Goal: Task Accomplishment & Management: Use online tool/utility

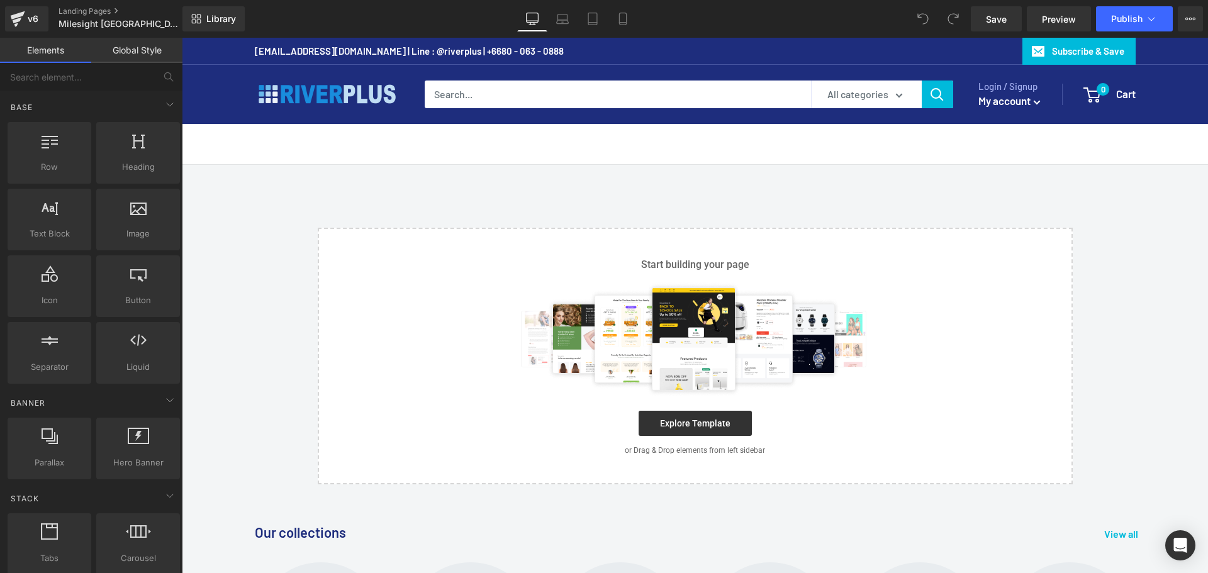
click at [1088, 218] on main "Select your layout" at bounding box center [695, 325] width 1026 height 320
click at [421, 181] on main "Select your layout" at bounding box center [695, 325] width 1026 height 320
click at [1160, 246] on div "Select your layout" at bounding box center [695, 356] width 1026 height 257
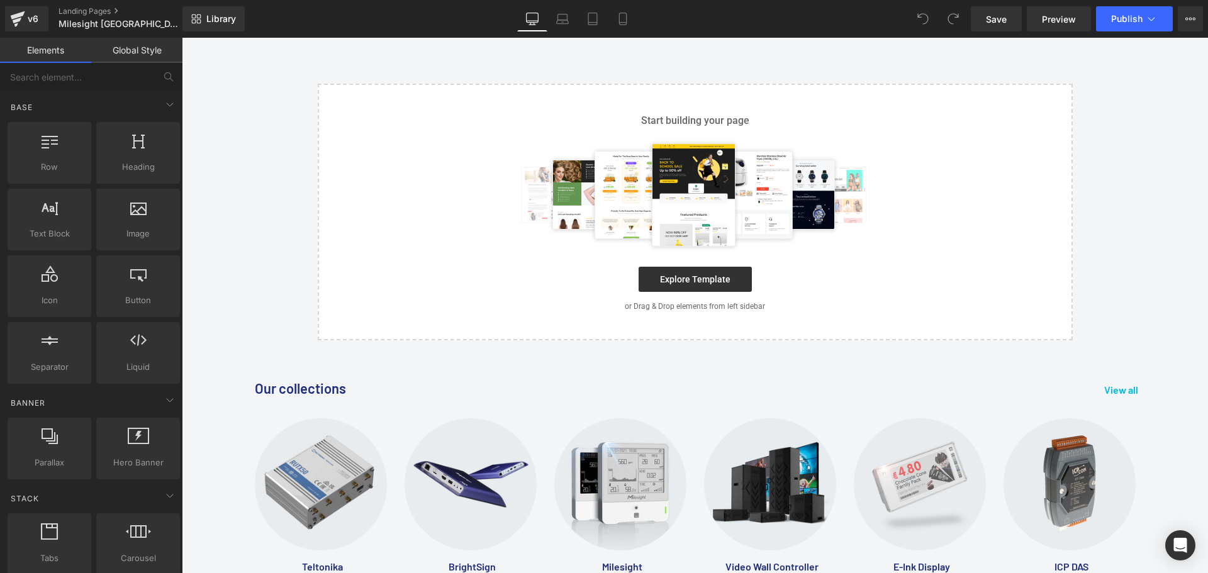
scroll to position [126, 0]
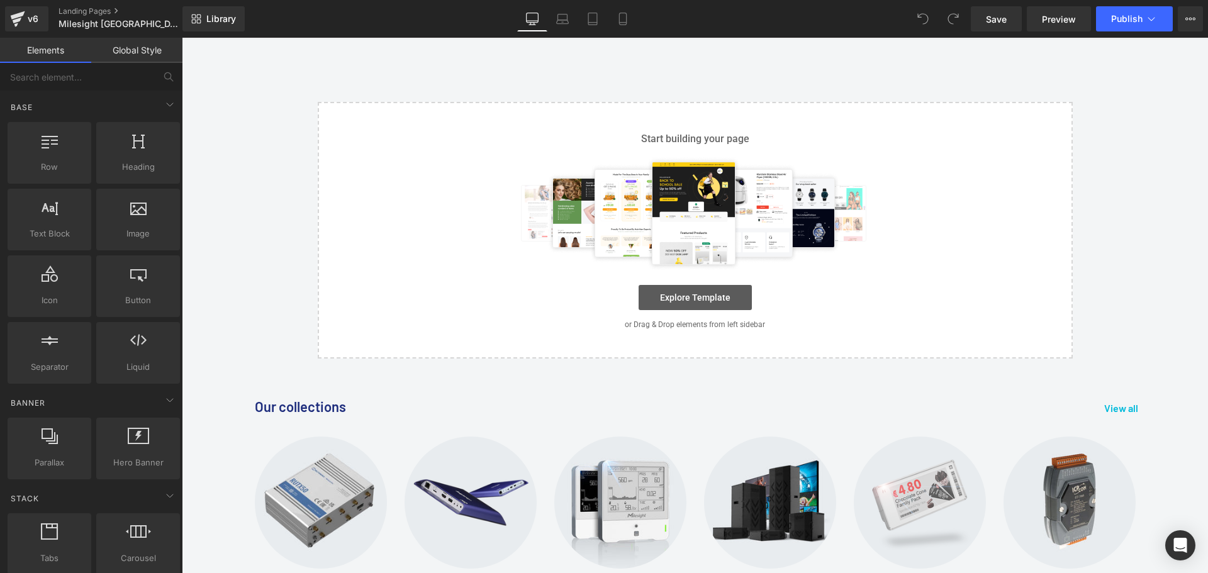
click at [683, 302] on link "Explore Template" at bounding box center [695, 297] width 113 height 25
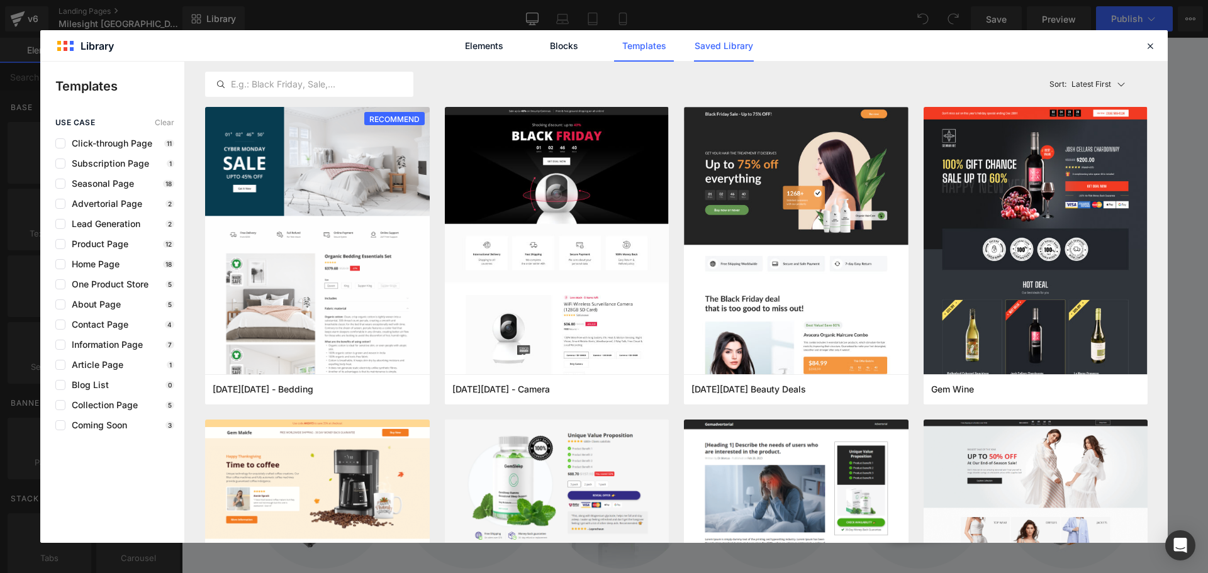
click at [717, 49] on link "Saved Library" at bounding box center [724, 45] width 60 height 31
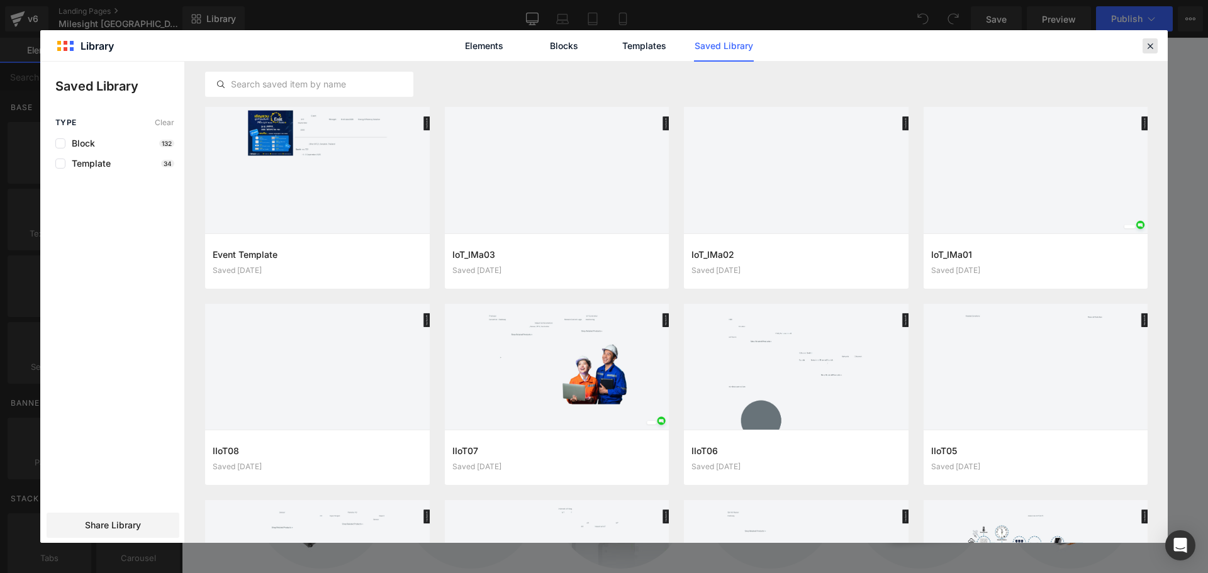
click at [1155, 43] on icon at bounding box center [1149, 45] width 11 height 11
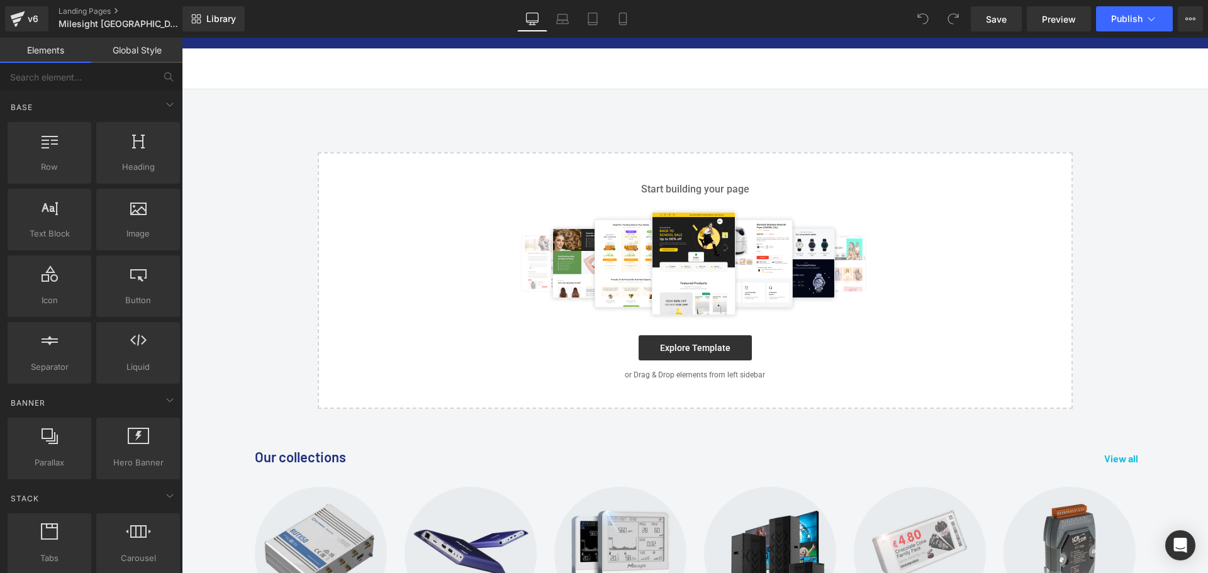
scroll to position [0, 0]
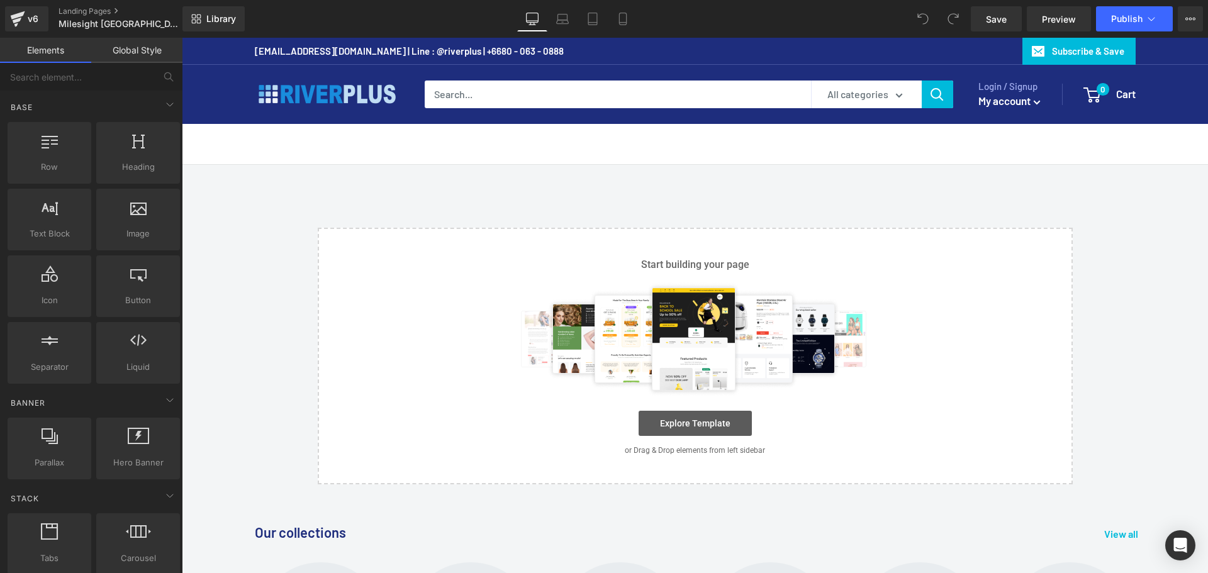
click at [683, 425] on link "Explore Template" at bounding box center [695, 423] width 113 height 25
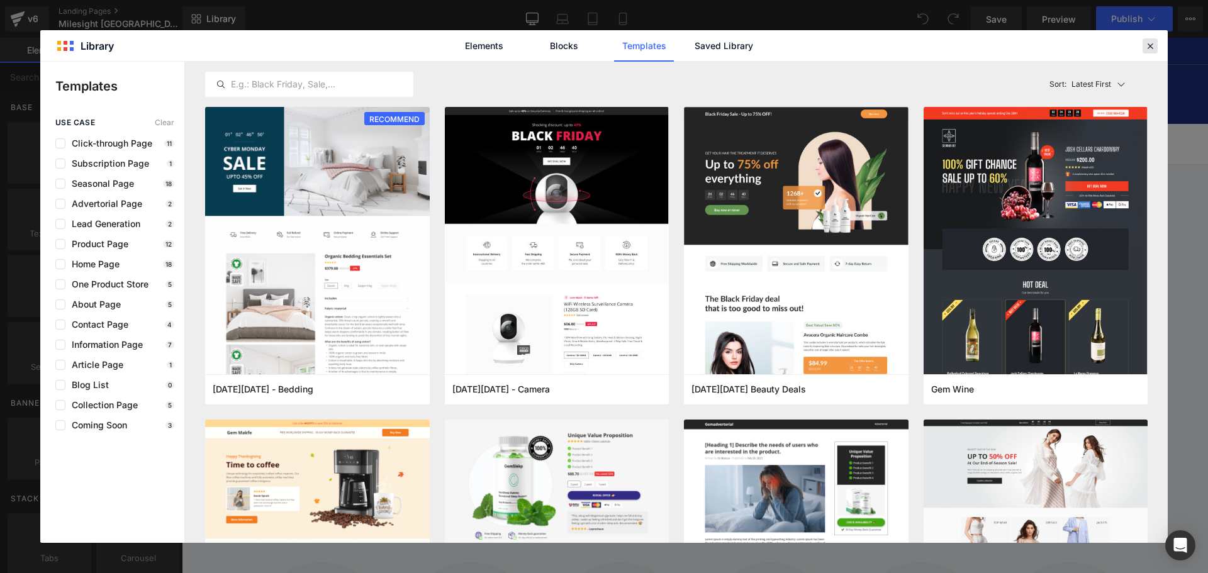
click at [1151, 40] on icon at bounding box center [1149, 45] width 11 height 11
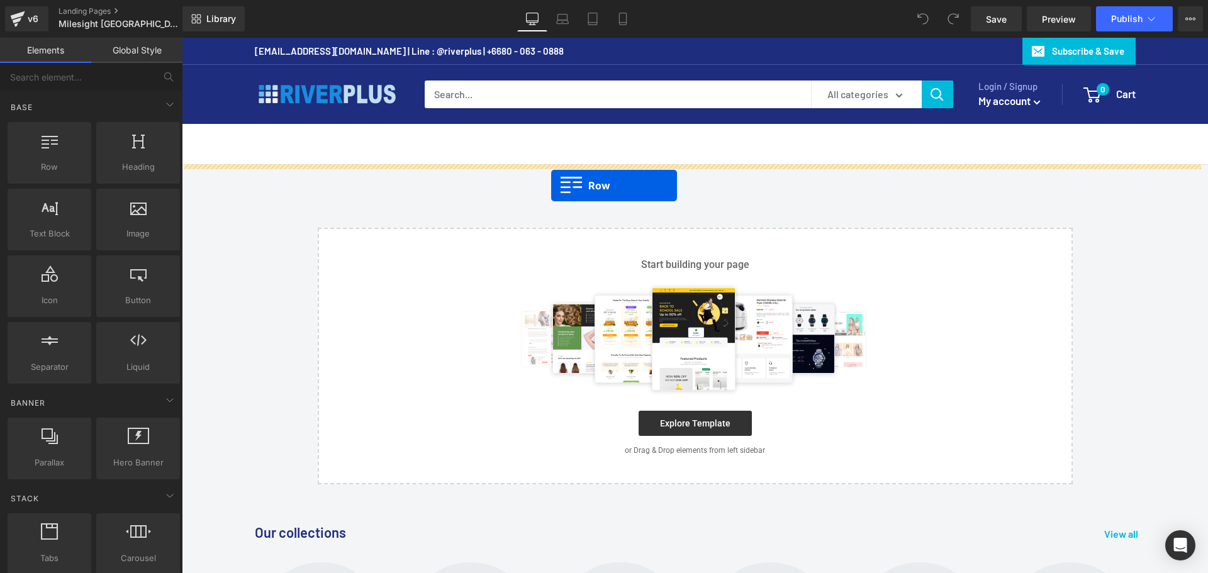
drag, startPoint x: 214, startPoint y: 197, endPoint x: 551, endPoint y: 186, distance: 337.4
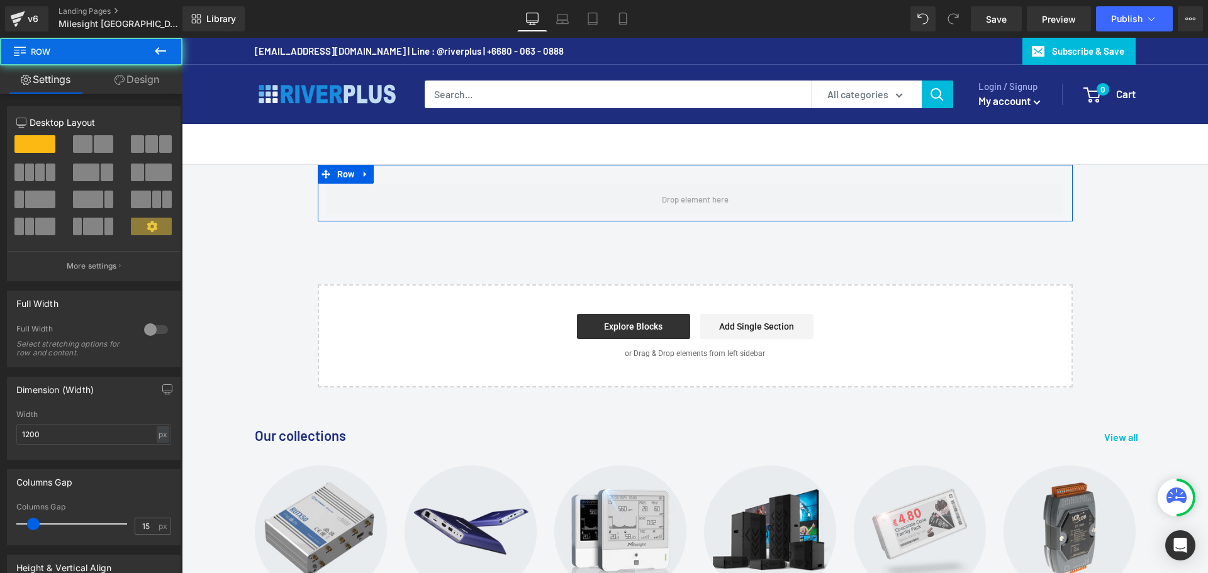
click at [461, 179] on div "Row" at bounding box center [695, 193] width 755 height 57
click at [343, 178] on span "Row" at bounding box center [346, 174] width 24 height 19
click at [141, 325] on div at bounding box center [156, 330] width 30 height 20
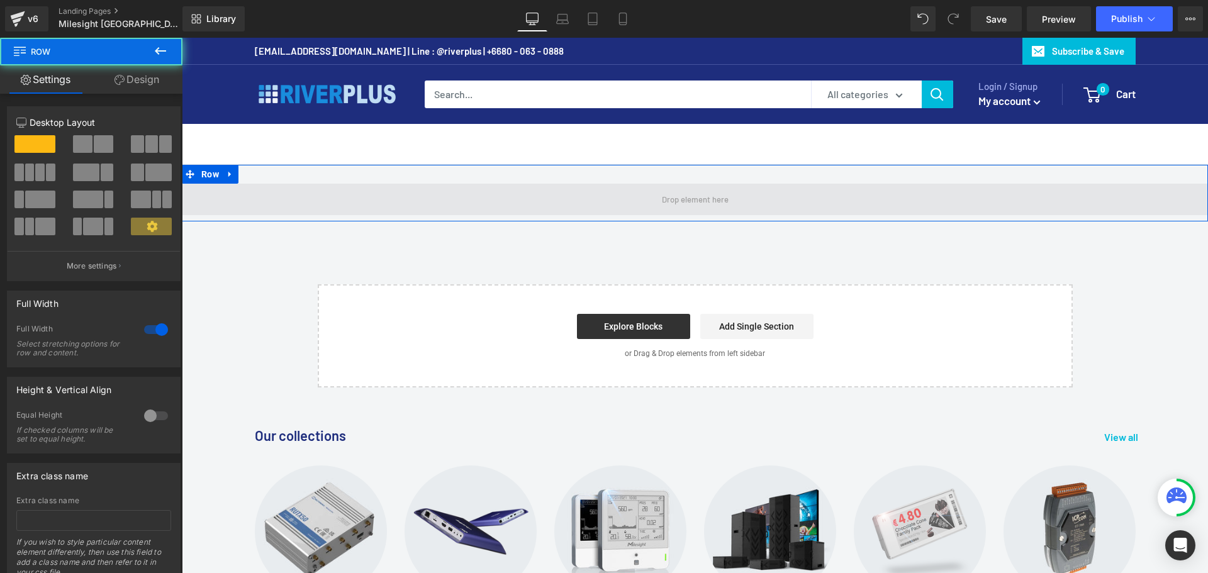
click at [379, 188] on span at bounding box center [695, 199] width 1026 height 31
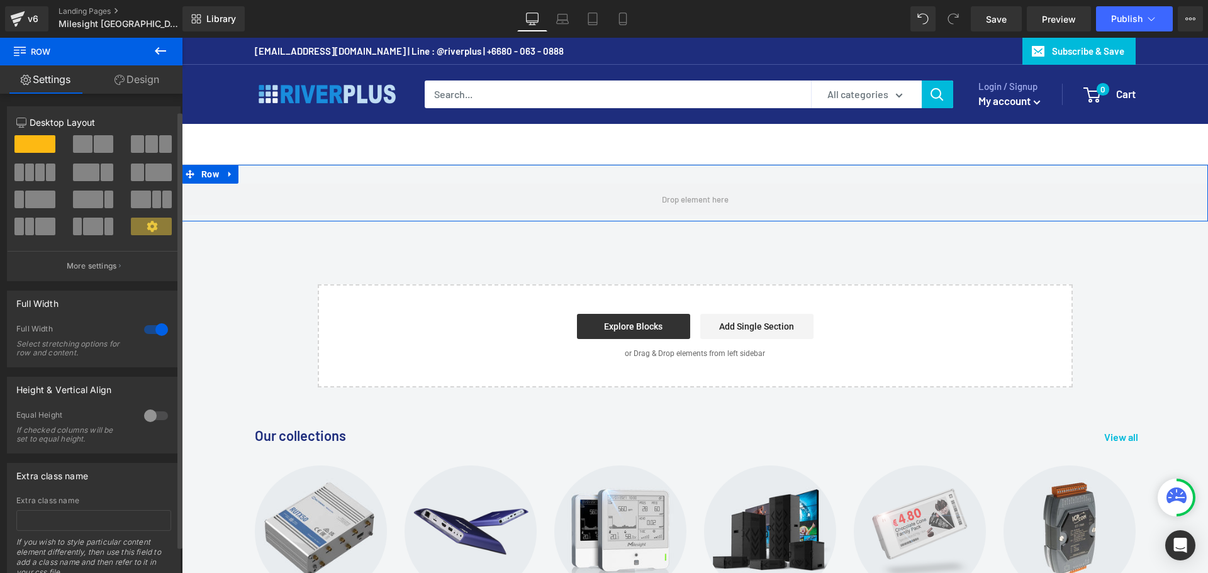
scroll to position [48, 0]
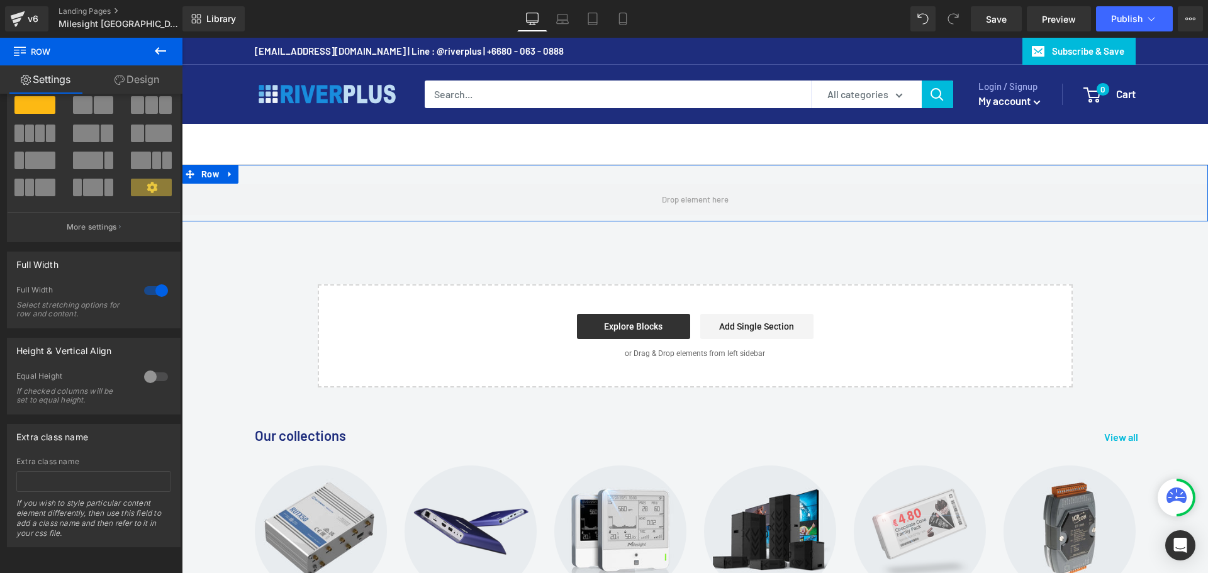
click at [138, 82] on link "Design" at bounding box center [136, 79] width 91 height 28
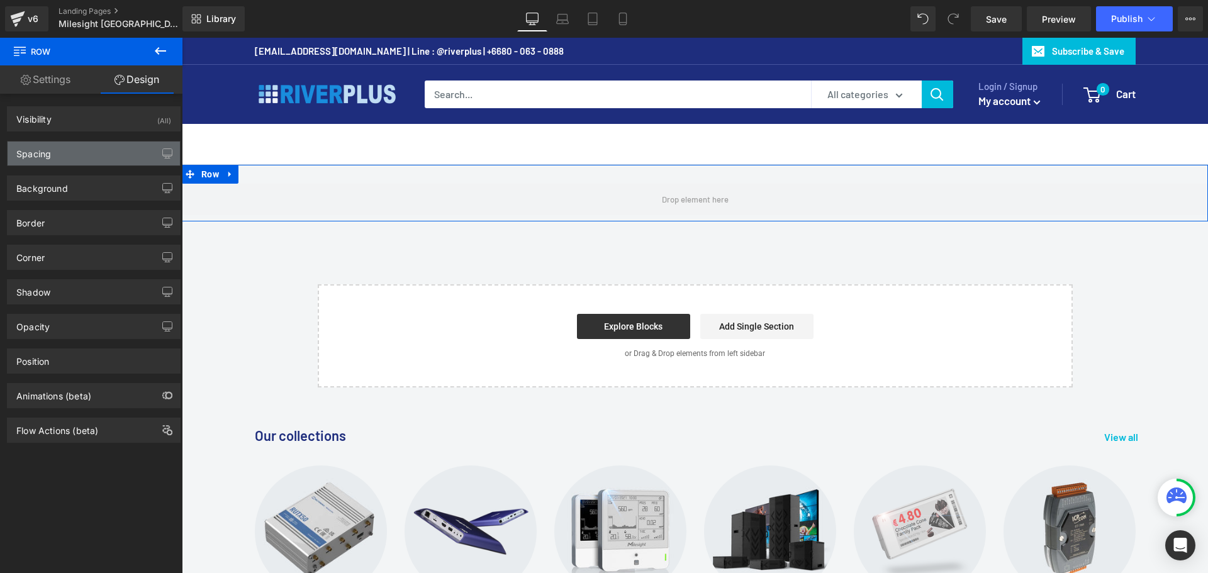
click at [48, 154] on div "Spacing" at bounding box center [33, 151] width 35 height 18
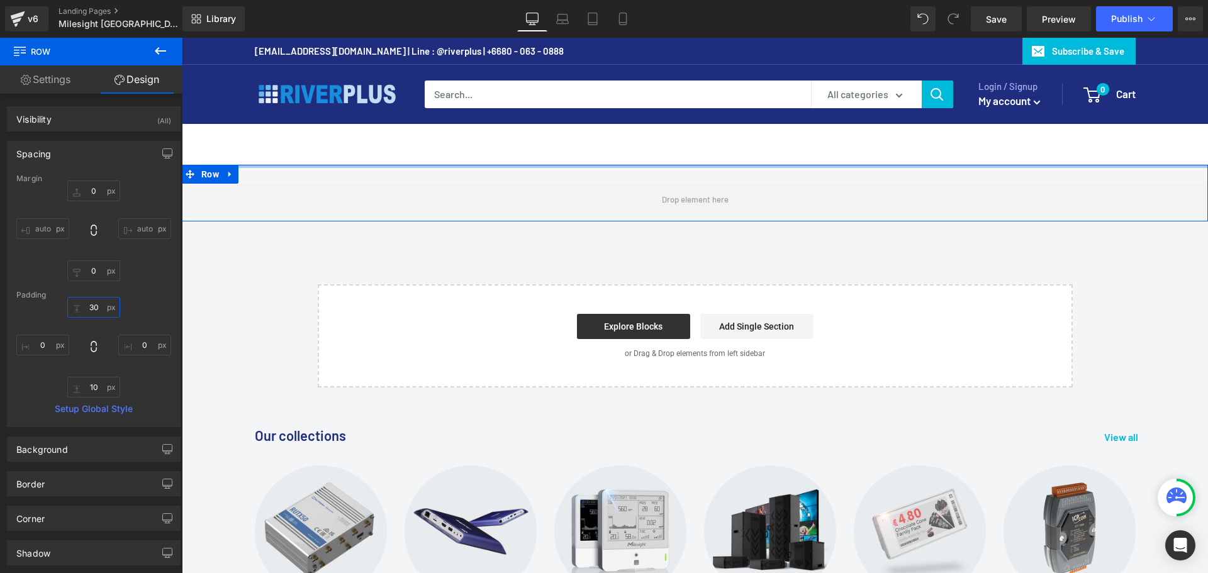
click at [99, 308] on input "30" at bounding box center [93, 307] width 53 height 21
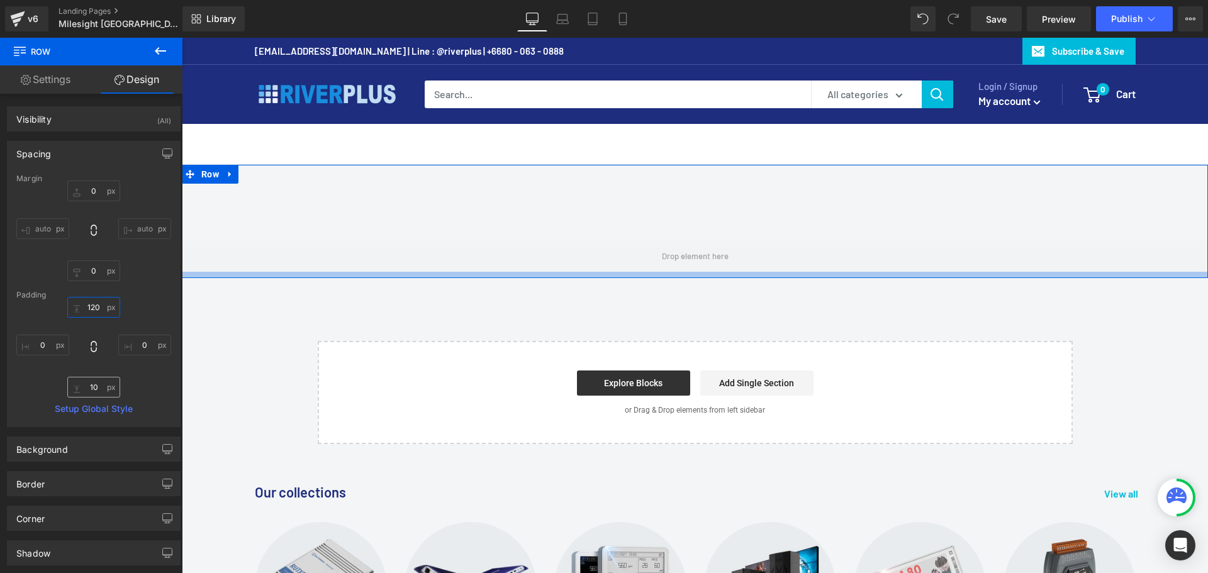
type input "120"
click at [99, 385] on input "10" at bounding box center [93, 387] width 53 height 21
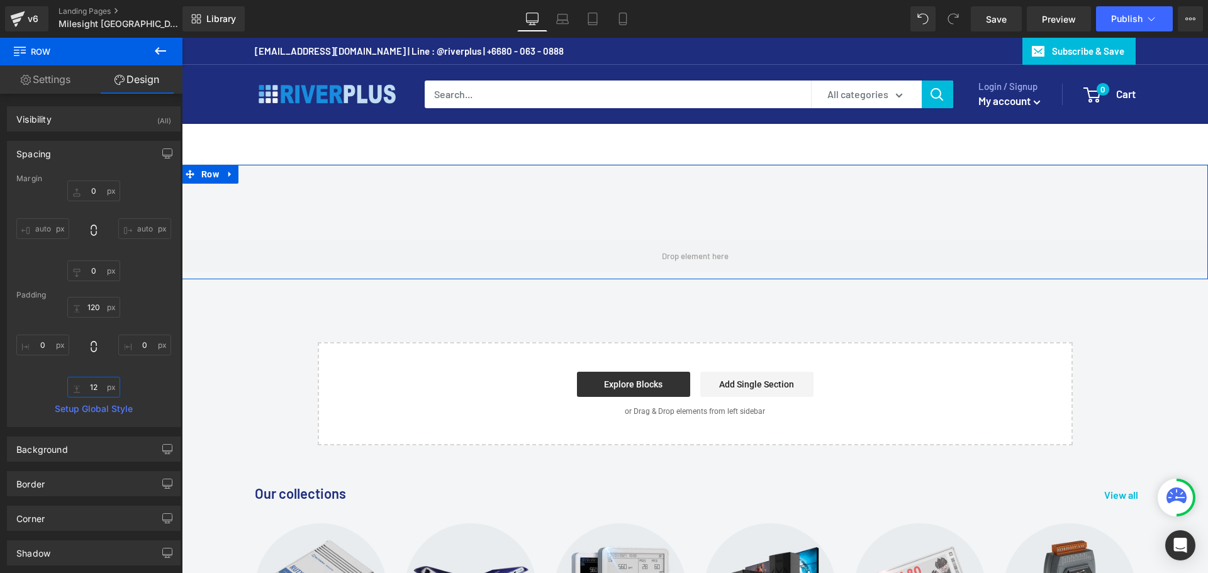
type input "120"
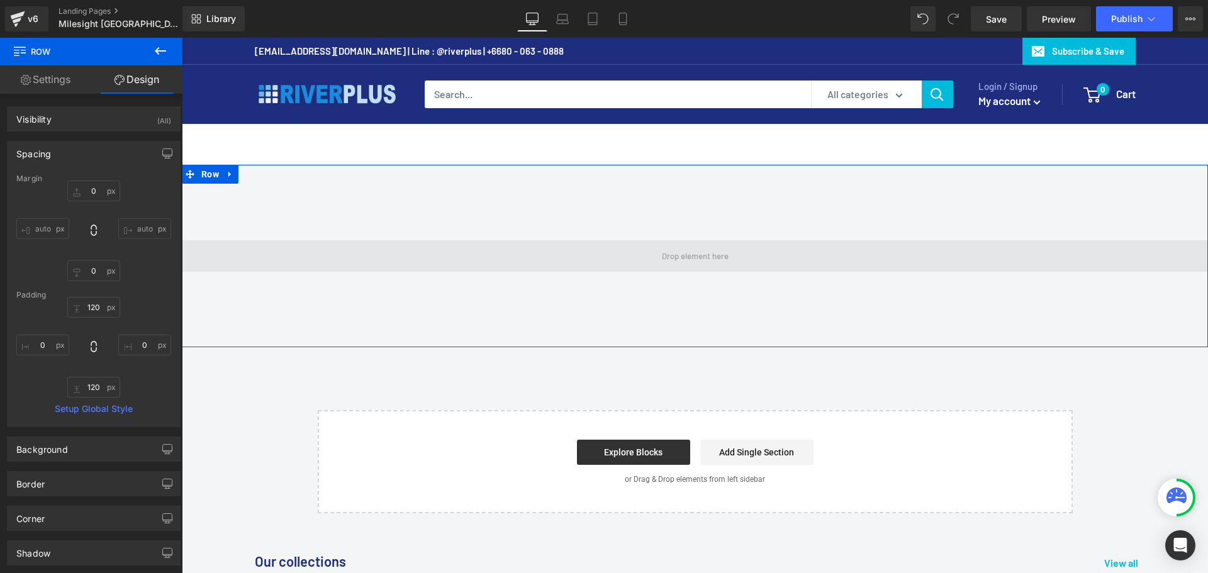
click at [431, 255] on span at bounding box center [695, 255] width 1026 height 31
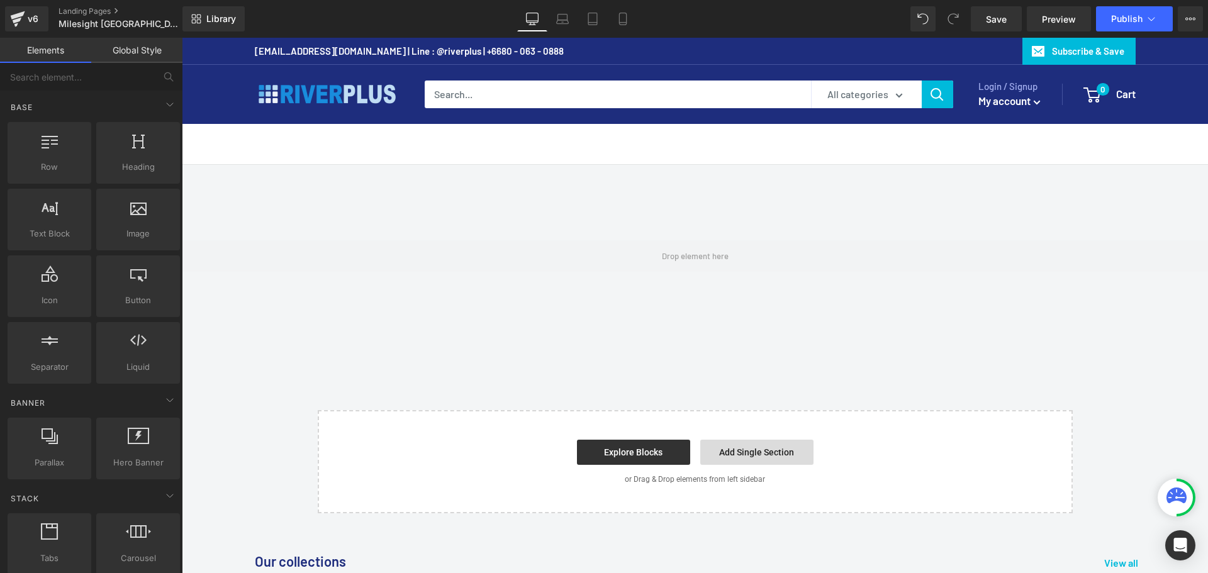
click at [745, 454] on link "Add Single Section" at bounding box center [756, 452] width 113 height 25
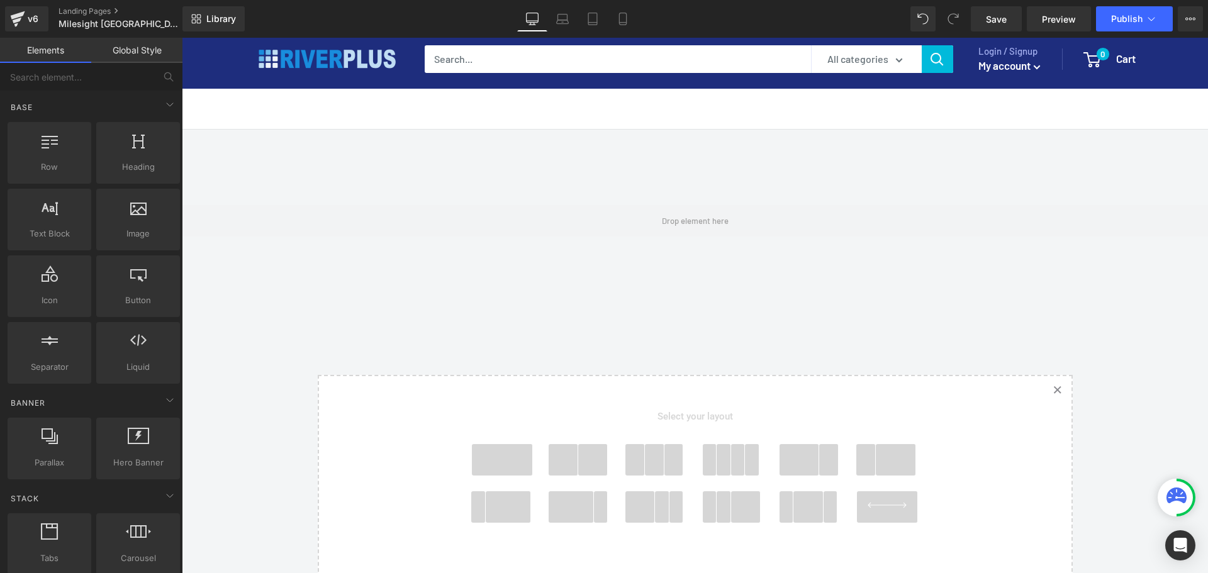
scroll to position [63, 0]
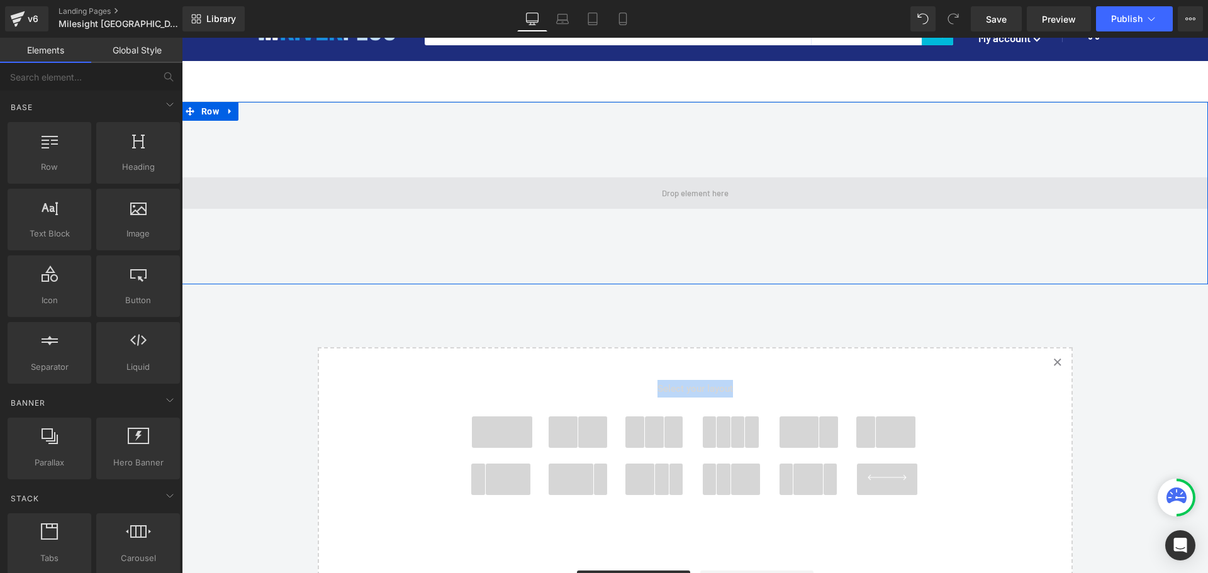
drag, startPoint x: 495, startPoint y: 429, endPoint x: 639, endPoint y: 190, distance: 279.1
click at [639, 190] on div "Row 120px 120px Select your layout" at bounding box center [695, 373] width 1026 height 542
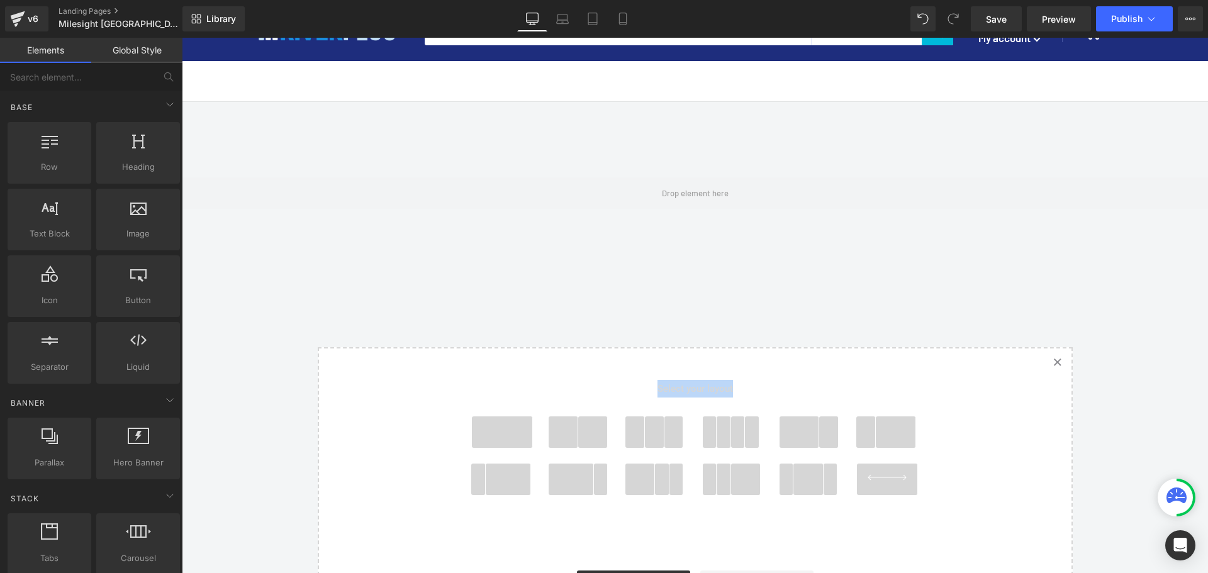
click at [503, 424] on span at bounding box center [502, 431] width 60 height 31
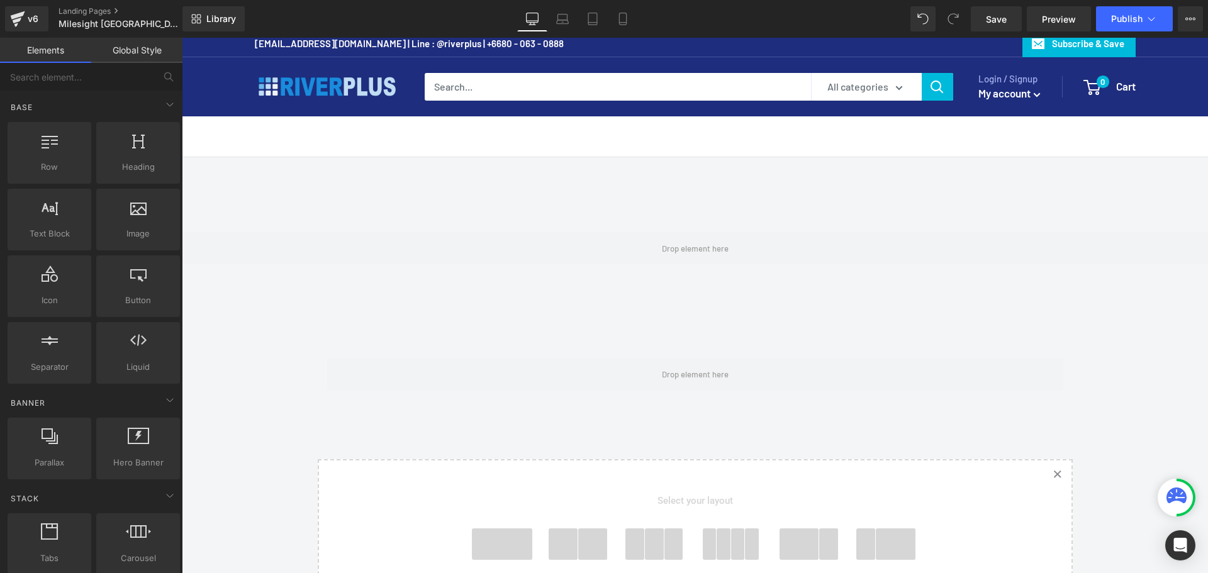
scroll to position [0, 0]
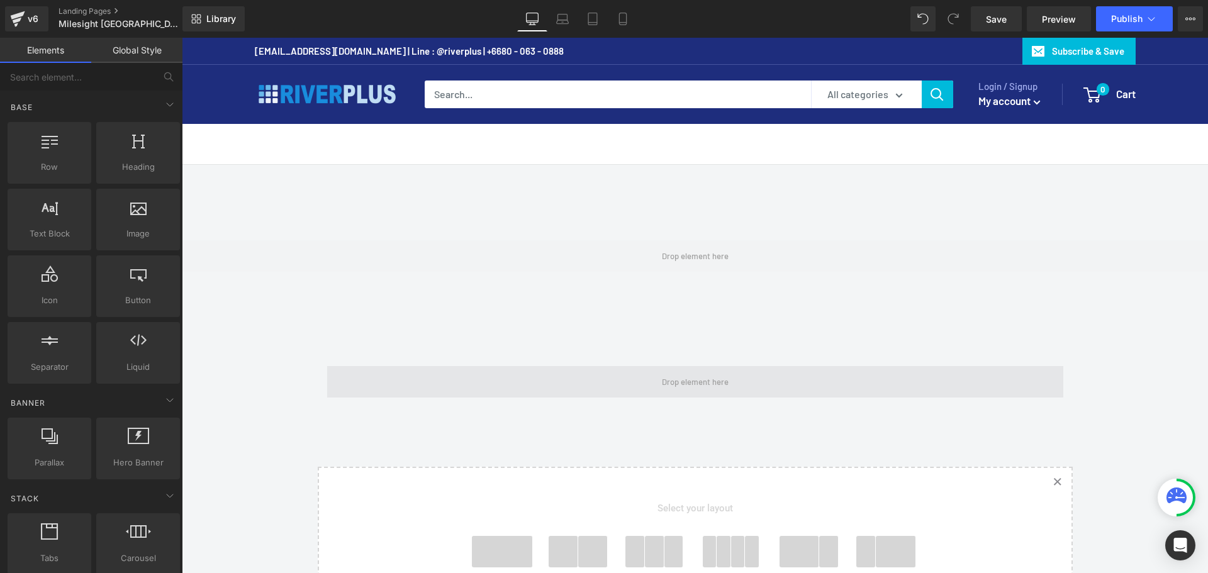
click at [464, 379] on span at bounding box center [695, 381] width 736 height 31
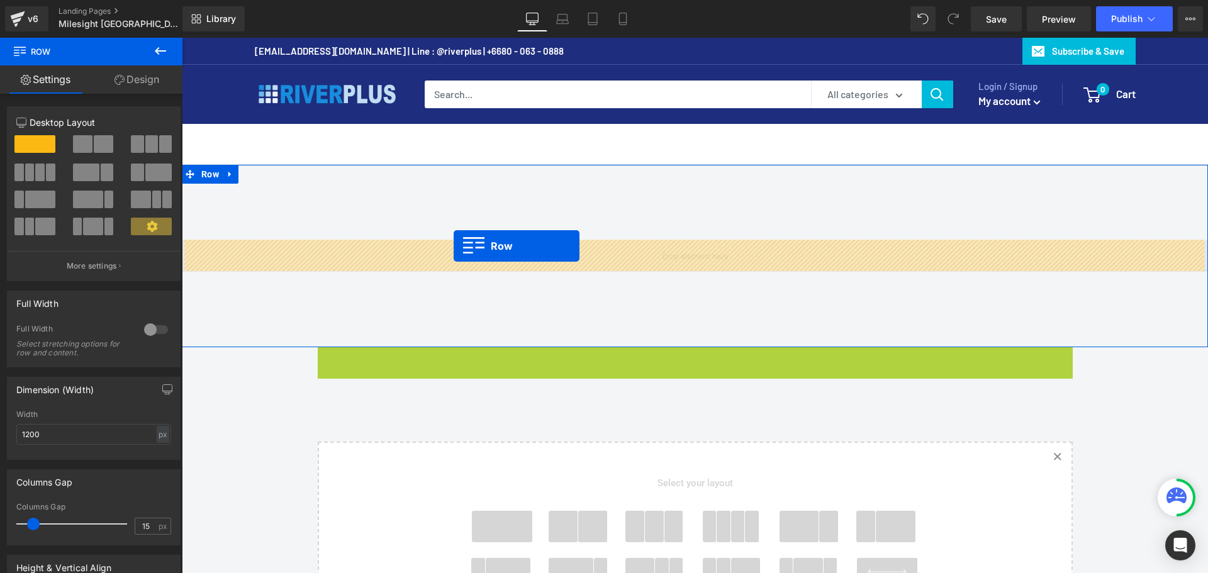
drag, startPoint x: 342, startPoint y: 355, endPoint x: 454, endPoint y: 246, distance: 156.2
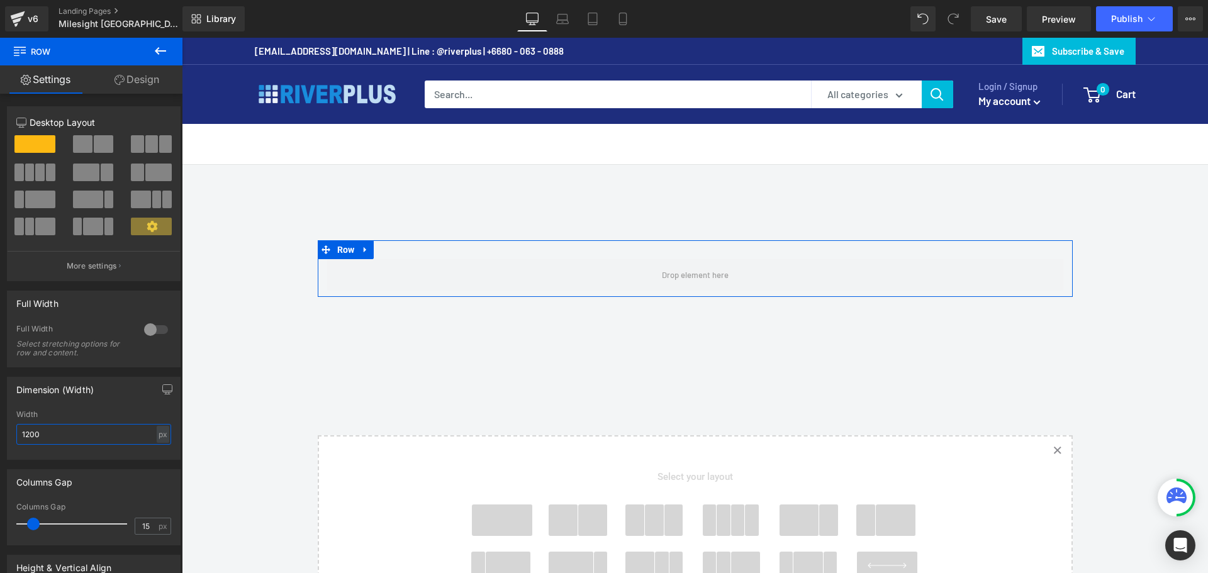
drag, startPoint x: 60, startPoint y: 434, endPoint x: 9, endPoint y: 433, distance: 51.0
click at [9, 433] on div "1200px Width 1200 px % px" at bounding box center [94, 434] width 172 height 49
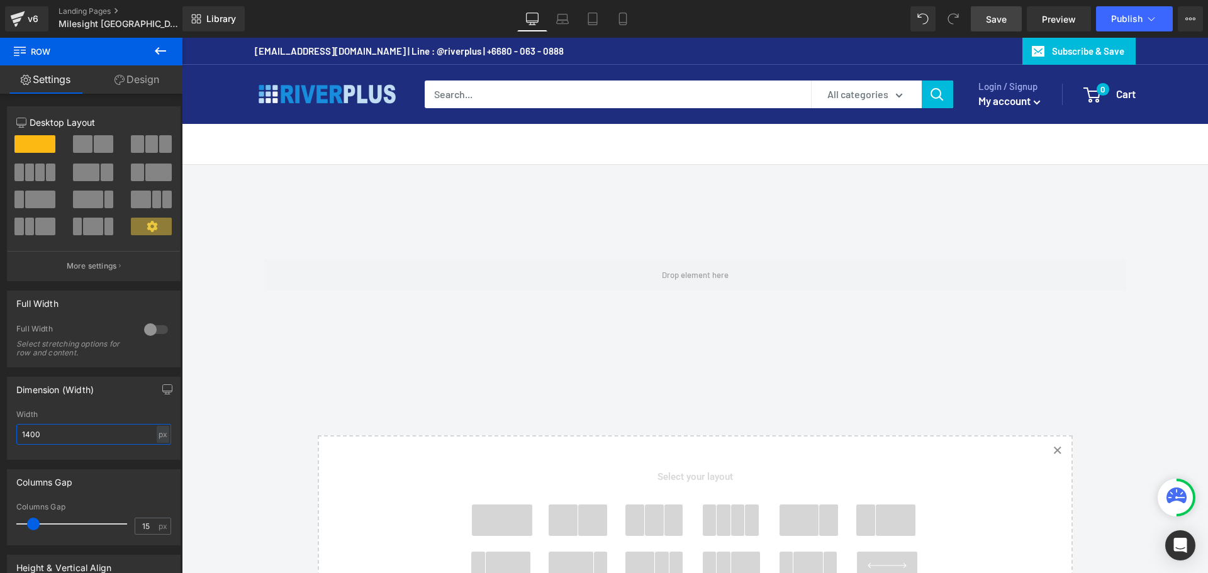
type input "1400"
click at [993, 14] on span "Save" at bounding box center [996, 19] width 21 height 13
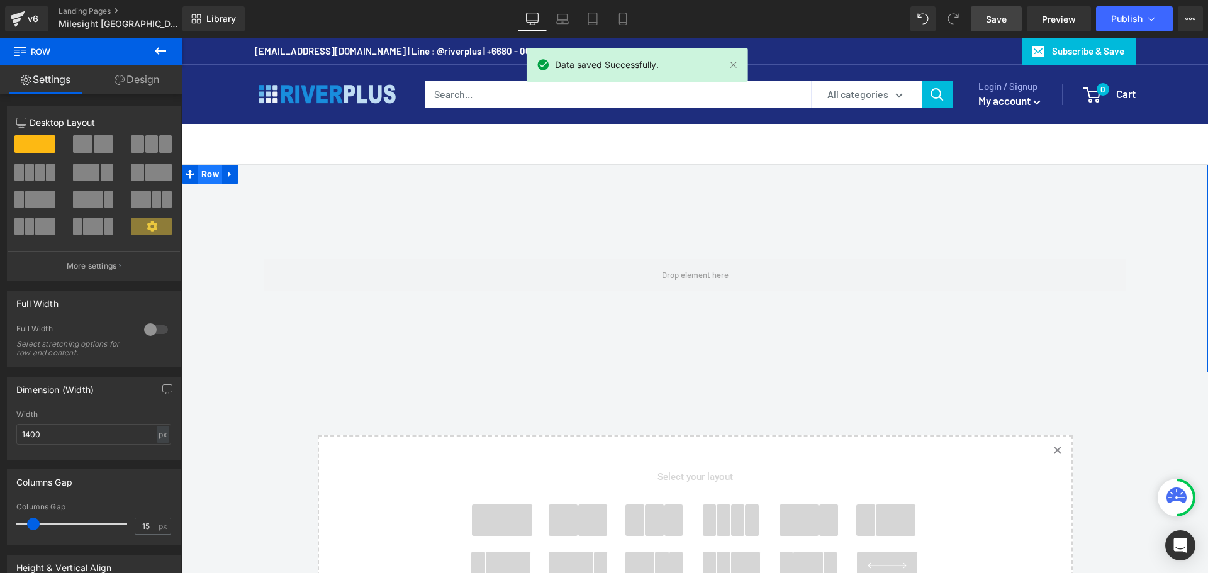
click at [198, 175] on span "Row" at bounding box center [210, 174] width 24 height 19
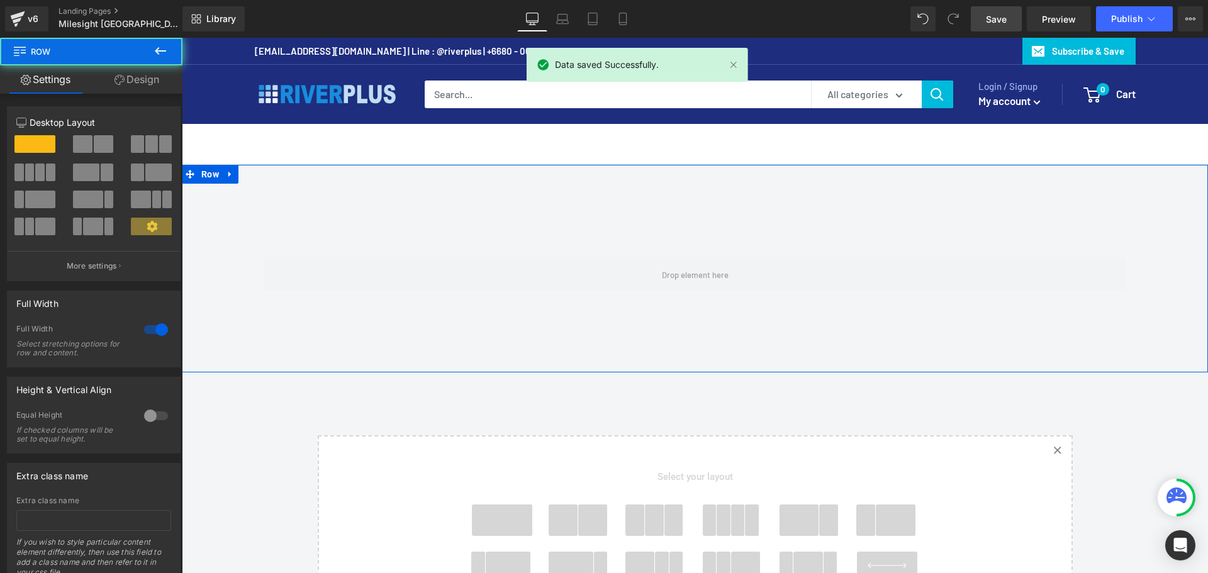
click at [144, 83] on link "Design" at bounding box center [136, 79] width 91 height 28
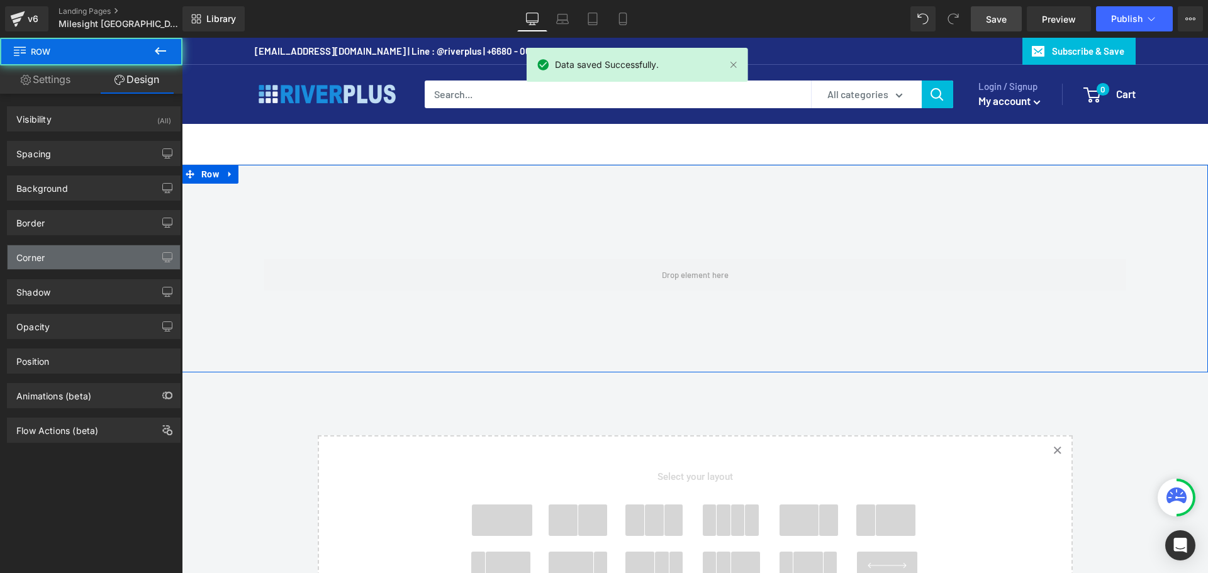
type input "0"
type input "120"
type input "0"
type input "120"
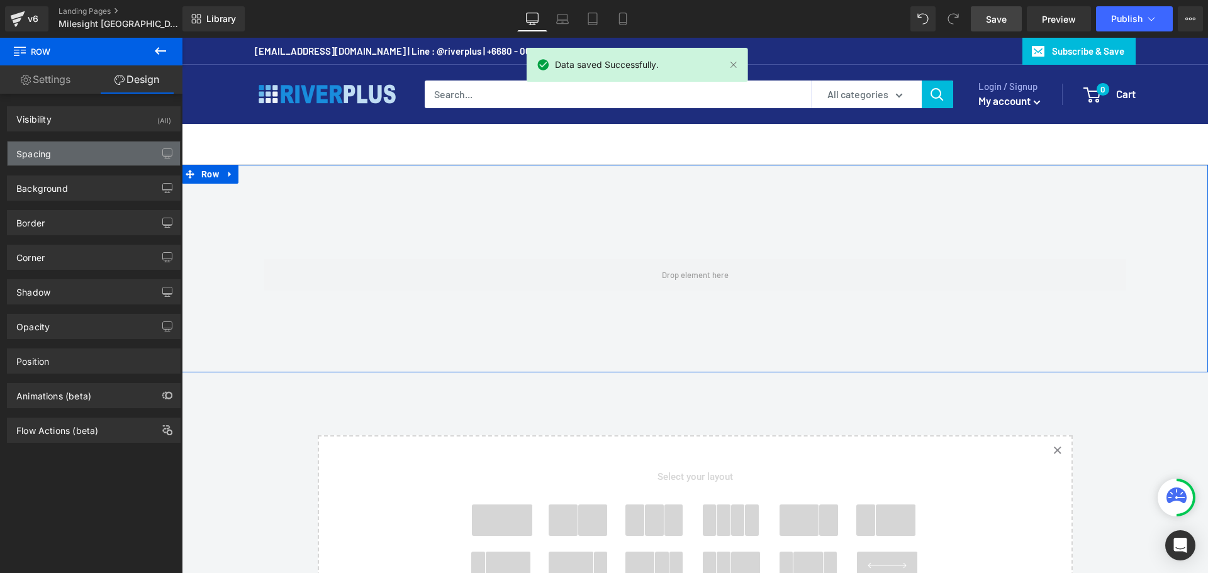
click at [59, 142] on div "Spacing" at bounding box center [94, 154] width 172 height 24
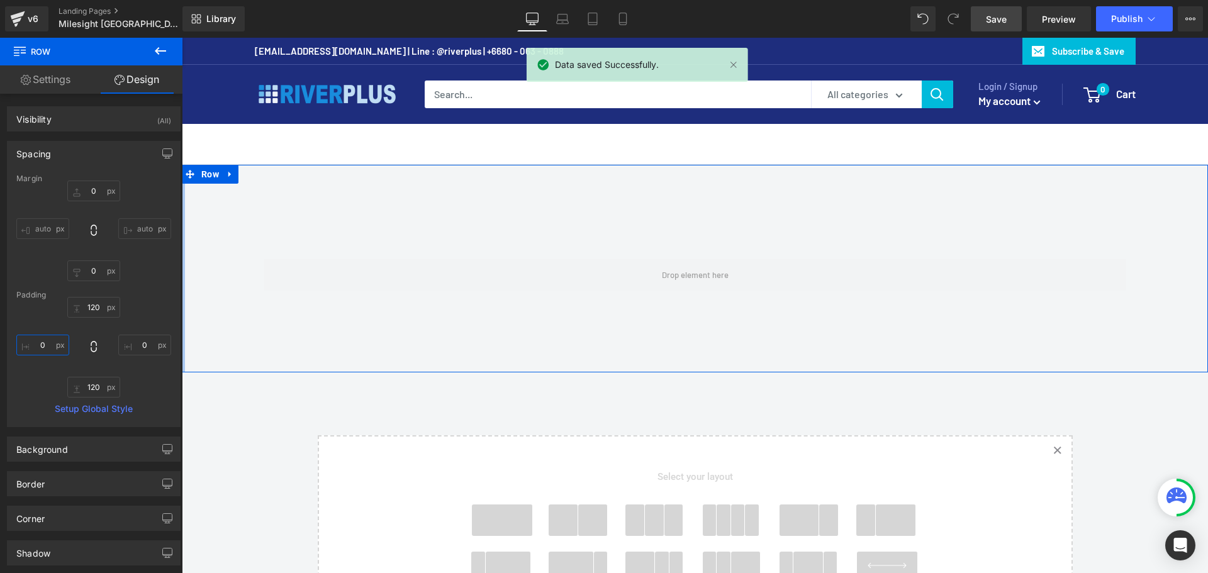
click at [47, 345] on input "0" at bounding box center [42, 345] width 53 height 21
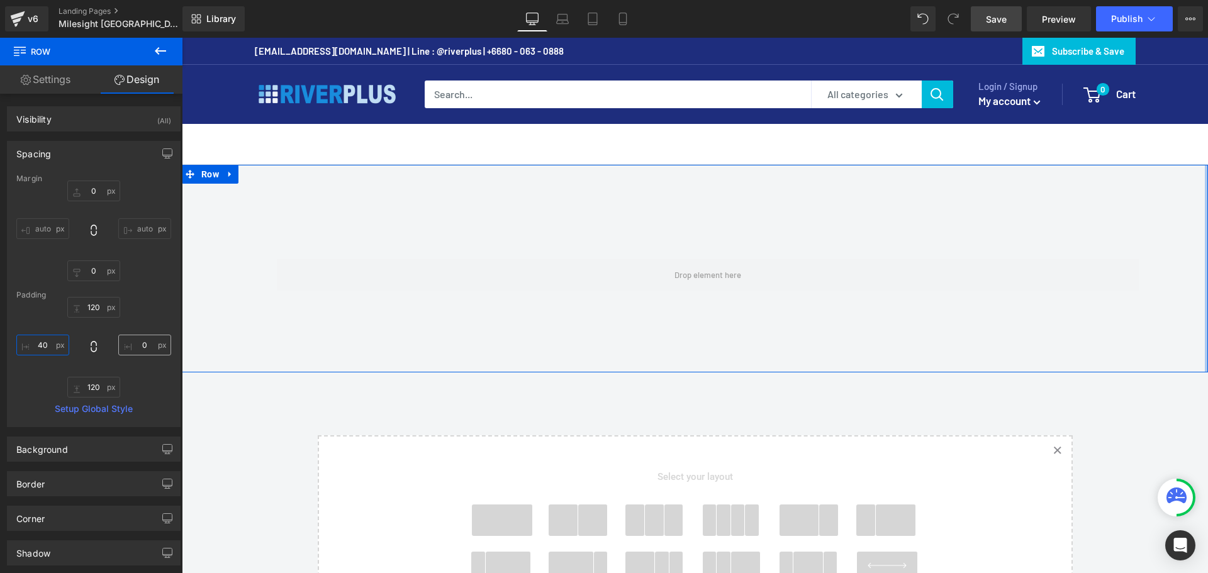
type input "40"
click at [152, 345] on input "0" at bounding box center [144, 345] width 53 height 21
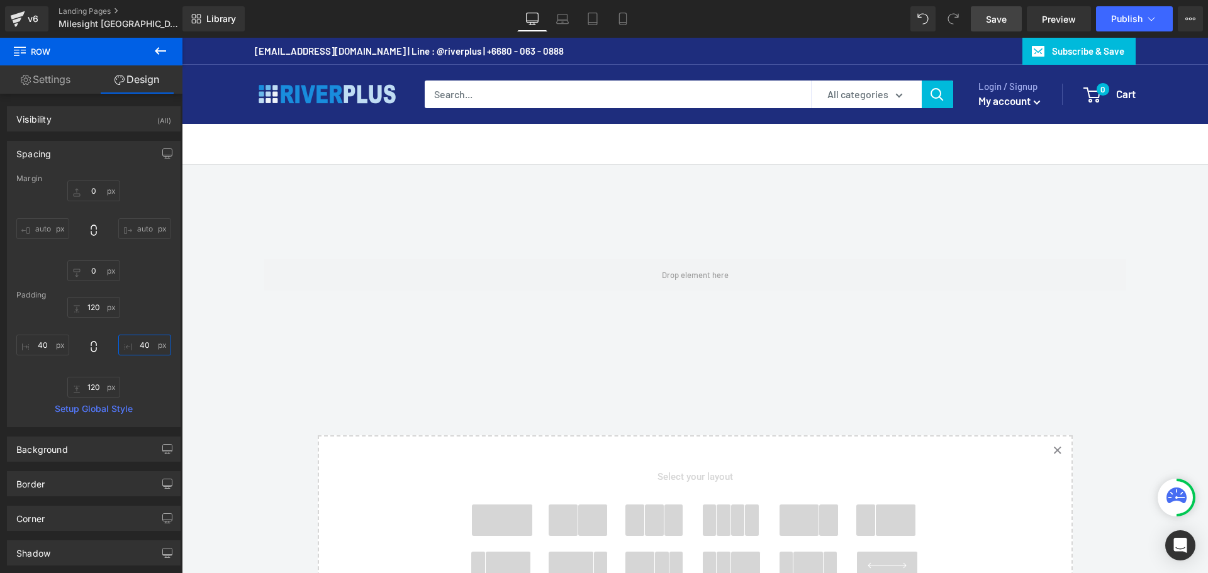
type input "40"
click at [995, 17] on span "Save" at bounding box center [996, 19] width 21 height 13
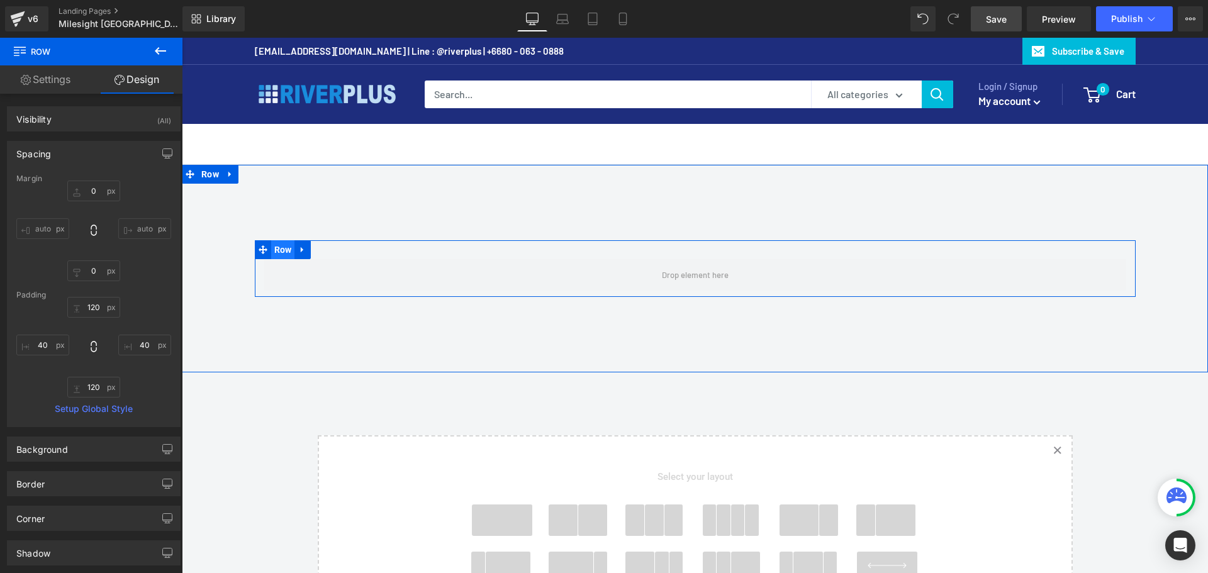
click at [277, 250] on span "Row" at bounding box center [283, 249] width 24 height 19
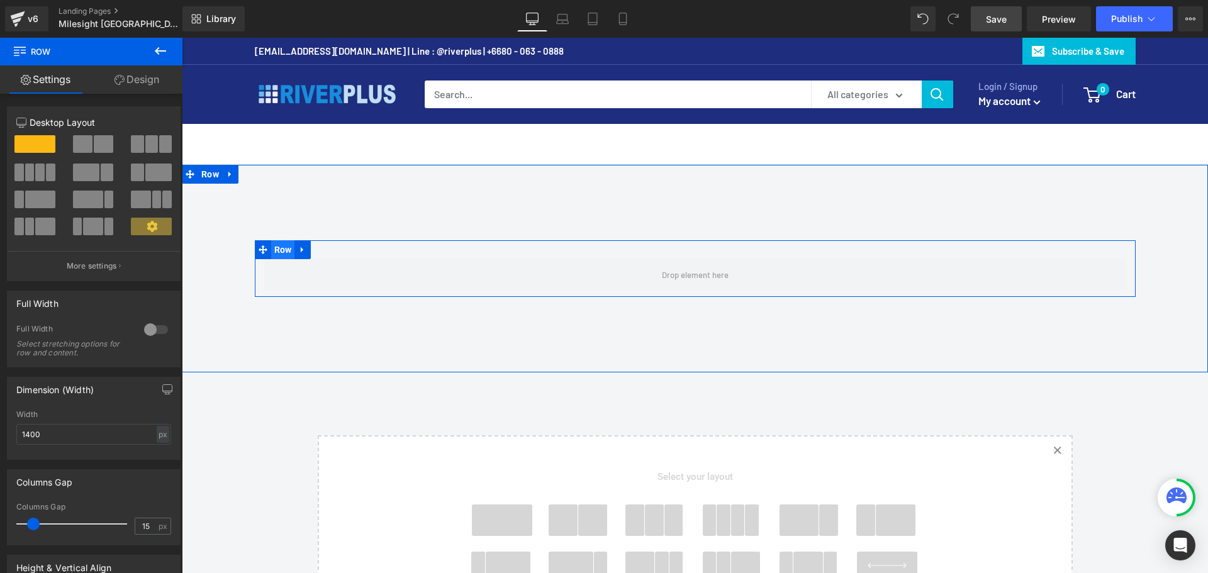
click at [277, 250] on span "Row" at bounding box center [283, 249] width 24 height 19
click at [277, 251] on span "Row" at bounding box center [283, 249] width 24 height 19
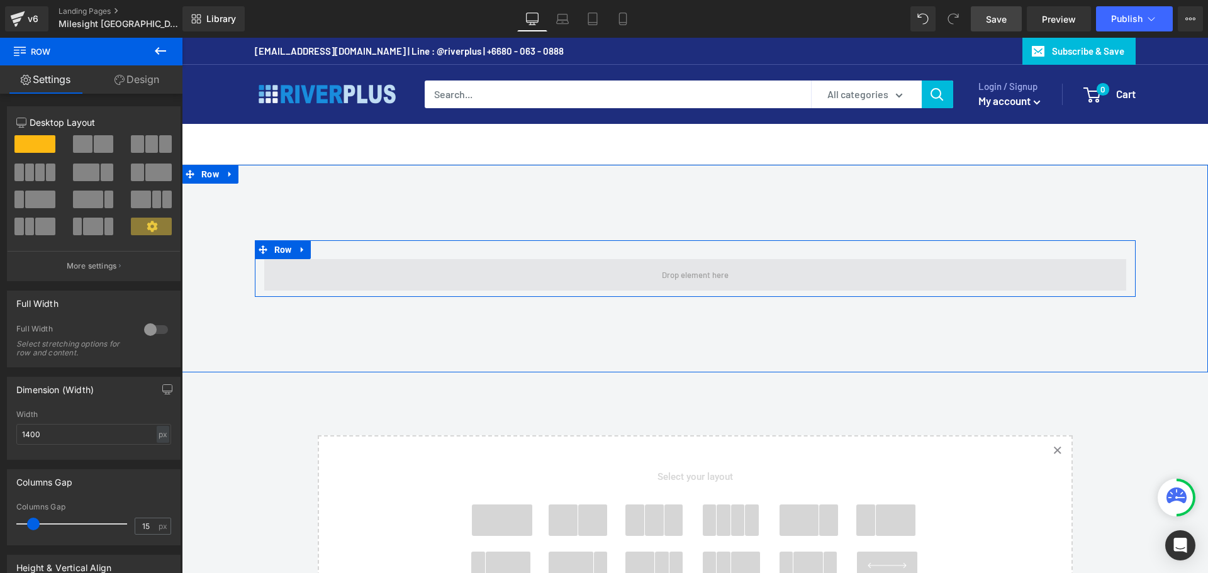
click at [510, 261] on span at bounding box center [695, 274] width 862 height 31
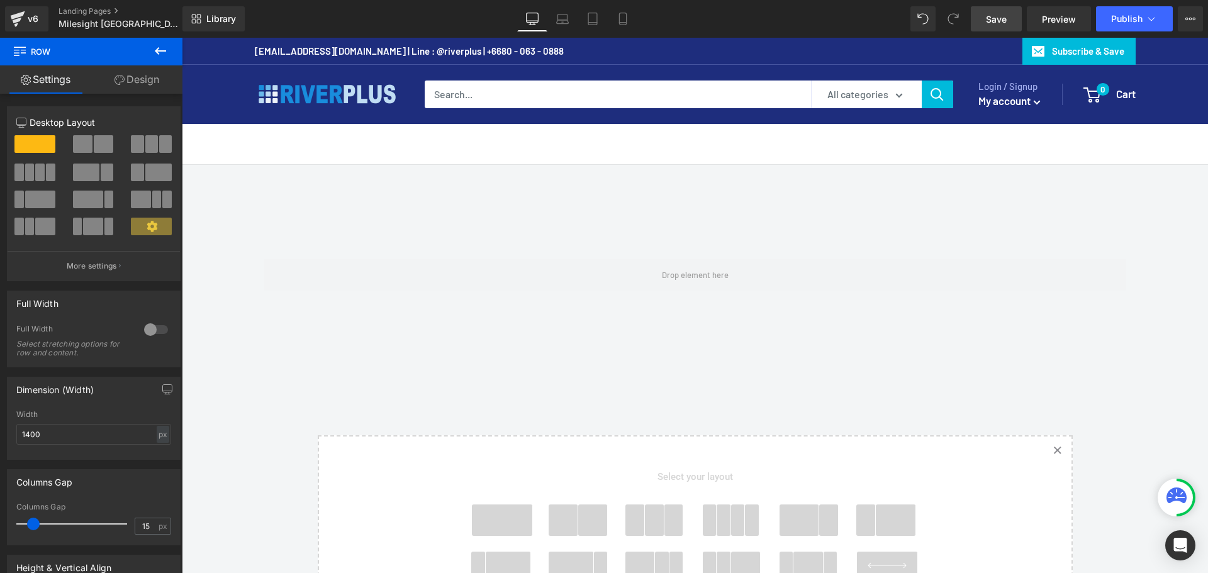
click at [162, 53] on icon at bounding box center [160, 50] width 15 height 15
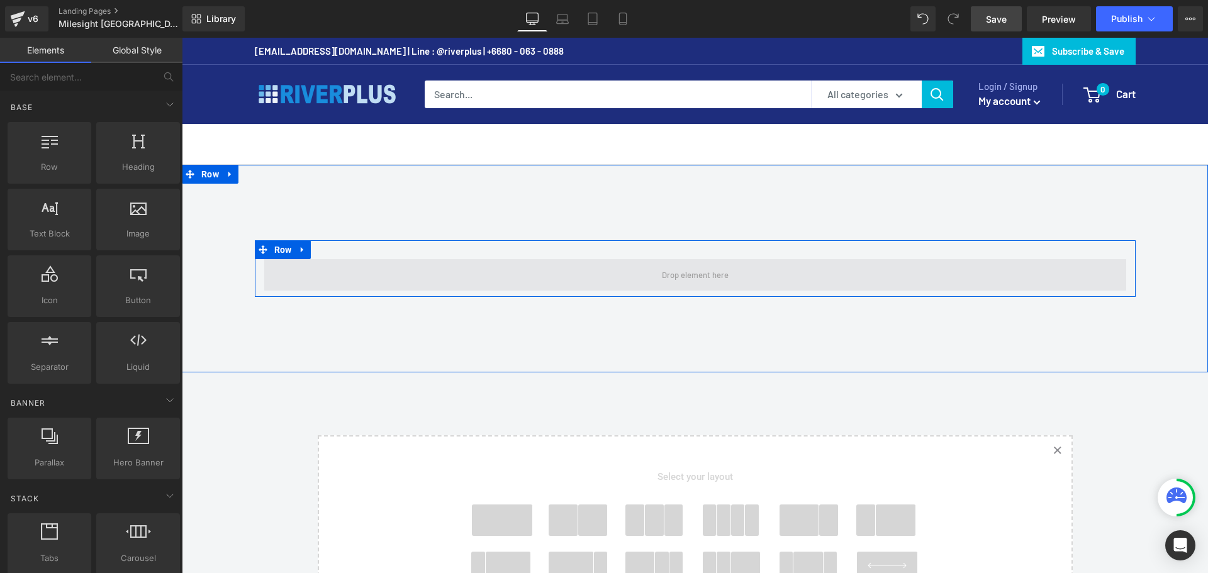
click at [626, 279] on span at bounding box center [695, 274] width 862 height 31
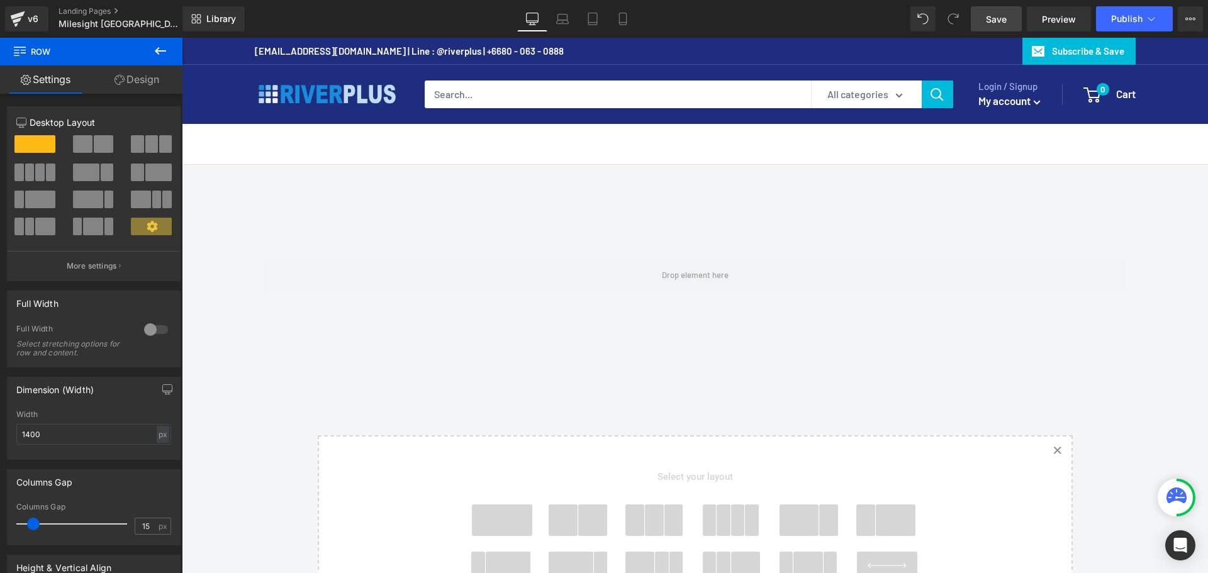
click at [163, 50] on icon at bounding box center [160, 51] width 11 height 8
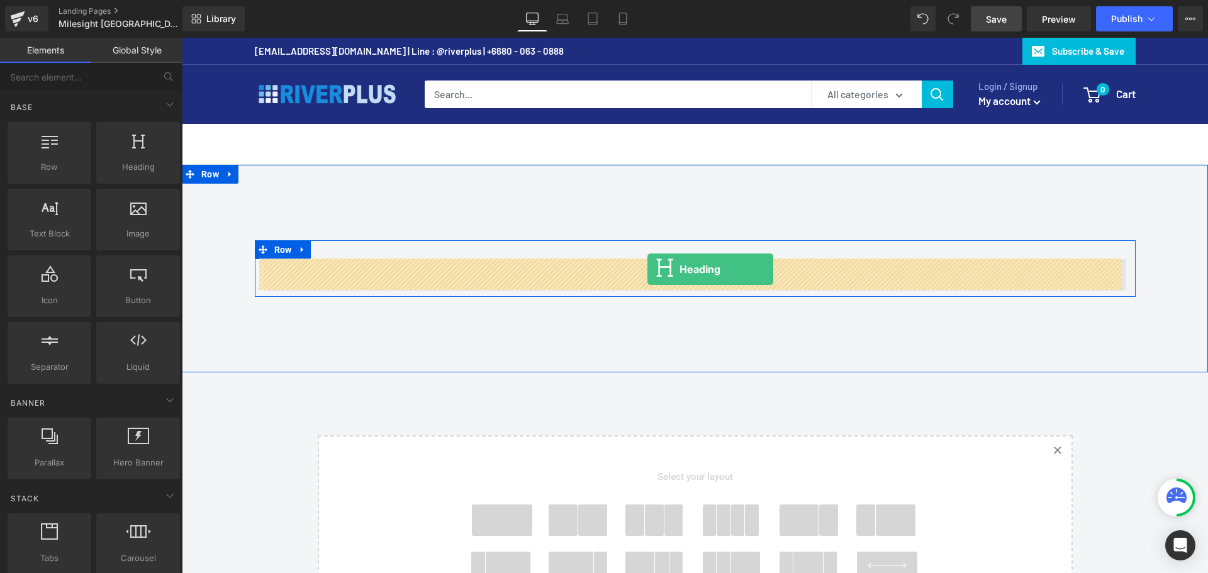
drag, startPoint x: 317, startPoint y: 194, endPoint x: 647, endPoint y: 269, distance: 338.7
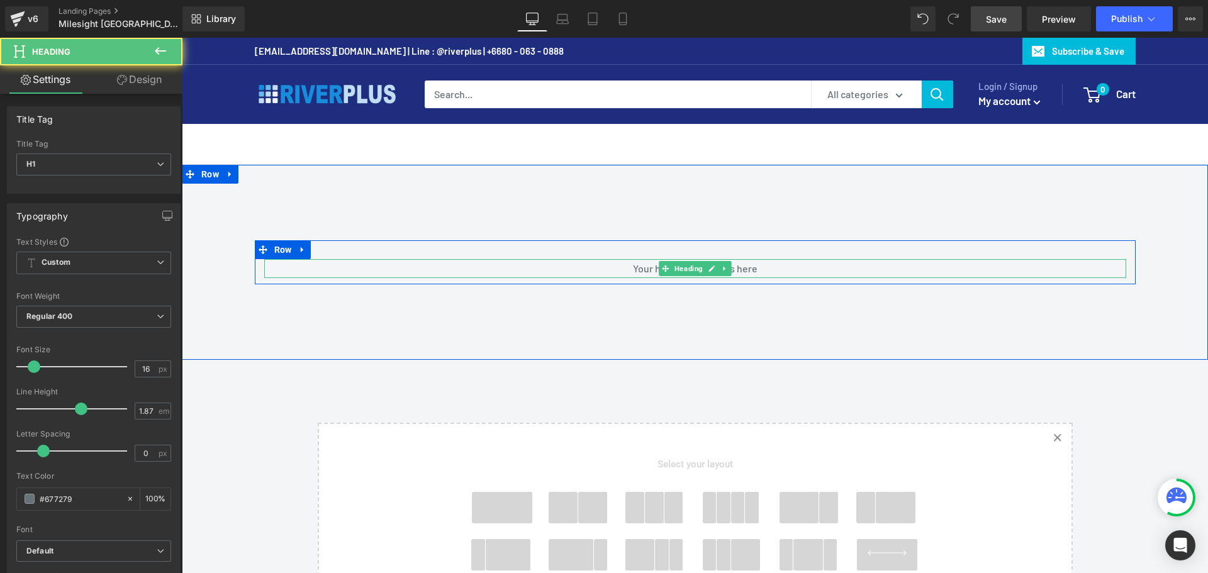
click at [585, 268] on h1 "Your heading text goes here" at bounding box center [695, 268] width 862 height 19
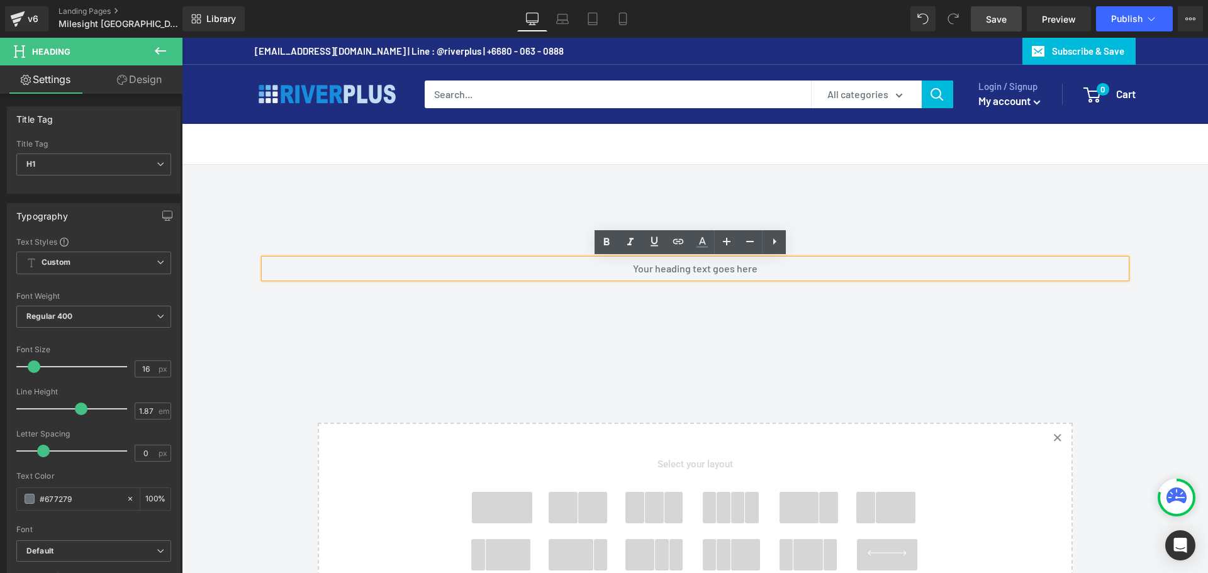
click at [584, 268] on h1 "Your heading text goes here" at bounding box center [695, 268] width 862 height 19
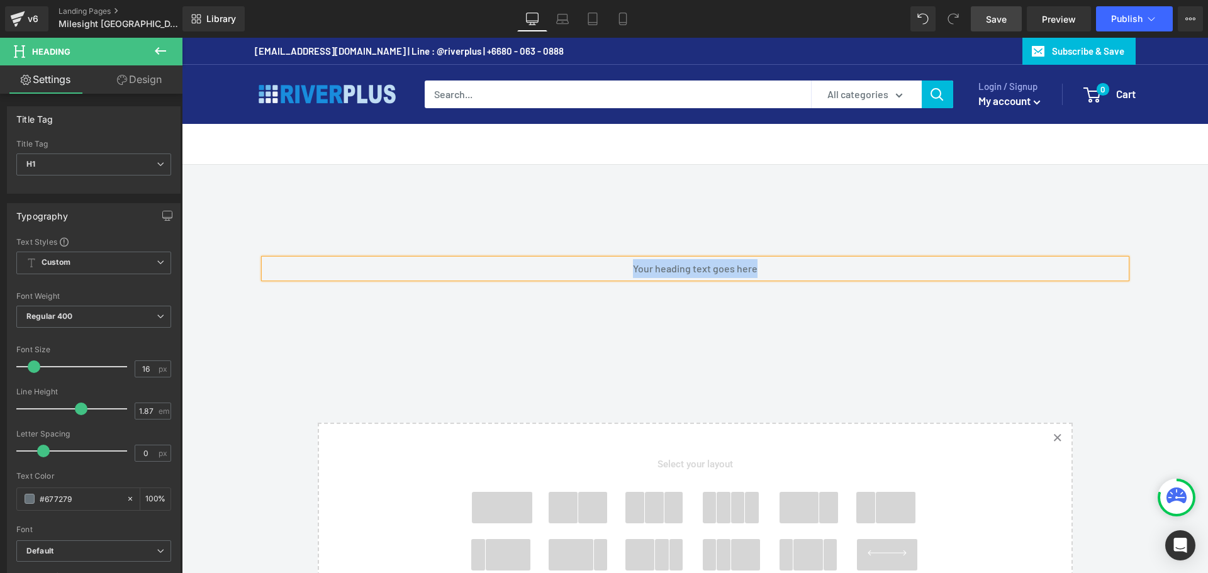
paste div
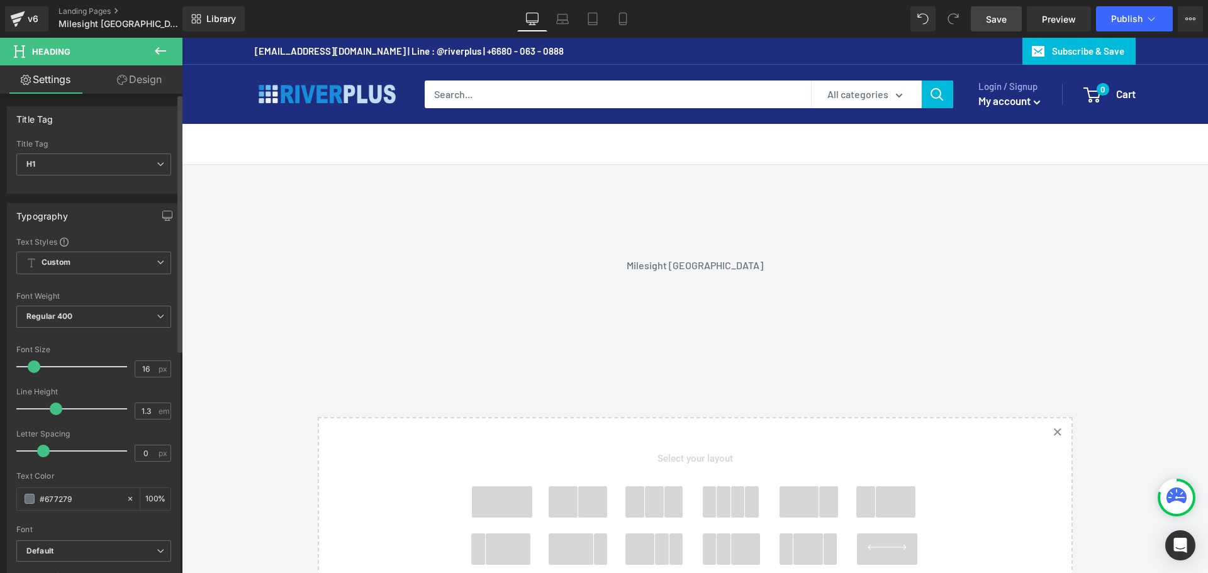
drag, startPoint x: 75, startPoint y: 410, endPoint x: 50, endPoint y: 414, distance: 26.2
click at [50, 414] on div at bounding box center [75, 408] width 104 height 25
type input "1"
drag, startPoint x: 53, startPoint y: 413, endPoint x: 40, endPoint y: 412, distance: 13.9
click at [40, 412] on span at bounding box center [43, 409] width 13 height 13
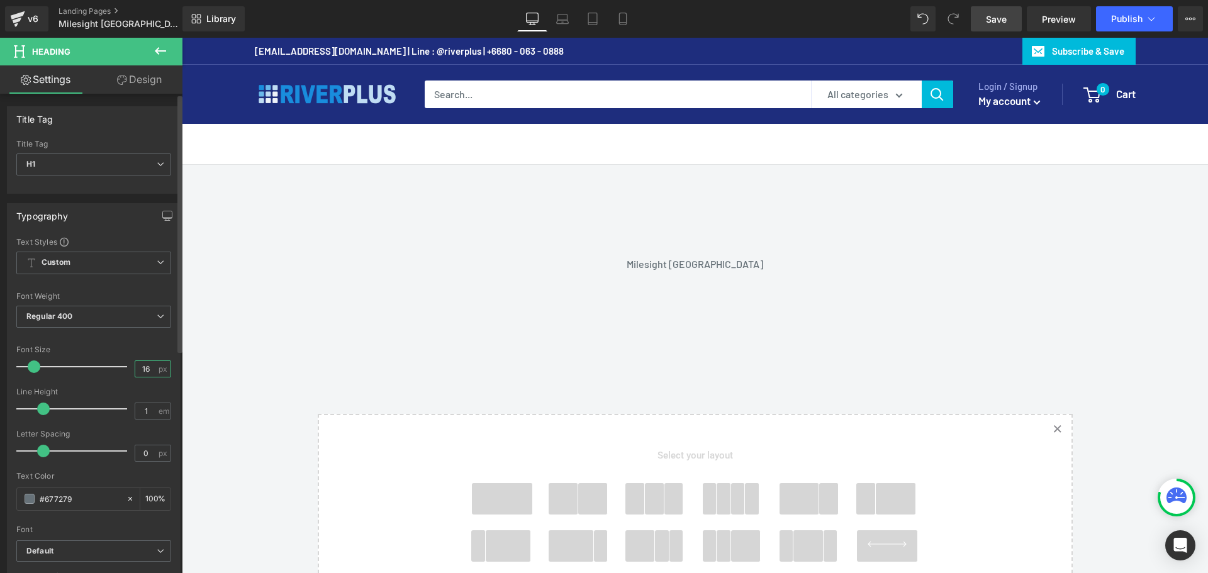
drag, startPoint x: 149, startPoint y: 370, endPoint x: 130, endPoint y: 372, distance: 19.0
click at [135, 372] on input "16" at bounding box center [146, 369] width 22 height 16
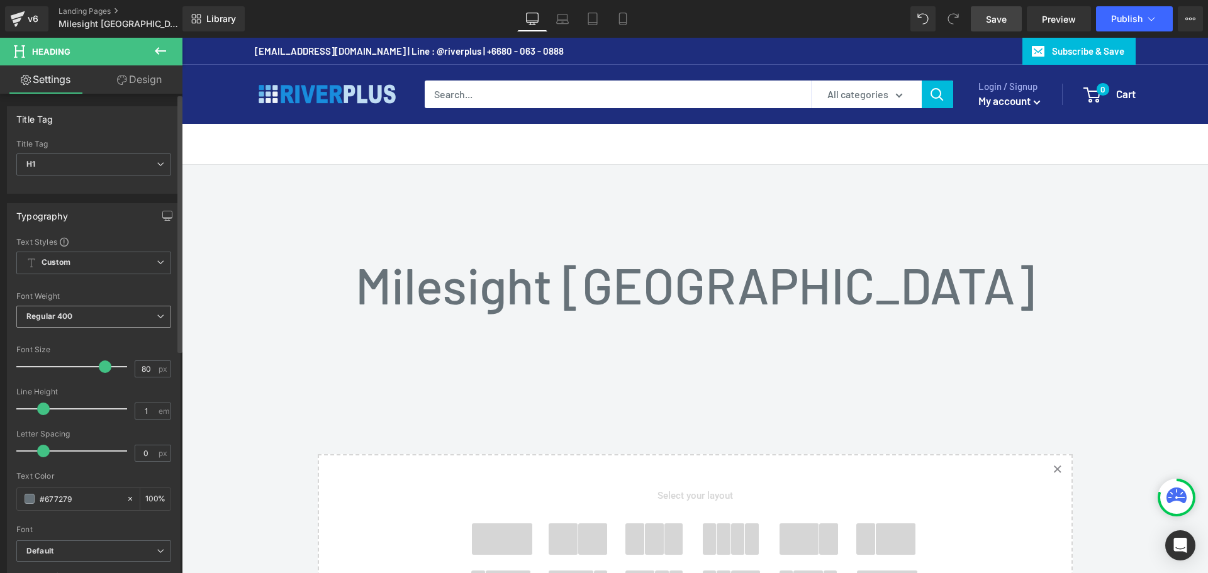
click at [145, 318] on span "Regular 400" at bounding box center [93, 317] width 155 height 22
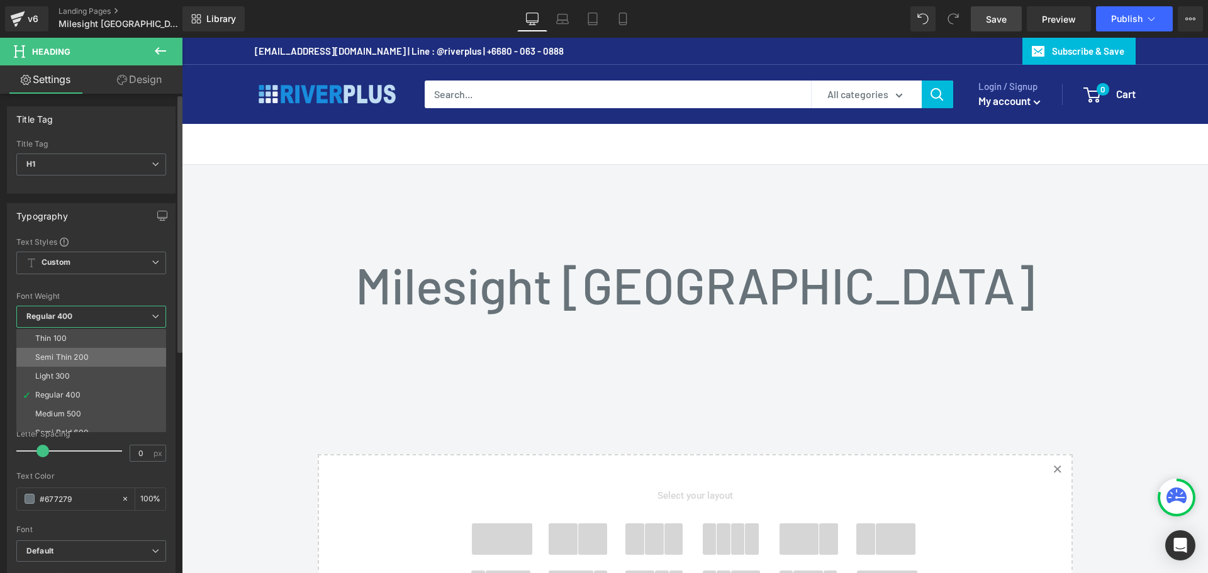
scroll to position [63, 0]
click at [90, 369] on li "Semi Bold 600" at bounding box center [93, 369] width 155 height 19
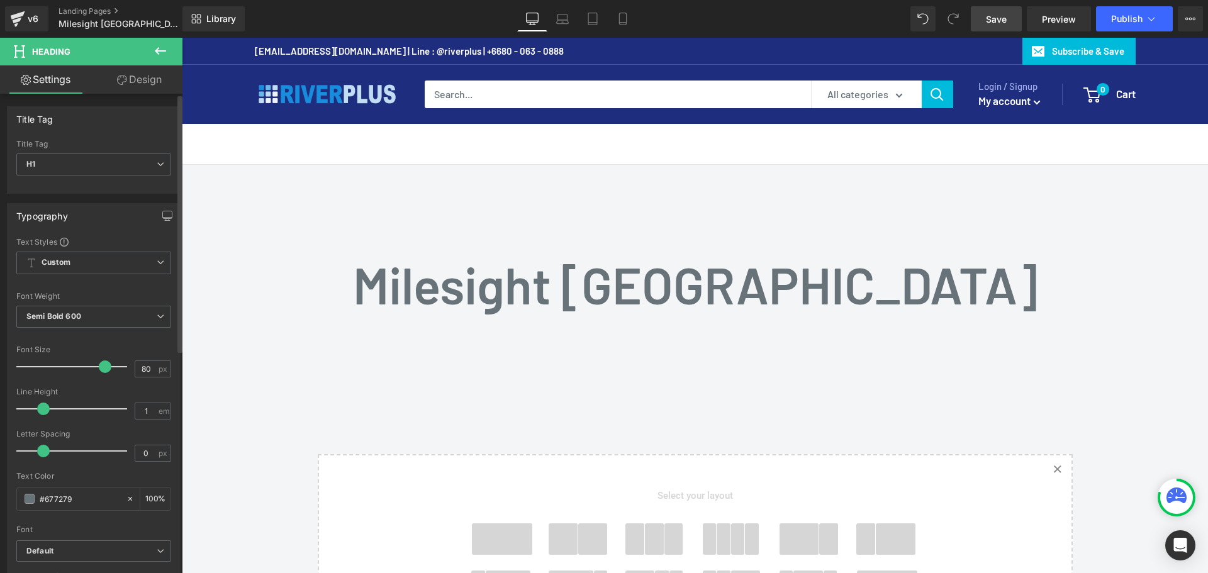
click at [109, 297] on div "Font Weight" at bounding box center [93, 296] width 155 height 9
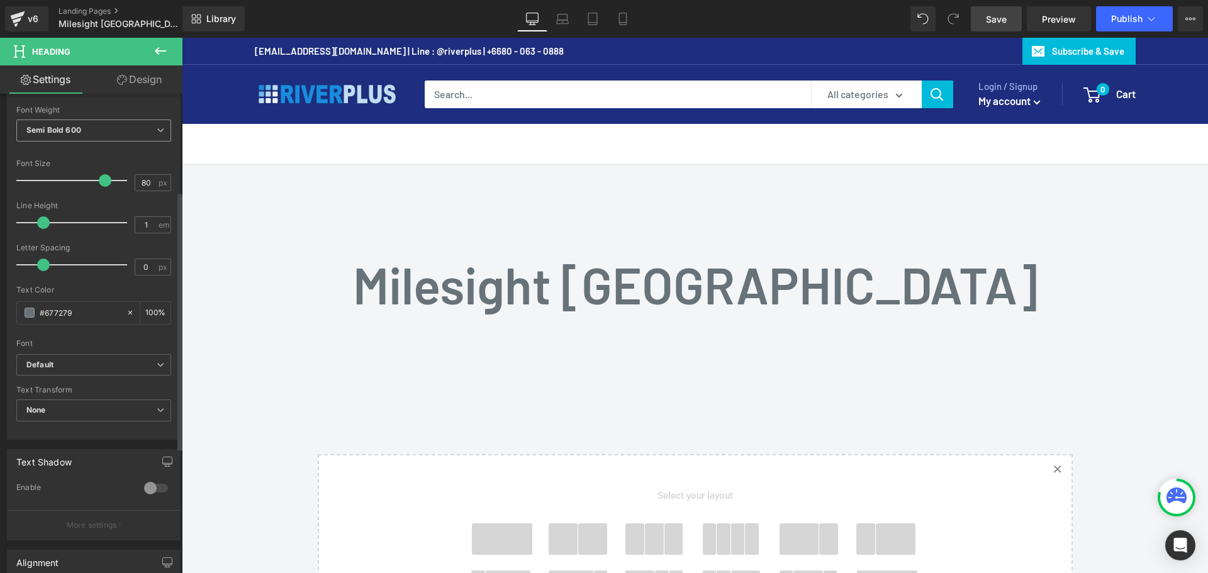
scroll to position [189, 0]
click at [106, 362] on b "Default" at bounding box center [91, 362] width 130 height 11
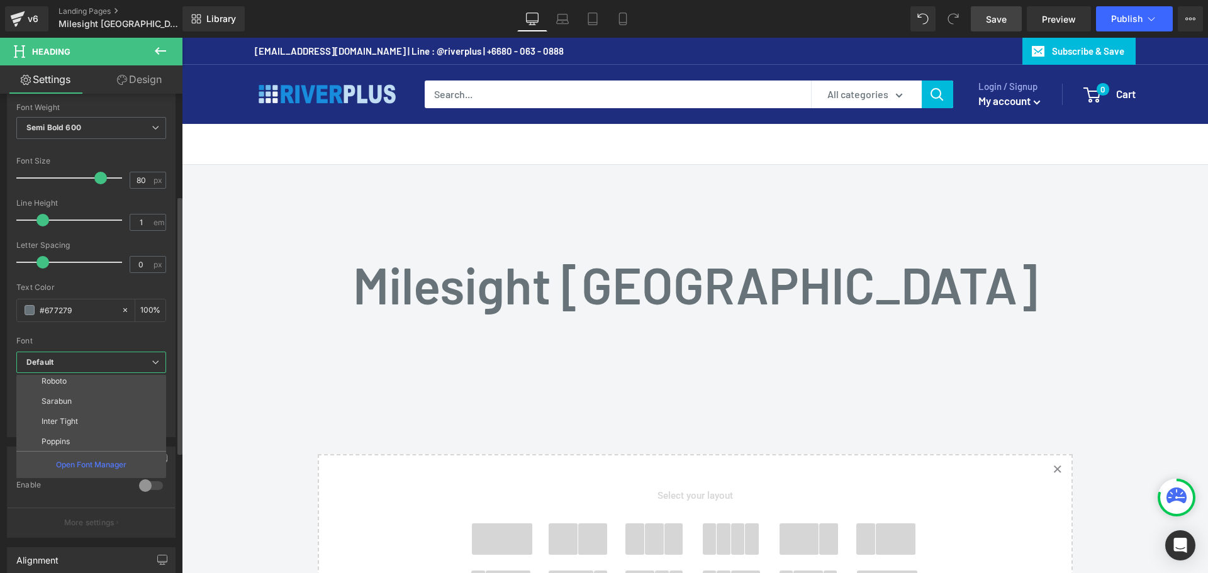
scroll to position [126, 0]
click at [79, 413] on li "Inter Tight" at bounding box center [93, 420] width 155 height 20
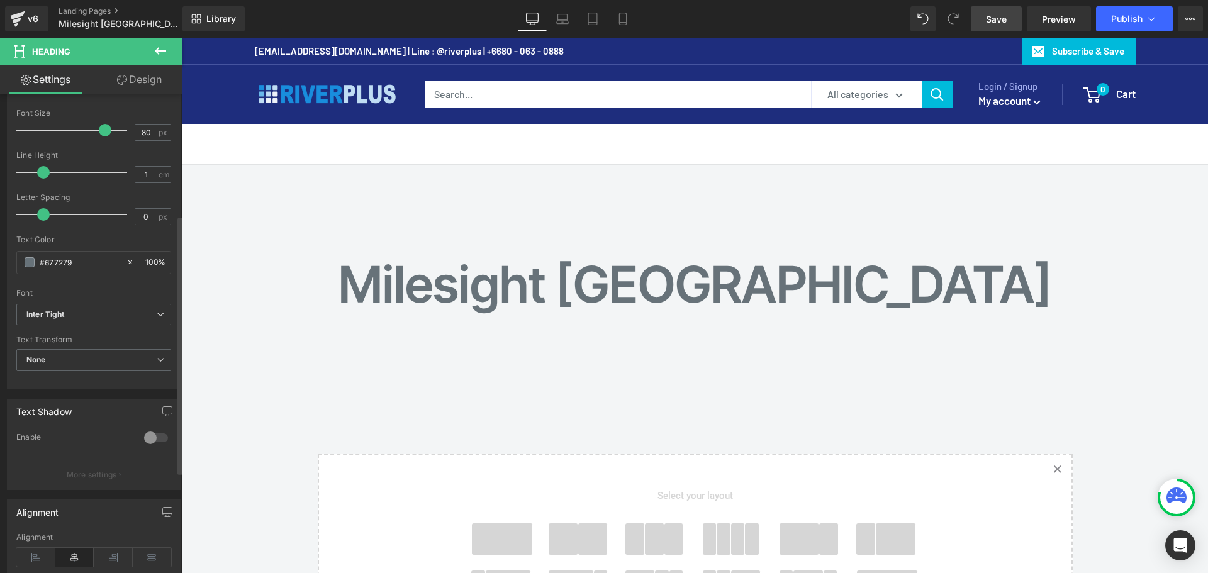
scroll to position [252, 0]
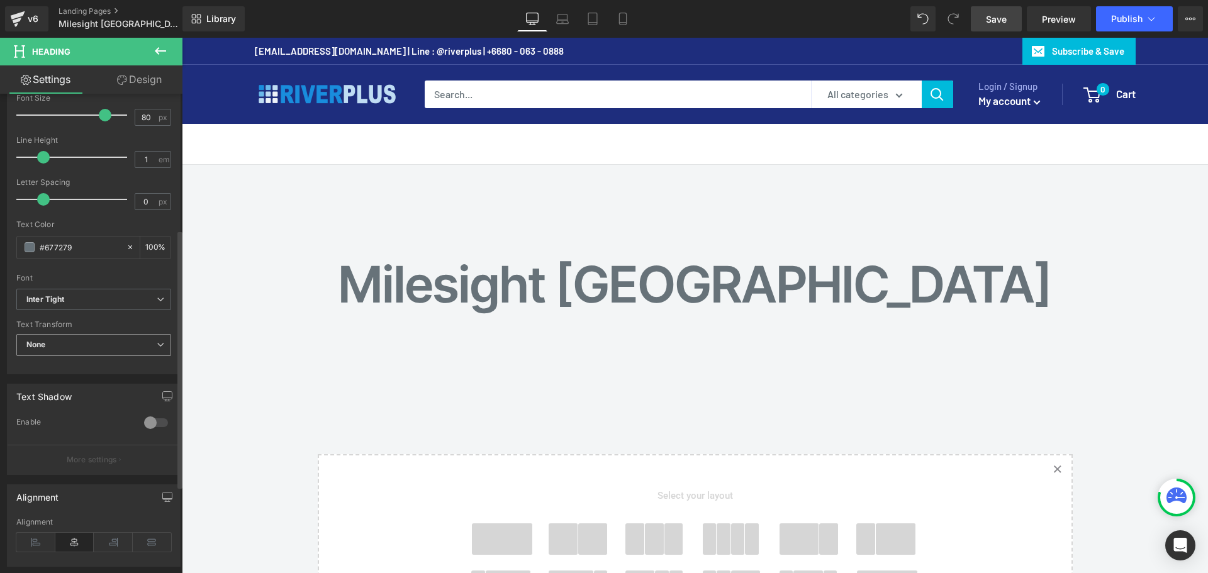
click at [77, 352] on span "None" at bounding box center [93, 345] width 155 height 22
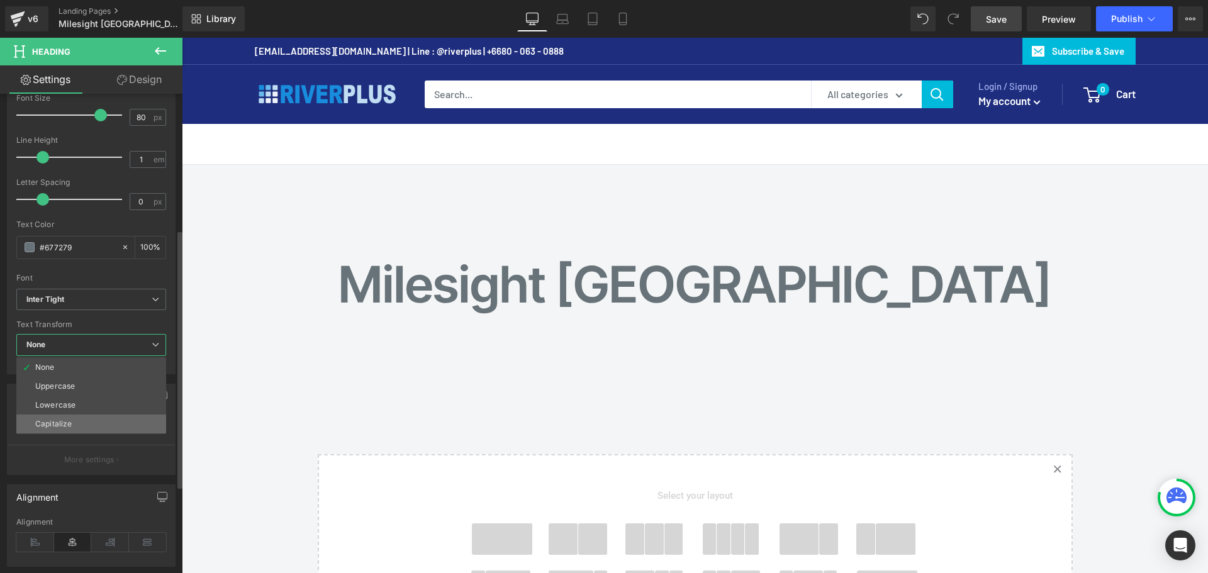
click at [69, 420] on div "Capitalize" at bounding box center [53, 424] width 36 height 9
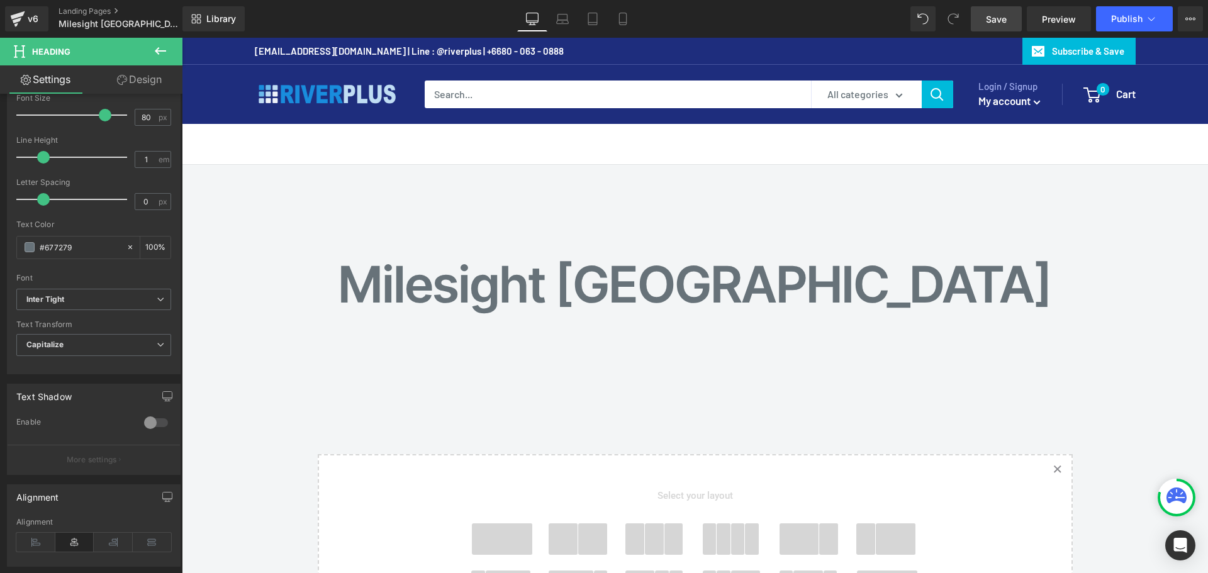
click at [1003, 20] on span "Save" at bounding box center [996, 19] width 21 height 13
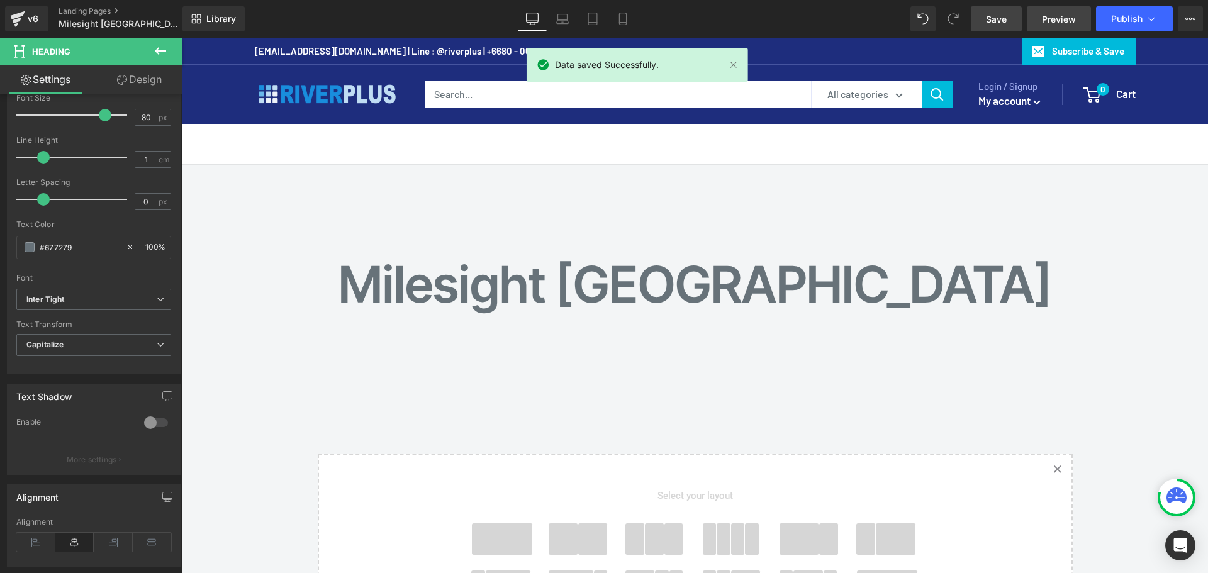
click at [1054, 19] on span "Preview" at bounding box center [1059, 19] width 34 height 13
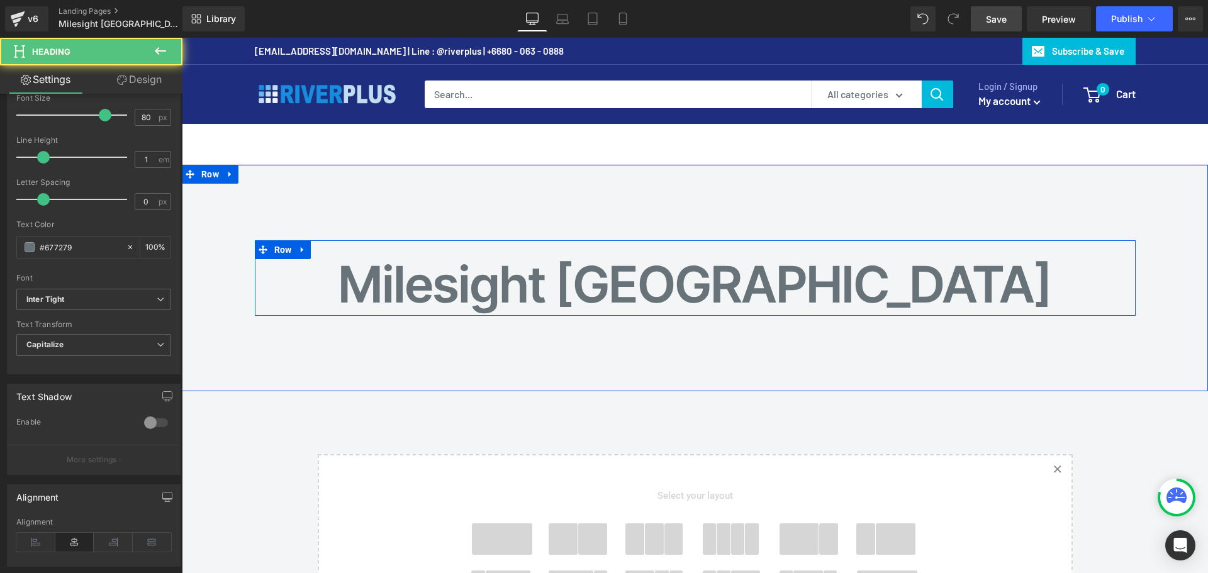
click at [525, 286] on h1 "Milesight Thailand" at bounding box center [695, 284] width 862 height 50
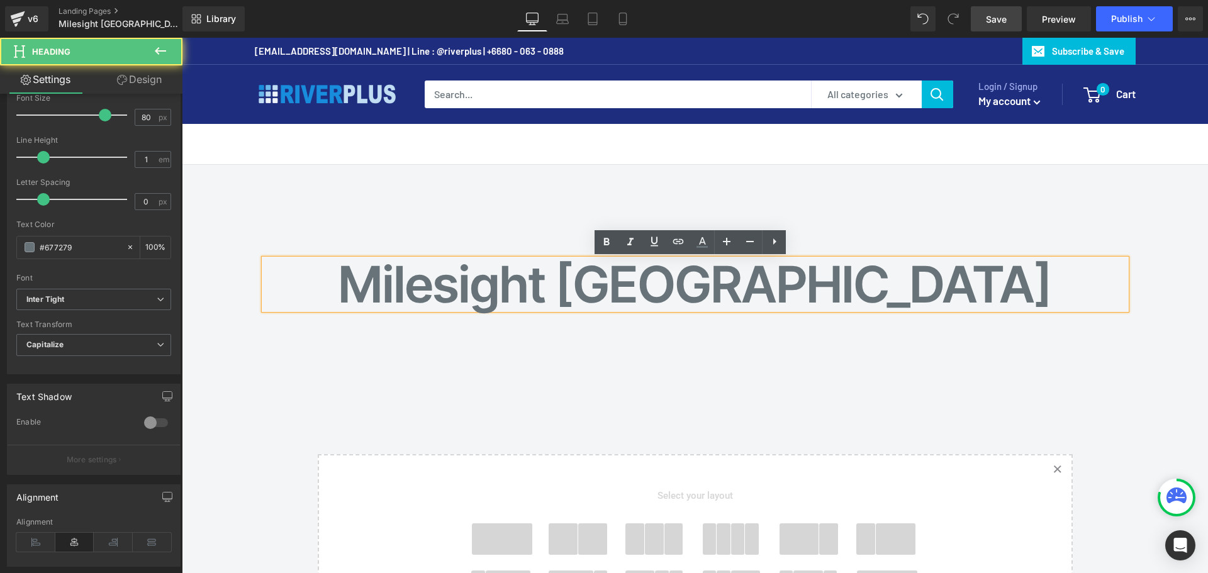
click at [509, 288] on h1 "Milesight Thailand" at bounding box center [695, 284] width 862 height 50
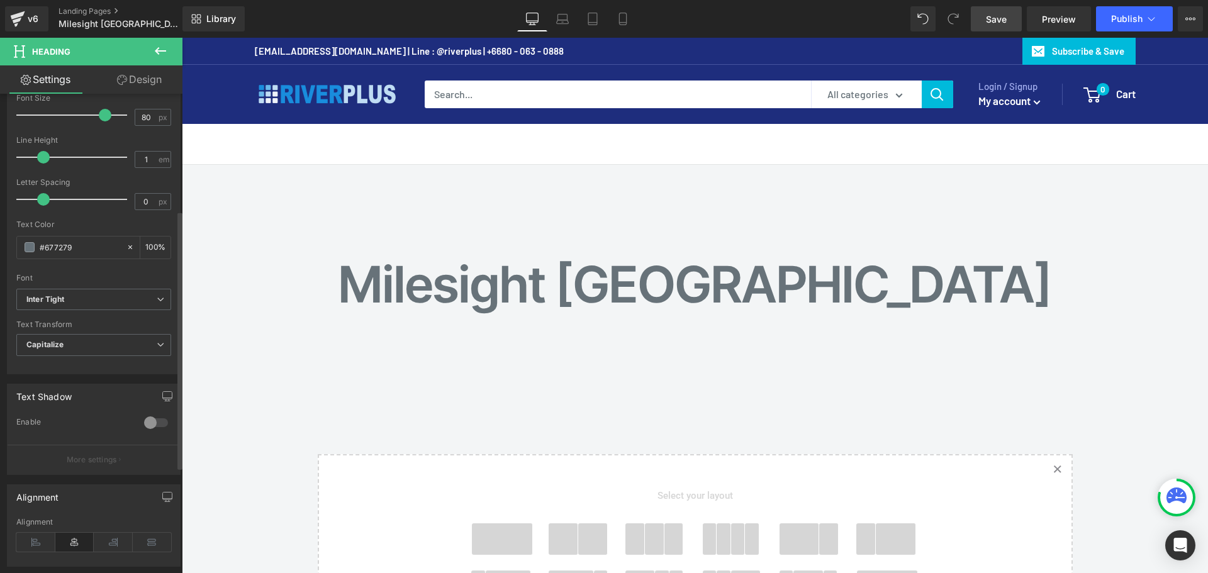
scroll to position [189, 0]
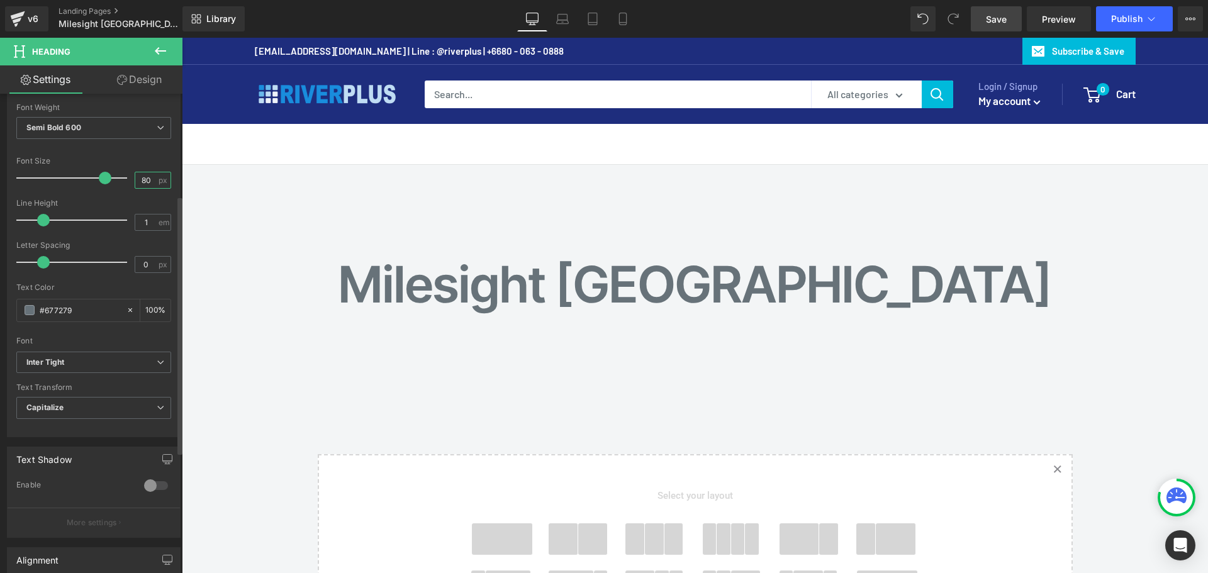
drag, startPoint x: 147, startPoint y: 180, endPoint x: 104, endPoint y: 180, distance: 42.8
click at [104, 180] on div "Font Size 80 px" at bounding box center [93, 178] width 155 height 42
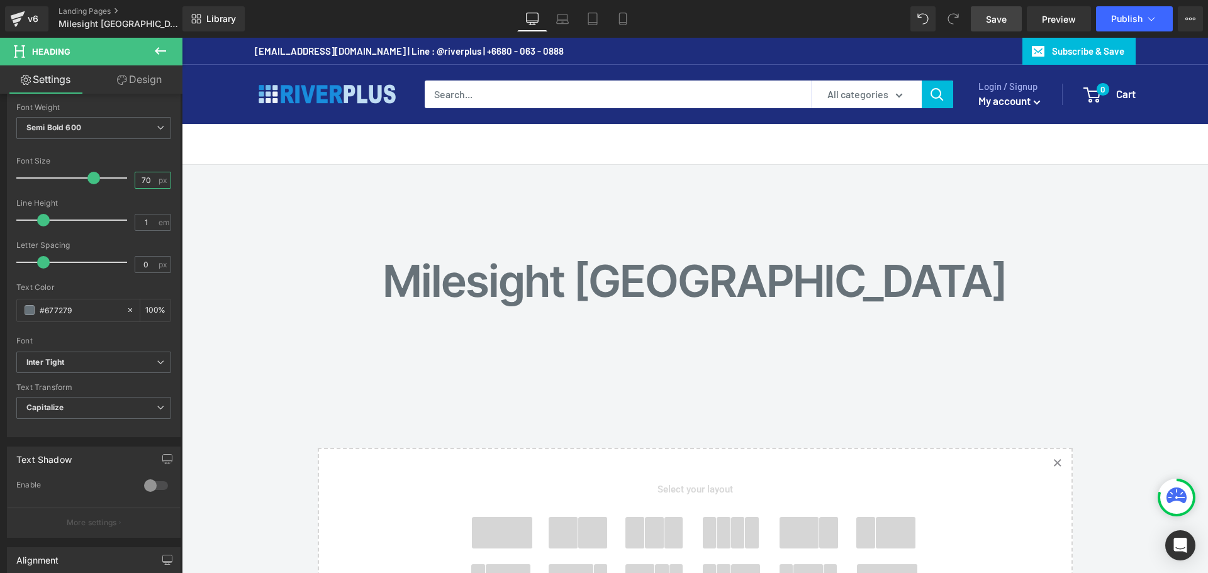
type input "70"
click at [990, 14] on span "Save" at bounding box center [996, 19] width 21 height 13
click at [162, 52] on icon at bounding box center [160, 51] width 11 height 8
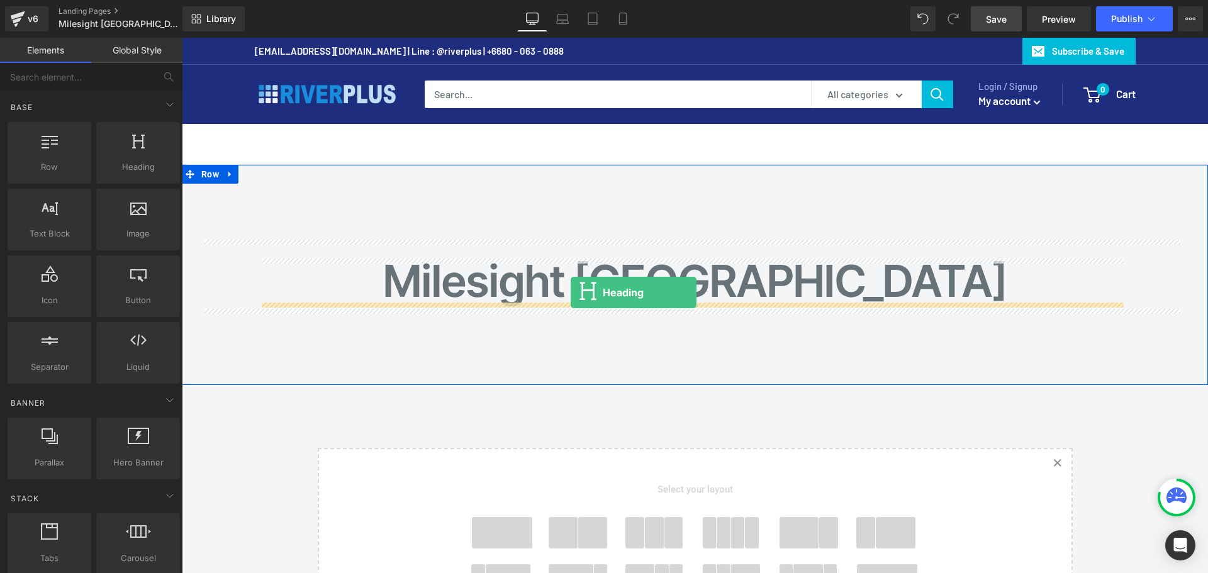
drag, startPoint x: 313, startPoint y: 193, endPoint x: 571, endPoint y: 293, distance: 276.4
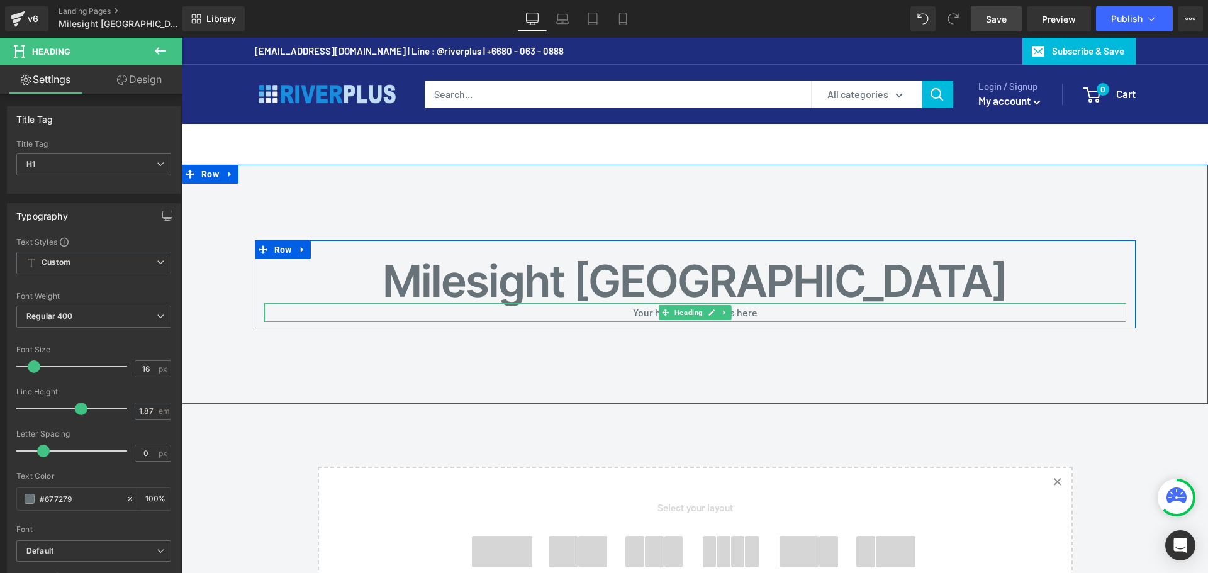
click at [633, 309] on h1 "Your heading text goes here" at bounding box center [695, 312] width 862 height 19
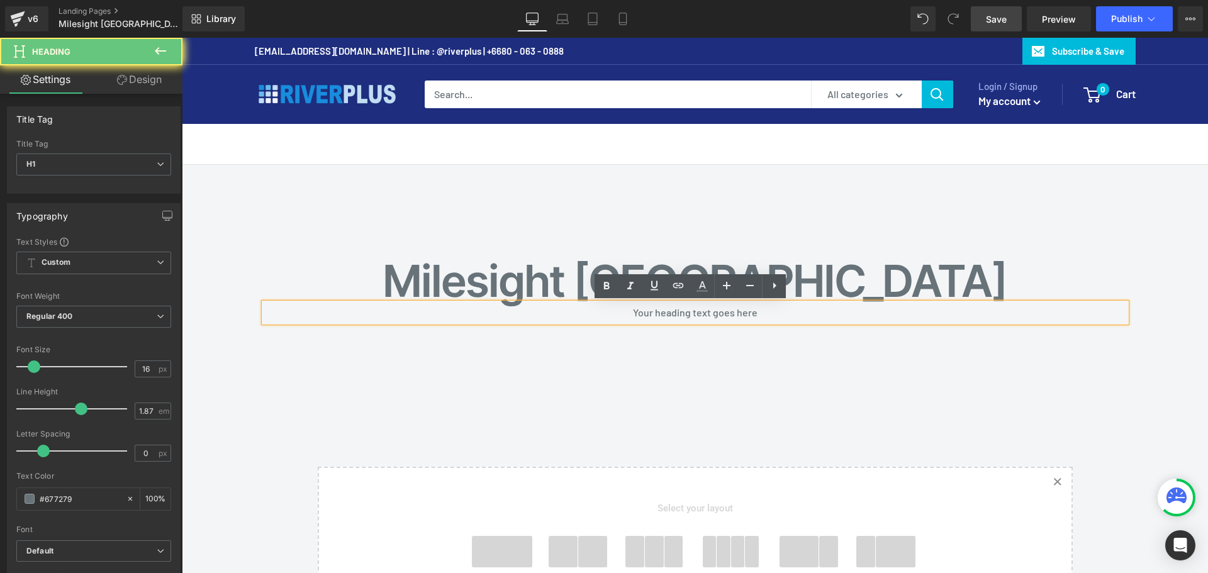
click at [628, 315] on h1 "Your heading text goes here" at bounding box center [695, 312] width 862 height 19
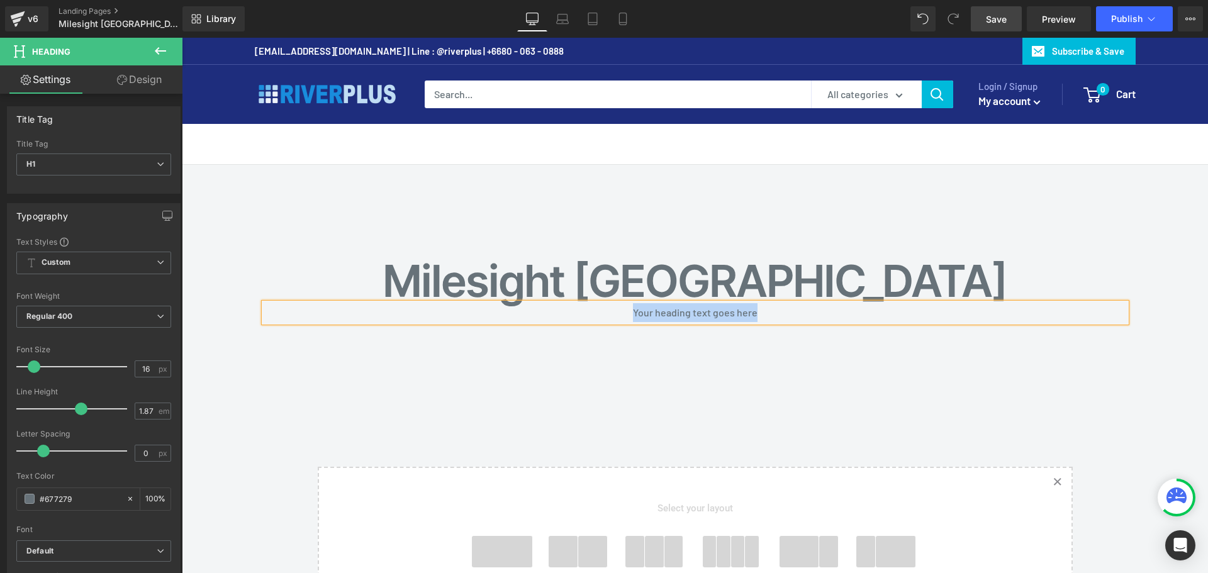
paste div
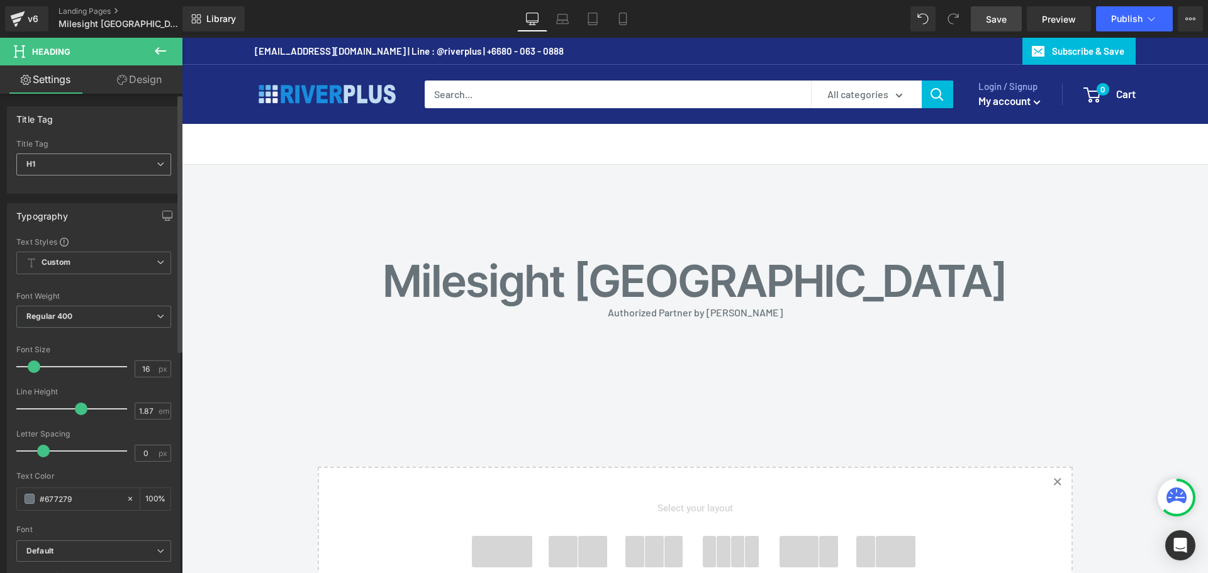
click at [100, 172] on span "H1" at bounding box center [93, 164] width 155 height 22
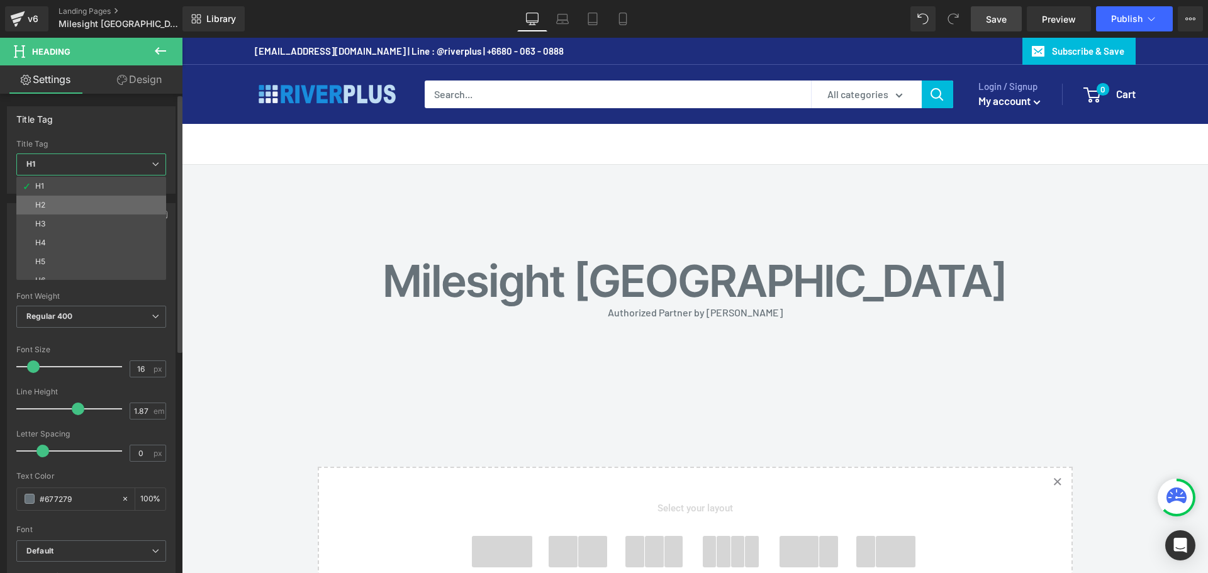
click at [78, 204] on li "H2" at bounding box center [93, 205] width 155 height 19
type input "100"
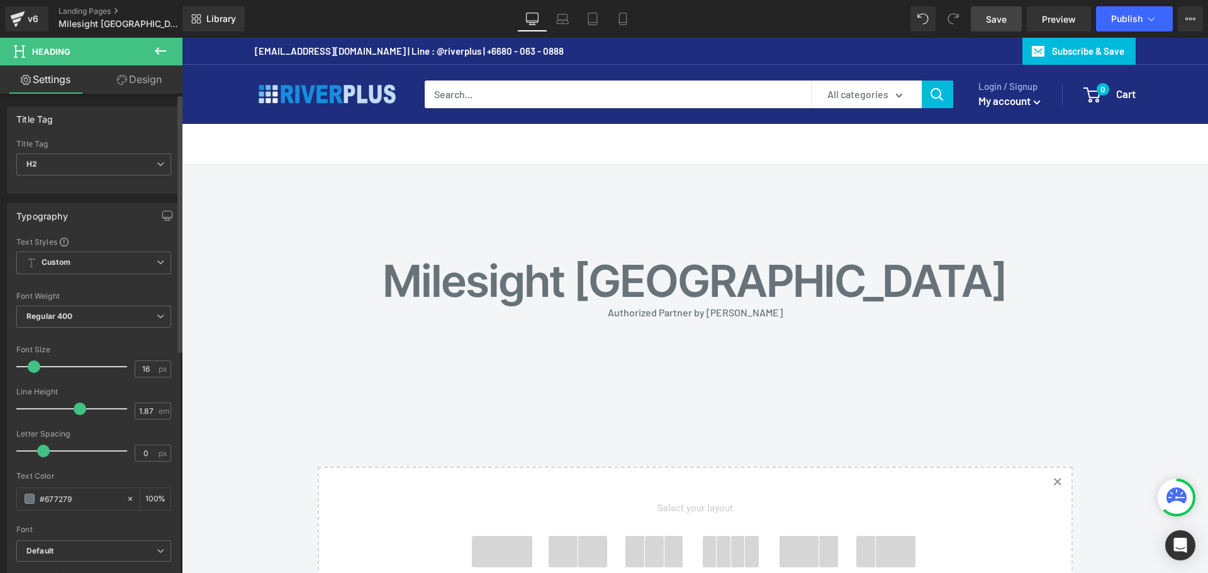
click at [96, 191] on div "H1 H2 H3 H4 H5 H6 Title Tag H2 H1 H2 H3 H4 H5 H6" at bounding box center [94, 166] width 172 height 53
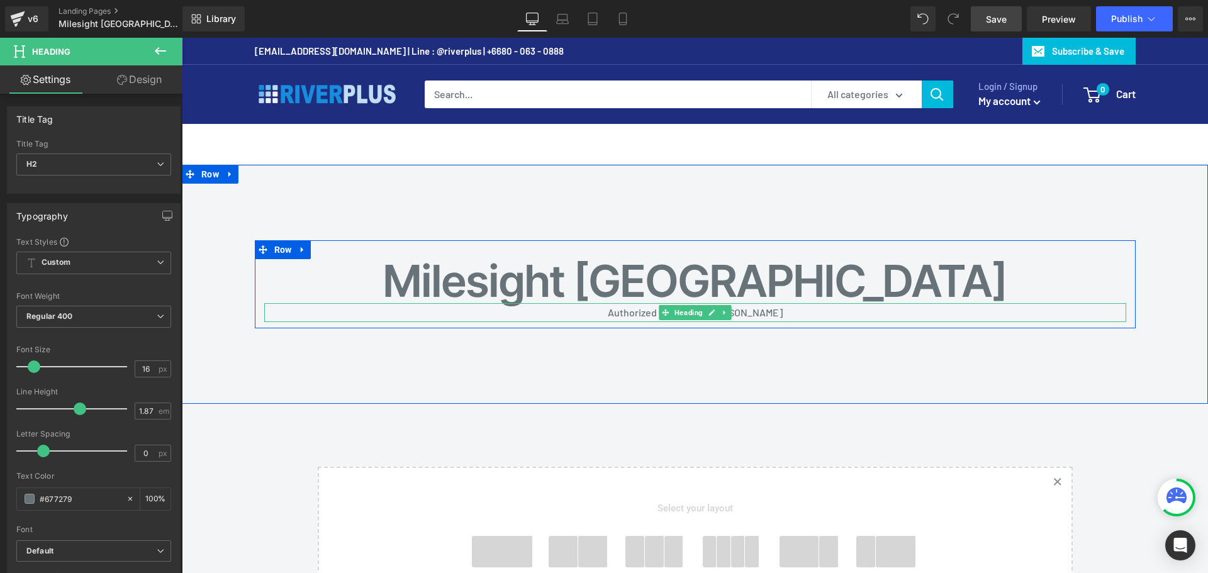
click at [621, 309] on h2 "Authorized Partner by Riverplus" at bounding box center [695, 312] width 862 height 19
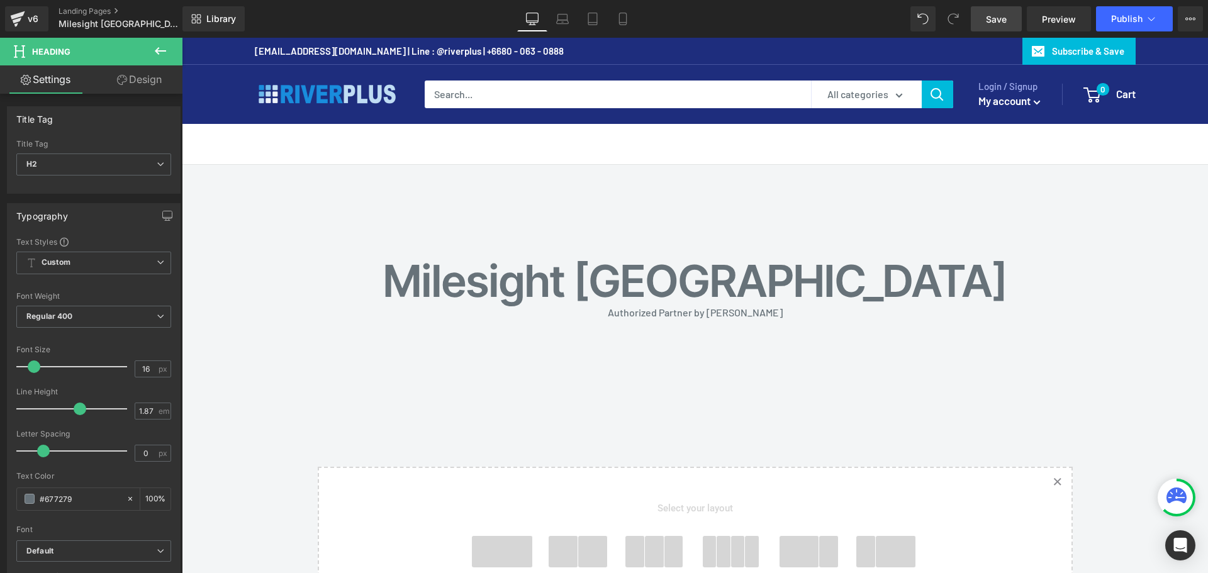
click at [144, 71] on link "Design" at bounding box center [139, 79] width 91 height 28
click at [0, 0] on div "Spacing" at bounding box center [0, 0] width 0 height 0
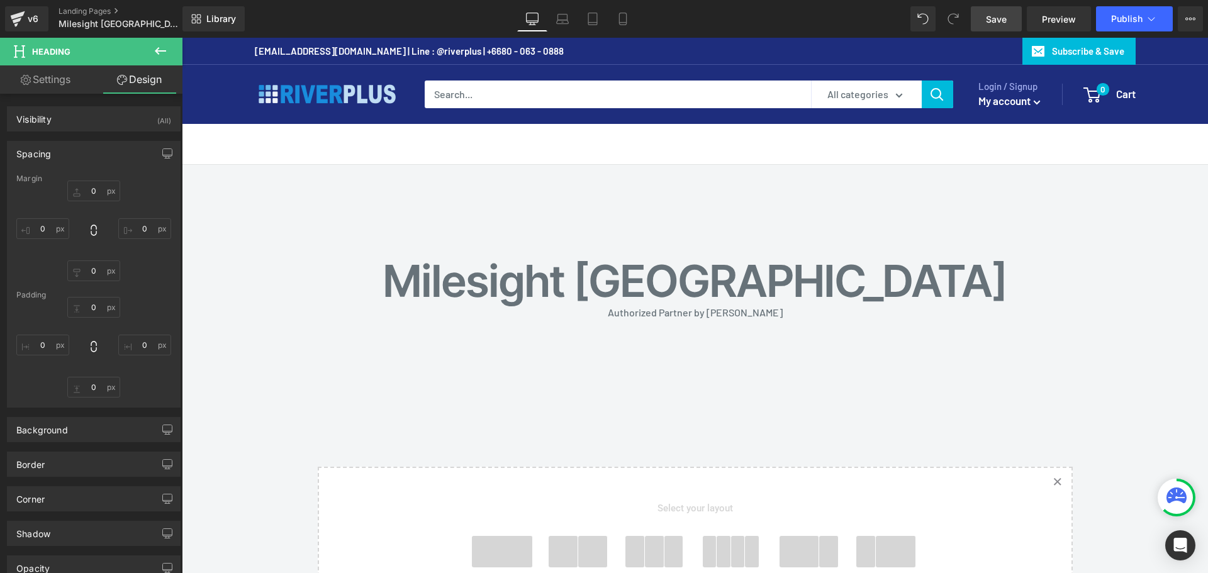
type input "0"
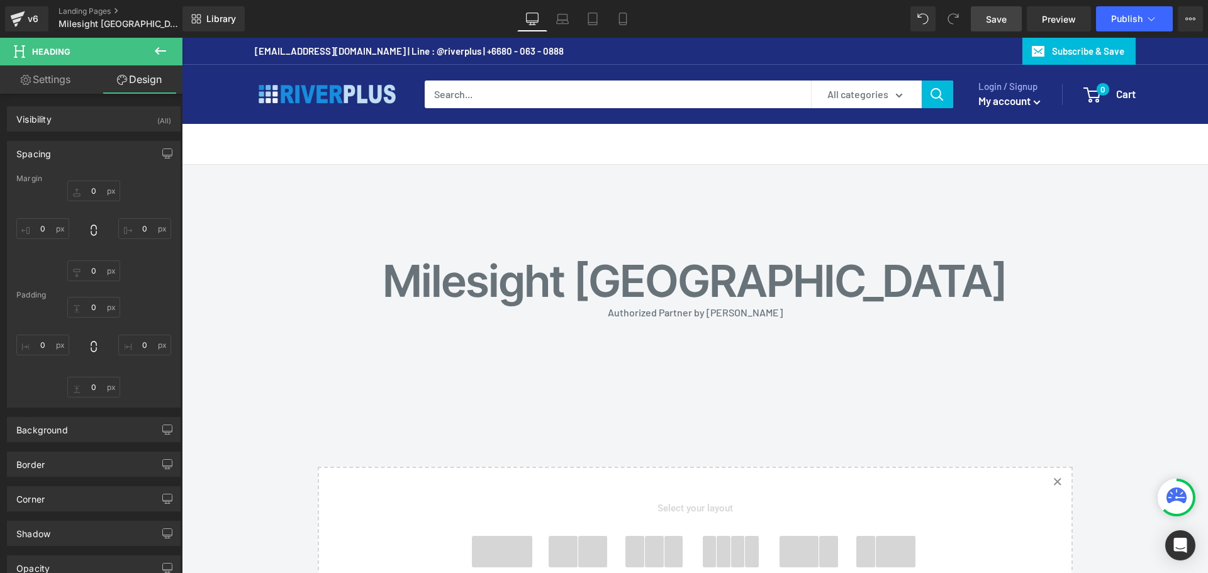
type input "0"
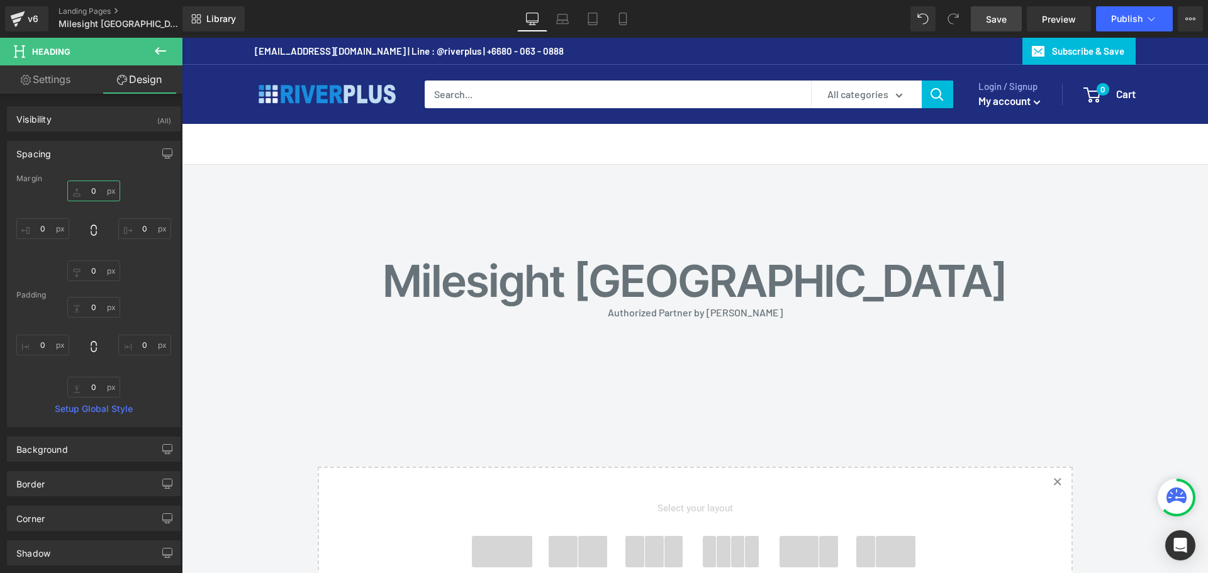
click at [99, 187] on input "0" at bounding box center [93, 191] width 53 height 21
type input "20"
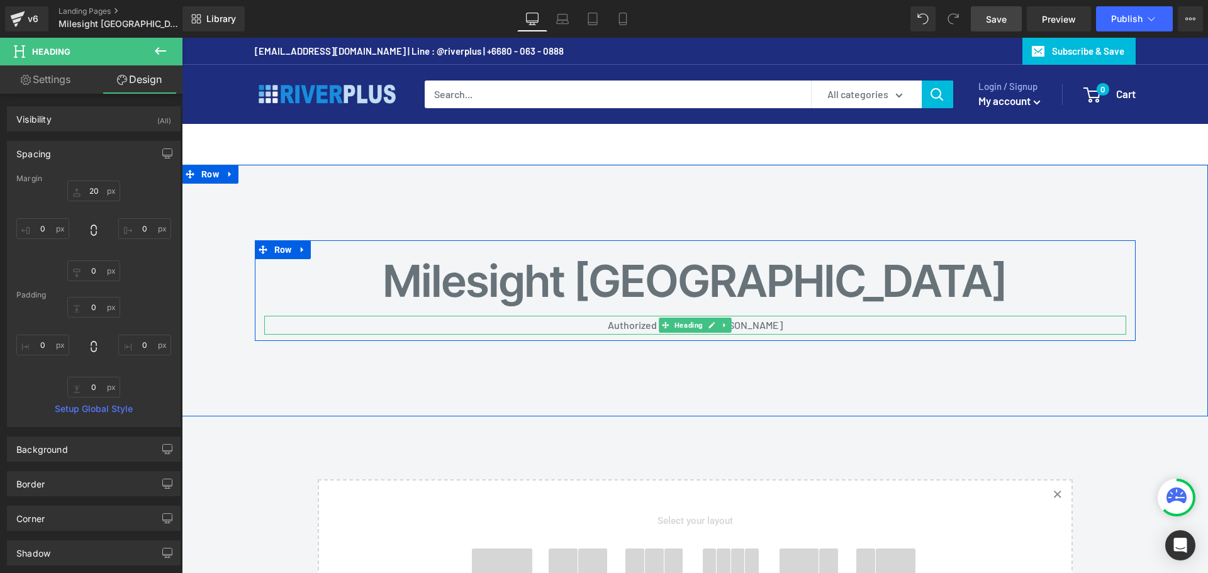
click at [588, 325] on h2 "Authorized Partner by Riverplus" at bounding box center [695, 325] width 862 height 19
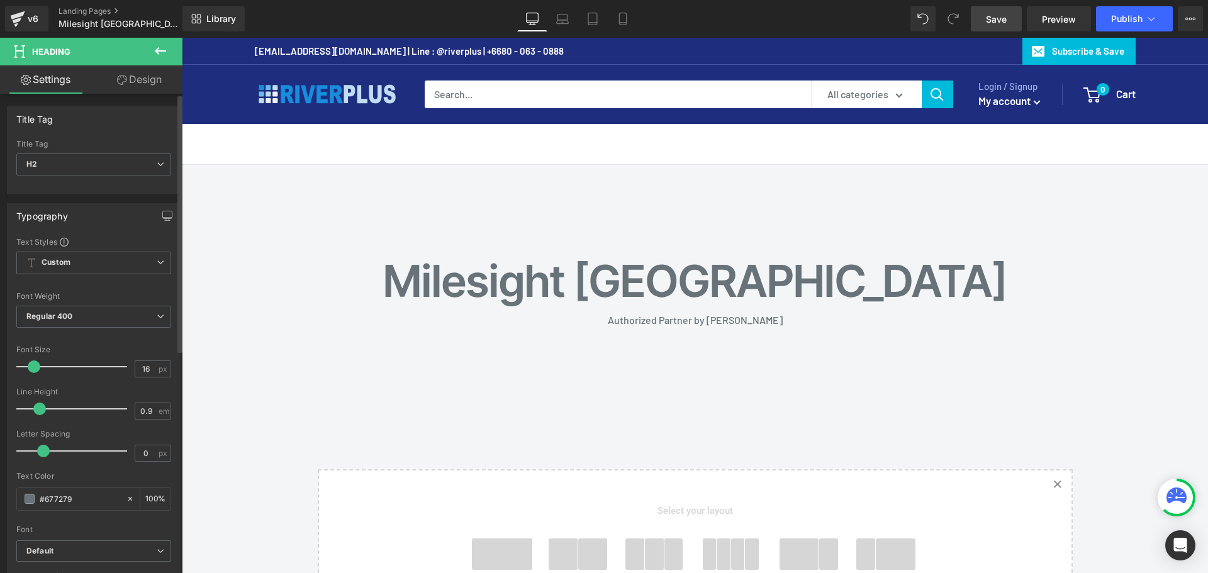
type input "1"
drag, startPoint x: 82, startPoint y: 416, endPoint x: 42, endPoint y: 418, distance: 40.3
click at [42, 418] on div at bounding box center [75, 408] width 104 height 25
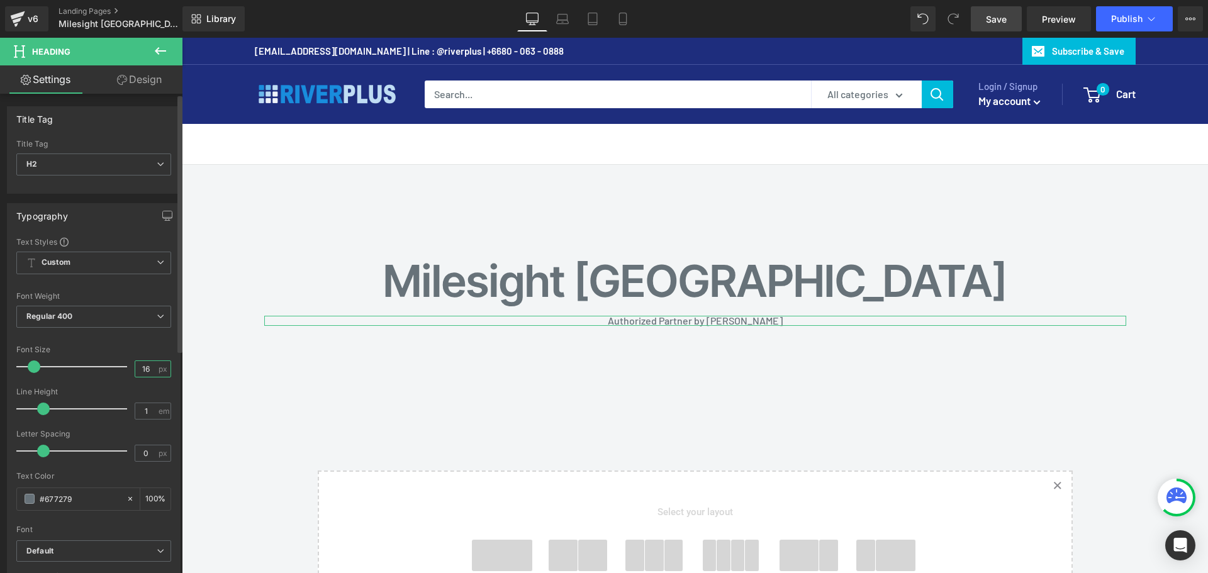
click at [144, 361] on input "16" at bounding box center [146, 369] width 22 height 16
type input "1"
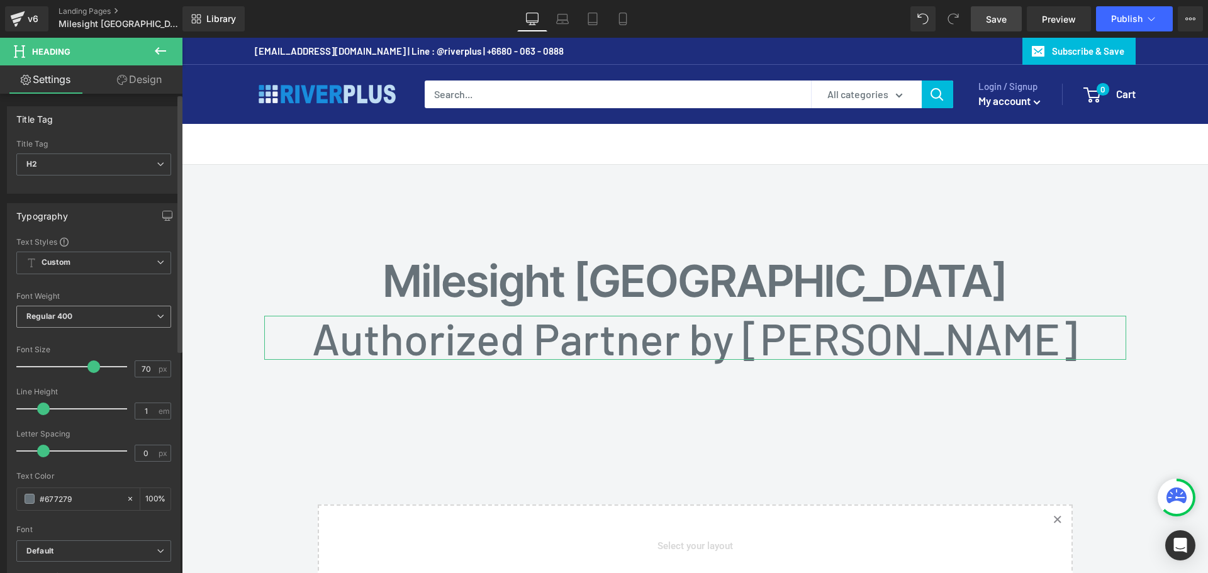
click at [116, 314] on span "Regular 400" at bounding box center [93, 317] width 155 height 22
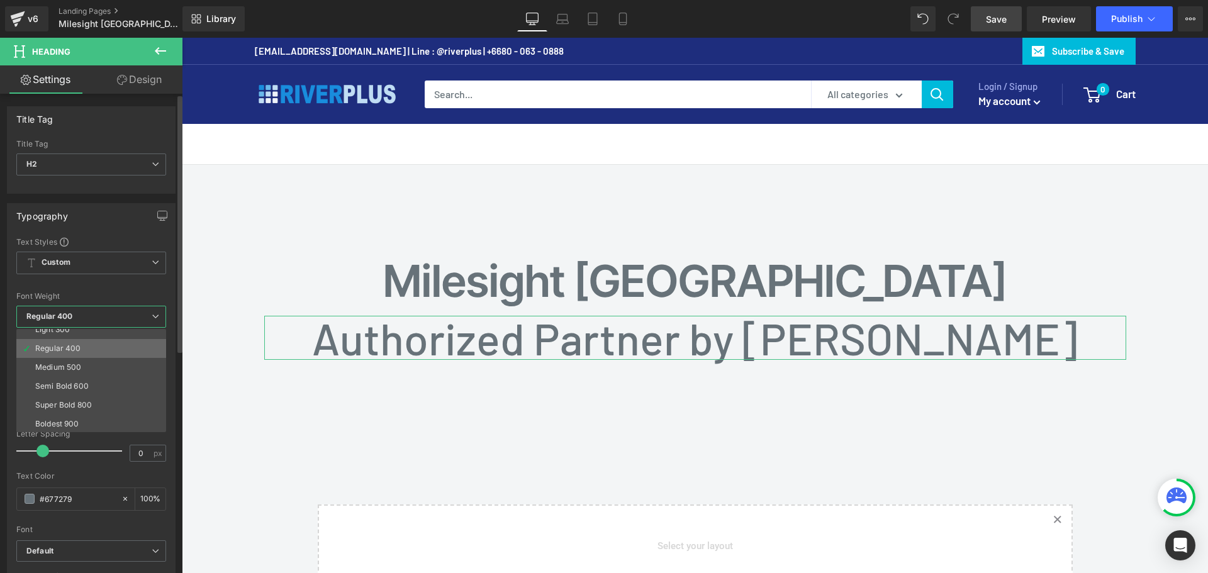
scroll to position [63, 0]
click at [85, 372] on div "Semi Bold 600" at bounding box center [61, 370] width 53 height 9
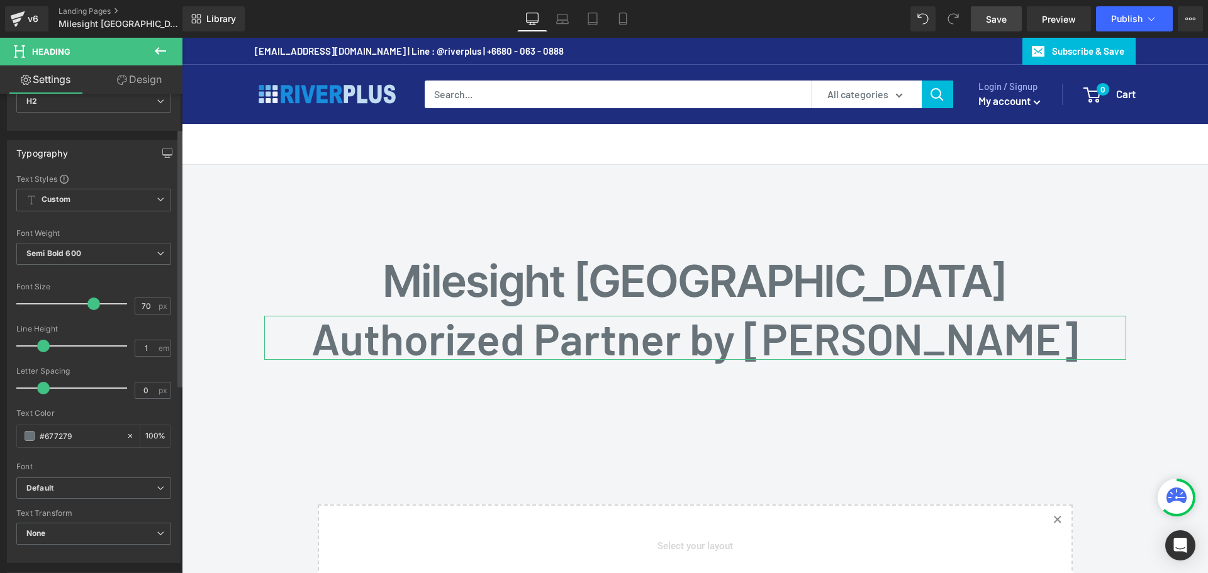
scroll to position [126, 0]
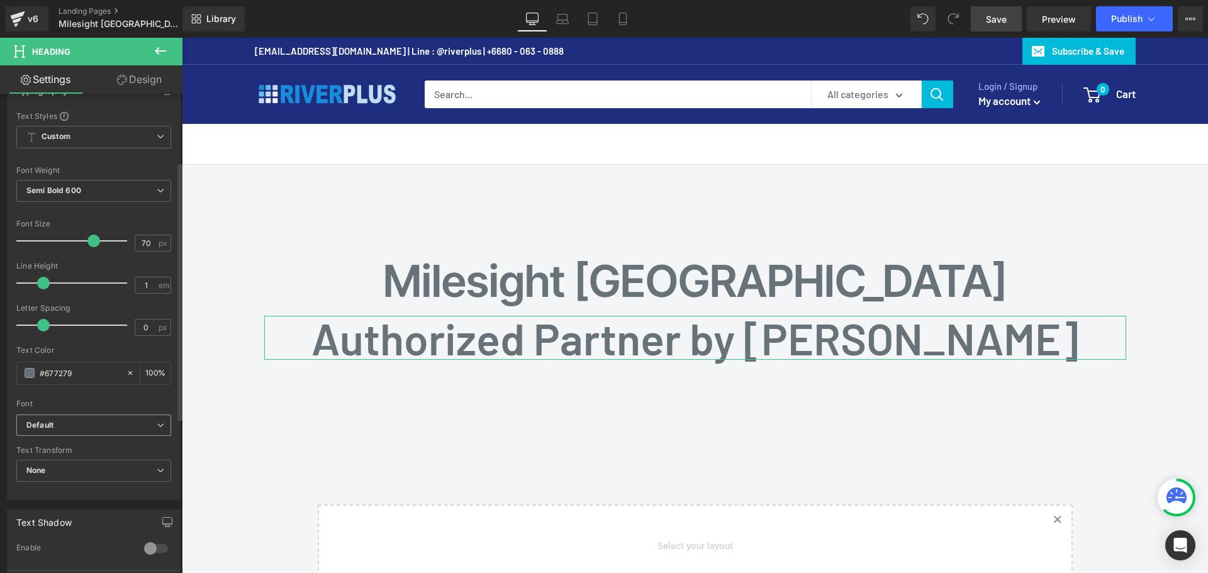
click at [80, 422] on b "Default" at bounding box center [91, 425] width 130 height 11
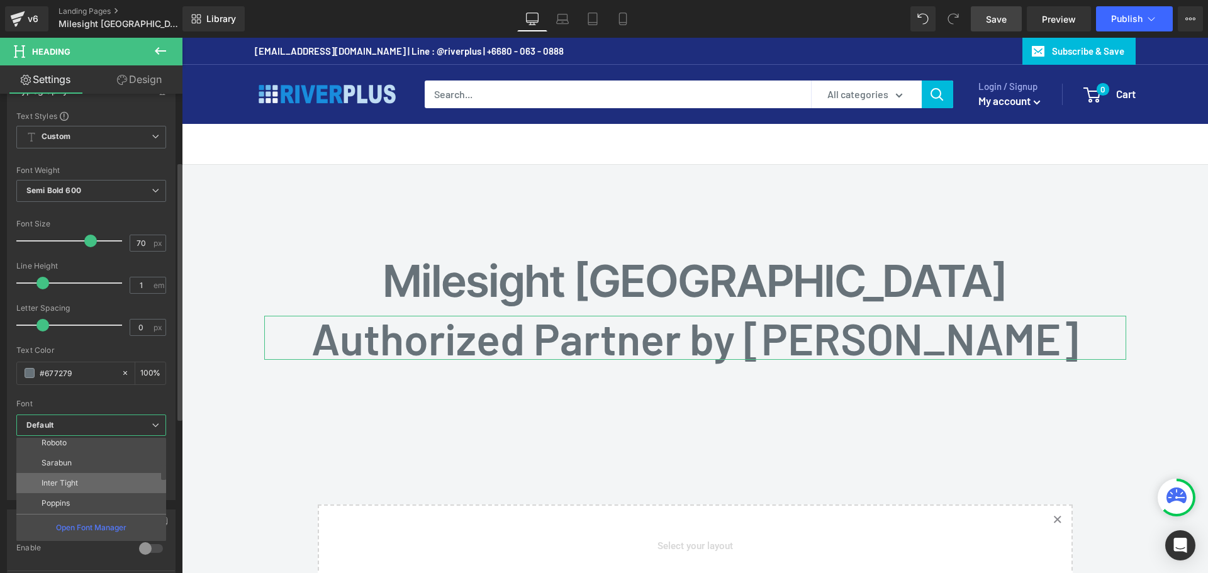
click at [76, 487] on p "Inter Tight" at bounding box center [60, 483] width 36 height 9
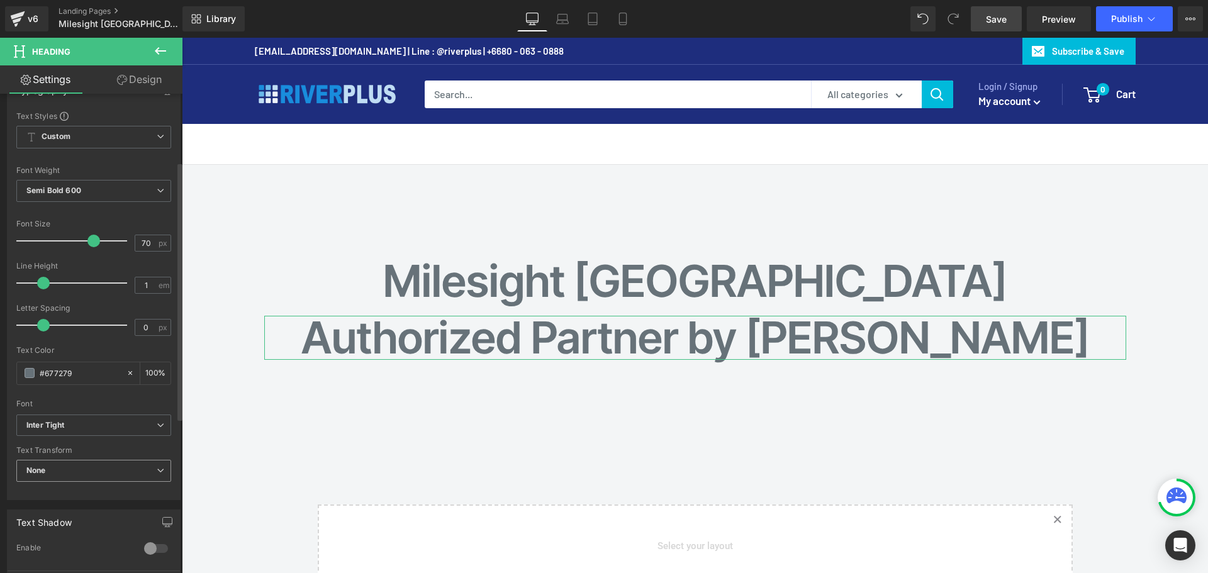
click at [70, 474] on span "None" at bounding box center [93, 471] width 155 height 22
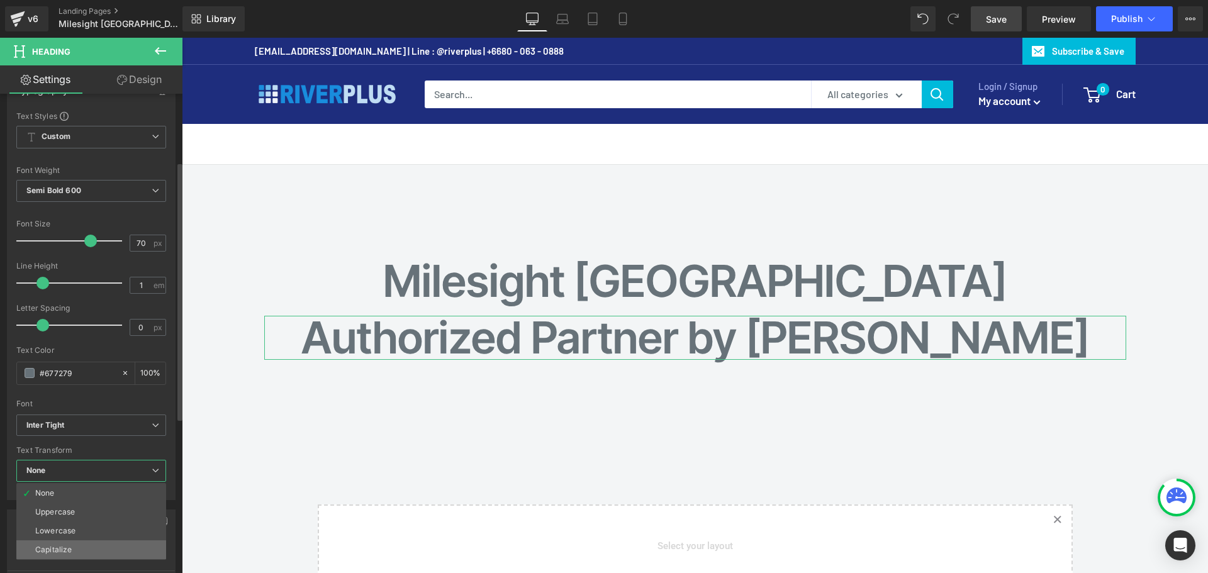
click at [66, 542] on li "Capitalize" at bounding box center [91, 549] width 150 height 19
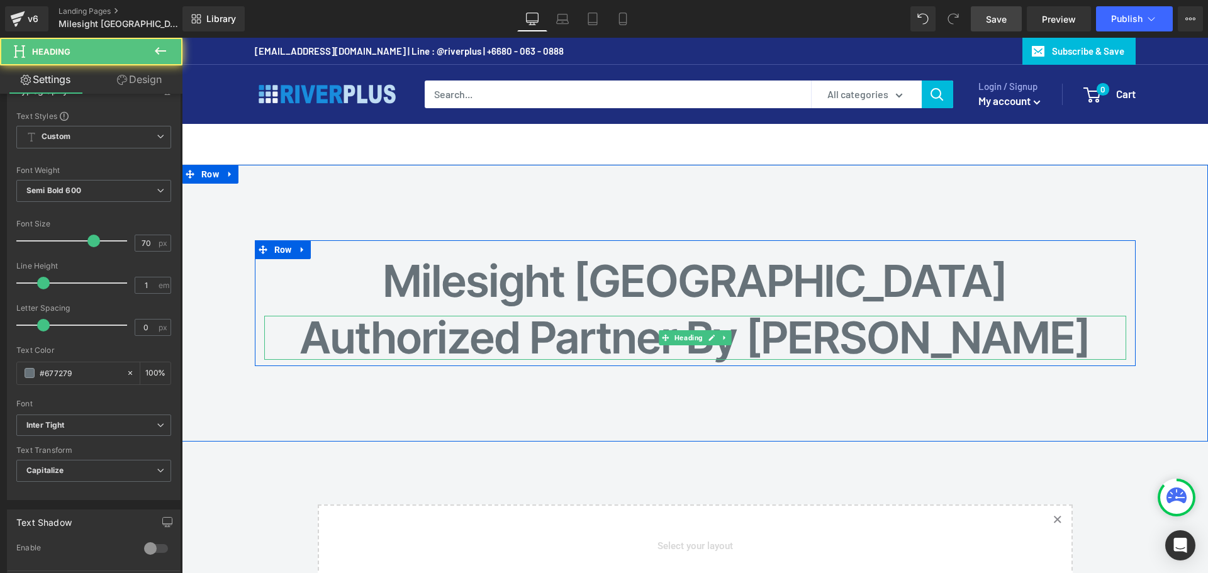
drag, startPoint x: 534, startPoint y: 337, endPoint x: 498, endPoint y: 340, distance: 36.0
click at [532, 337] on h2 "Authorized Partner by Riverplus" at bounding box center [695, 338] width 862 height 44
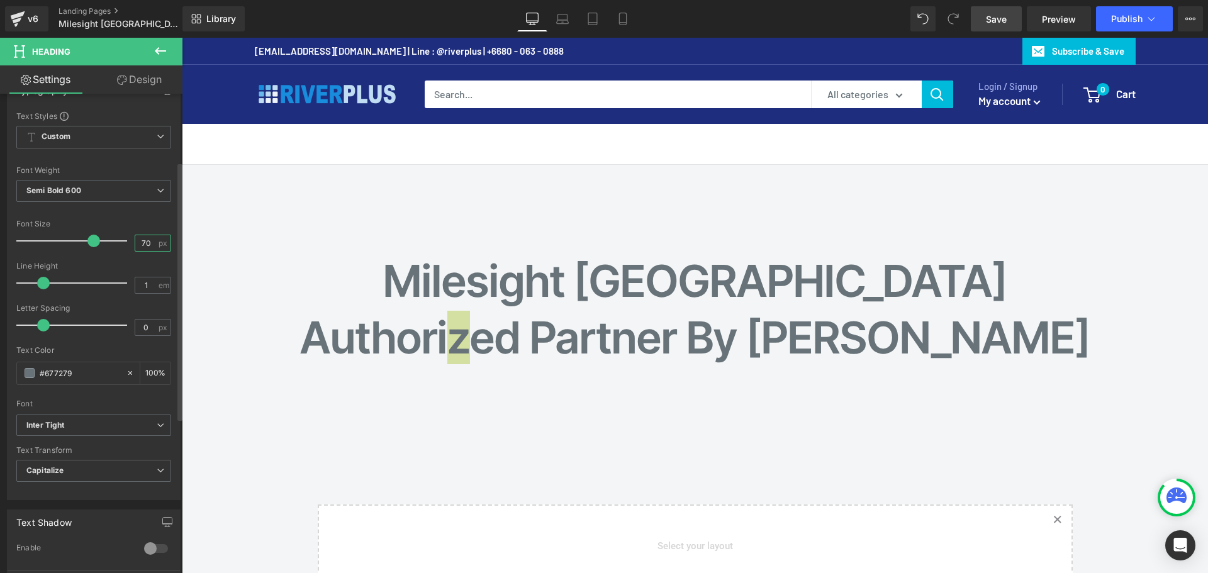
drag, startPoint x: 144, startPoint y: 242, endPoint x: 120, endPoint y: 242, distance: 23.9
click at [120, 242] on div "Font Size 70 px" at bounding box center [93, 241] width 155 height 42
type input "60"
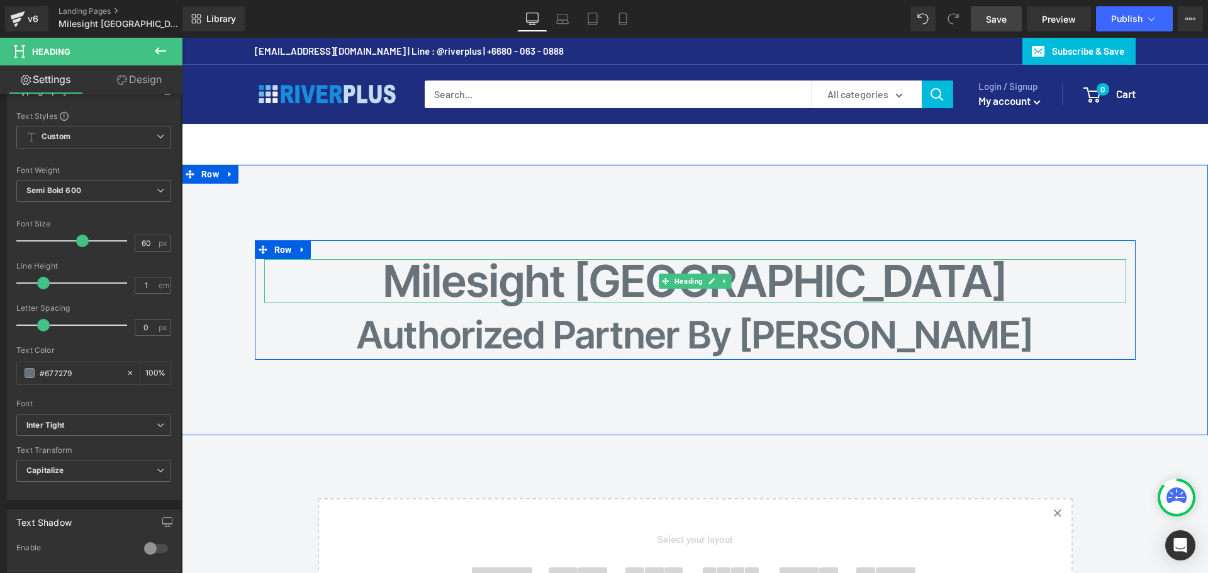
click at [734, 276] on h1 "Milesight Thailand" at bounding box center [695, 281] width 862 height 44
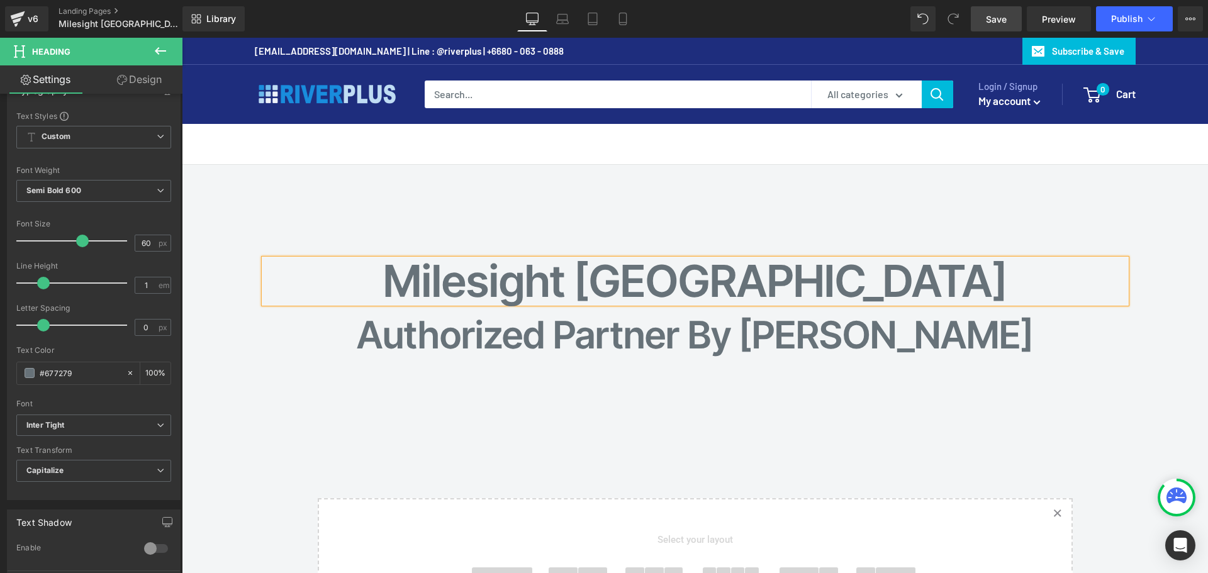
click at [676, 396] on div "Milesight Thailand Heading Authorized Partner by Riverplus Heading Row Row 120p…" at bounding box center [695, 300] width 1026 height 271
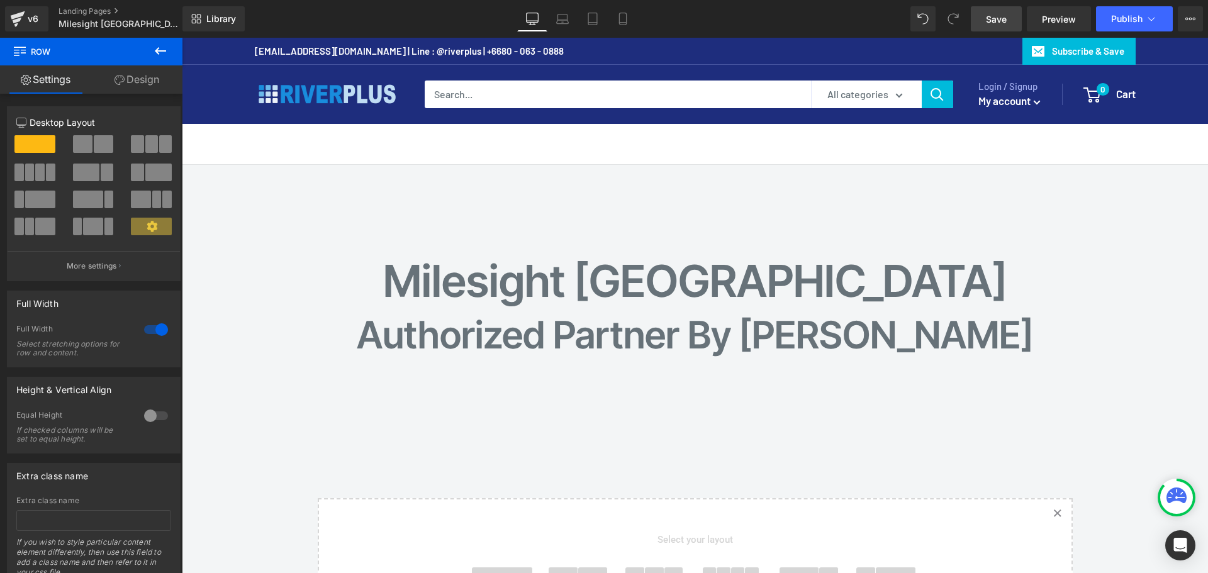
click at [999, 18] on span "Save" at bounding box center [996, 19] width 21 height 13
click at [1066, 19] on span "Preview" at bounding box center [1059, 19] width 34 height 13
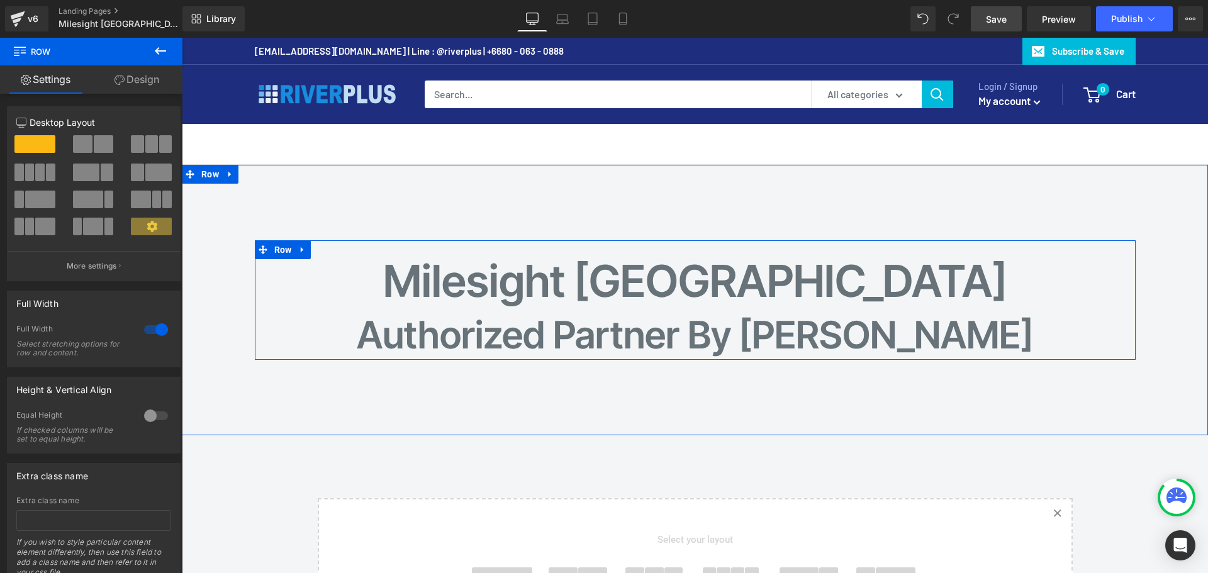
click at [501, 334] on h2 "Authorized Partner by Riverplus" at bounding box center [695, 335] width 862 height 38
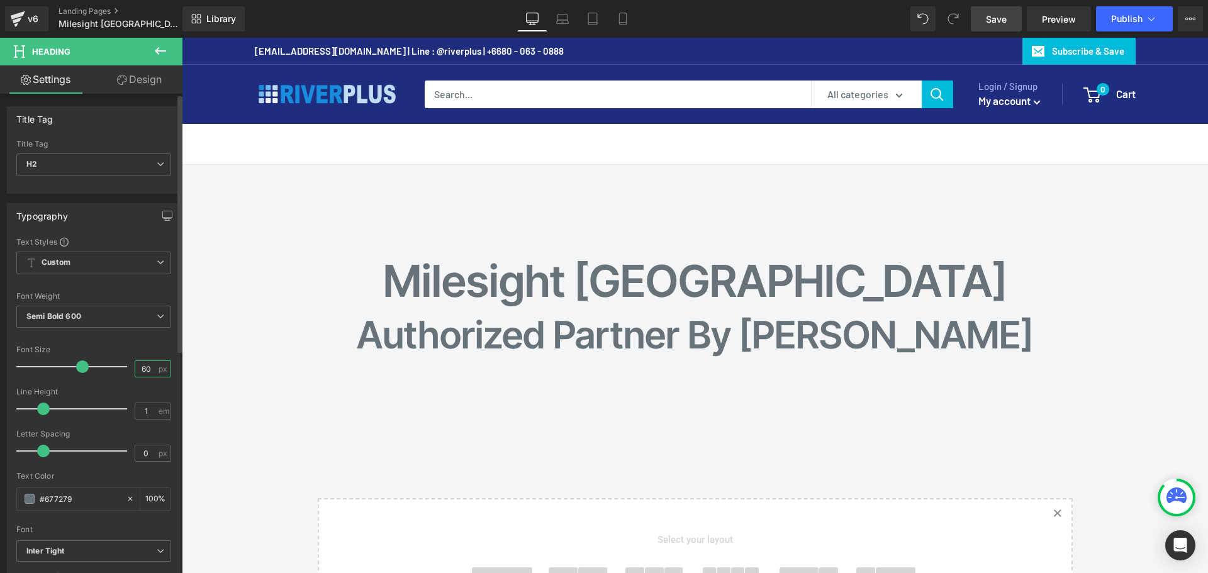
drag, startPoint x: 147, startPoint y: 369, endPoint x: 126, endPoint y: 369, distance: 20.8
click at [126, 369] on div "Font Size 60 px" at bounding box center [93, 366] width 155 height 42
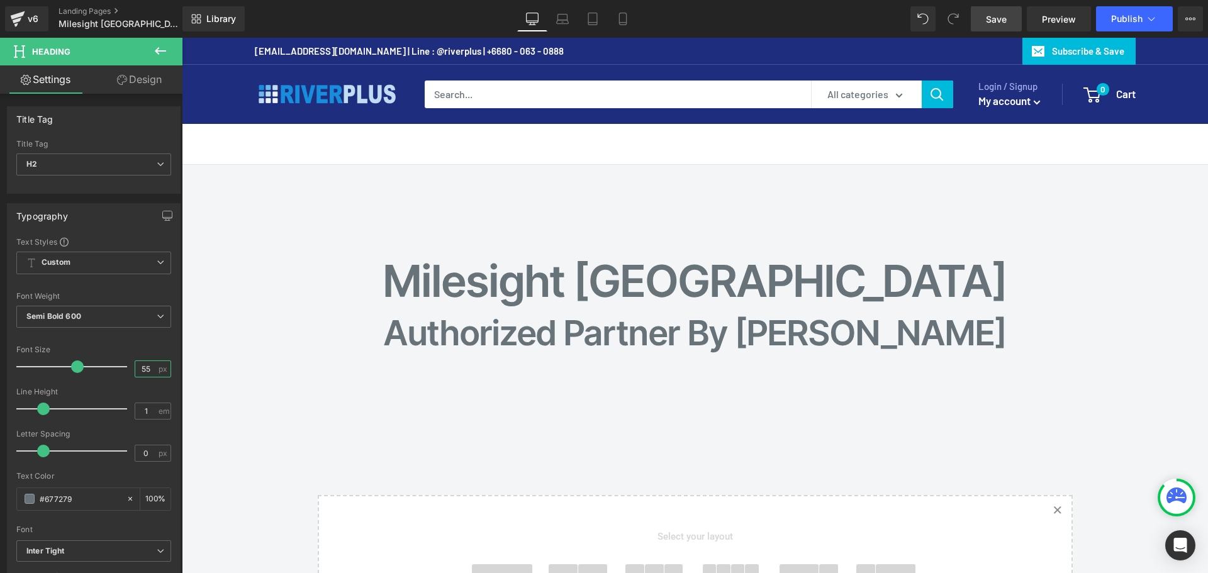
type input "55"
click at [993, 16] on span "Save" at bounding box center [996, 19] width 21 height 13
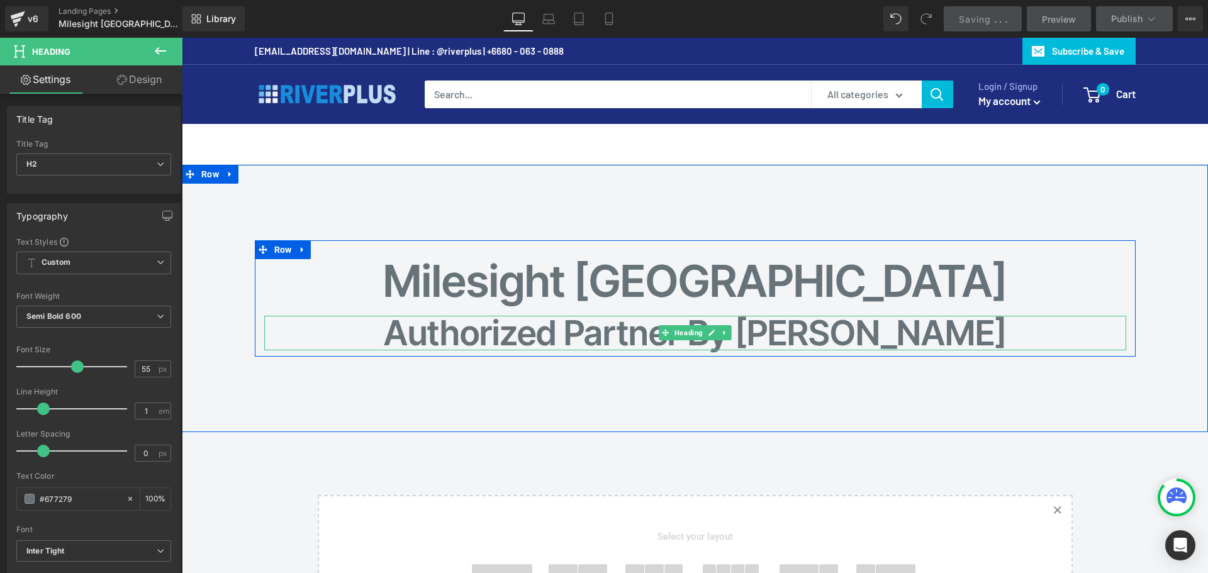
click at [903, 326] on h2 "Authorized Partner by Riverplus" at bounding box center [695, 333] width 862 height 35
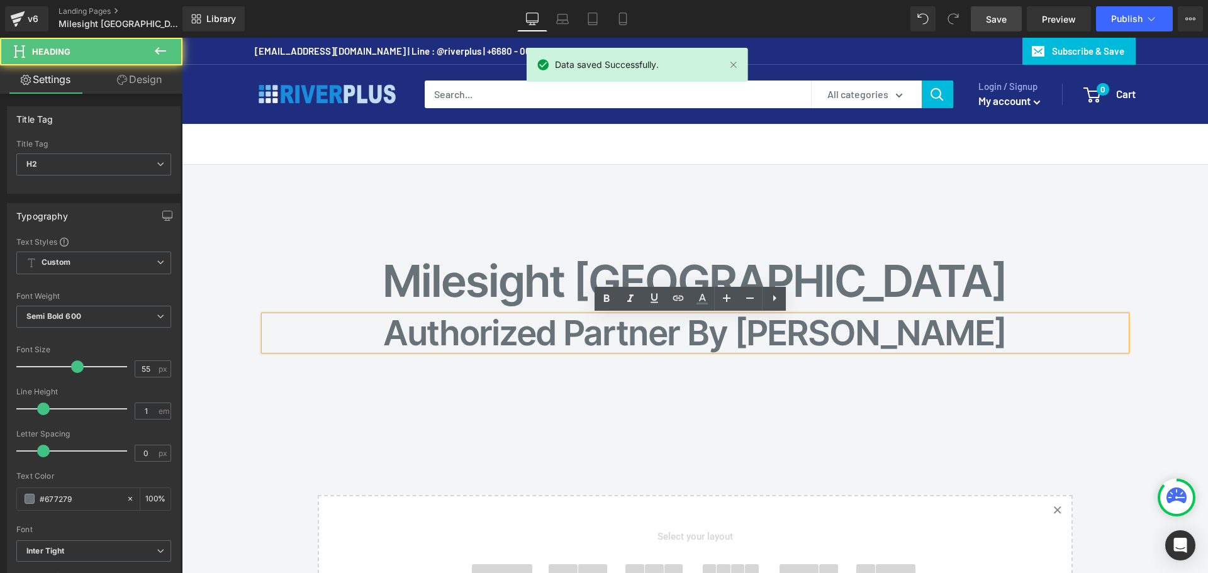
click at [878, 330] on h2 "Authorized Partner by Riverplus" at bounding box center [695, 333] width 862 height 35
click at [854, 401] on div "Milesight Thailand Heading Authorized Partner by Riverplus Heading Row Row 120p…" at bounding box center [695, 298] width 1026 height 267
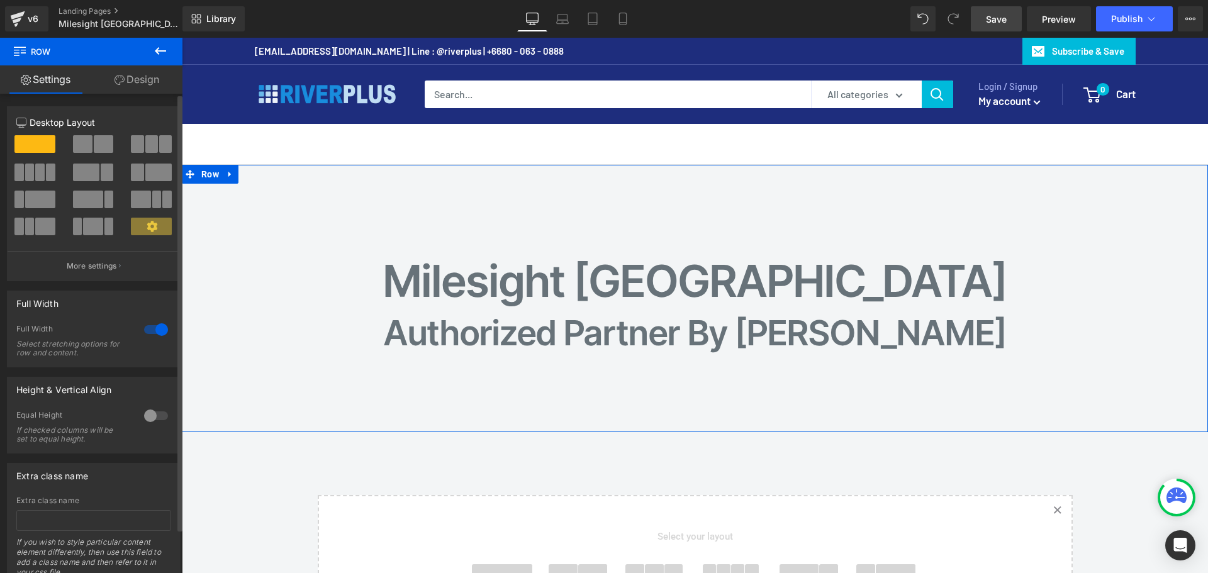
click at [151, 147] on span at bounding box center [151, 144] width 13 height 18
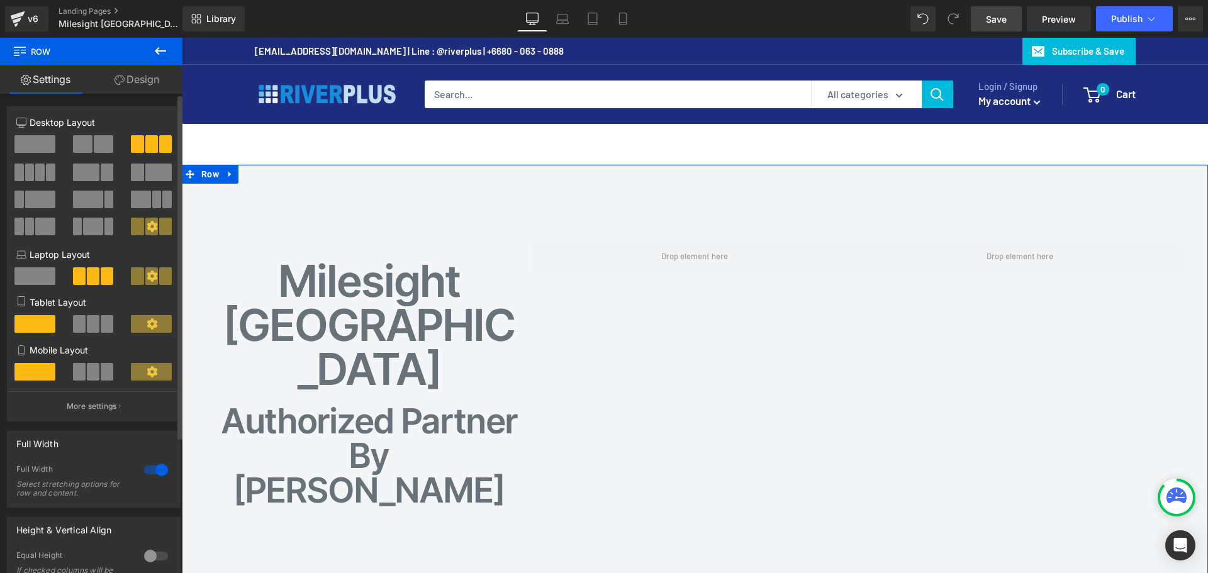
click at [90, 148] on button at bounding box center [94, 144] width 42 height 18
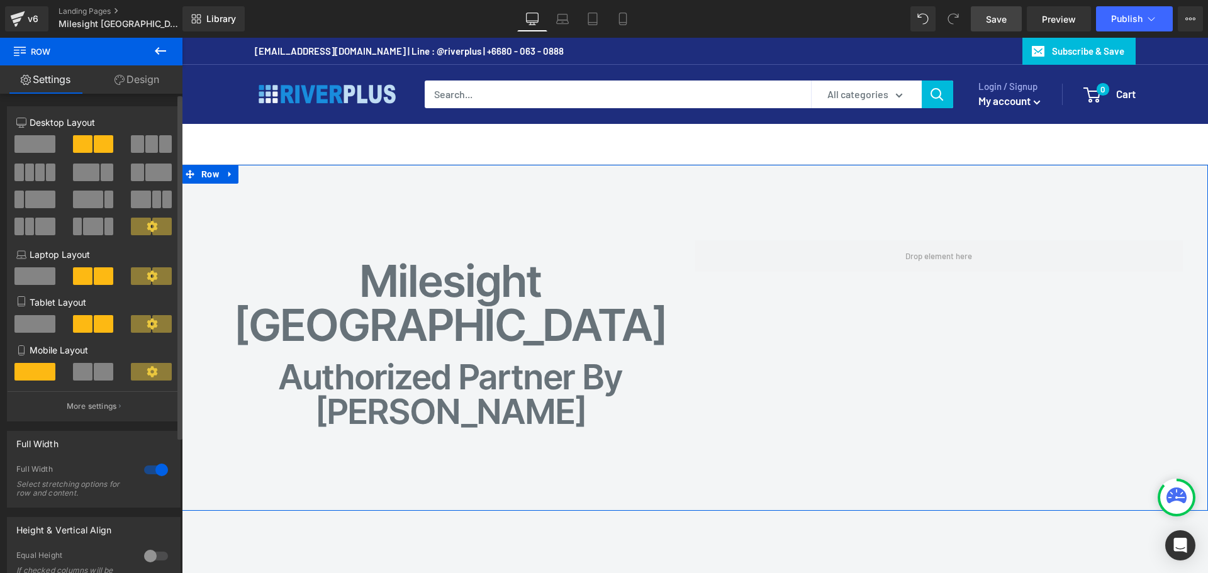
click at [39, 143] on span at bounding box center [34, 144] width 41 height 18
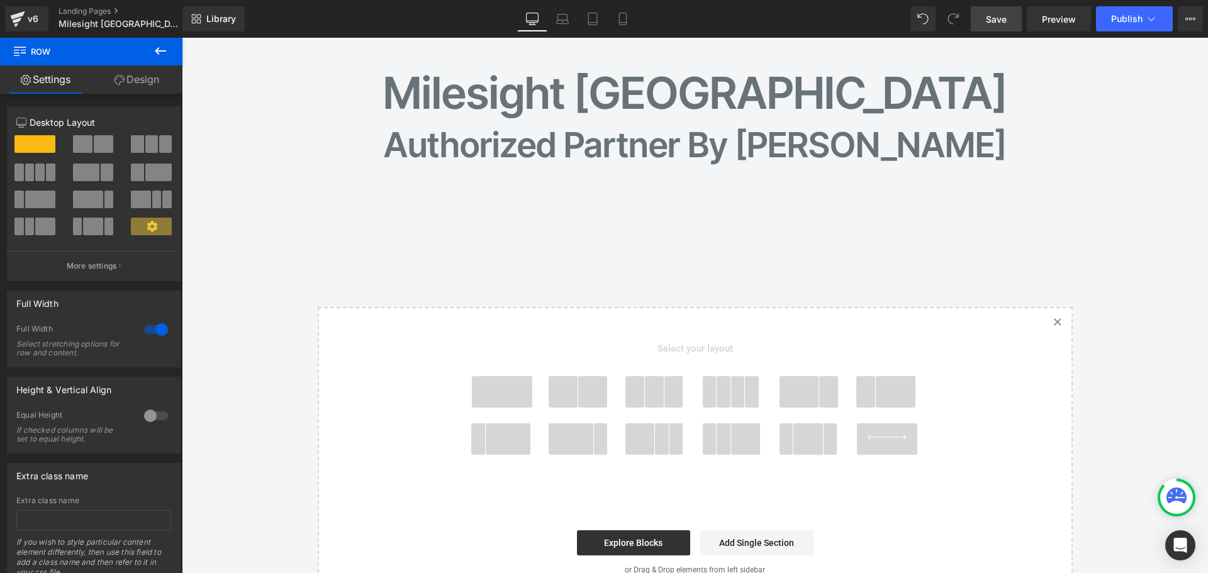
scroll to position [189, 0]
click at [594, 293] on div "Milesight Thailand Heading Authorized Partner by Riverplus Heading Row Row 120p…" at bounding box center [695, 289] width 1026 height 627
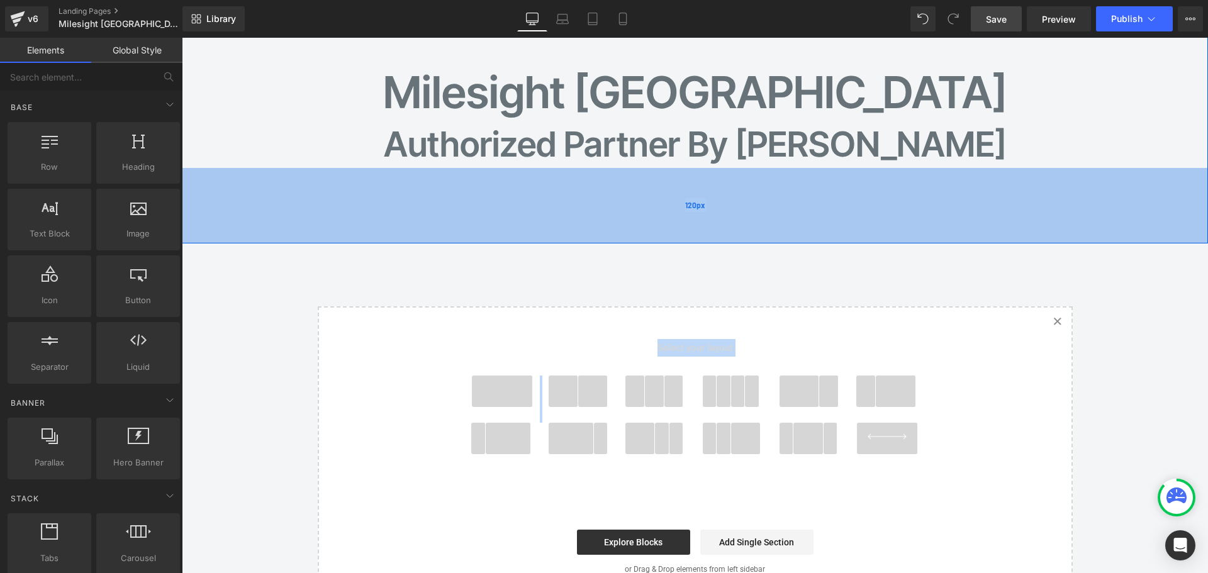
drag, startPoint x: 576, startPoint y: 385, endPoint x: 655, endPoint y: 179, distance: 220.2
click at [655, 179] on div "Milesight Thailand Heading Authorized Partner by Riverplus Heading Row Row 120p…" at bounding box center [695, 289] width 1026 height 627
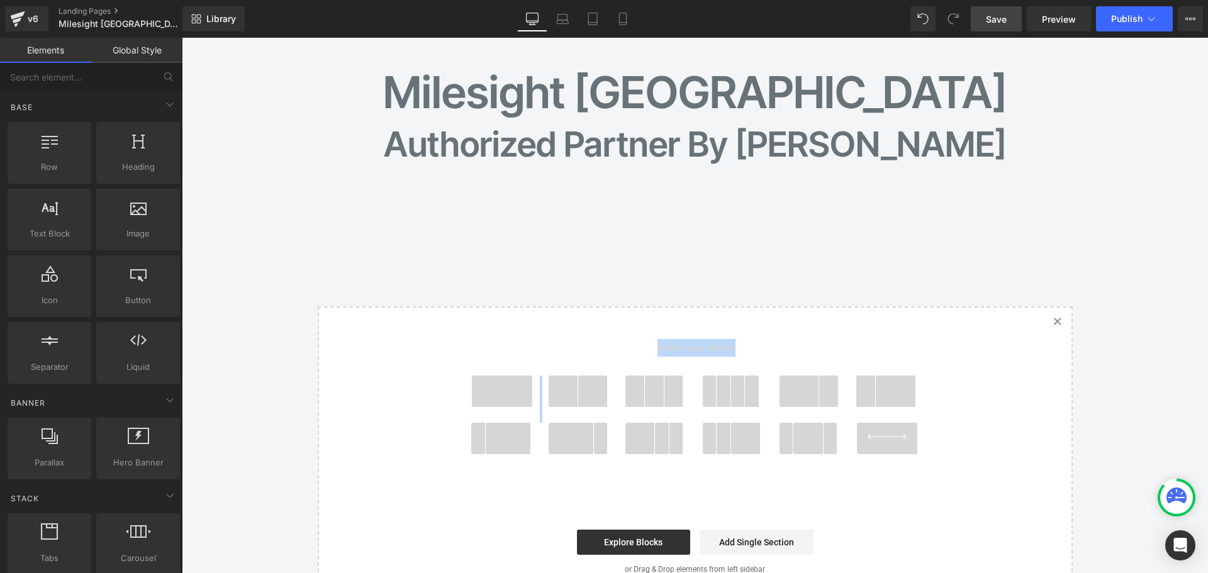
click at [586, 390] on span at bounding box center [593, 391] width 30 height 31
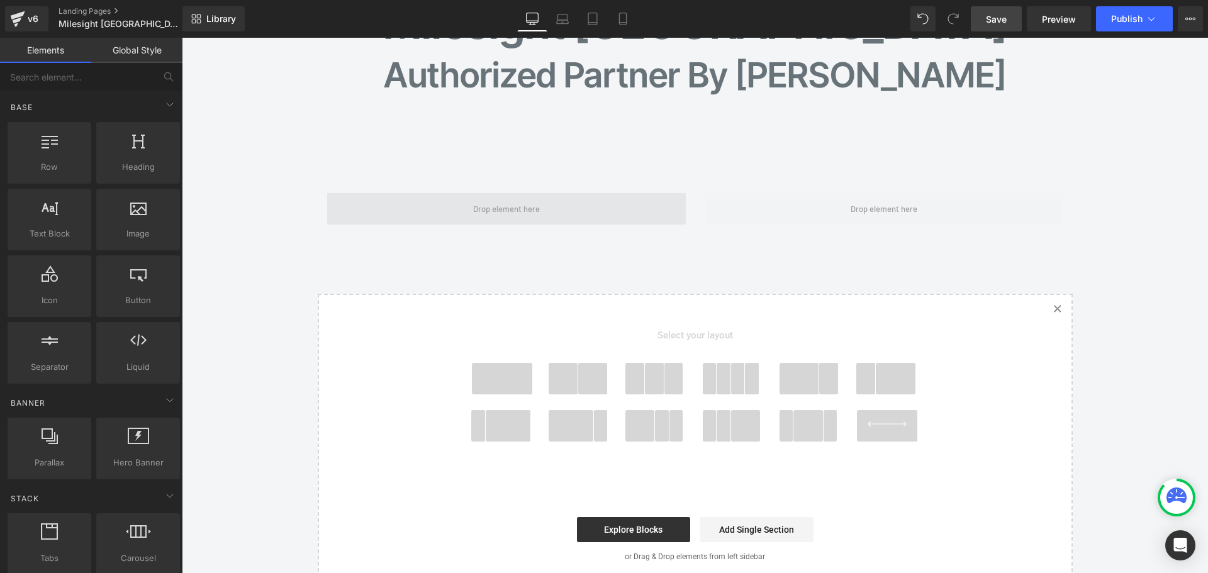
click at [538, 196] on span at bounding box center [506, 208] width 359 height 31
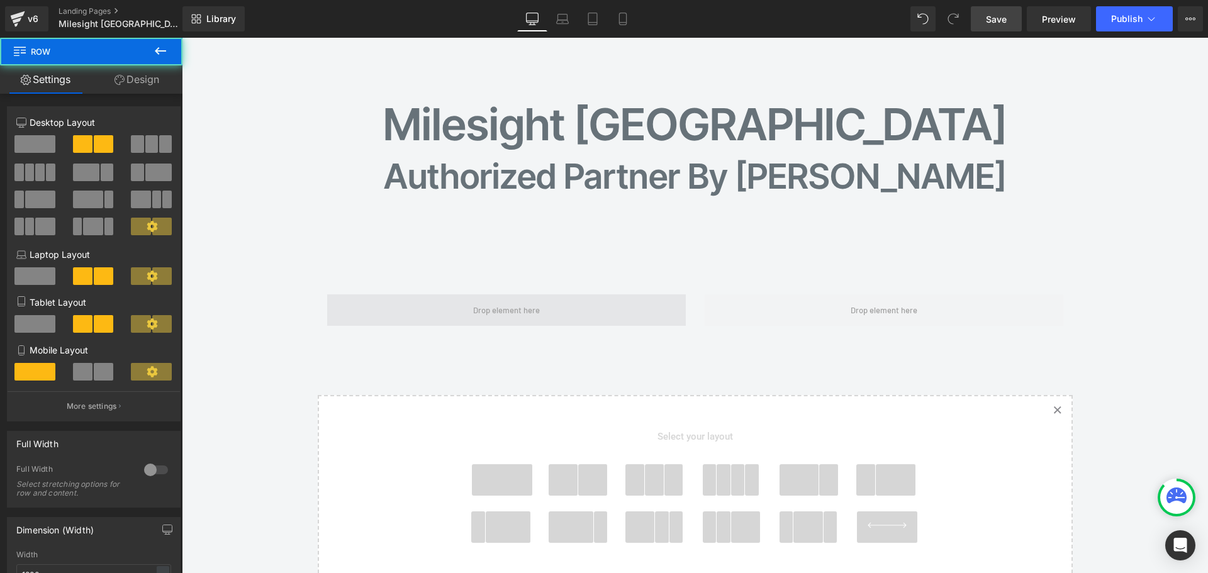
scroll to position [6, 0]
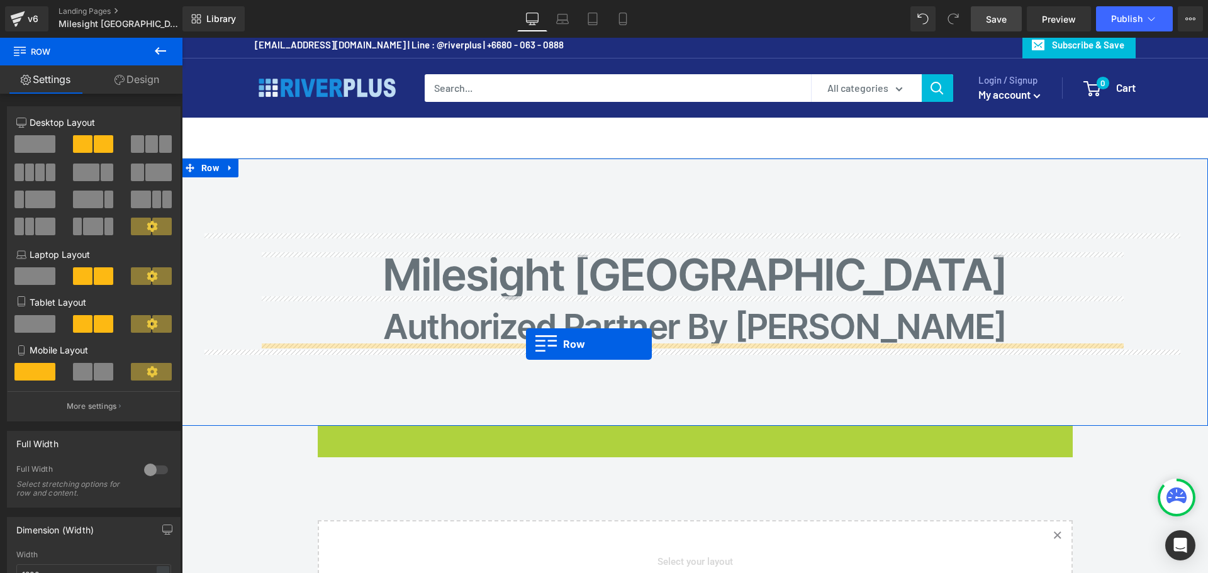
drag, startPoint x: 338, startPoint y: 438, endPoint x: 526, endPoint y: 344, distance: 210.2
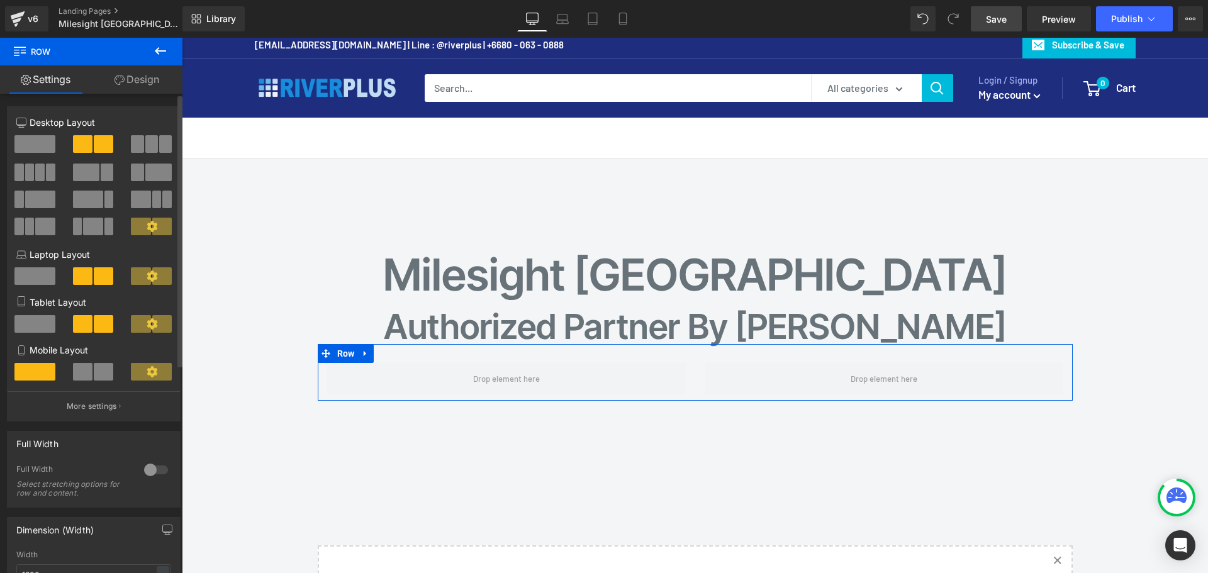
click at [145, 143] on span at bounding box center [151, 144] width 13 height 18
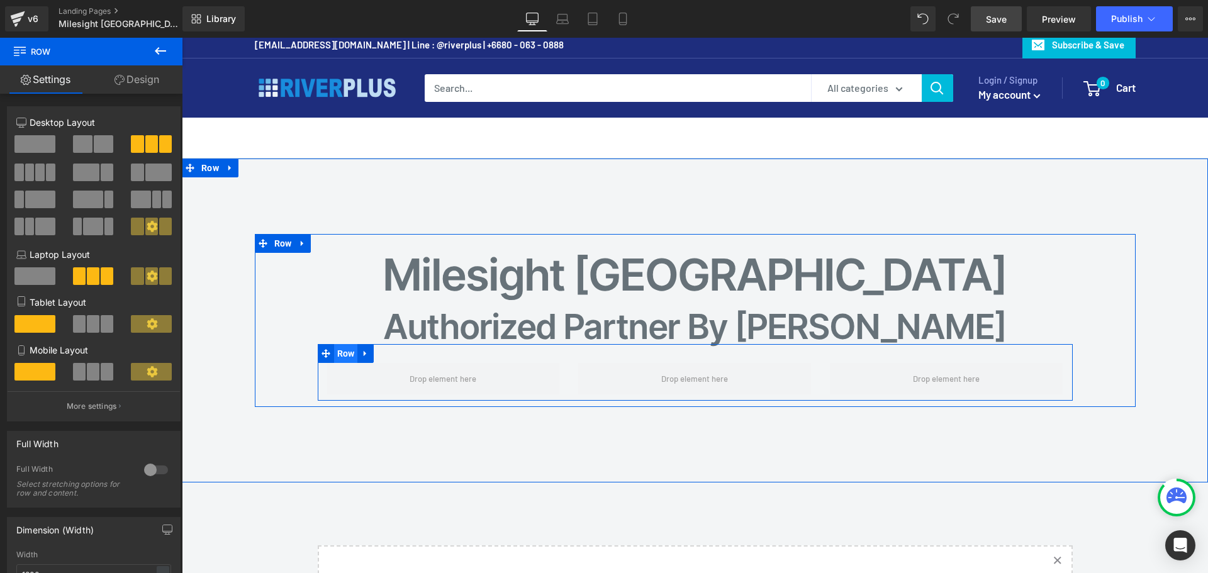
click at [345, 352] on span "Row" at bounding box center [346, 353] width 24 height 19
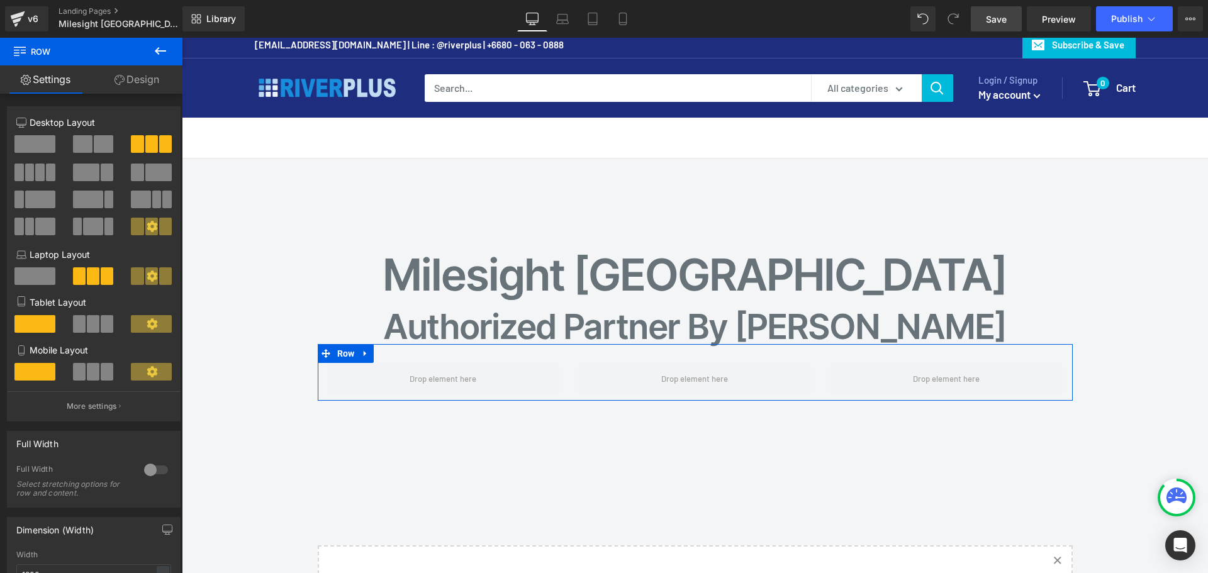
click at [128, 81] on link "Design" at bounding box center [136, 79] width 91 height 28
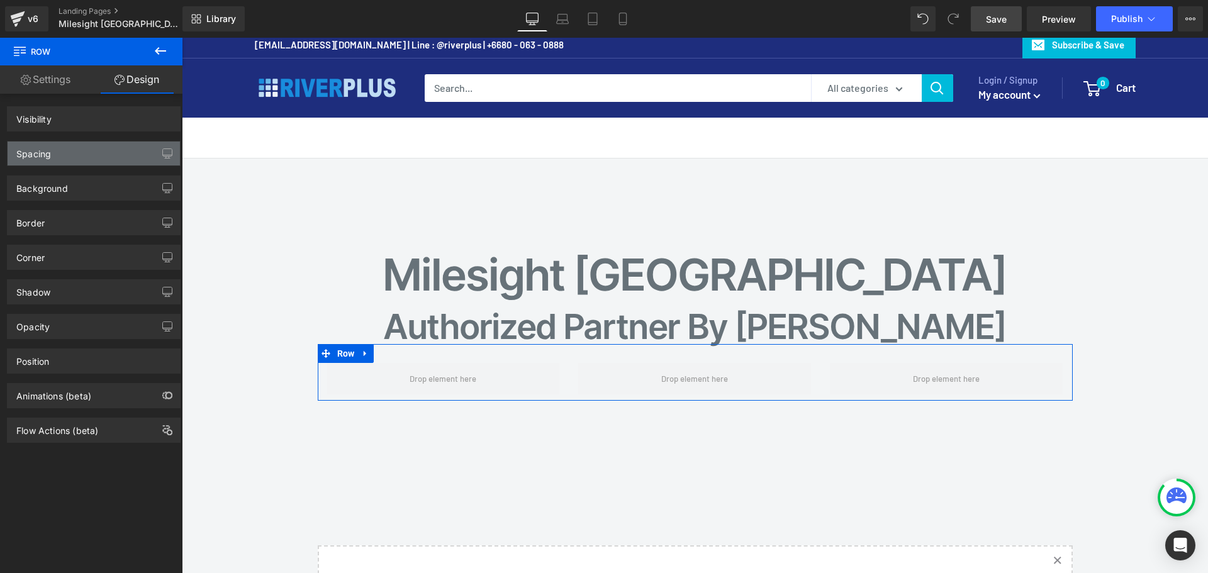
click at [81, 156] on div "Spacing" at bounding box center [94, 154] width 172 height 24
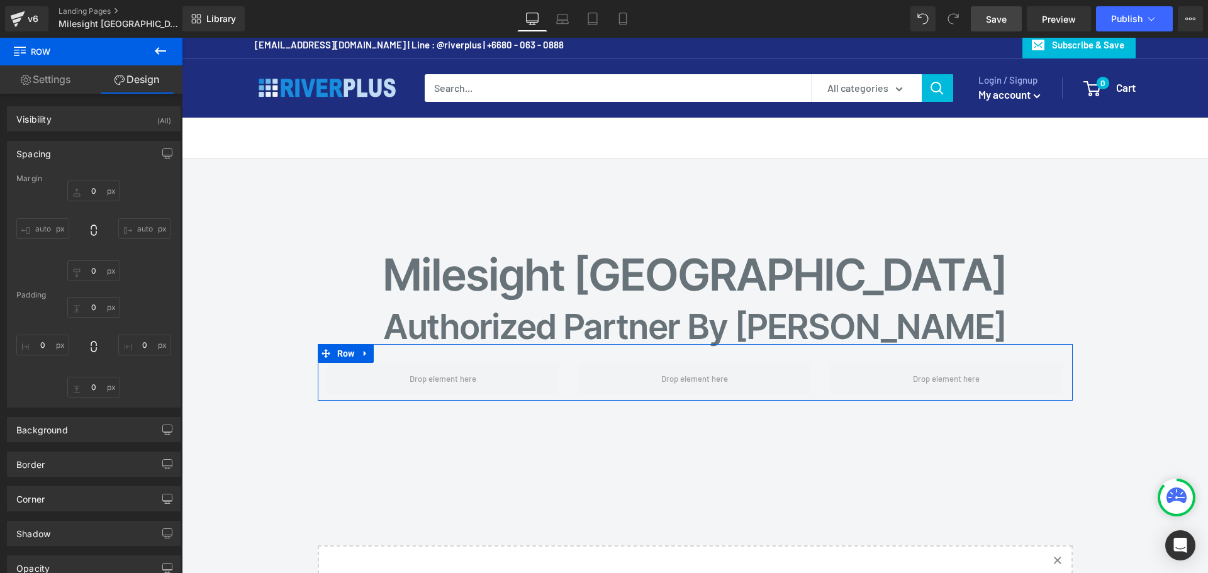
type input "0"
type input "30"
type input "0"
type input "10"
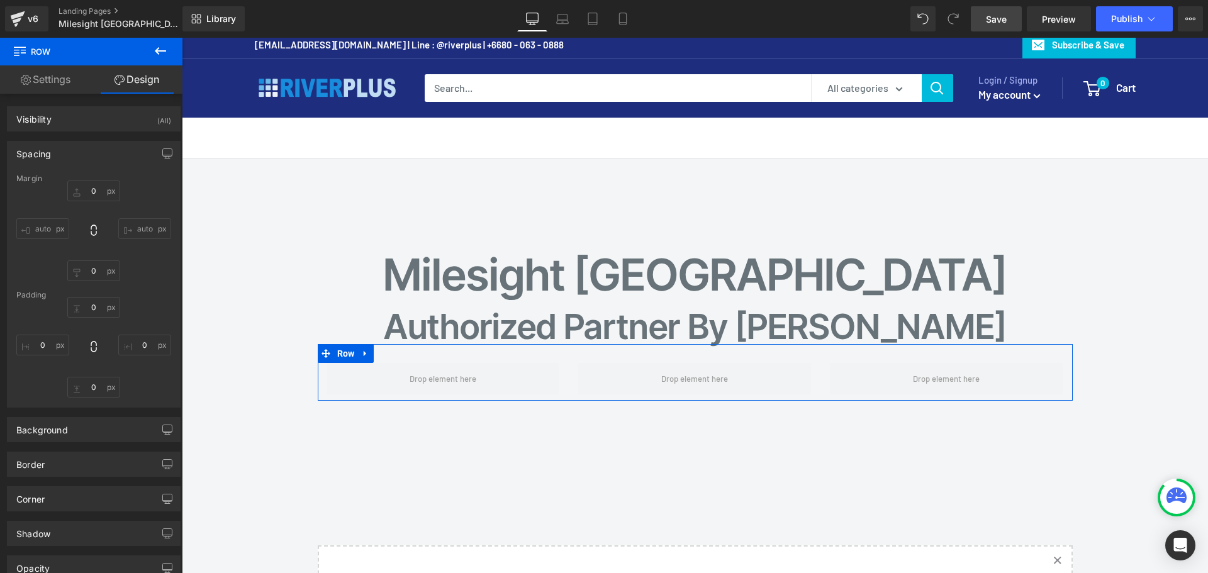
type input "0"
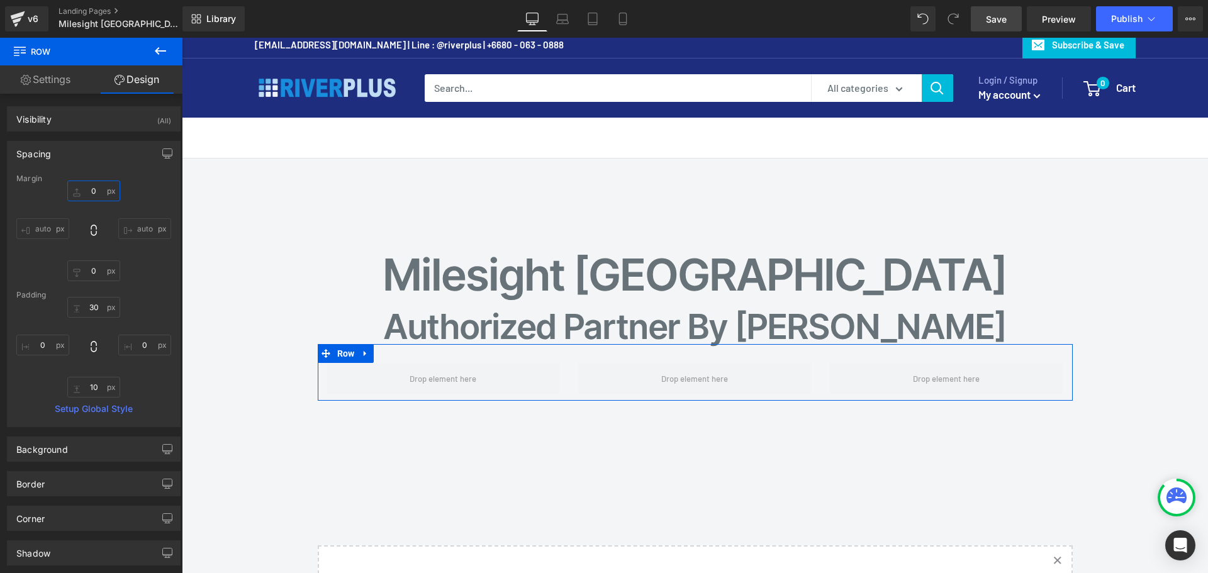
click at [94, 189] on input "0" at bounding box center [93, 191] width 53 height 21
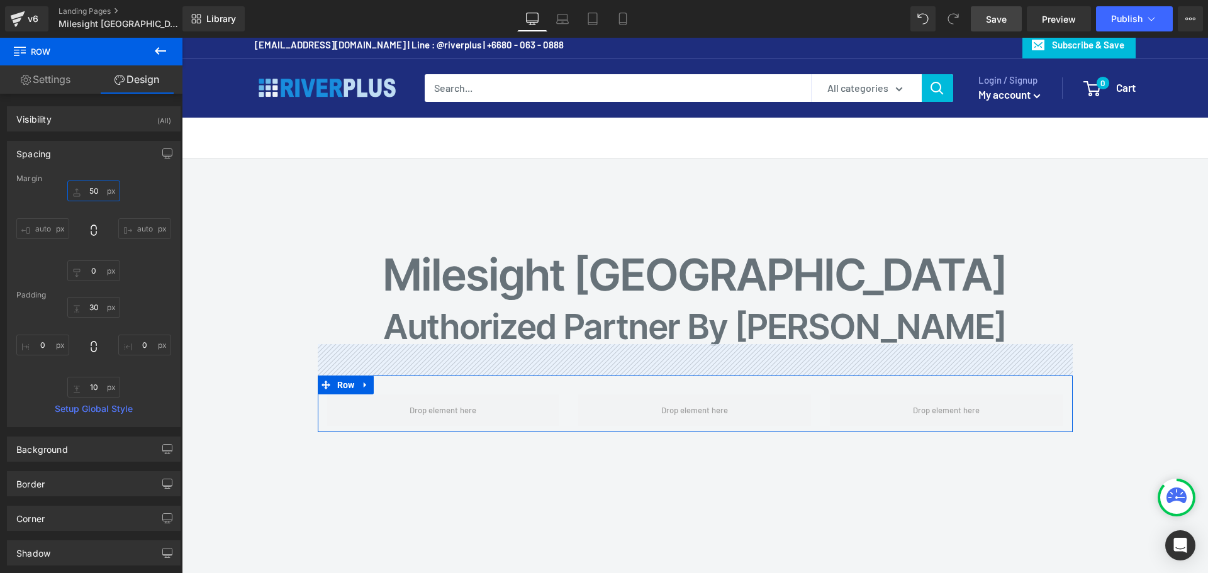
drag, startPoint x: 103, startPoint y: 192, endPoint x: -20, endPoint y: 191, distance: 122.1
click at [0, 191] on html "Row You are previewing how the will restyle your page. You can not edit Element…" at bounding box center [604, 286] width 1208 height 573
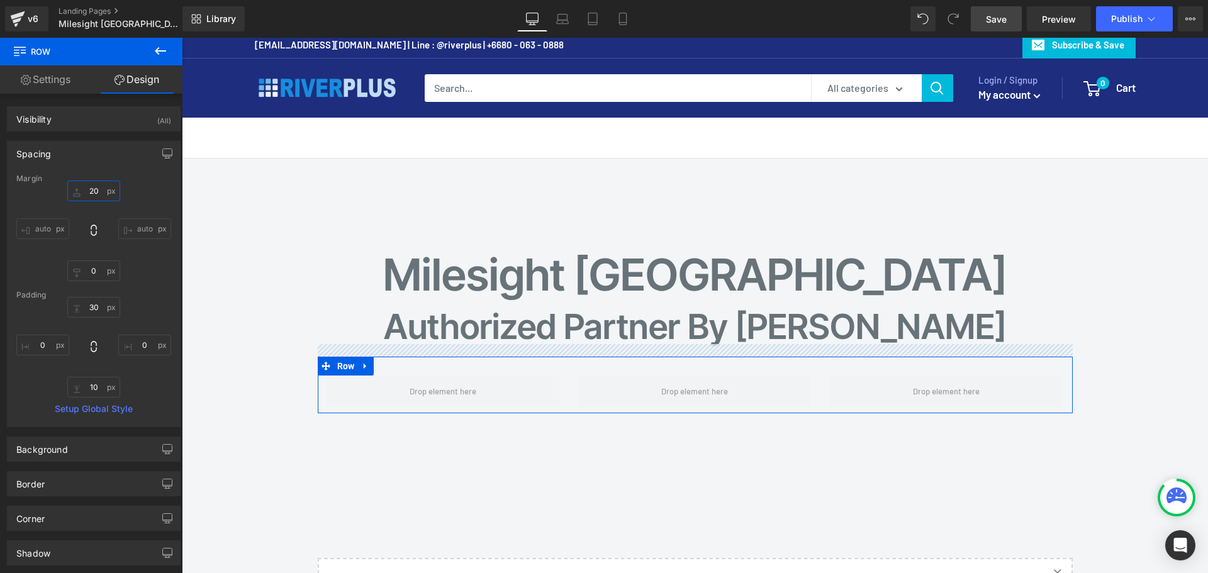
click at [103, 193] on input "20" at bounding box center [93, 191] width 53 height 21
type input "2"
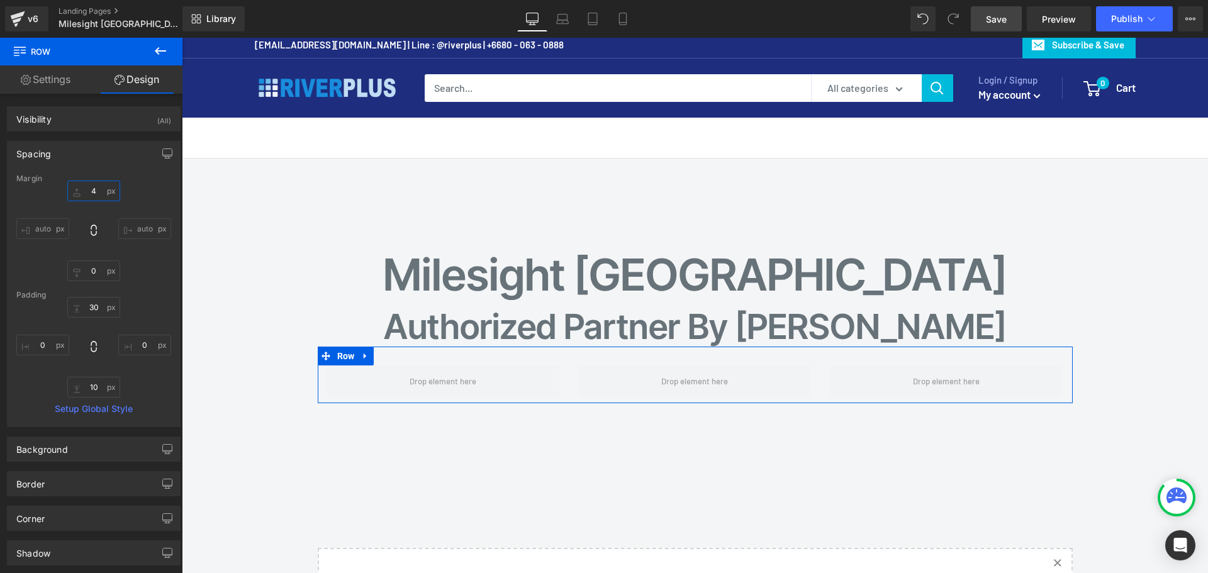
type input "40"
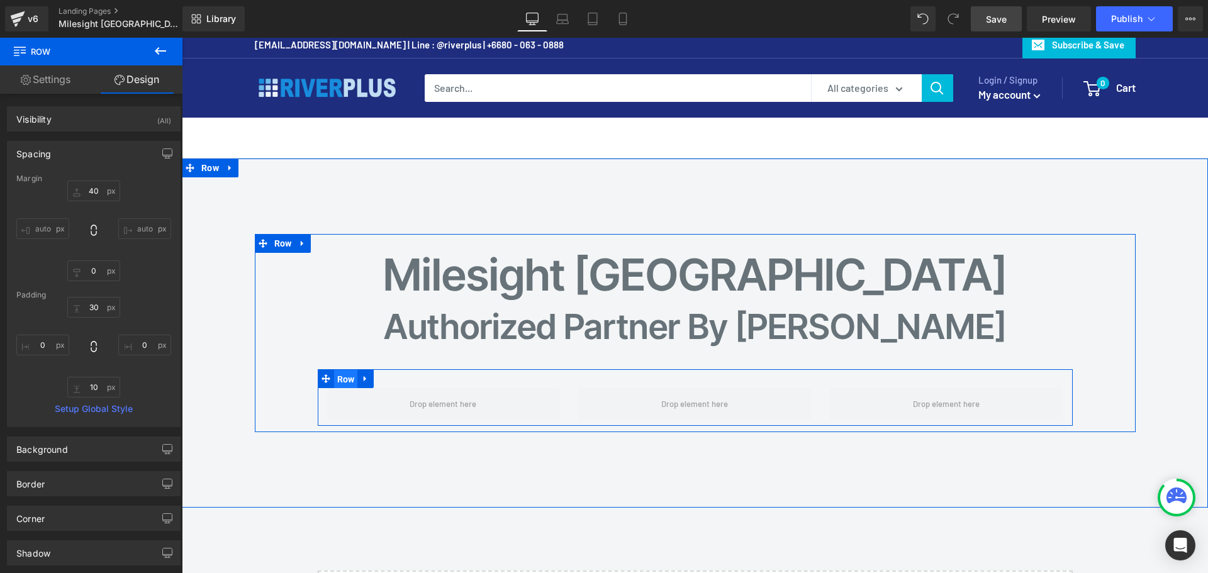
click at [343, 381] on span "Row" at bounding box center [346, 379] width 24 height 19
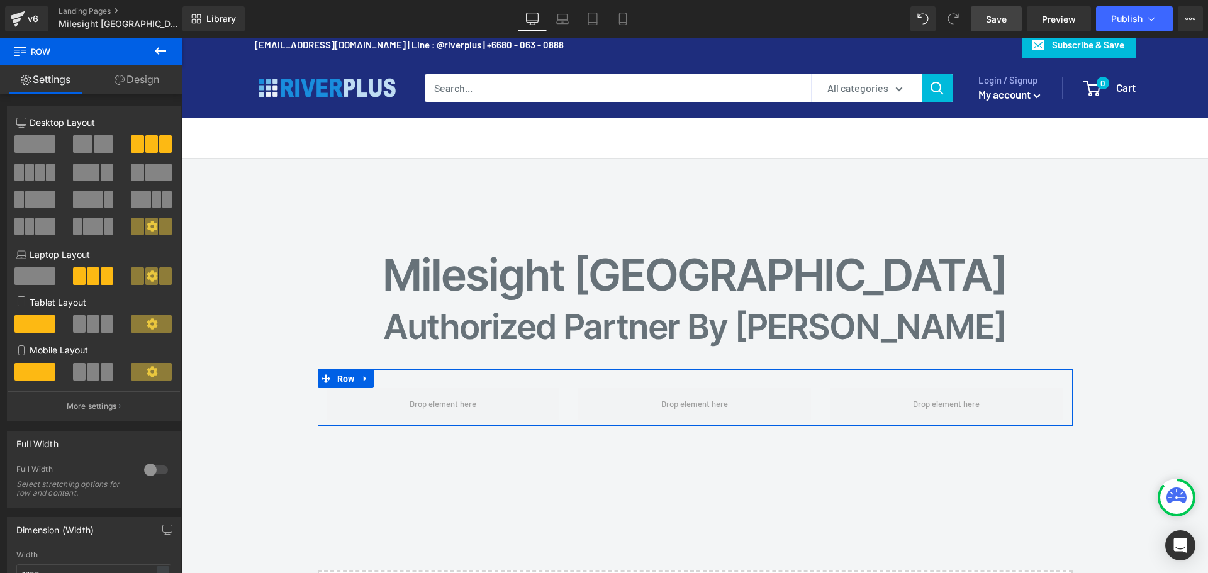
scroll to position [189, 0]
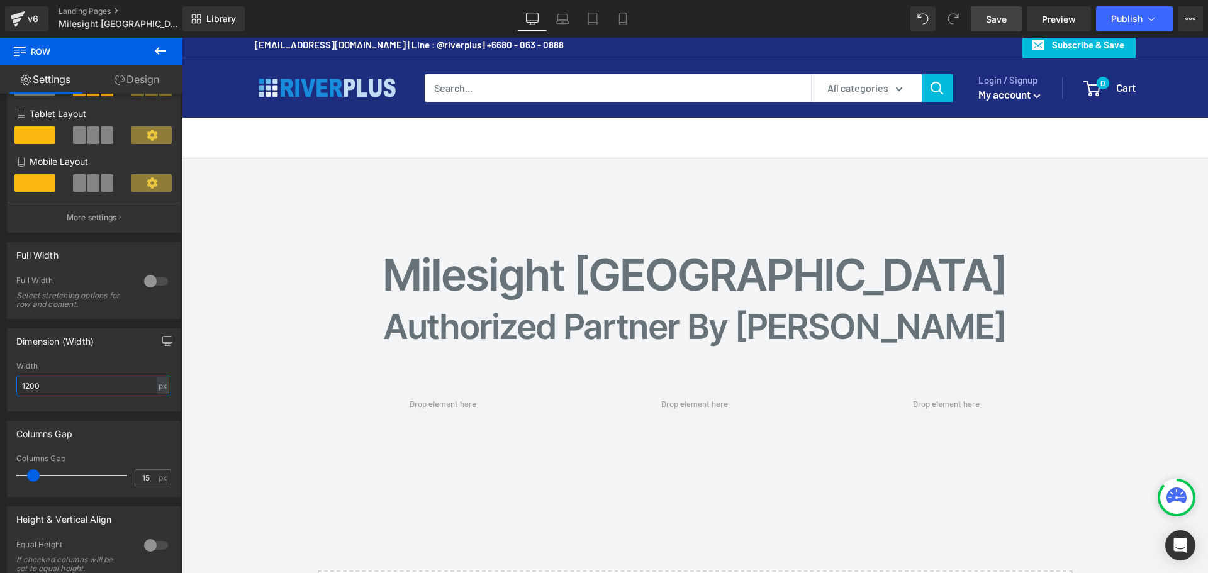
drag, startPoint x: 65, startPoint y: 380, endPoint x: -12, endPoint y: 393, distance: 78.4
click at [0, 393] on html "Row You are previewing how the will restyle your page. You can not edit Element…" at bounding box center [604, 286] width 1208 height 573
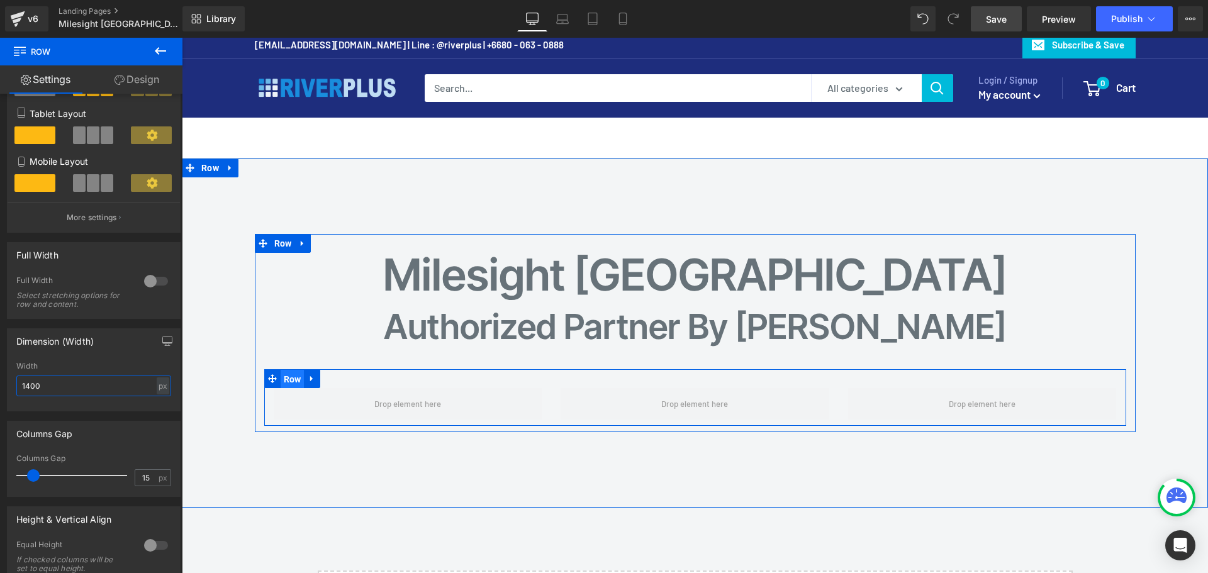
click at [292, 384] on span "Row" at bounding box center [293, 379] width 24 height 19
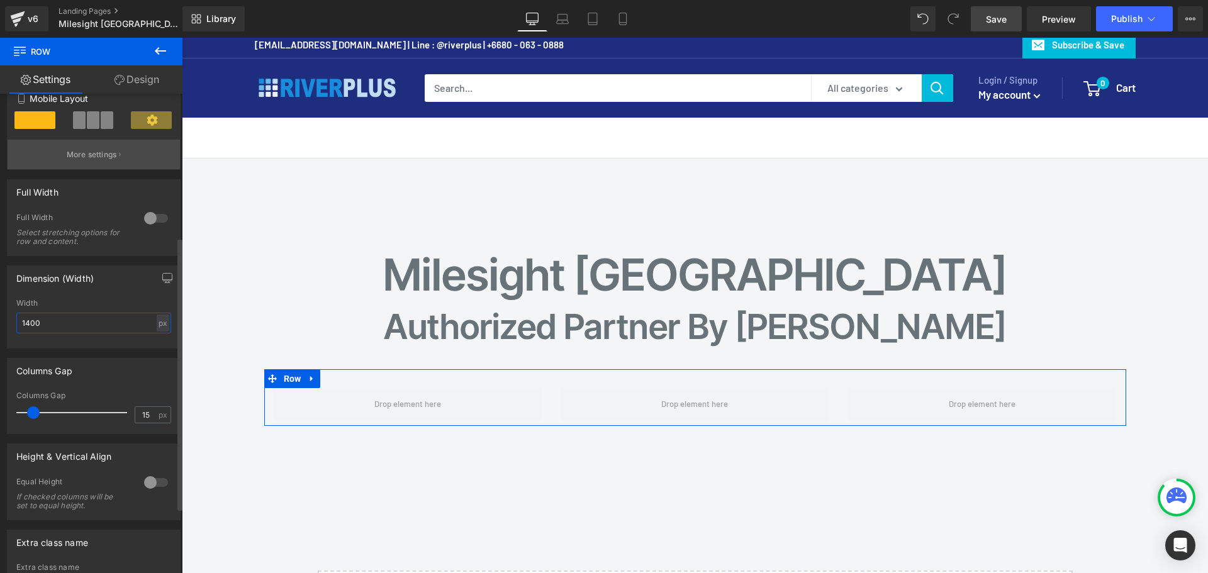
scroll to position [52, 0]
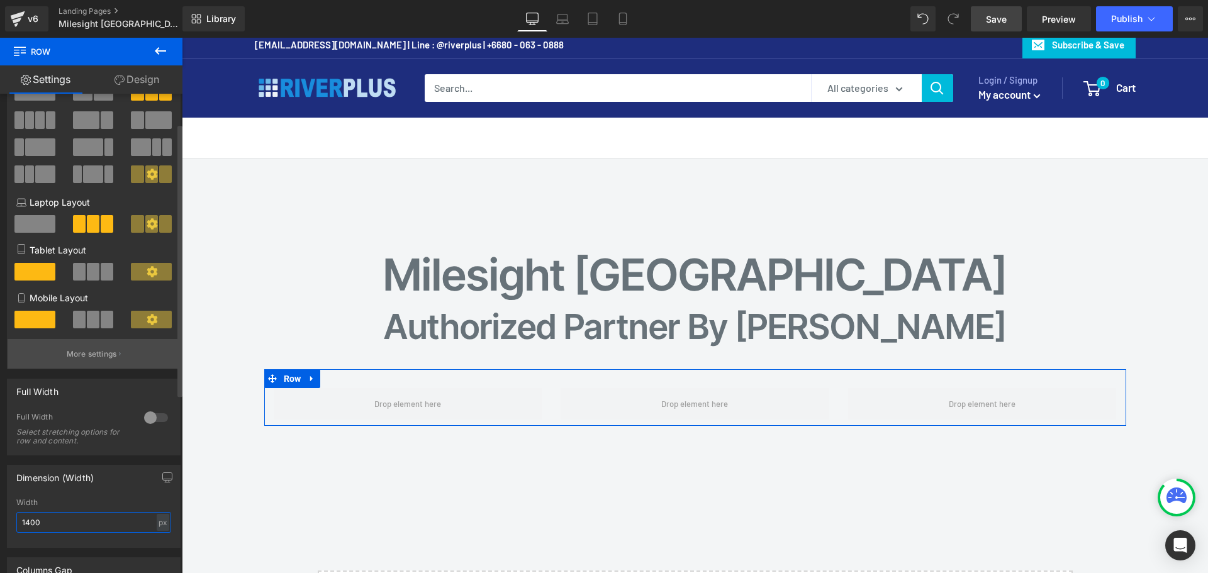
type input "1400"
click at [89, 349] on p "More settings" at bounding box center [92, 354] width 50 height 11
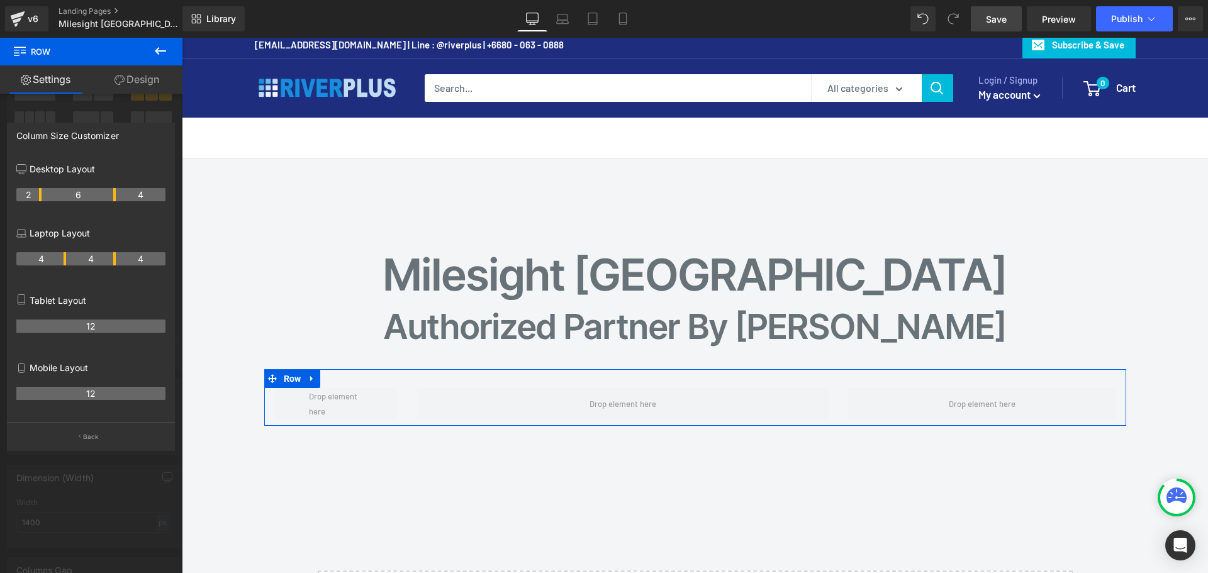
drag, startPoint x: 64, startPoint y: 195, endPoint x: 43, endPoint y: 198, distance: 20.4
drag, startPoint x: 114, startPoint y: 199, endPoint x: 311, endPoint y: 401, distance: 282.0
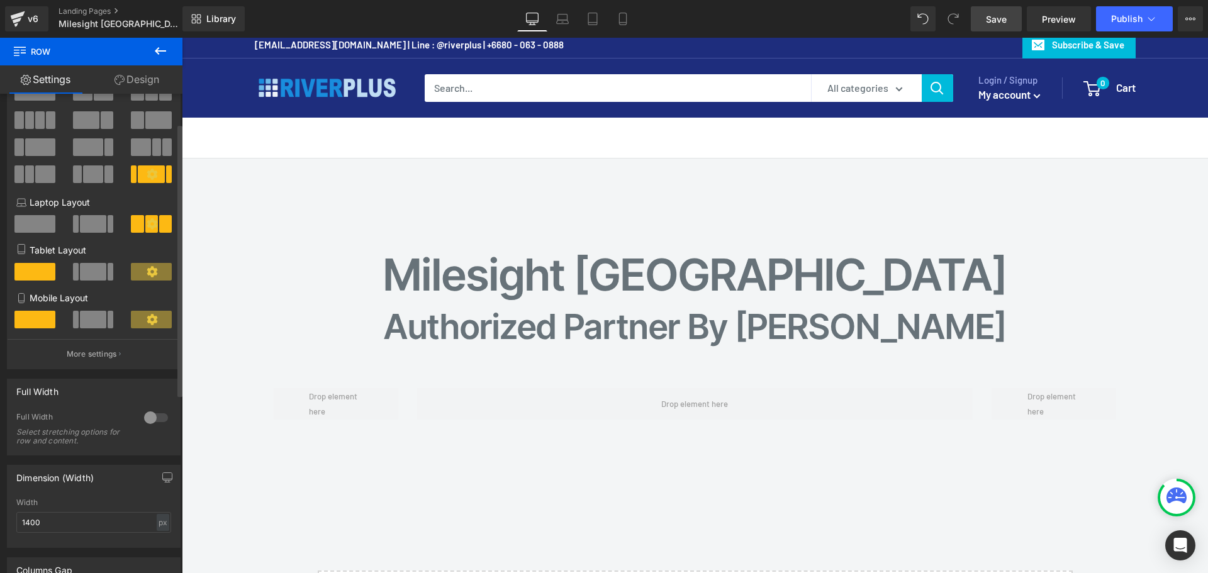
click at [161, 54] on icon at bounding box center [160, 50] width 15 height 15
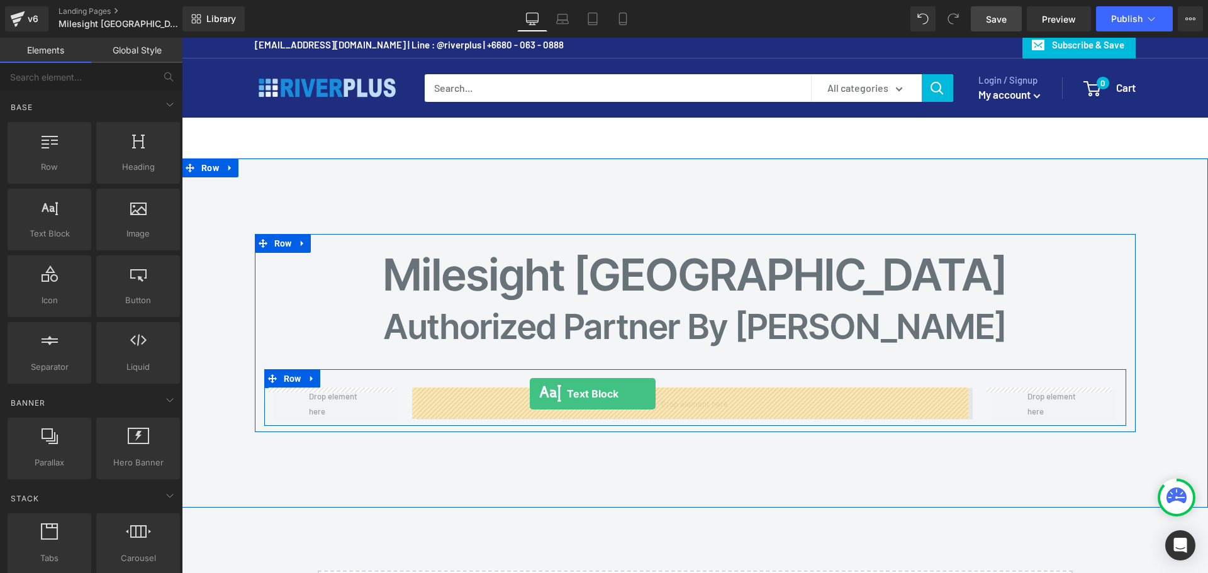
drag, startPoint x: 222, startPoint y: 253, endPoint x: 530, endPoint y: 394, distance: 338.4
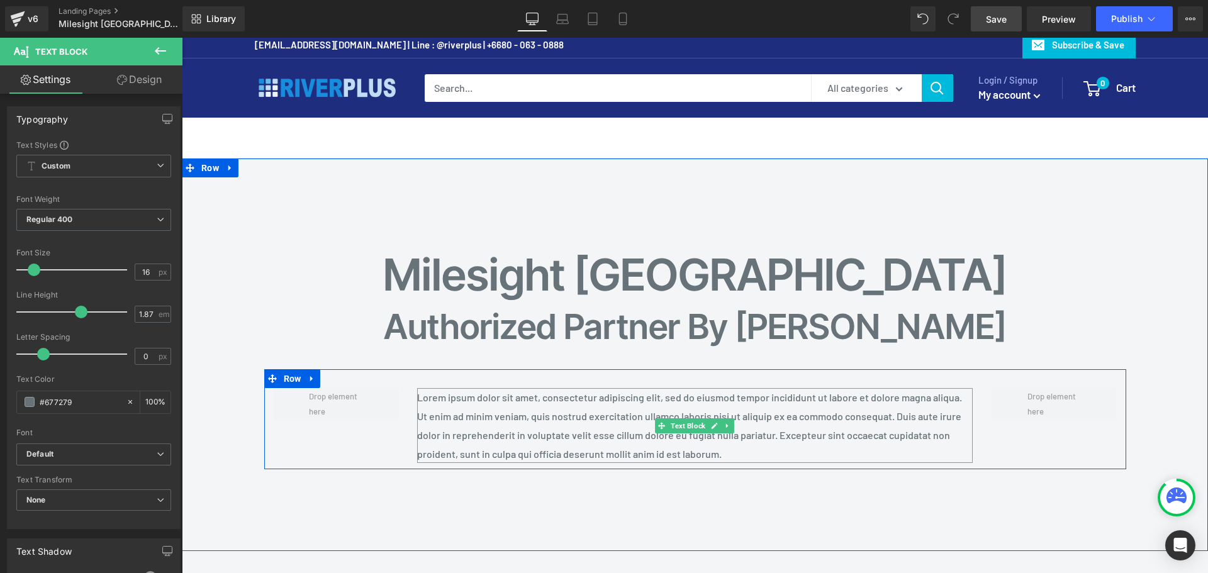
click at [532, 407] on p "Lorem ipsum dolor sit amet, consectetur adipiscing elit, sed do eiusmod tempor …" at bounding box center [694, 425] width 555 height 75
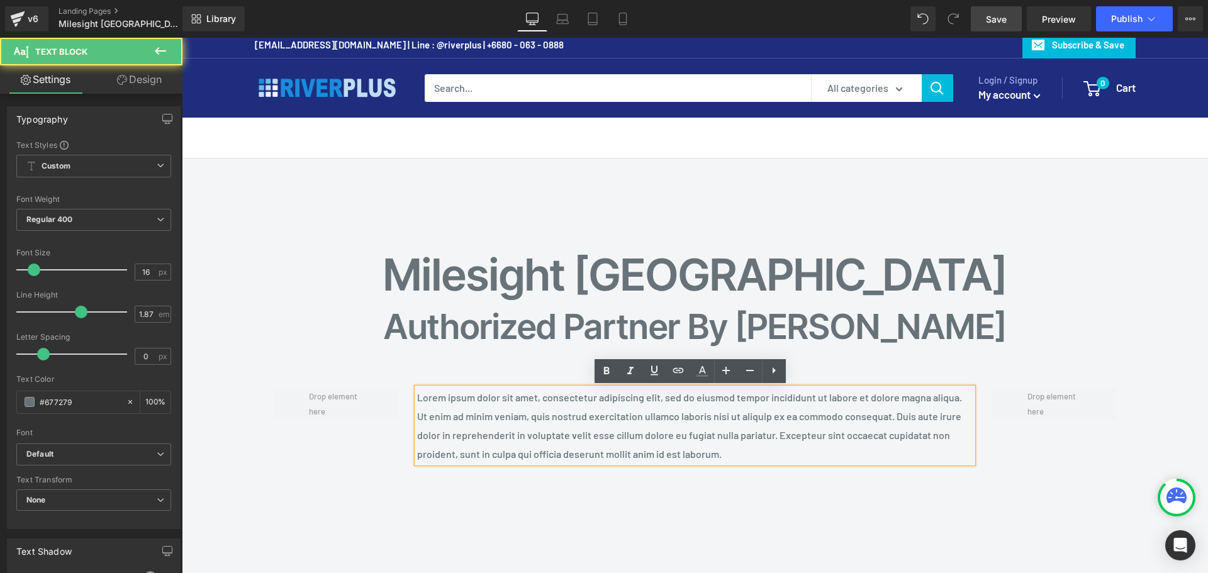
click at [503, 419] on p "Lorem ipsum dolor sit amet, consectetur adipiscing elit, sed do eiusmod tempor …" at bounding box center [694, 425] width 555 height 75
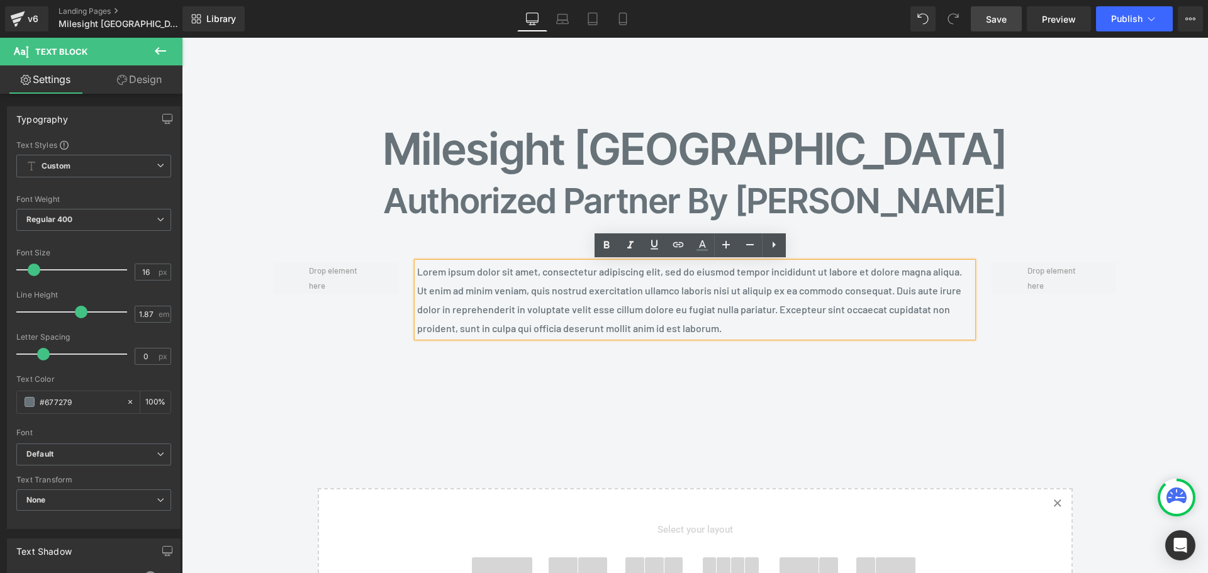
click at [713, 293] on p "Lorem ipsum dolor sit amet, consectetur adipiscing elit, sed do eiusmod tempor …" at bounding box center [694, 299] width 555 height 75
click at [701, 293] on p "Lorem ipsum dolor sit amet, consectetur adipiscing elit, sed do eiusmod tempor …" at bounding box center [694, 299] width 555 height 75
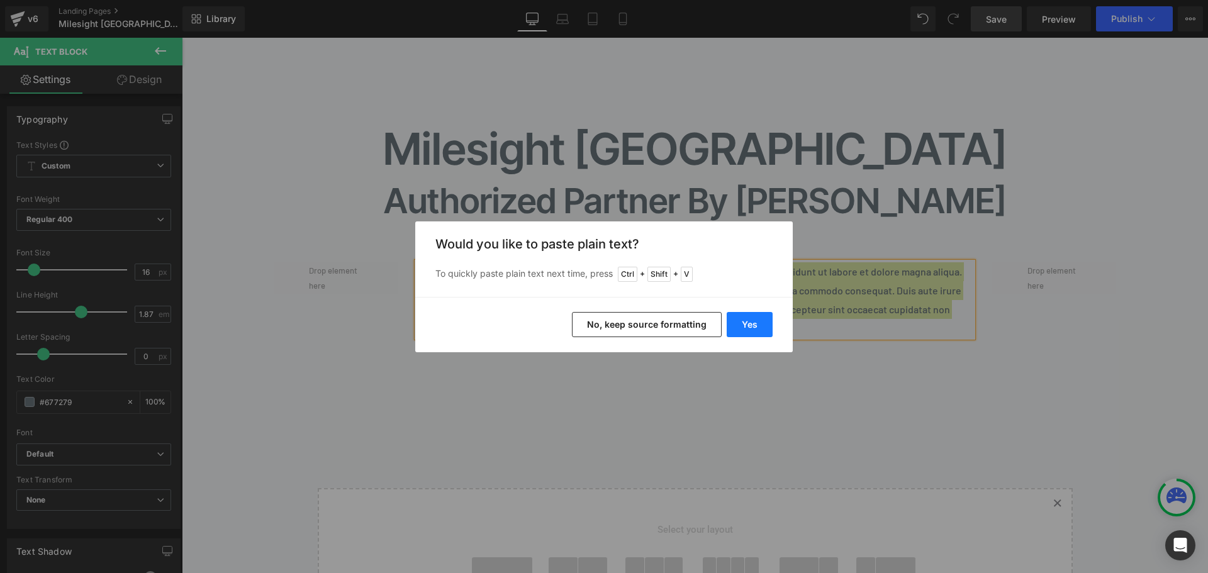
click at [746, 322] on button "Yes" at bounding box center [750, 324] width 46 height 25
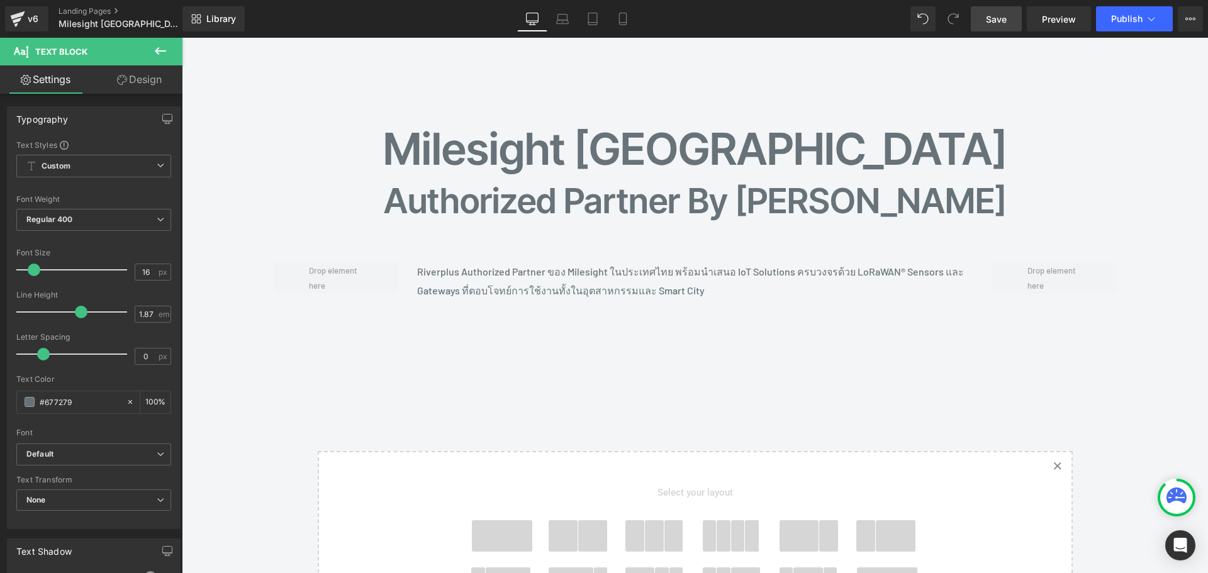
click at [993, 17] on span "Save" at bounding box center [996, 19] width 21 height 13
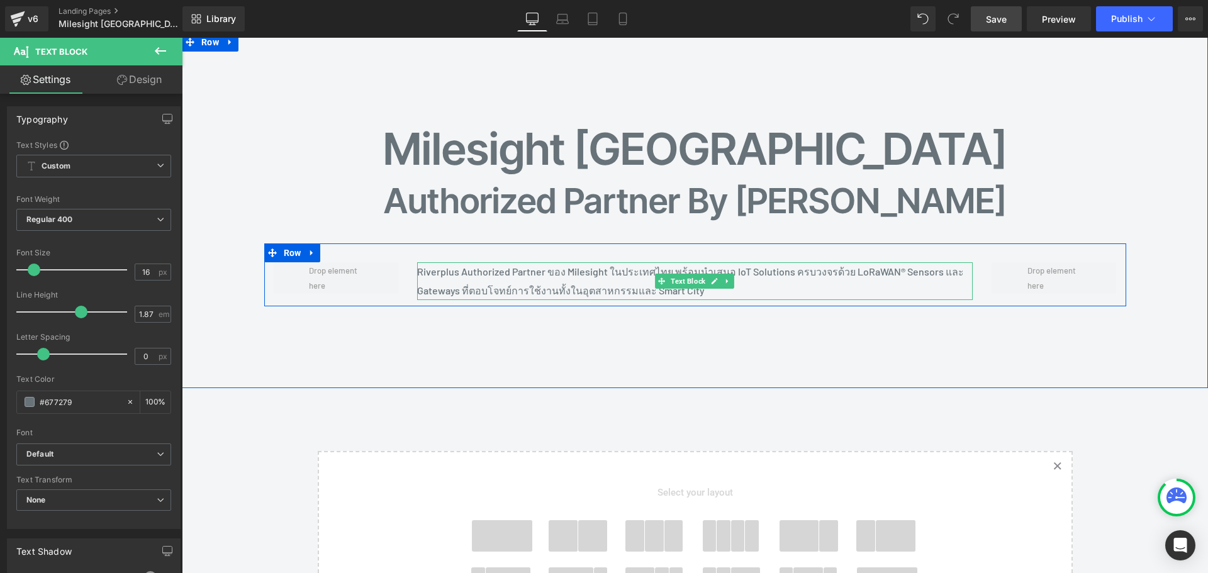
click at [580, 266] on p "Riverplus Authorized Partner ของ Milesight ในประเทศไทย พร้อมนำเสนอ IoT Solution…" at bounding box center [694, 281] width 555 height 38
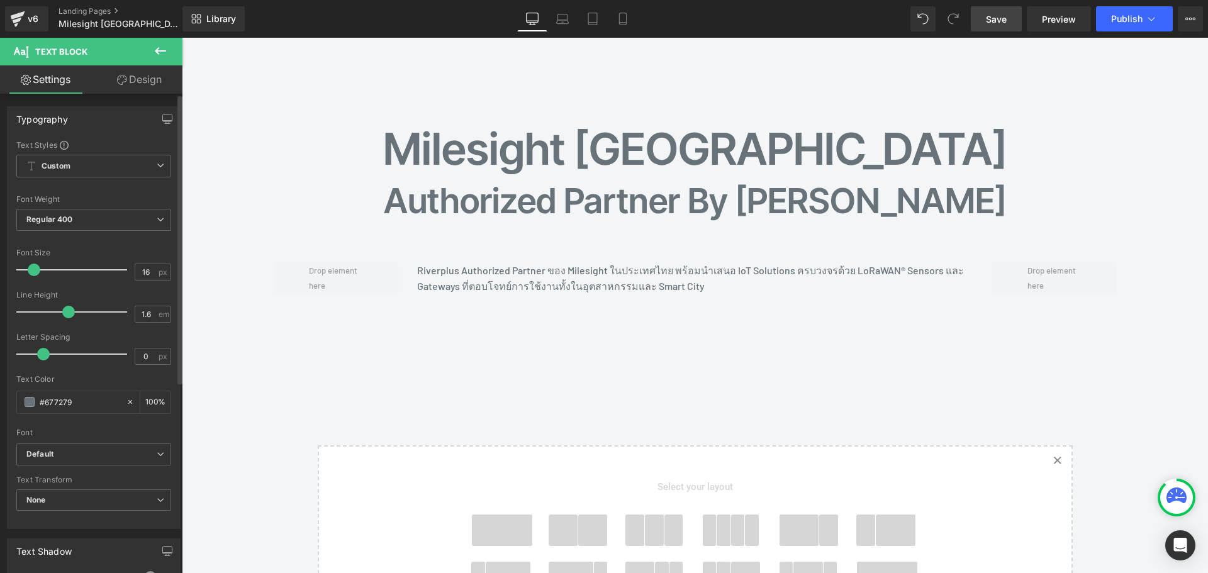
type input "1.5"
drag, startPoint x: 69, startPoint y: 307, endPoint x: 61, endPoint y: 307, distance: 8.2
click at [61, 307] on span at bounding box center [64, 312] width 13 height 13
drag, startPoint x: 143, startPoint y: 269, endPoint x: 108, endPoint y: 279, distance: 36.8
click at [108, 279] on div "Font Size 16 px" at bounding box center [93, 269] width 155 height 42
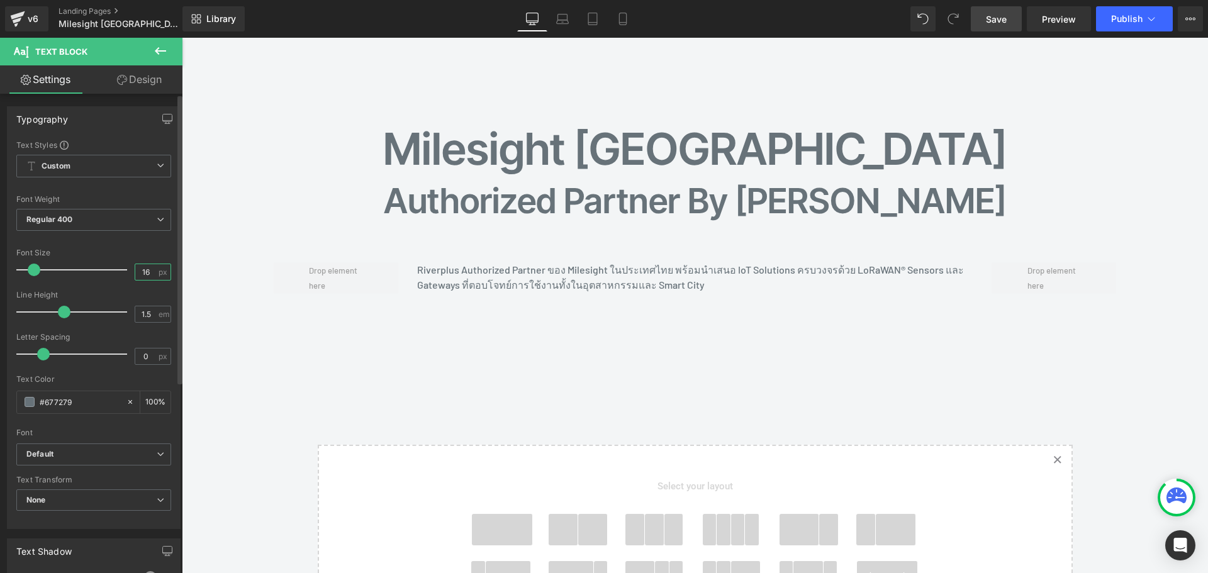
drag, startPoint x: 150, startPoint y: 271, endPoint x: 81, endPoint y: 274, distance: 68.7
click at [81, 275] on div "Font Size 16 px" at bounding box center [93, 269] width 155 height 42
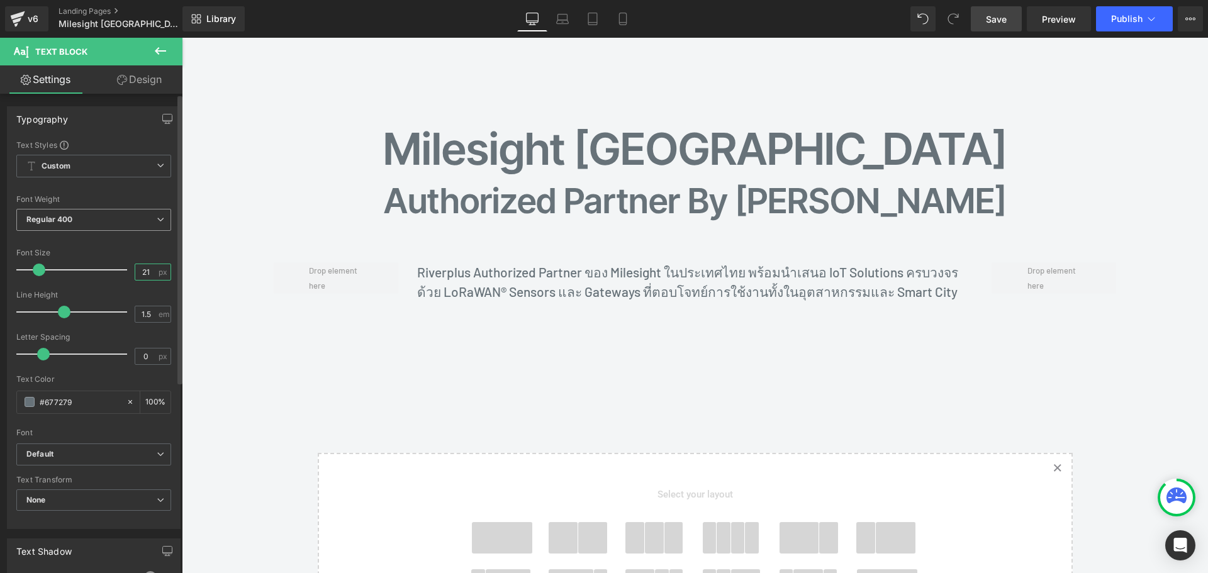
type input "21"
click at [146, 221] on span "Regular 400" at bounding box center [93, 220] width 155 height 22
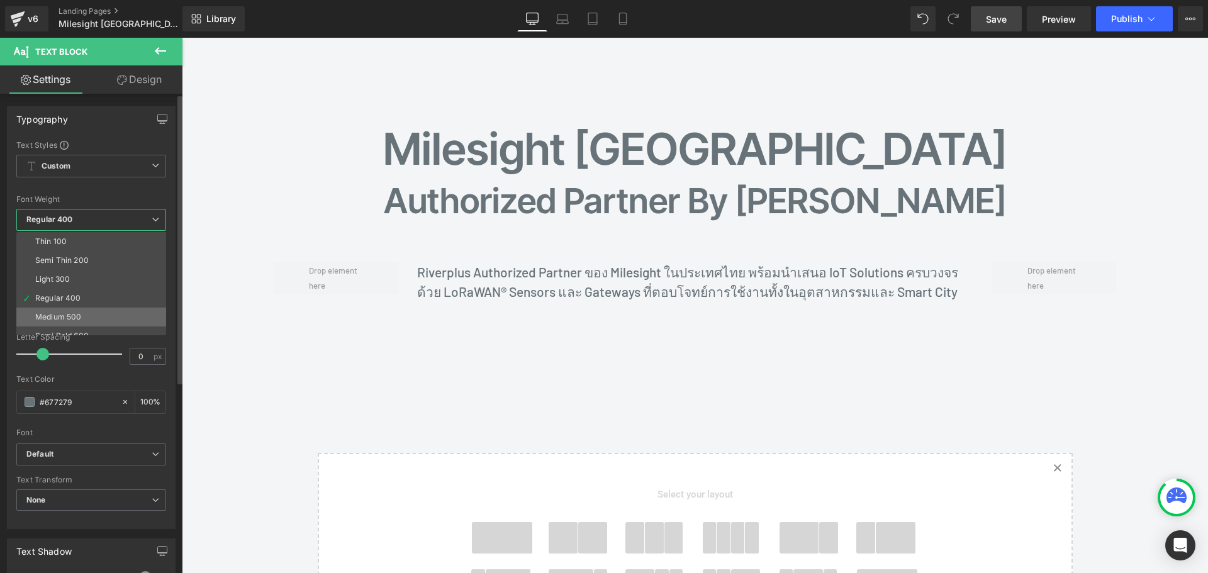
click at [89, 313] on li "Medium 500" at bounding box center [93, 317] width 155 height 19
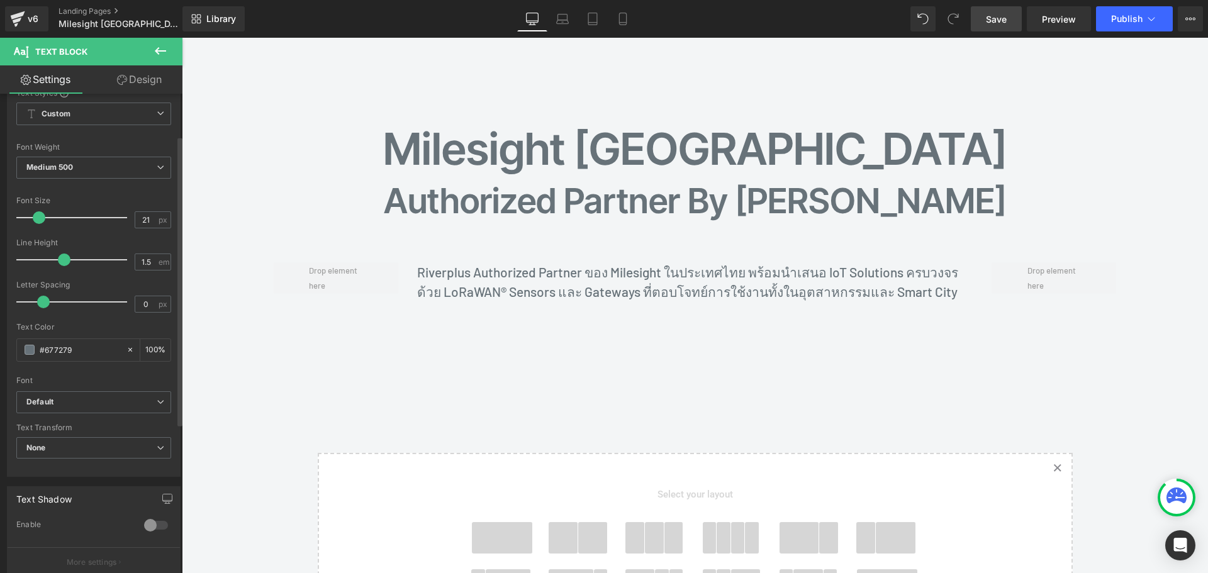
scroll to position [126, 0]
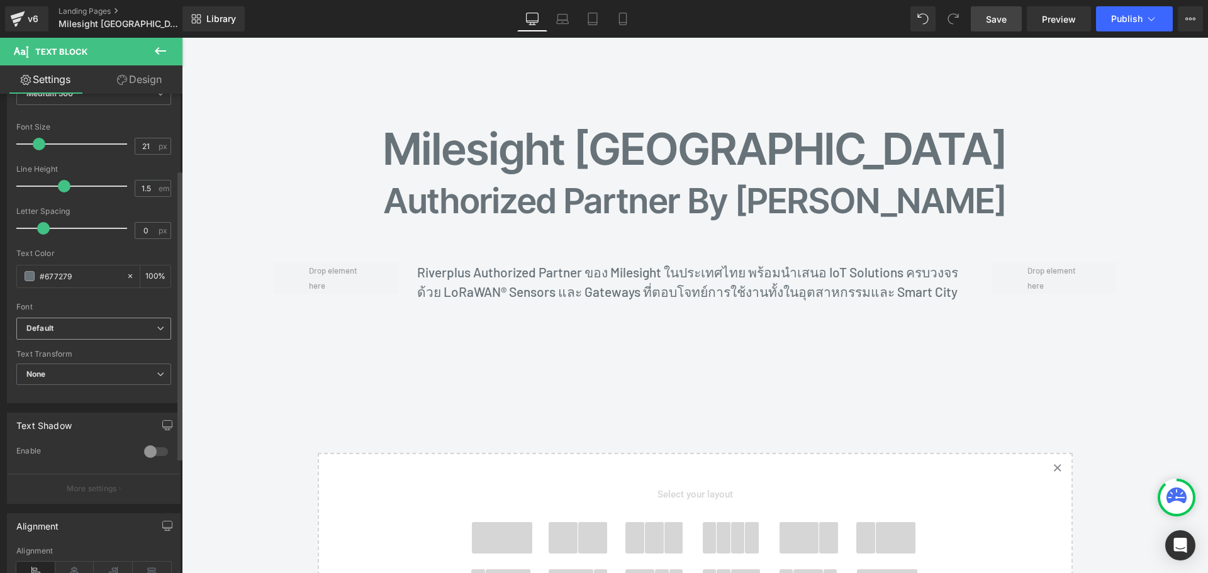
click at [157, 325] on icon at bounding box center [161, 329] width 8 height 8
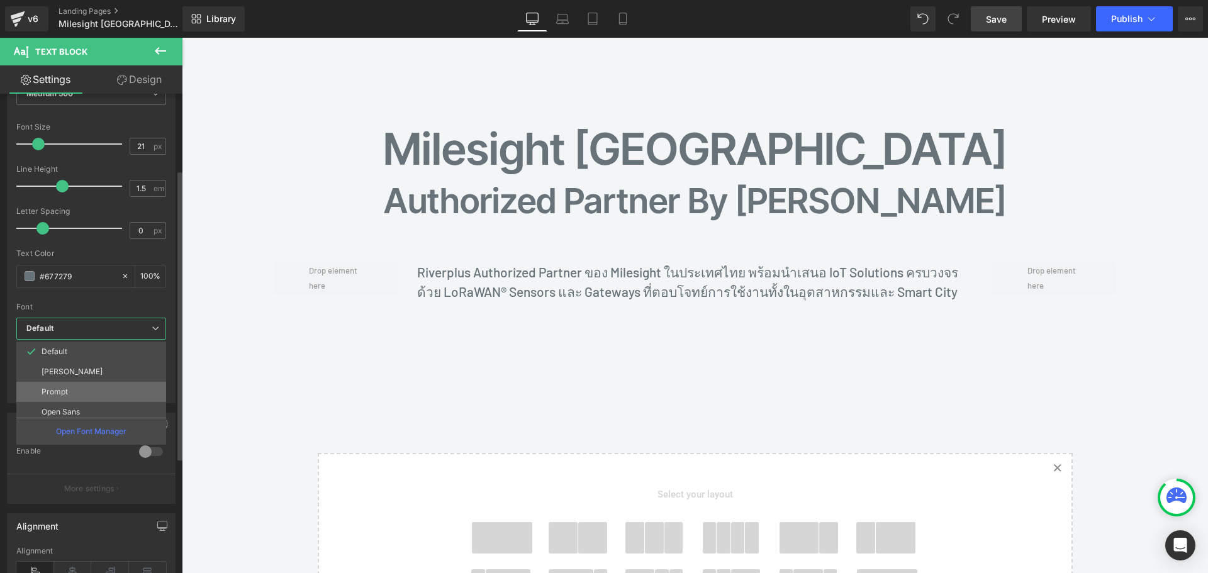
click at [109, 389] on li "Prompt" at bounding box center [93, 392] width 155 height 20
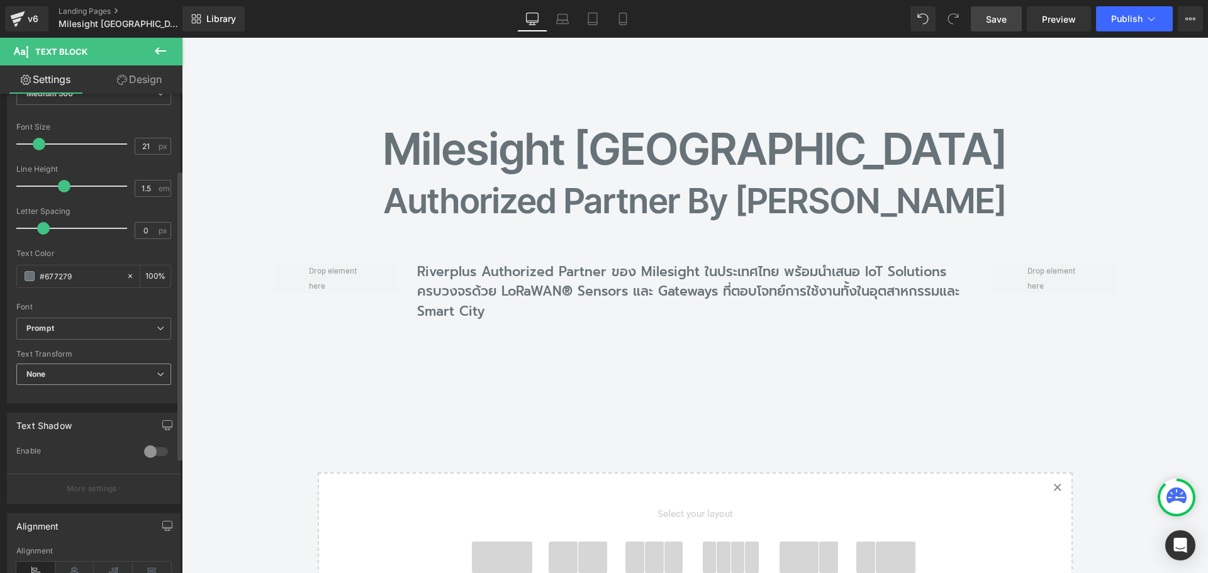
click at [96, 379] on span "None" at bounding box center [93, 375] width 155 height 22
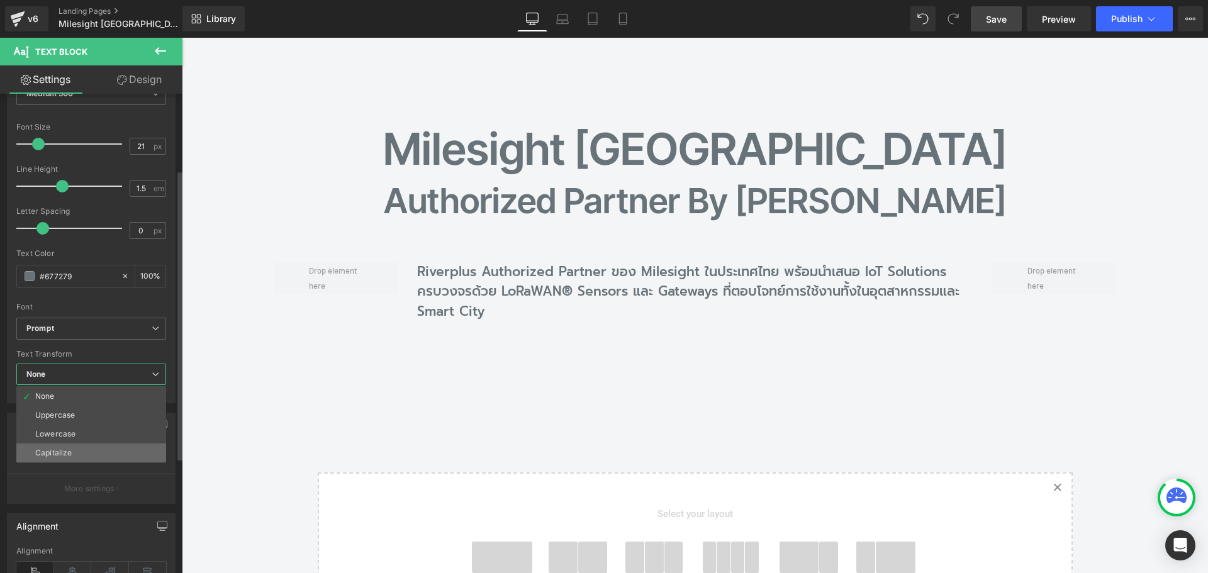
click at [78, 456] on li "Capitalize" at bounding box center [91, 453] width 150 height 19
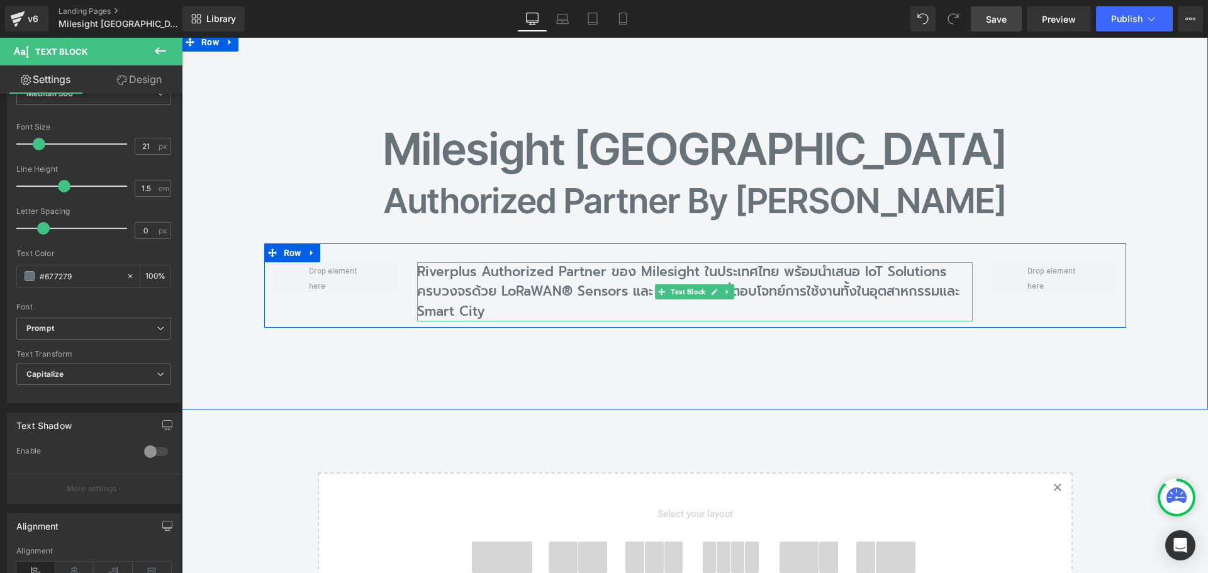
click at [496, 291] on p "Riverplus Authorized Partner ของ Milesight ในประเทศไทย พร้อมนำเสนอ IoT Solution…" at bounding box center [694, 292] width 555 height 60
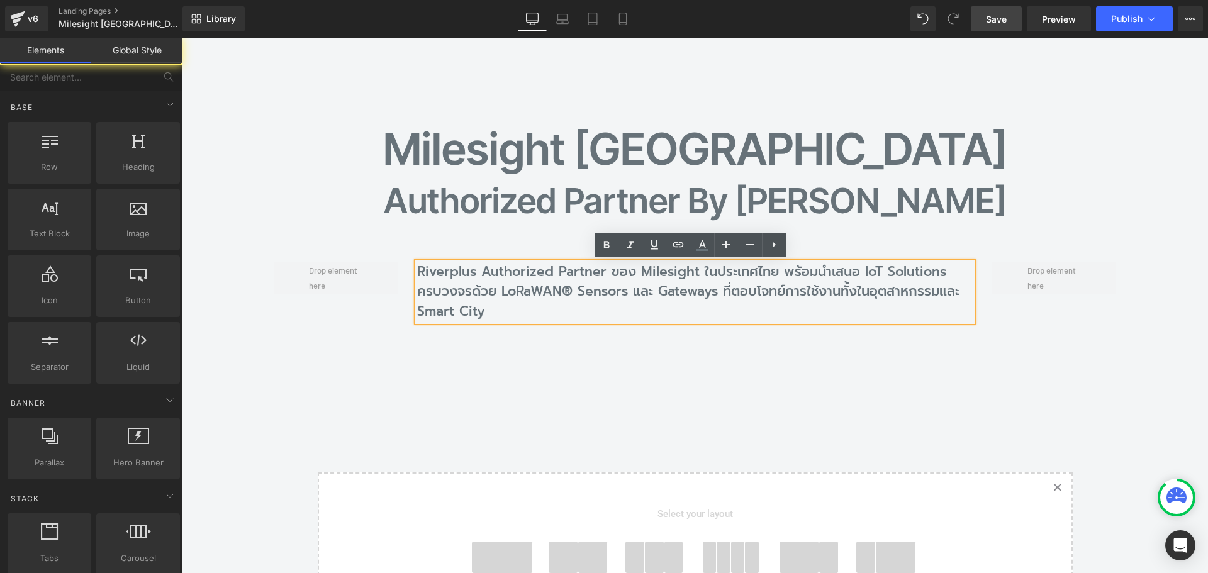
drag, startPoint x: 467, startPoint y: 438, endPoint x: 530, endPoint y: 416, distance: 66.7
click at [479, 435] on div "Milesight Thailand Heading Authorized Partner by Riverplus Heading Riverplus Au…" at bounding box center [695, 401] width 1026 height 737
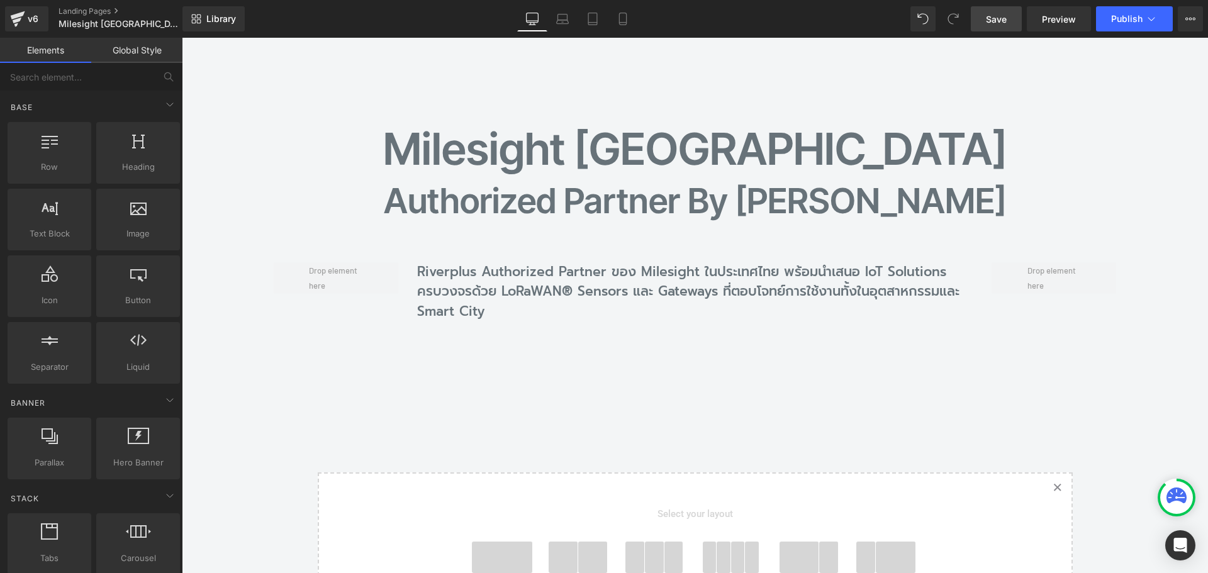
click at [996, 26] on link "Save" at bounding box center [996, 18] width 51 height 25
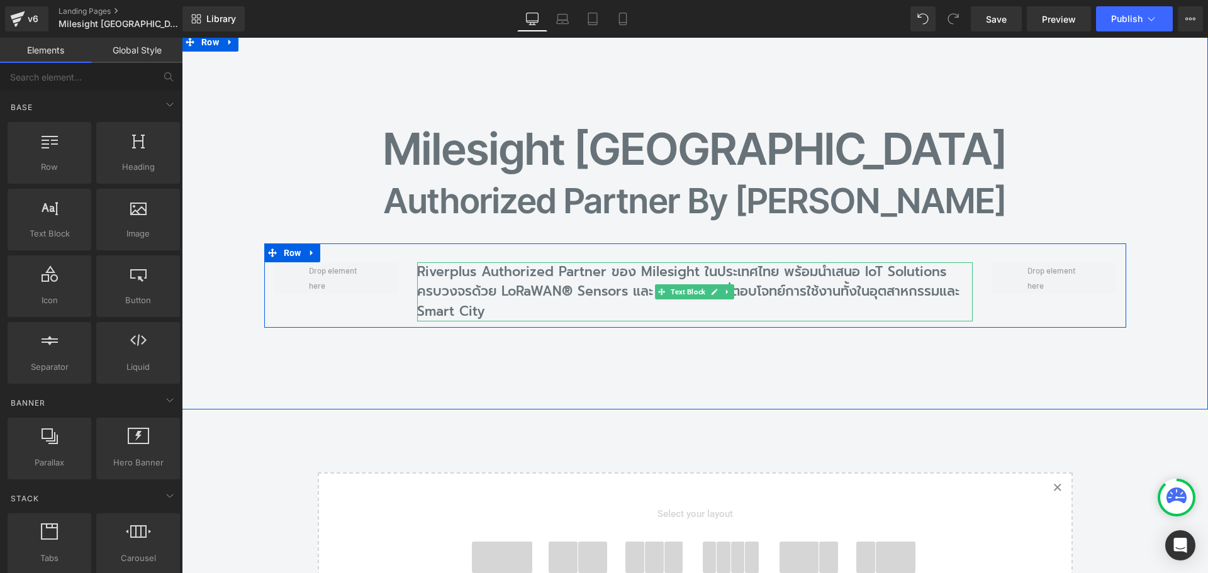
click at [527, 287] on p "Riverplus Authorized Partner ของ Milesight ในประเทศไทย พร้อมนำเสนอ IoT Solution…" at bounding box center [694, 292] width 555 height 60
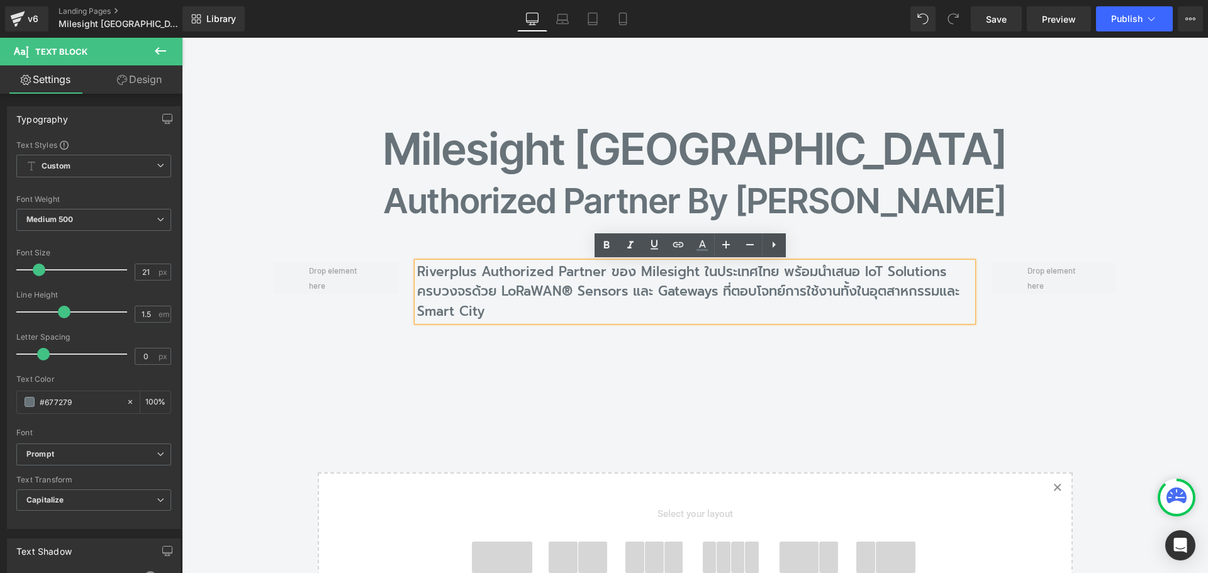
click at [674, 362] on div "Milesight Thailand Heading Authorized Partner by Riverplus Heading Riverplus Au…" at bounding box center [695, 221] width 1026 height 377
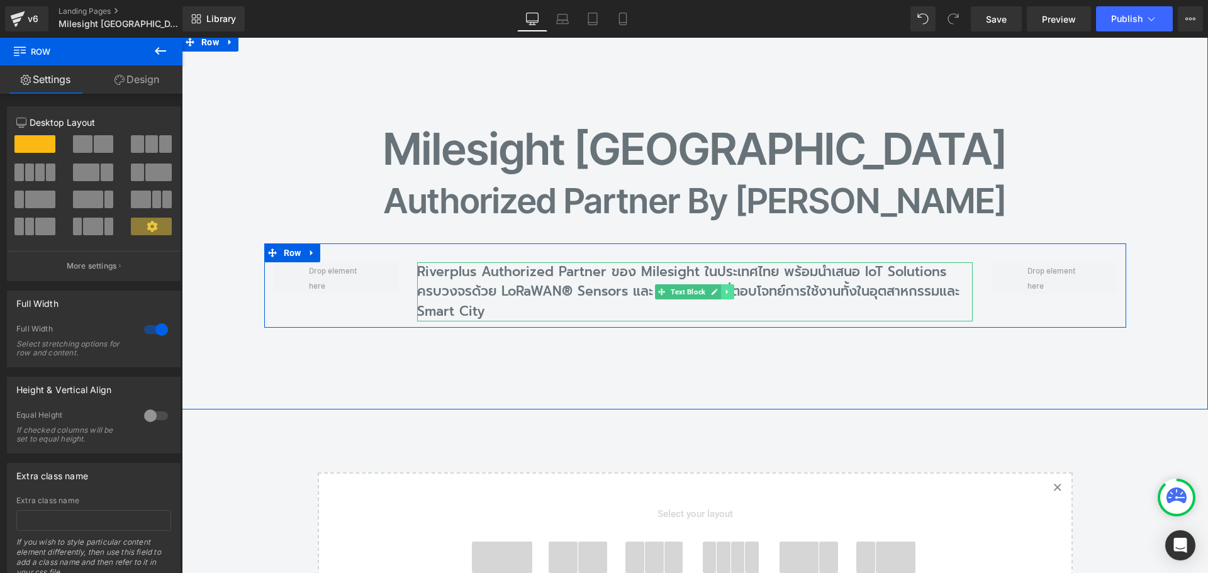
click at [724, 294] on icon at bounding box center [727, 292] width 7 height 8
click at [718, 294] on icon at bounding box center [721, 291] width 7 height 7
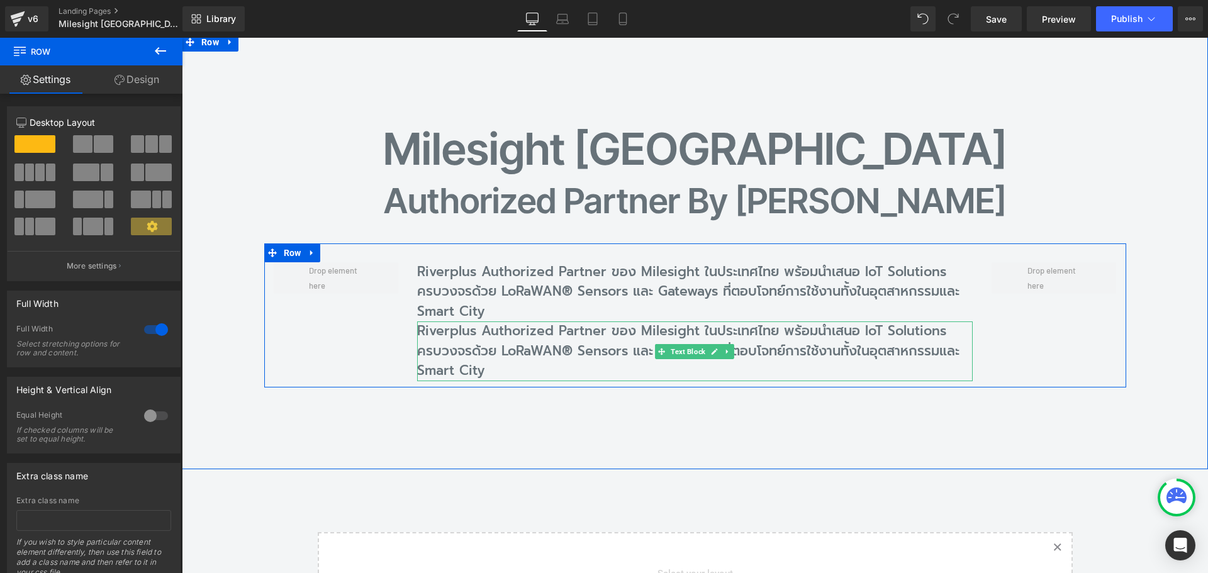
click at [472, 344] on p "Riverplus Authorized Partner ของ Milesight ในประเทศไทย พร้อมนำเสนอ IoT Solution…" at bounding box center [694, 351] width 555 height 60
click at [445, 348] on p "Riverplus Authorized Partner ของ Milesight ในประเทศไทย พร้อมนำเสนอ IoT Solution…" at bounding box center [694, 351] width 555 height 60
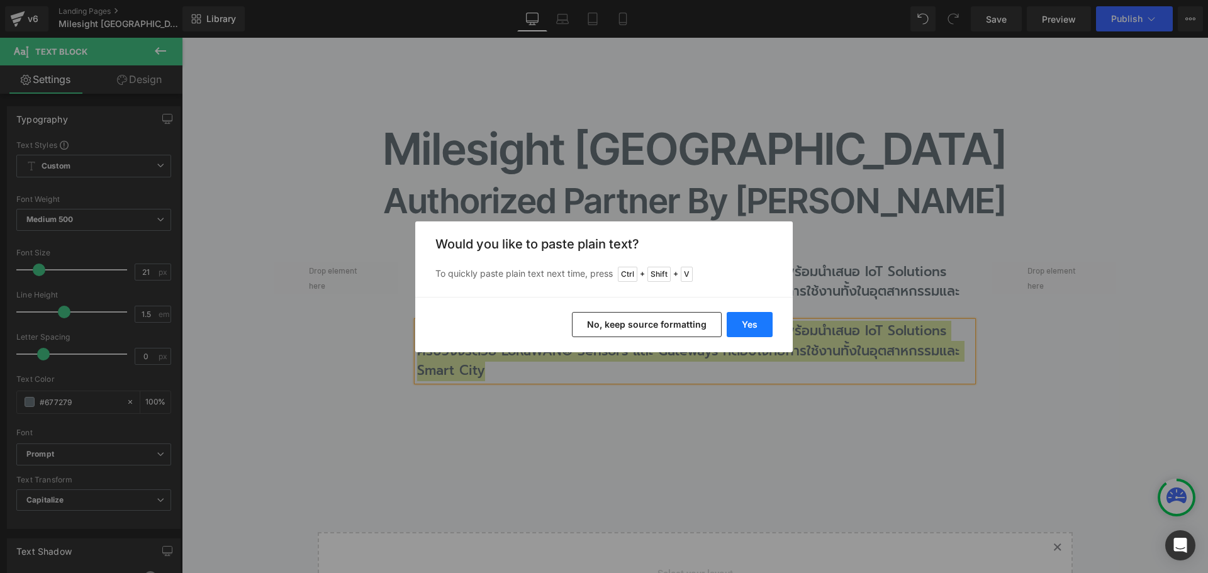
click at [744, 330] on button "Yes" at bounding box center [750, 324] width 46 height 25
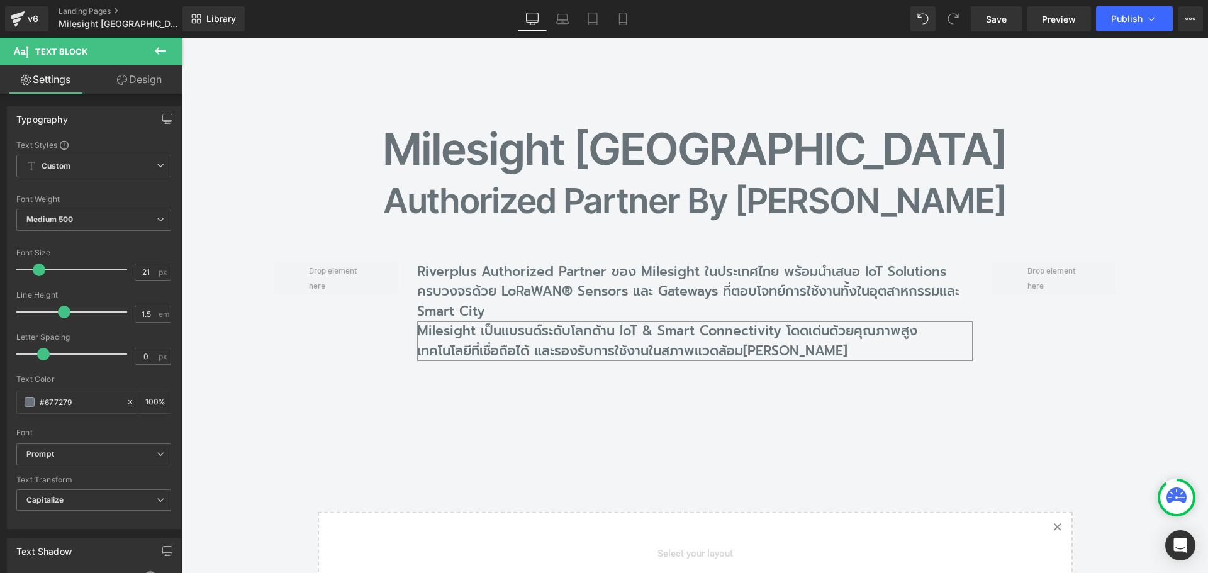
click at [138, 76] on link "Design" at bounding box center [139, 79] width 91 height 28
click at [0, 0] on div "Spacing" at bounding box center [0, 0] width 0 height 0
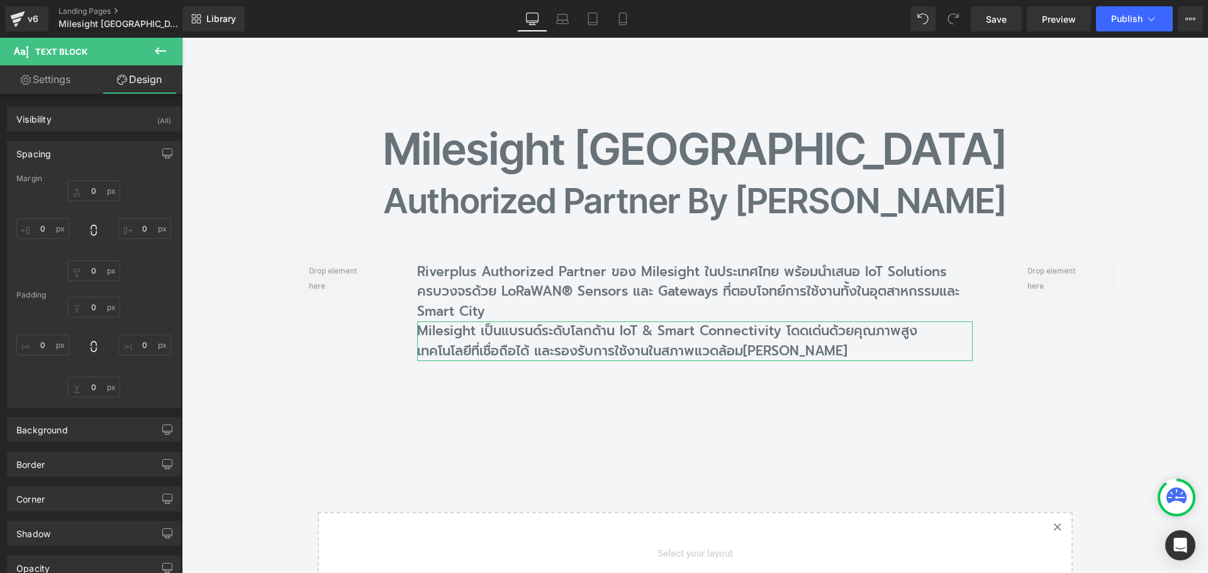
type input "0"
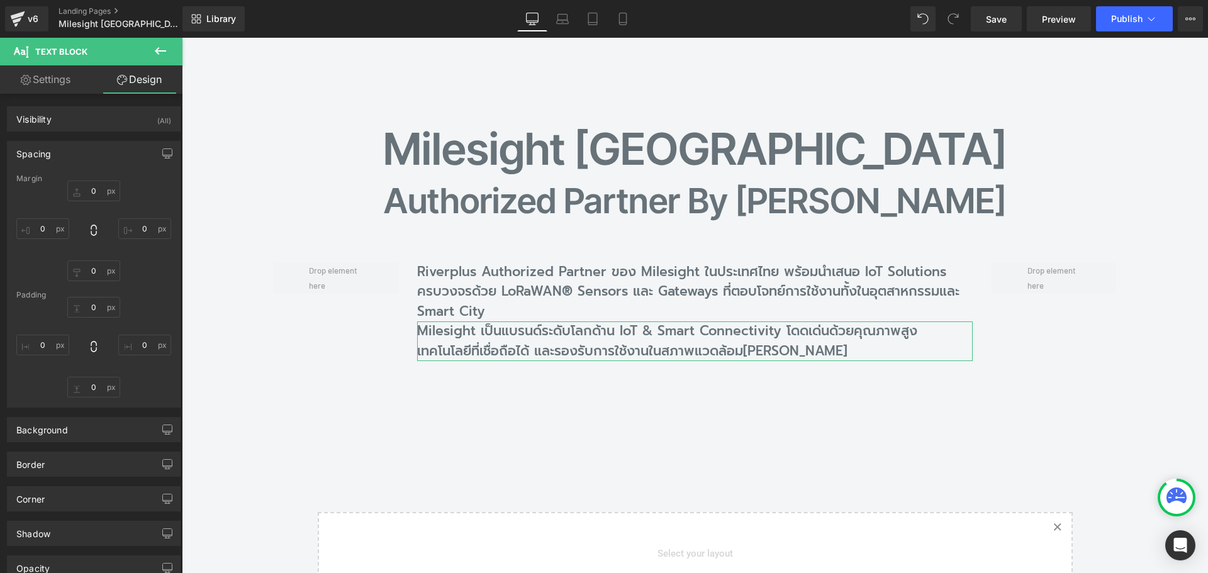
type input "0"
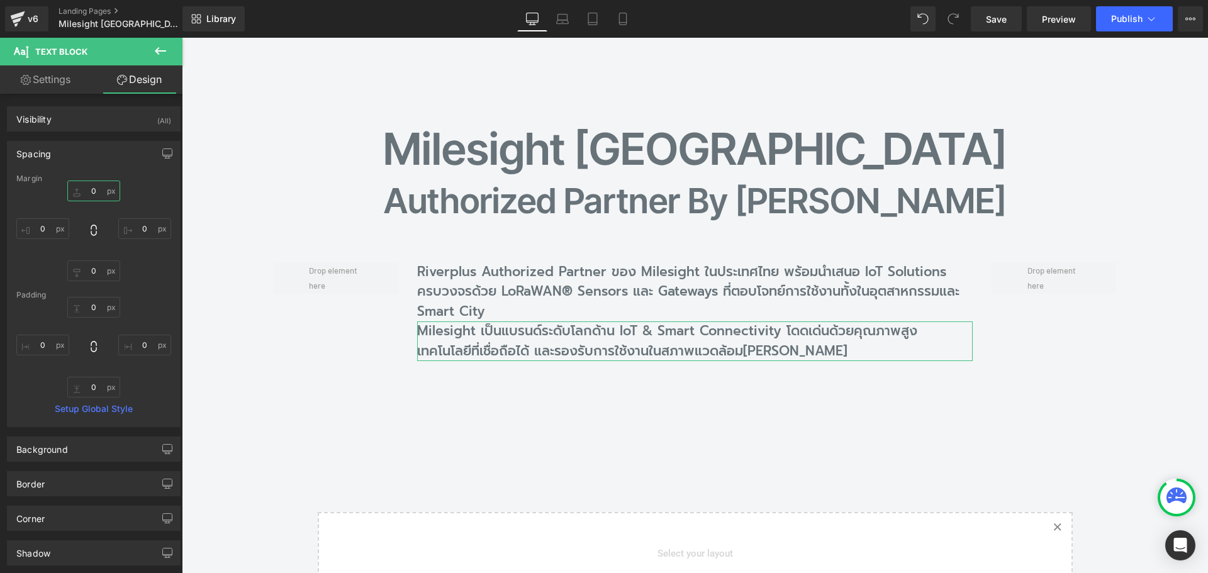
click at [98, 186] on input "0" at bounding box center [93, 191] width 53 height 21
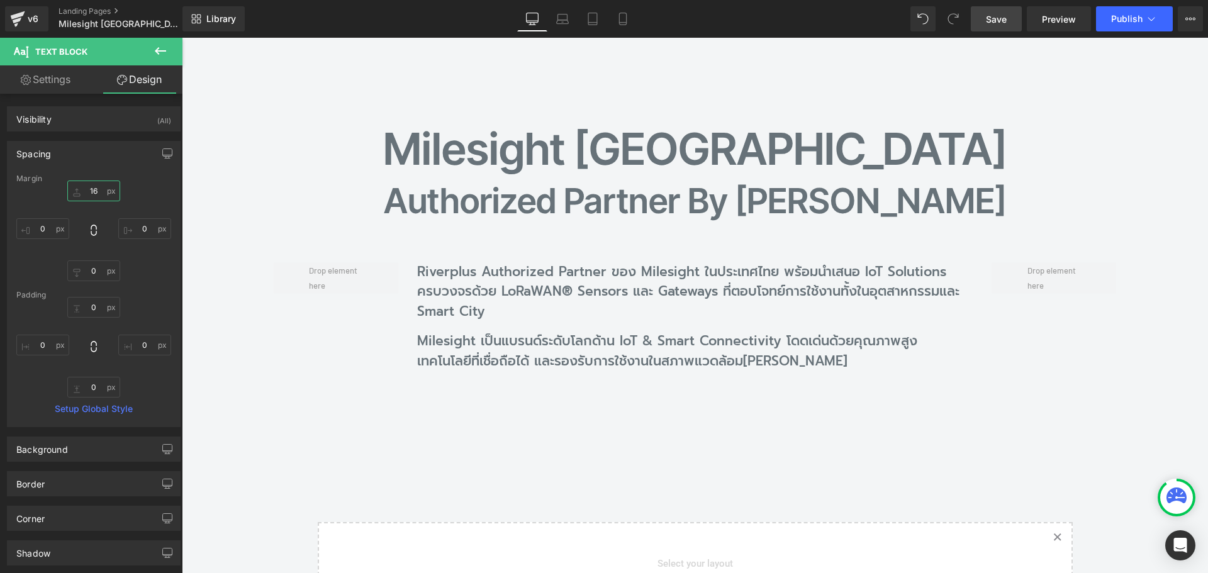
type input "16"
click at [993, 28] on link "Save" at bounding box center [996, 18] width 51 height 25
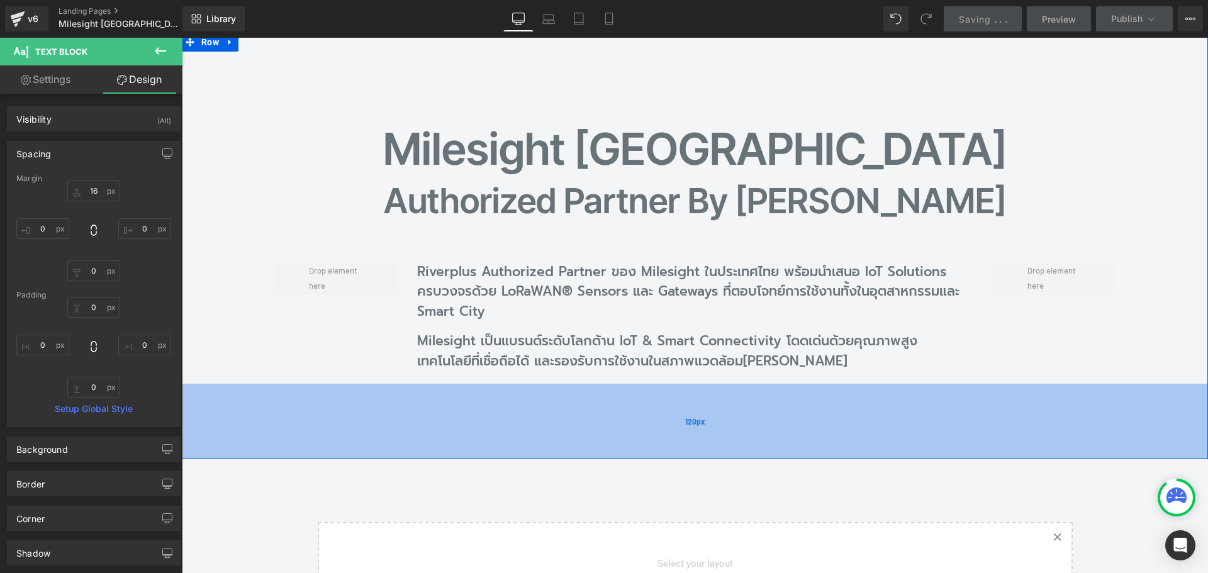
click at [813, 435] on div "120px" at bounding box center [695, 421] width 1026 height 75
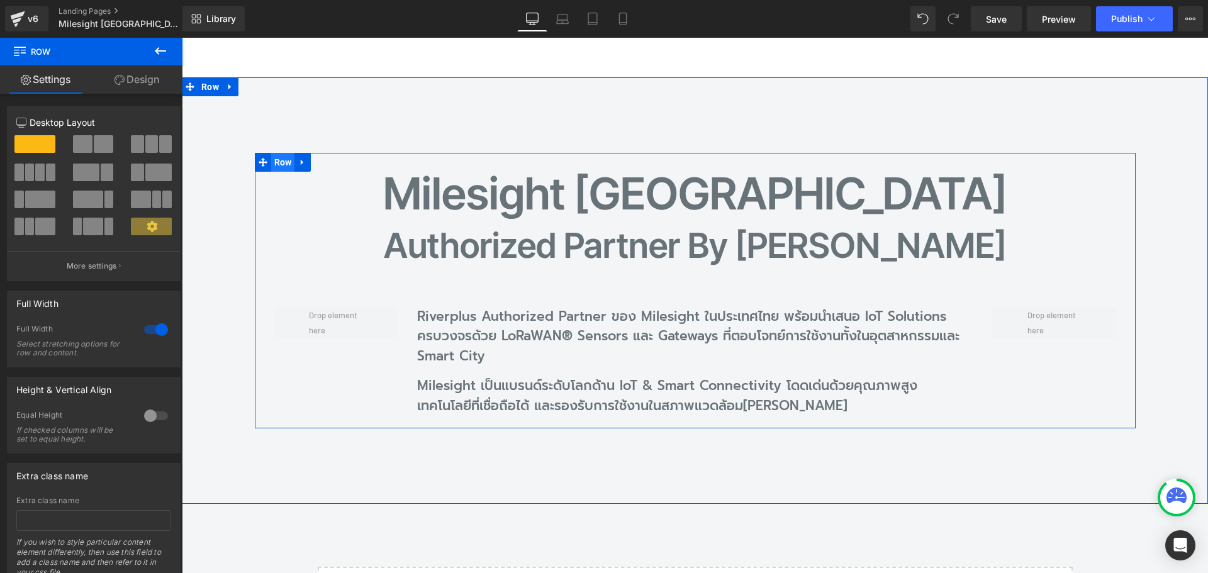
scroll to position [69, 0]
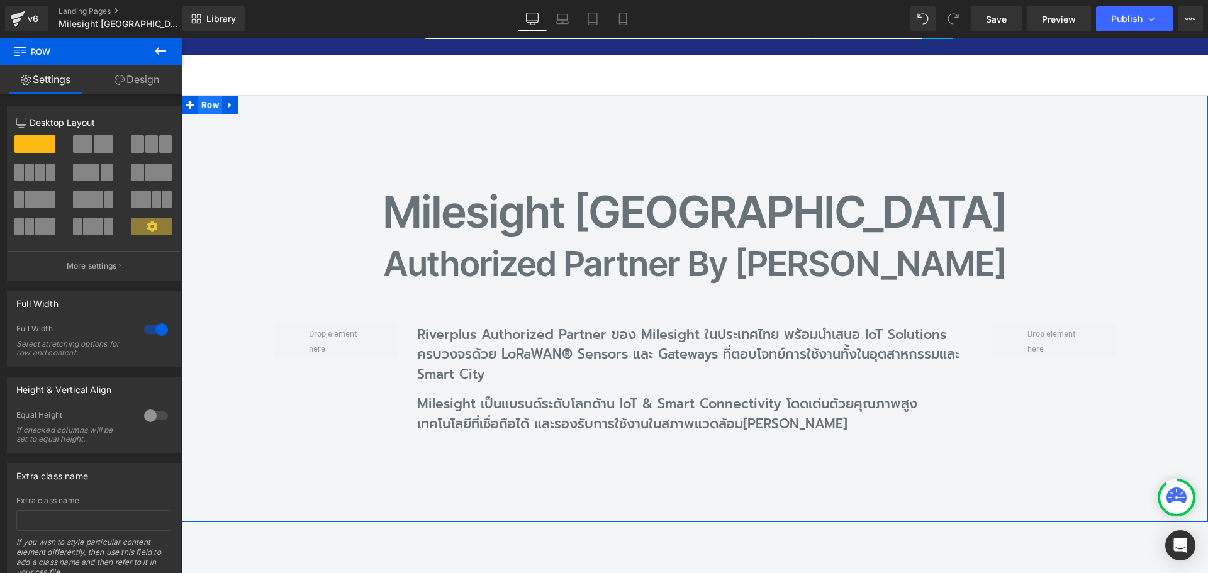
click at [215, 113] on span "Row" at bounding box center [210, 105] width 24 height 19
click at [138, 86] on link "Design" at bounding box center [136, 79] width 91 height 28
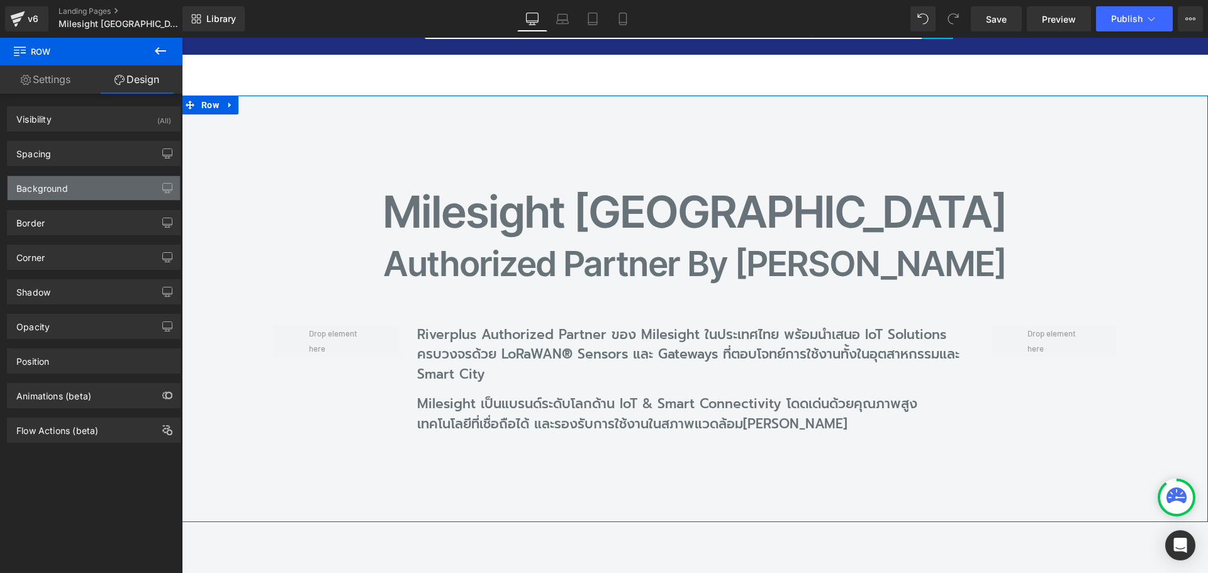
click at [72, 184] on div "Background" at bounding box center [94, 188] width 172 height 24
type input "transparent"
type input "0"
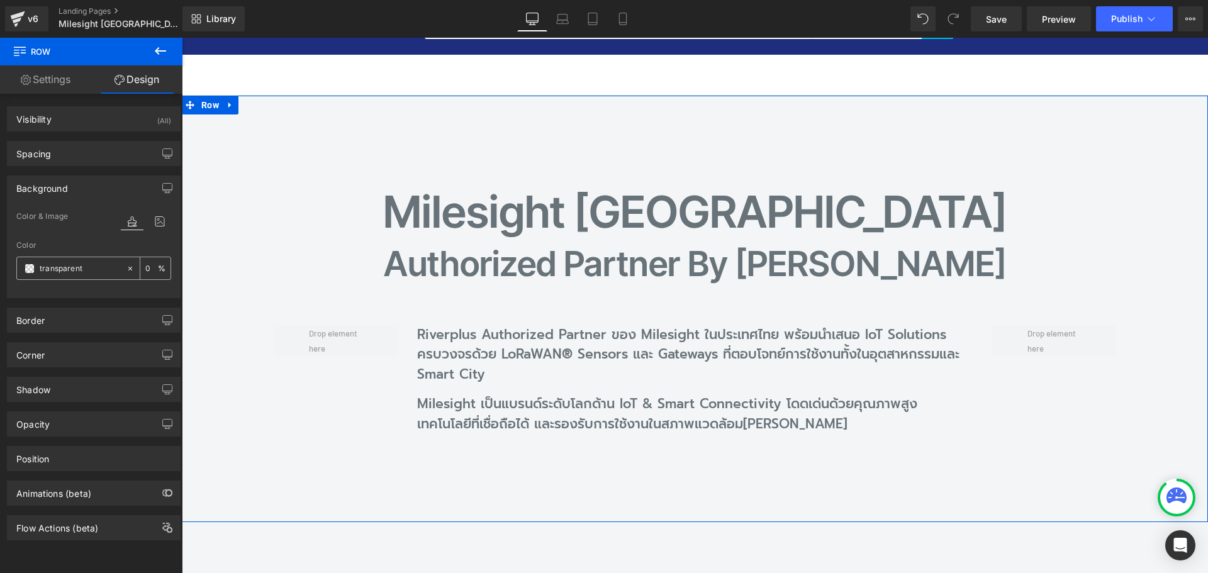
click at [28, 269] on span at bounding box center [30, 269] width 10 height 10
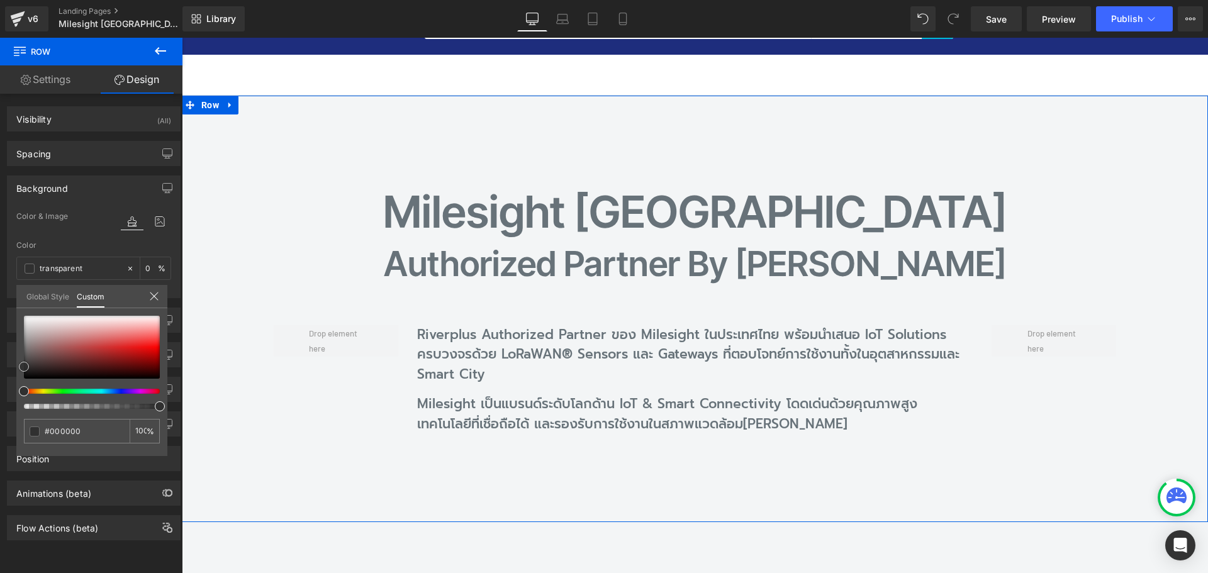
type input "#000000"
type input "100"
type input "#000000"
type input "100"
type input "#303030"
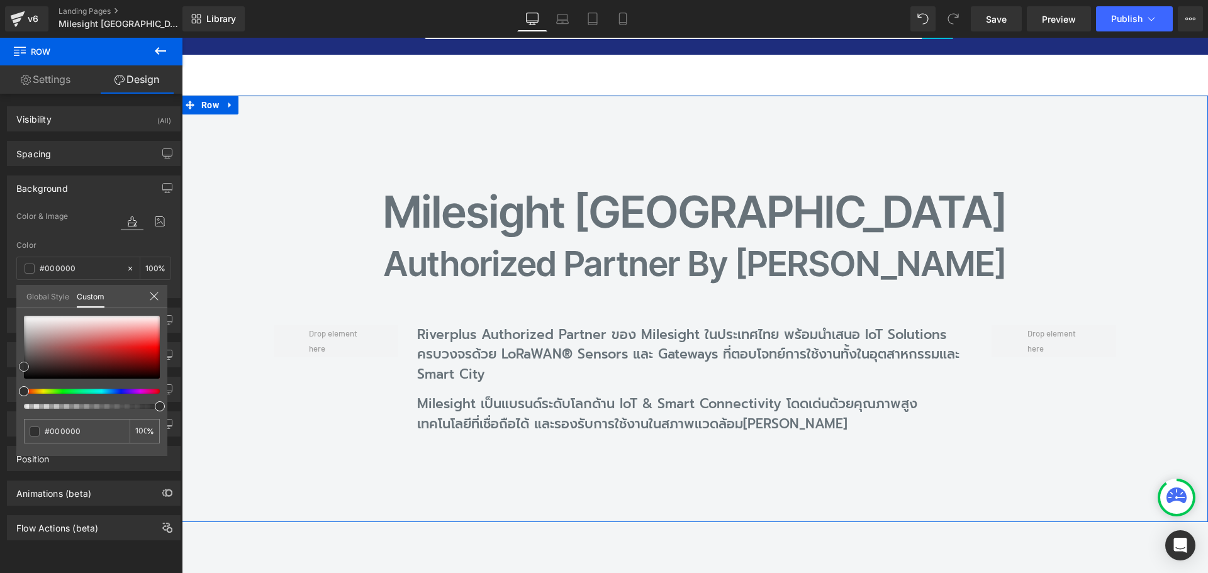
type input "#303030"
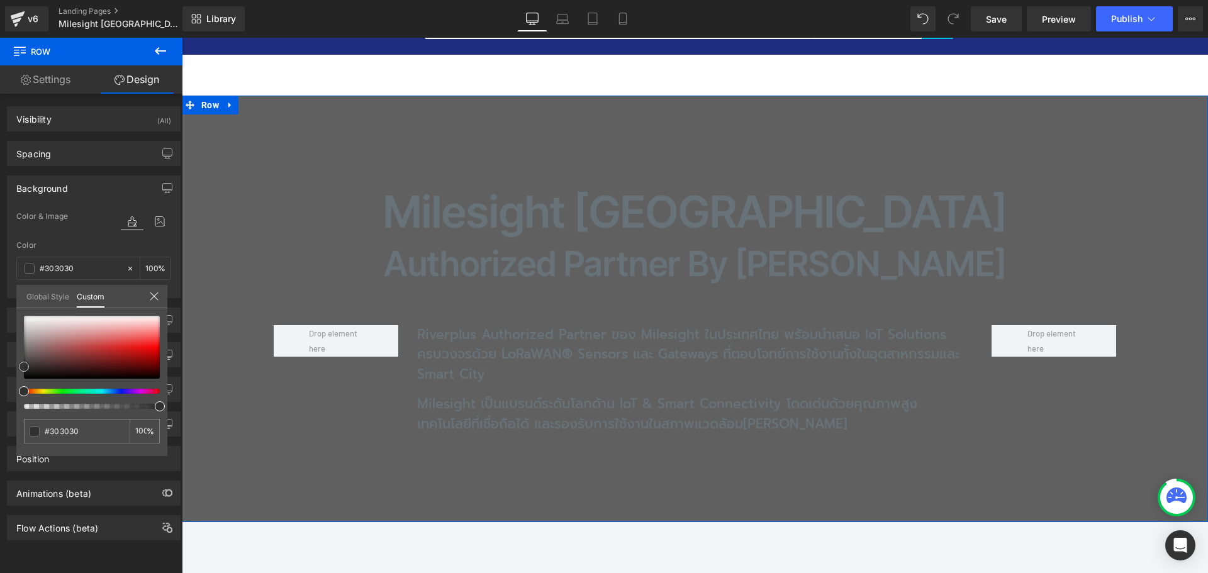
type input "#606060"
type input "#8e8e8e"
type input "#a0a0a0"
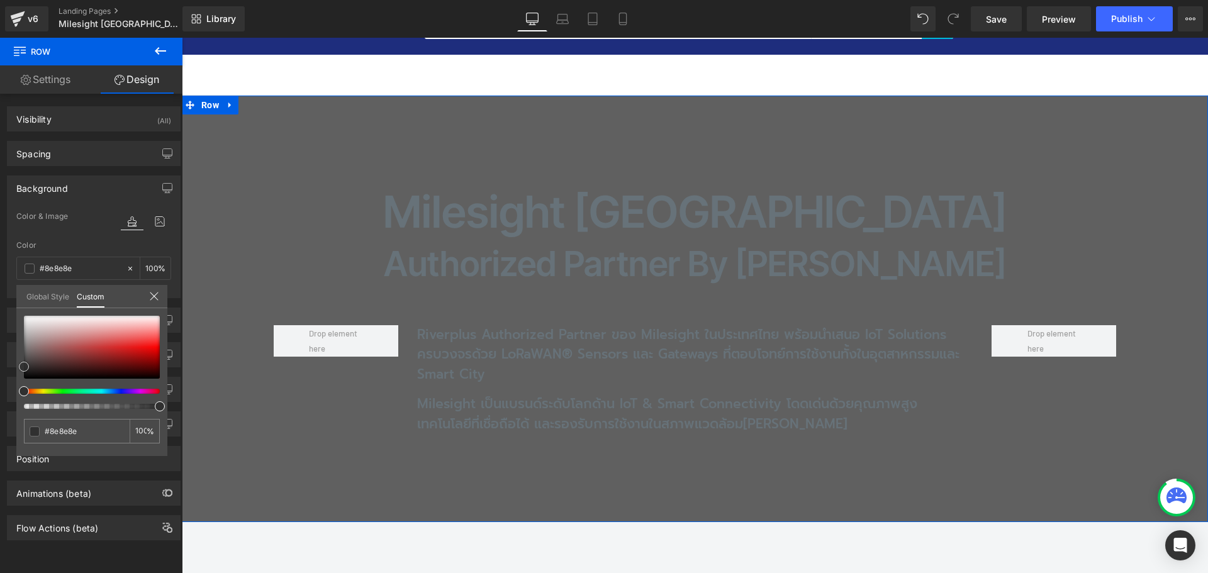
type input "#a0a0a0"
type input "#a8a8a8"
type input "#b2b2b2"
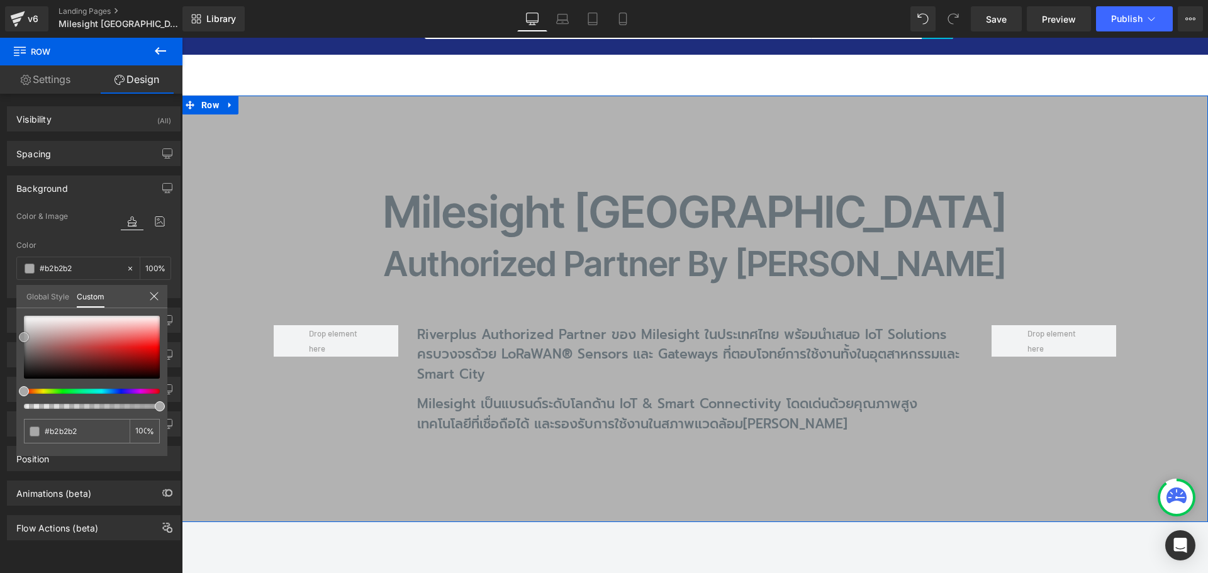
type input "#bfbfbf"
type input "#cecece"
type input "#d8d8d8"
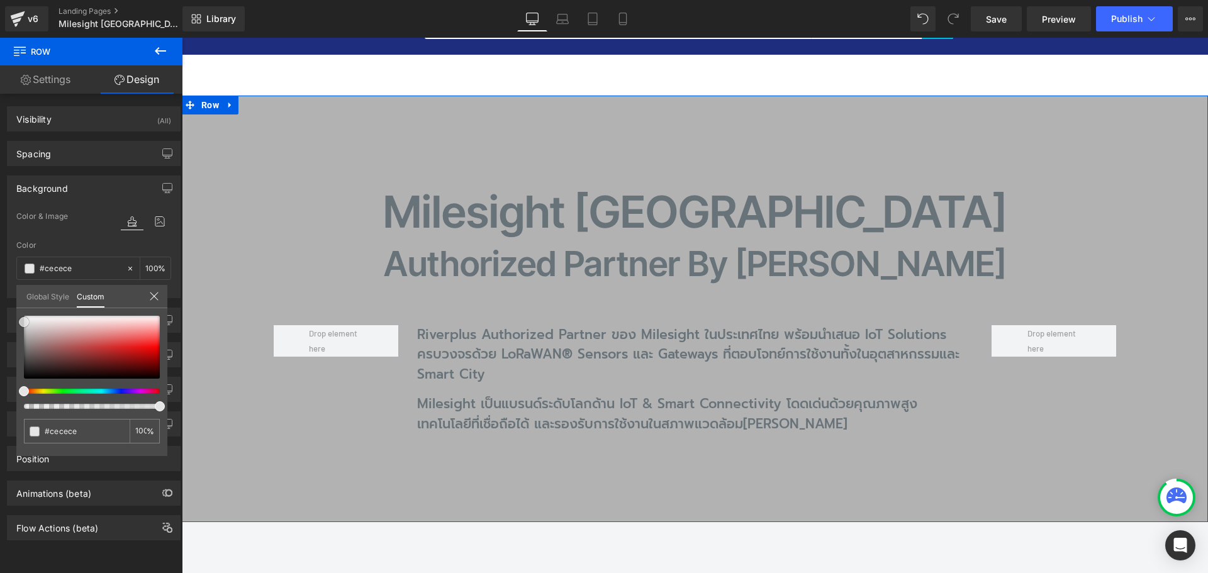
type input "#d8d8d8"
type input "#e5e5e5"
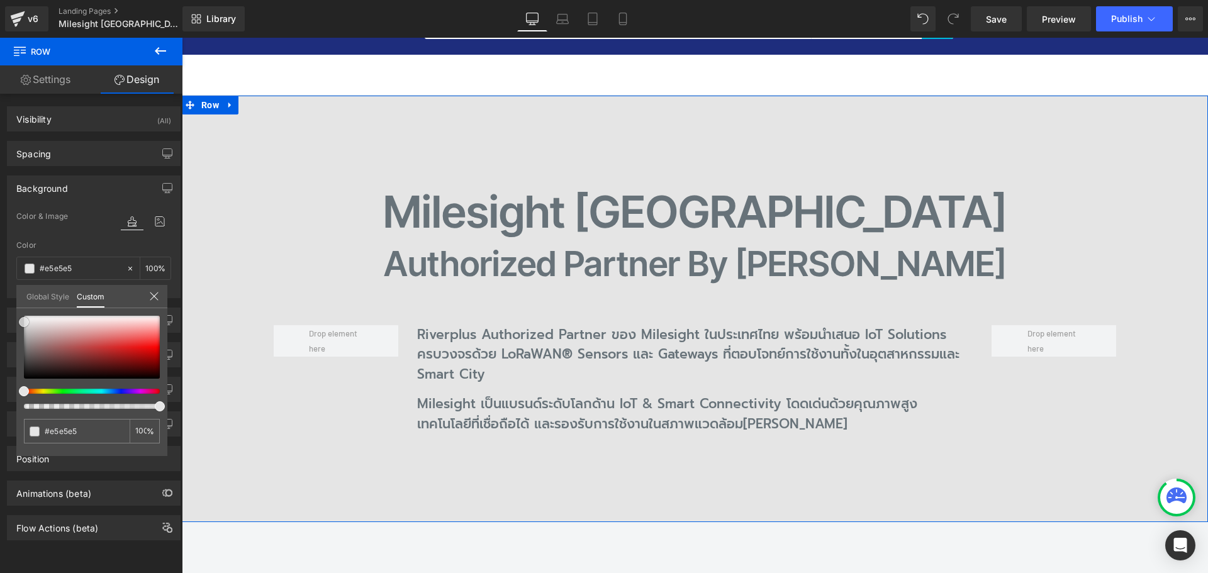
type input "#e0e0e0"
type input "#dbdbdb"
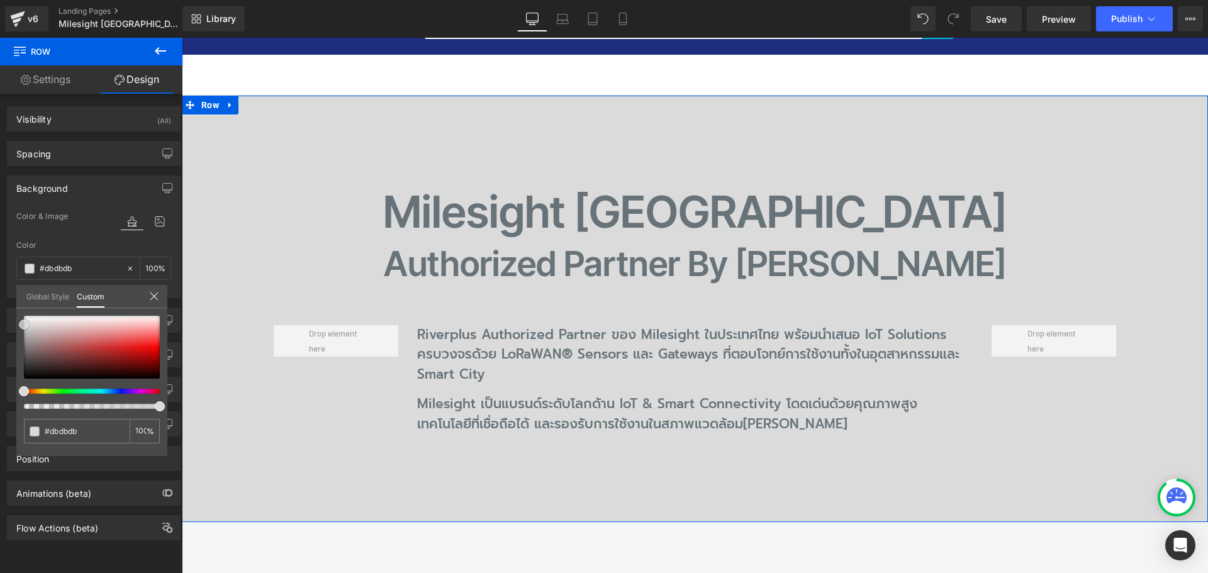
drag, startPoint x: 23, startPoint y: 376, endPoint x: 5, endPoint y: 322, distance: 56.9
click at [5, 298] on div "Background Color & Image color rgba(219, 219, 219, 1) Color #dbdbdb 100 % Image…" at bounding box center [94, 232] width 188 height 132
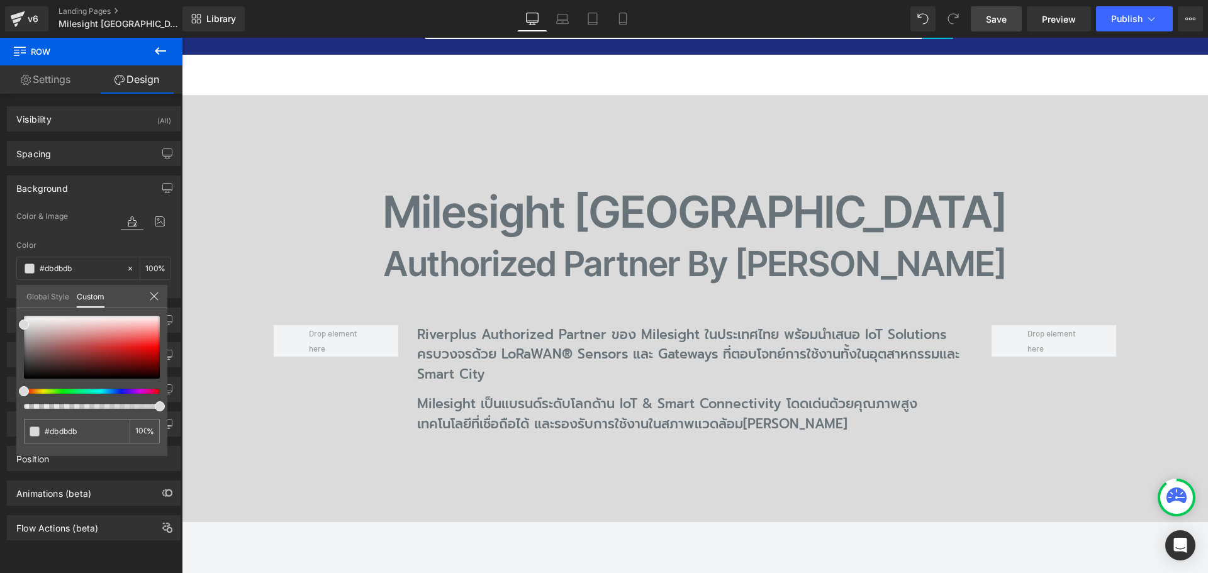
click at [1006, 25] on span "Save" at bounding box center [996, 19] width 21 height 13
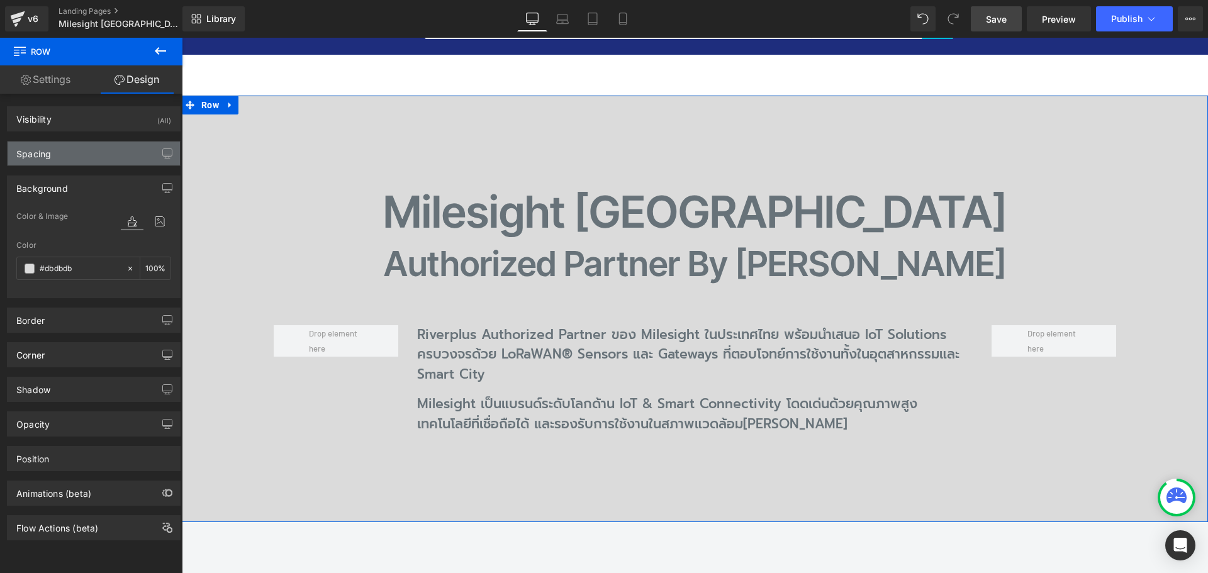
click at [48, 150] on div "Spacing" at bounding box center [33, 151] width 35 height 18
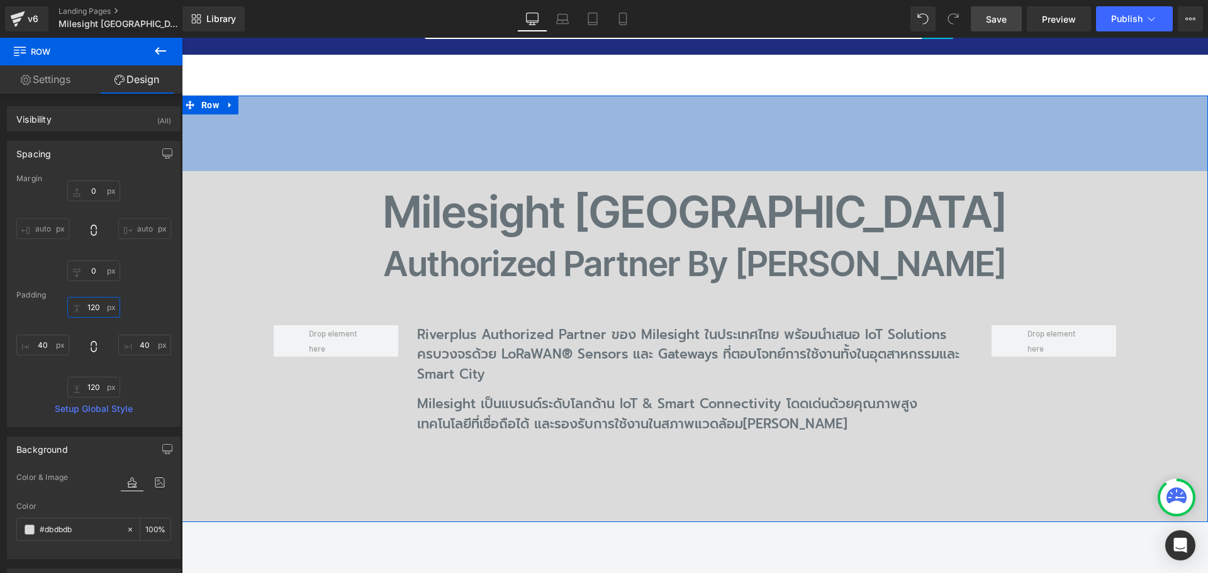
click at [98, 311] on input "120" at bounding box center [93, 307] width 53 height 21
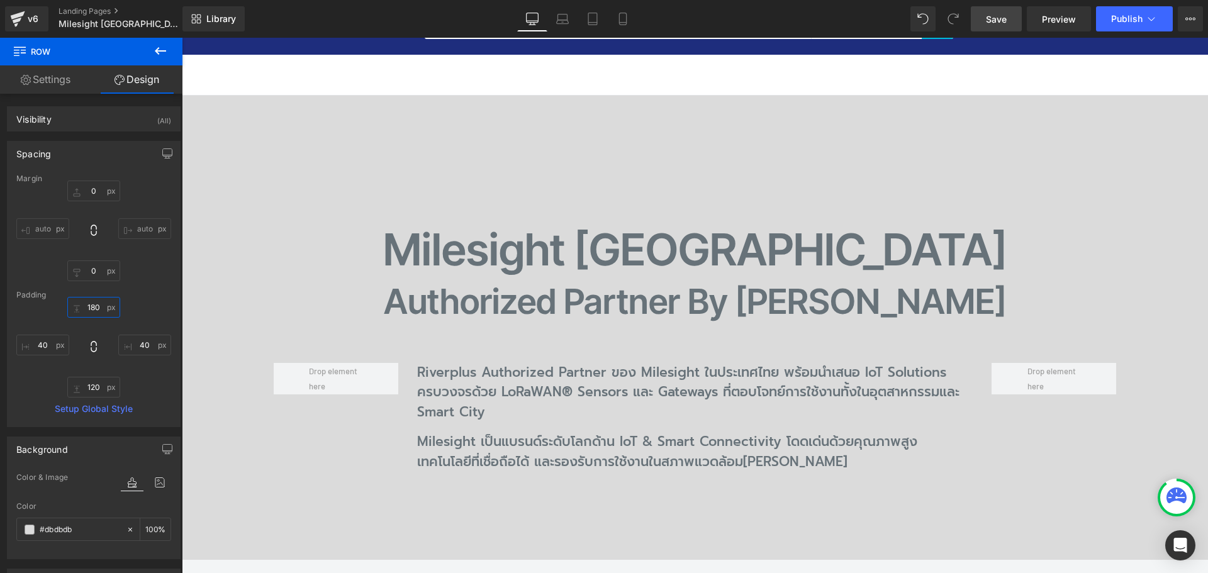
type input "180"
click at [1003, 20] on span "Save" at bounding box center [996, 19] width 21 height 13
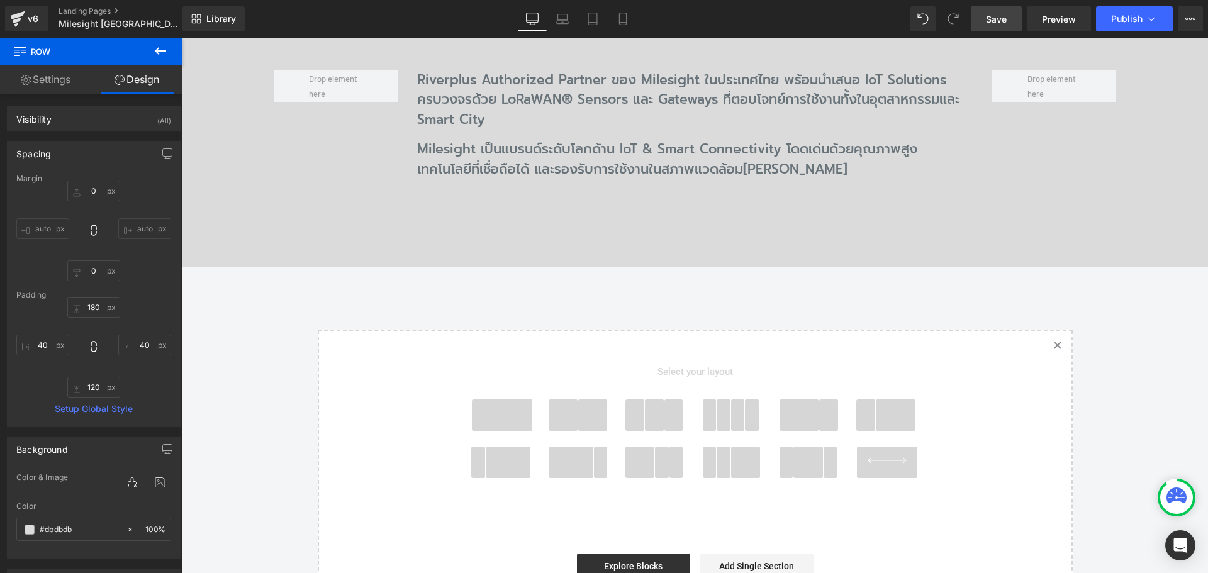
scroll to position [384, 0]
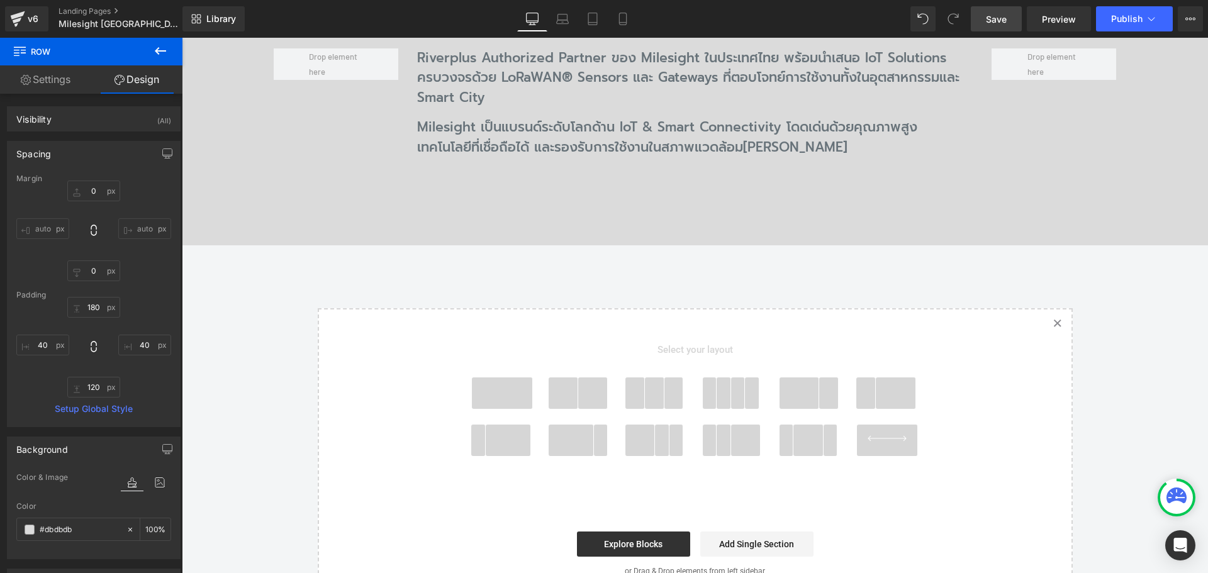
click at [153, 53] on icon at bounding box center [160, 50] width 15 height 15
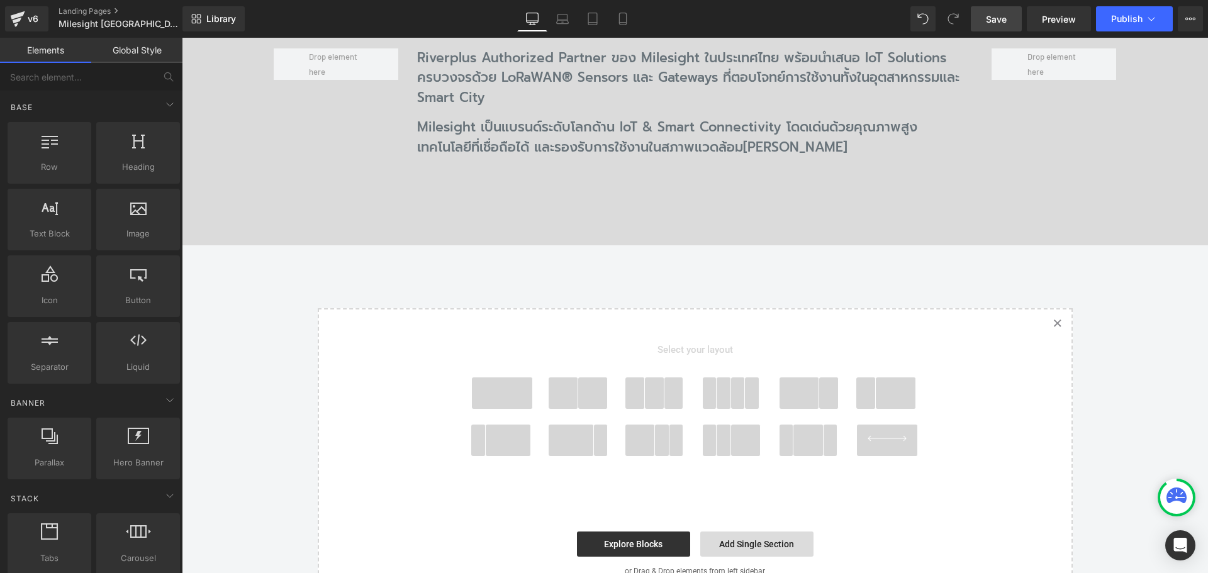
click at [730, 539] on link "Add Single Section" at bounding box center [756, 544] width 113 height 25
click at [656, 541] on link "Explore Blocks" at bounding box center [633, 544] width 113 height 25
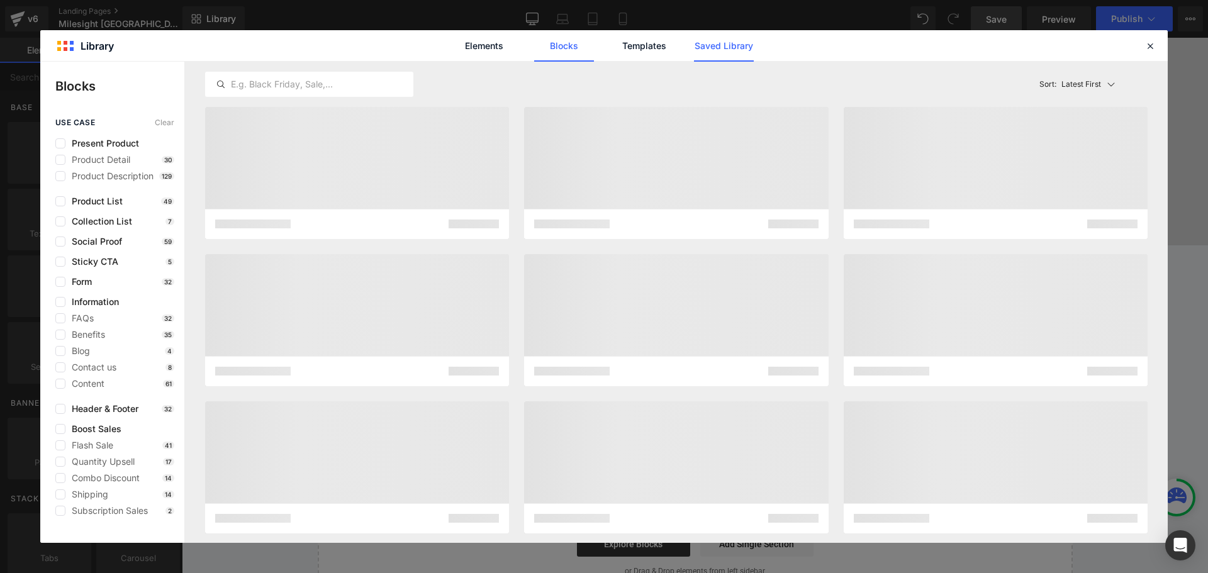
click at [730, 52] on link "Saved Library" at bounding box center [724, 45] width 60 height 31
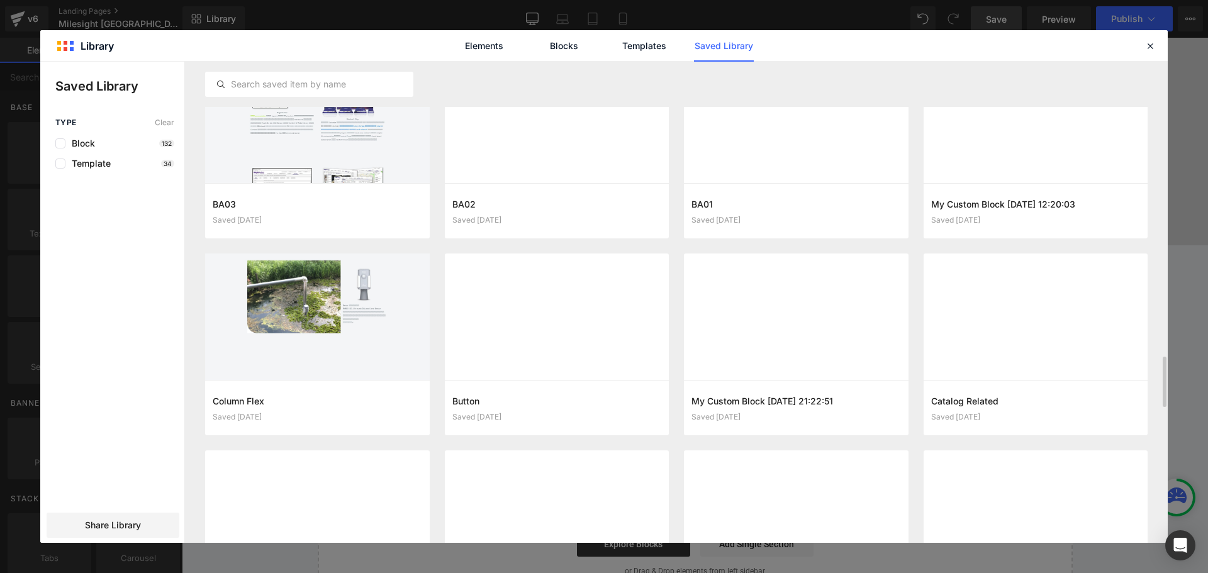
scroll to position [2928, 0]
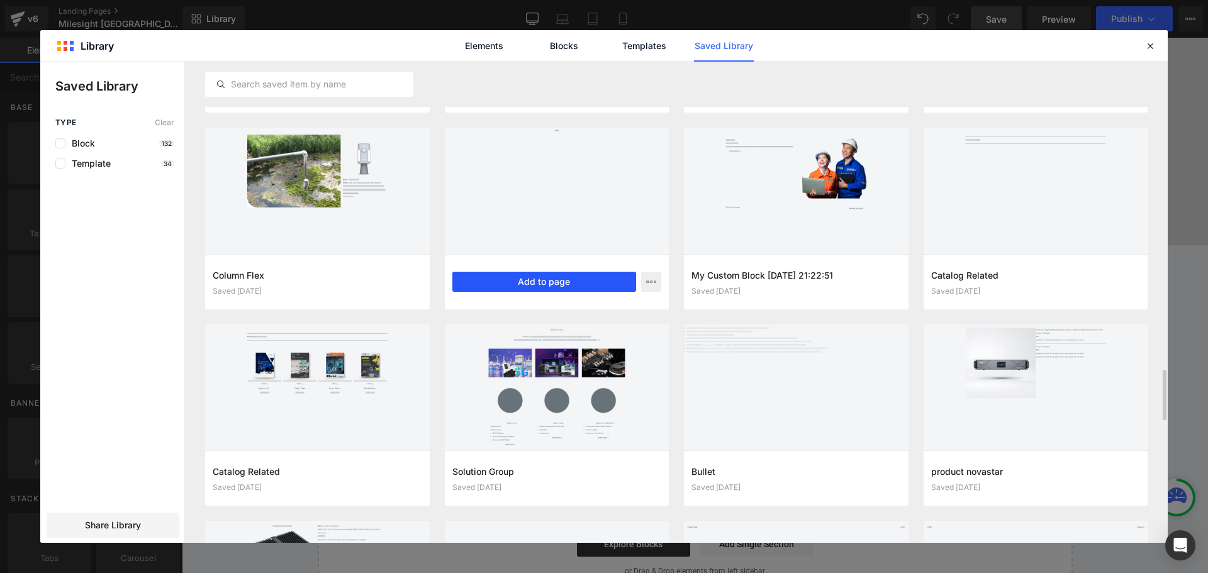
click at [503, 277] on button "Add to page" at bounding box center [544, 282] width 184 height 20
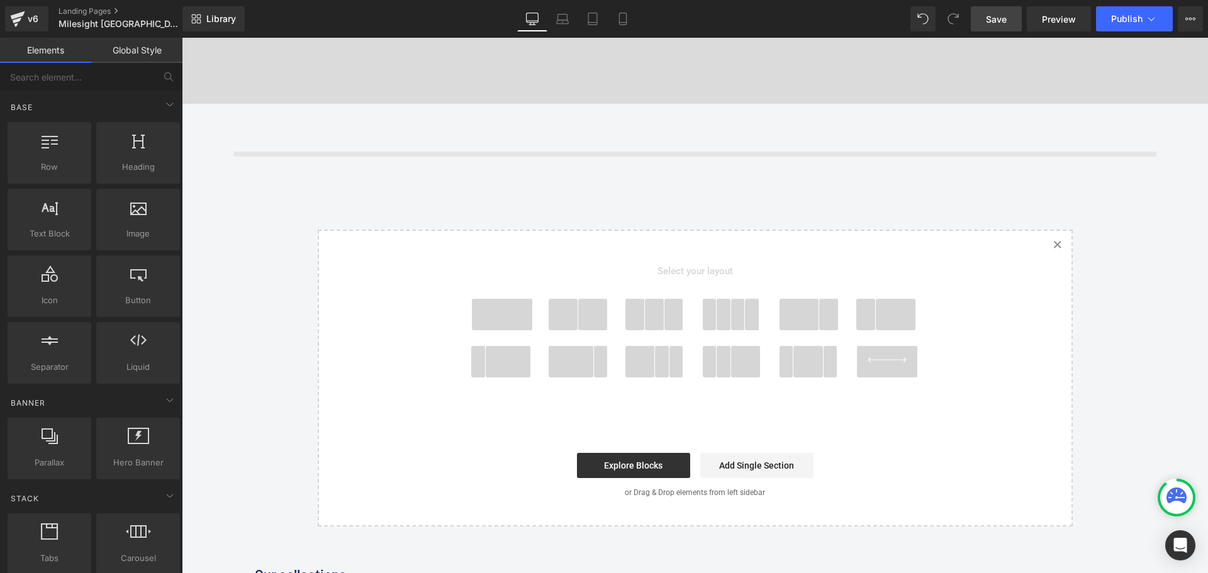
scroll to position [528, 0]
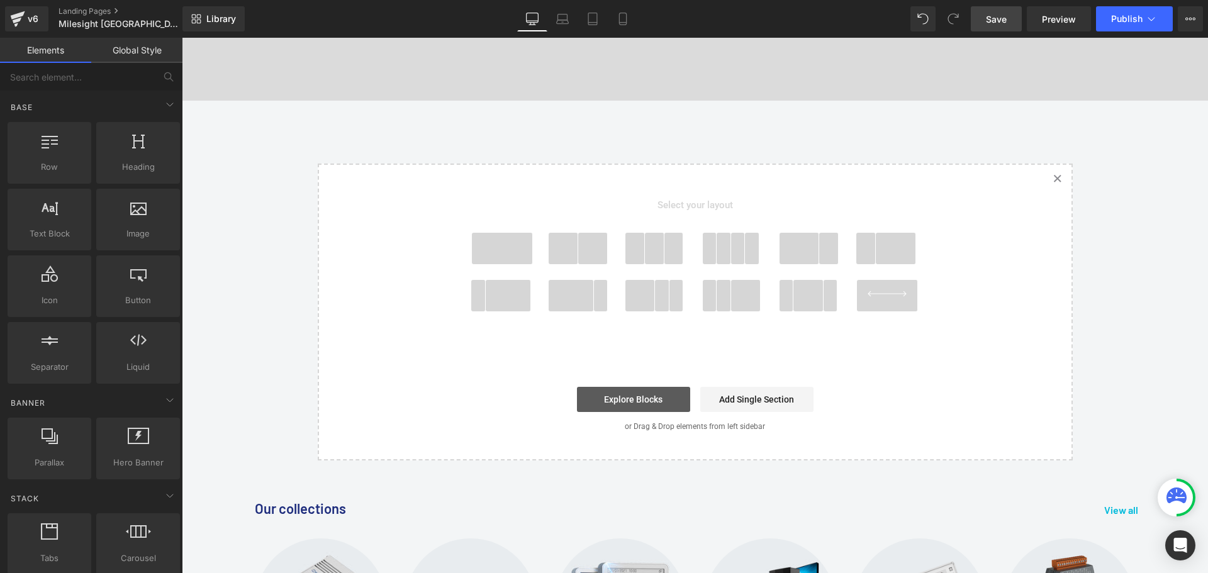
click at [645, 397] on link "Explore Blocks" at bounding box center [633, 399] width 113 height 25
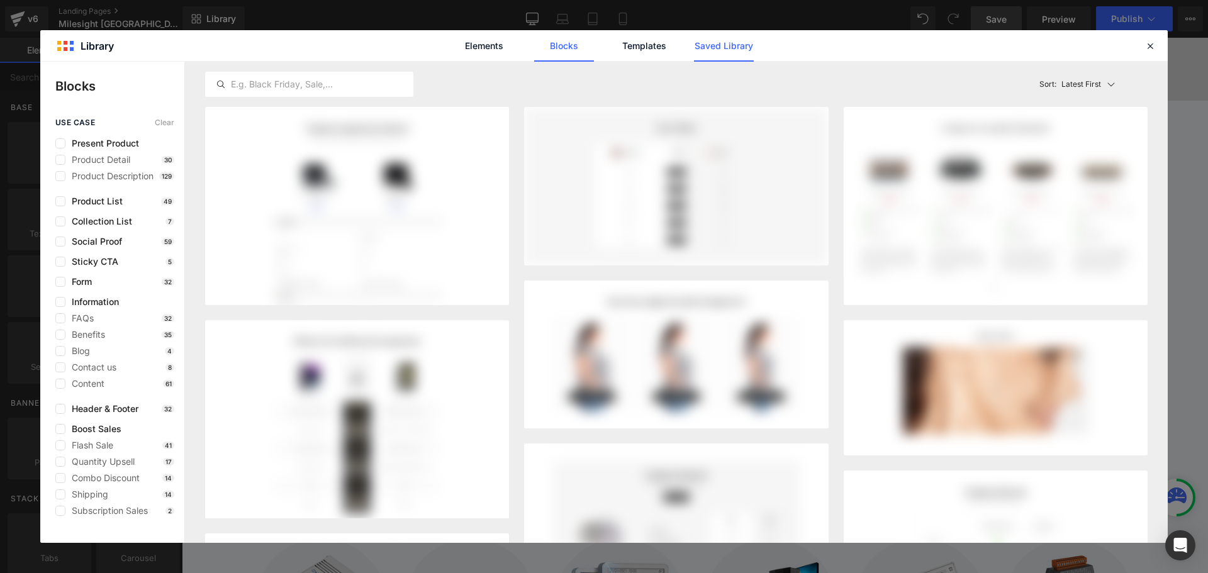
click at [725, 42] on link "Saved Library" at bounding box center [724, 45] width 60 height 31
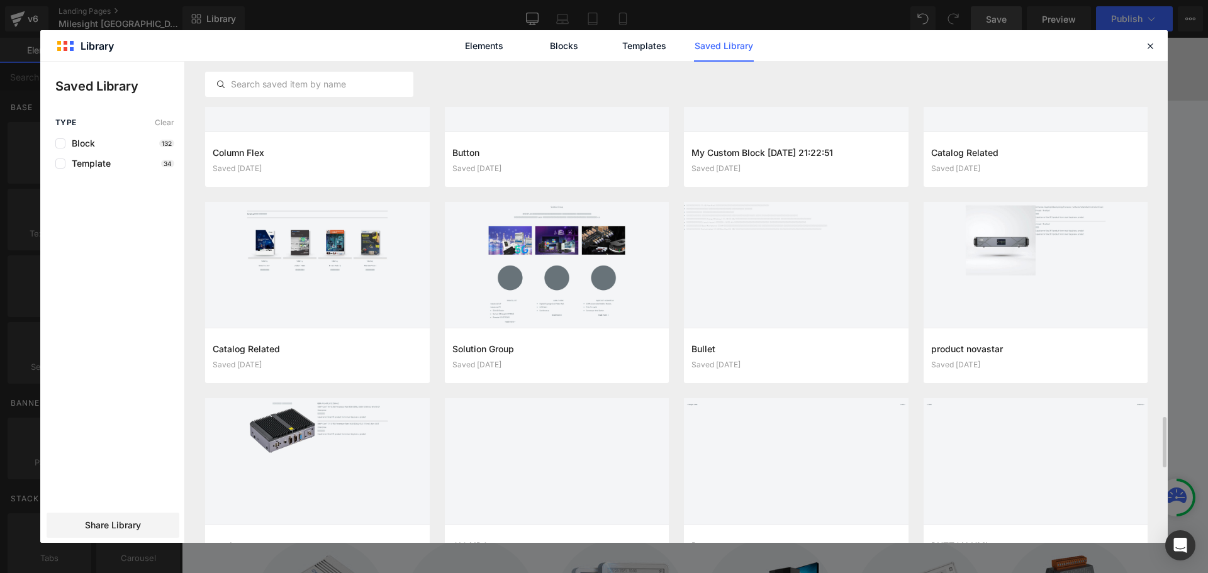
scroll to position [3177, 0]
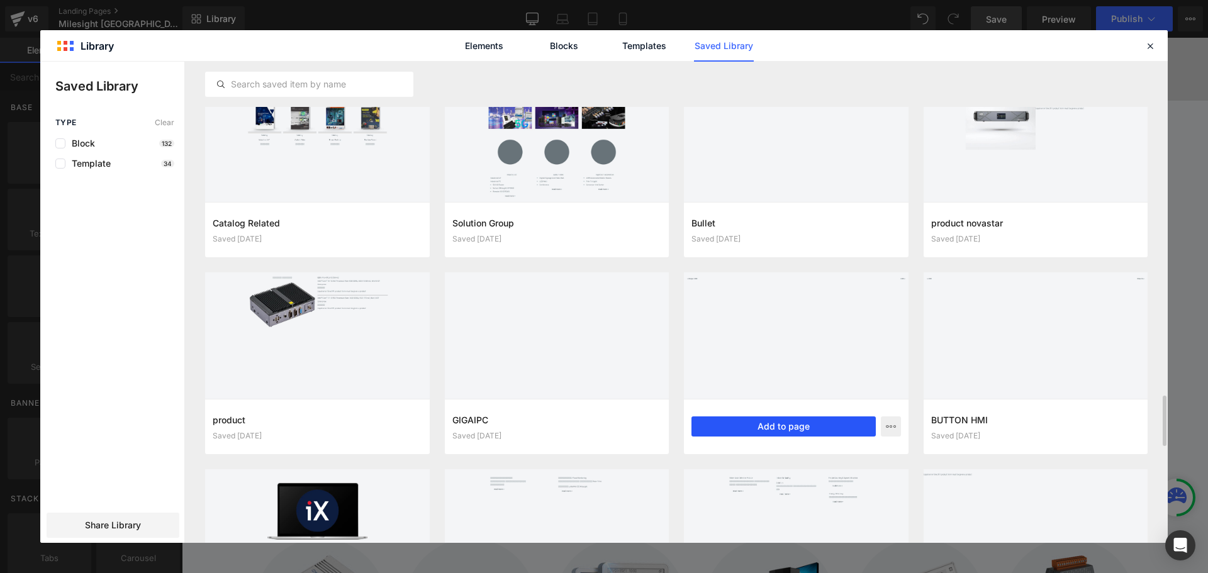
click at [790, 429] on button "Add to page" at bounding box center [783, 426] width 184 height 20
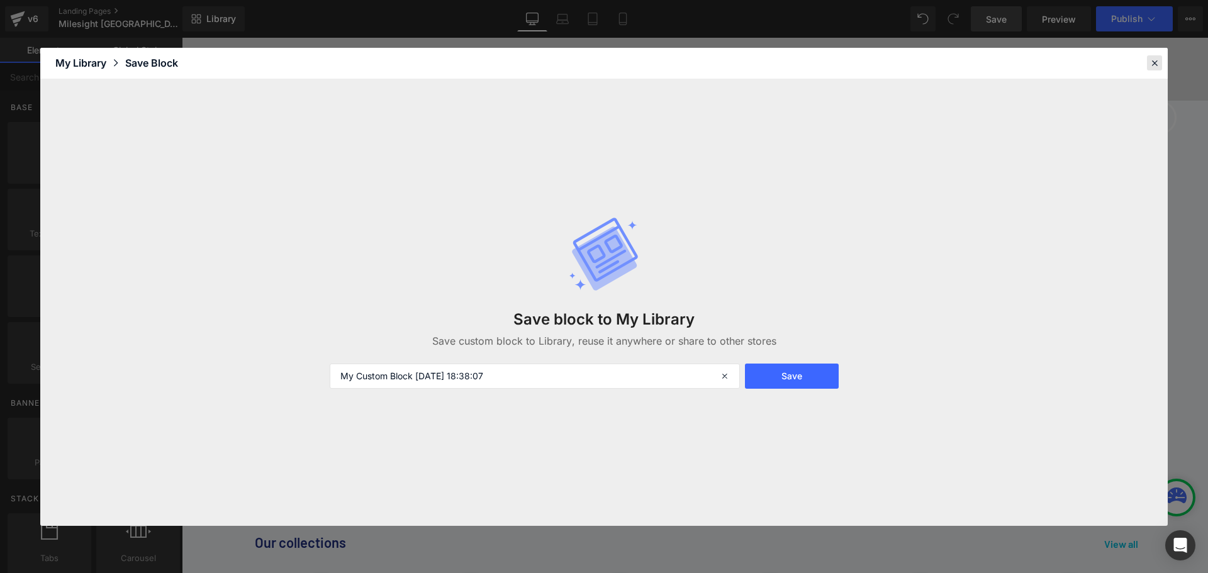
click at [1148, 62] on div at bounding box center [1154, 62] width 15 height 15
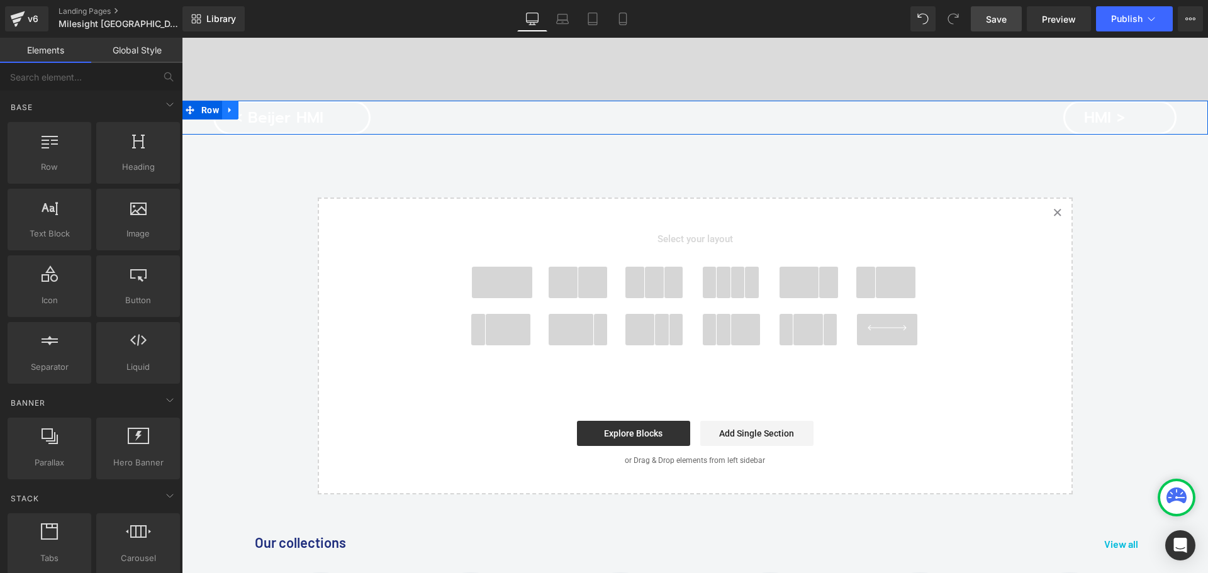
click at [226, 112] on icon at bounding box center [230, 110] width 9 height 9
click at [259, 110] on icon at bounding box center [263, 110] width 9 height 9
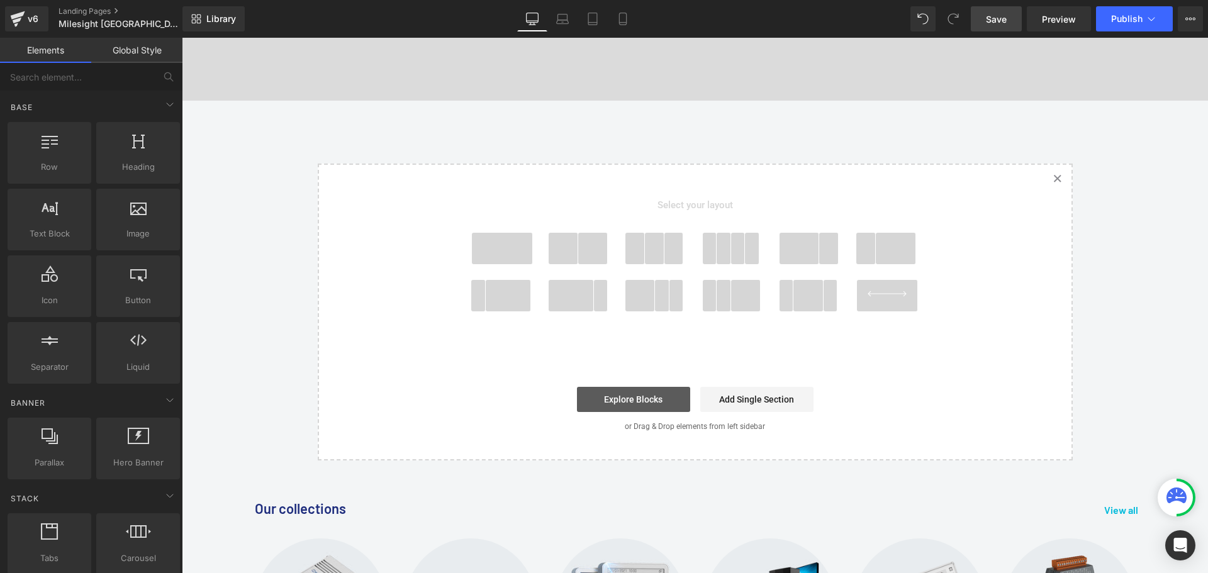
click at [639, 405] on link "Explore Blocks" at bounding box center [633, 399] width 113 height 25
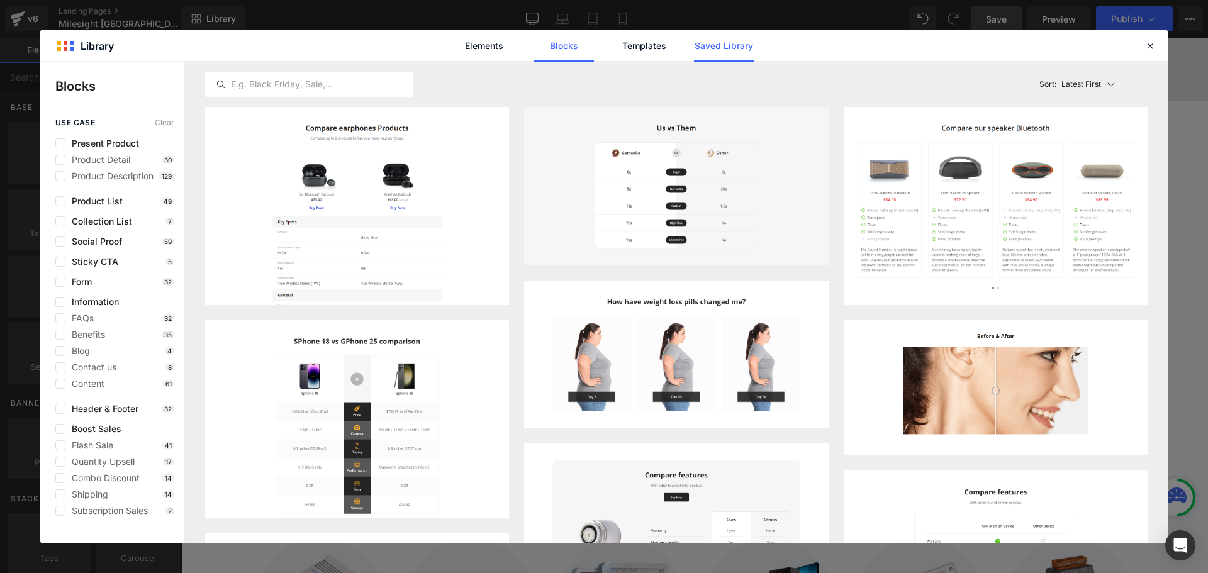
click at [749, 52] on link "Saved Library" at bounding box center [724, 45] width 60 height 31
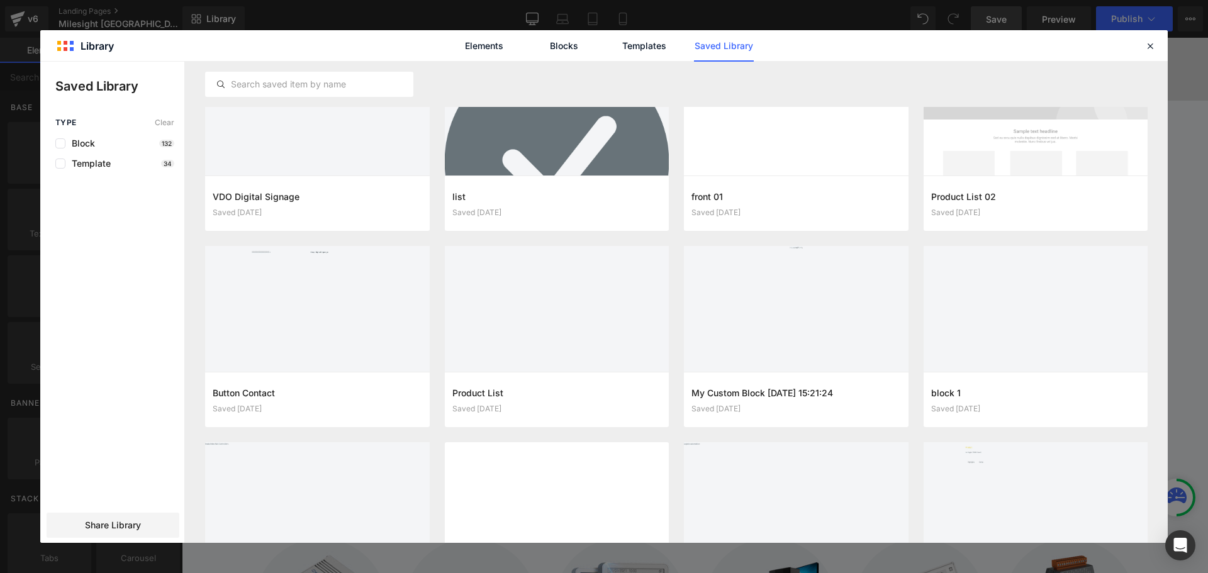
scroll to position [5130, 0]
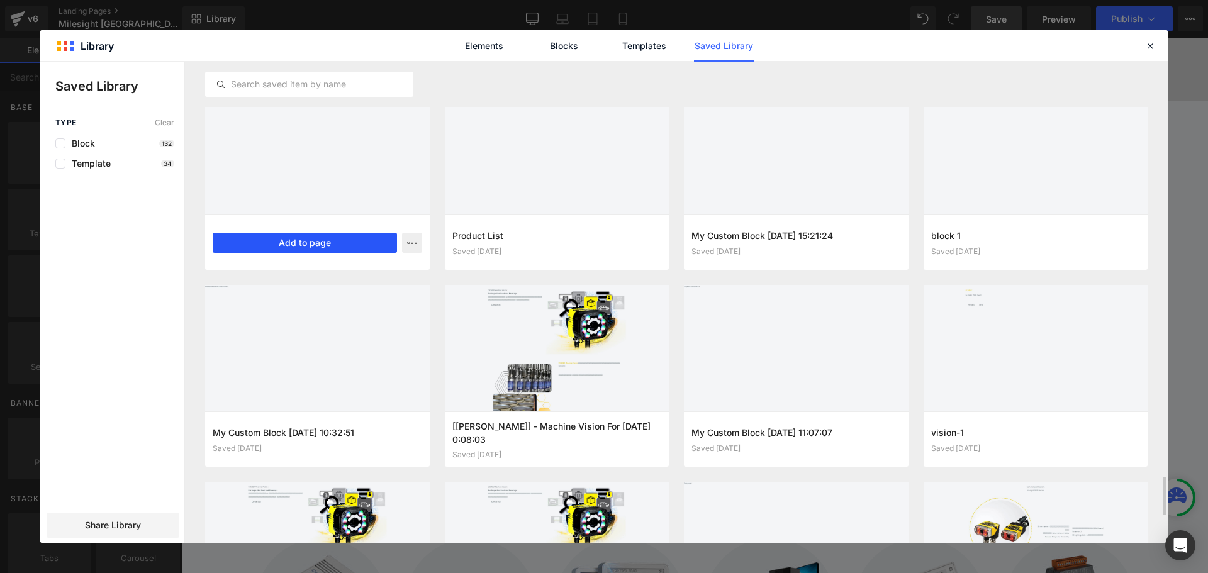
click at [286, 242] on button "Add to page" at bounding box center [305, 243] width 184 height 20
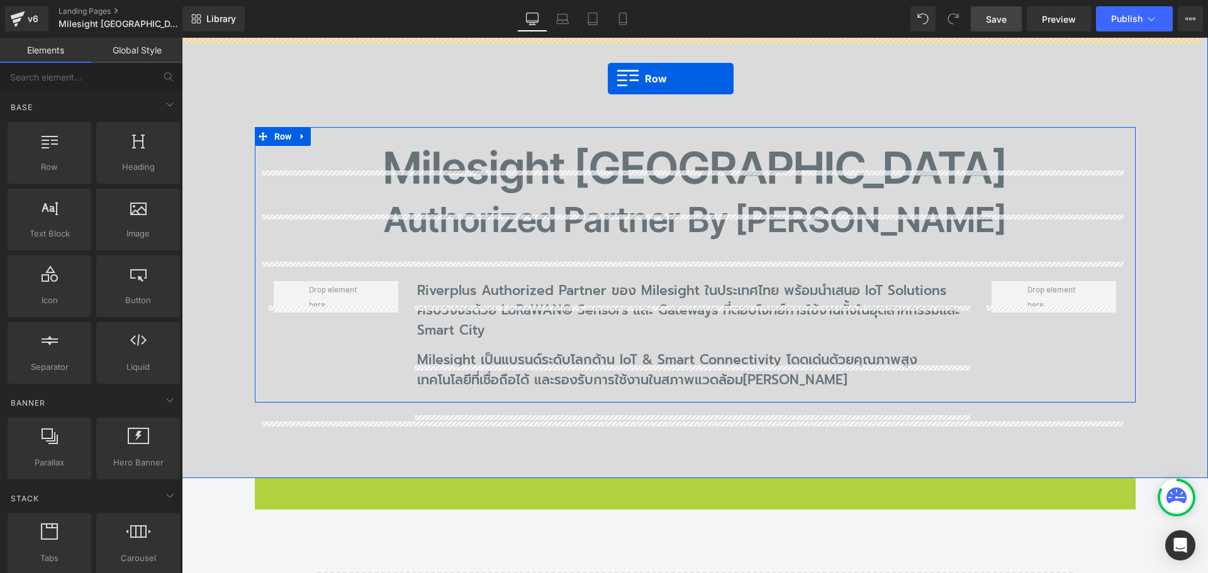
scroll to position [113, 0]
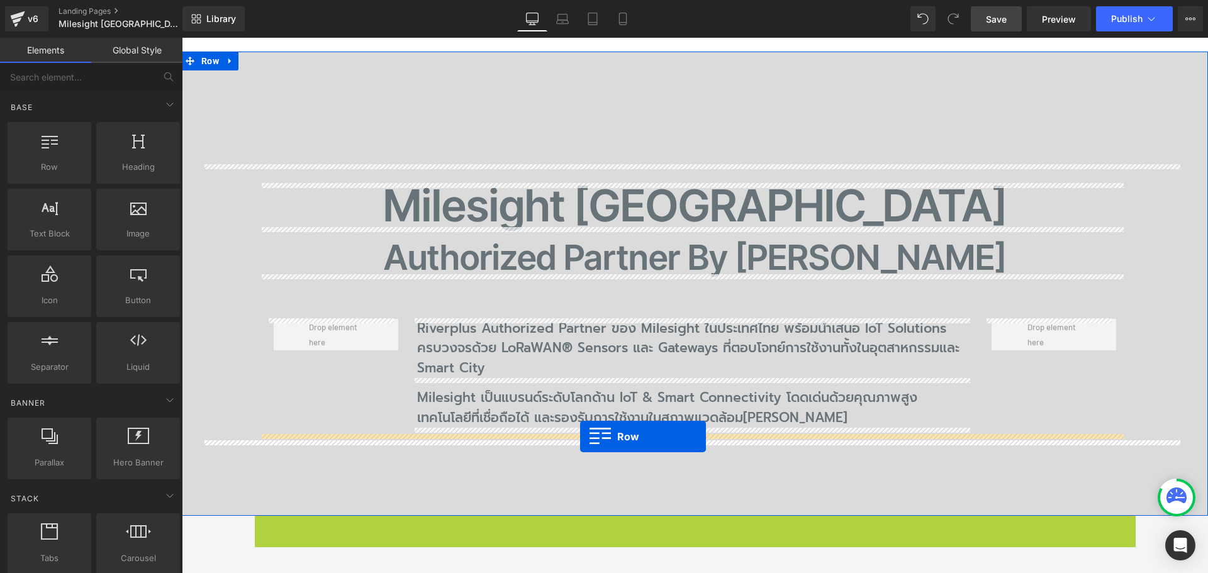
drag, startPoint x: 272, startPoint y: 363, endPoint x: 580, endPoint y: 437, distance: 316.3
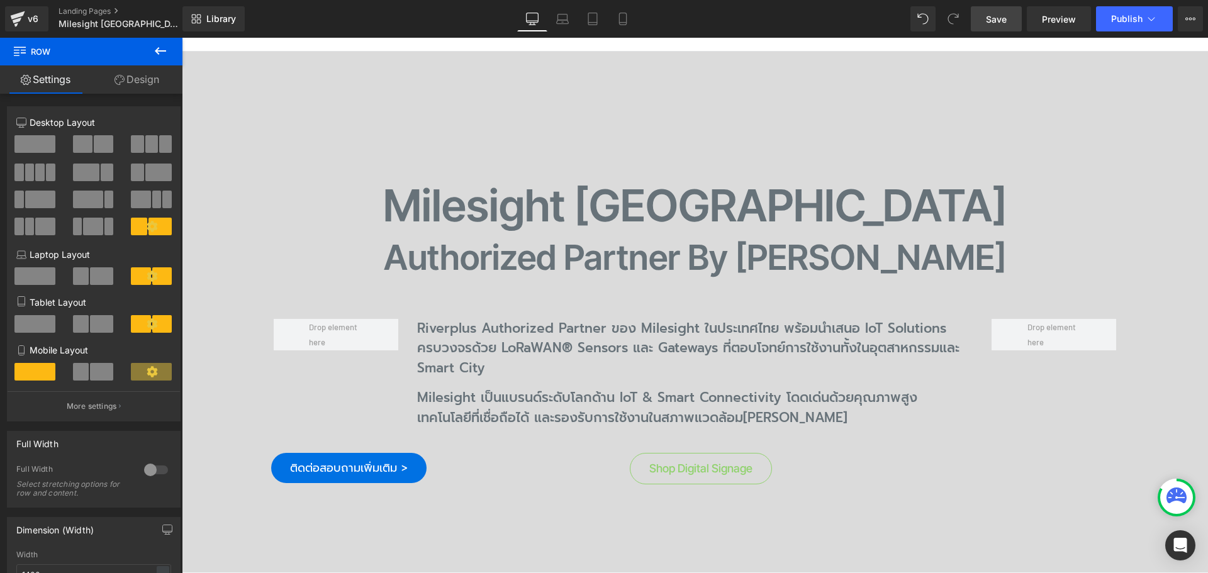
click at [993, 16] on span "Save" at bounding box center [996, 19] width 21 height 13
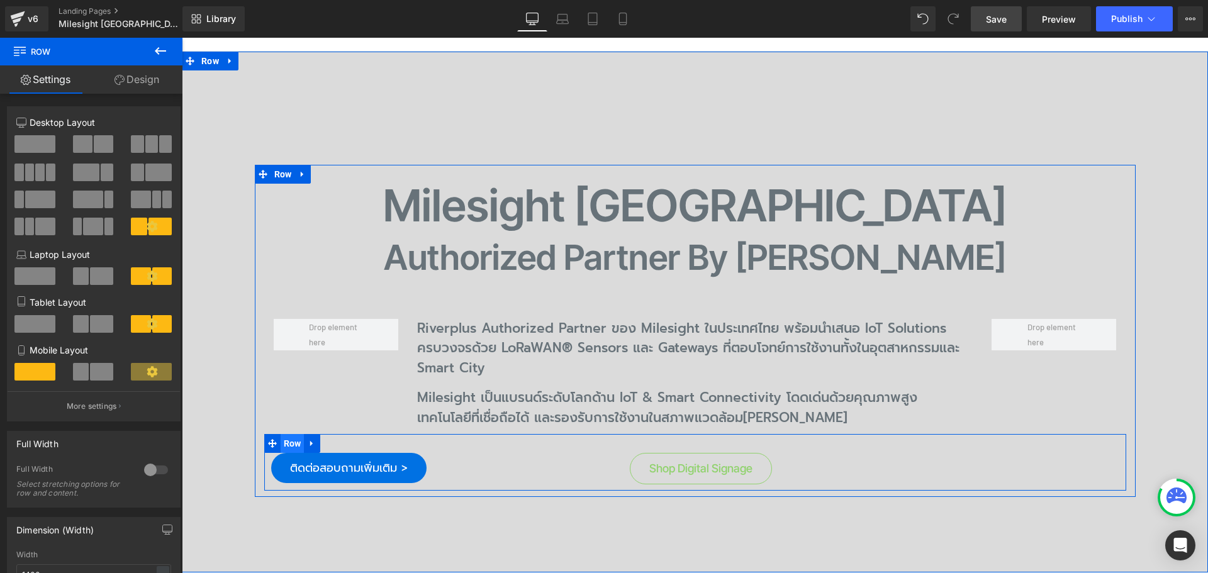
click at [281, 450] on span "Row" at bounding box center [293, 443] width 24 height 19
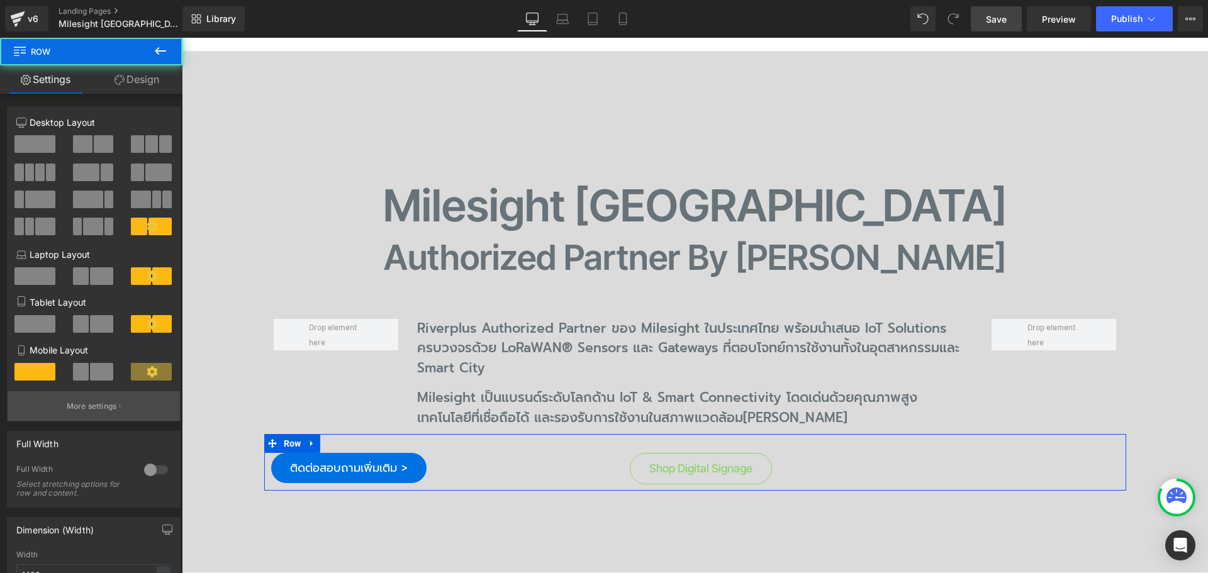
click at [96, 406] on p "More settings" at bounding box center [92, 406] width 50 height 11
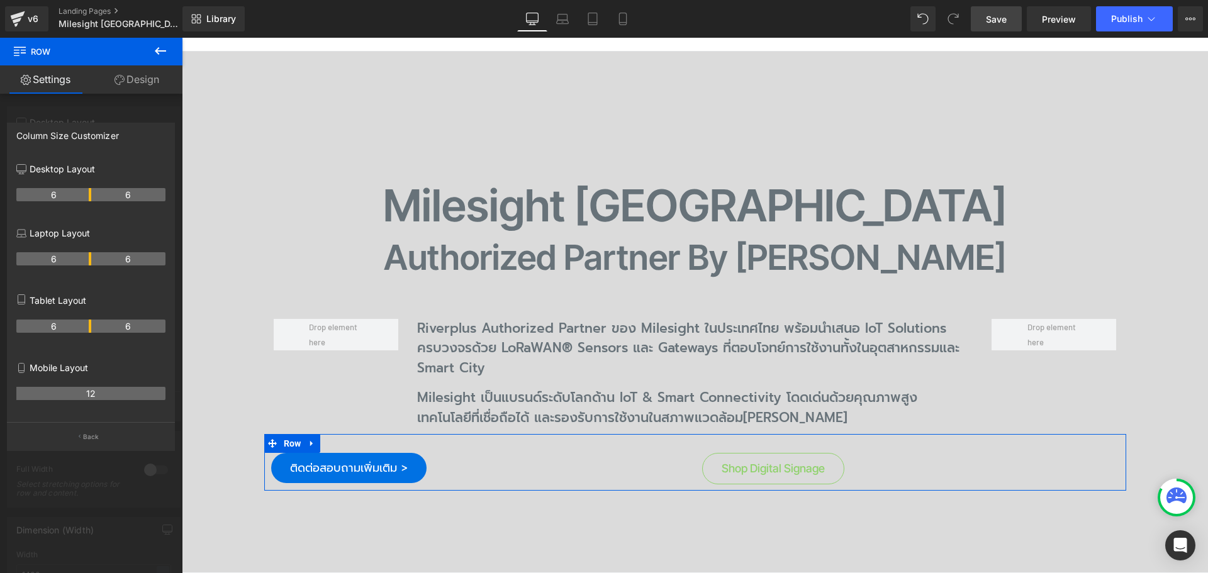
drag, startPoint x: 75, startPoint y: 190, endPoint x: 217, endPoint y: 334, distance: 202.0
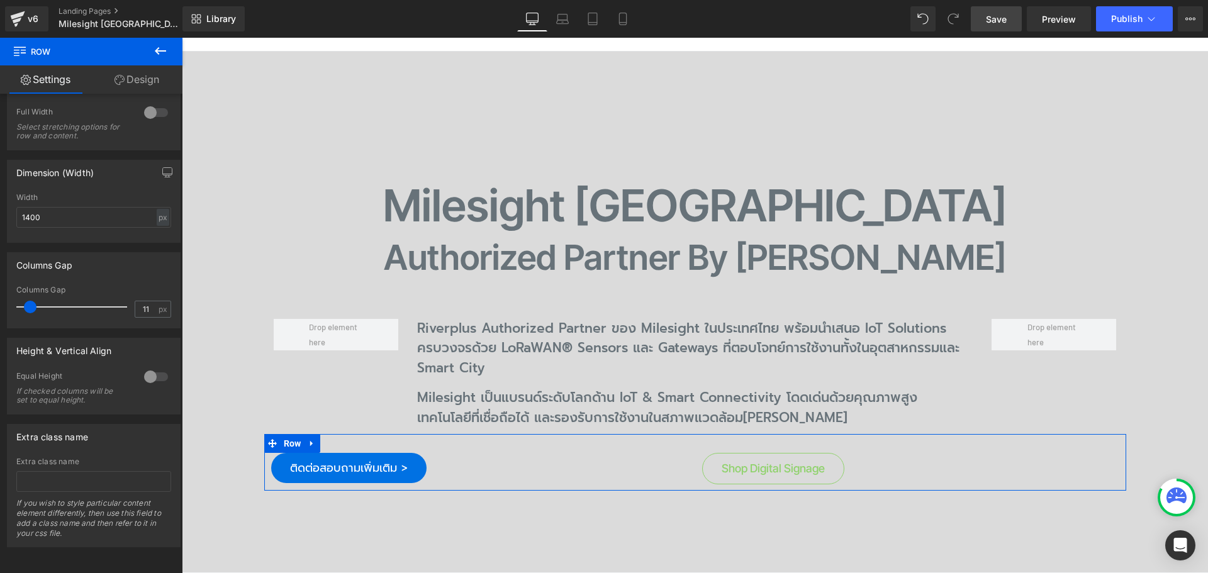
scroll to position [0, 0]
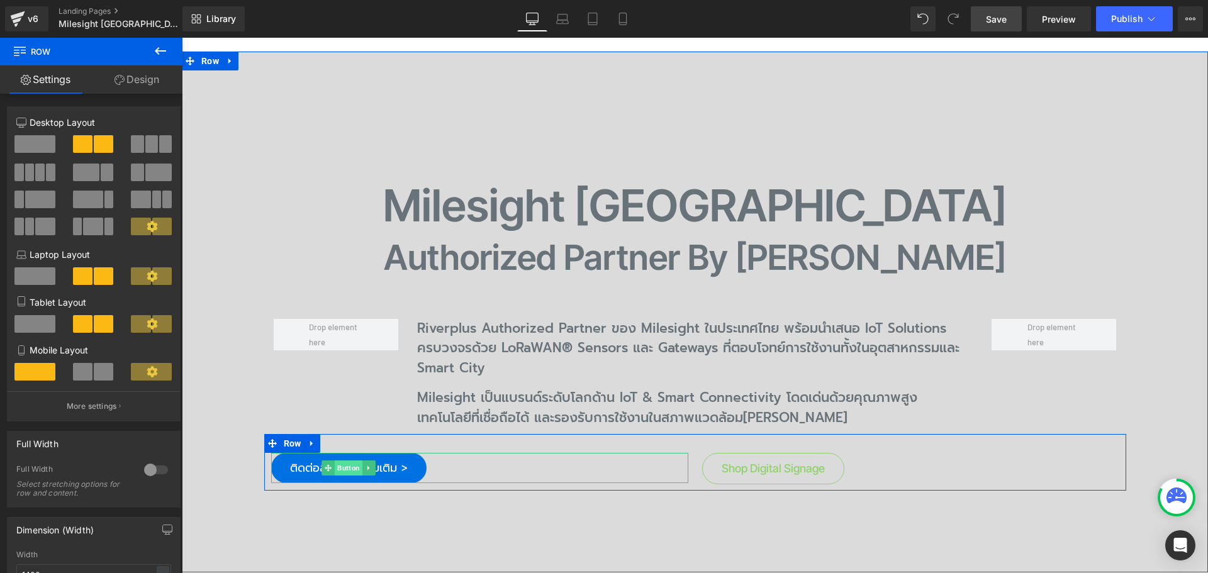
click at [353, 472] on span "Button" at bounding box center [349, 467] width 28 height 15
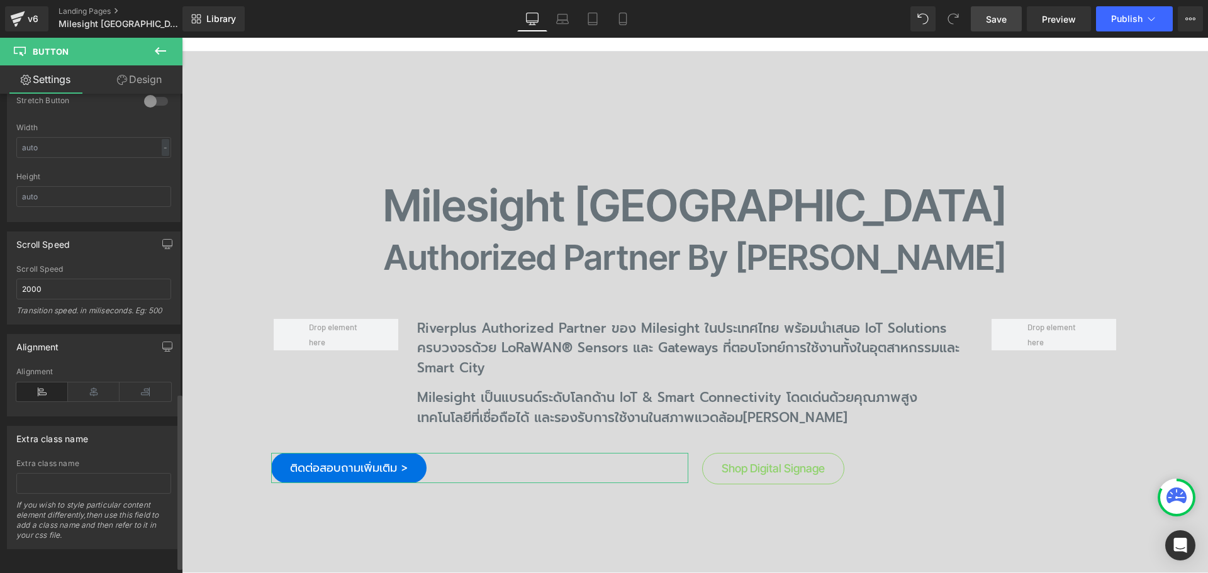
scroll to position [836, 0]
click at [147, 381] on icon at bounding box center [146, 390] width 52 height 19
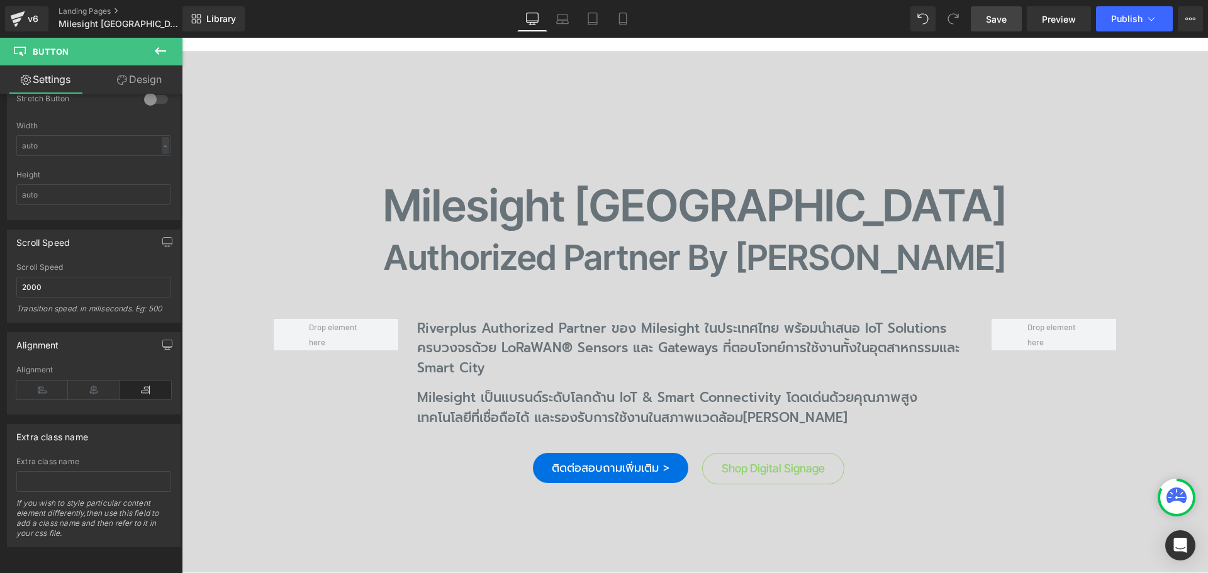
click at [1000, 20] on span "Save" at bounding box center [996, 19] width 21 height 13
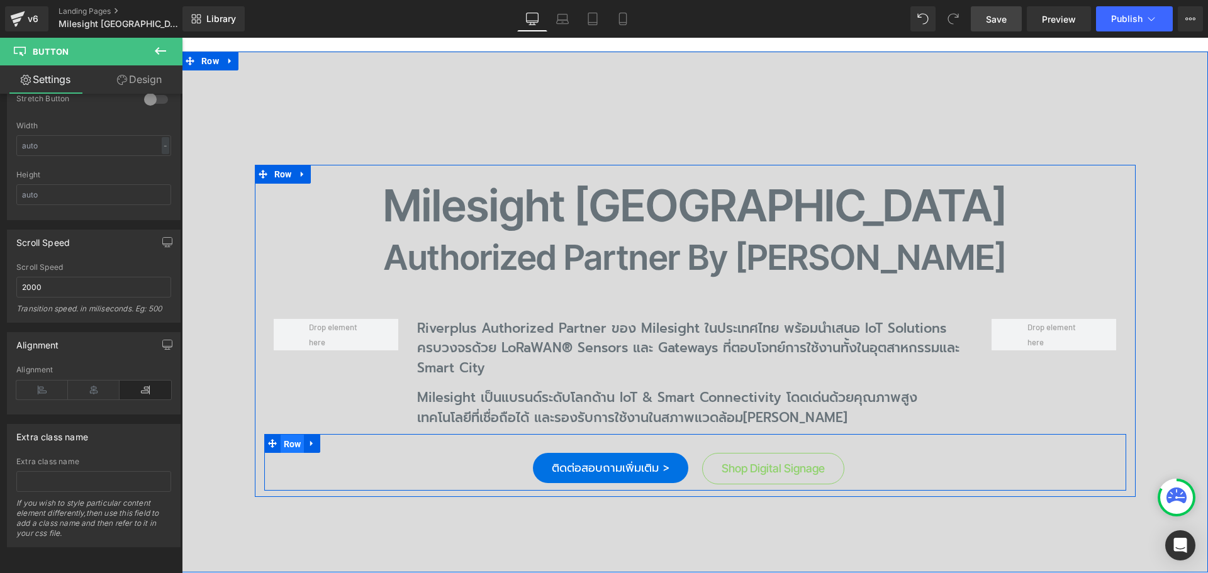
click at [288, 446] on span "Row" at bounding box center [293, 444] width 24 height 19
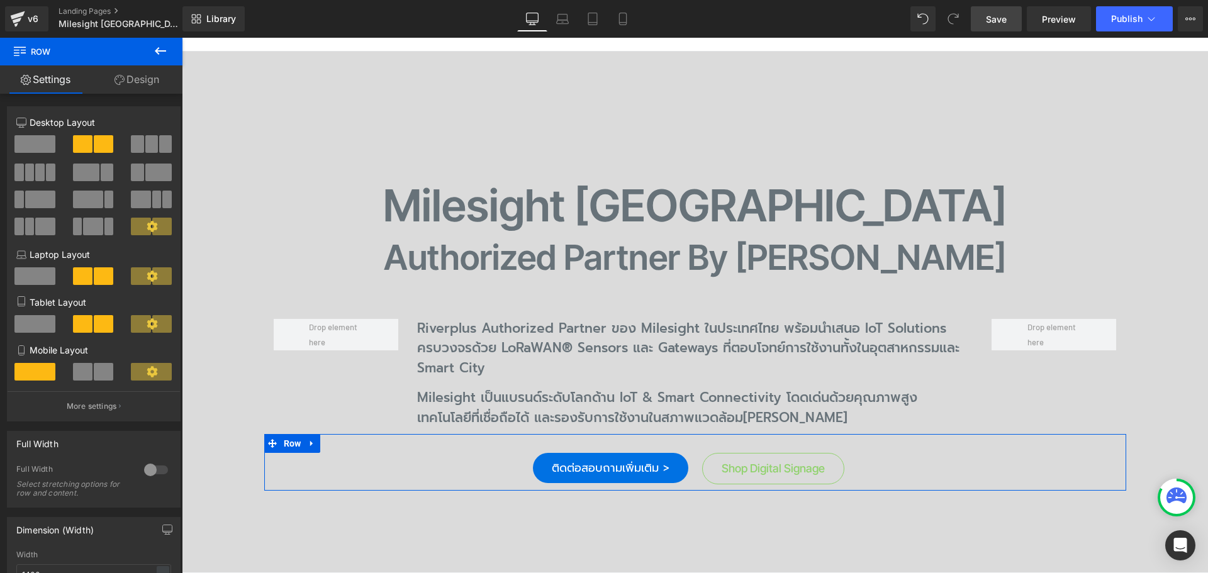
click at [146, 84] on link "Design" at bounding box center [136, 79] width 91 height 28
click at [0, 0] on div "Spacing" at bounding box center [0, 0] width 0 height 0
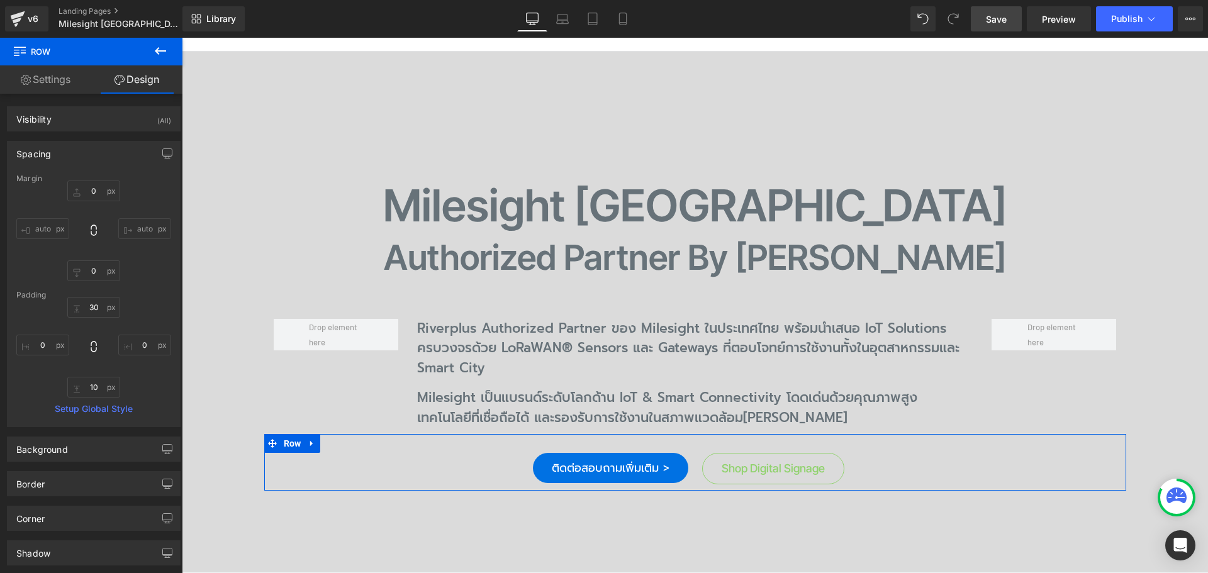
type input "0"
type input "30"
type input "0"
type input "10"
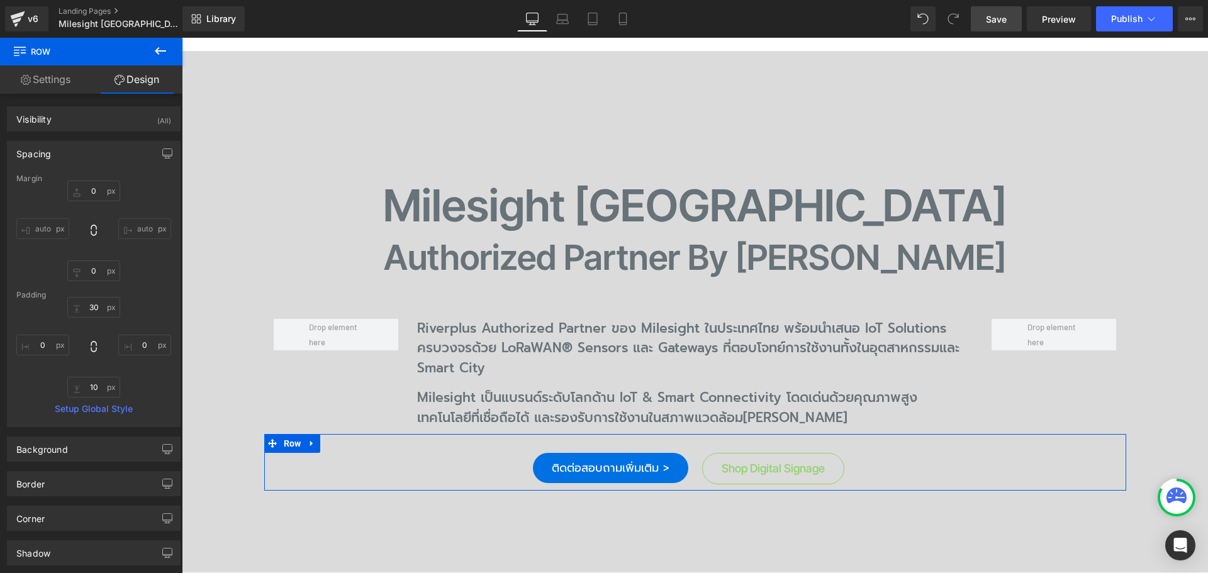
type input "0"
click at [98, 191] on input "0" at bounding box center [93, 191] width 53 height 21
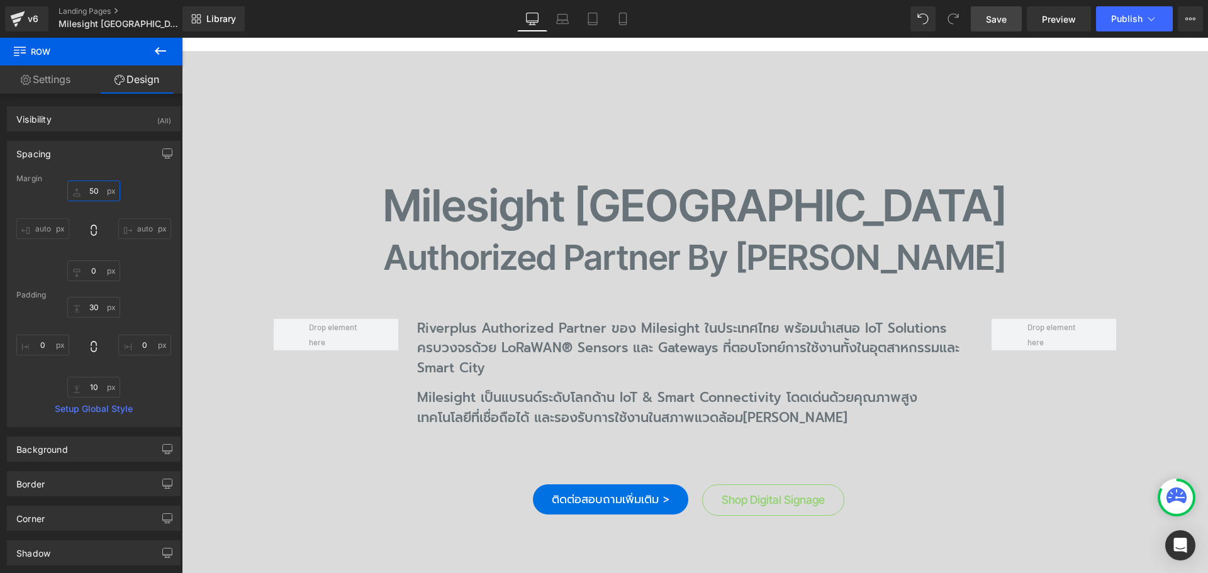
type input "50"
click at [998, 23] on span "Save" at bounding box center [996, 19] width 21 height 13
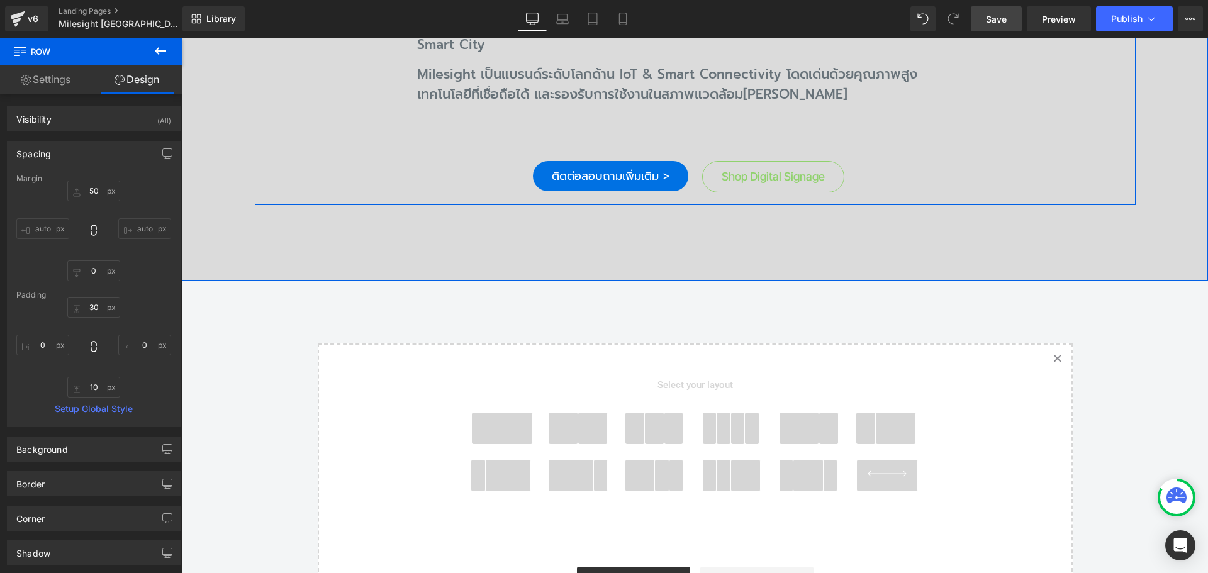
scroll to position [554, 0]
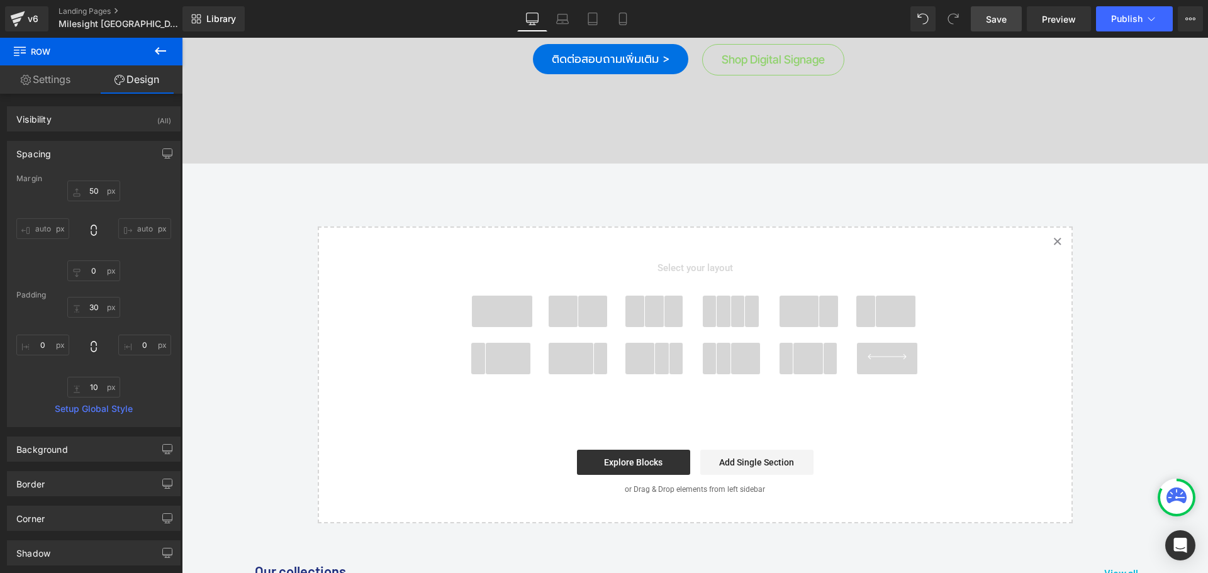
click at [502, 313] on span at bounding box center [502, 311] width 60 height 31
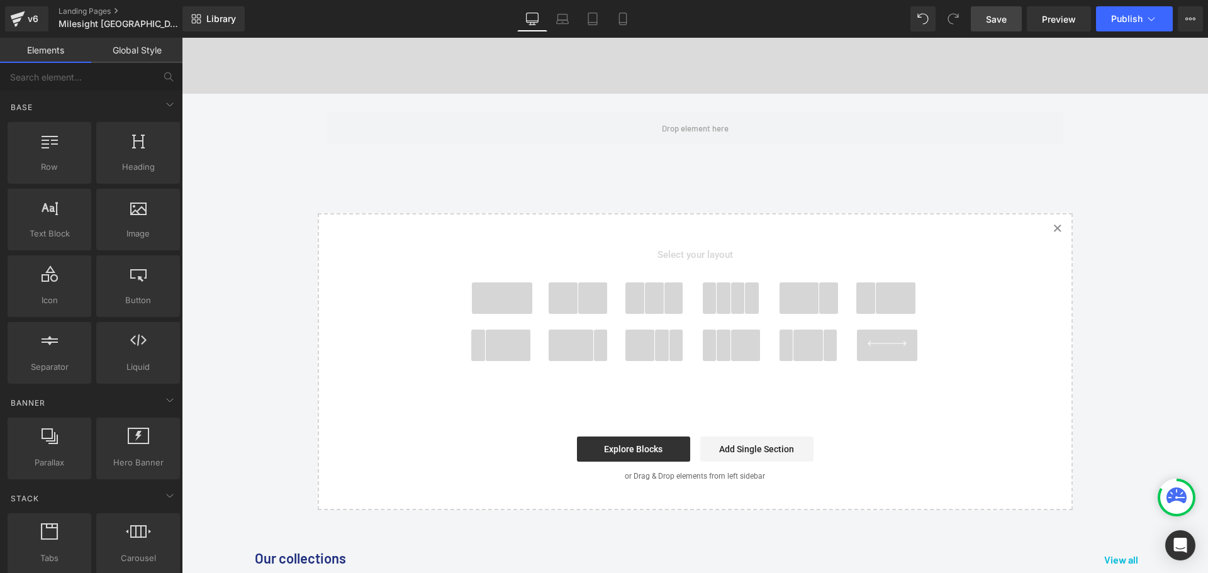
scroll to position [629, 0]
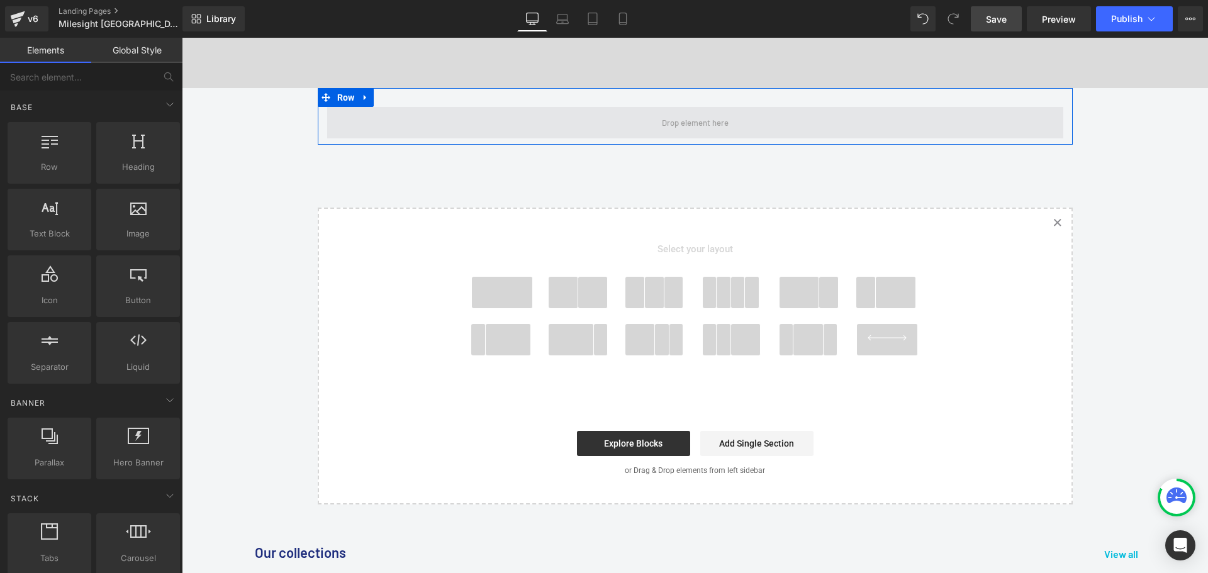
click at [555, 124] on span at bounding box center [695, 122] width 736 height 31
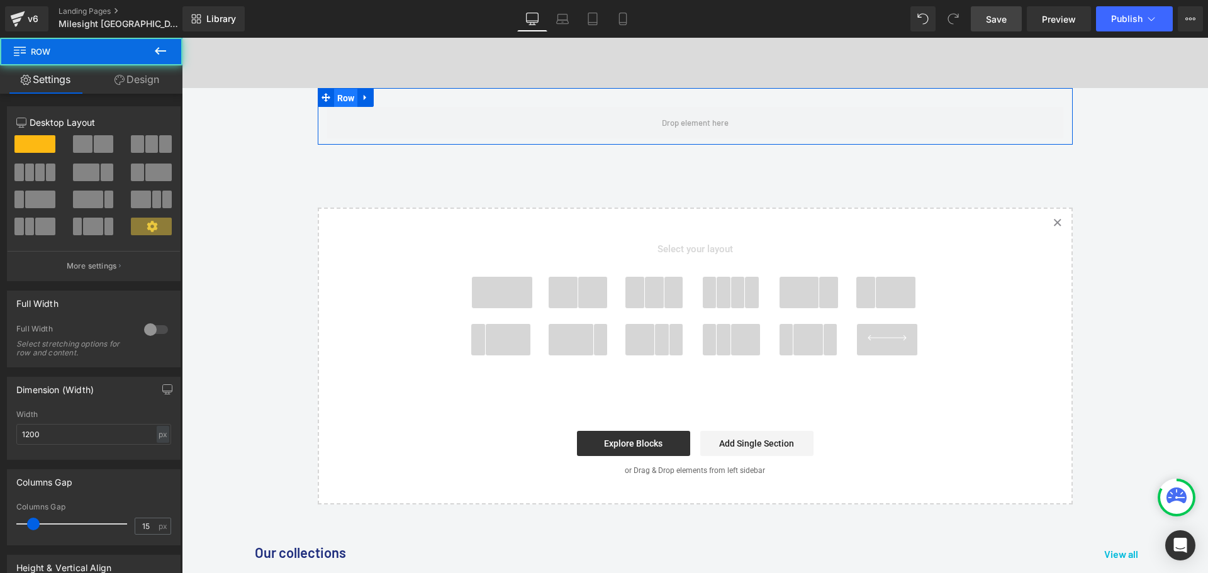
click at [338, 99] on span "Row" at bounding box center [346, 98] width 24 height 19
click at [142, 327] on div at bounding box center [156, 330] width 30 height 20
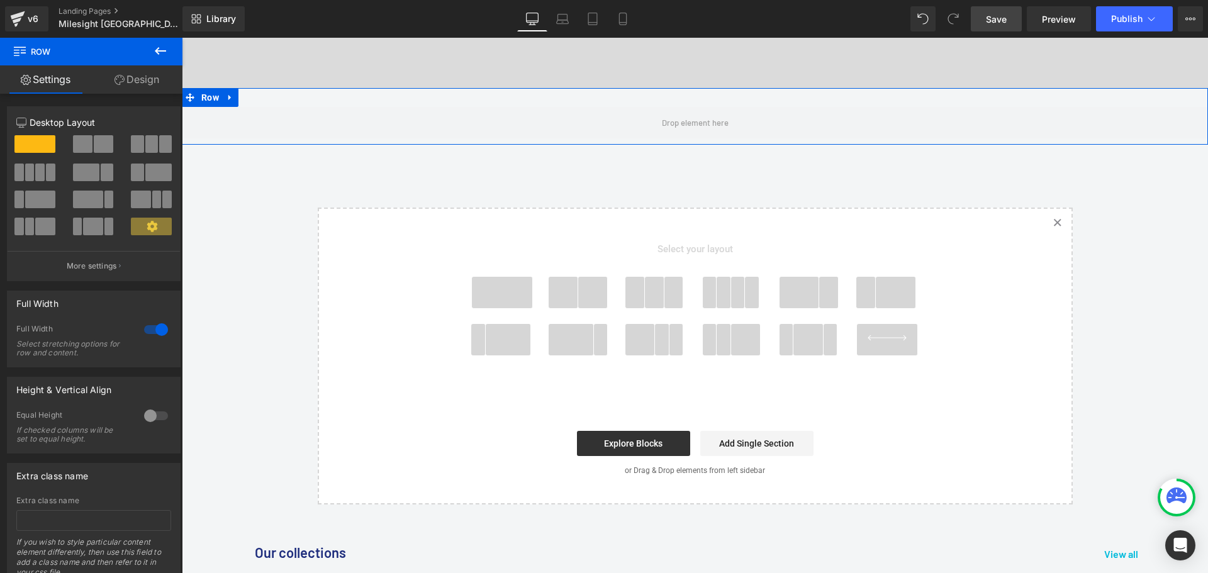
drag, startPoint x: 148, startPoint y: 82, endPoint x: 60, endPoint y: 155, distance: 114.9
click at [148, 82] on link "Design" at bounding box center [136, 79] width 91 height 28
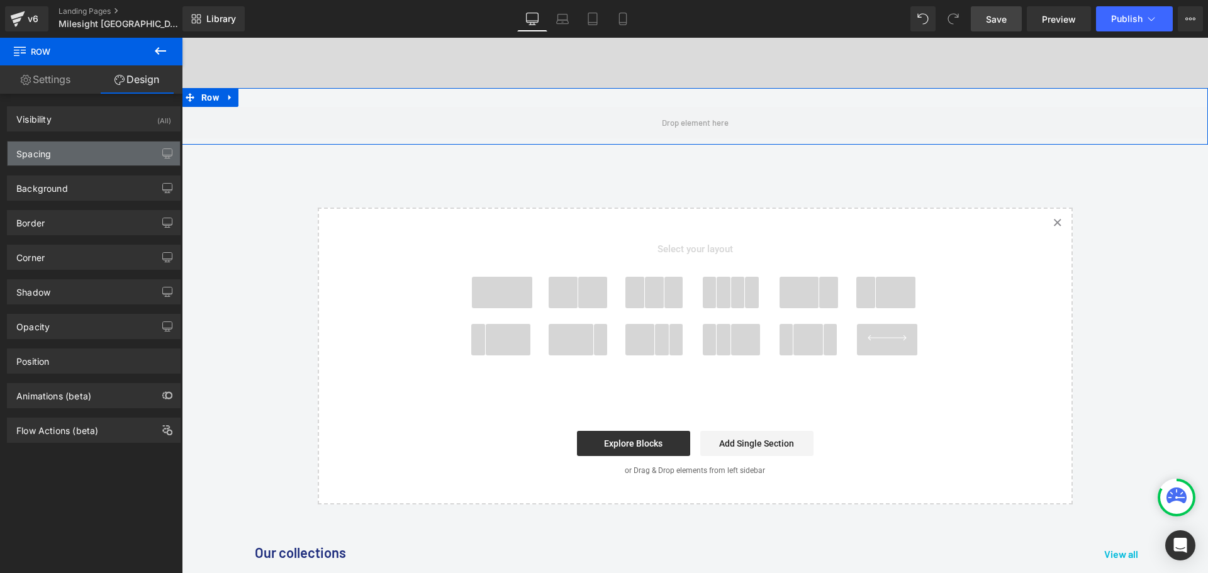
click at [60, 155] on div "Spacing" at bounding box center [94, 154] width 172 height 24
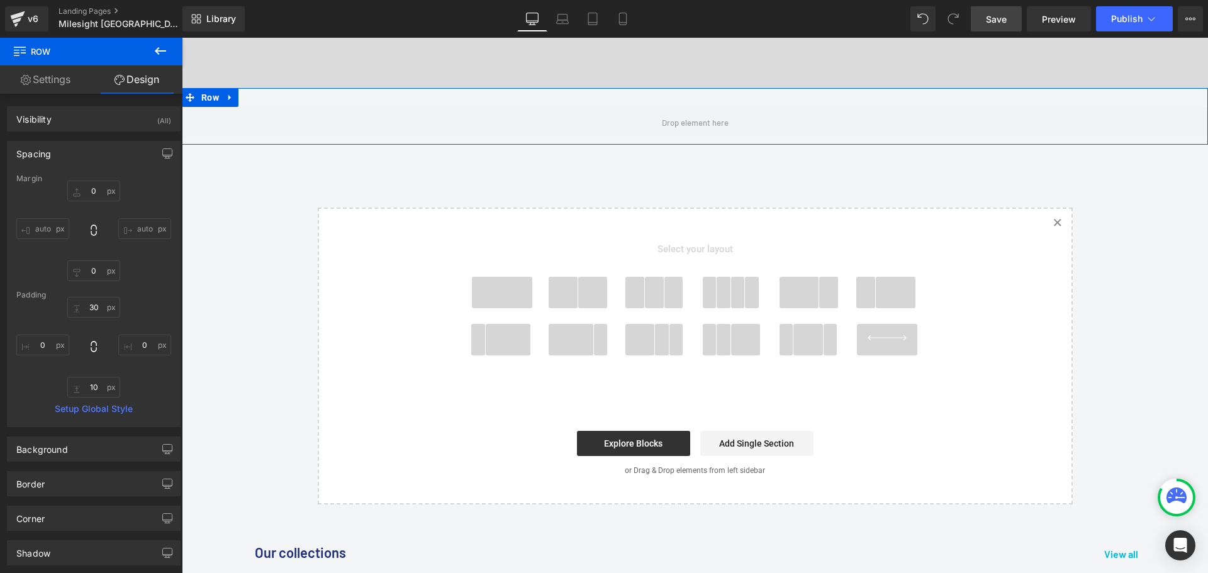
type input "0"
type input "30"
type input "0"
type input "10"
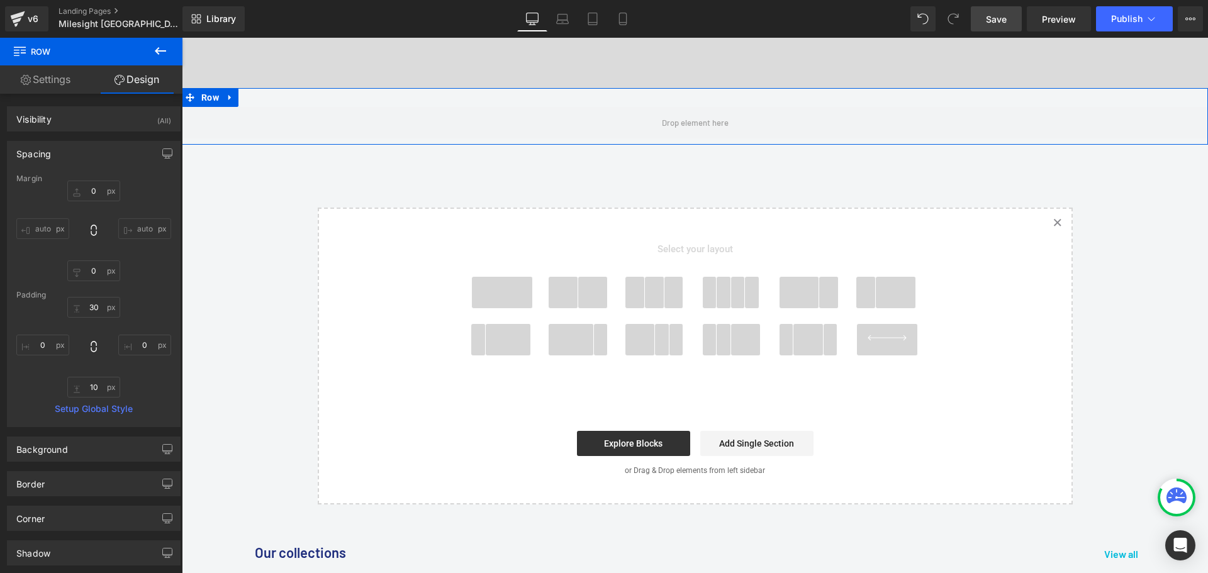
type input "0"
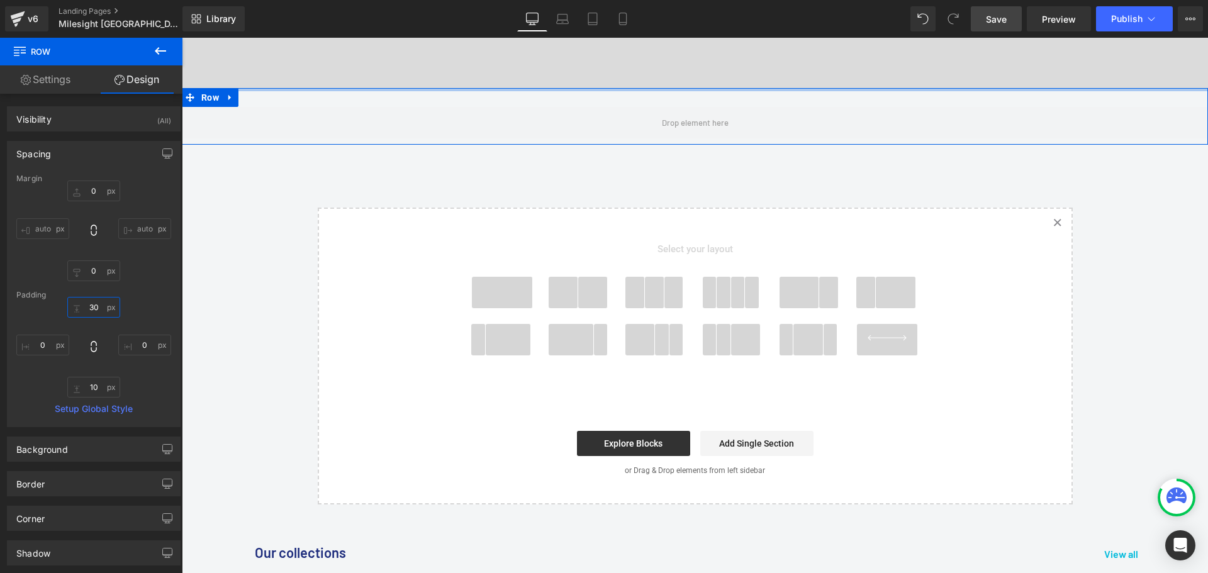
click at [104, 307] on input "30" at bounding box center [93, 307] width 53 height 21
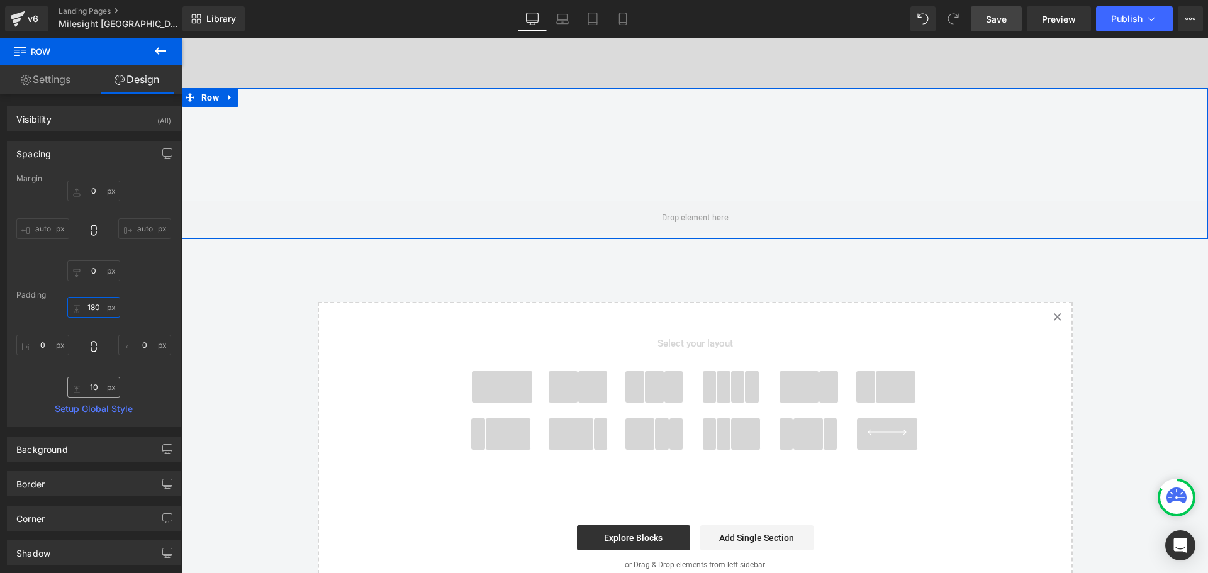
type input "180"
click at [94, 387] on input "10" at bounding box center [93, 387] width 53 height 21
type input "80"
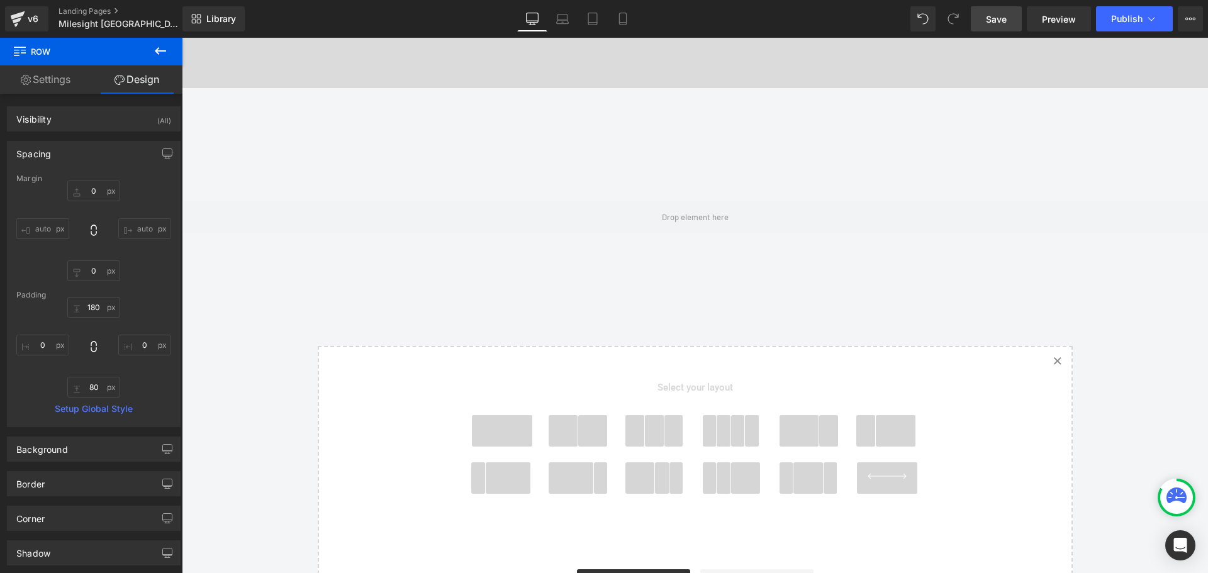
click at [505, 432] on span at bounding box center [502, 430] width 60 height 31
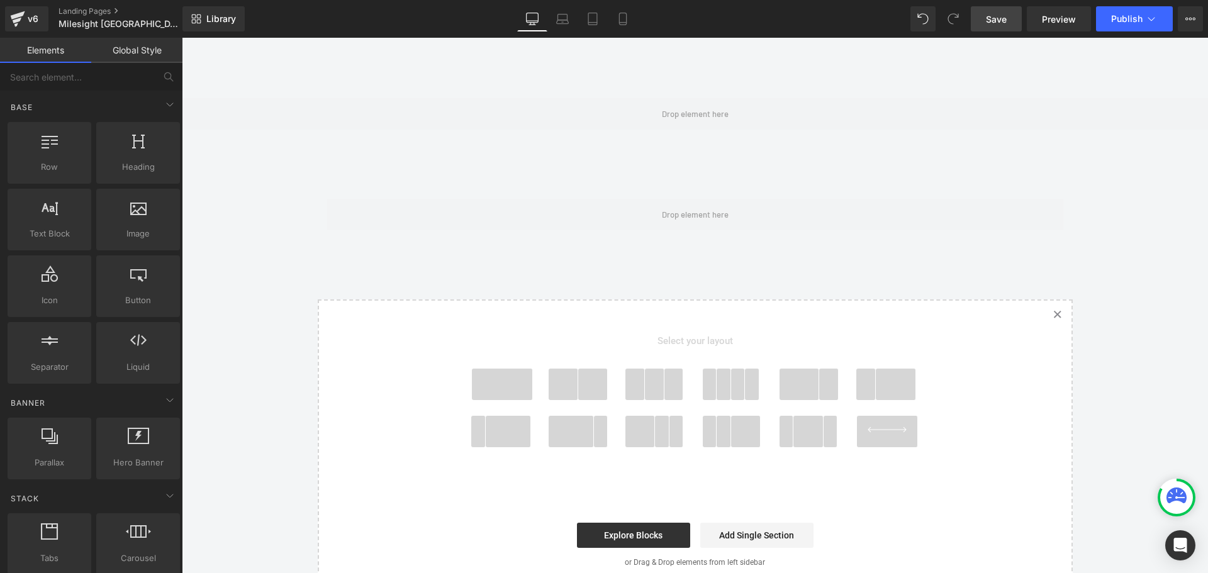
scroll to position [635, 0]
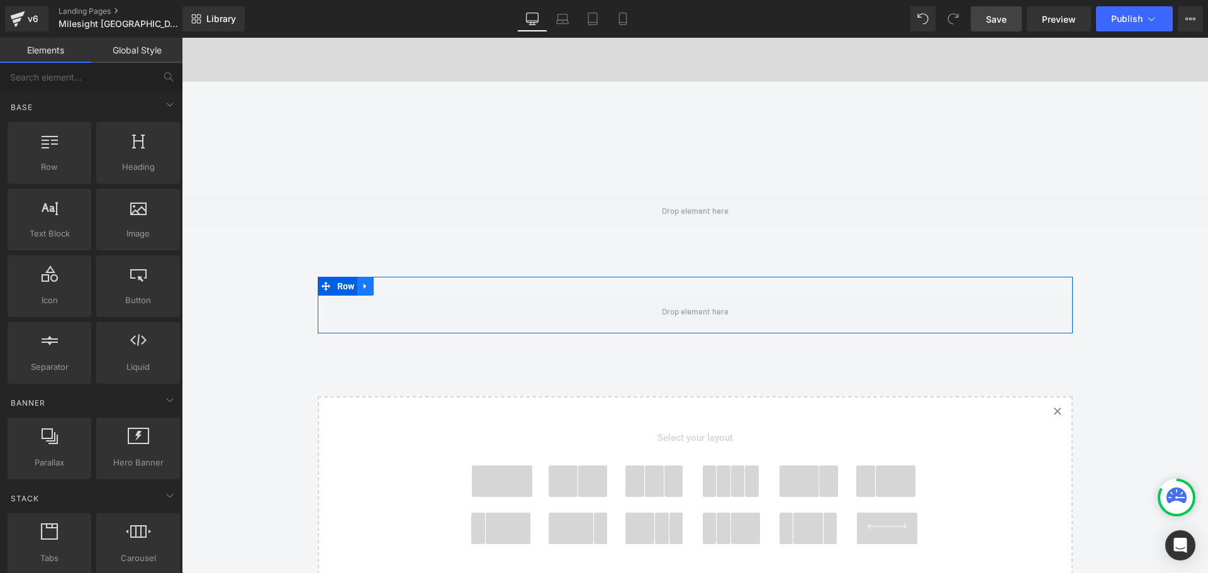
click at [365, 286] on icon at bounding box center [365, 286] width 9 height 9
click at [394, 286] on icon at bounding box center [398, 286] width 9 height 9
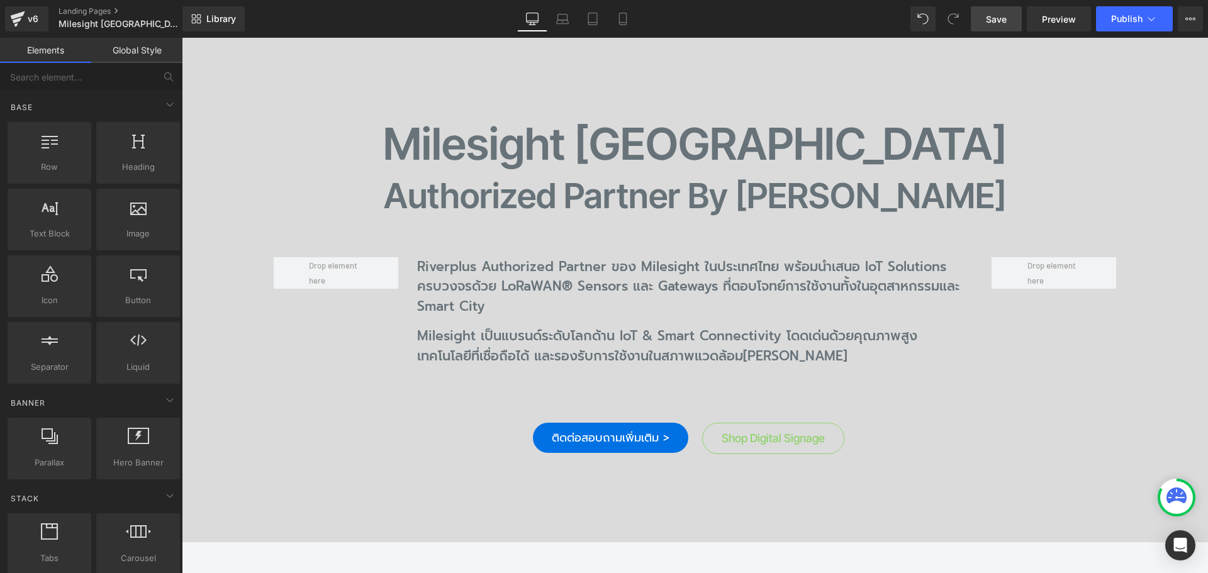
scroll to position [69, 0]
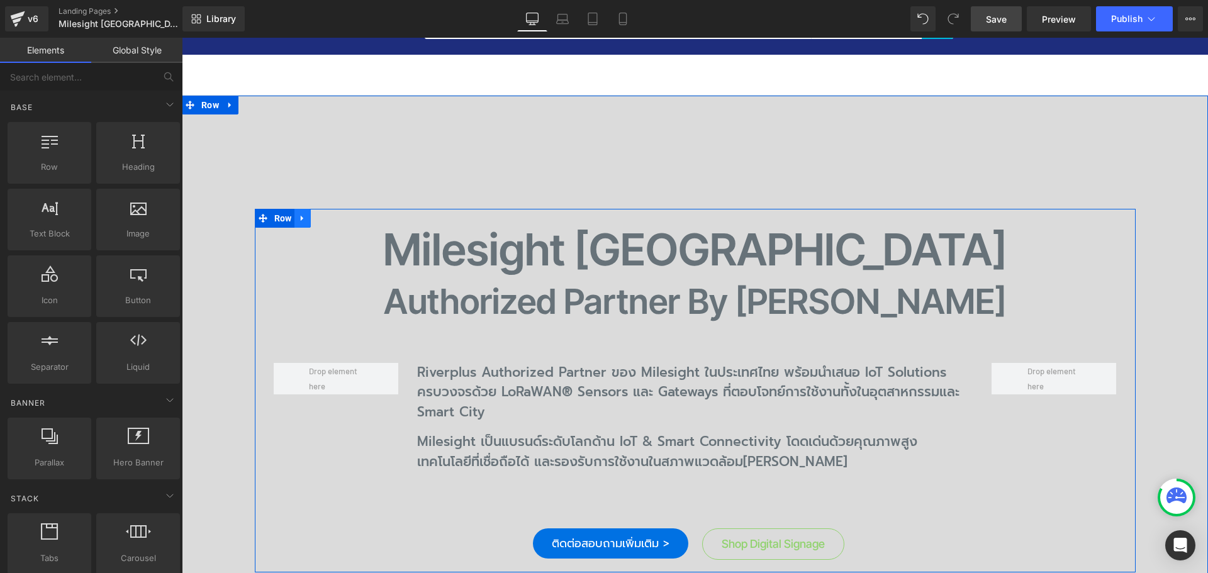
click at [299, 220] on icon at bounding box center [302, 217] width 9 height 9
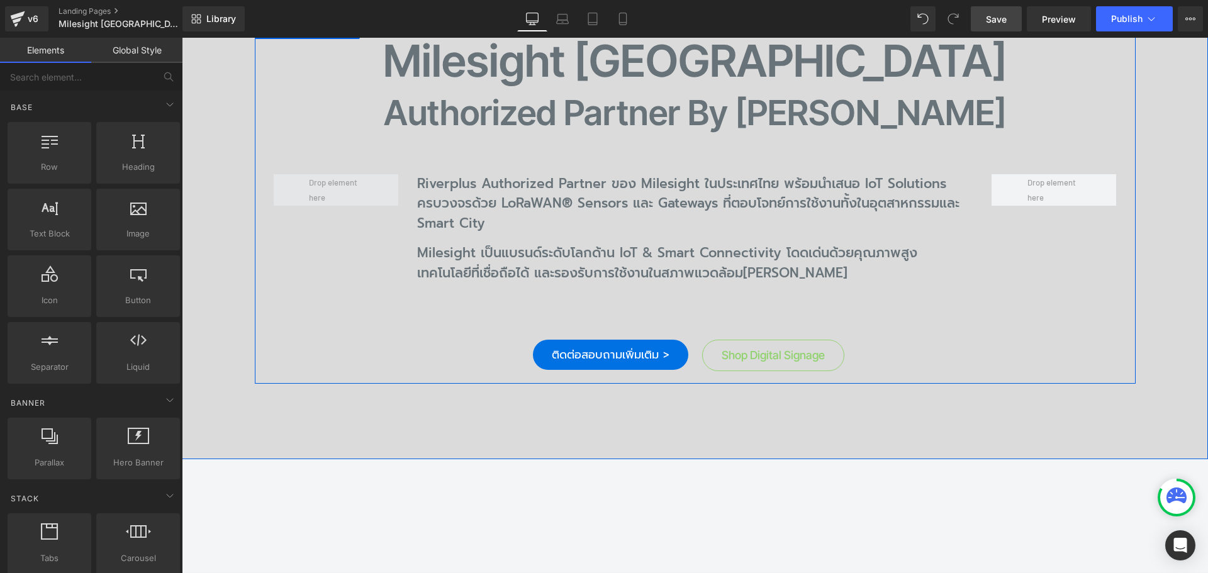
scroll to position [132, 0]
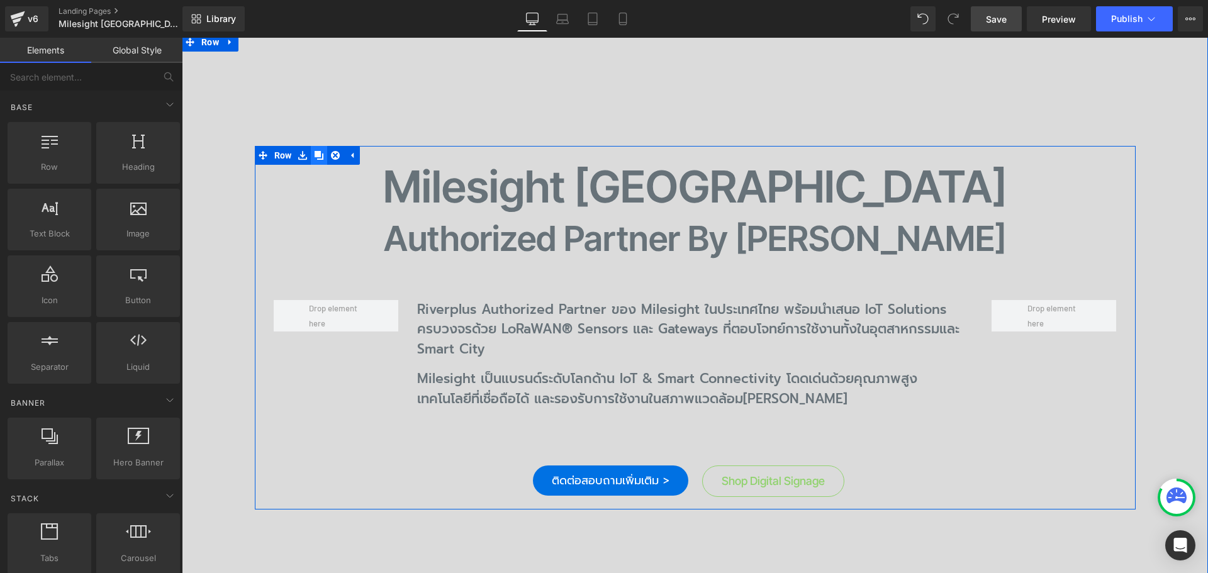
click at [315, 154] on icon at bounding box center [319, 155] width 9 height 9
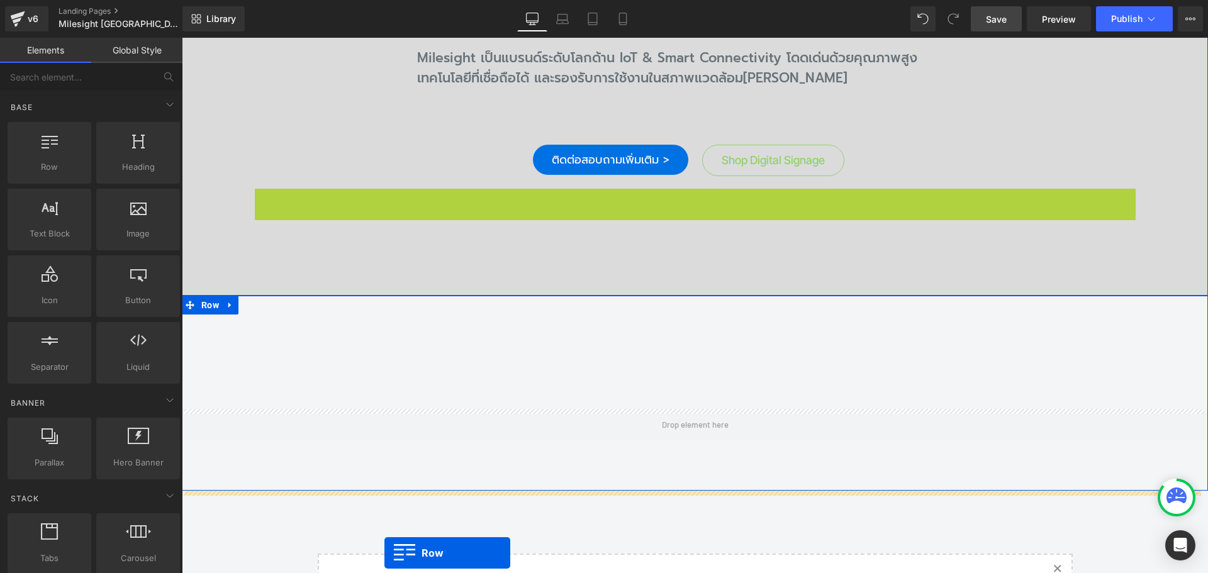
scroll to position [503, 0]
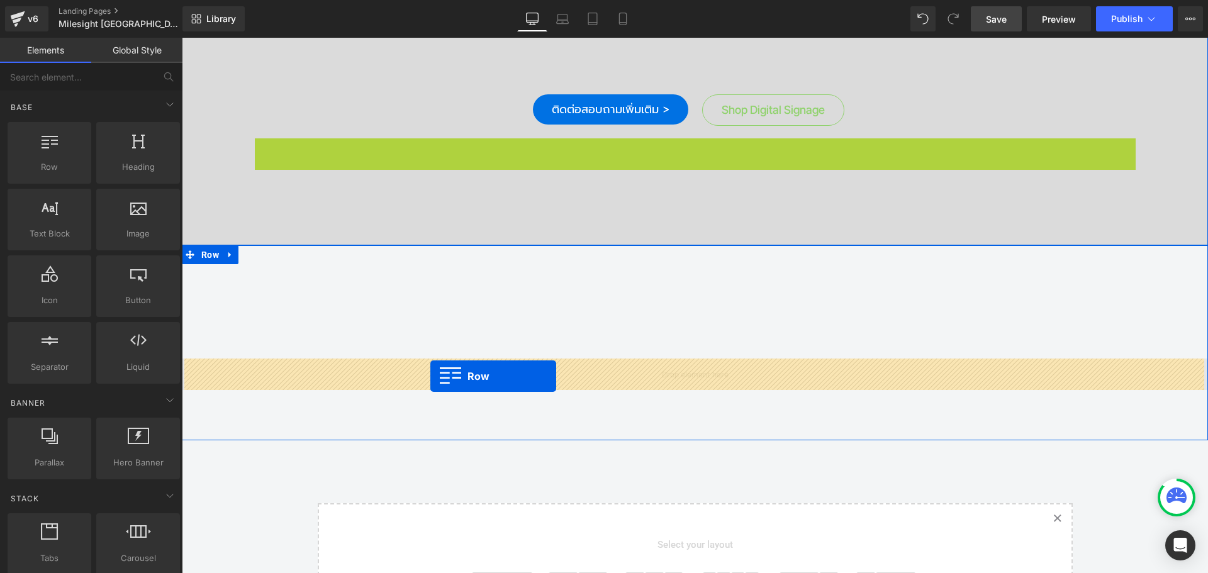
drag, startPoint x: 272, startPoint y: 349, endPoint x: 430, endPoint y: 376, distance: 160.2
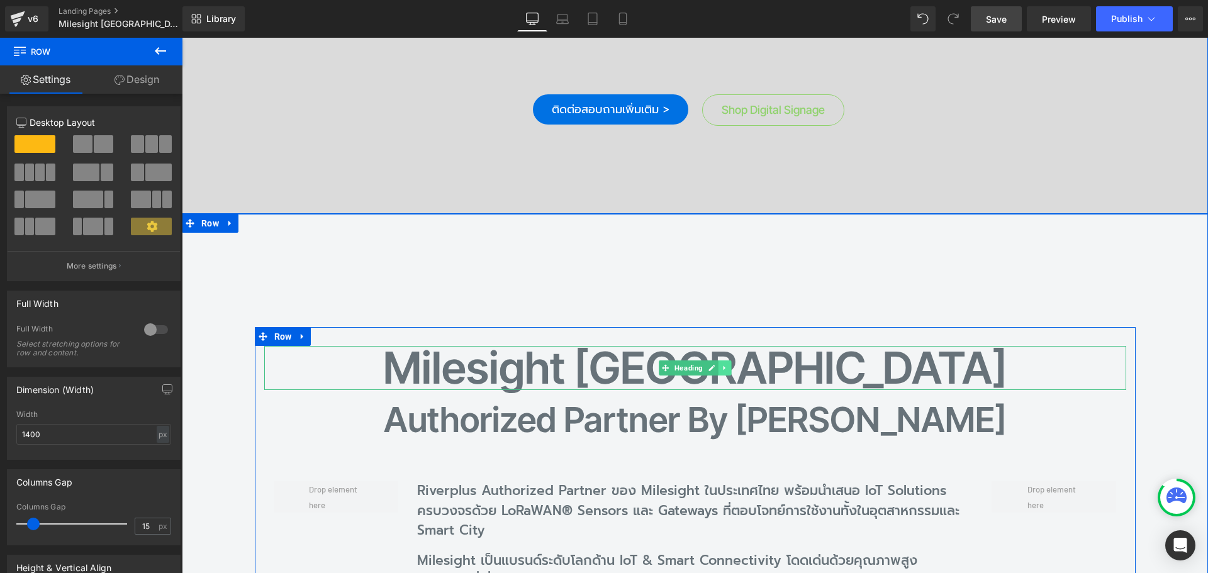
click at [722, 372] on link at bounding box center [724, 367] width 13 height 15
click at [728, 369] on icon at bounding box center [731, 368] width 7 height 7
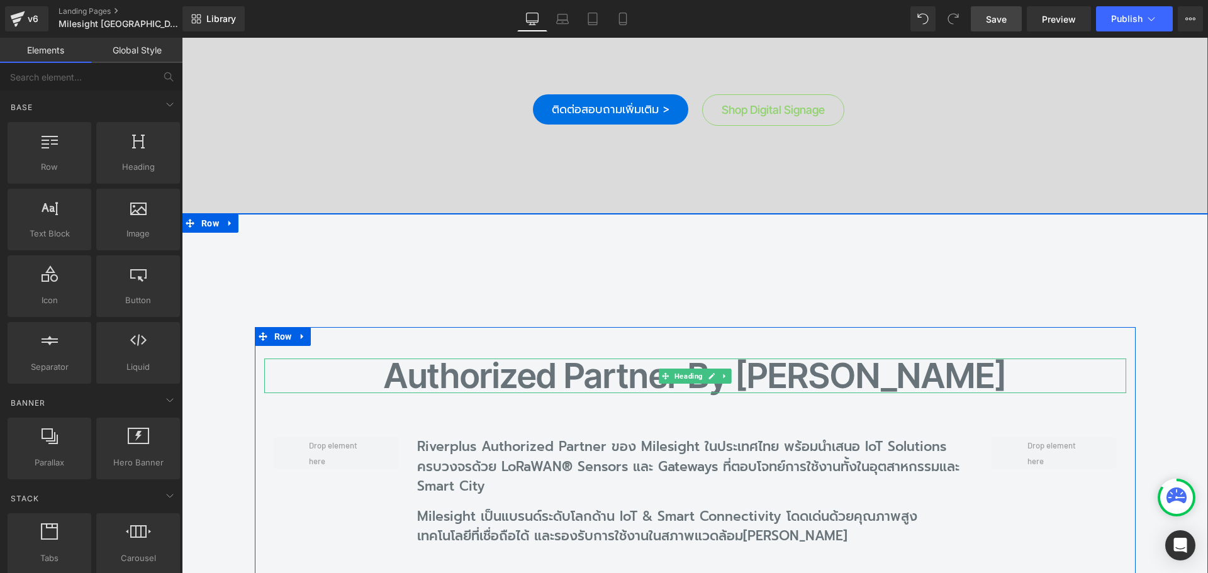
click at [862, 376] on h2 "Authorized Partner by Riverplus" at bounding box center [695, 376] width 862 height 35
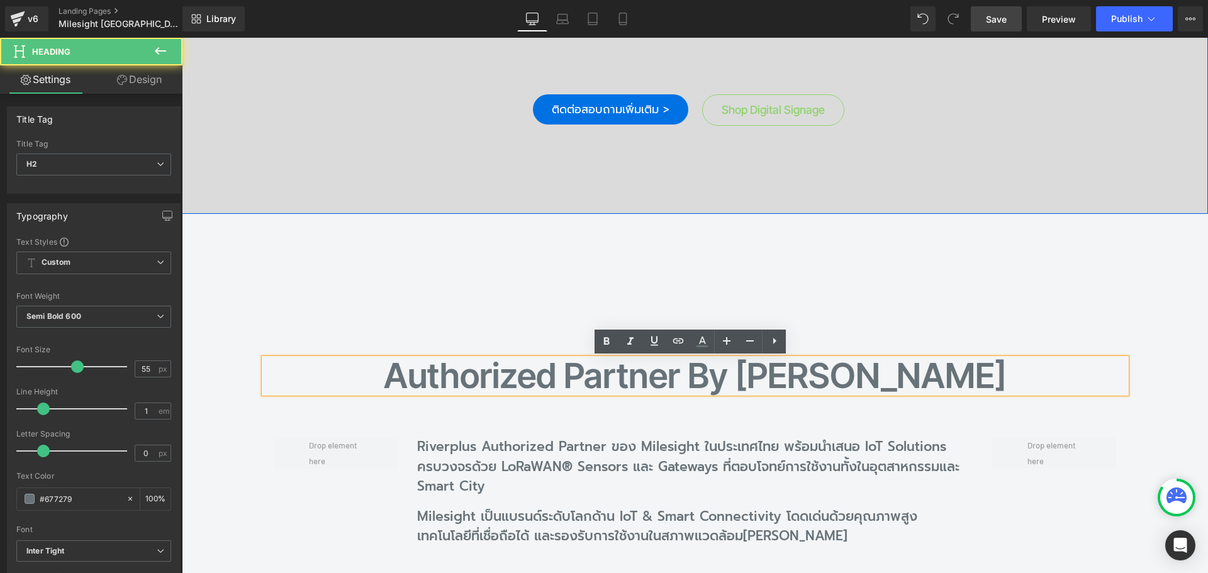
click at [856, 374] on h2 "Authorized Partner by Riverplus" at bounding box center [695, 376] width 862 height 35
click at [886, 274] on div "Authorized Partner by Riverplus Heading Riverplus Authorized Partner ของ Milesi…" at bounding box center [695, 456] width 1026 height 484
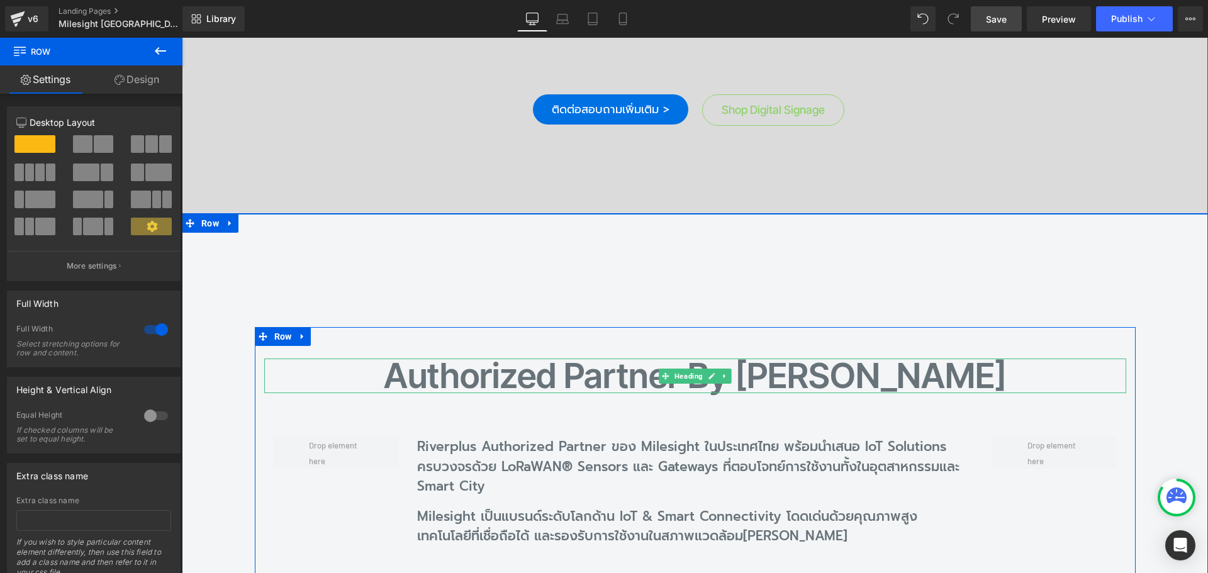
click at [870, 377] on h2 "Authorized Partner by Riverplus" at bounding box center [695, 376] width 862 height 35
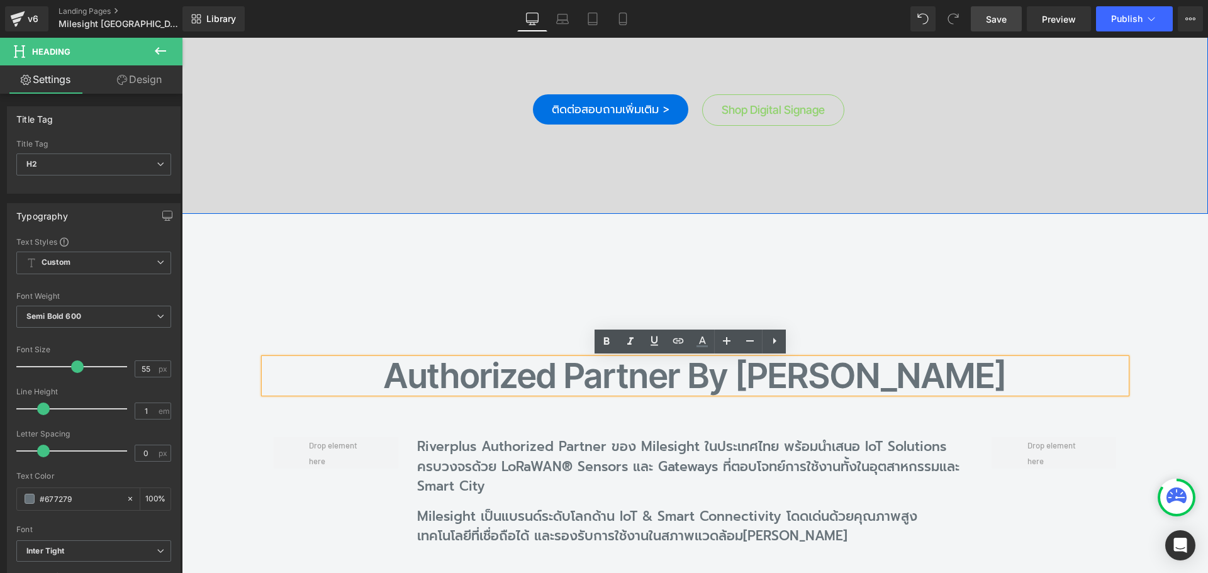
click at [852, 308] on div "Authorized Partner by Riverplus Heading Riverplus Authorized Partner ของ Milesi…" at bounding box center [695, 456] width 1026 height 484
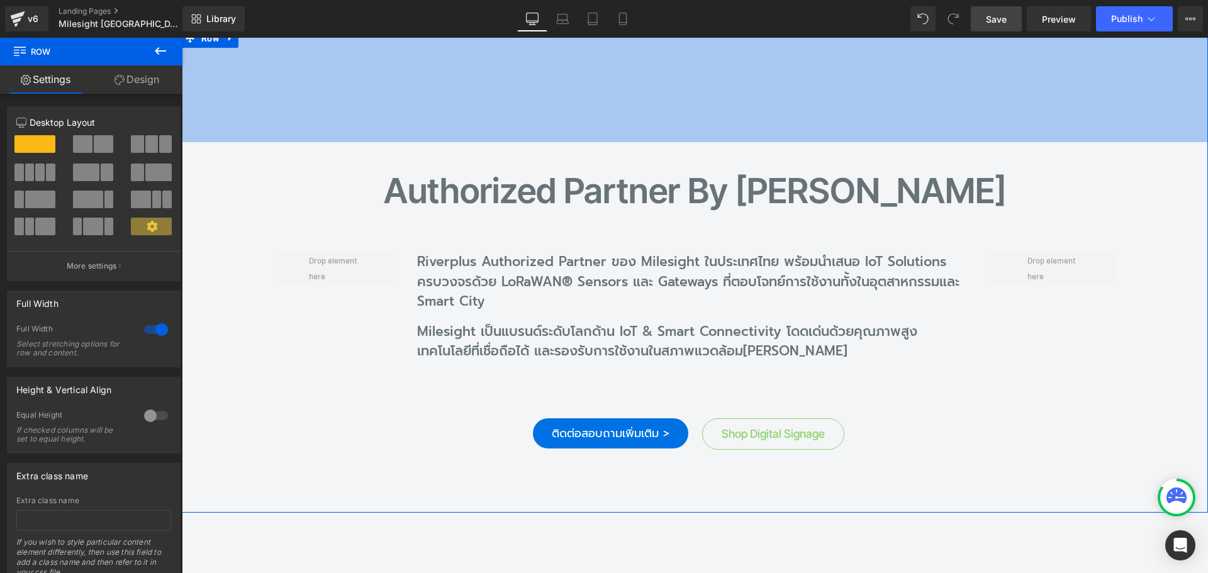
scroll to position [692, 0]
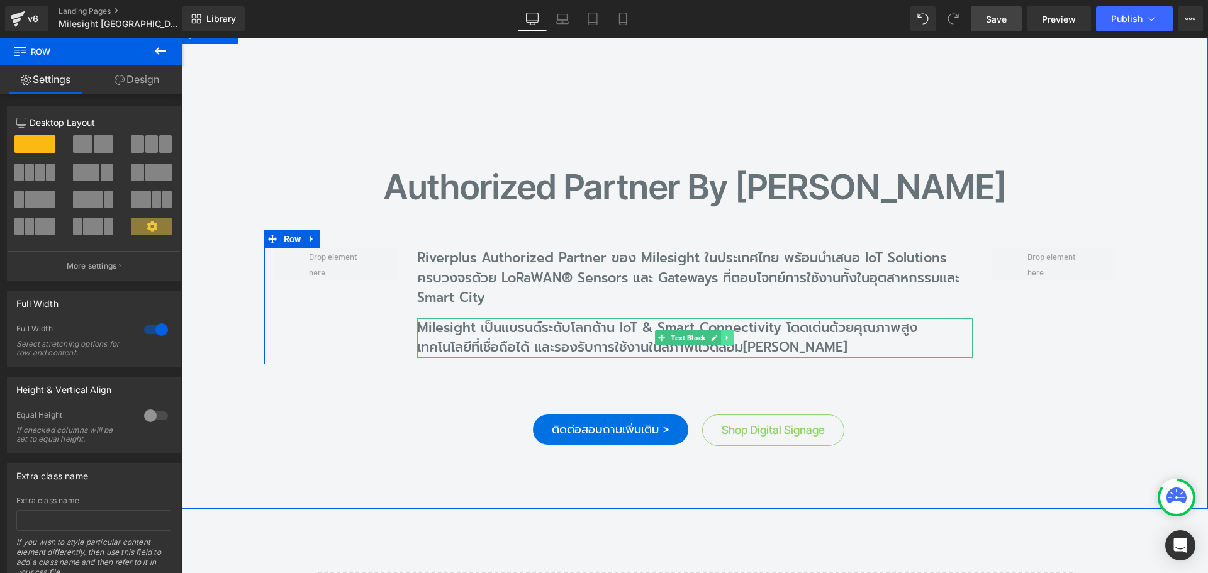
click at [724, 337] on icon at bounding box center [727, 338] width 7 height 8
click at [733, 338] on icon at bounding box center [734, 338] width 7 height 7
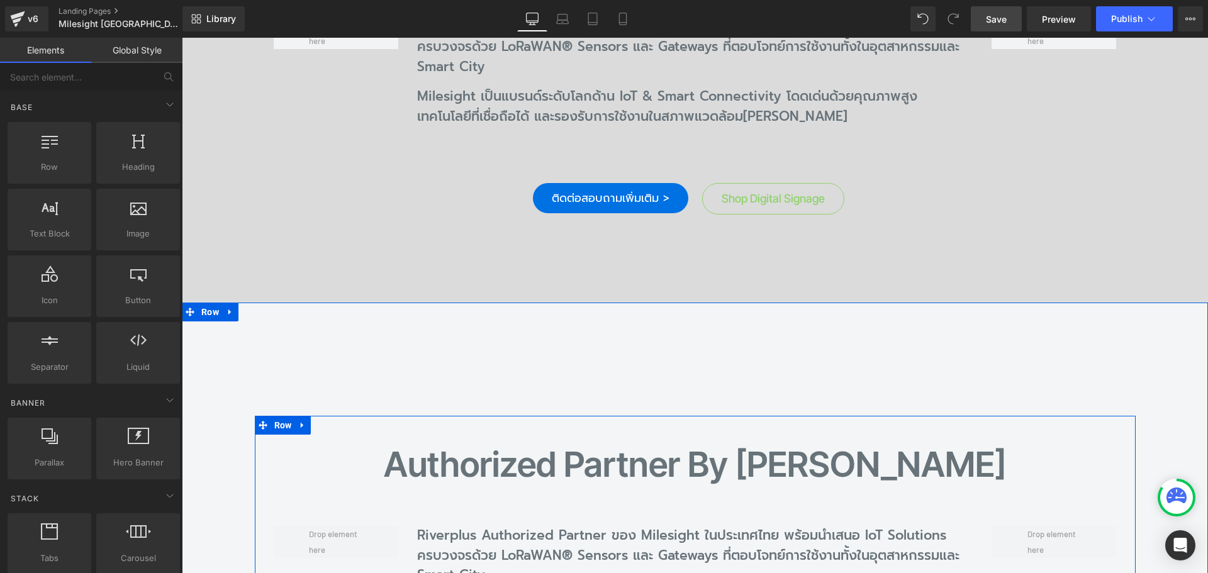
scroll to position [315, 0]
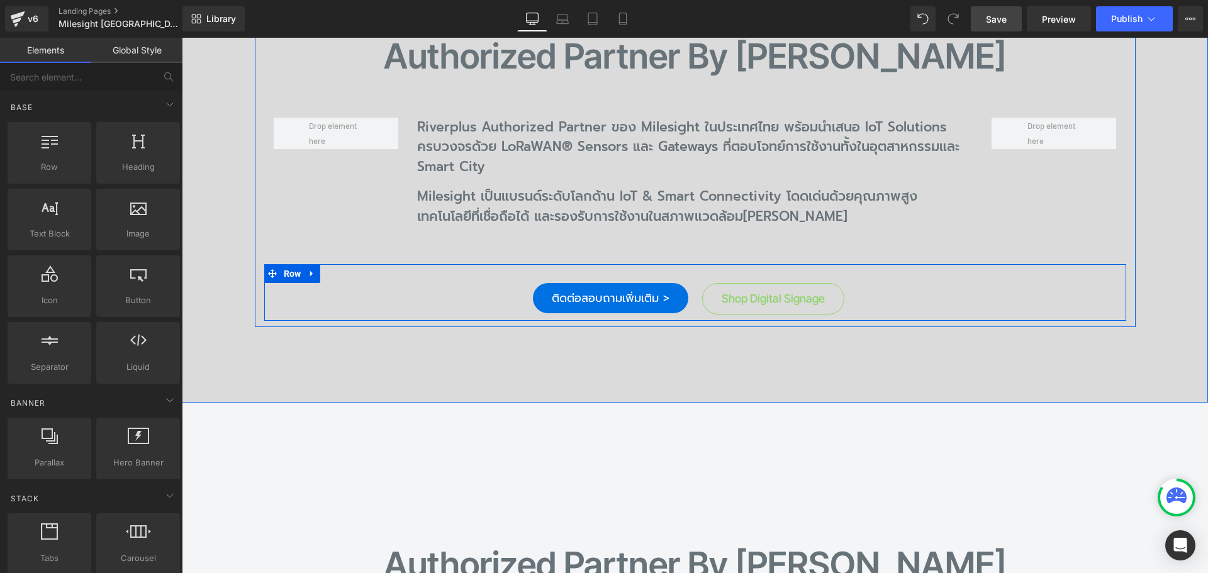
drag, startPoint x: 307, startPoint y: 272, endPoint x: 326, endPoint y: 272, distance: 18.9
click at [309, 272] on icon at bounding box center [312, 273] width 9 height 9
click at [343, 272] on icon at bounding box center [344, 273] width 9 height 9
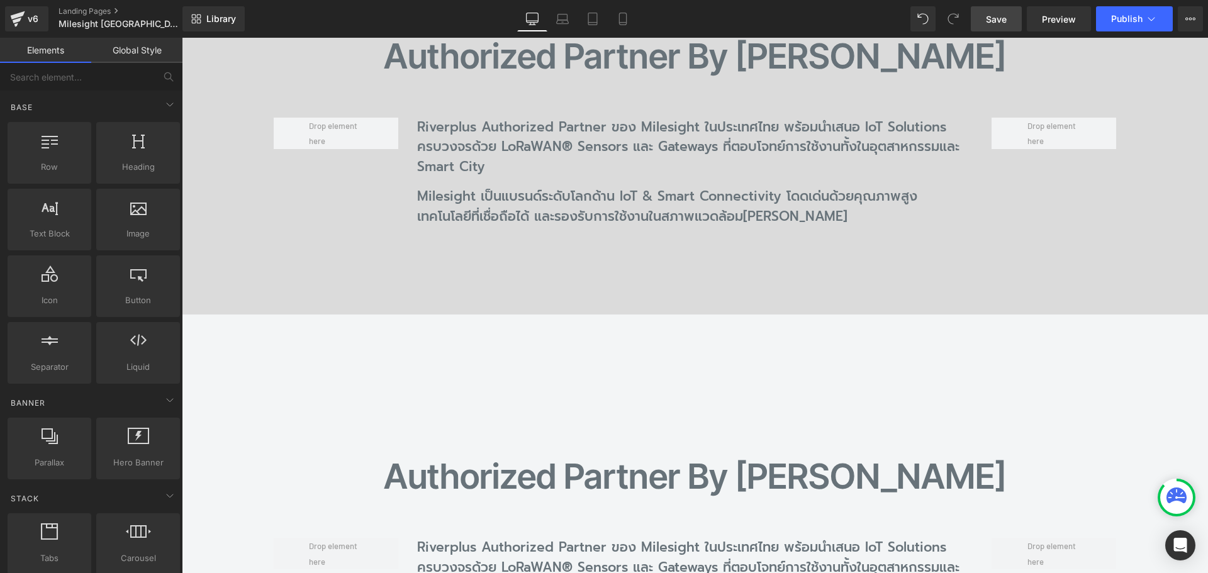
click at [1003, 21] on span "Save" at bounding box center [996, 19] width 21 height 13
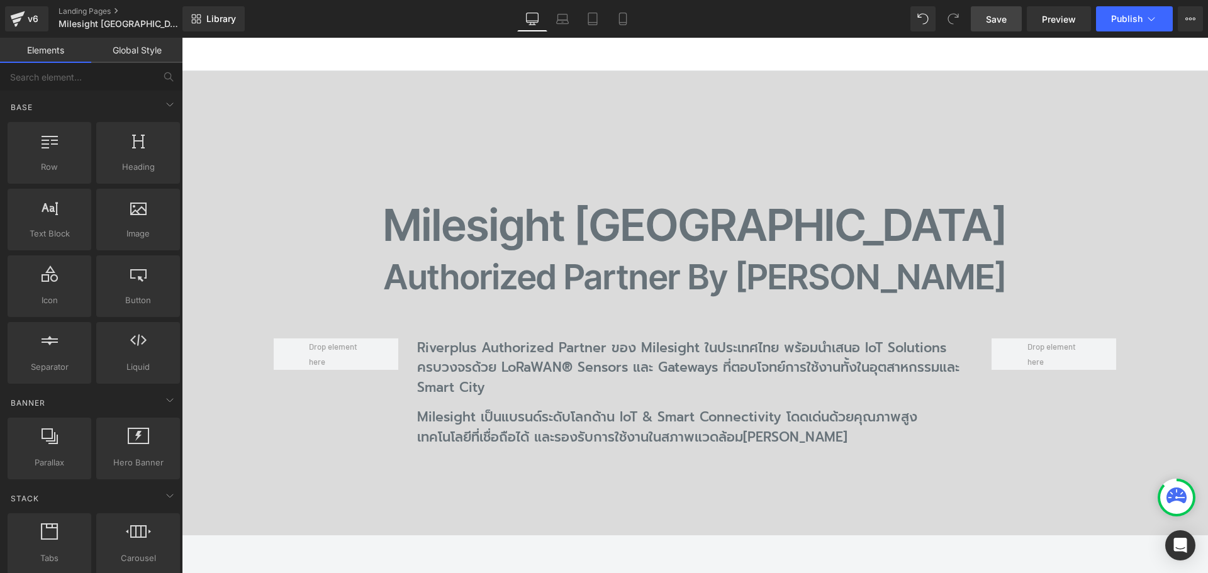
scroll to position [63, 0]
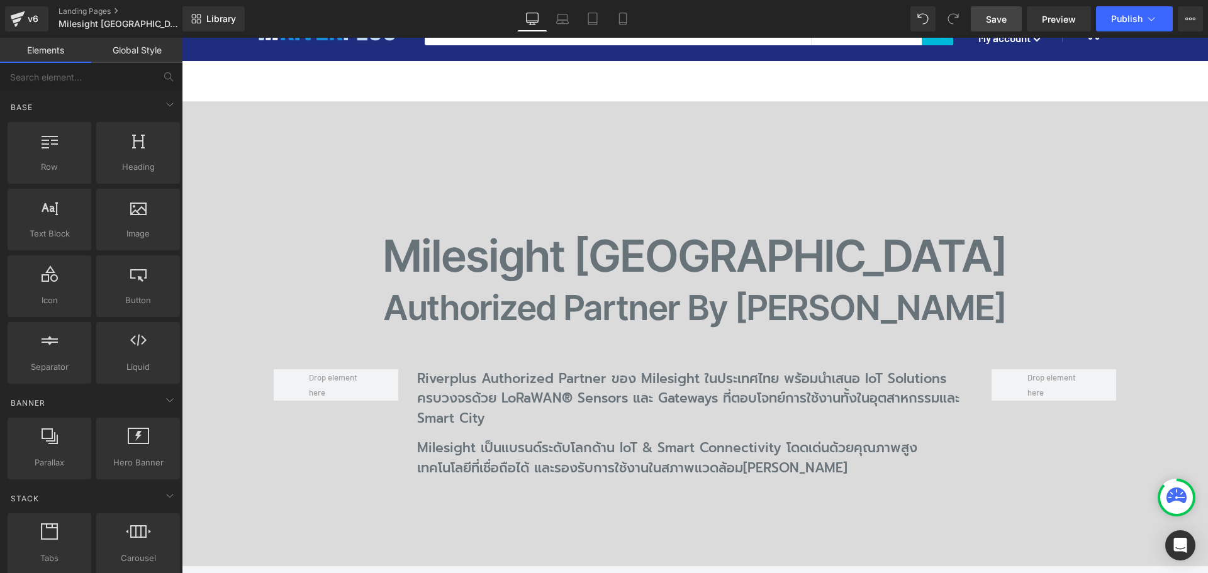
click at [544, 159] on div "Milesight Thailand Heading Authorized Partner by Riverplus Heading Riverplus Au…" at bounding box center [695, 334] width 1026 height 465
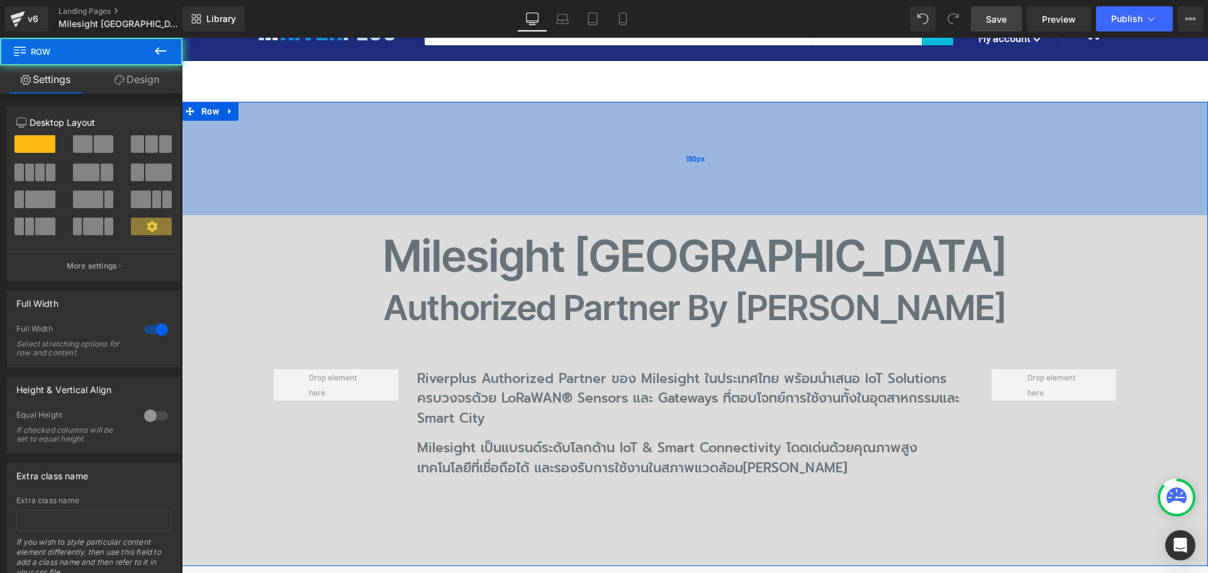
click at [542, 114] on div "180px" at bounding box center [695, 158] width 1026 height 113
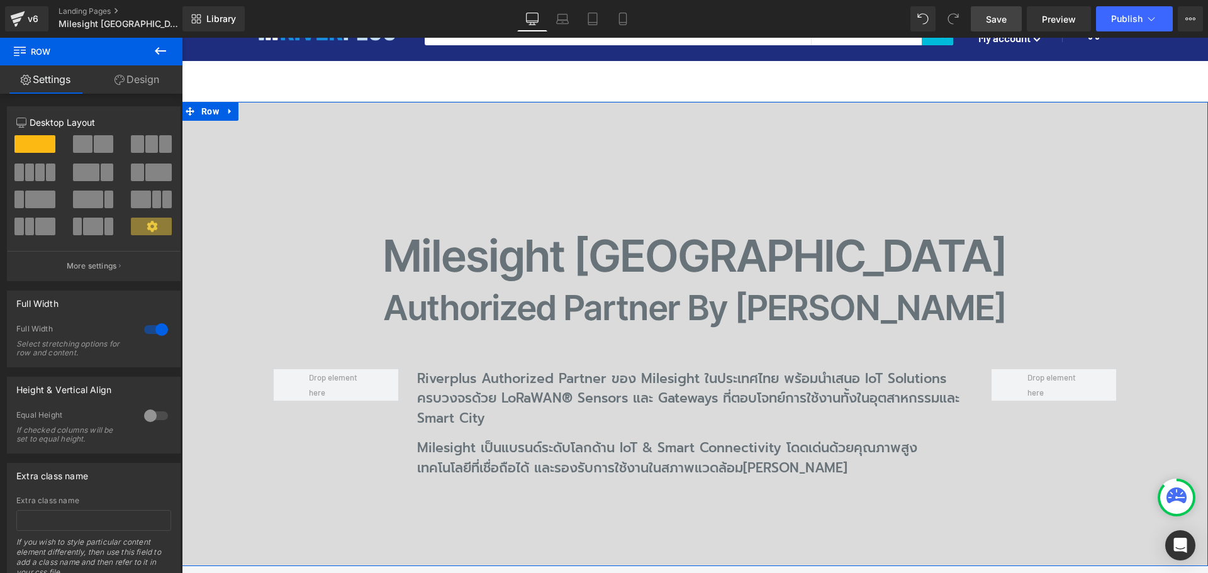
click at [136, 66] on link "Design" at bounding box center [136, 79] width 91 height 28
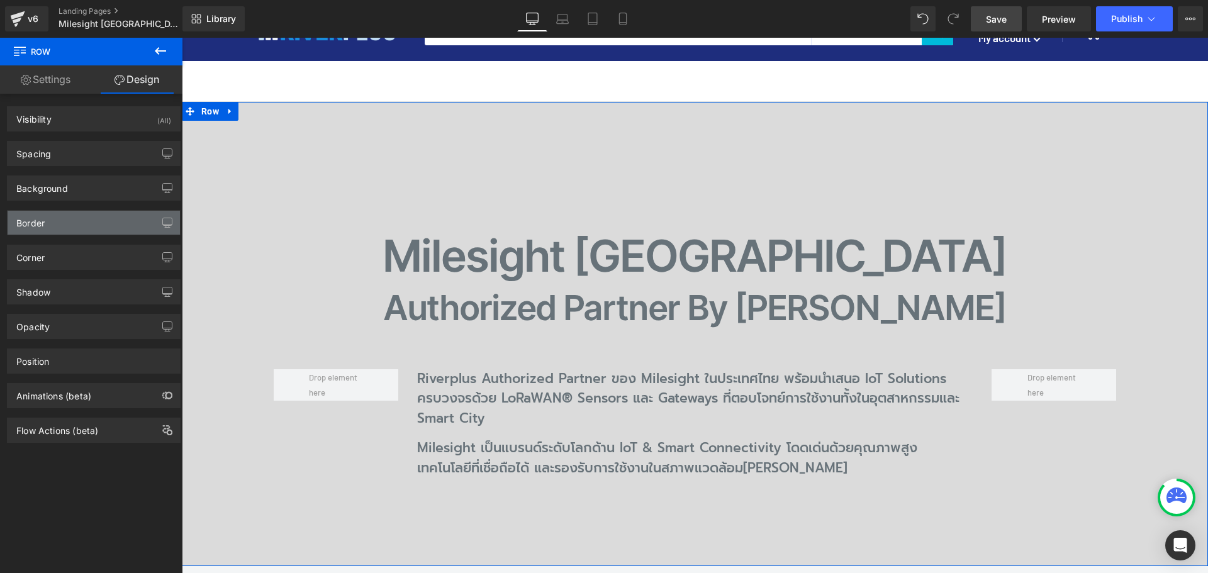
type input "0"
type input "180"
type input "40"
type input "120"
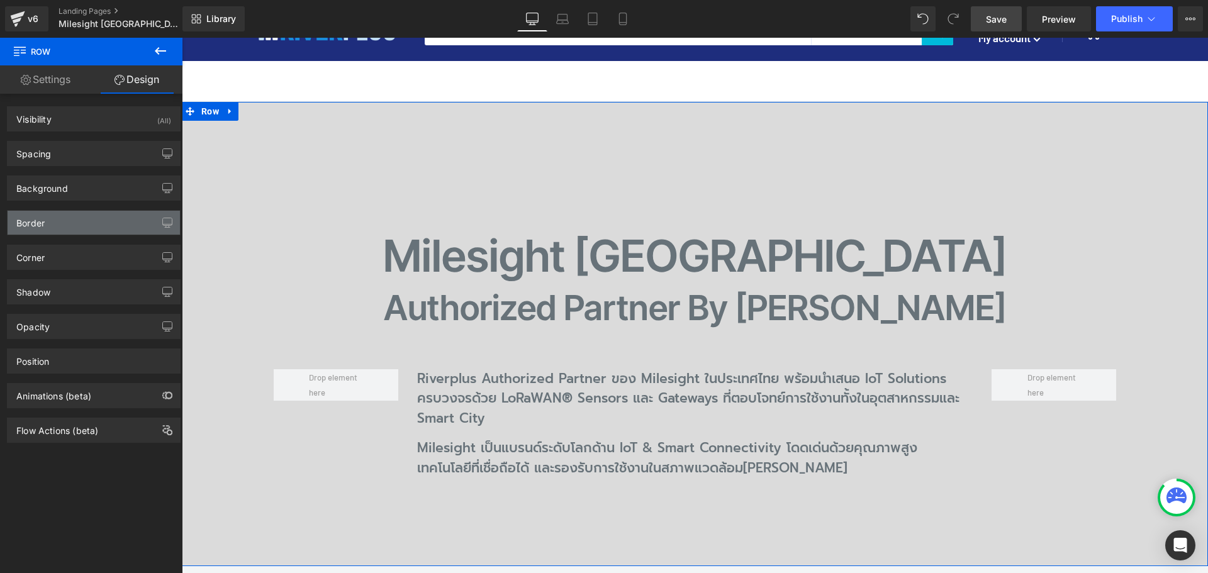
type input "40"
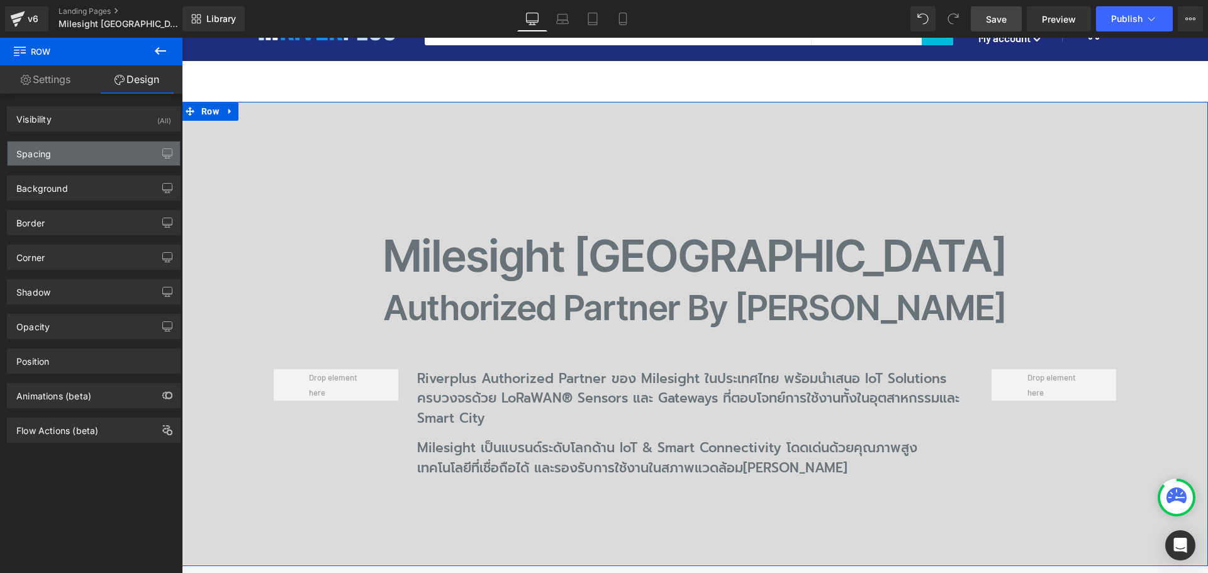
click at [58, 155] on div "Spacing" at bounding box center [94, 154] width 172 height 24
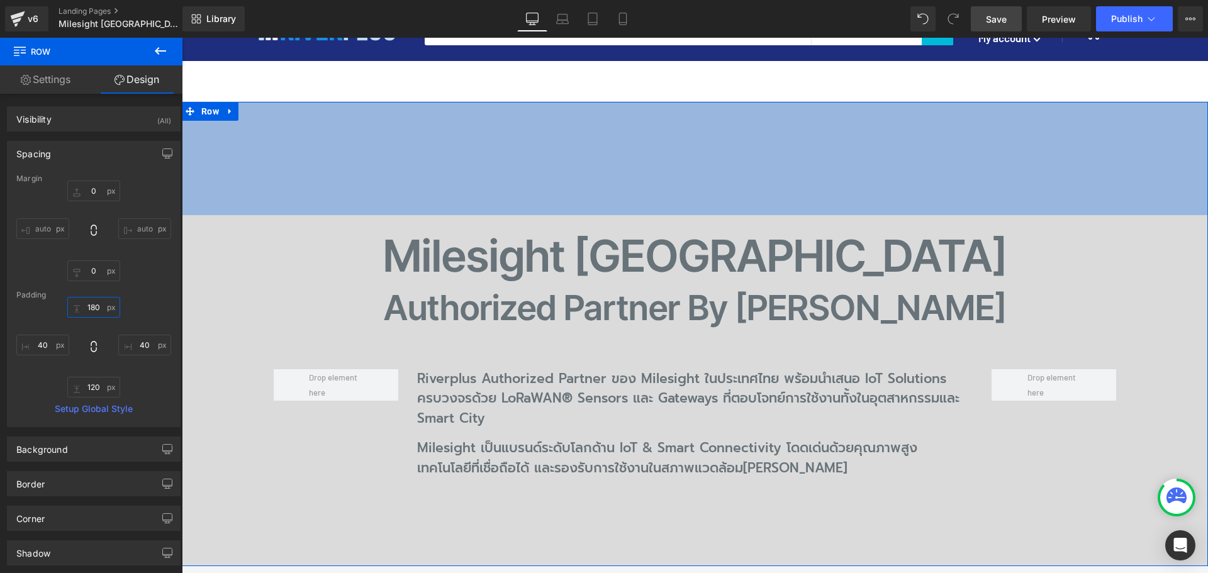
click at [105, 308] on input "180" at bounding box center [93, 307] width 53 height 21
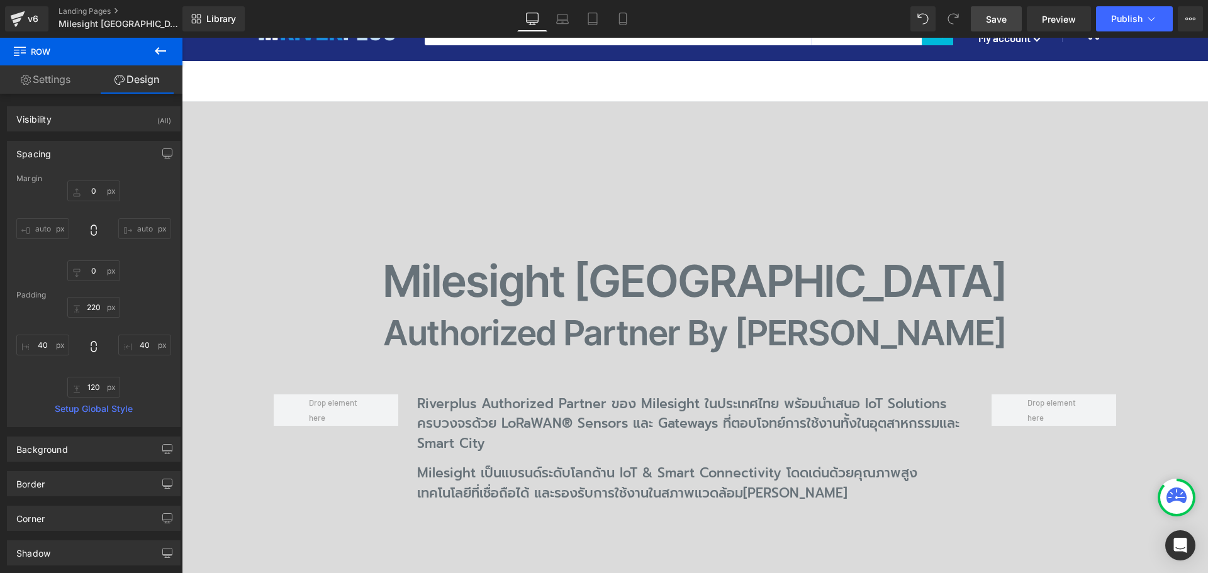
click at [1003, 24] on span "Save" at bounding box center [996, 19] width 21 height 13
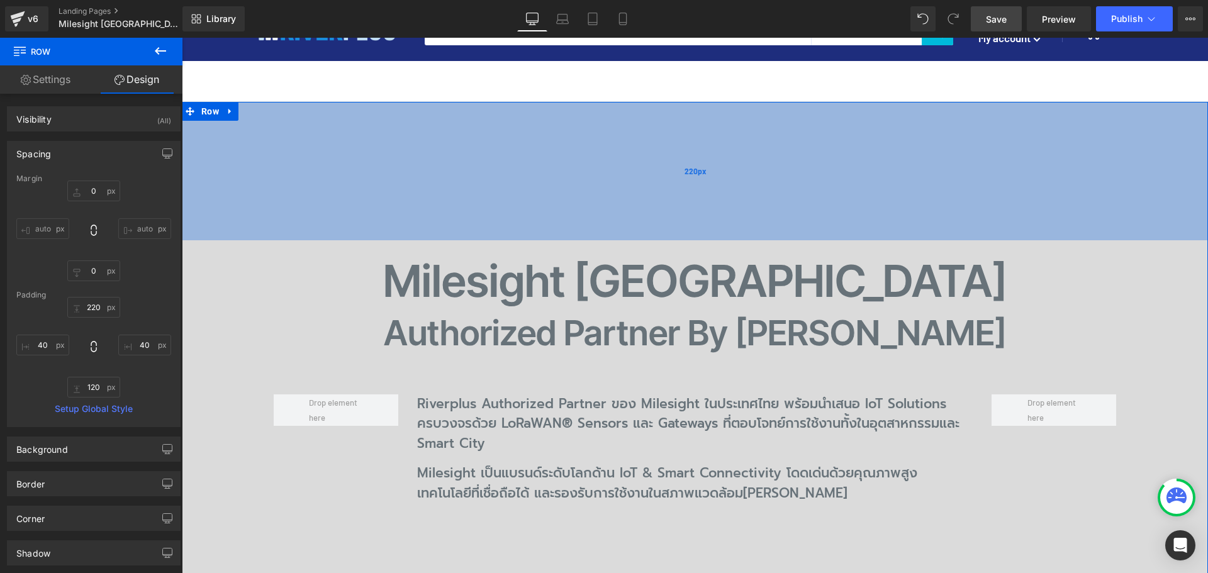
click at [593, 135] on div "220px" at bounding box center [695, 171] width 1026 height 138
click at [96, 308] on input "220" at bounding box center [93, 307] width 53 height 21
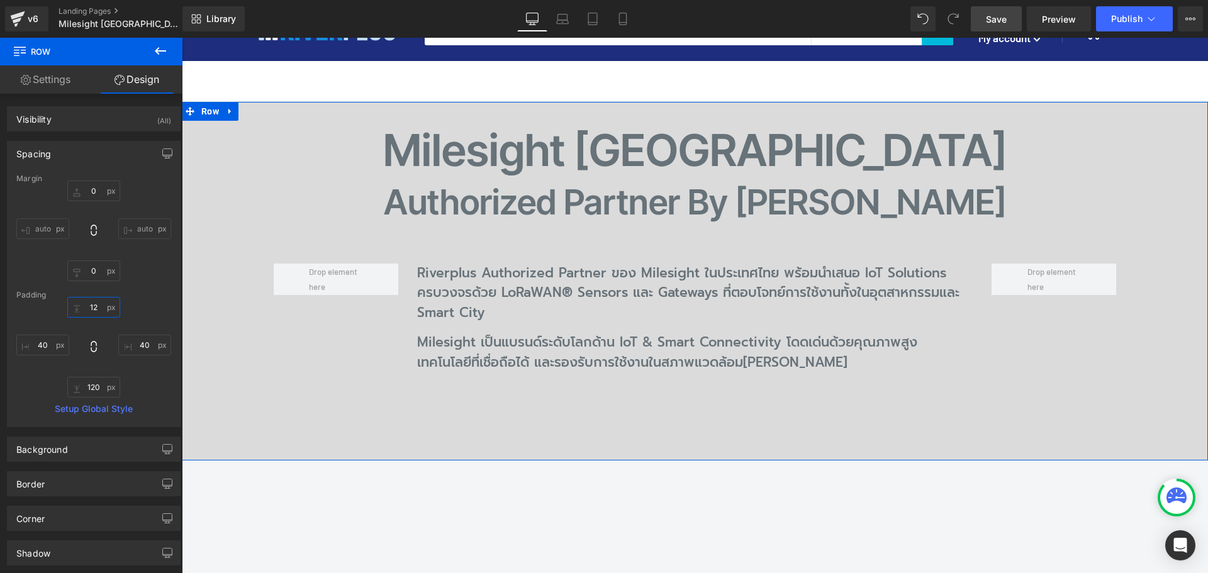
type input "120"
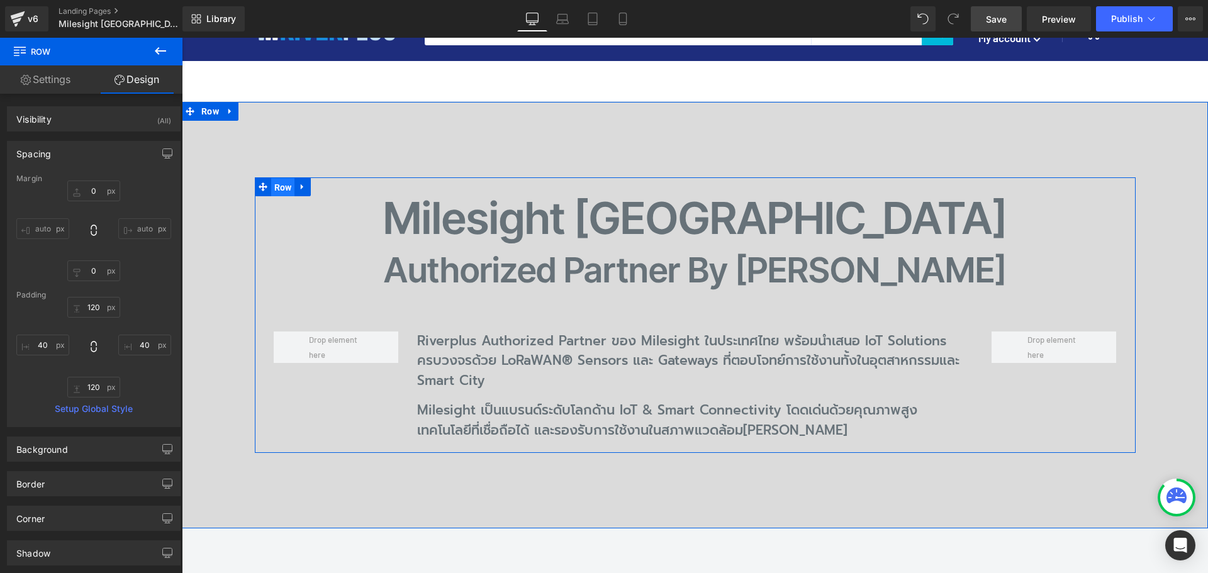
click at [272, 188] on span "Row" at bounding box center [283, 187] width 24 height 19
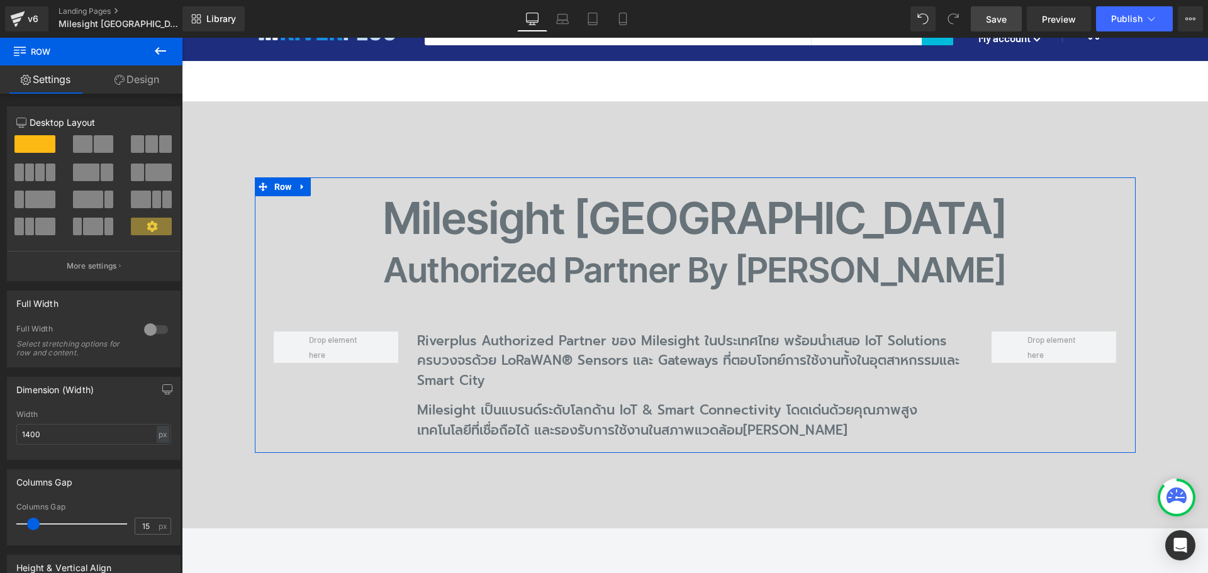
drag, startPoint x: 90, startPoint y: 140, endPoint x: 70, endPoint y: 164, distance: 30.9
click at [90, 140] on button at bounding box center [94, 144] width 42 height 18
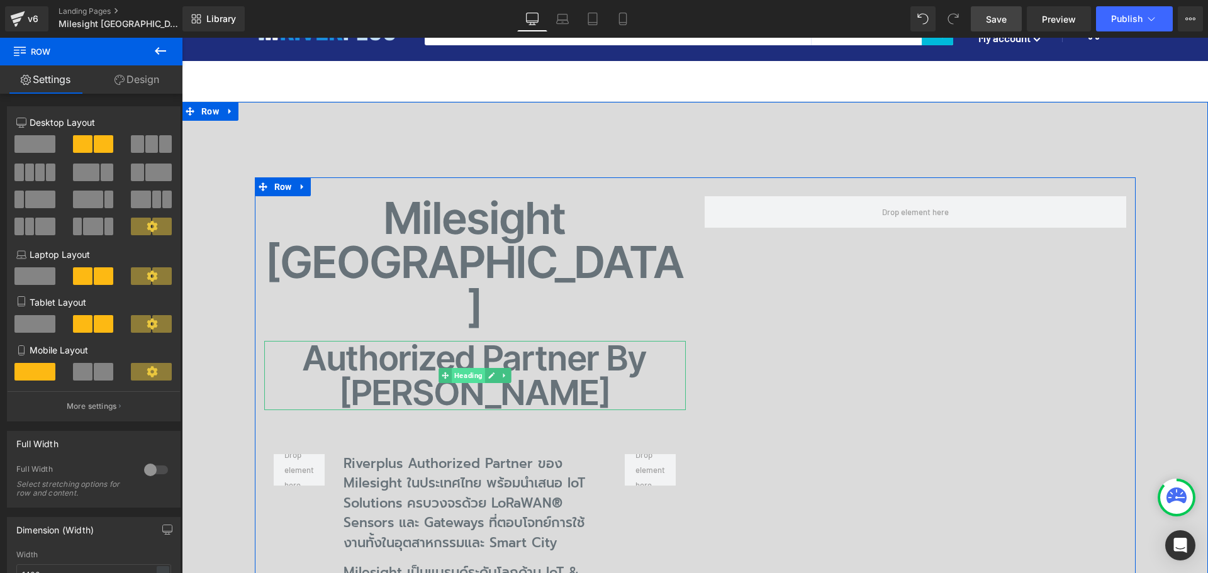
click at [466, 368] on span "Heading" at bounding box center [468, 375] width 33 height 15
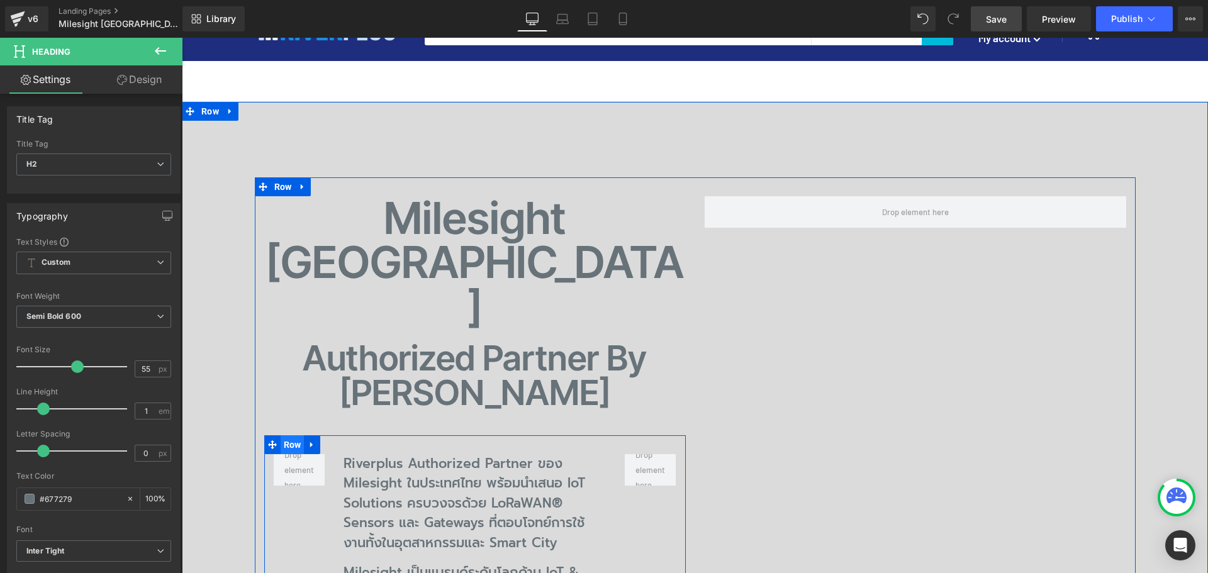
click at [286, 435] on span "Row" at bounding box center [293, 444] width 24 height 19
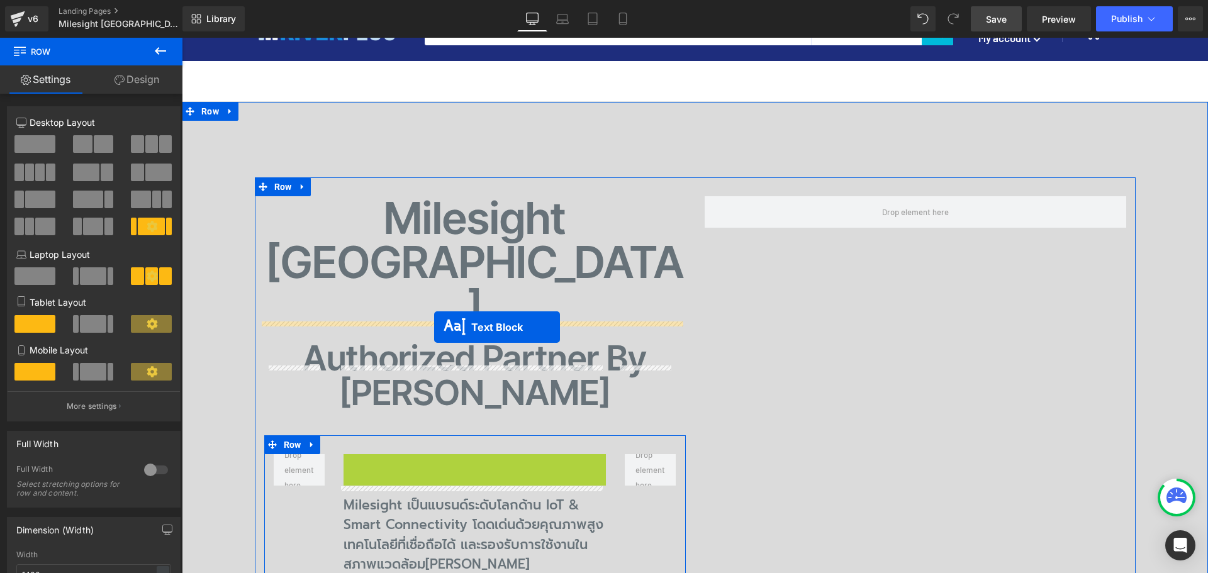
drag, startPoint x: 438, startPoint y: 416, endPoint x: 434, endPoint y: 327, distance: 88.8
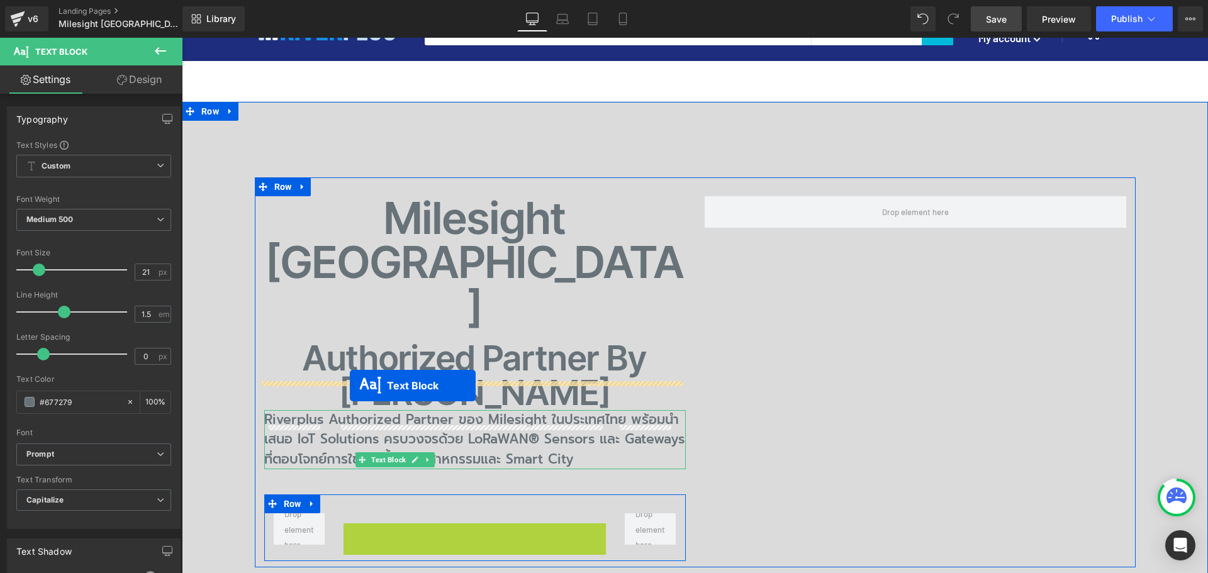
drag, startPoint x: 449, startPoint y: 472, endPoint x: 350, endPoint y: 386, distance: 131.6
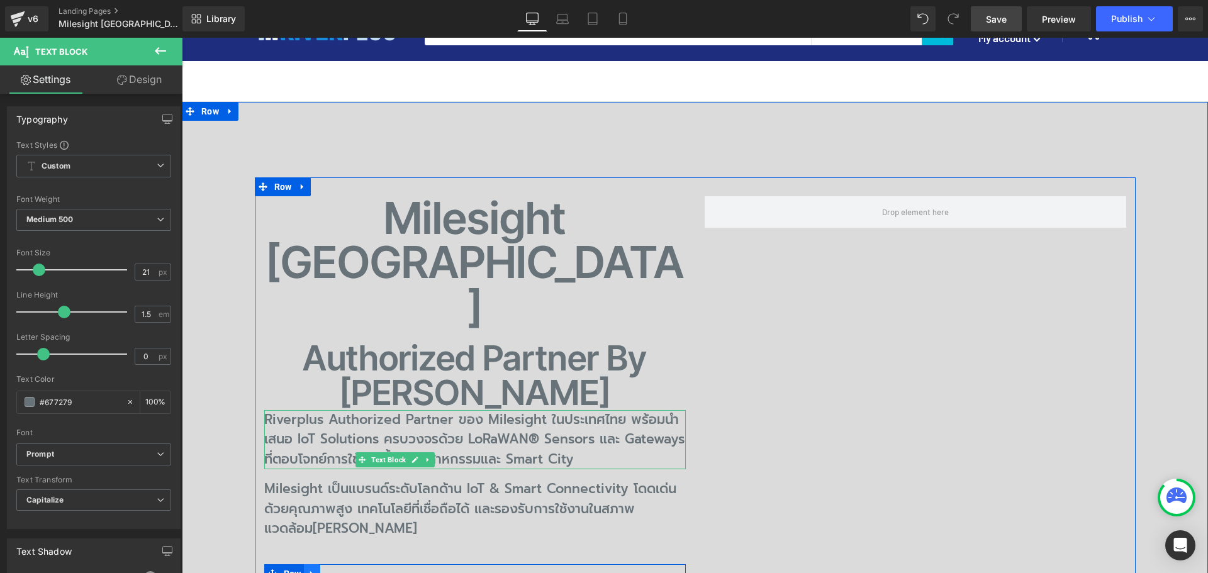
click at [313, 564] on link at bounding box center [312, 573] width 16 height 19
click at [340, 569] on icon at bounding box center [344, 573] width 9 height 9
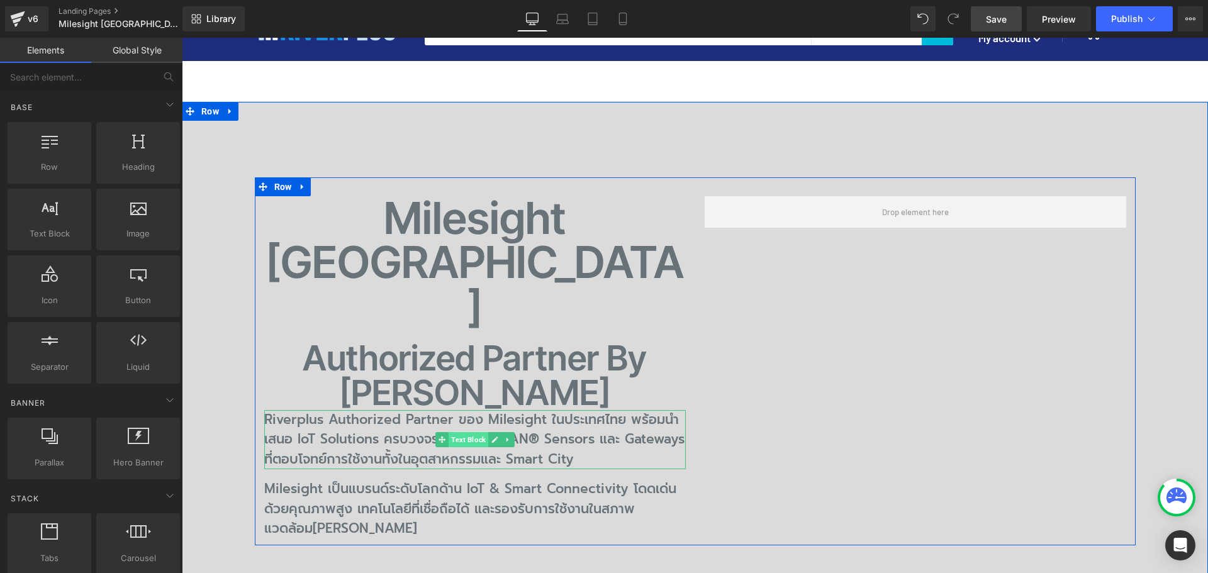
click at [460, 432] on span "Text Block" at bounding box center [469, 439] width 40 height 15
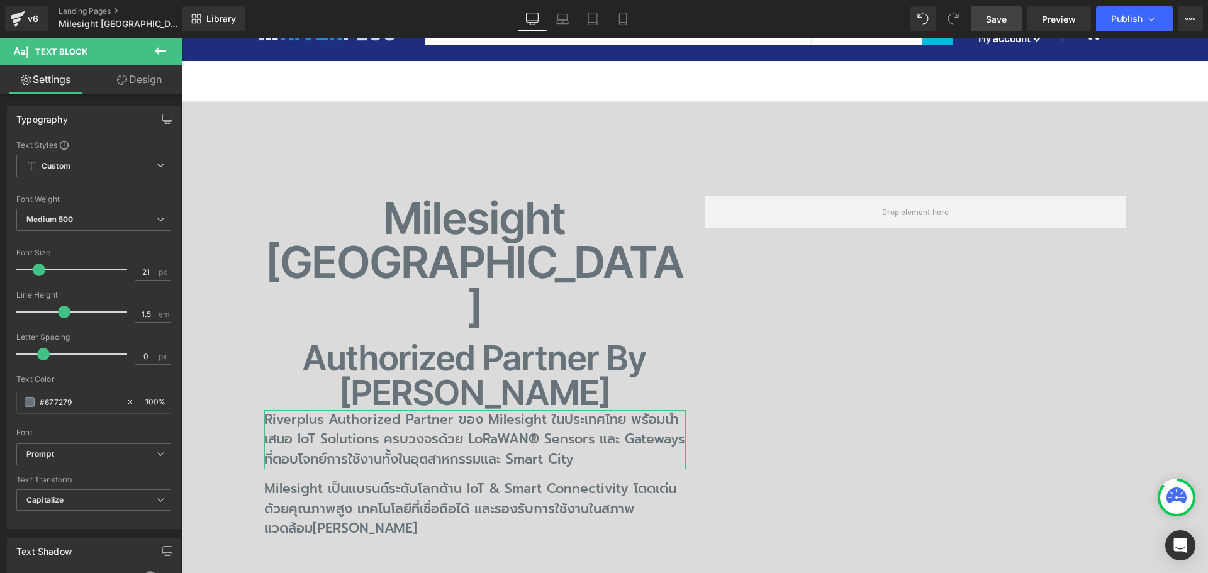
click at [130, 86] on link "Design" at bounding box center [139, 79] width 91 height 28
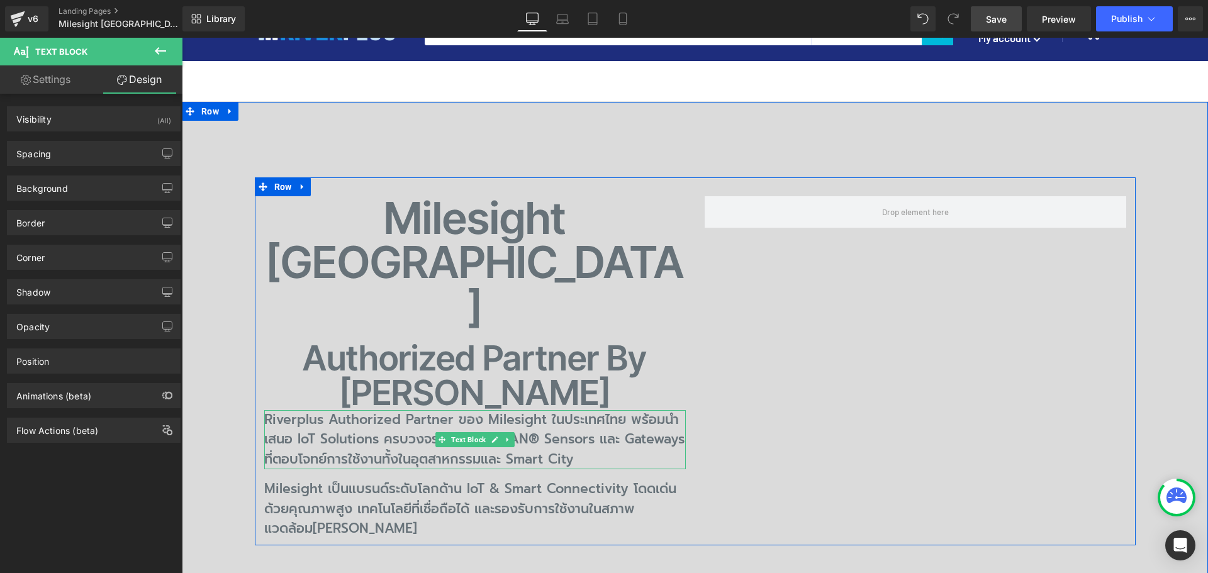
click at [332, 410] on p "Riverplus Authorized Partner ของ Milesight ในประเทศไทย พร้อมนำเสนอ IoT Solution…" at bounding box center [474, 440] width 421 height 60
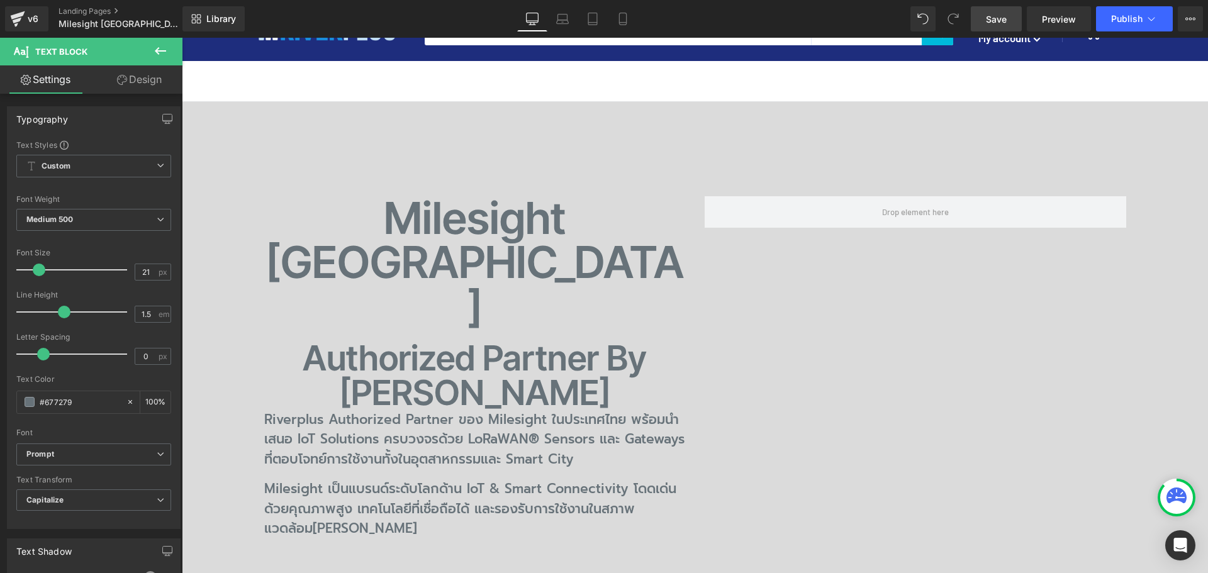
click at [138, 80] on link "Design" at bounding box center [139, 79] width 91 height 28
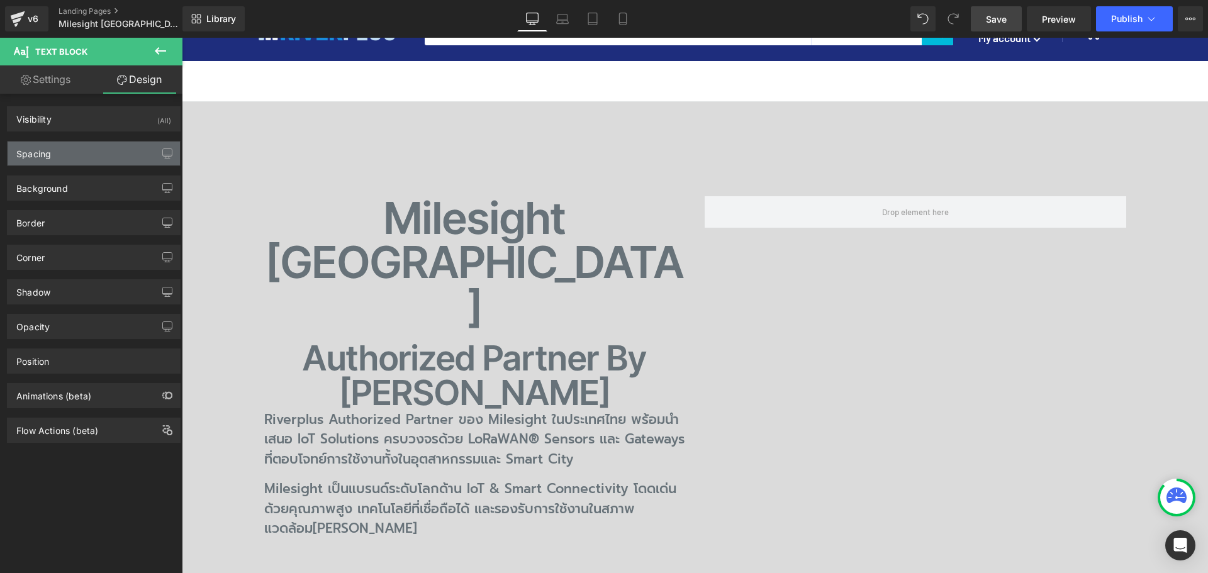
click at [98, 150] on div "Spacing" at bounding box center [94, 154] width 172 height 24
type input "0"
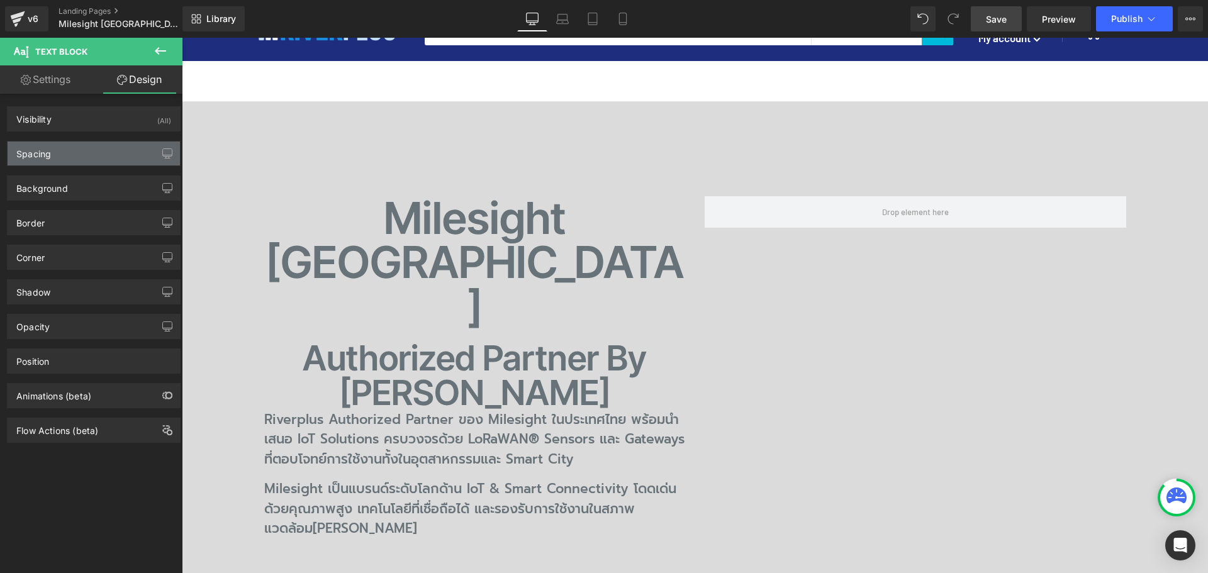
type input "0"
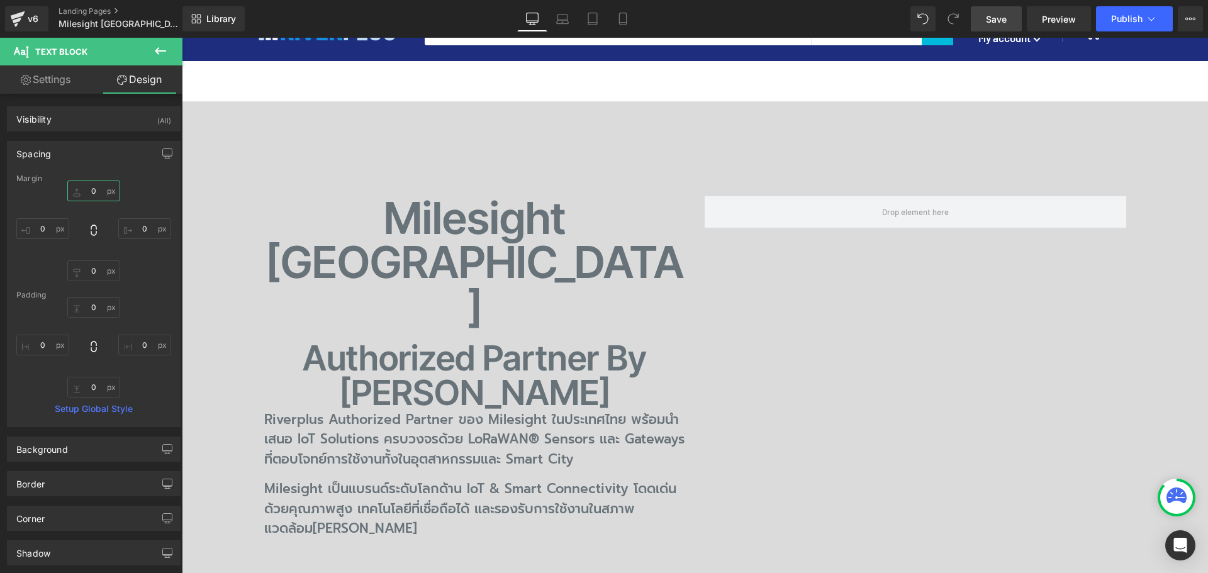
click at [96, 193] on input "0" at bounding box center [93, 191] width 53 height 21
type input "40"
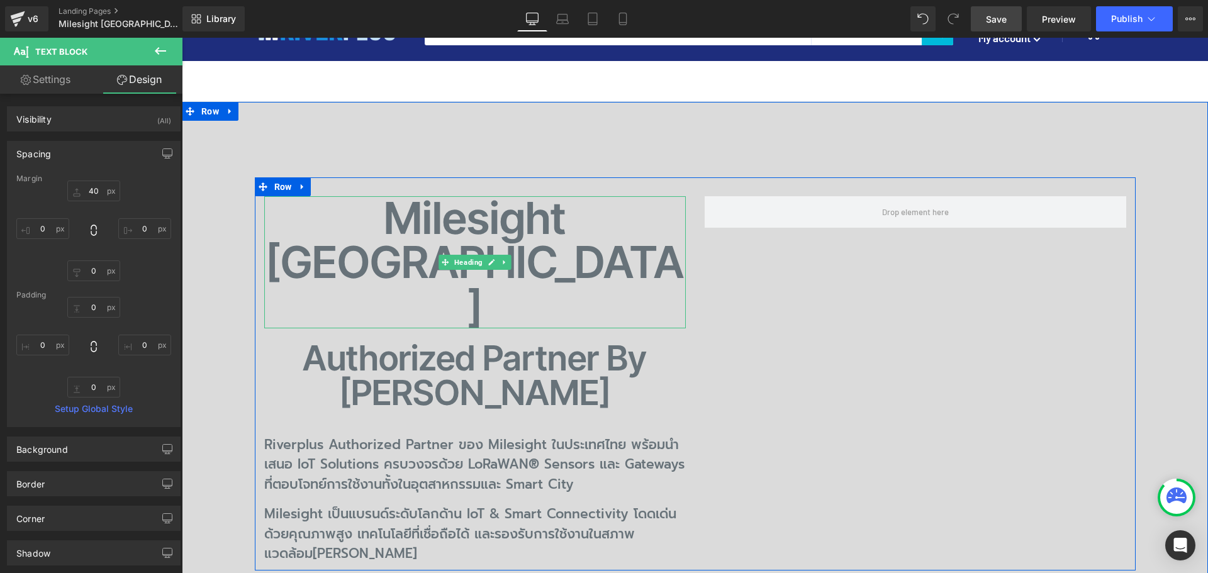
click at [390, 218] on h1 "Milesight Thailand" at bounding box center [474, 262] width 421 height 132
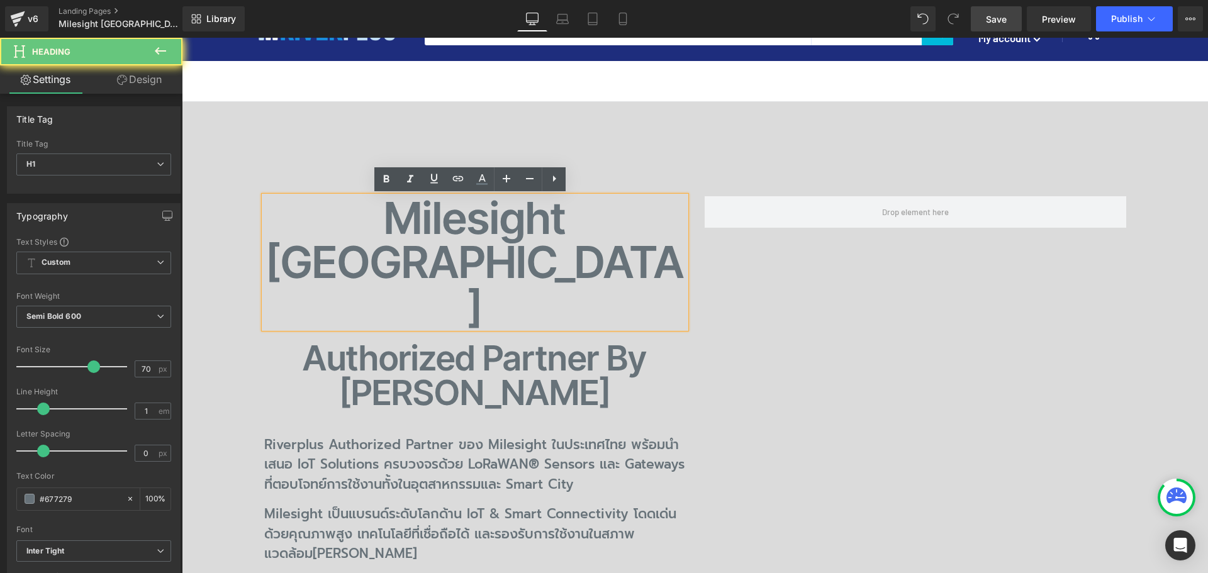
click at [362, 222] on h1 "Milesight Thailand" at bounding box center [474, 262] width 421 height 132
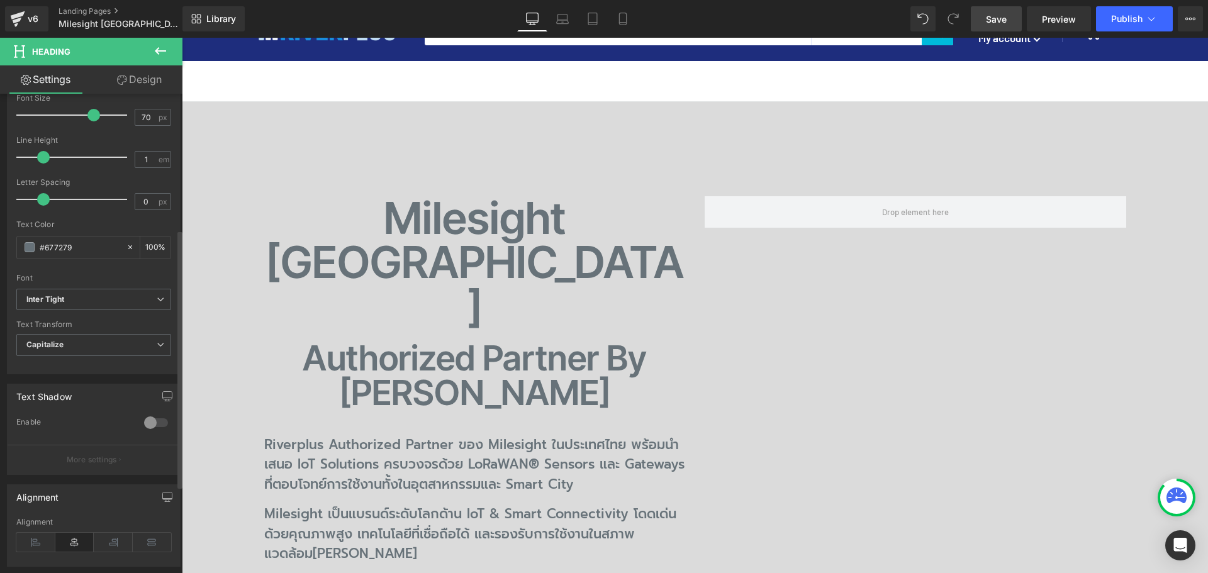
scroll to position [413, 0]
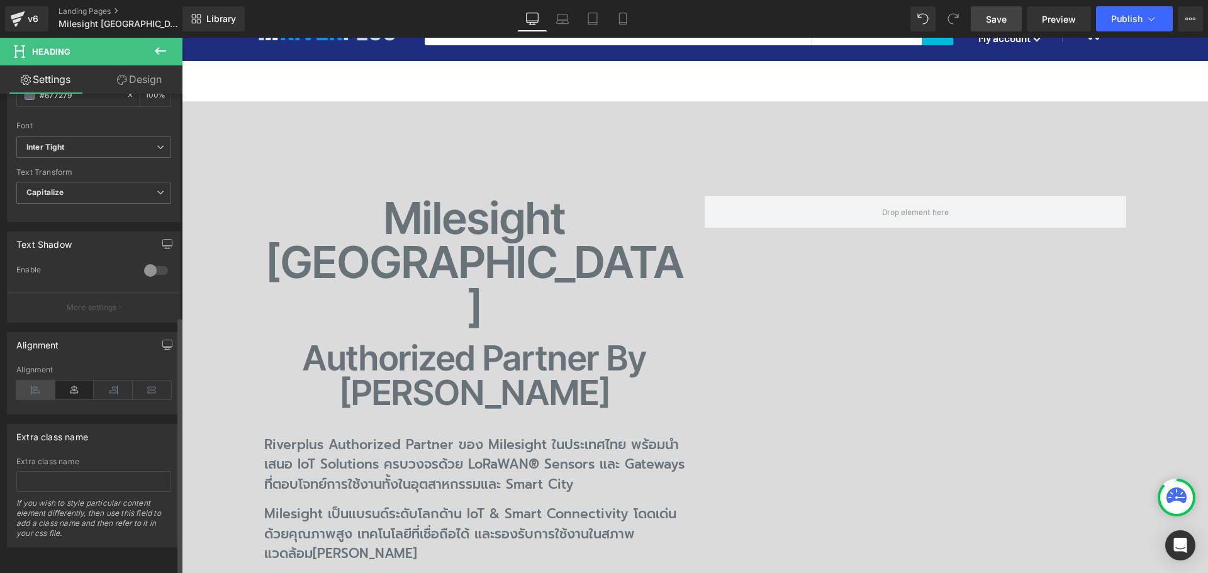
click at [35, 383] on icon at bounding box center [35, 390] width 39 height 19
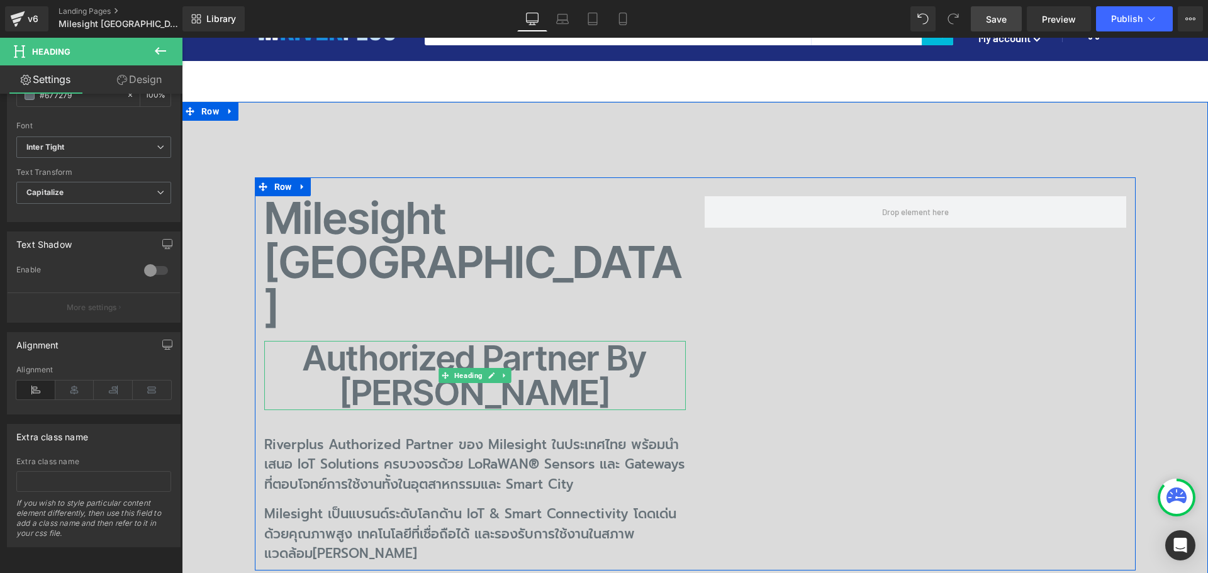
click at [351, 341] on h2 "Authorized Partner by Riverplus" at bounding box center [474, 375] width 421 height 69
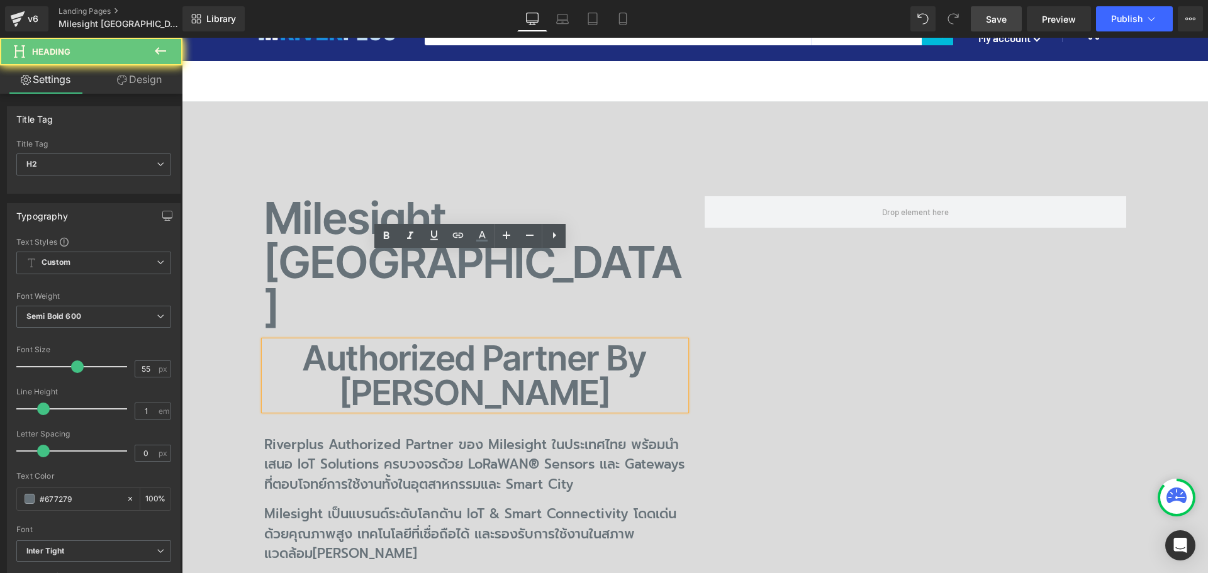
click at [343, 341] on h2 "Authorized Partner by Riverplus" at bounding box center [474, 375] width 421 height 69
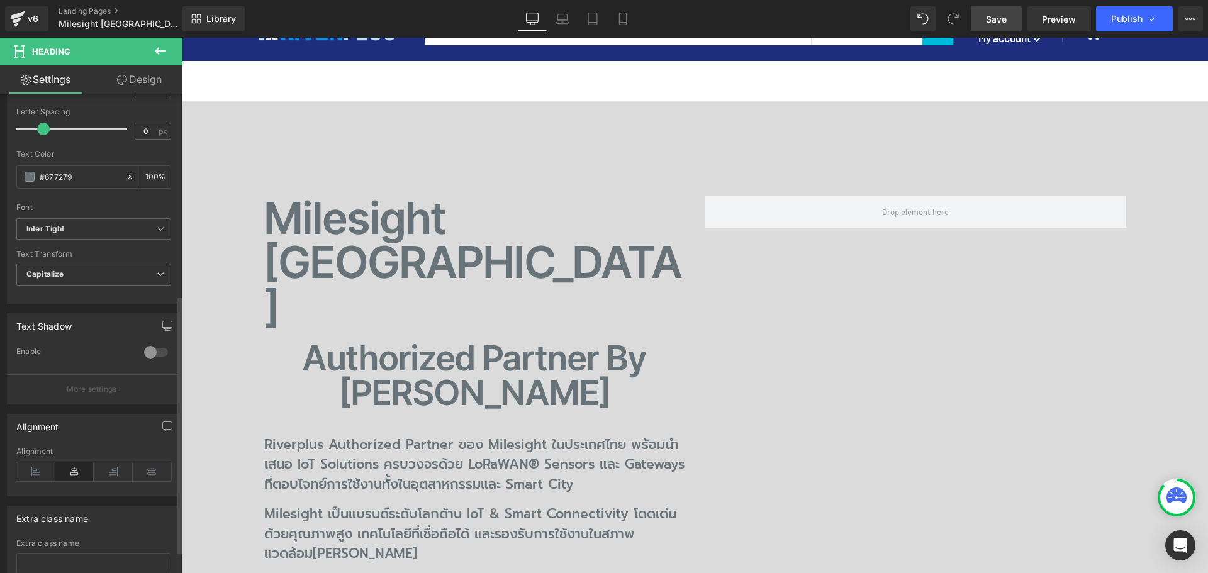
scroll to position [377, 0]
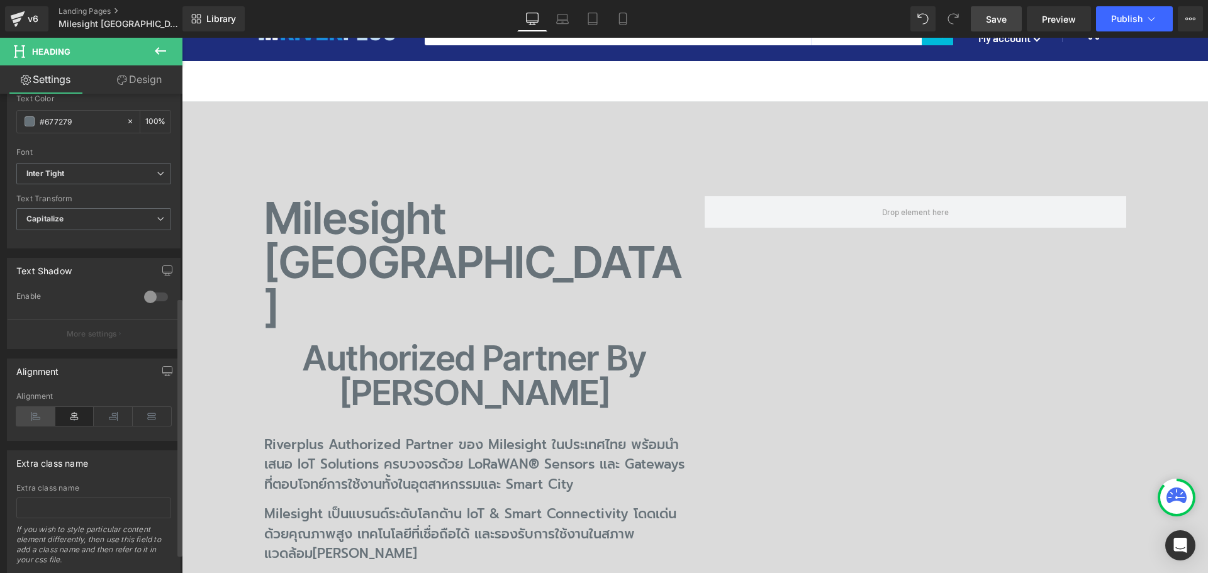
click at [36, 413] on icon at bounding box center [35, 416] width 39 height 19
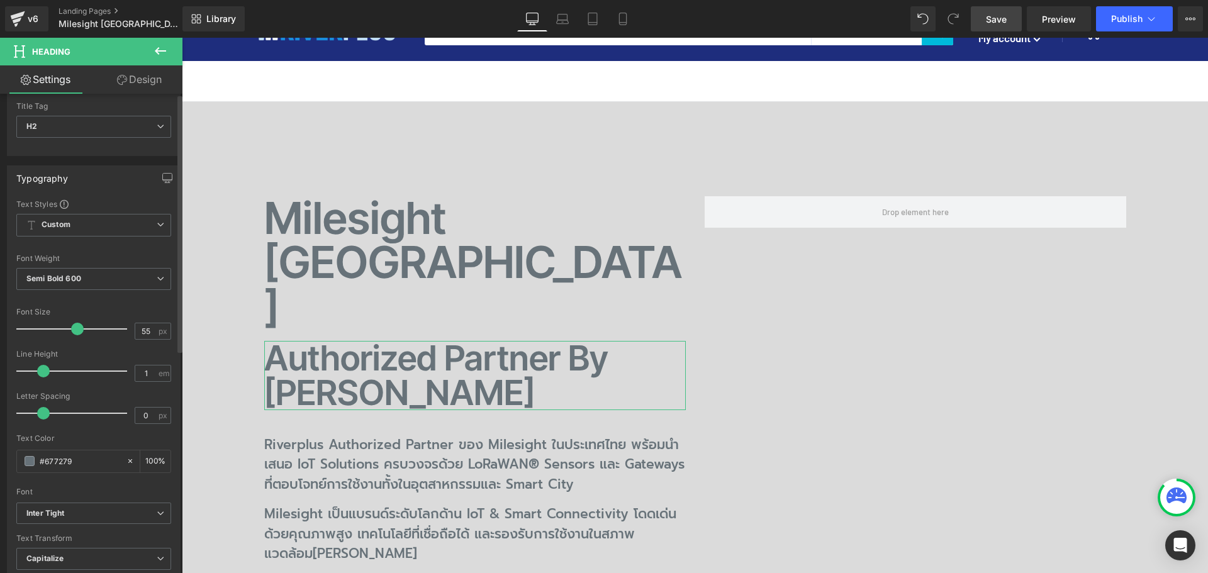
scroll to position [0, 0]
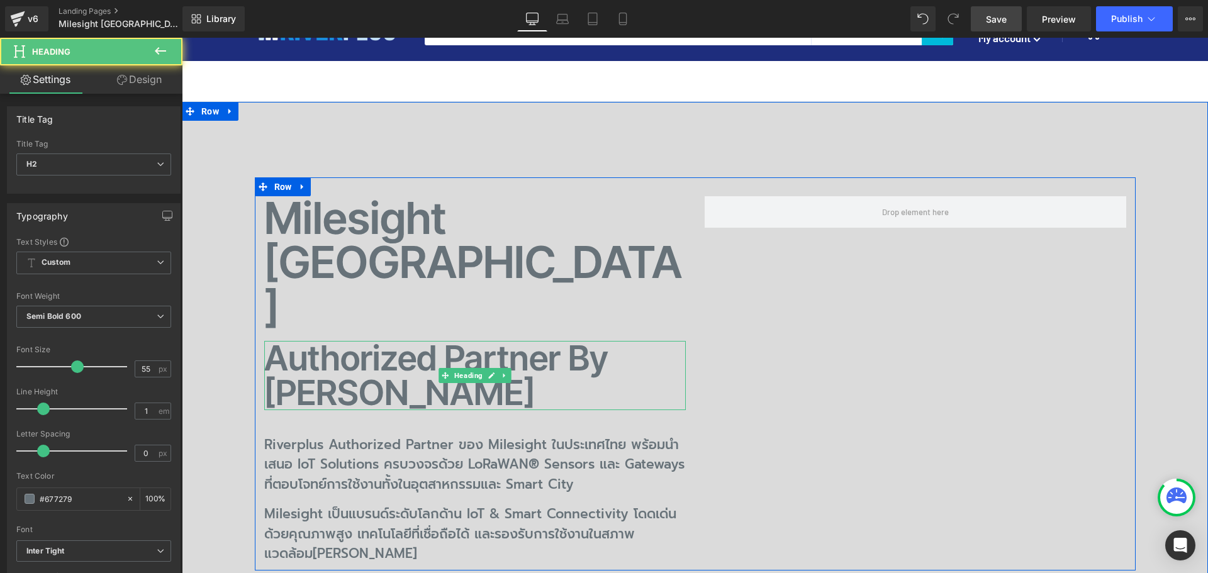
click at [318, 341] on h2 "Authorized Partner by Riverplus" at bounding box center [474, 375] width 421 height 69
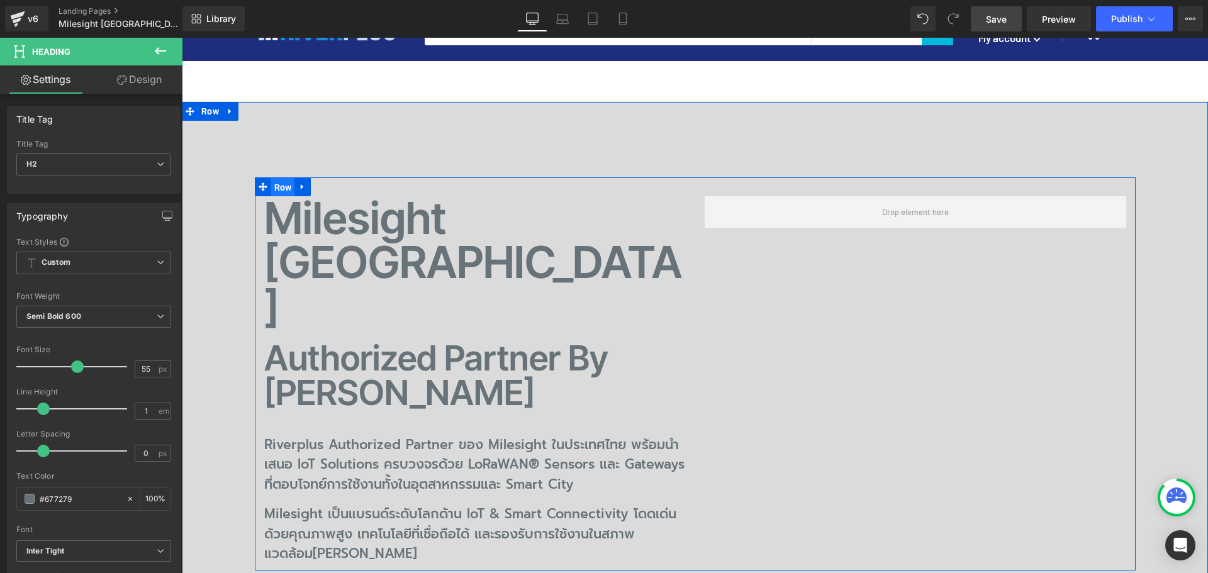
click at [280, 191] on span "Row" at bounding box center [283, 187] width 24 height 19
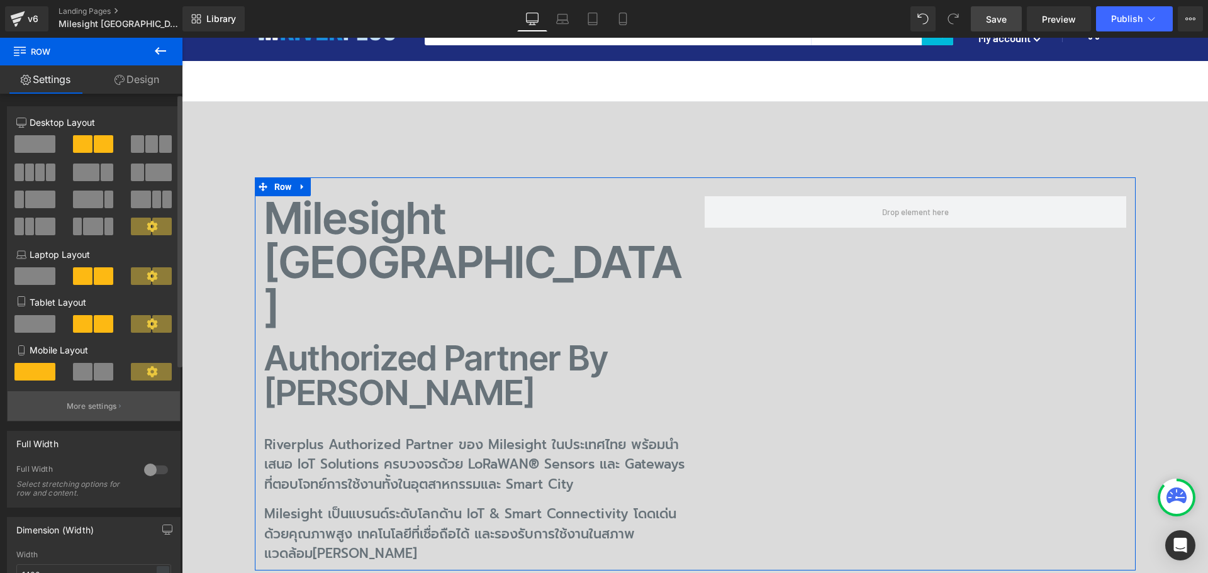
click at [93, 407] on p "More settings" at bounding box center [92, 406] width 50 height 11
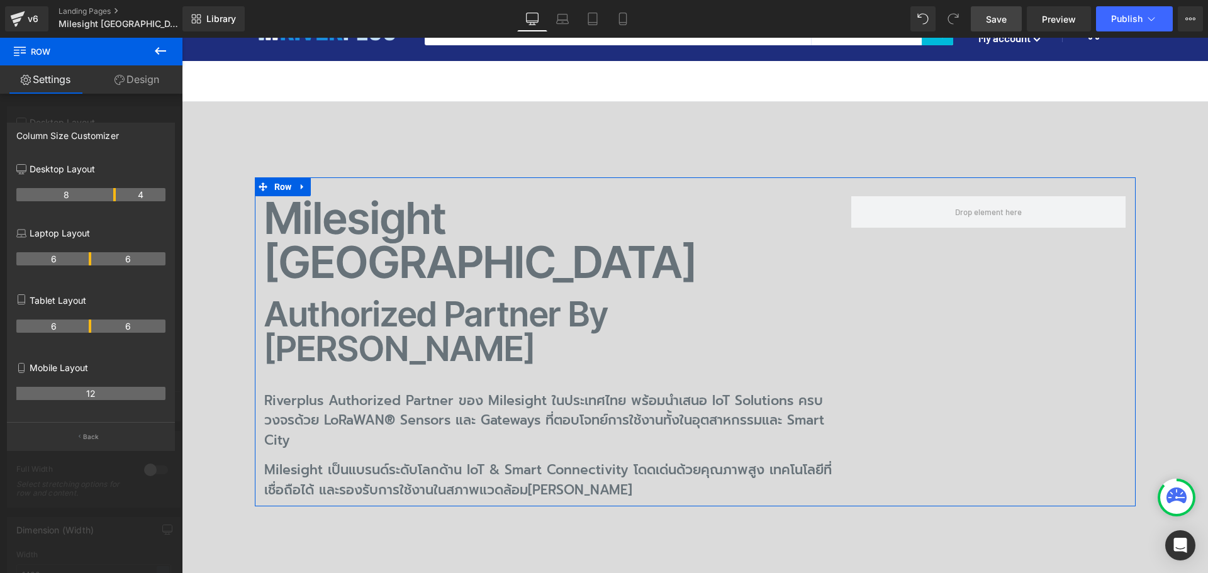
drag, startPoint x: 90, startPoint y: 193, endPoint x: 109, endPoint y: 193, distance: 18.9
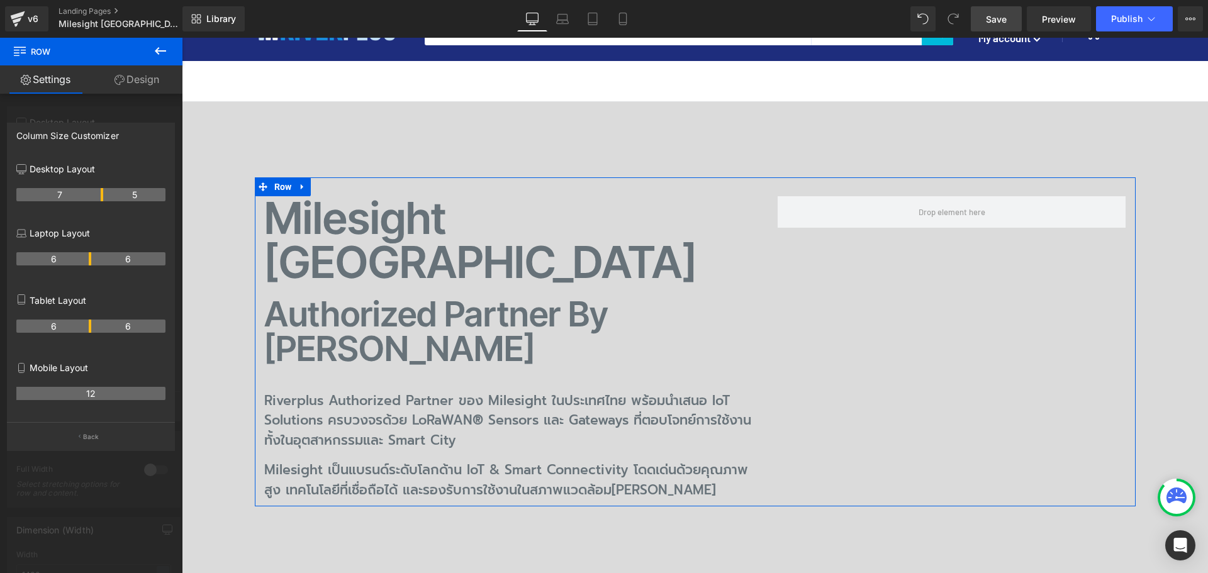
drag, startPoint x: 114, startPoint y: 193, endPoint x: 106, endPoint y: 194, distance: 8.2
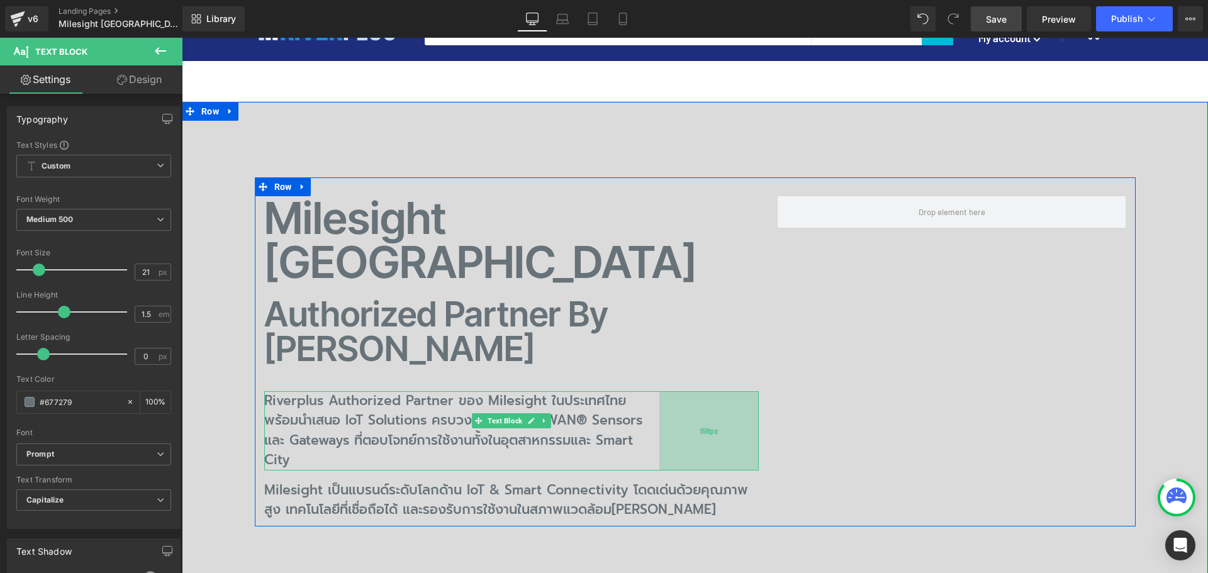
drag, startPoint x: 752, startPoint y: 326, endPoint x: 653, endPoint y: 315, distance: 100.1
click at [653, 391] on div "Riverplus Authorized Partner ของ Milesight ในประเทศไทย พร้อมนำเสนอ IoT Solution…" at bounding box center [511, 430] width 495 height 79
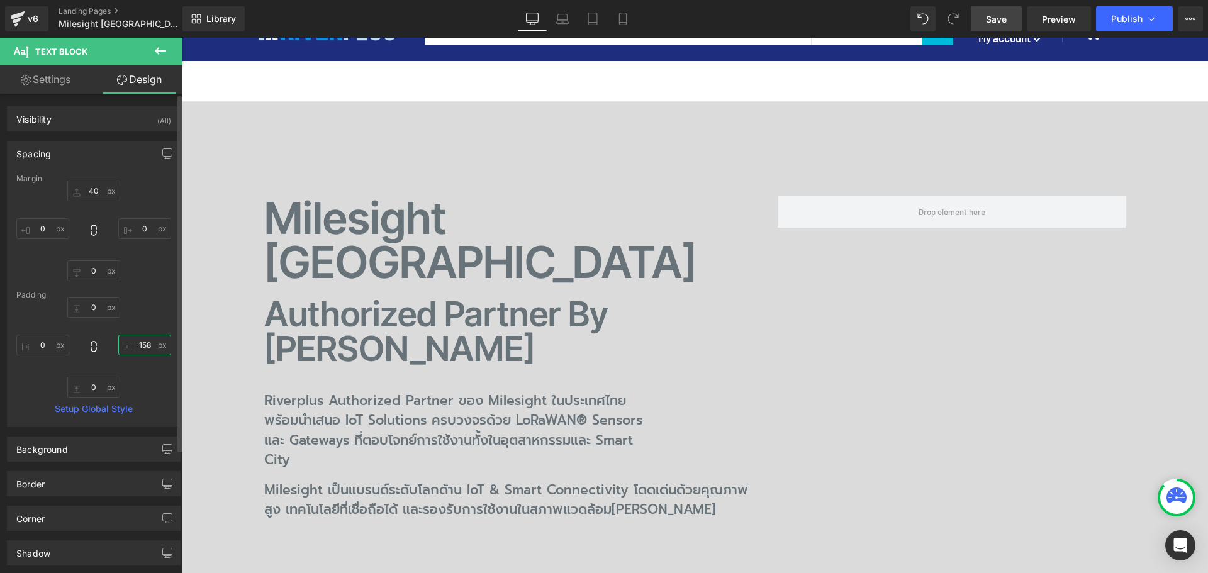
click at [140, 338] on input "158" at bounding box center [144, 345] width 53 height 21
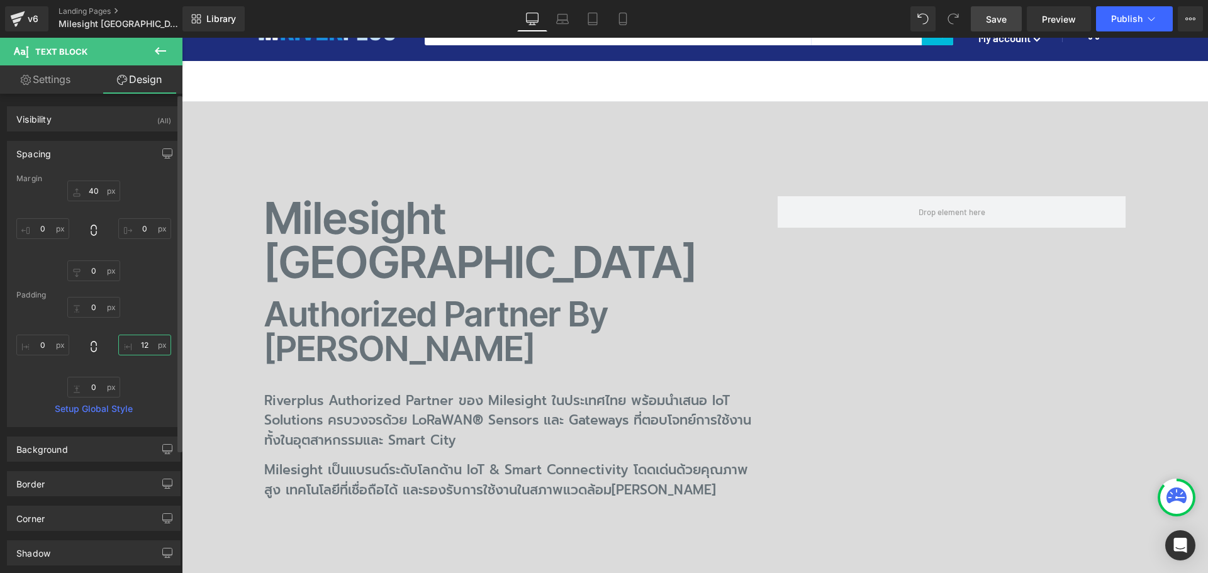
type input "120"
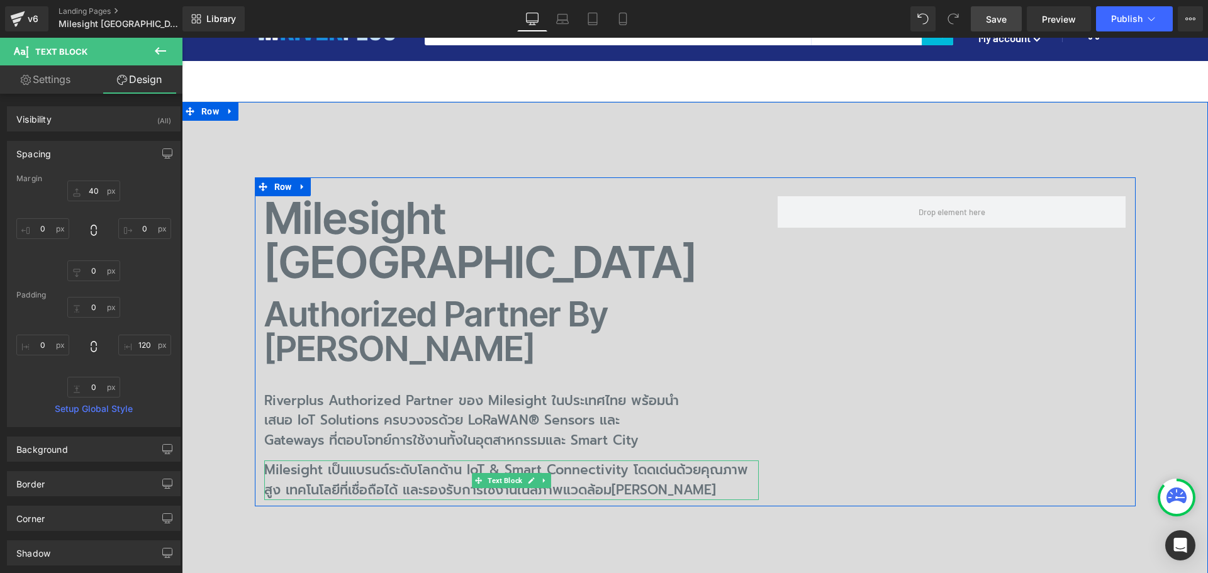
click at [676, 460] on p "Milesight เป็นแบรนด์ระดับโลกด้าน IoT & Smart Connectivity โดดเด่นด้วยคุณภาพสูง …" at bounding box center [511, 480] width 495 height 40
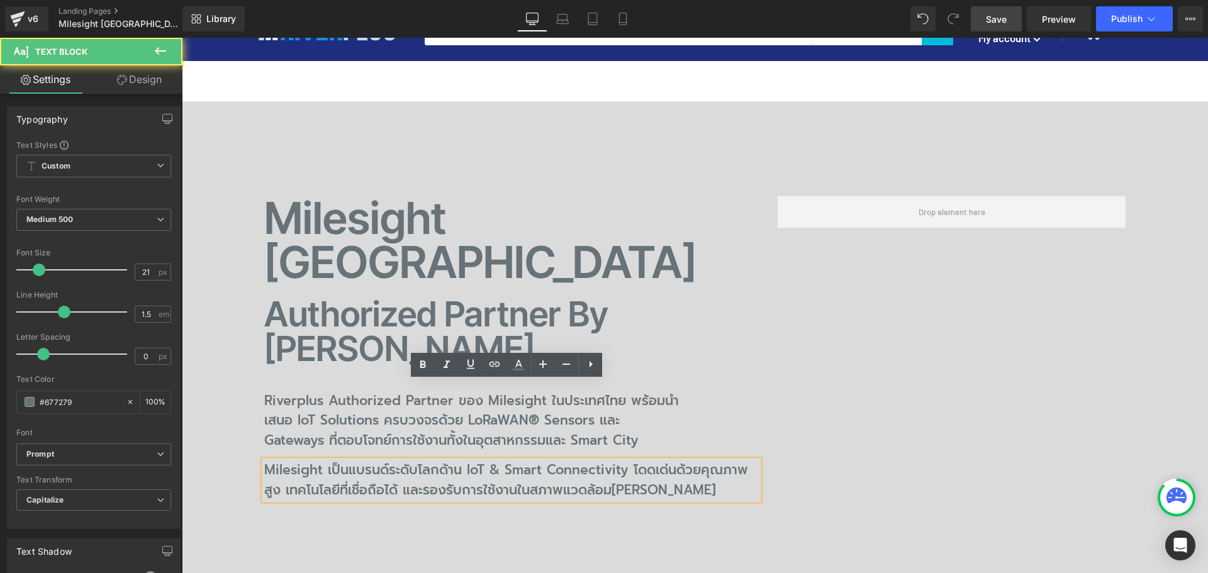
click at [756, 460] on div "Milesight เป็นแบรนด์ระดับโลกด้าน IoT & Smart Connectivity โดดเด่นด้วยคุณภาพสูง …" at bounding box center [511, 480] width 495 height 40
click at [820, 411] on div "Milesight Thailand Heading Authorized Partner by Riverplus Heading Riverplus Au…" at bounding box center [695, 342] width 881 height 330
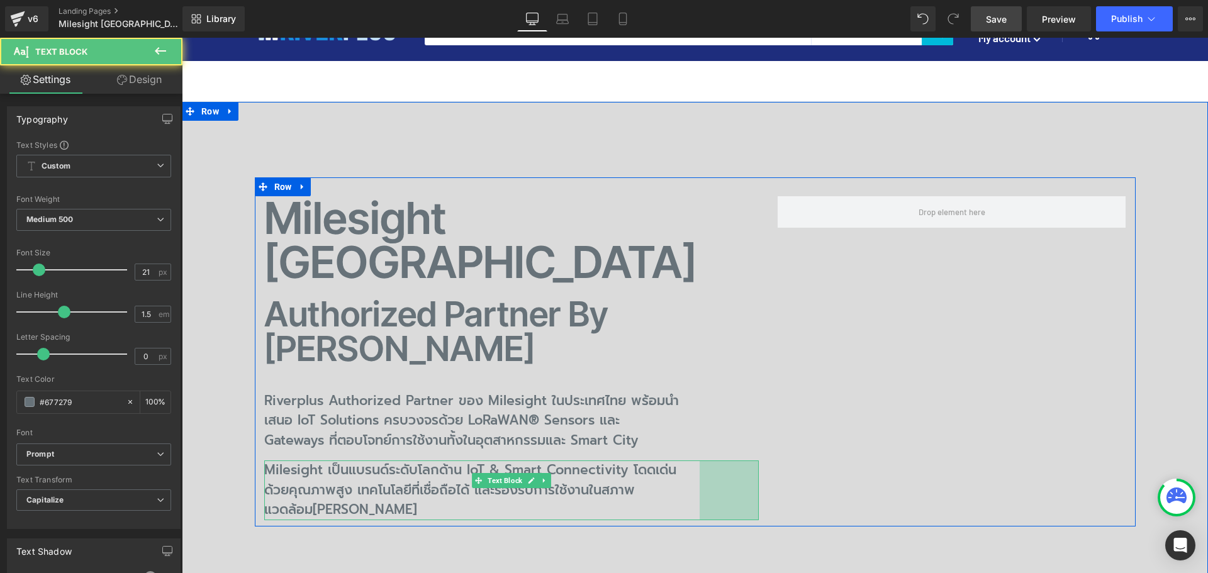
drag, startPoint x: 754, startPoint y: 398, endPoint x: 695, endPoint y: 397, distance: 59.1
click at [700, 460] on div "94px" at bounding box center [729, 490] width 59 height 60
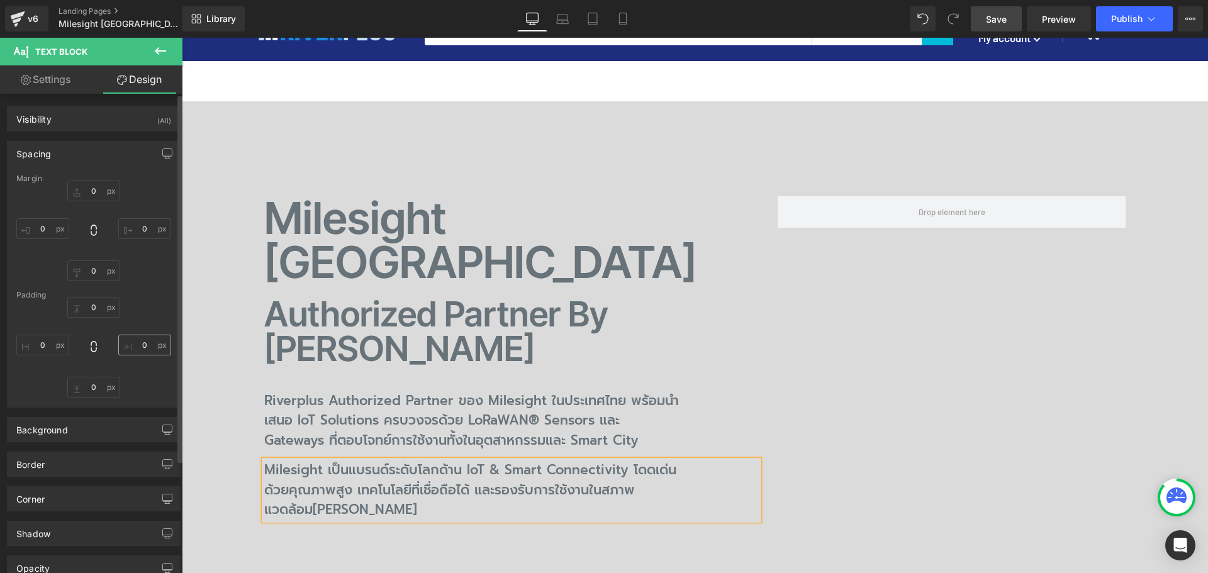
type input "16"
type input "0"
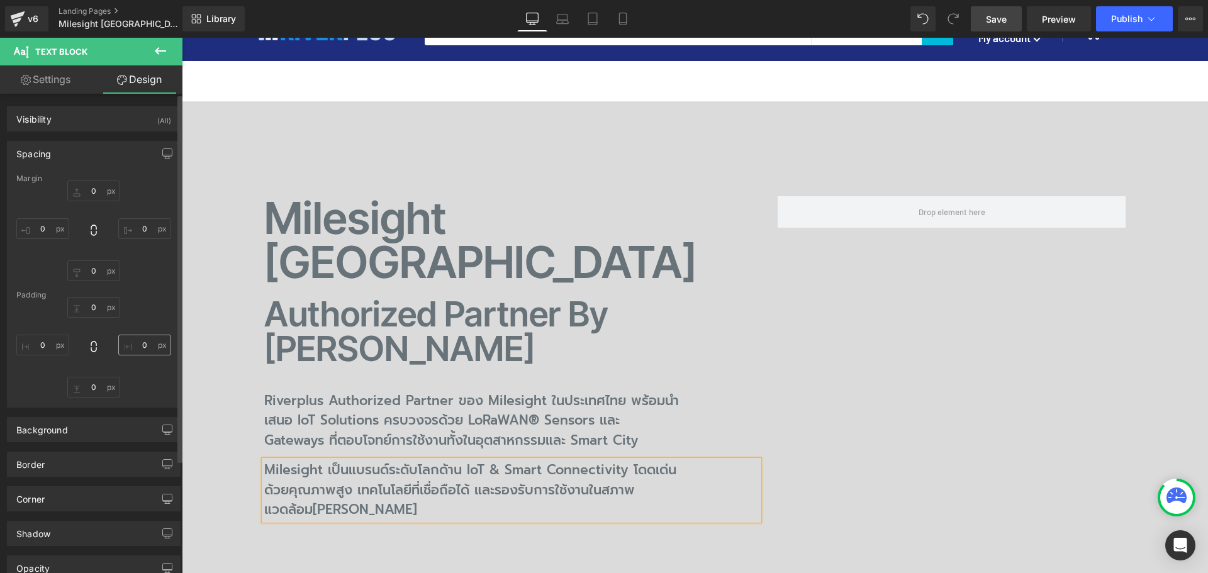
type input "94"
type input "0"
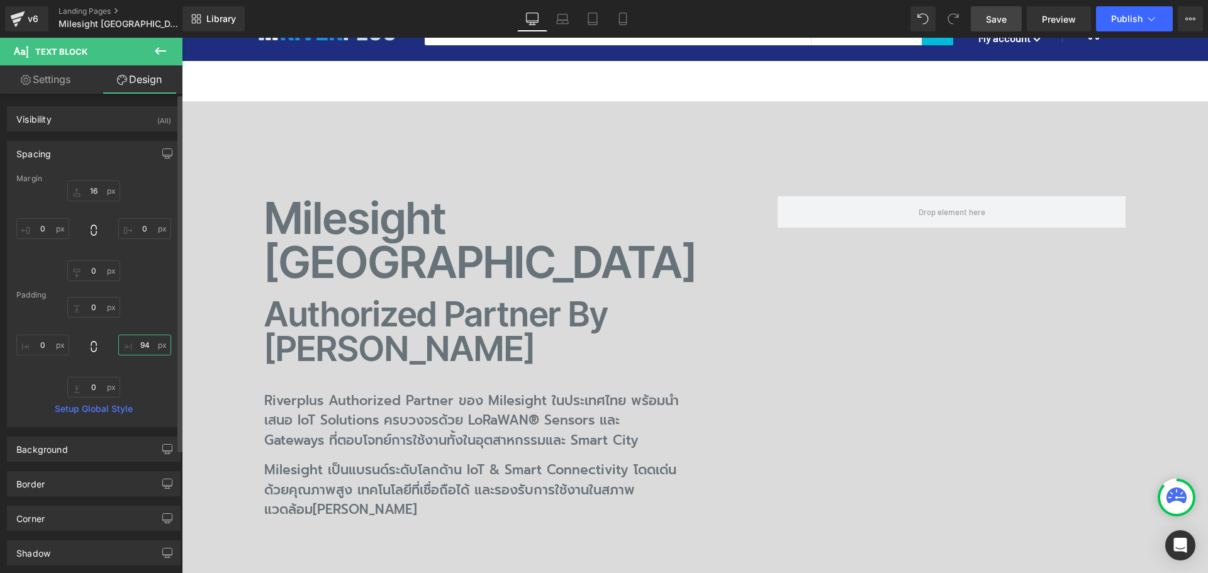
click at [145, 344] on input "94" at bounding box center [144, 345] width 53 height 21
type input "120"
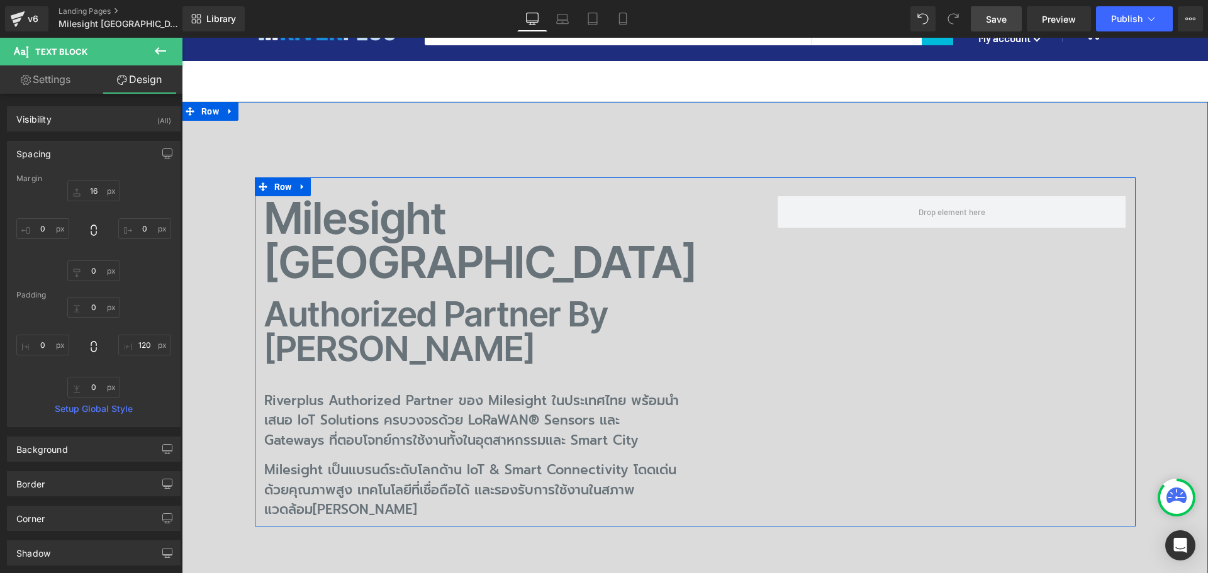
click at [866, 376] on div "Milesight Thailand Heading Authorized Partner by Riverplus Heading Riverplus Au…" at bounding box center [695, 351] width 881 height 349
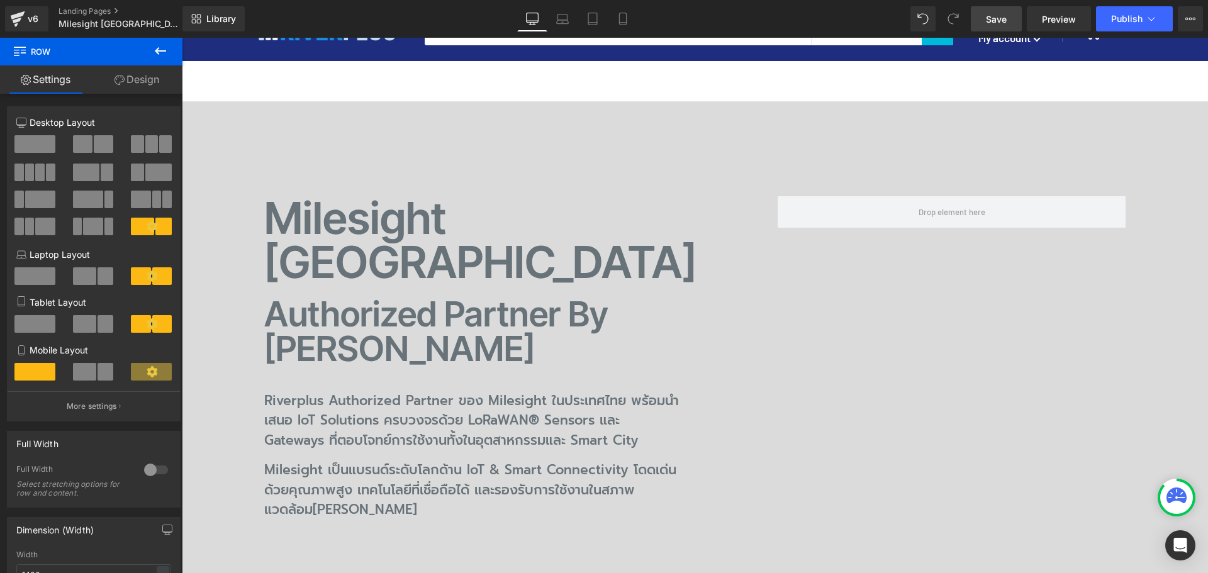
click at [996, 21] on span "Save" at bounding box center [996, 19] width 21 height 13
click at [995, 18] on span "Save" at bounding box center [996, 19] width 21 height 13
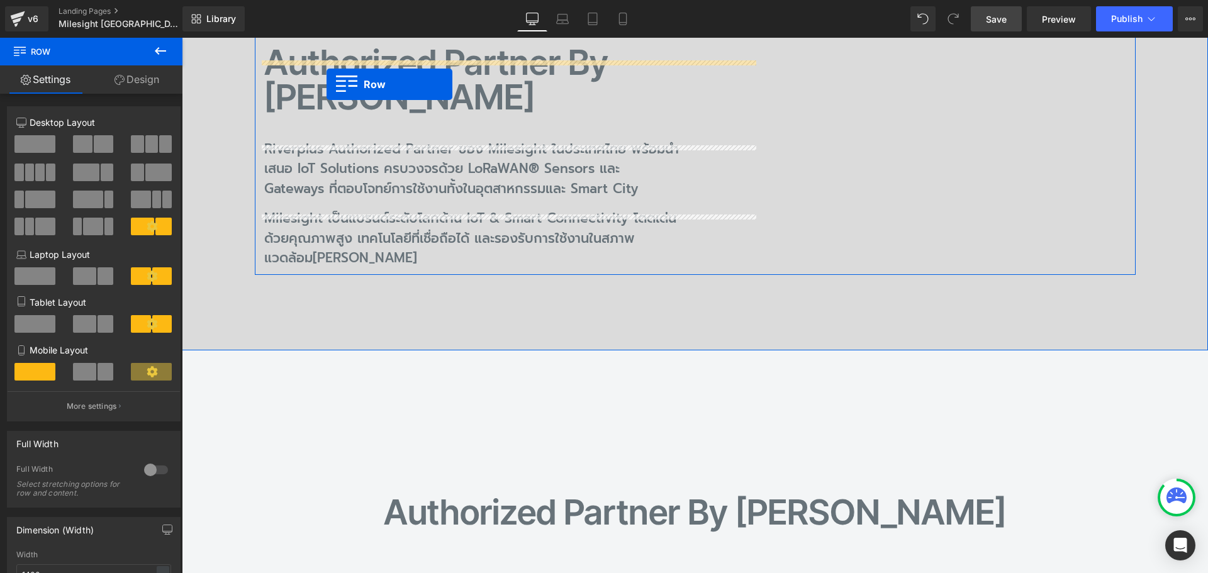
scroll to position [277, 0]
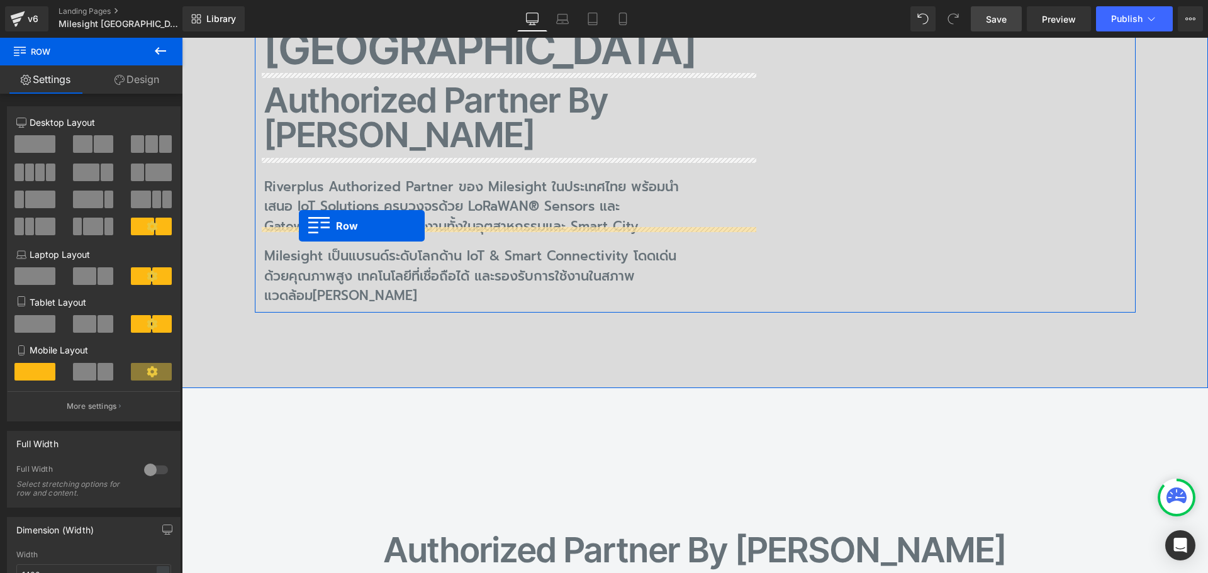
drag, startPoint x: 286, startPoint y: 476, endPoint x: 299, endPoint y: 226, distance: 250.7
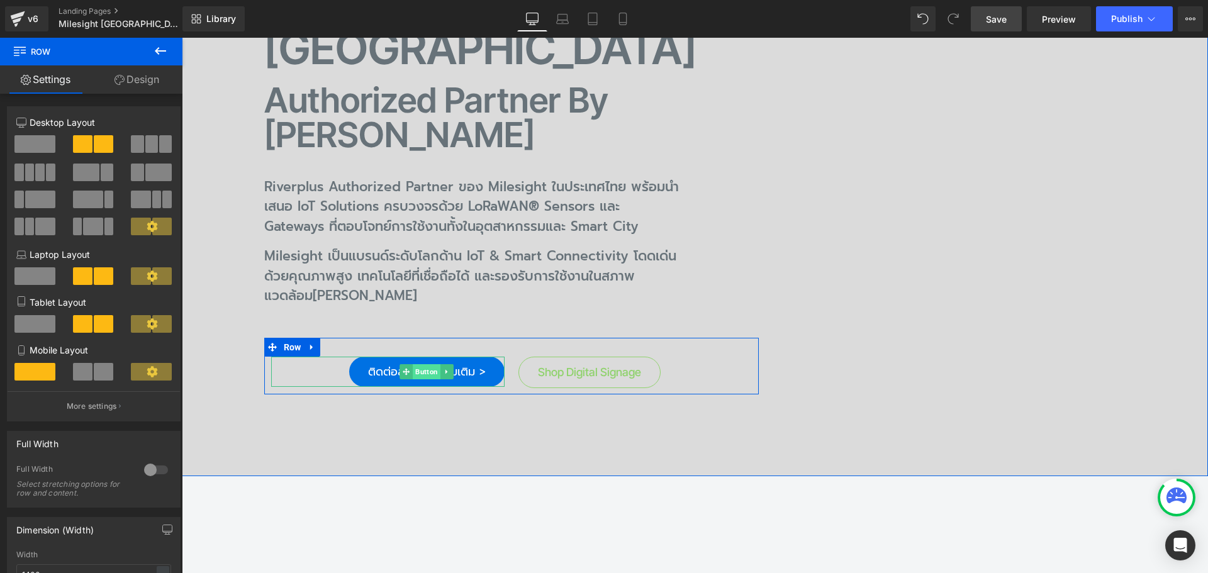
click at [415, 364] on span "Button" at bounding box center [427, 371] width 28 height 15
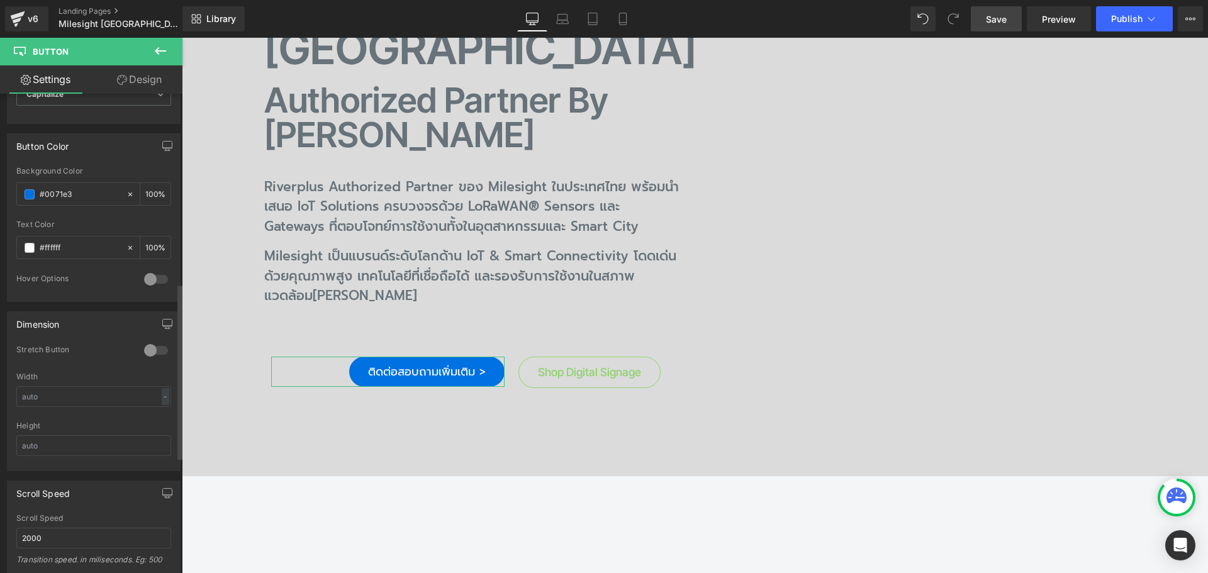
scroll to position [692, 0]
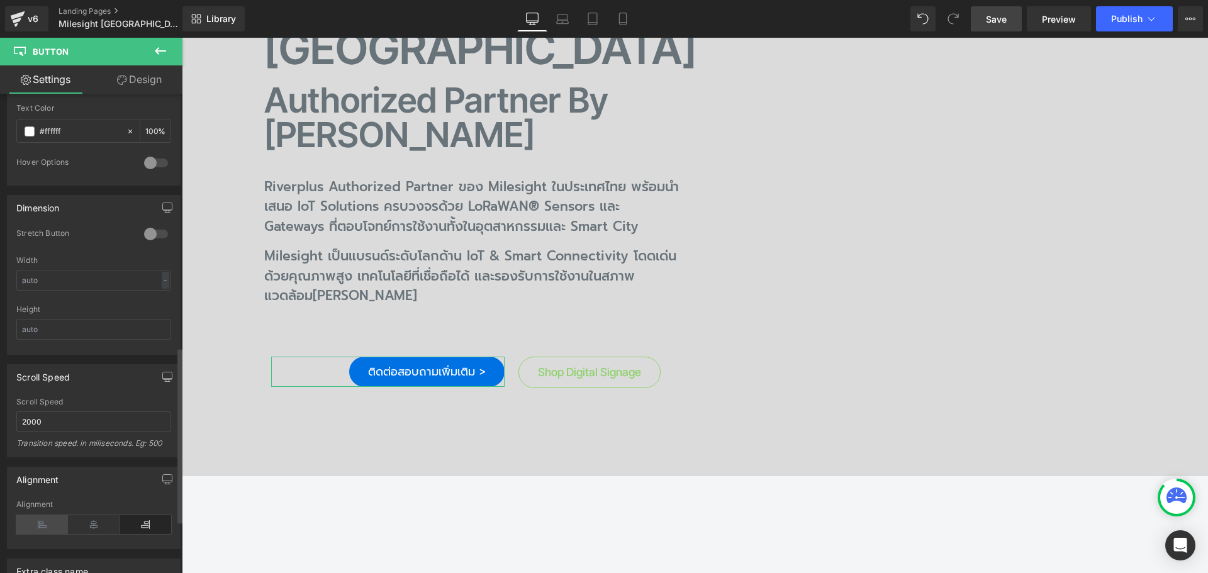
click at [42, 521] on icon at bounding box center [42, 524] width 52 height 19
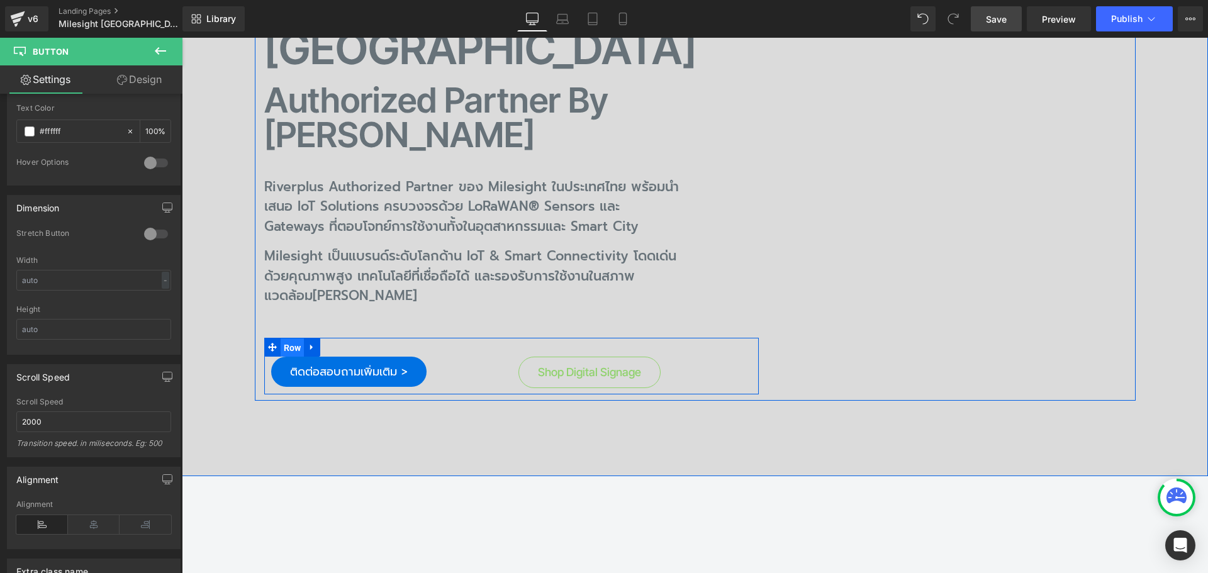
click at [288, 338] on span "Row" at bounding box center [293, 347] width 24 height 19
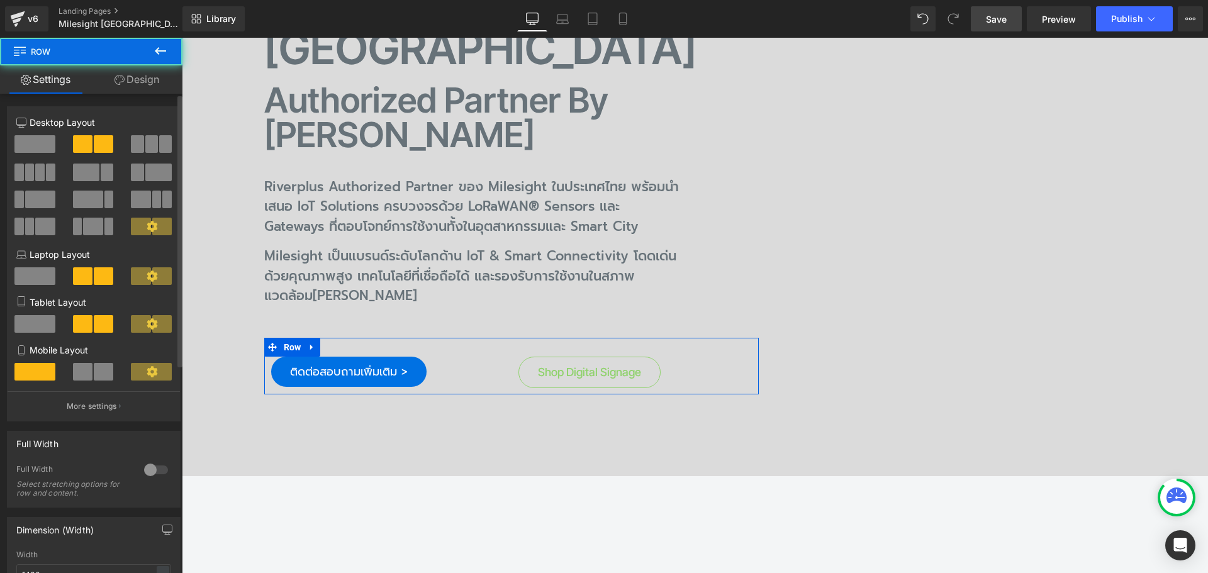
click at [105, 410] on p "More settings" at bounding box center [92, 406] width 50 height 11
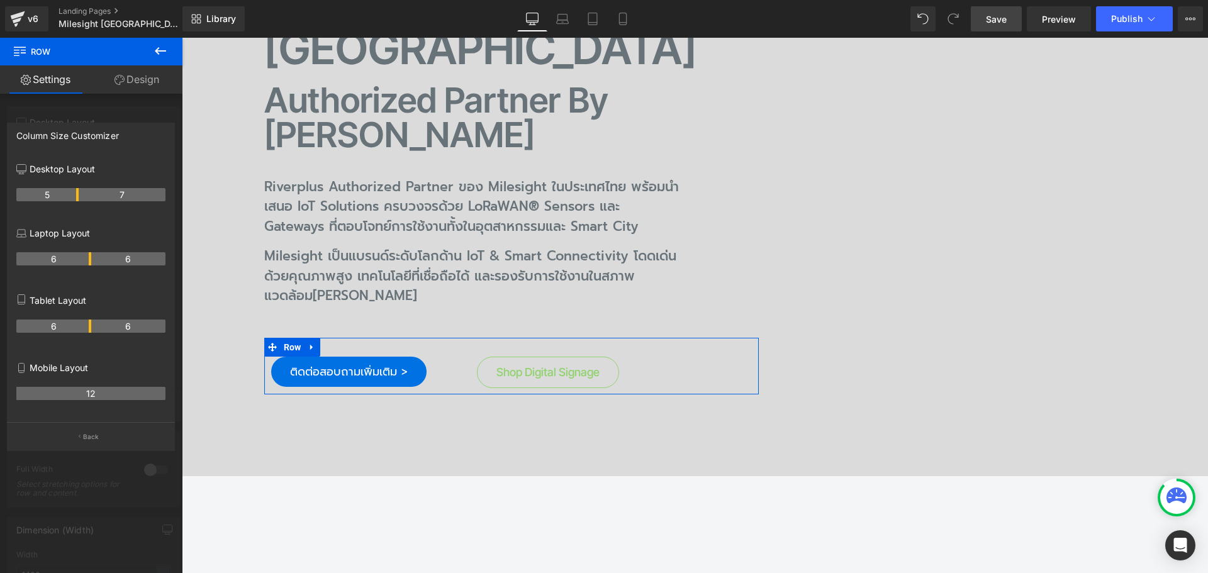
drag, startPoint x: 90, startPoint y: 190, endPoint x: 79, endPoint y: 194, distance: 11.3
click at [990, 21] on span "Save" at bounding box center [996, 19] width 21 height 13
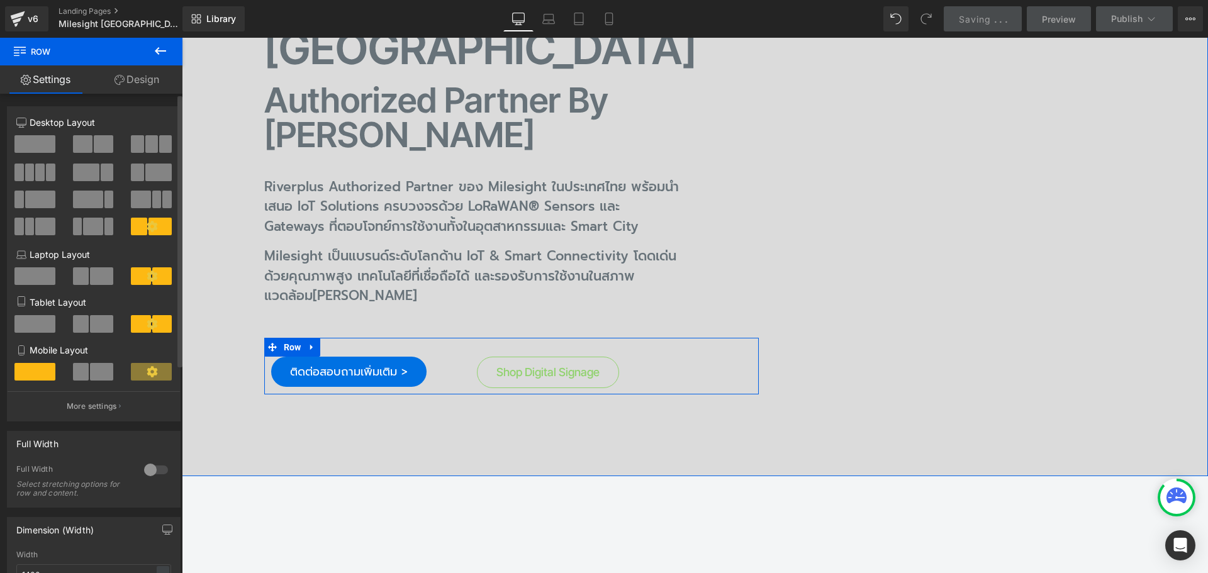
click at [974, 287] on div "Milesight Thailand Heading Authorized Partner by Riverplus Heading Riverplus Au…" at bounding box center [695, 182] width 881 height 437
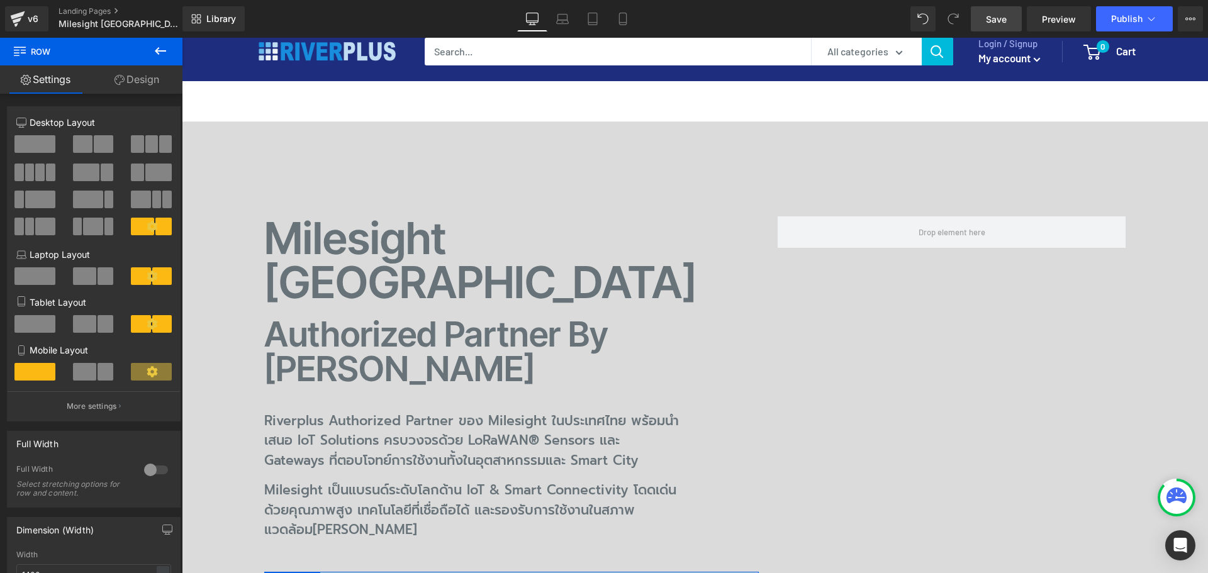
scroll to position [25, 0]
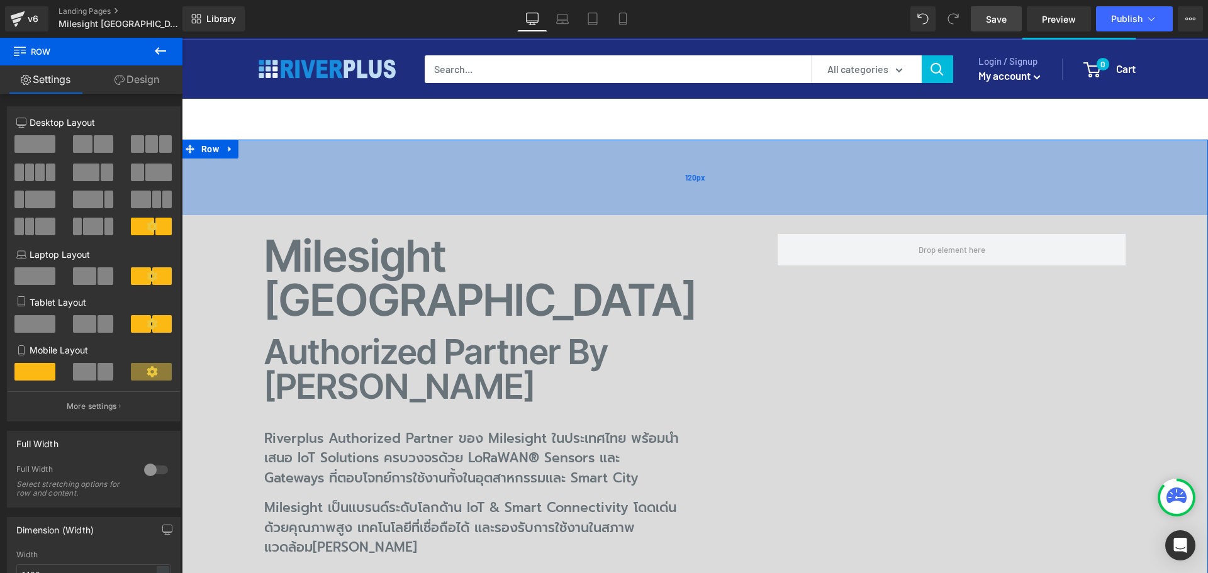
click at [308, 153] on div "120px" at bounding box center [695, 177] width 1026 height 75
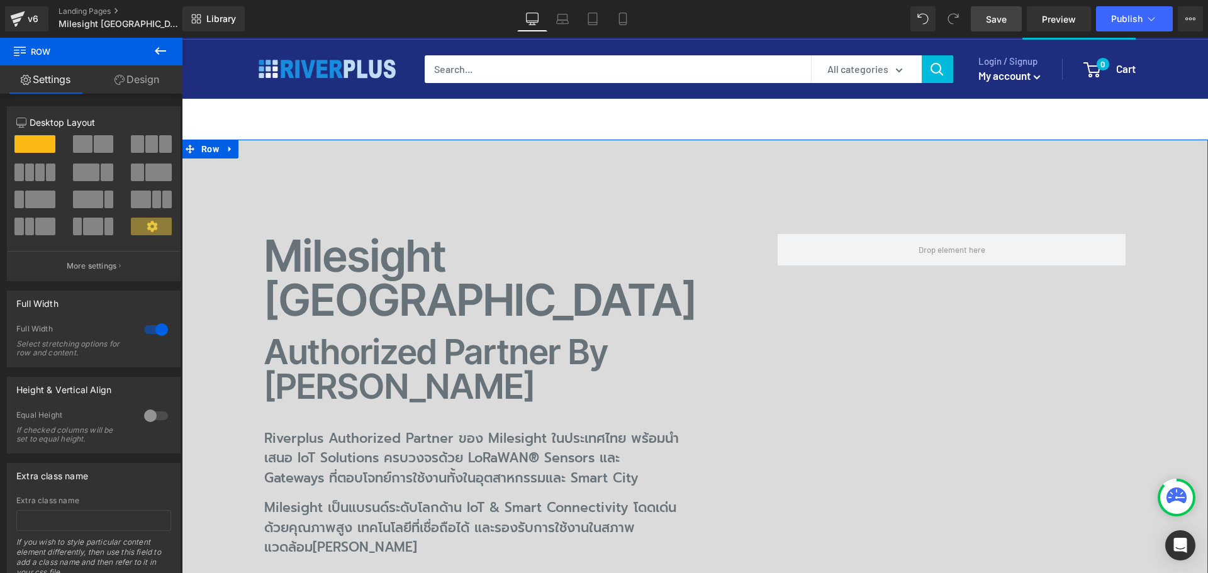
click at [119, 79] on icon at bounding box center [119, 80] width 10 height 10
click at [0, 0] on div "Spacing" at bounding box center [0, 0] width 0 height 0
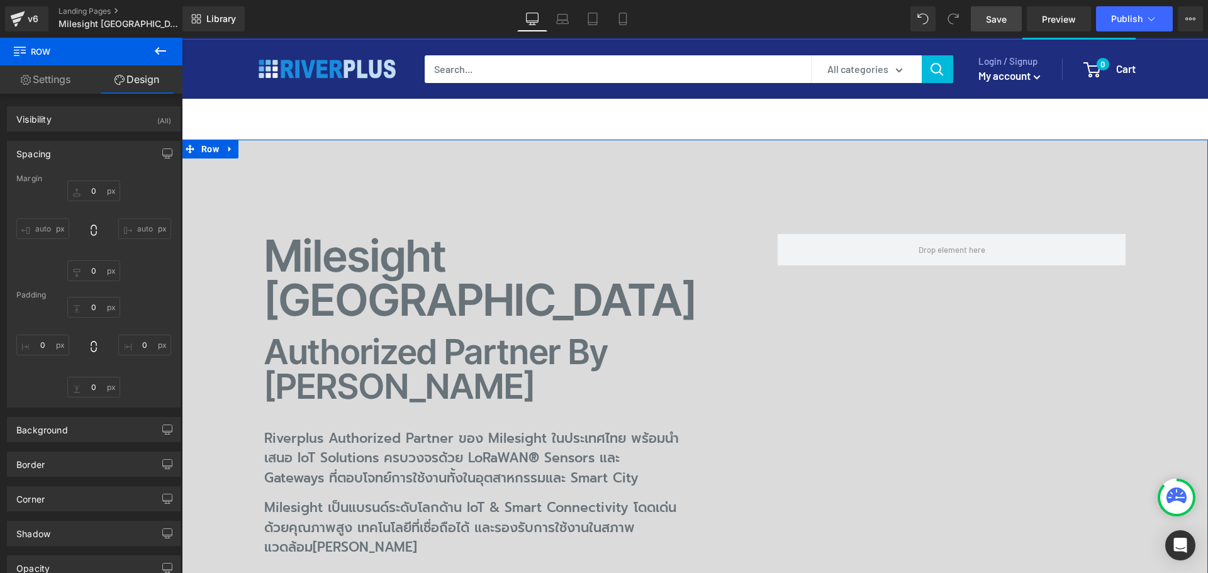
type input "0"
type input "120"
type input "40"
type input "120"
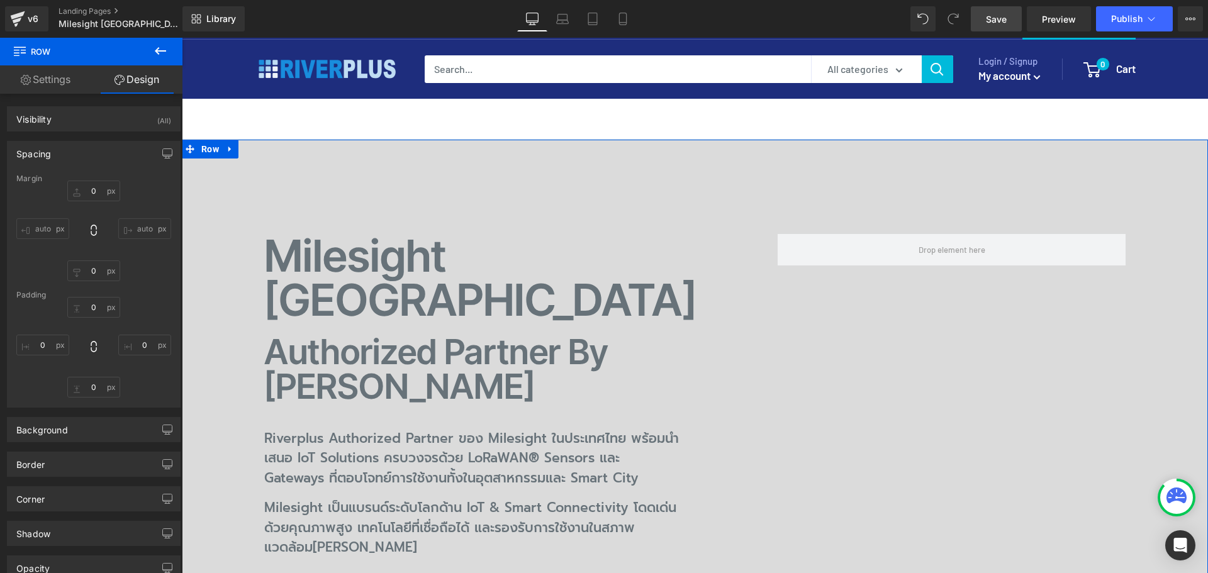
type input "40"
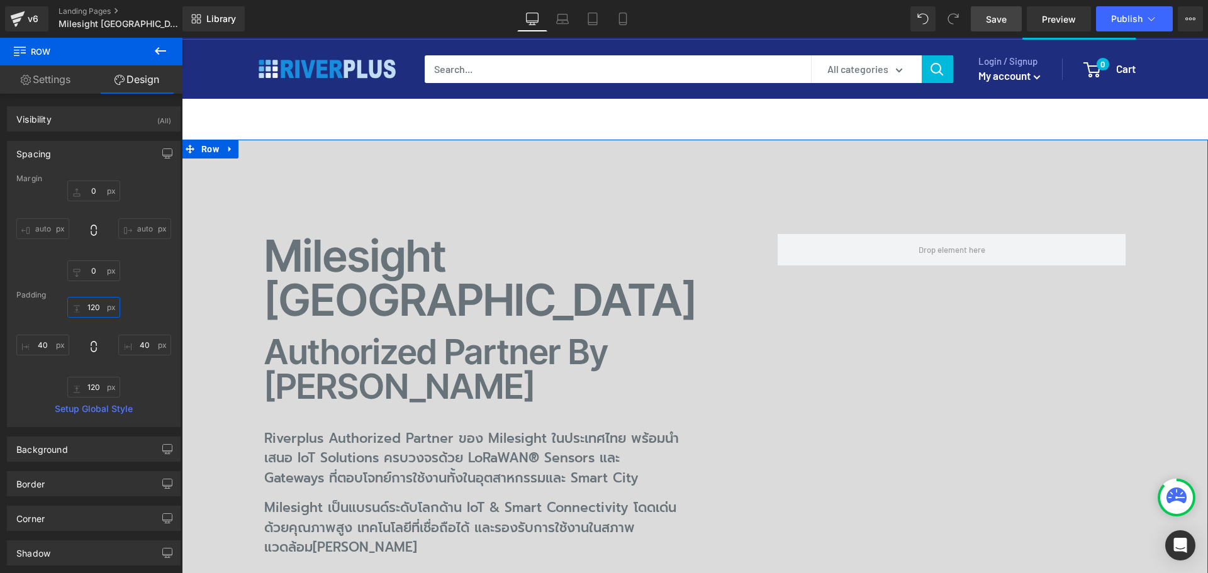
click at [105, 306] on input "120" at bounding box center [93, 307] width 53 height 21
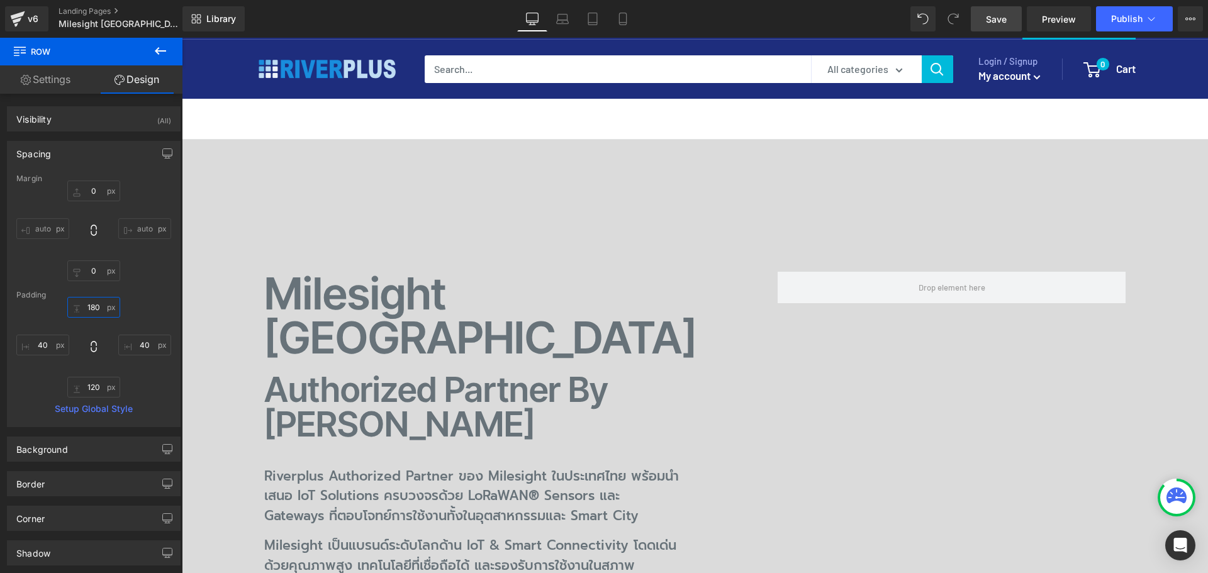
type input "180"
click at [992, 20] on span "Save" at bounding box center [996, 19] width 21 height 13
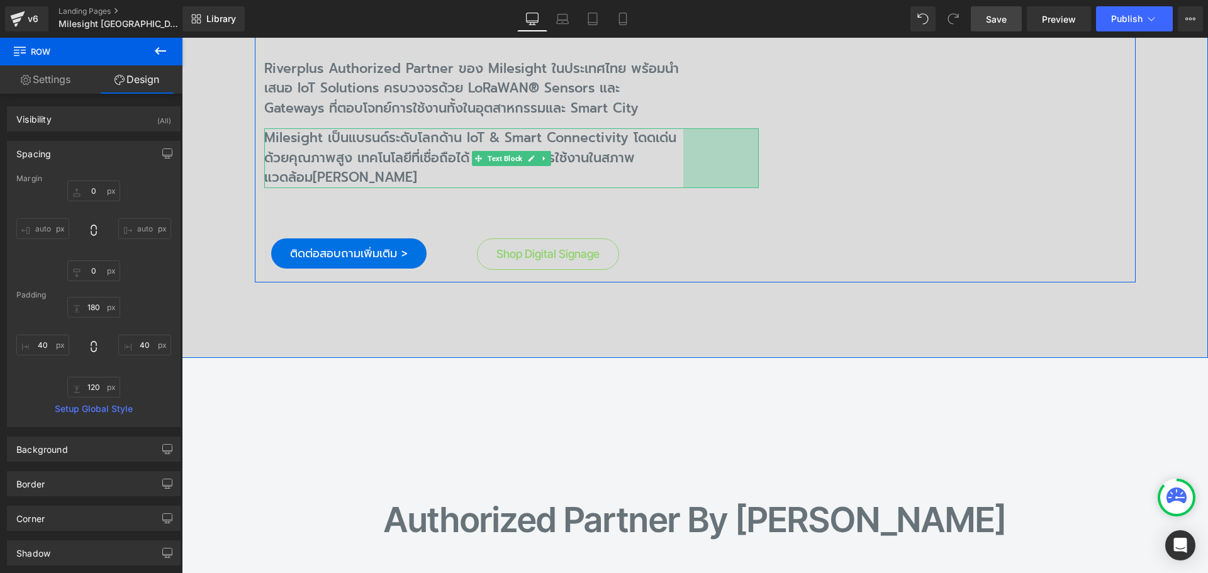
scroll to position [466, 0]
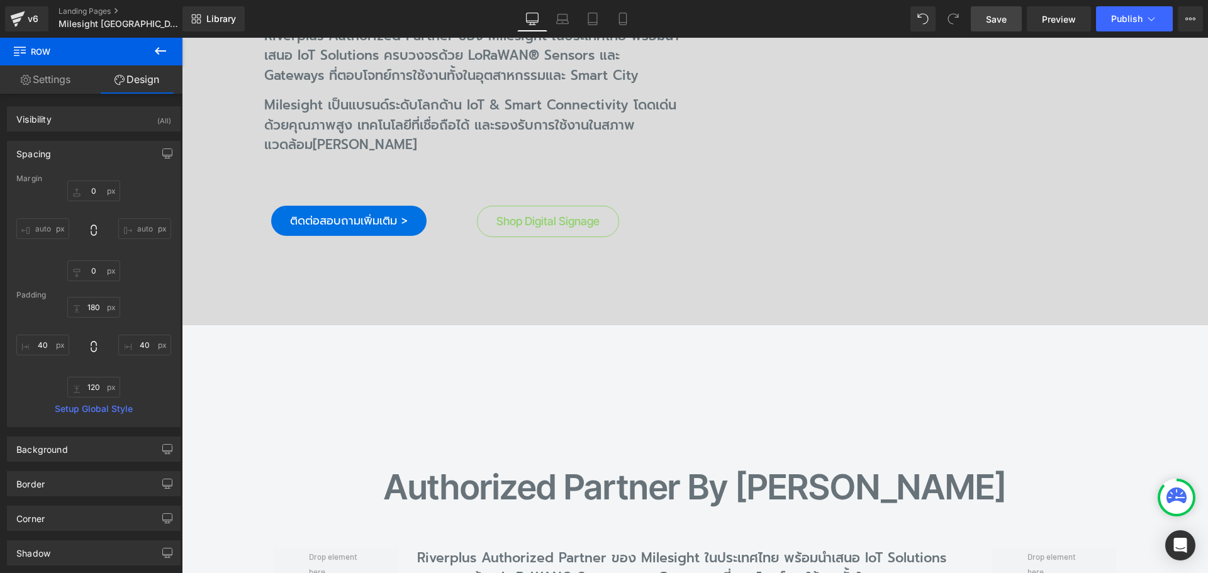
click at [997, 21] on span "Save" at bounding box center [996, 19] width 21 height 13
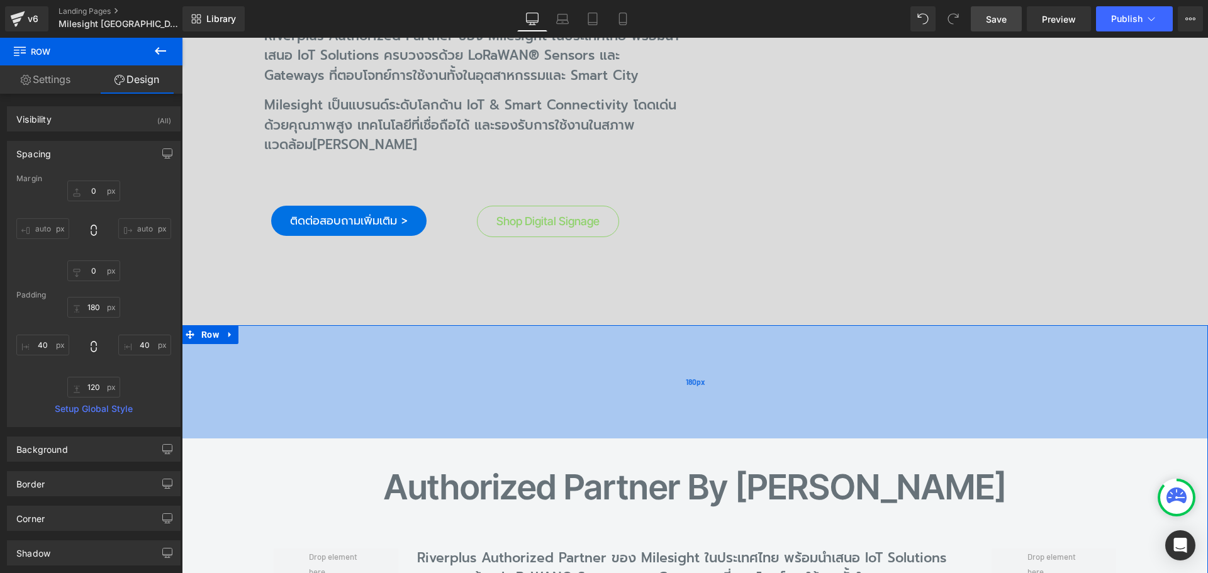
scroll to position [591, 0]
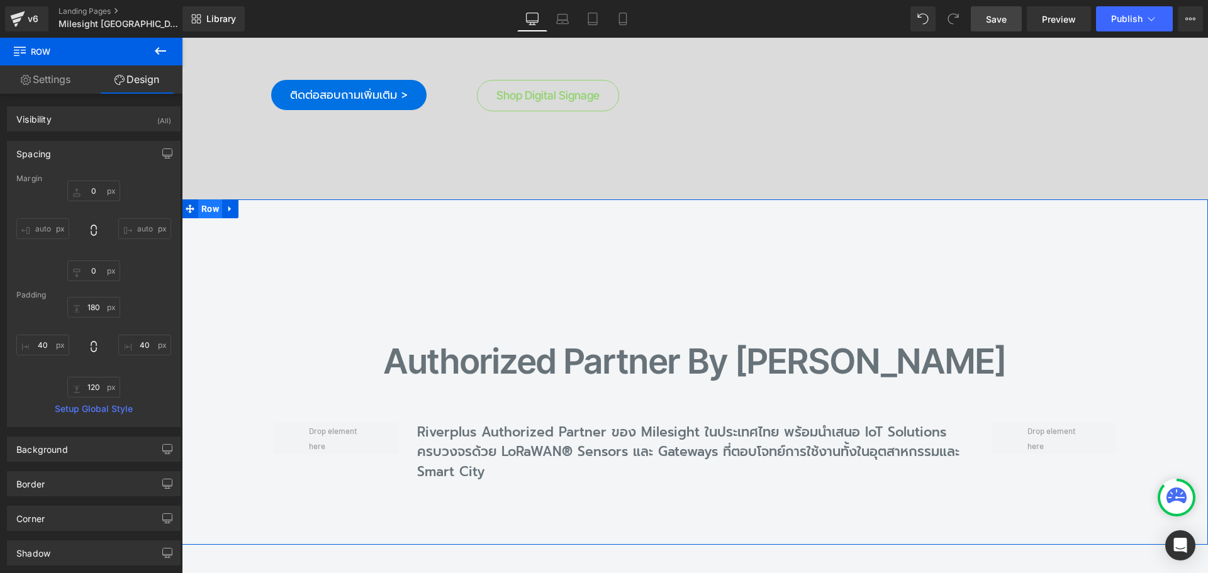
click at [203, 199] on span "Row" at bounding box center [210, 208] width 24 height 19
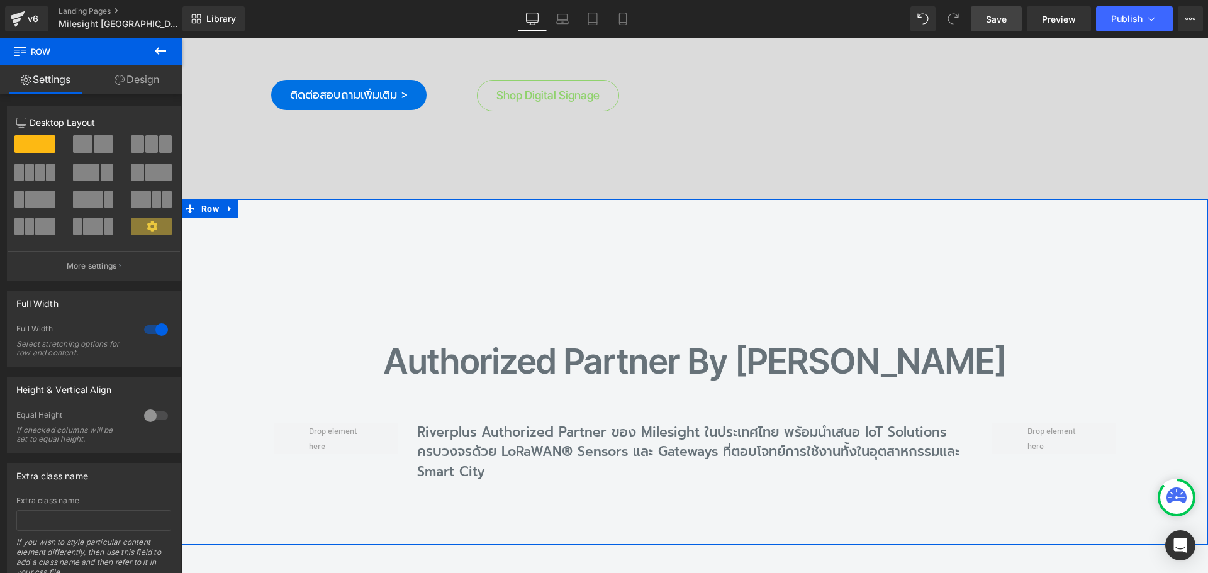
drag, startPoint x: 140, startPoint y: 74, endPoint x: 54, endPoint y: 190, distance: 144.4
click at [140, 74] on link "Design" at bounding box center [136, 79] width 91 height 28
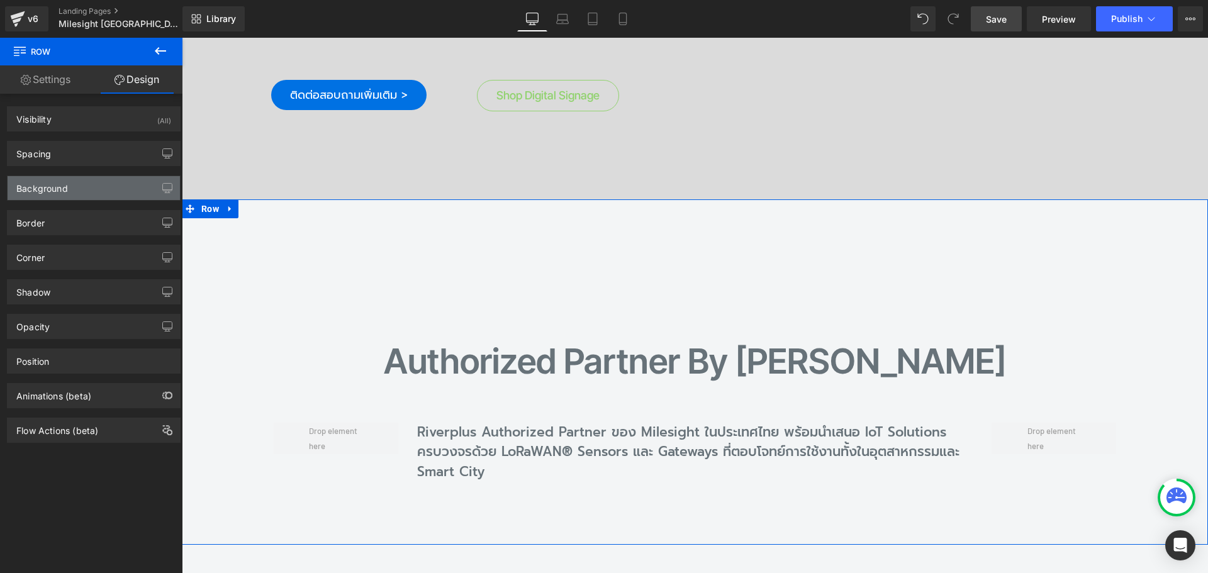
click at [45, 184] on div "Background" at bounding box center [42, 185] width 52 height 18
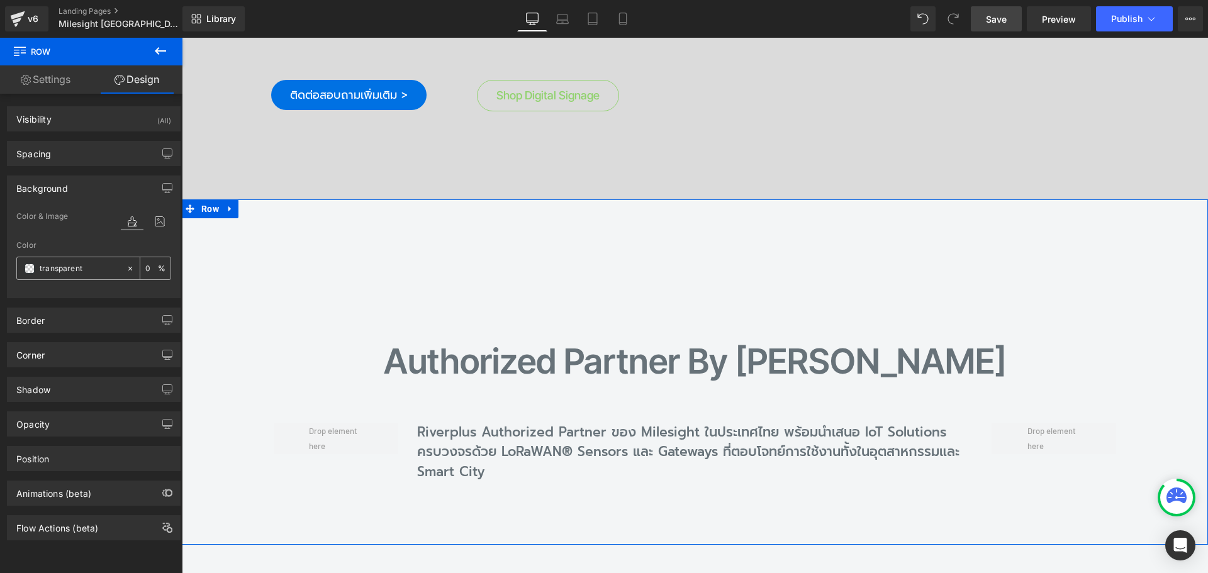
click at [32, 269] on span at bounding box center [30, 269] width 10 height 10
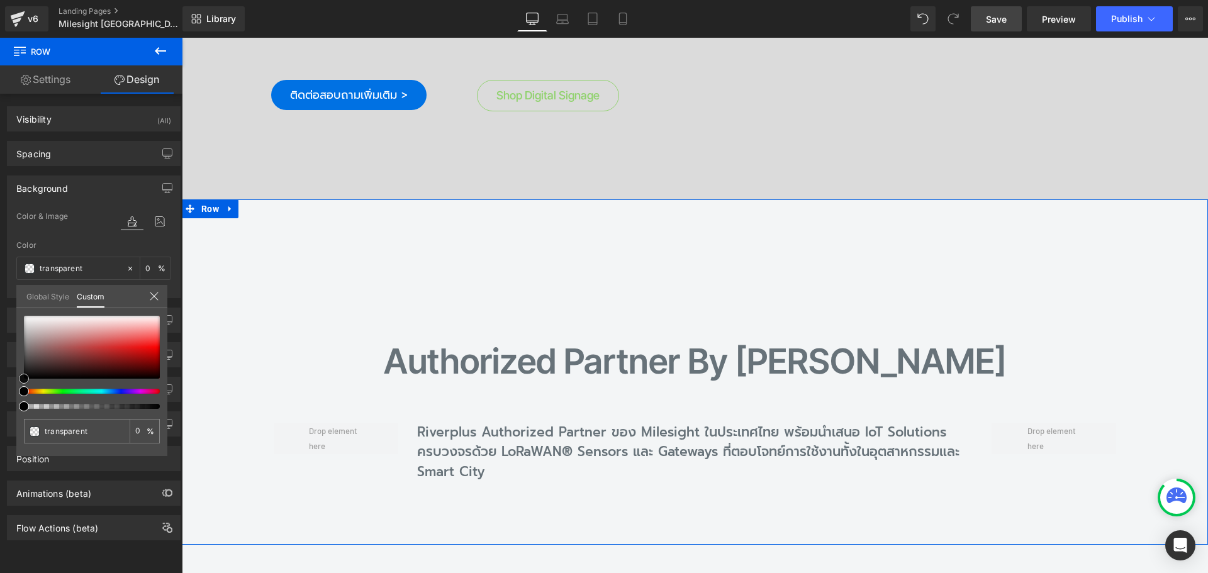
type input "#020202"
type input "100"
type input "#020202"
type input "100"
type input "#191919"
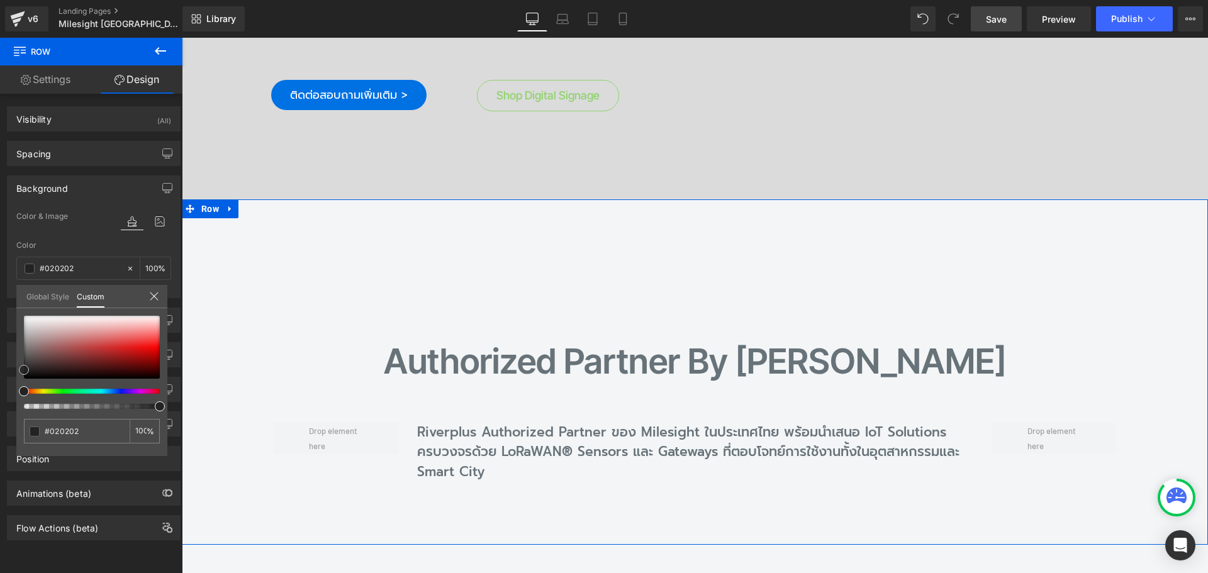
type input "#191919"
type input "#383838"
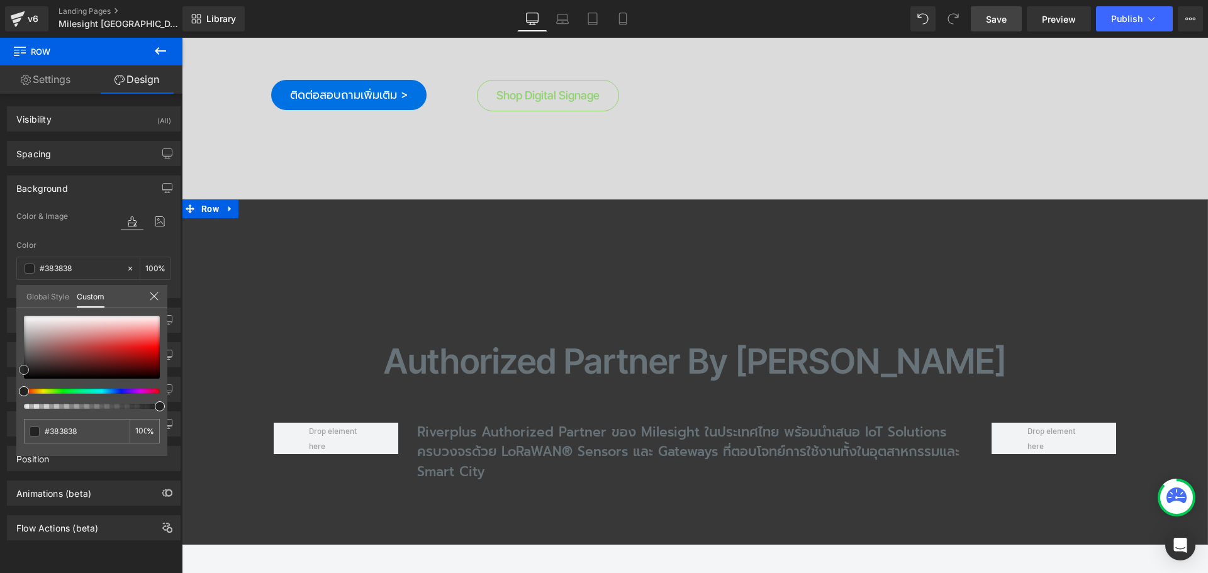
type input "#474747"
type input "#636363"
type input "#7f7f7f"
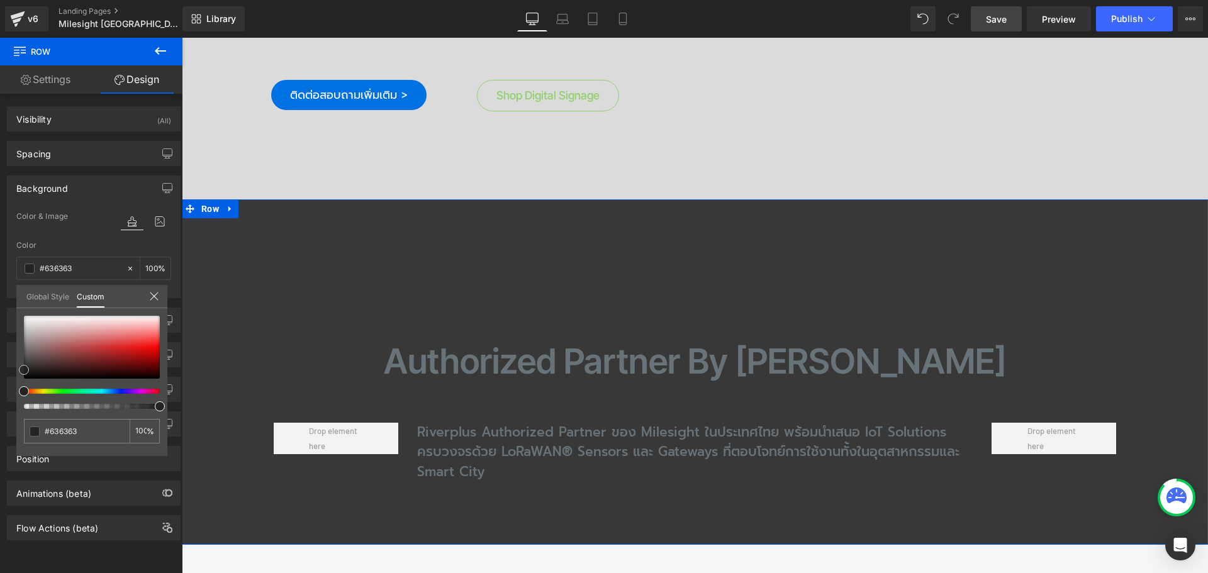
type input "#7f7f7f"
type input "#8c8c8c"
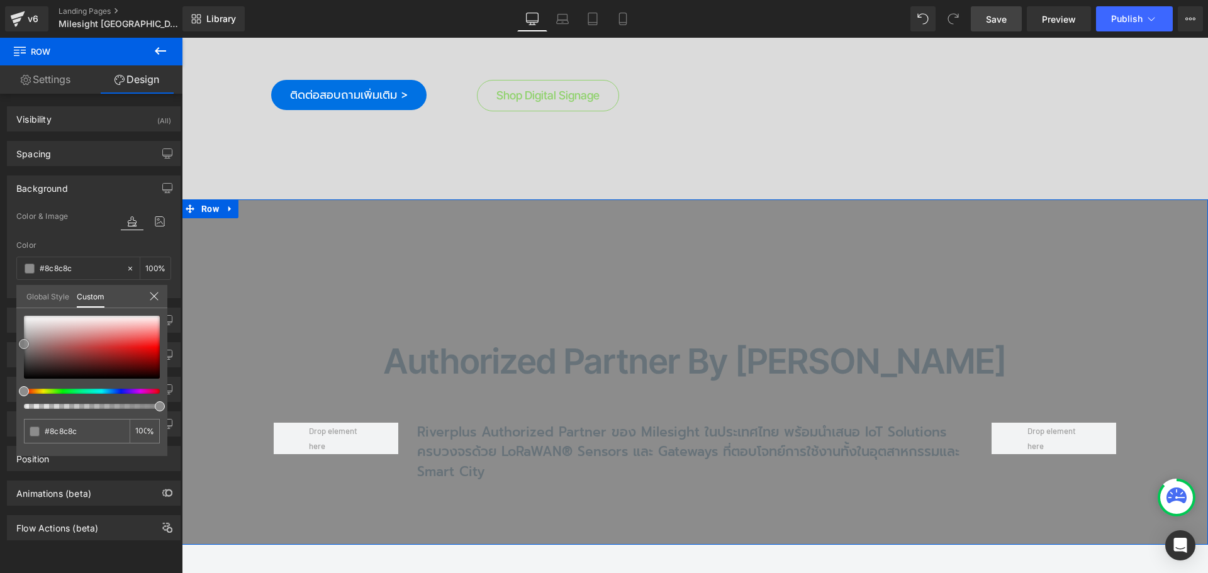
type input "#919191"
type input "#999999"
type input "#9e9e9e"
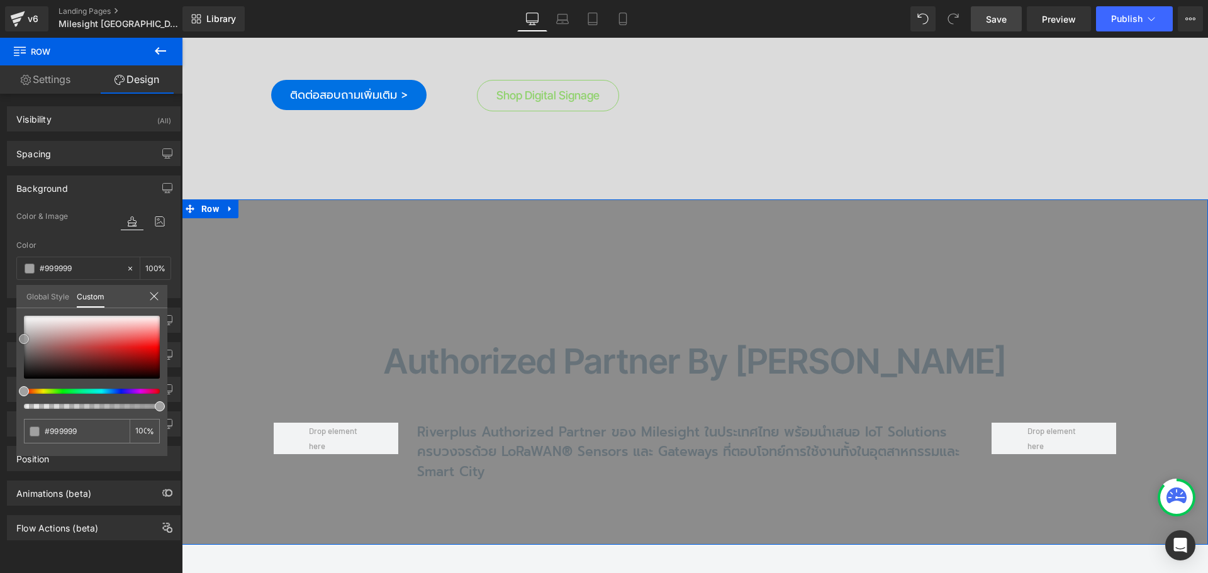
type input "#9e9e9e"
type input "#a0a0a0"
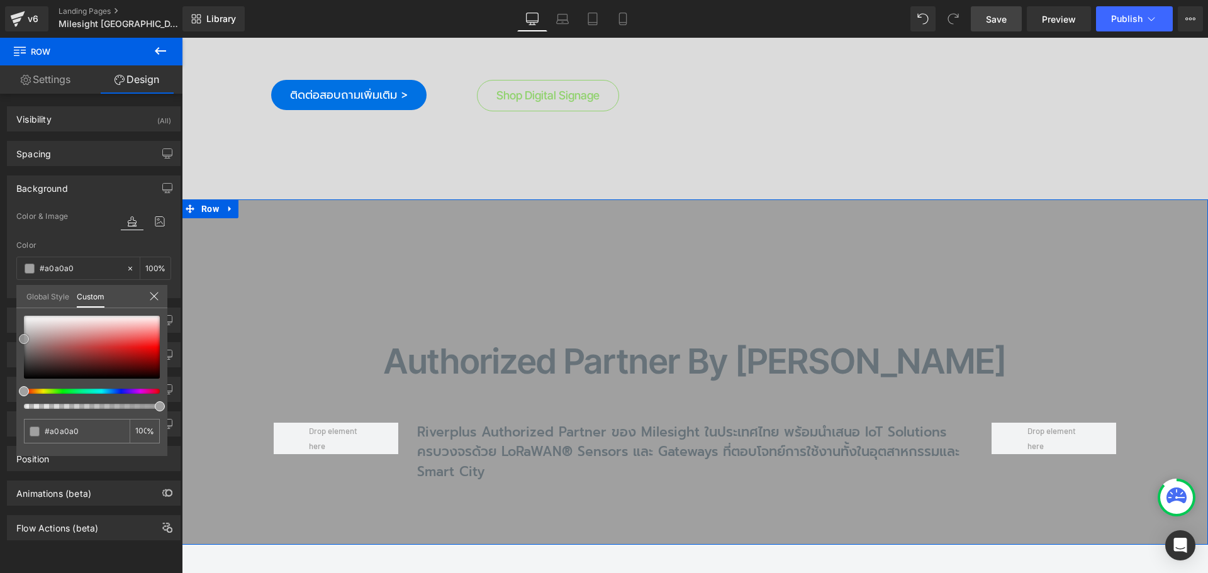
type input "#a3a3a3"
type input "#aaaaaa"
type input "#afafaf"
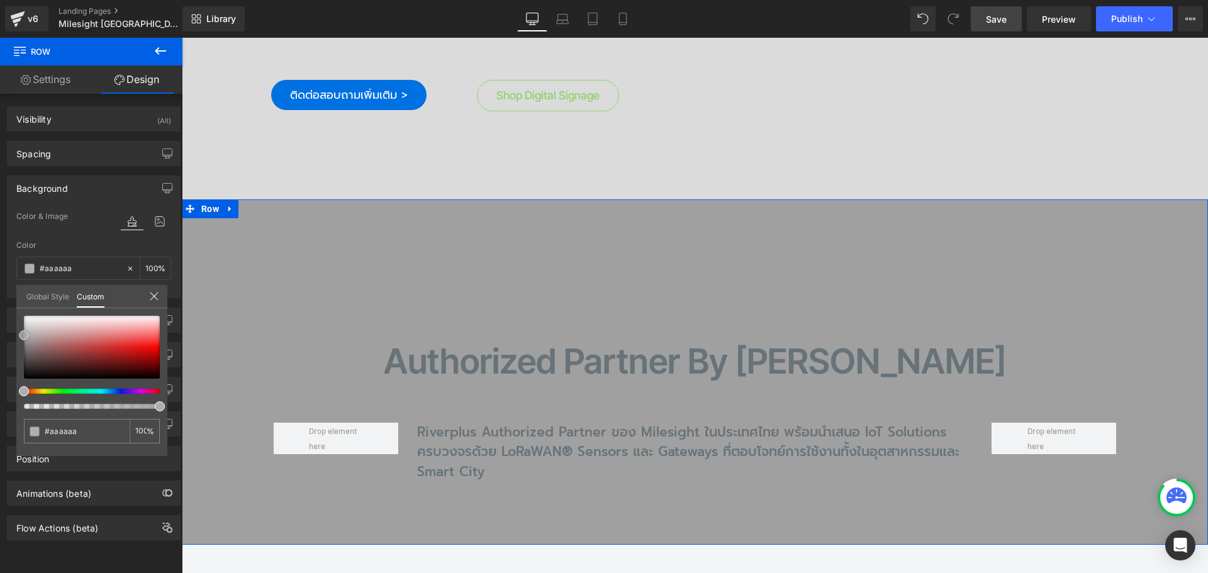
type input "#afafaf"
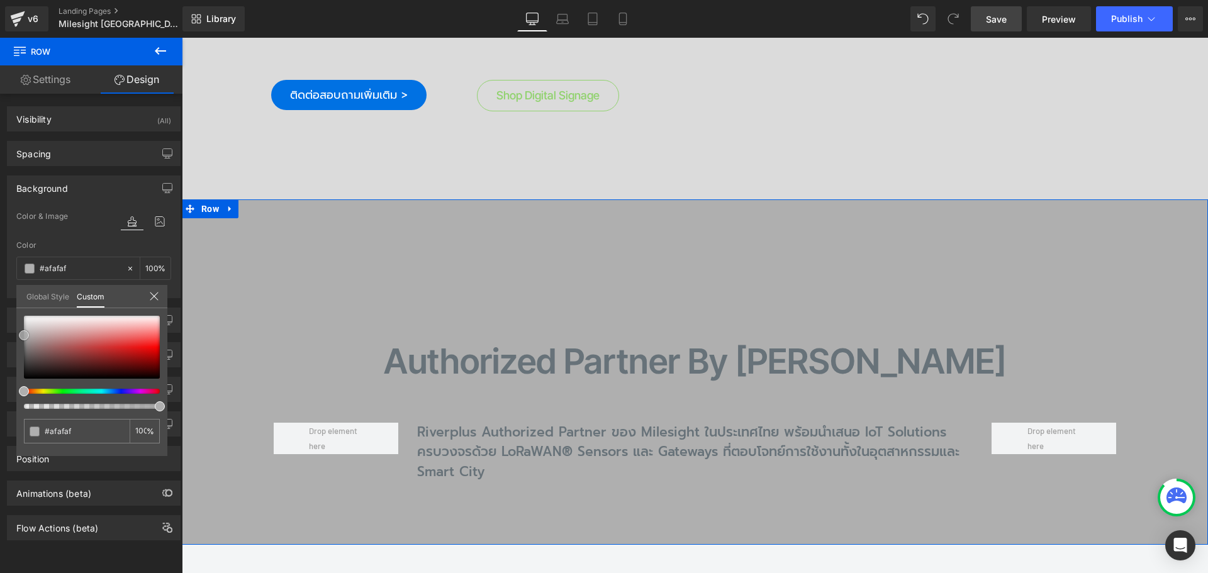
type input "#b2b2b2"
type input "#bfbfbf"
type input "#c4c4c4"
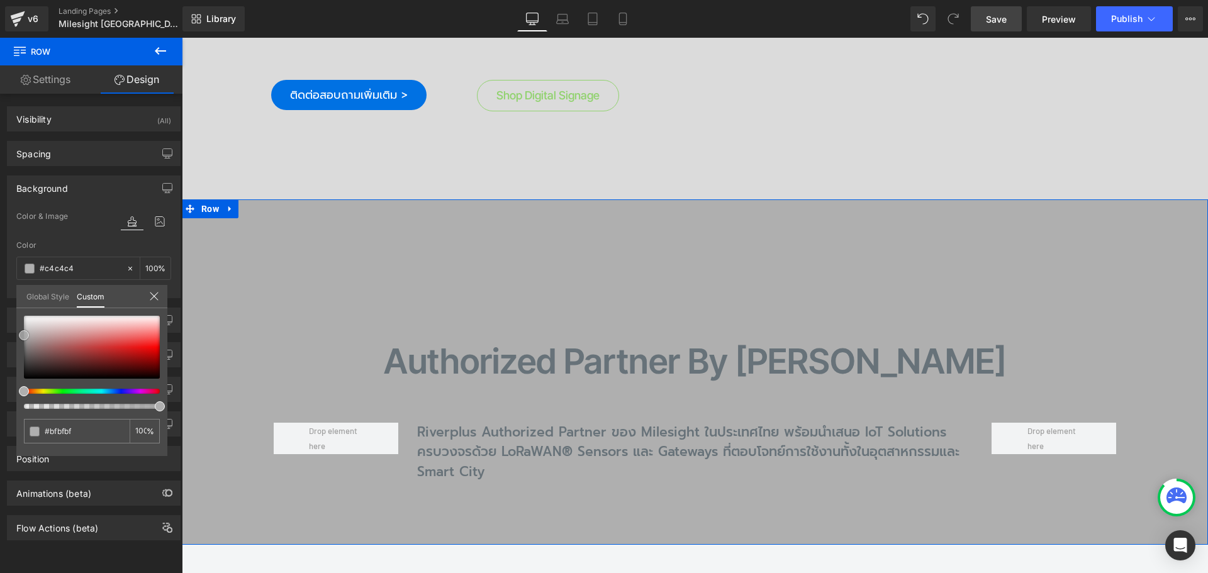
type input "#c4c4c4"
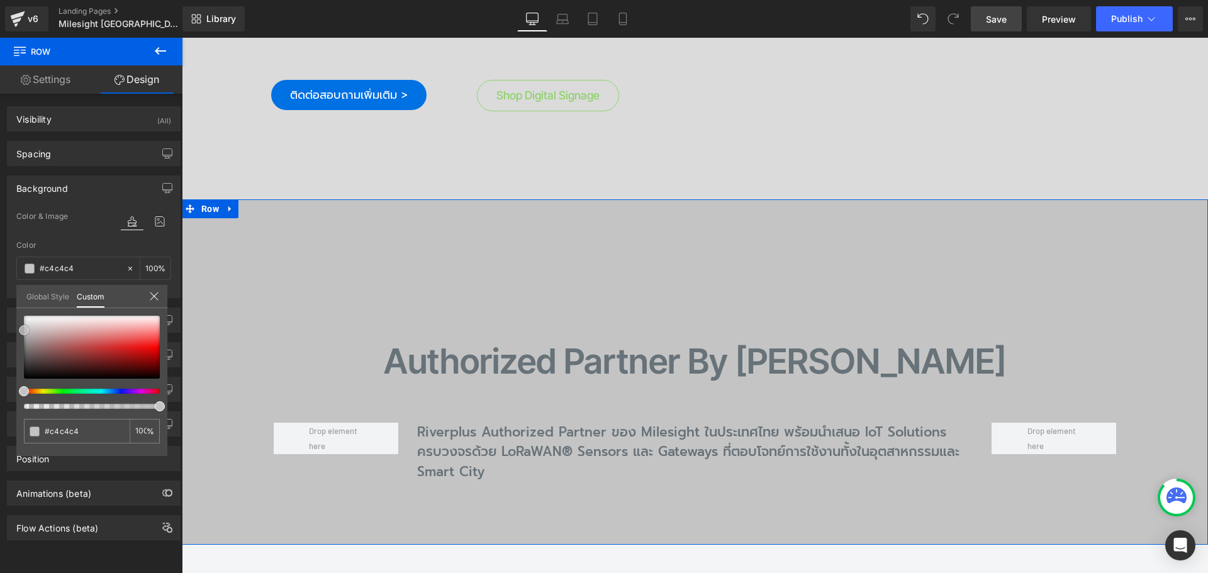
drag, startPoint x: 25, startPoint y: 377, endPoint x: 21, endPoint y: 328, distance: 48.5
click at [21, 328] on span at bounding box center [24, 330] width 10 height 10
click at [1000, 23] on span "Save" at bounding box center [996, 19] width 21 height 13
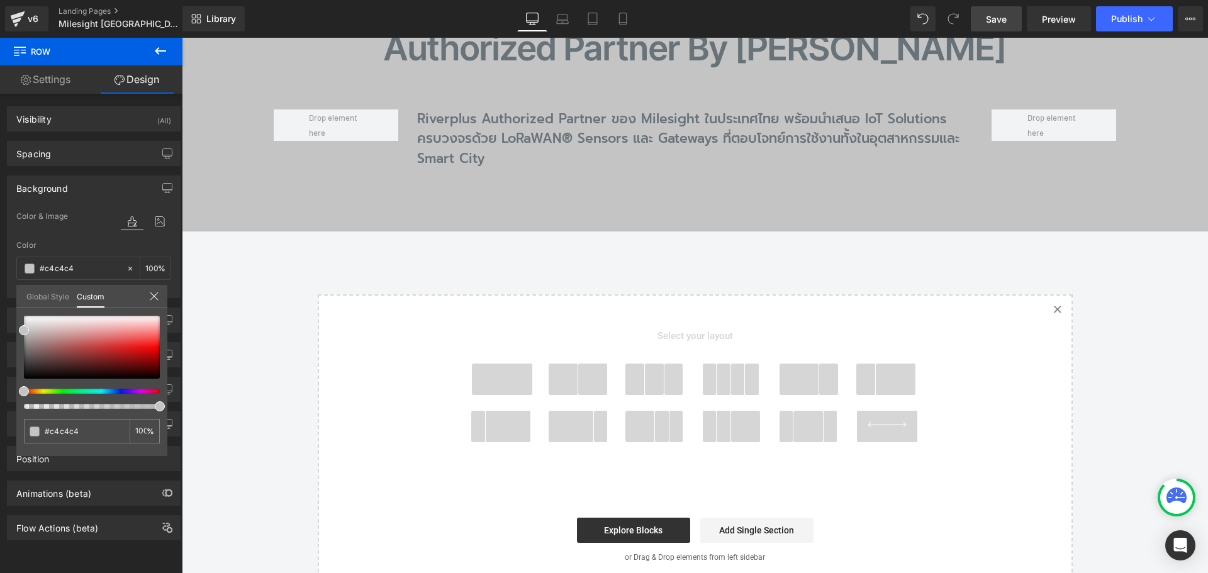
scroll to position [906, 0]
click at [255, 355] on body "Skip to content Close Newsletter ต้องการรับอีเมลจาก River Plus Co., Ltd. พร้อมข…" at bounding box center [695, 425] width 1026 height 2586
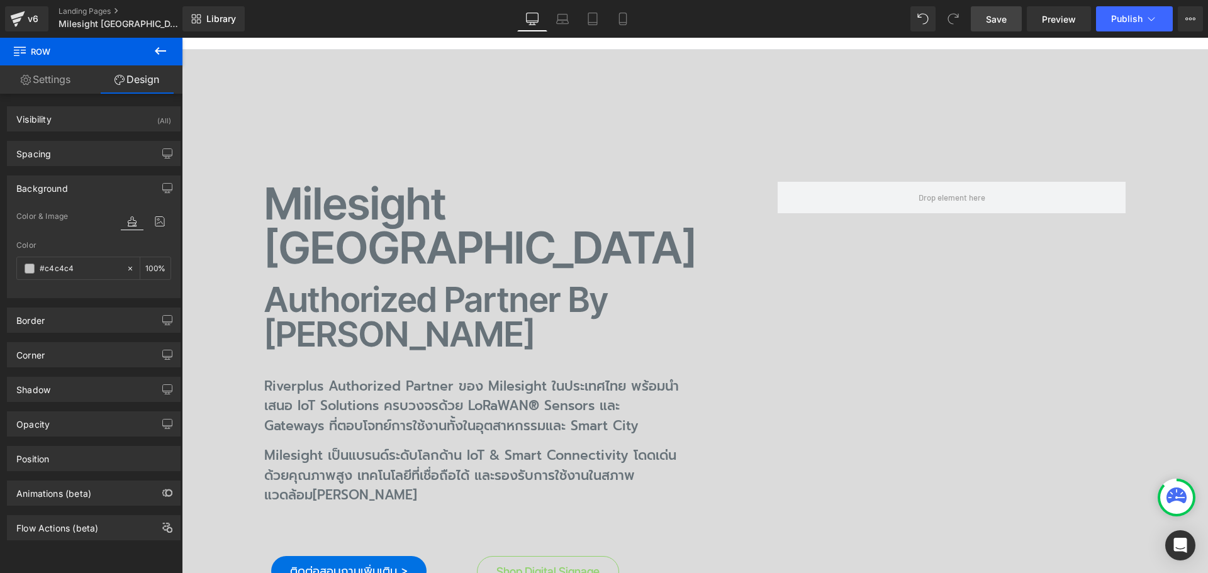
scroll to position [88, 0]
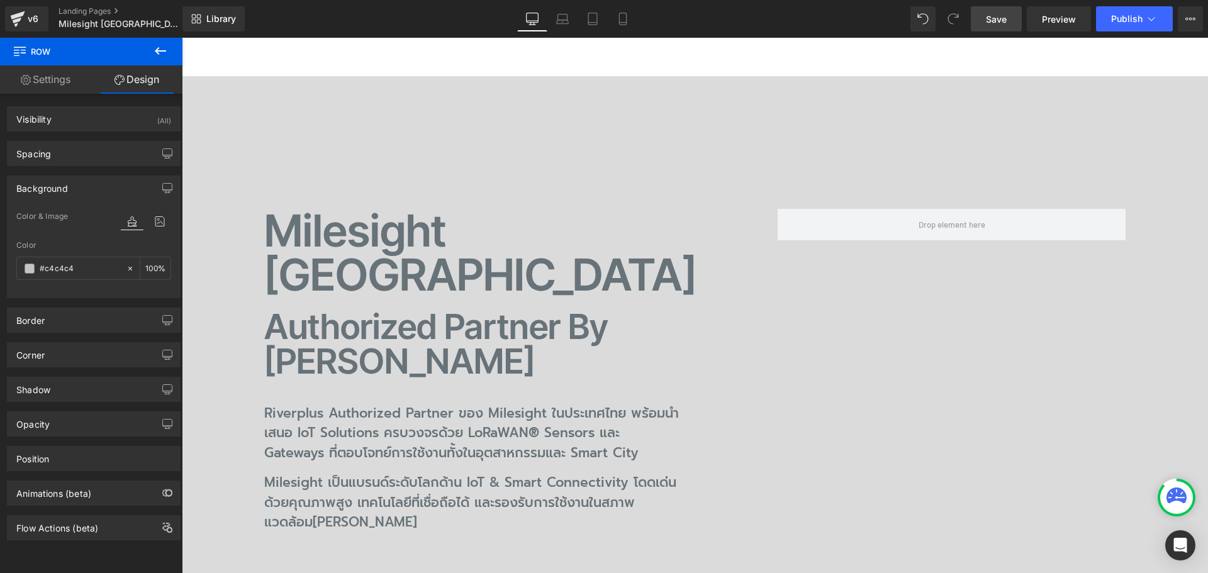
click at [157, 55] on icon at bounding box center [160, 50] width 15 height 15
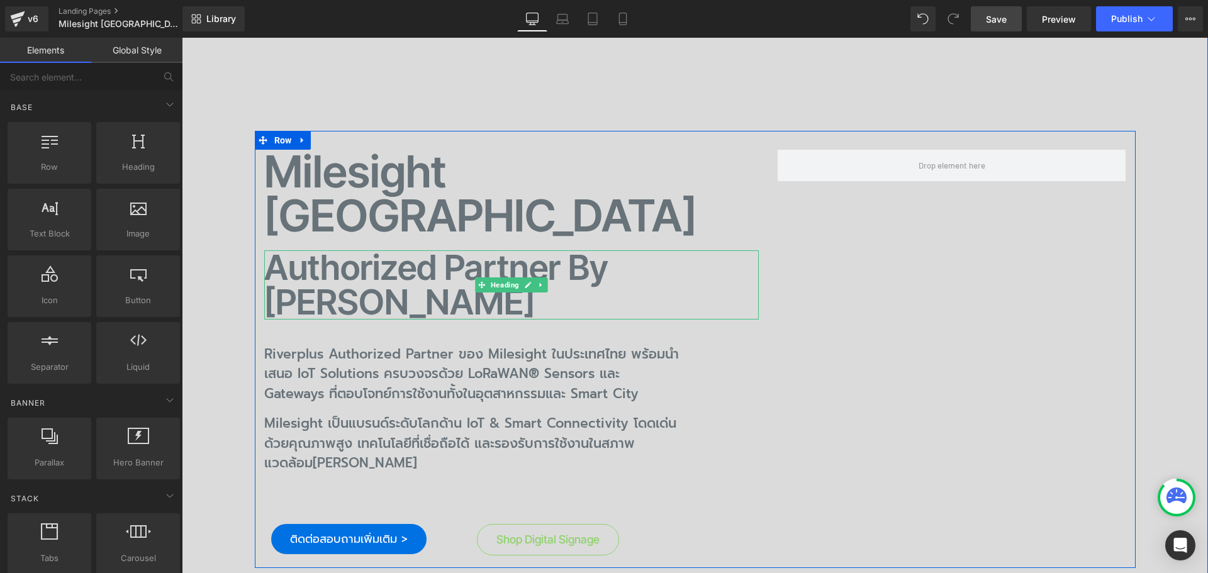
scroll to position [214, 0]
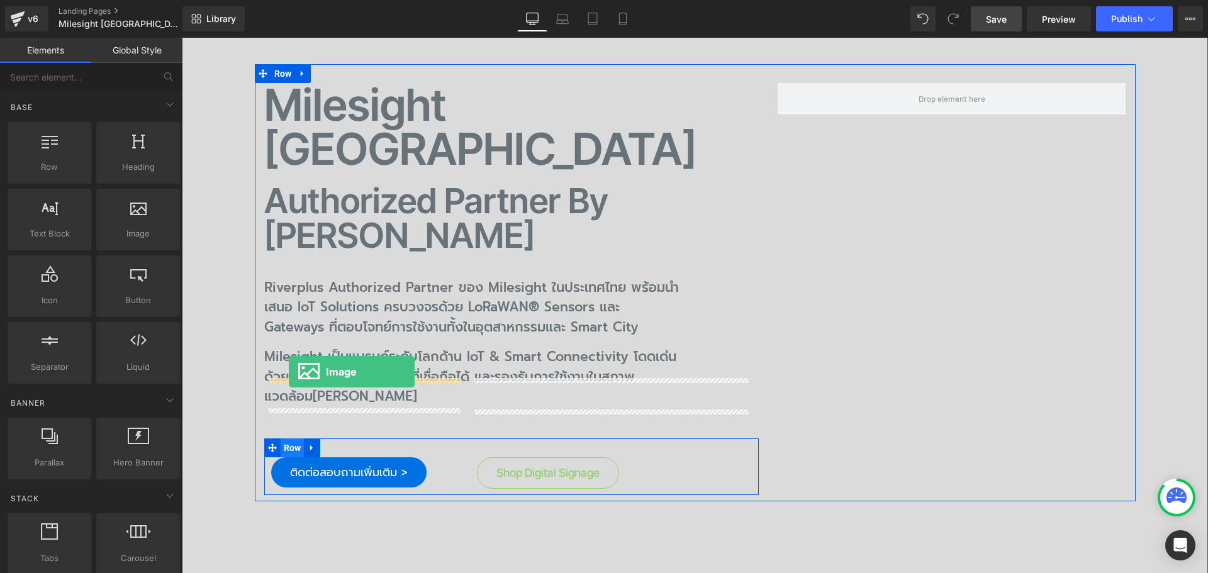
drag, startPoint x: 320, startPoint y: 260, endPoint x: 289, endPoint y: 372, distance: 116.1
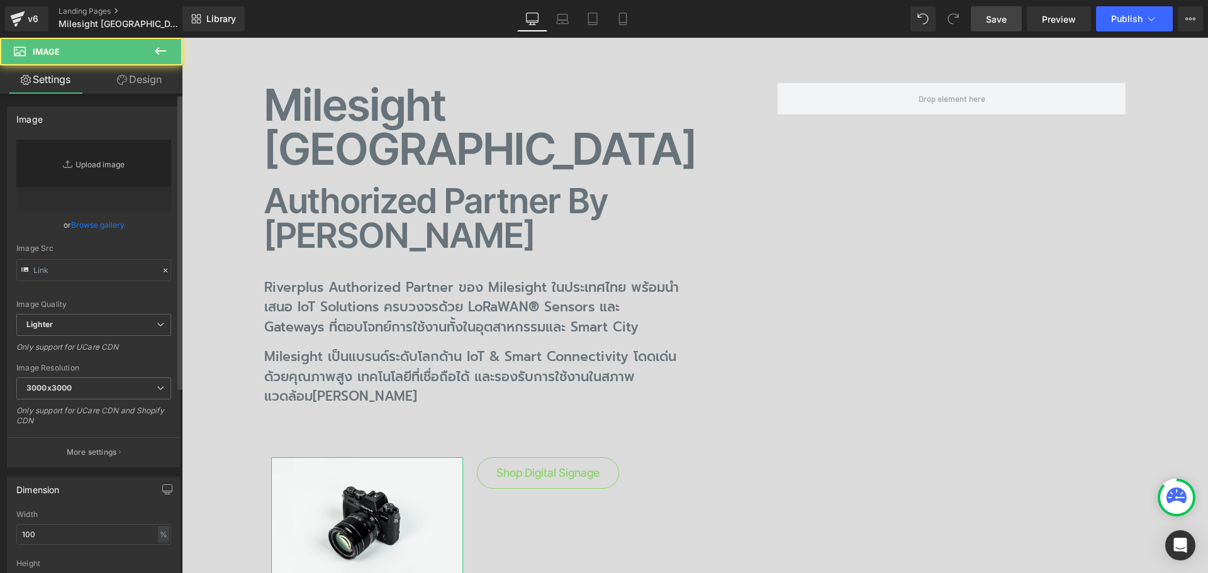
type input "//d1um8515vdn9kb.cloudfront.net/images/parallax.jpg"
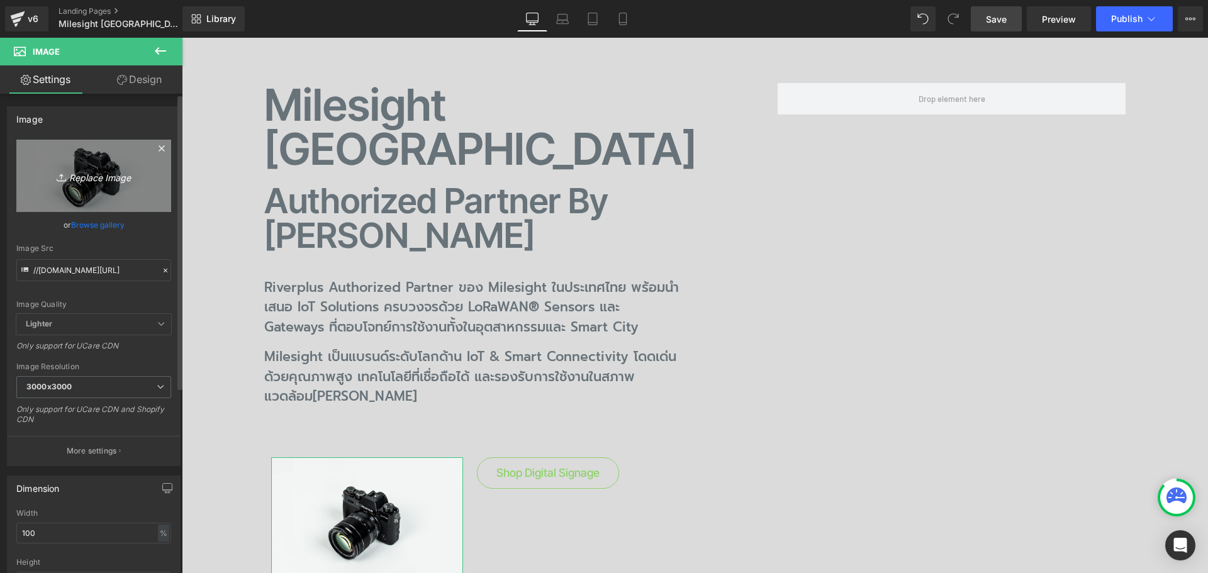
click at [90, 178] on icon "Replace Image" at bounding box center [93, 176] width 101 height 16
type input "C:\fakepath\button-line03.png"
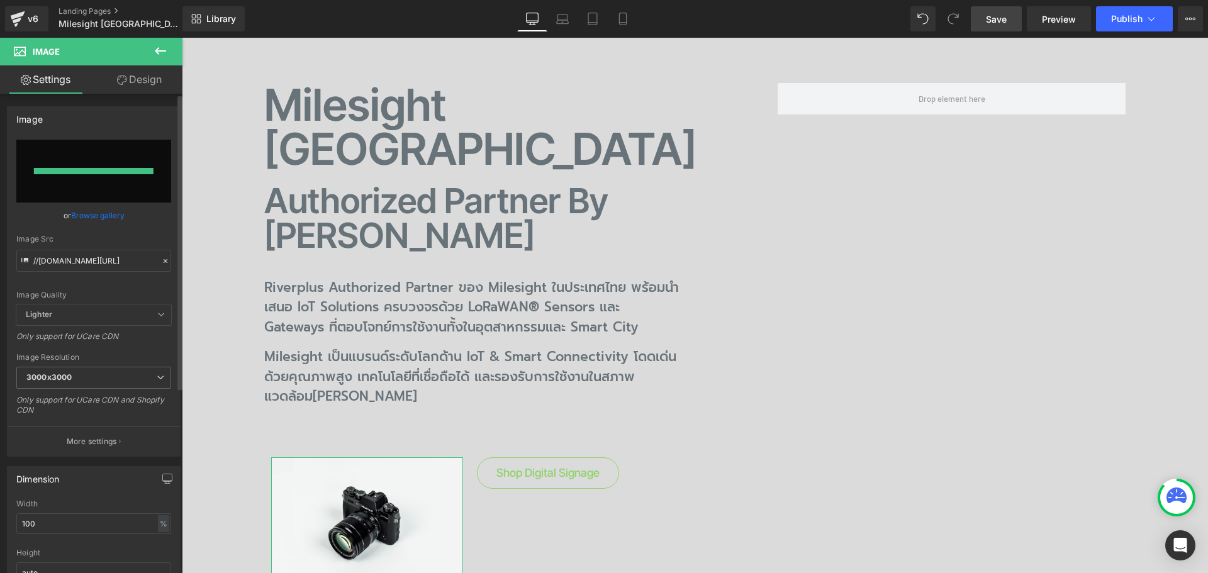
type input "https://ucarecdn.com/360cb046-1969-422e-a36f-b0de3b44af47/-/format/auto/-/previ…"
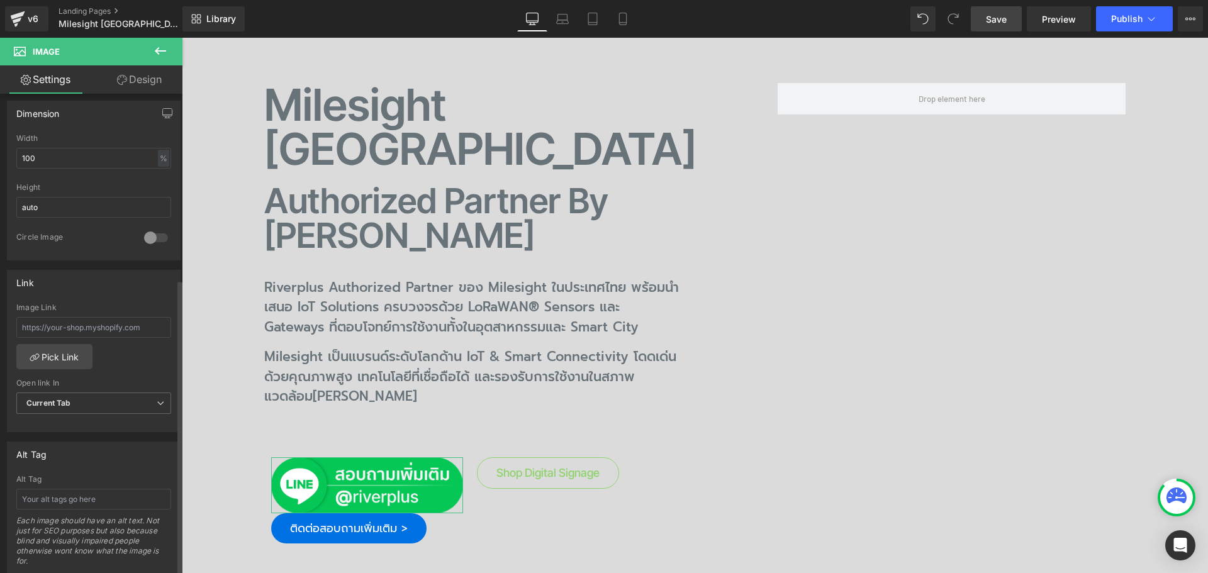
scroll to position [503, 0]
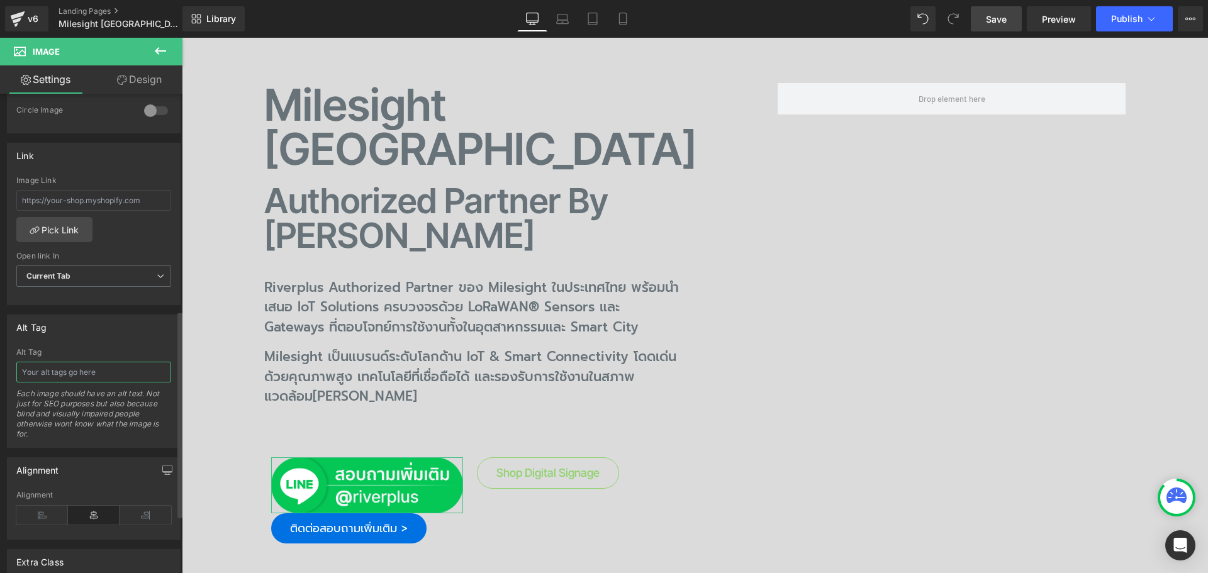
click at [81, 375] on input "text" at bounding box center [93, 372] width 155 height 21
type input "ติดต่อสอบถาม"
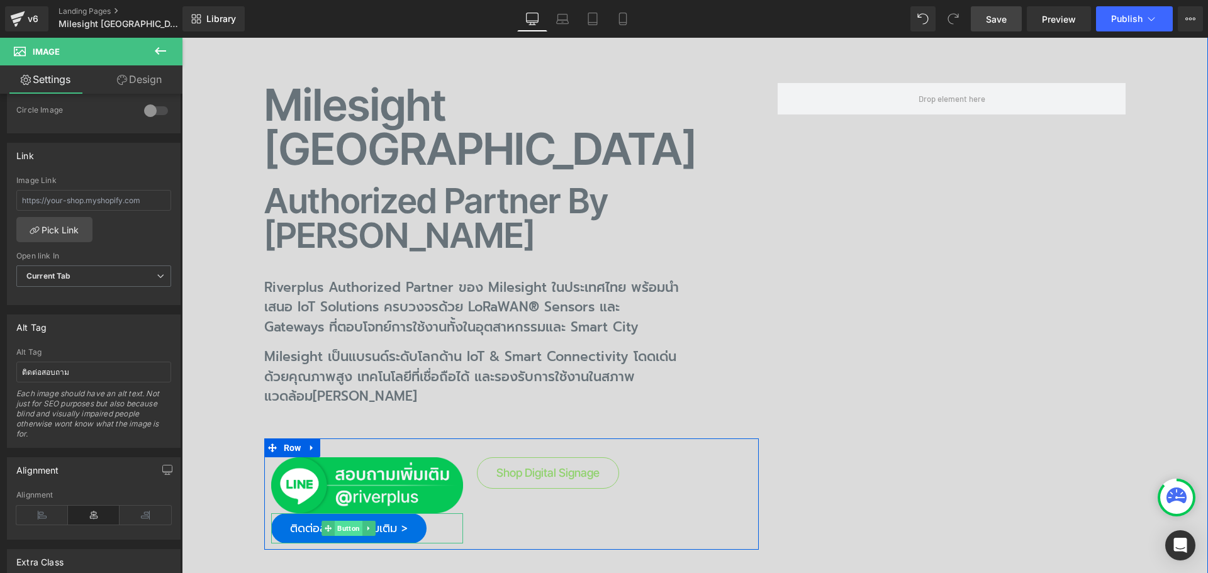
click at [346, 521] on span "Button" at bounding box center [349, 528] width 28 height 15
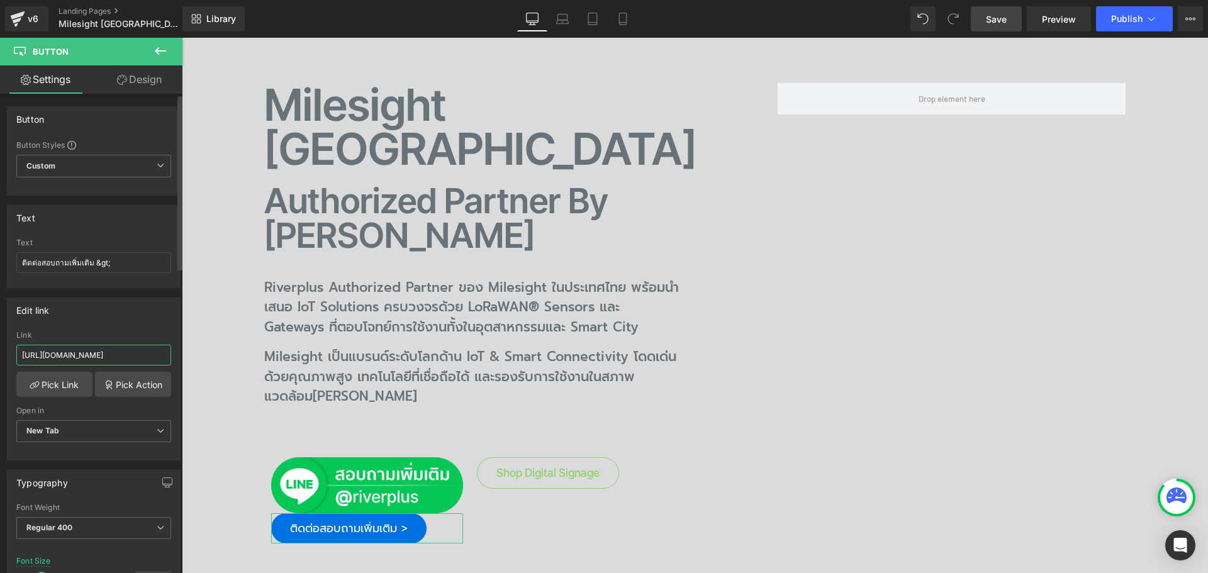
click at [141, 355] on input "https://line.me/ti/p/~@riverplus" at bounding box center [93, 355] width 155 height 21
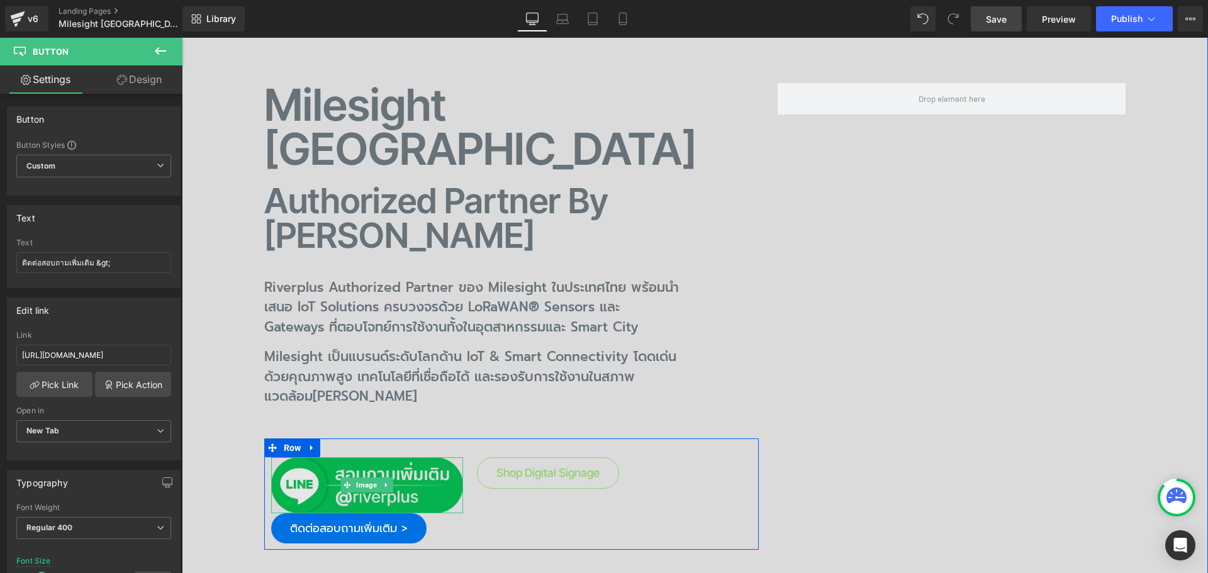
click at [389, 457] on img at bounding box center [367, 485] width 193 height 56
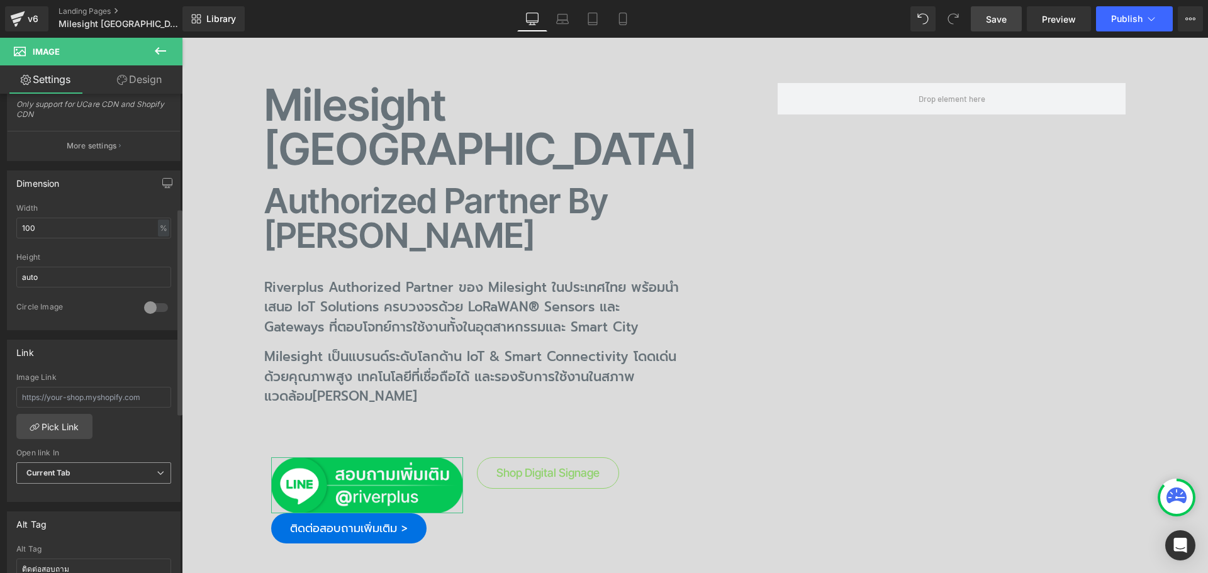
scroll to position [377, 0]
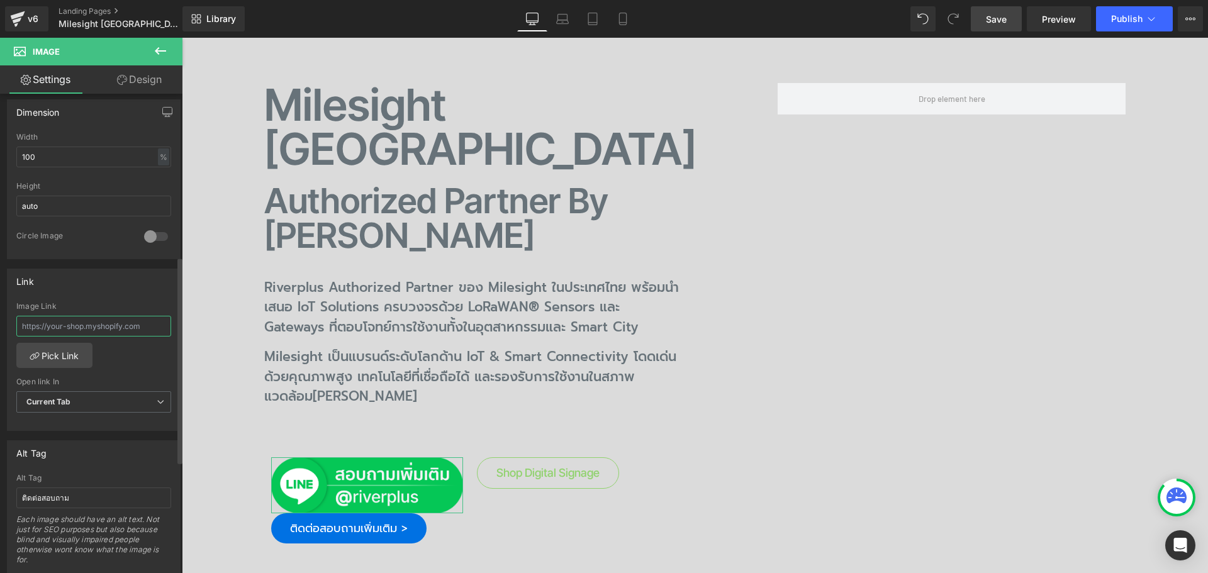
click at [110, 326] on input "text" at bounding box center [93, 326] width 155 height 21
paste input "https://line.me/ti/p/~@riverplus"
type input "https://line.me/ti/p/~@riverplus"
click at [133, 396] on span "Current Tab" at bounding box center [93, 402] width 155 height 22
click at [77, 435] on li "New Tab" at bounding box center [91, 442] width 150 height 19
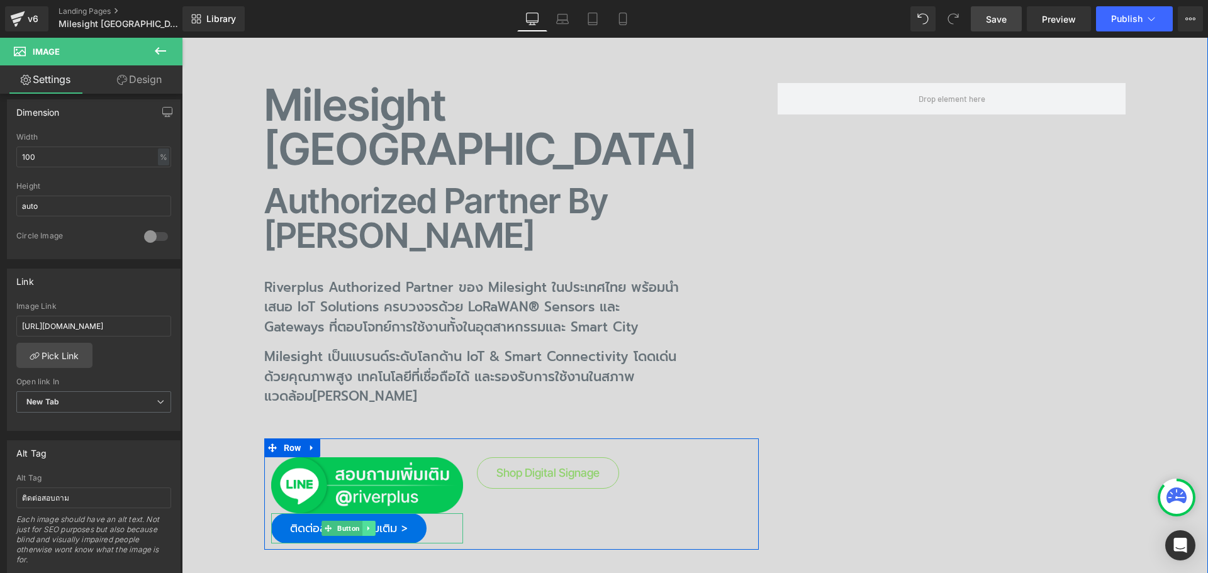
click at [370, 521] on link at bounding box center [368, 528] width 13 height 15
click at [278, 513] on link "ติดต่อสอบถามเพิ่มเติม >" at bounding box center [348, 528] width 155 height 30
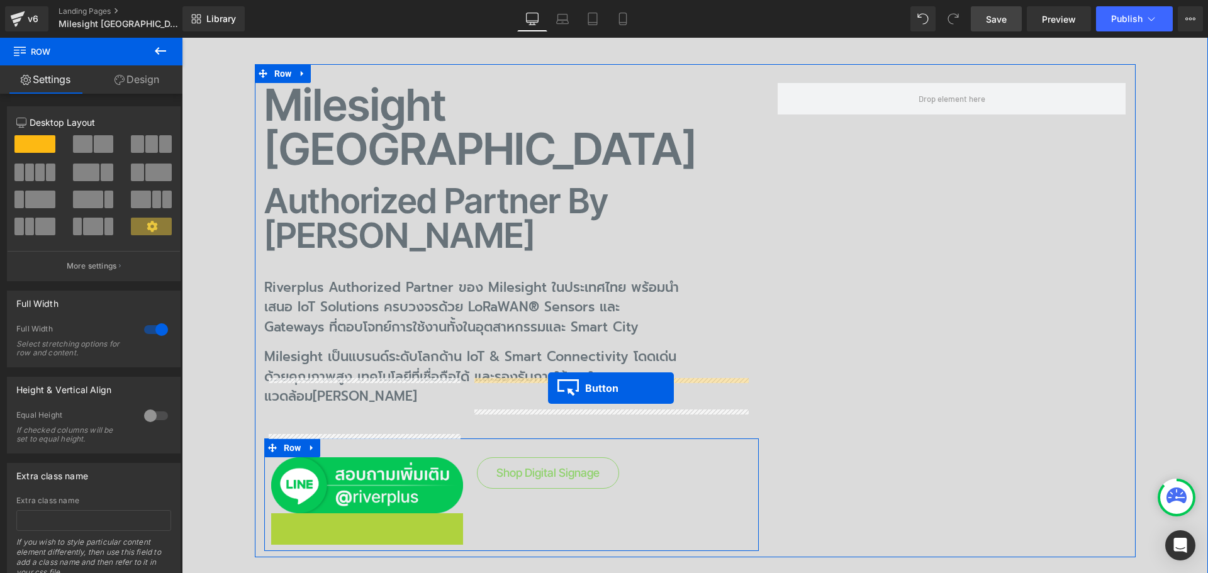
drag, startPoint x: 320, startPoint y: 447, endPoint x: 548, endPoint y: 388, distance: 235.9
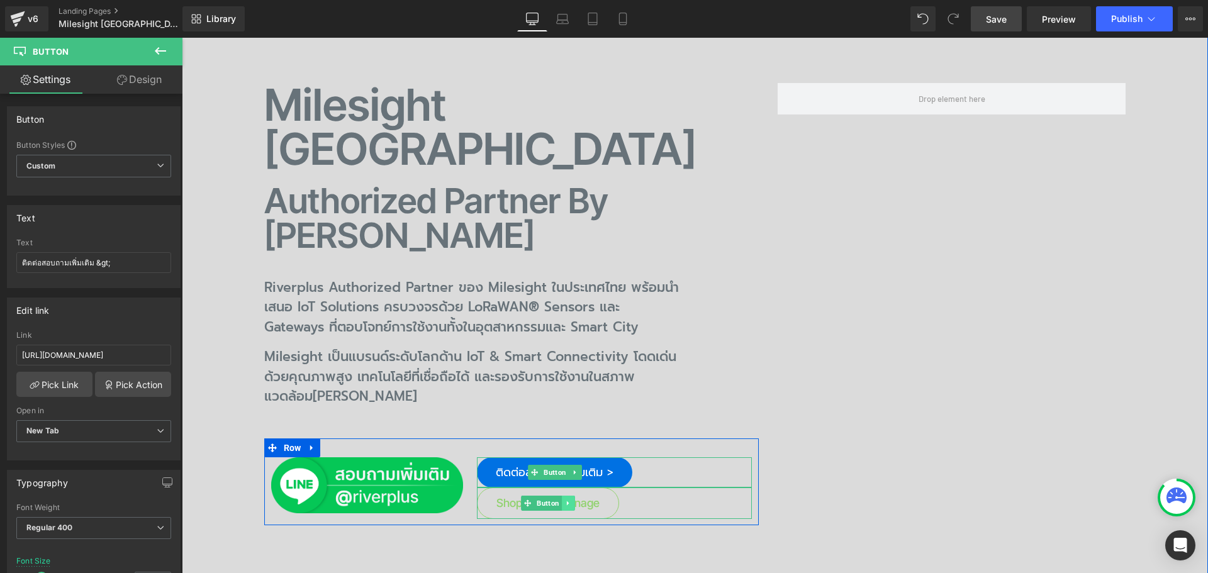
click at [565, 499] on icon at bounding box center [568, 503] width 7 height 8
click at [496, 488] on div "Shop Digital Signage Button" at bounding box center [614, 503] width 275 height 31
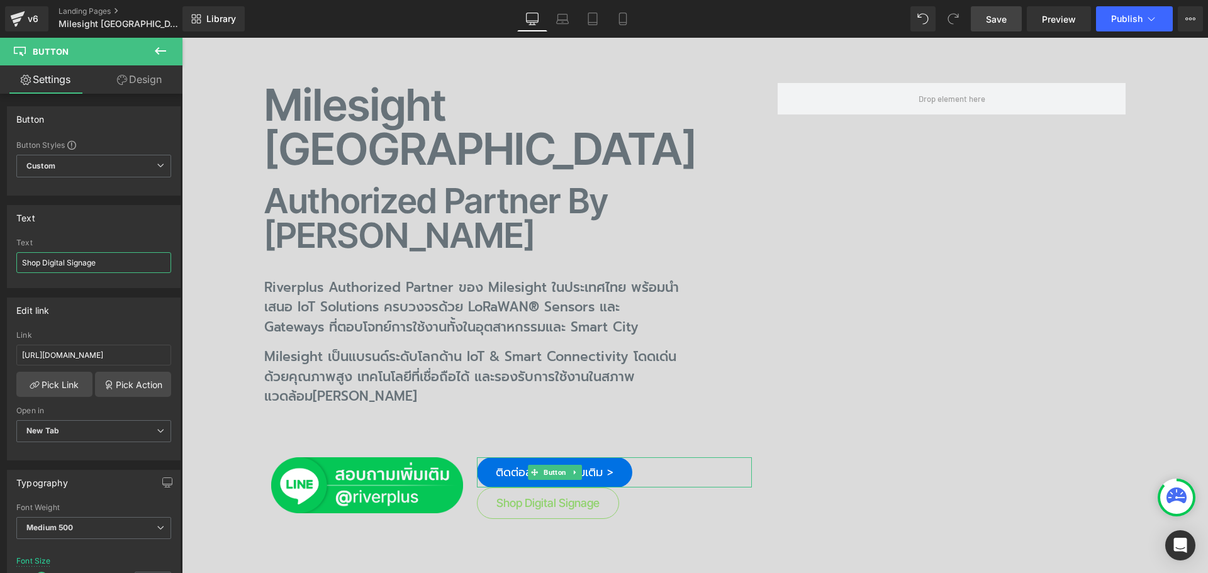
drag, startPoint x: 117, startPoint y: 263, endPoint x: -8, endPoint y: 257, distance: 124.7
click at [0, 257] on html "Button You are previewing how the will restyle your page. You can not edit Elem…" at bounding box center [604, 286] width 1208 height 573
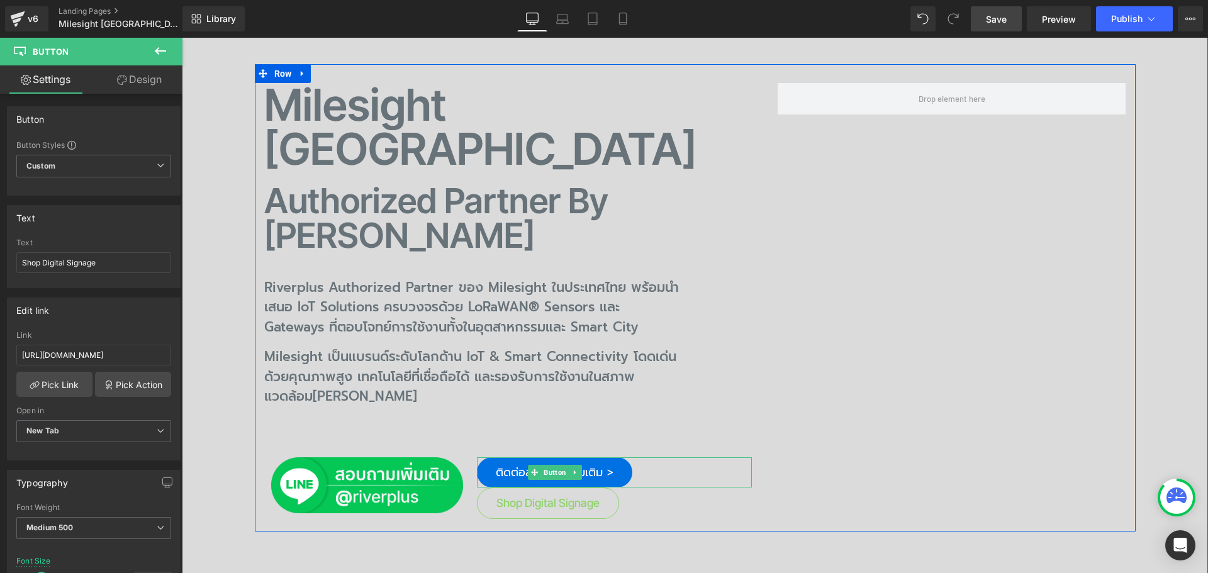
click at [598, 457] on span "ติดต่อสอบถามเพิ่มเติม >" at bounding box center [555, 472] width 118 height 30
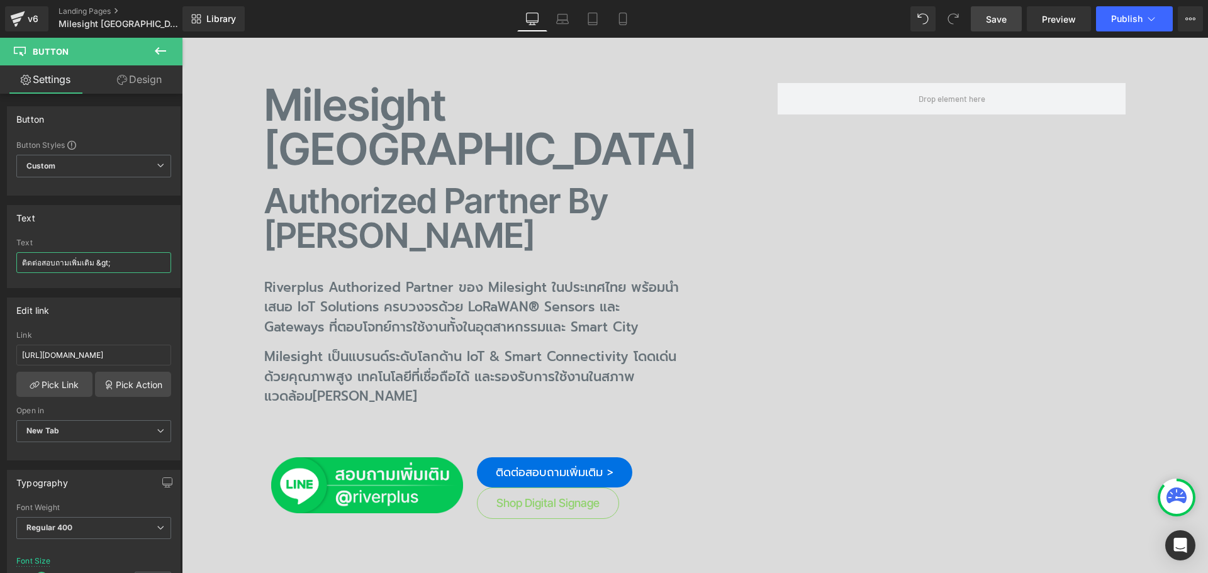
drag, startPoint x: 110, startPoint y: 261, endPoint x: -16, endPoint y: 260, distance: 125.8
click at [0, 260] on html "Button You are previewing how the will restyle your page. You can not edit Elem…" at bounding box center [604, 286] width 1208 height 573
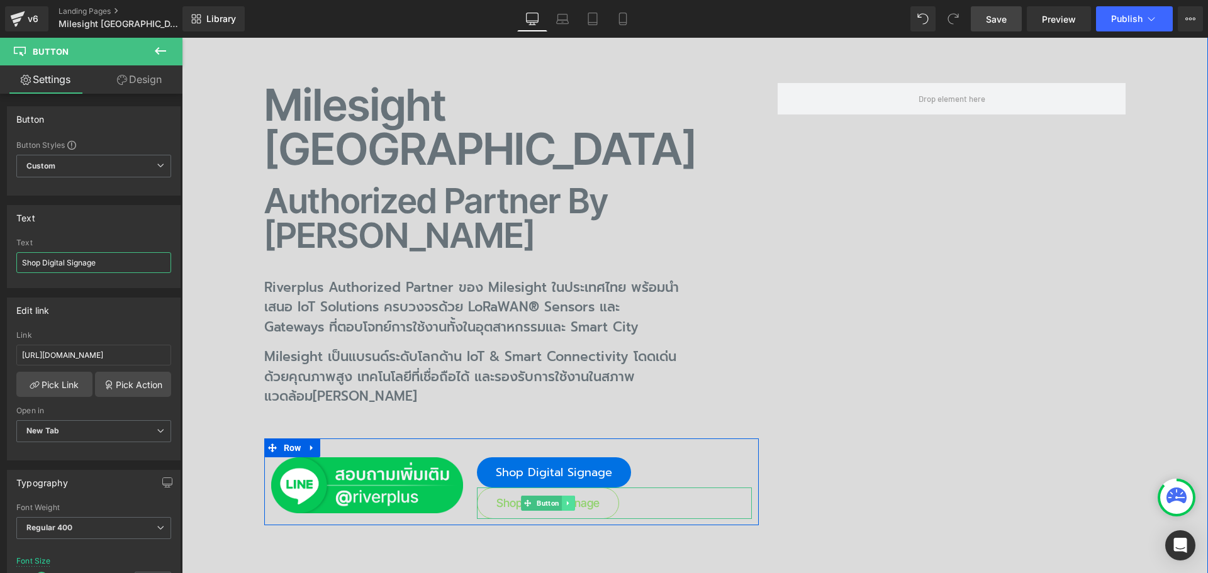
type input "Shop Digital Signage"
click at [562, 496] on link at bounding box center [568, 503] width 13 height 15
click at [571, 499] on icon at bounding box center [574, 503] width 7 height 8
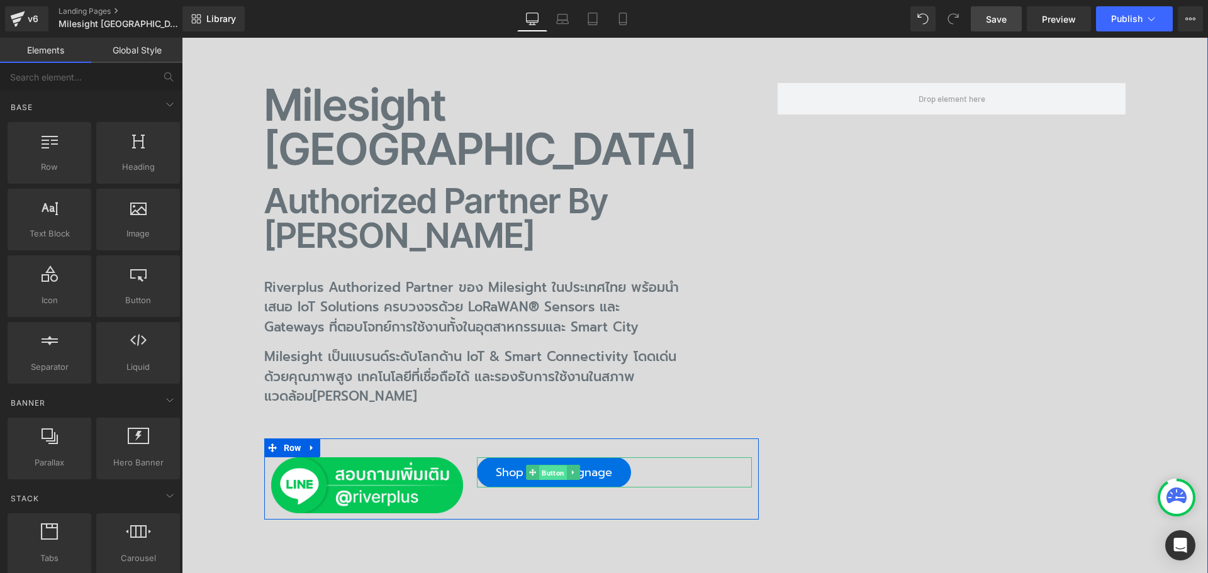
click at [546, 466] on span "Button" at bounding box center [553, 473] width 28 height 15
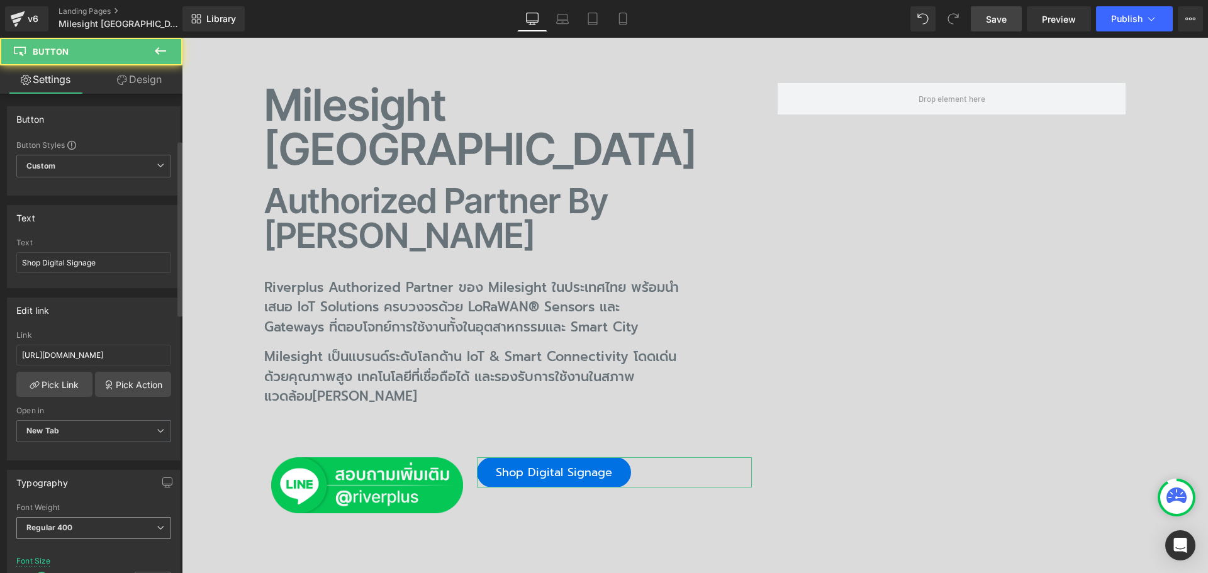
scroll to position [252, 0]
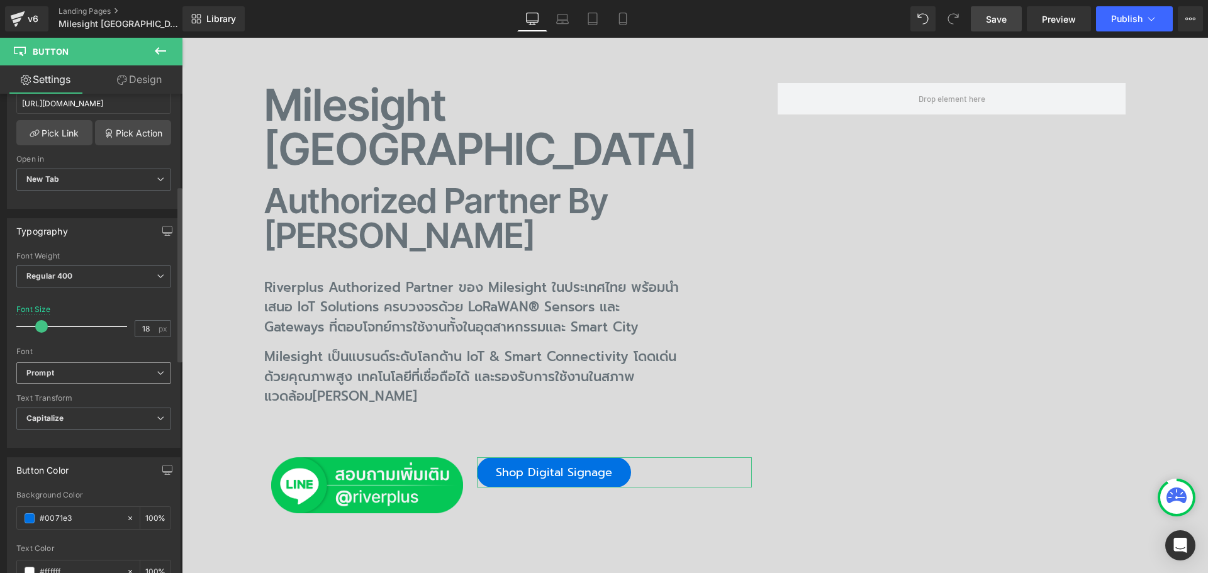
click at [159, 371] on icon at bounding box center [161, 373] width 8 height 8
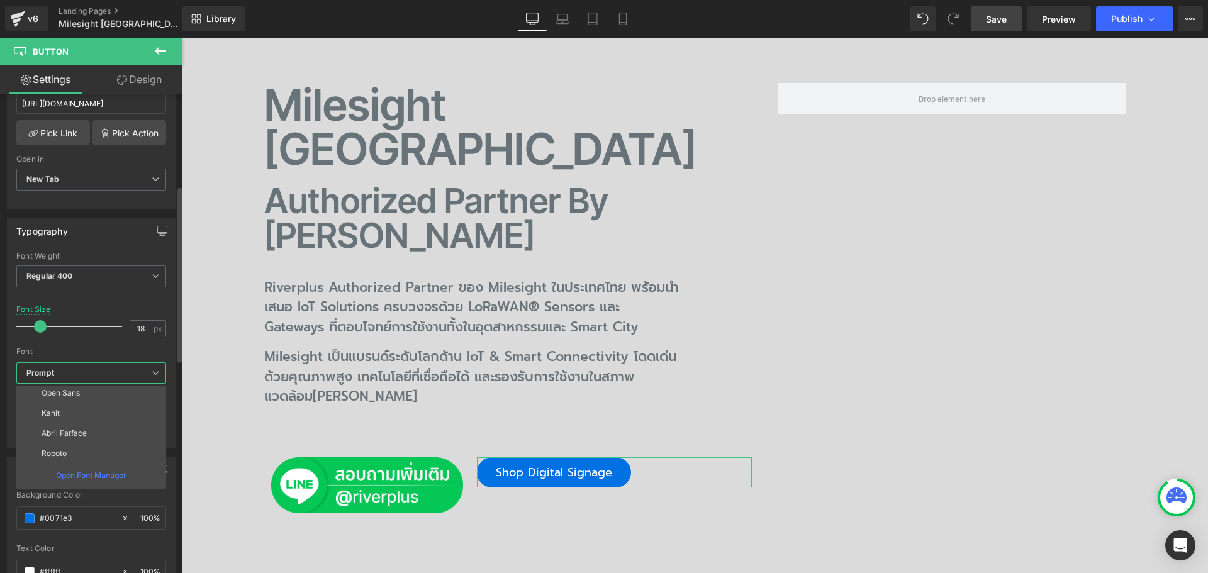
scroll to position [126, 0]
click at [82, 425] on li "Inter Tight" at bounding box center [93, 431] width 155 height 20
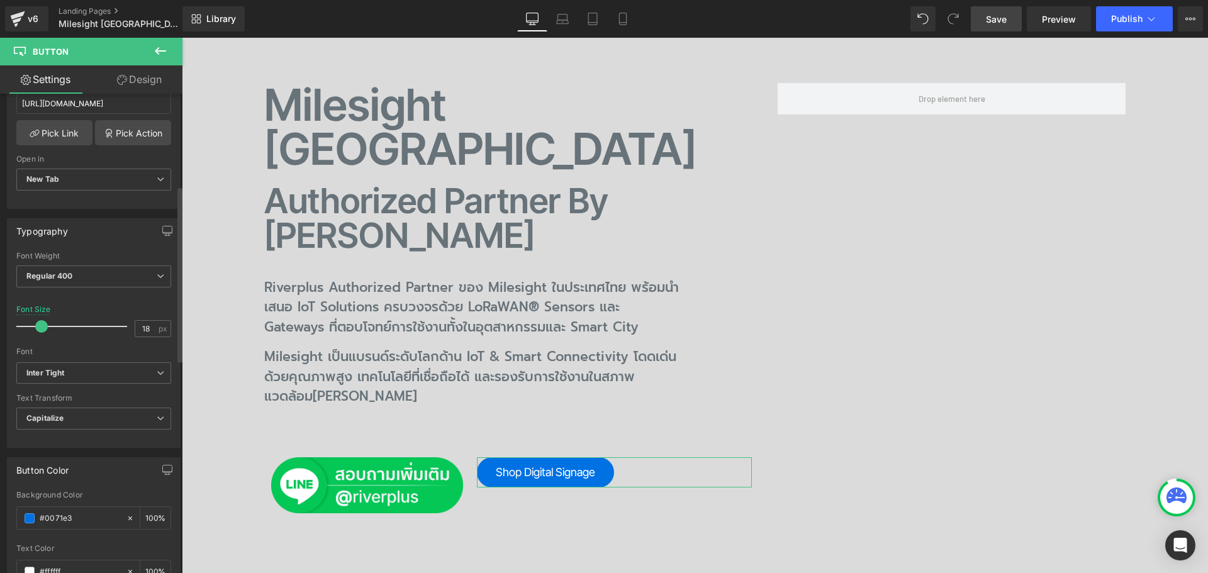
scroll to position [0, 0]
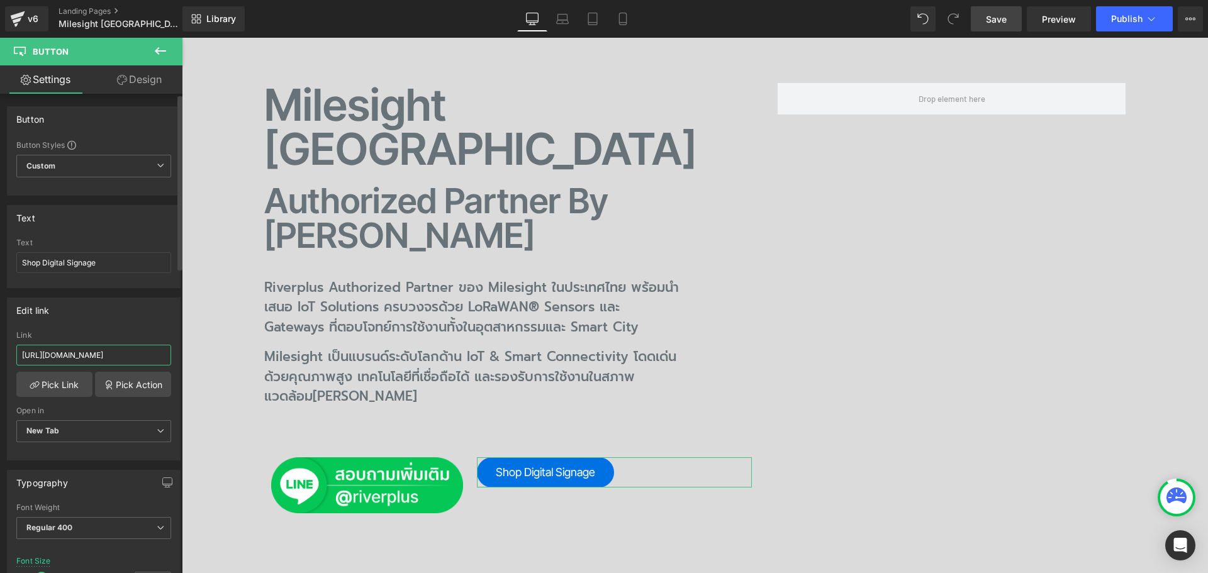
click at [137, 354] on input "https://line.me/ti/p/~@riverplus" at bounding box center [93, 355] width 155 height 21
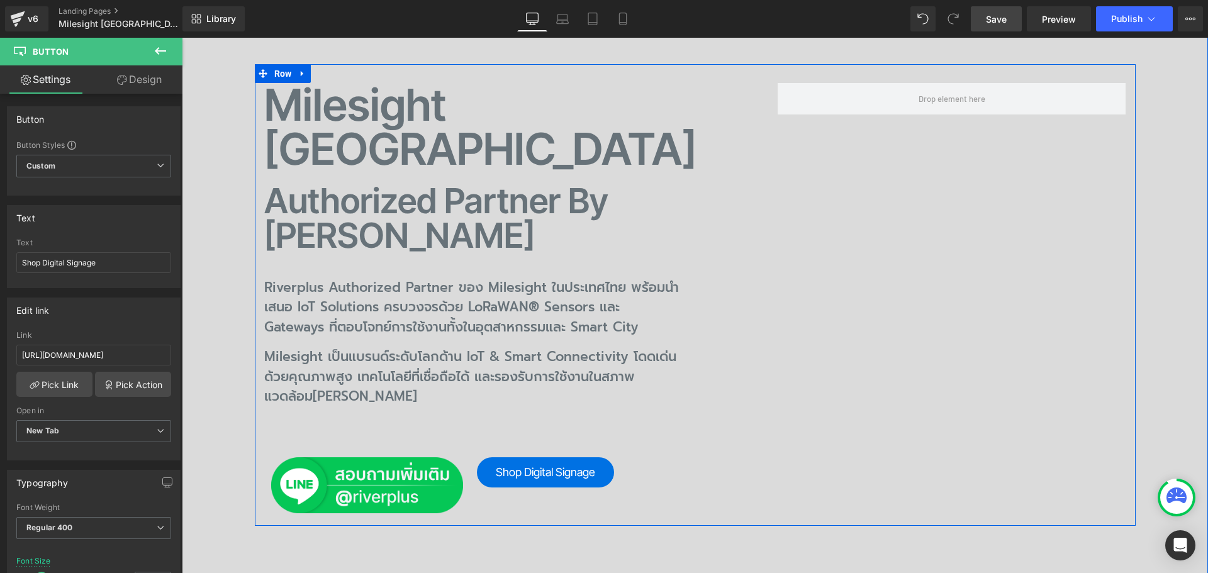
click at [331, 111] on h1 "Milesight Thailand" at bounding box center [511, 127] width 495 height 88
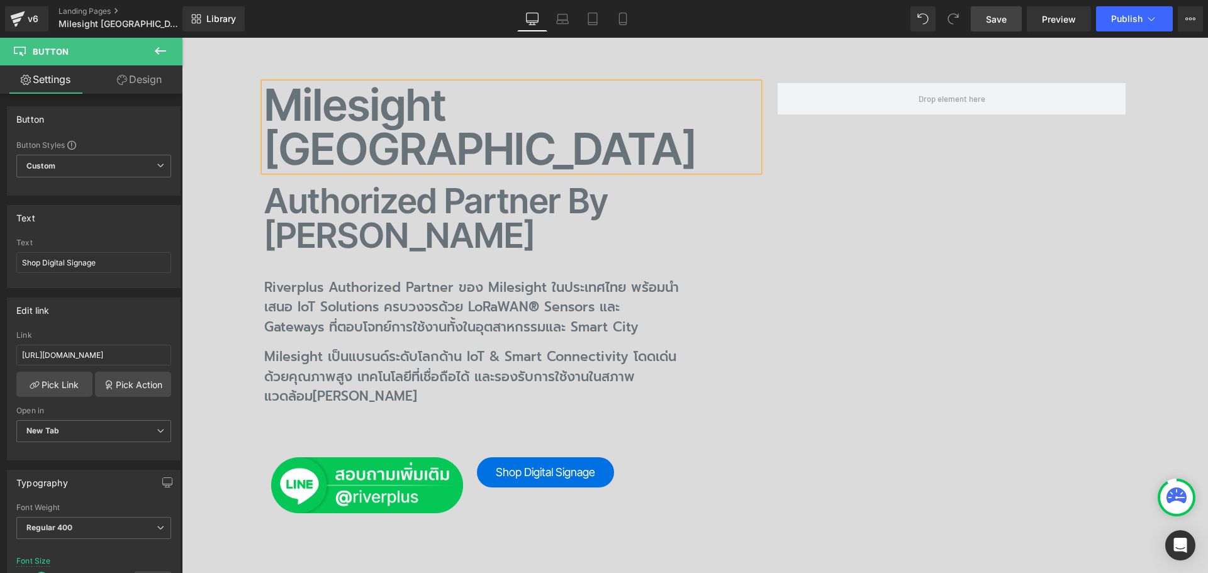
click at [430, 125] on h1 "Milesight Thailand" at bounding box center [511, 127] width 495 height 88
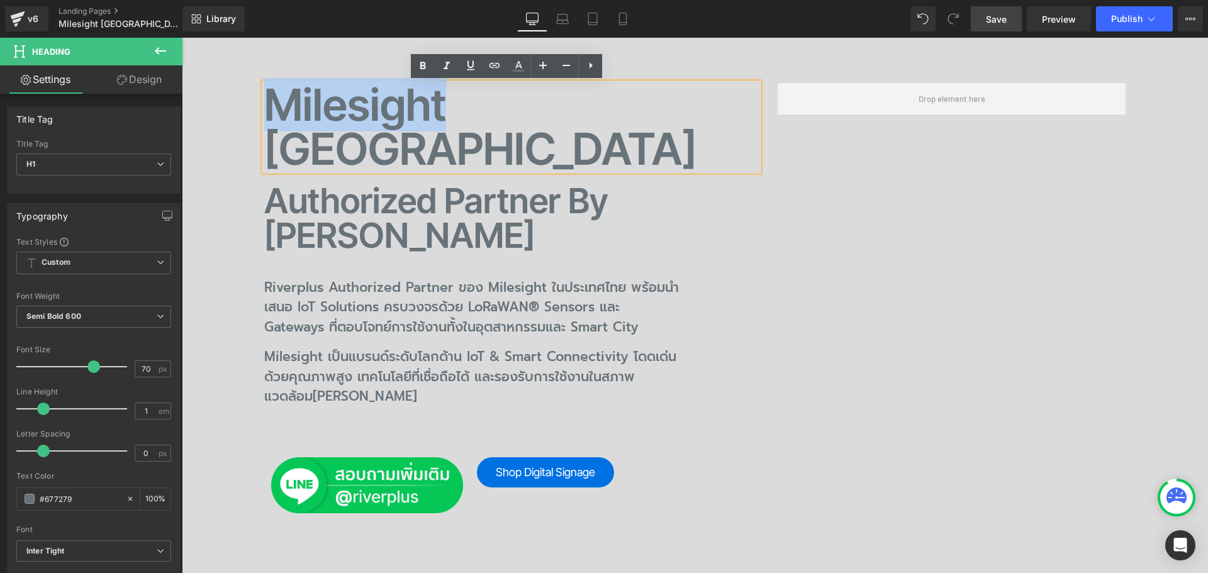
drag, startPoint x: 436, startPoint y: 109, endPoint x: 238, endPoint y: 107, distance: 198.2
click at [238, 107] on div "Milesight Thailand Heading Authorized Partner by Riverplus Heading Riverplus Au…" at bounding box center [695, 295] width 976 height 462
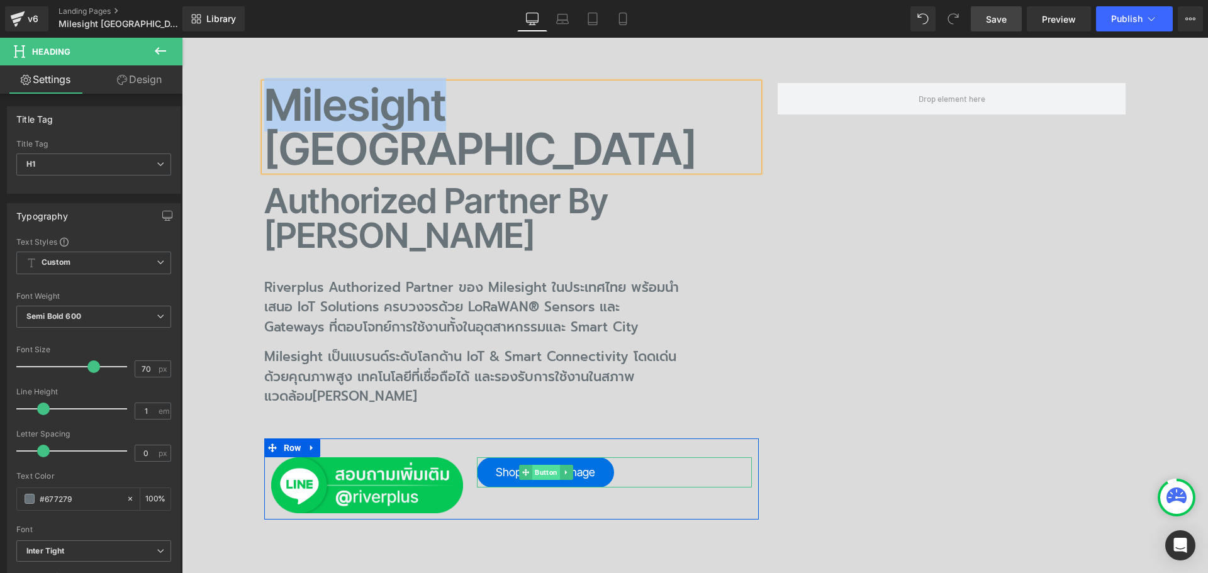
click at [550, 465] on span "Button" at bounding box center [546, 472] width 28 height 15
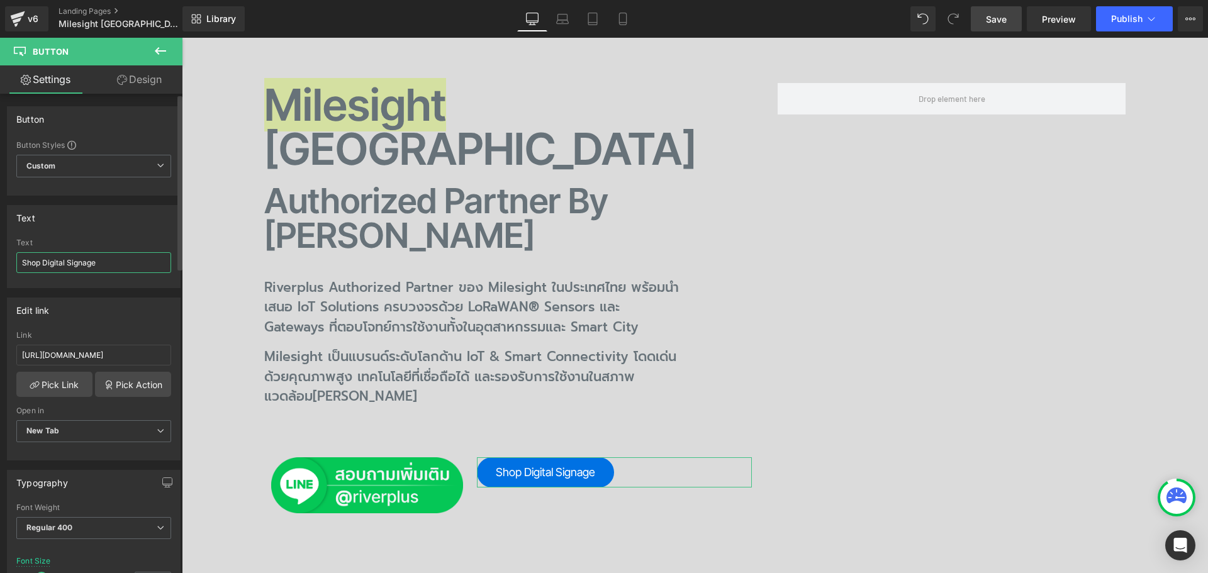
drag, startPoint x: 43, startPoint y: 262, endPoint x: 113, endPoint y: 262, distance: 70.5
click at [113, 262] on input "Shop Digital Signage" at bounding box center [93, 262] width 155 height 21
paste input "Milesight"
type input "Shop Milesight Products"
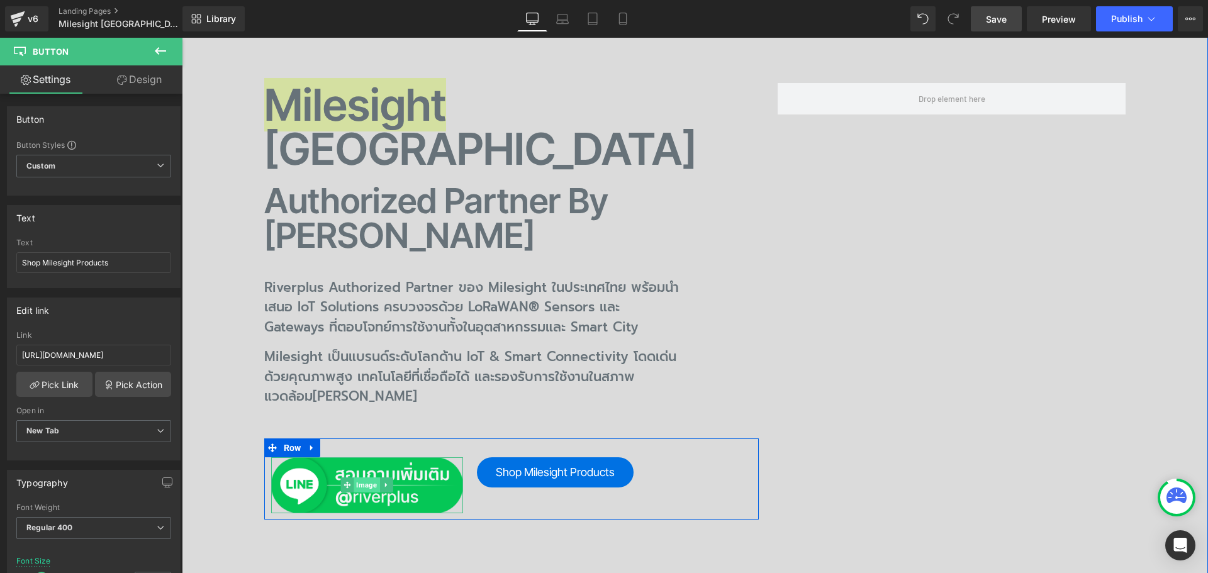
click at [360, 477] on span "Image" at bounding box center [367, 484] width 26 height 15
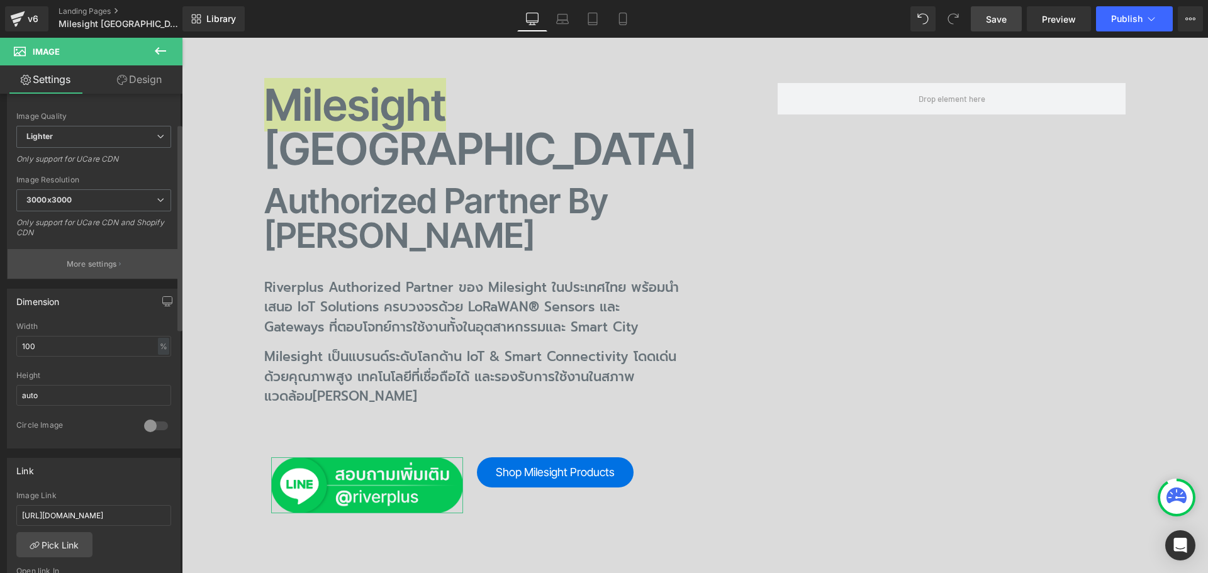
scroll to position [189, 0]
drag, startPoint x: 60, startPoint y: 346, endPoint x: -19, endPoint y: 346, distance: 78.6
click at [0, 346] on html "Image You are previewing how the will restyle your page. You can not edit Eleme…" at bounding box center [604, 286] width 1208 height 573
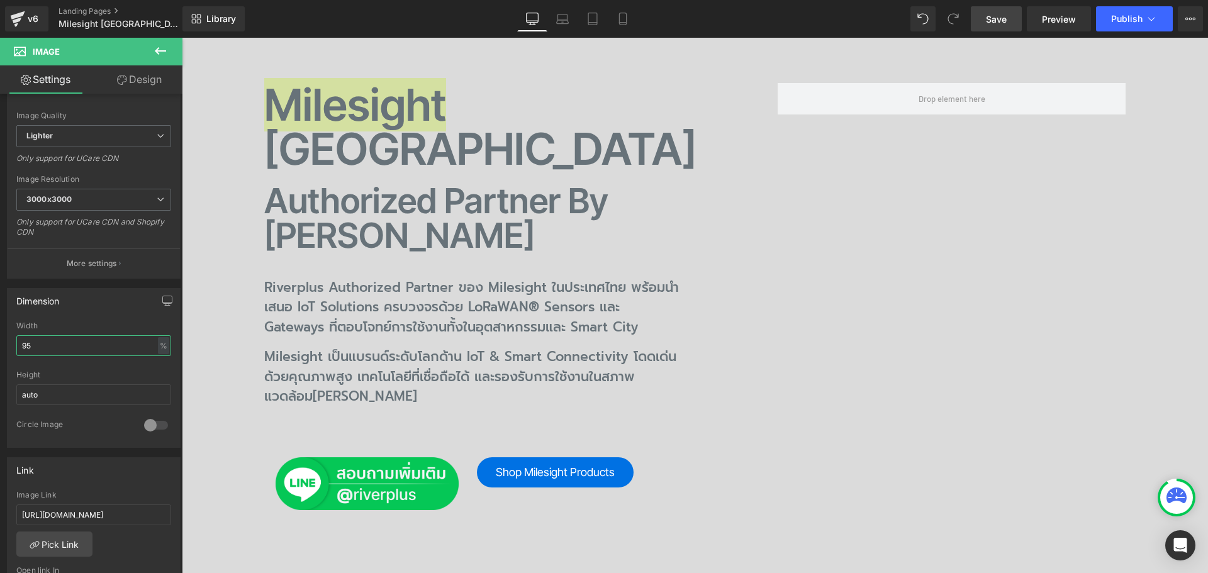
type input "9"
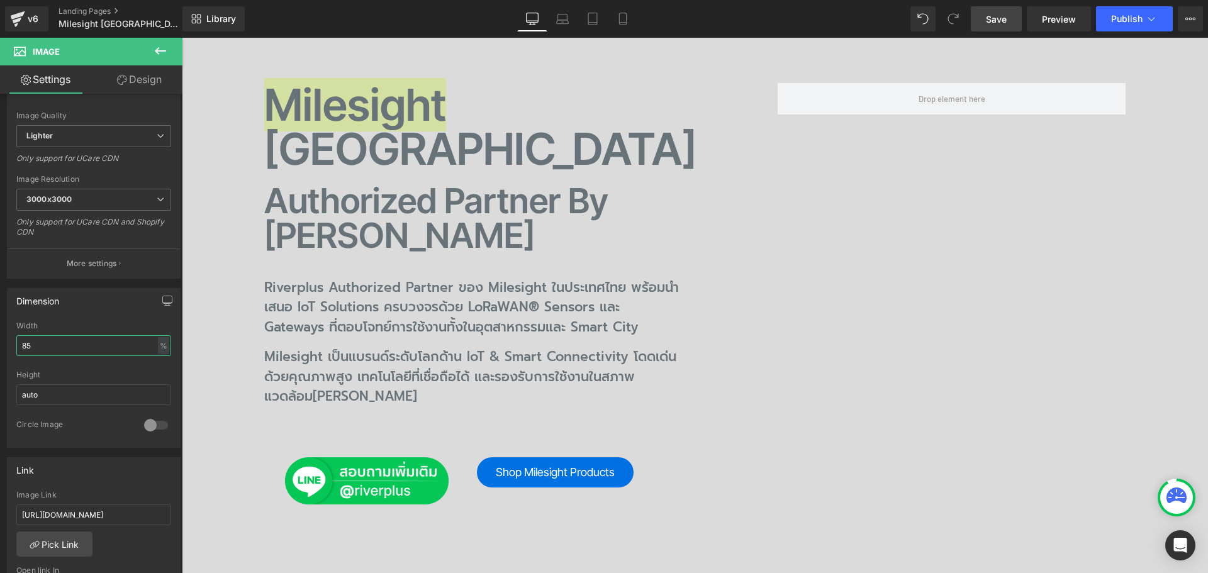
type input "8"
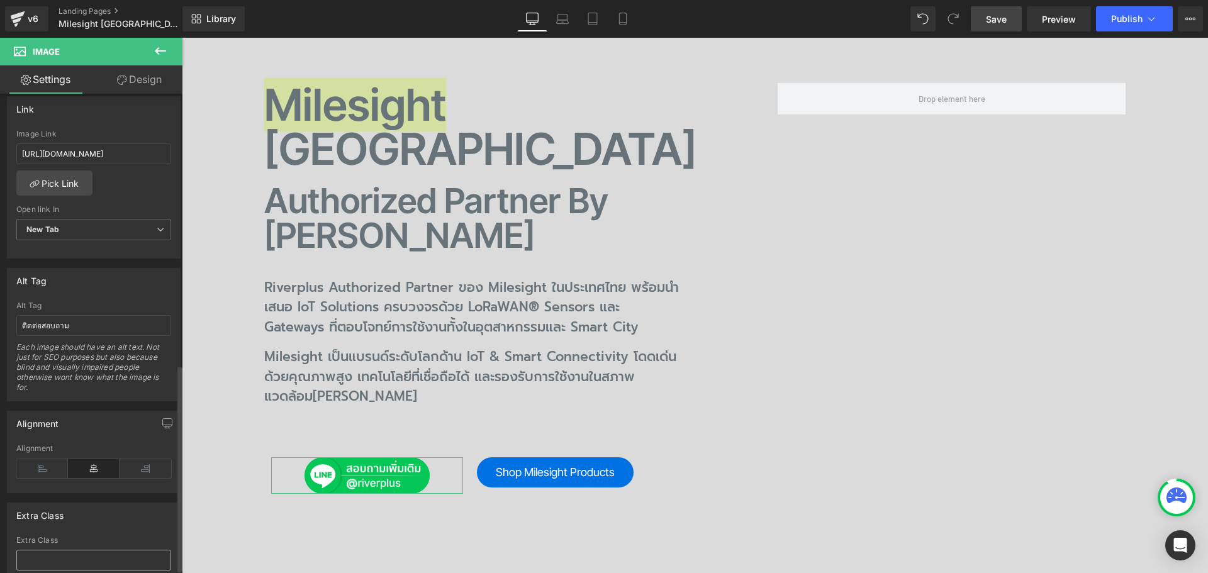
scroll to position [629, 0]
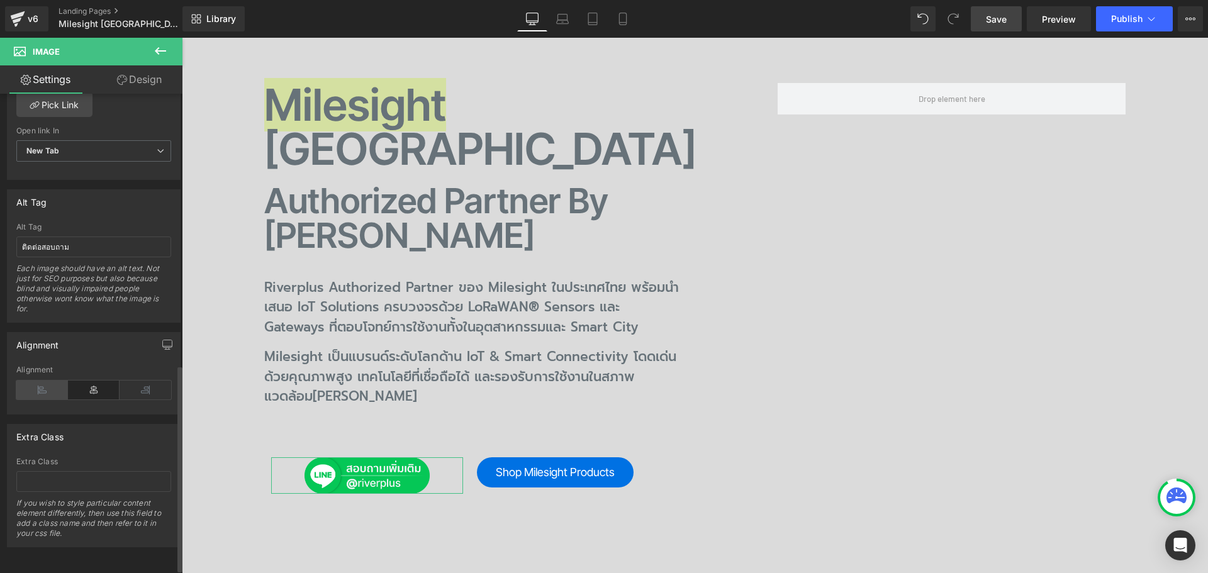
type input "65"
click at [47, 382] on icon at bounding box center [42, 390] width 52 height 19
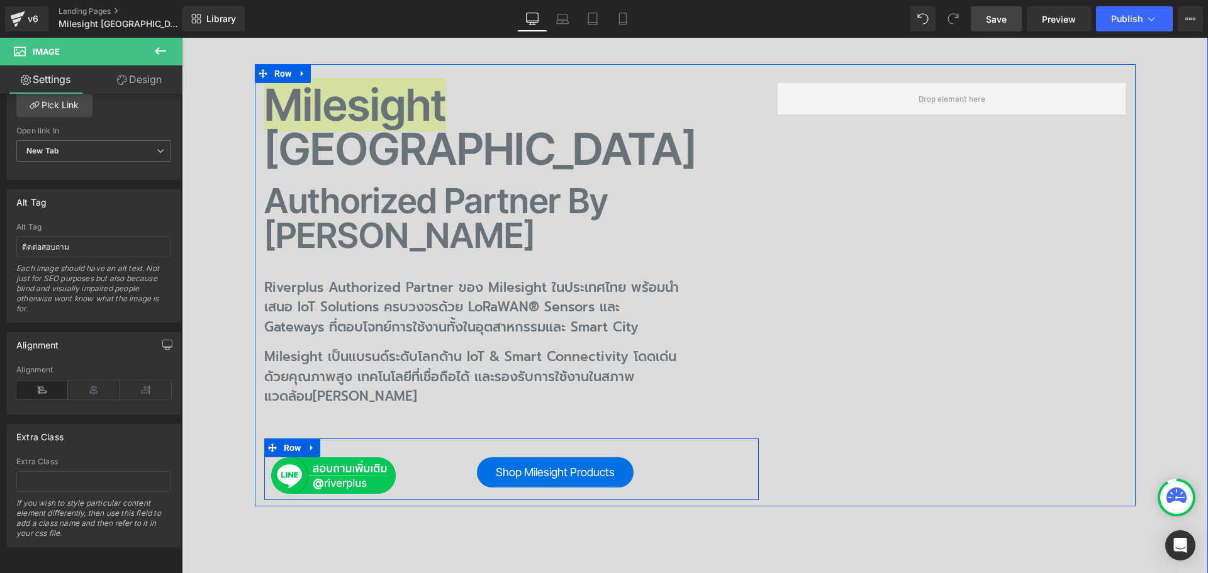
drag, startPoint x: 287, startPoint y: 369, endPoint x: 260, endPoint y: 386, distance: 32.5
click at [287, 438] on span "Row" at bounding box center [293, 447] width 24 height 19
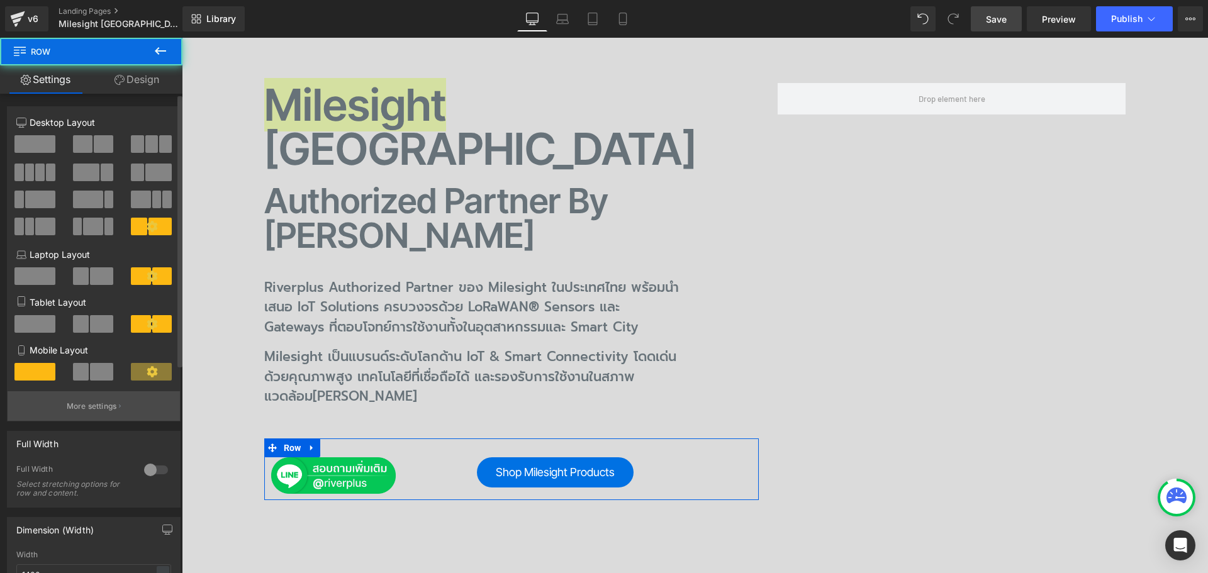
click at [130, 400] on button "More settings" at bounding box center [94, 406] width 172 height 30
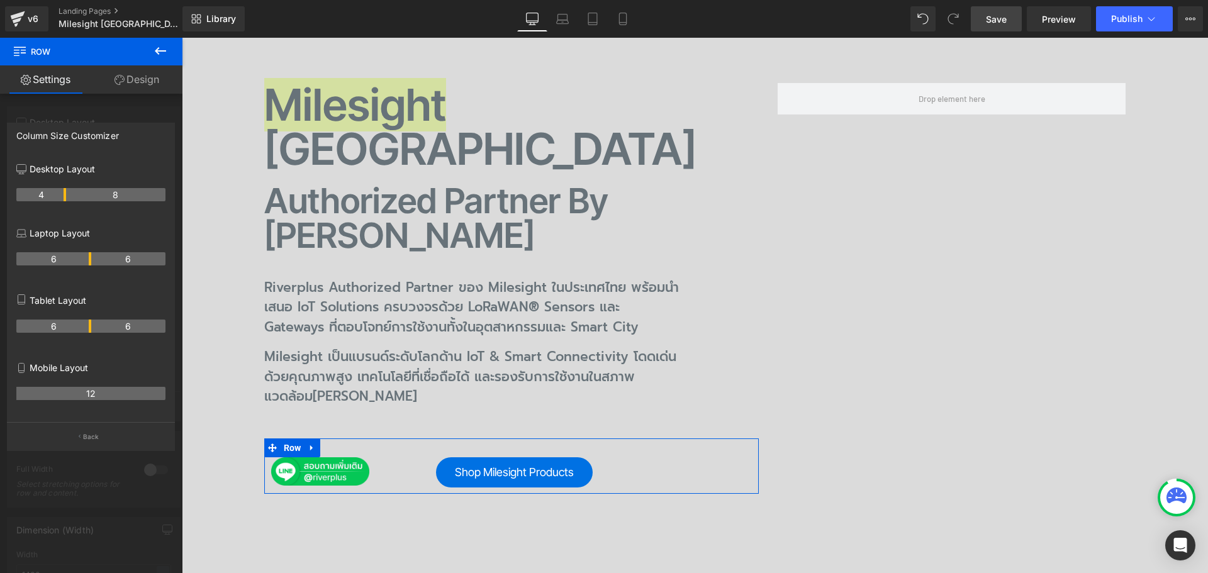
drag, startPoint x: 76, startPoint y: 193, endPoint x: 64, endPoint y: 196, distance: 13.0
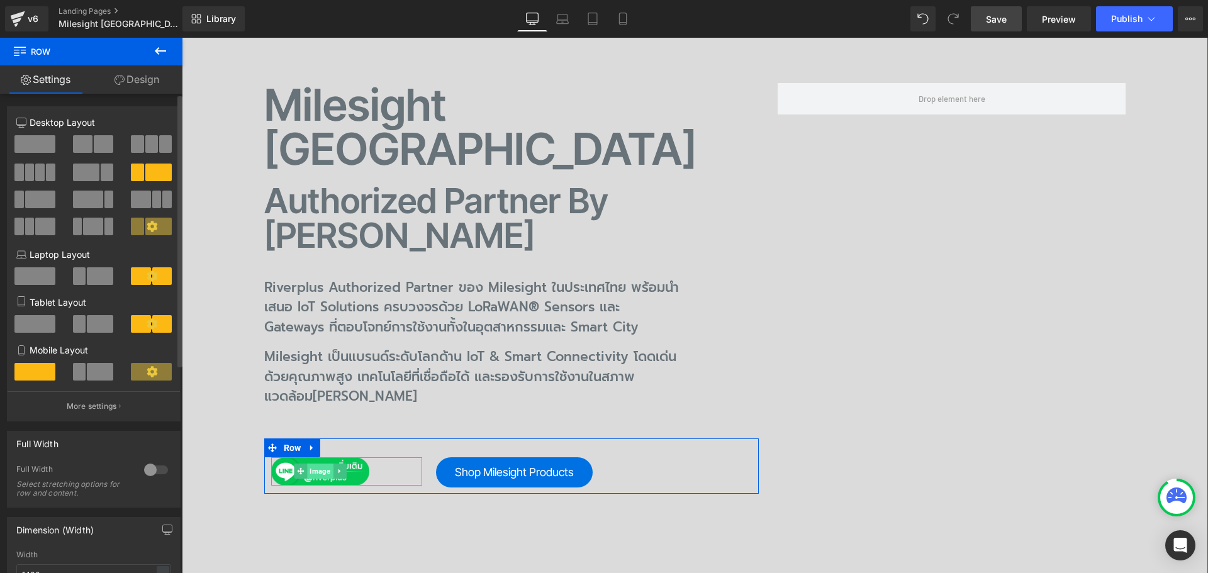
click at [320, 464] on span "Image" at bounding box center [320, 471] width 26 height 15
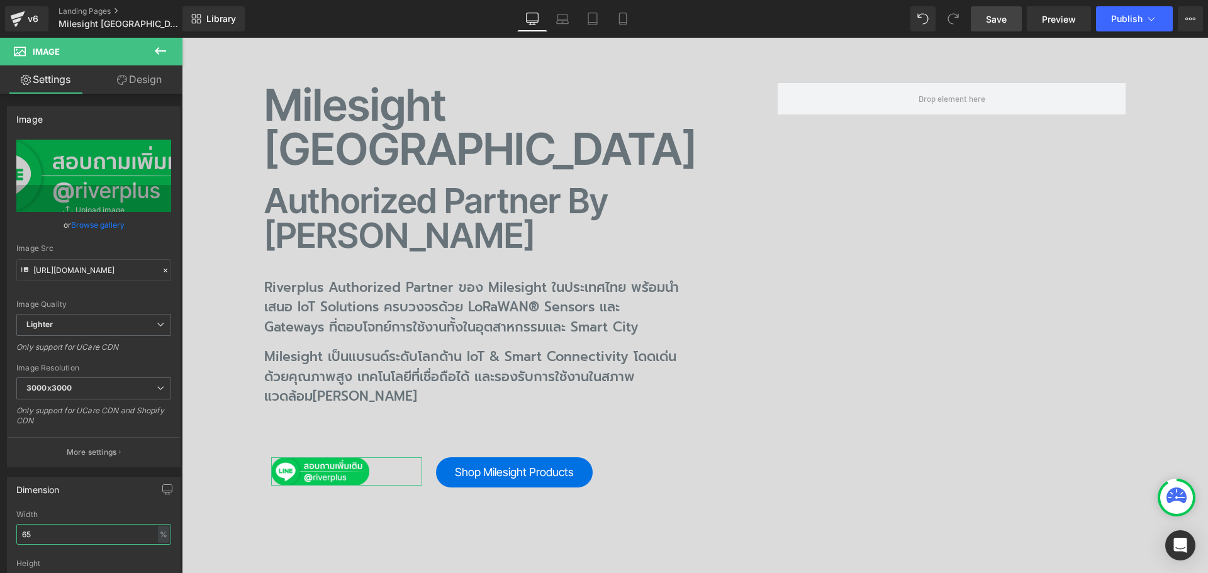
drag, startPoint x: 52, startPoint y: 532, endPoint x: -45, endPoint y: 530, distance: 96.3
click at [0, 530] on html "Image You are previewing how the will restyle your page. You can not edit Eleme…" at bounding box center [604, 286] width 1208 height 573
drag, startPoint x: 55, startPoint y: 539, endPoint x: 6, endPoint y: 539, distance: 49.1
click at [6, 539] on div "Dimension 70% Width 70 % % px auto Height auto 0 Circle Image" at bounding box center [94, 551] width 188 height 169
type input "85"
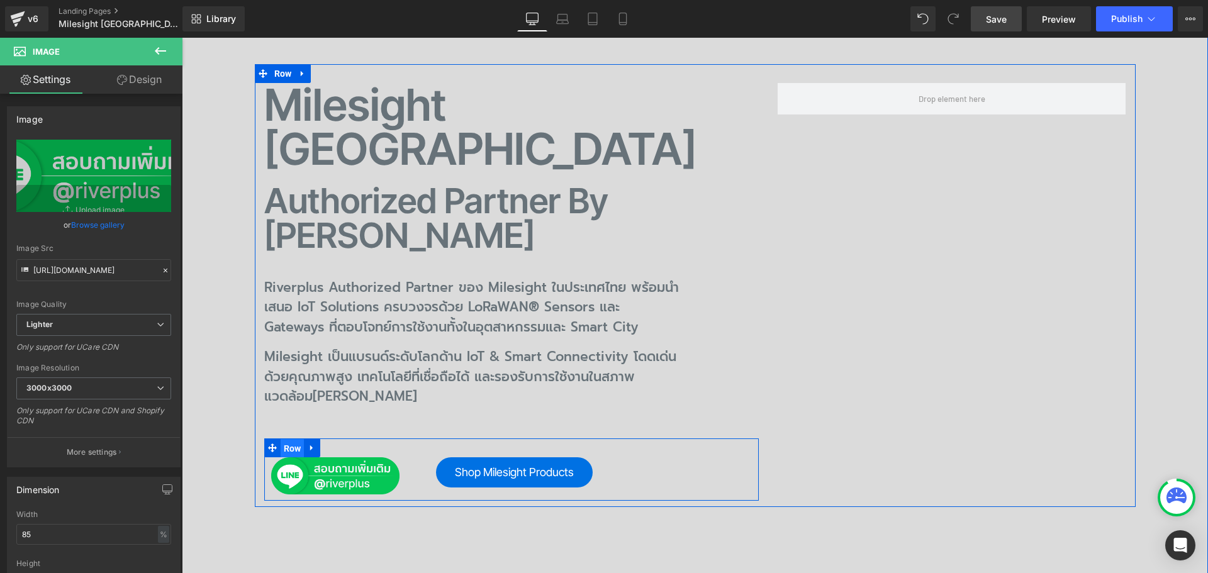
click at [294, 439] on span "Row" at bounding box center [293, 448] width 24 height 19
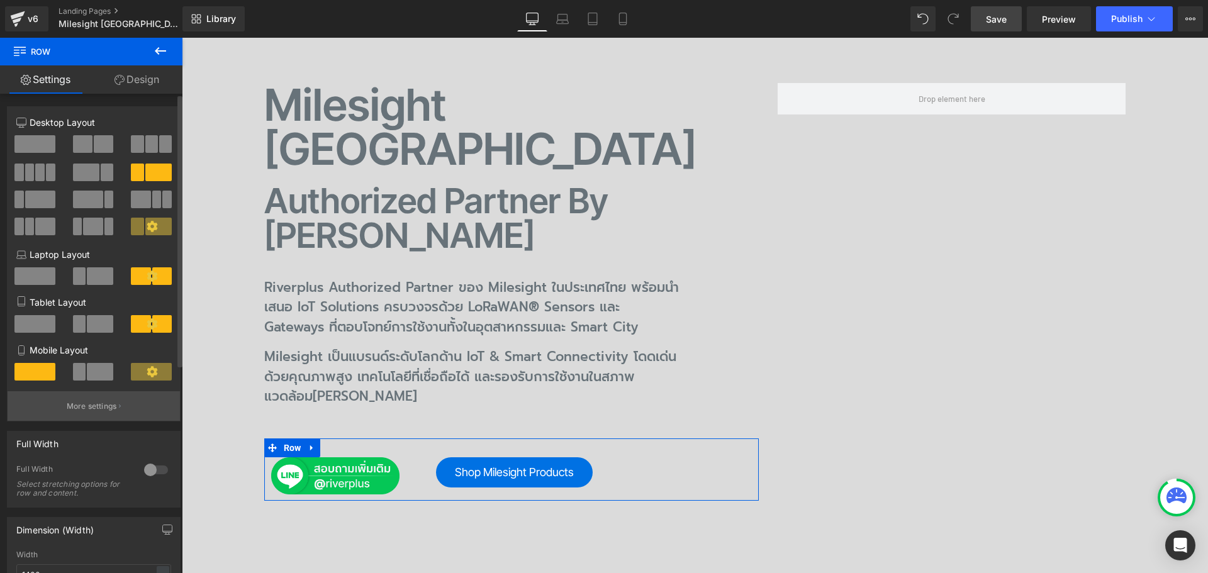
click at [89, 409] on p "More settings" at bounding box center [92, 406] width 50 height 11
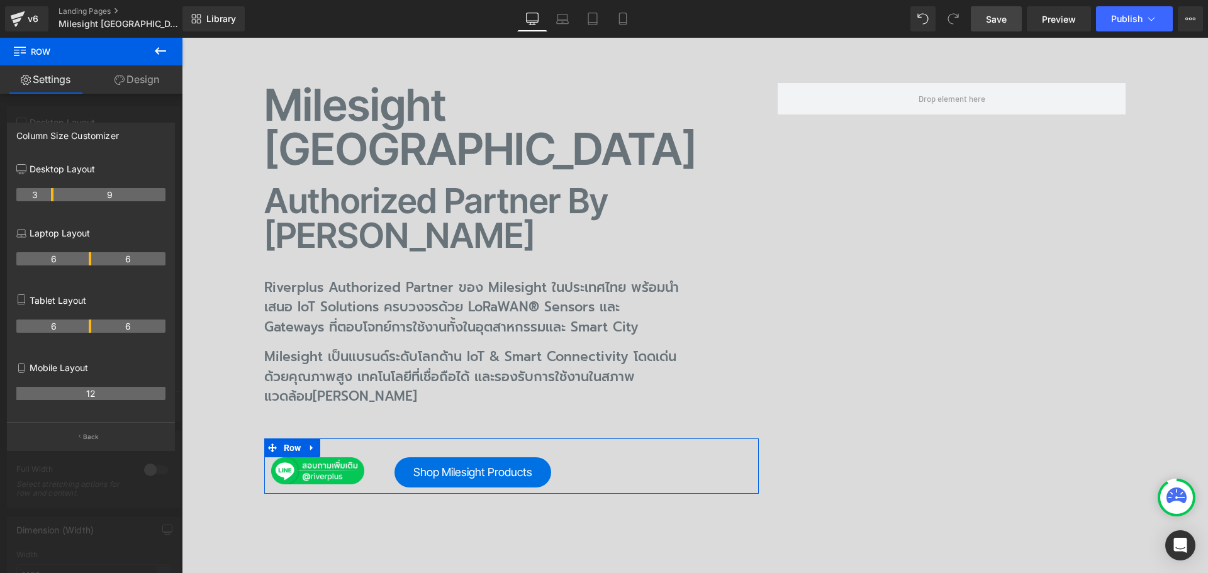
drag, startPoint x: 64, startPoint y: 194, endPoint x: 60, endPoint y: 333, distance: 139.7
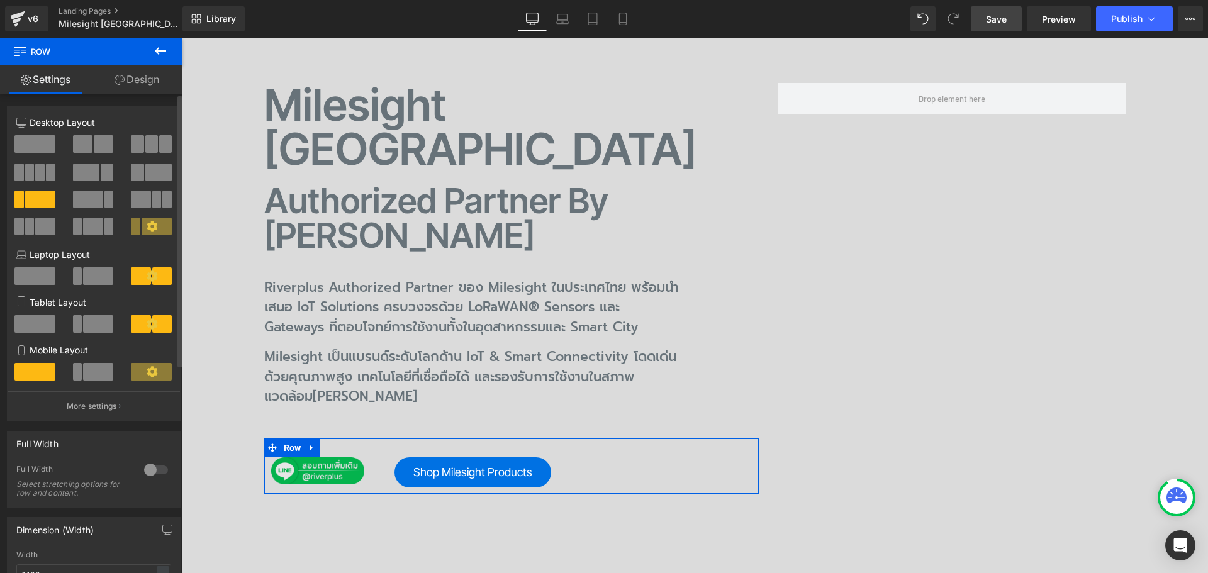
click at [314, 464] on span "Image" at bounding box center [317, 471] width 26 height 15
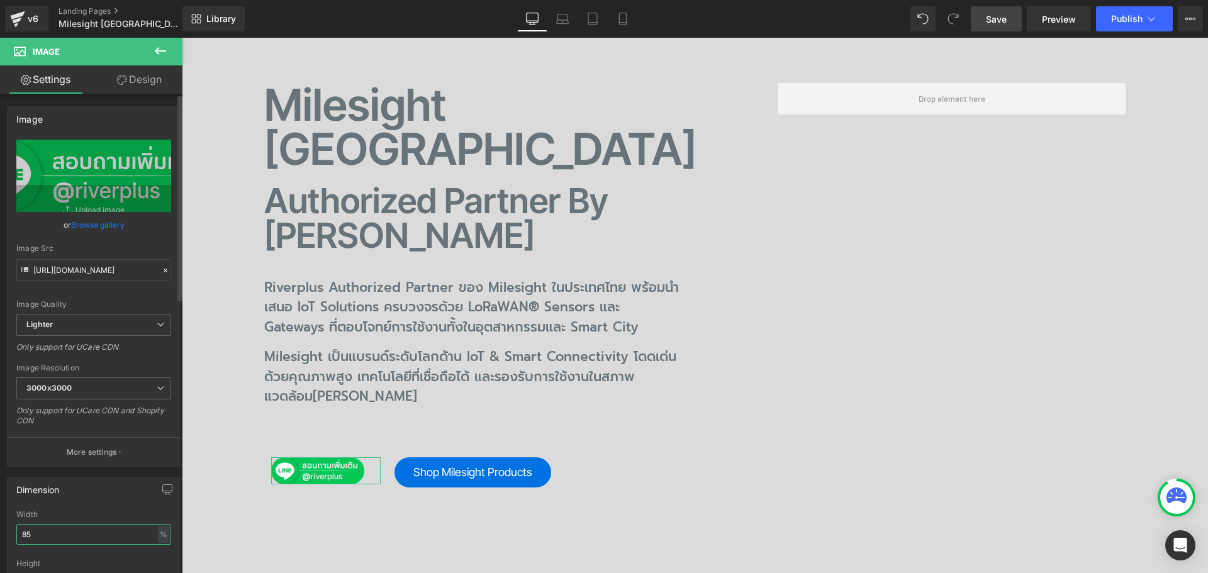
drag, startPoint x: 53, startPoint y: 535, endPoint x: 7, endPoint y: 537, distance: 46.0
click at [5, 535] on div "Dimension 85% Width 85 % % px auto Height auto 0 Circle Image" at bounding box center [94, 551] width 188 height 169
type input "9"
type input "100"
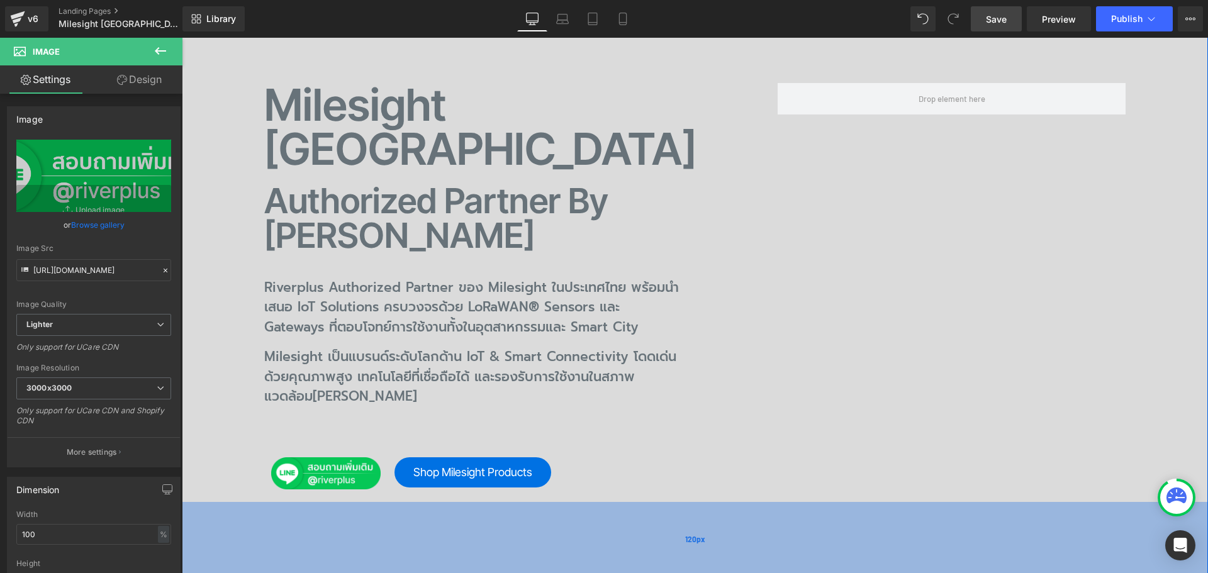
click at [555, 502] on div "120px" at bounding box center [695, 539] width 1026 height 75
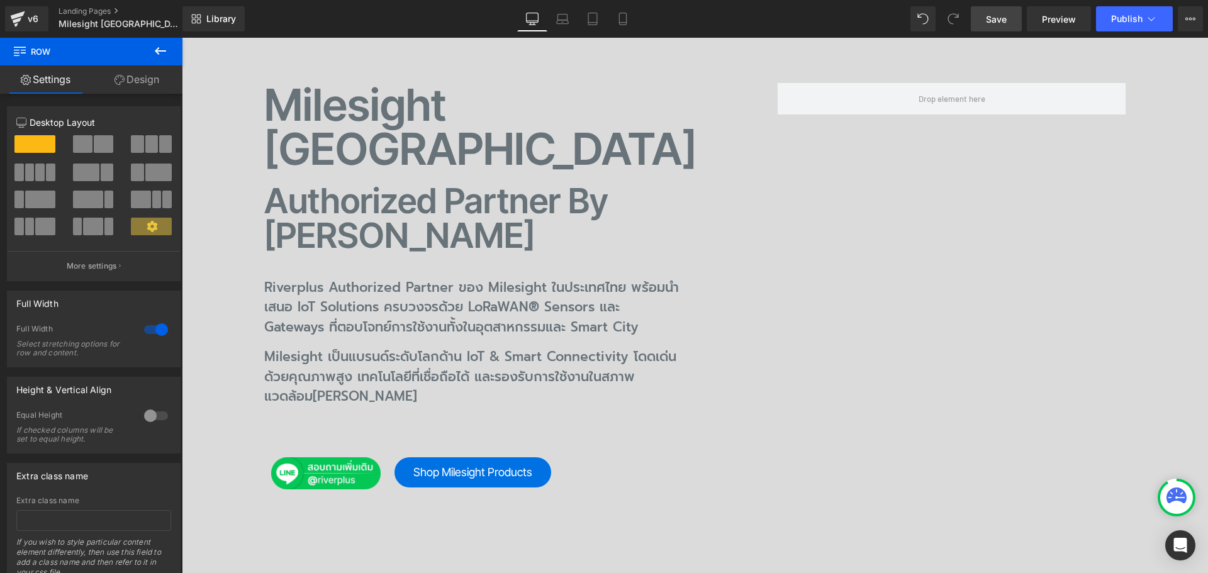
click at [1000, 24] on span "Save" at bounding box center [996, 19] width 21 height 13
click at [1070, 25] on span "Preview" at bounding box center [1059, 19] width 34 height 13
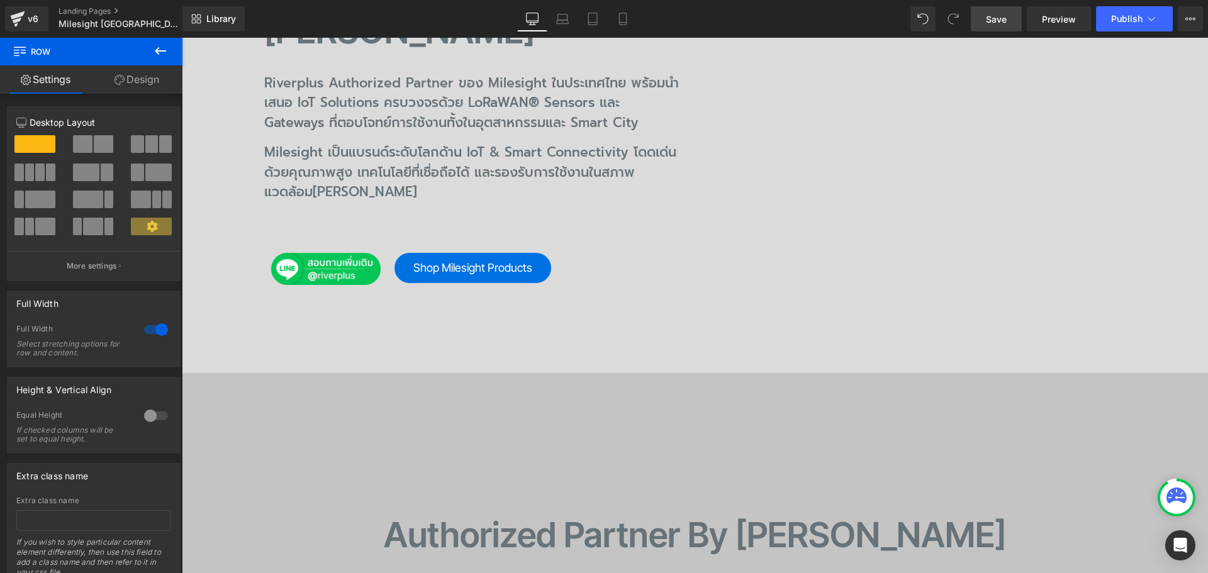
scroll to position [466, 0]
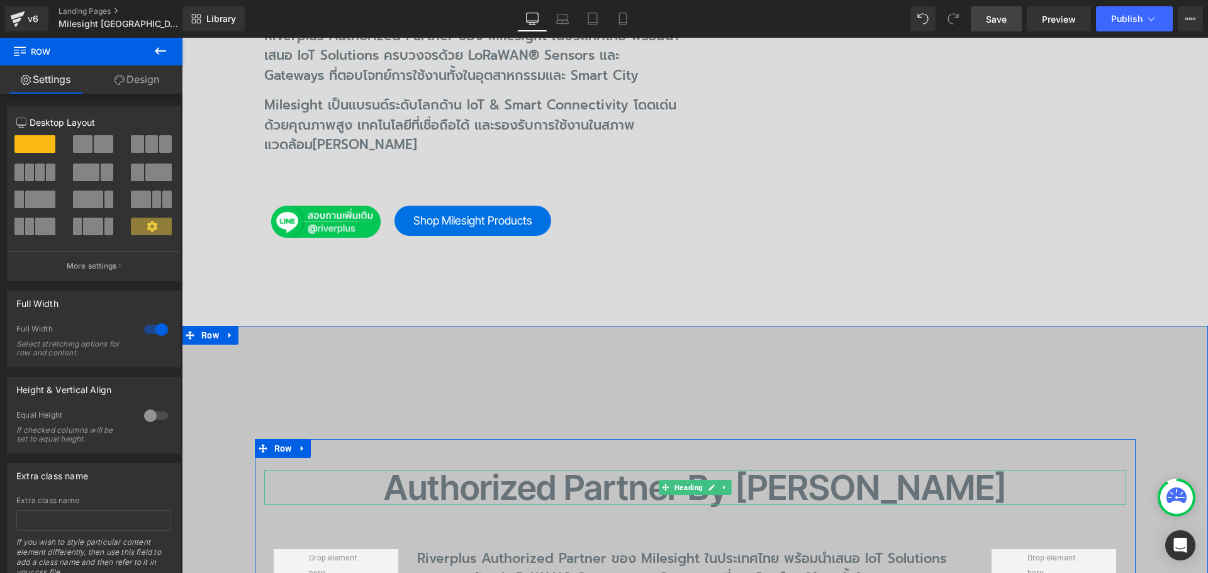
click at [576, 471] on h2 "Authorized Partner by Riverplus" at bounding box center [695, 488] width 862 height 35
click at [561, 471] on h2 "Authorized Partner by Riverplus" at bounding box center [695, 488] width 862 height 35
click at [552, 471] on h2 "Authorized Partner by Riverplus" at bounding box center [695, 488] width 862 height 35
click at [545, 471] on h2 "Authorized Partner by Riverplus" at bounding box center [695, 488] width 862 height 35
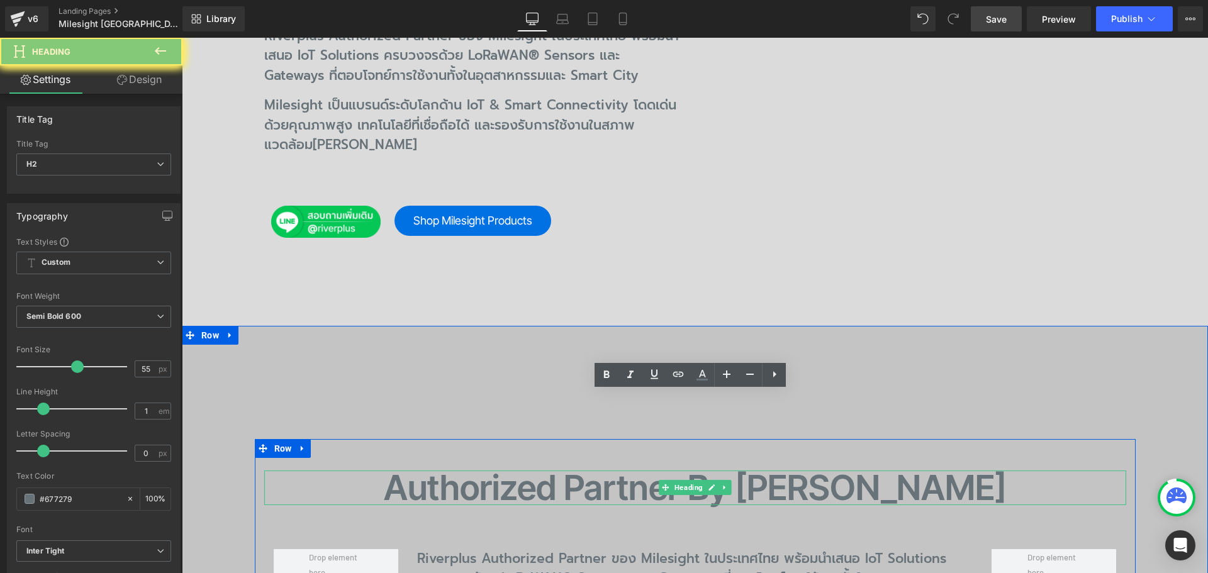
click at [539, 471] on h2 "Authorized Partner by Riverplus" at bounding box center [695, 488] width 862 height 35
click at [555, 471] on h2 "Authorized Partner by Riverplus" at bounding box center [695, 488] width 862 height 35
click at [568, 471] on h2 "Authorized Partner by Riverplus" at bounding box center [695, 488] width 862 height 35
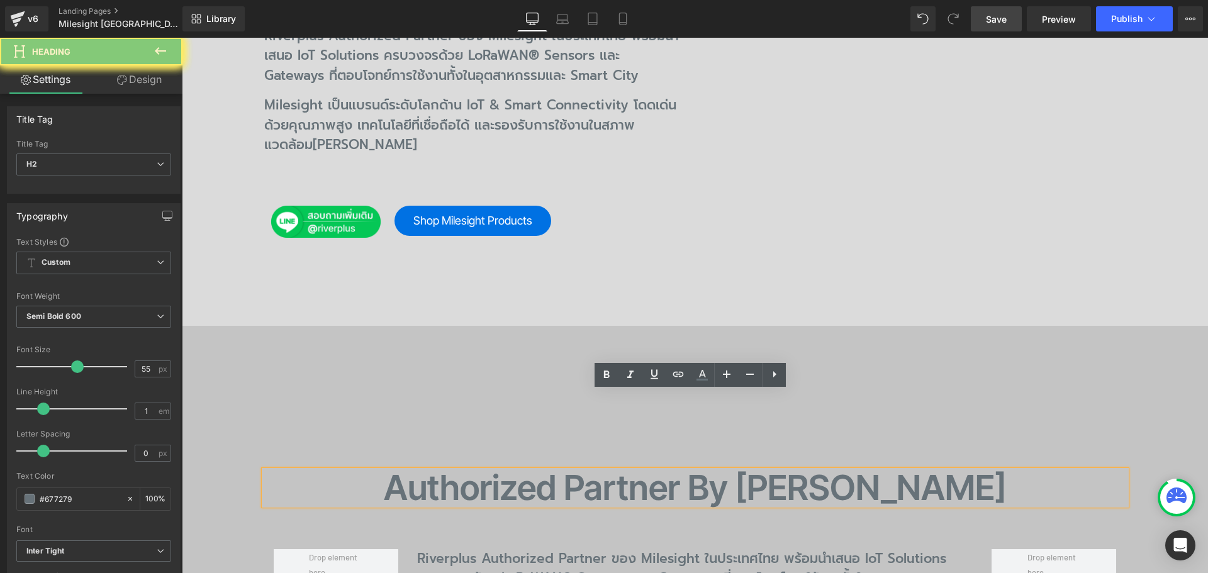
paste div
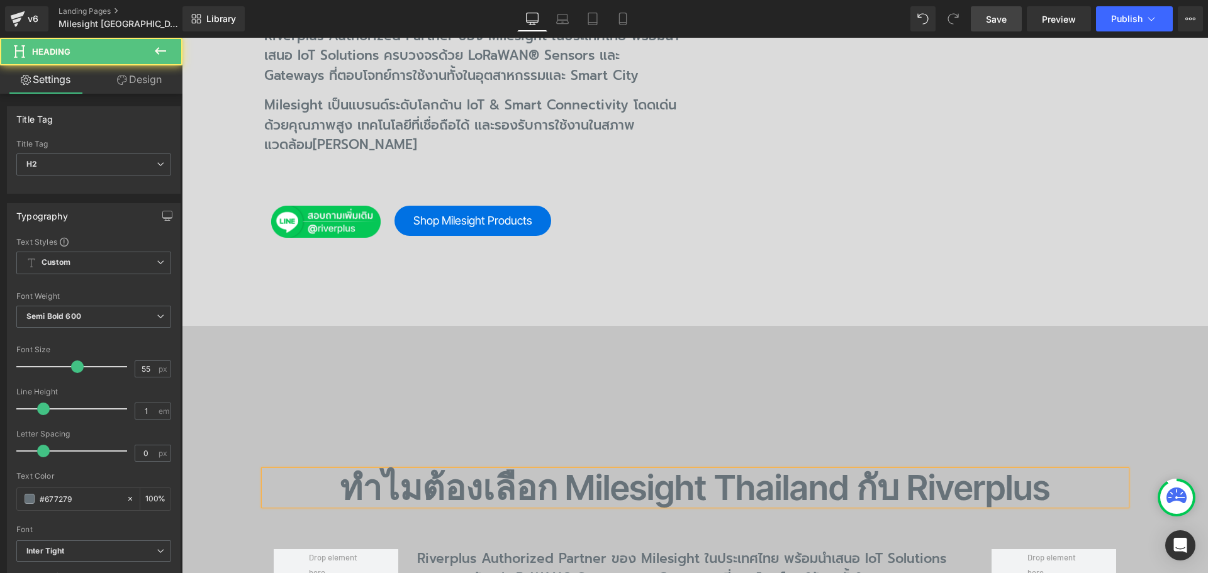
click at [550, 471] on h2 "ทำไมต้องเลือก Milesight Thailand กับ Riverplus" at bounding box center [695, 488] width 862 height 35
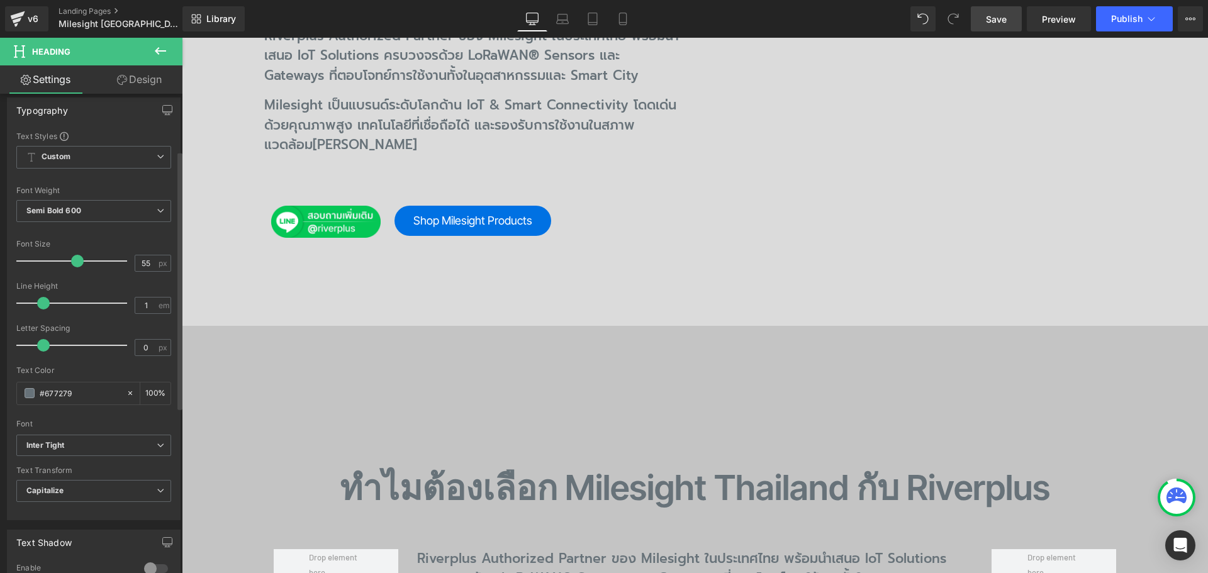
scroll to position [189, 0]
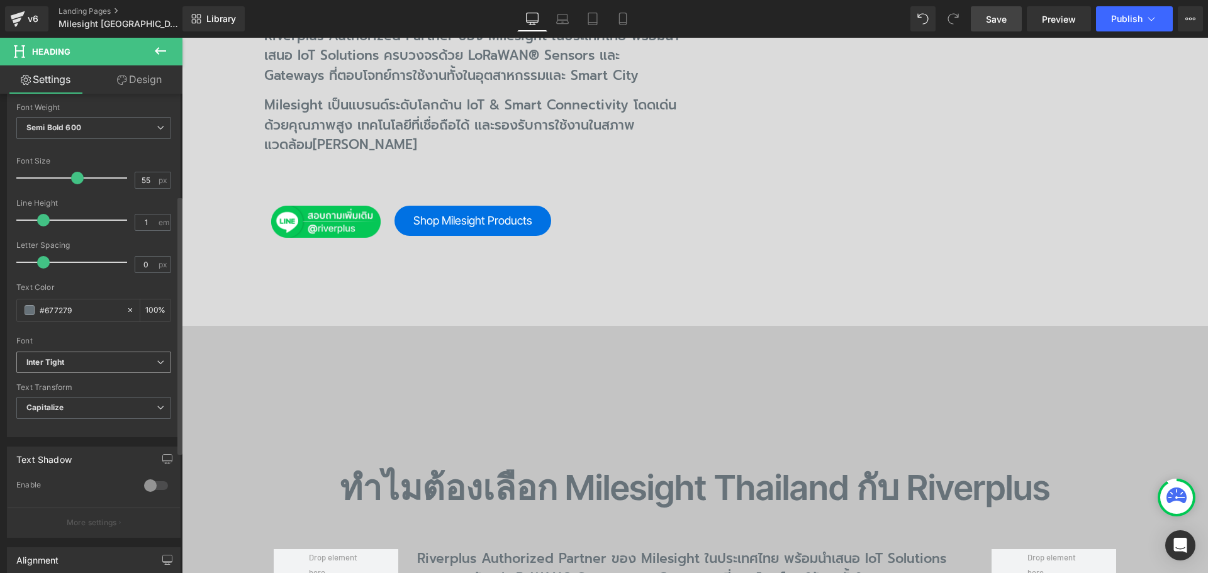
click at [73, 357] on b "Inter Tight" at bounding box center [91, 362] width 130 height 11
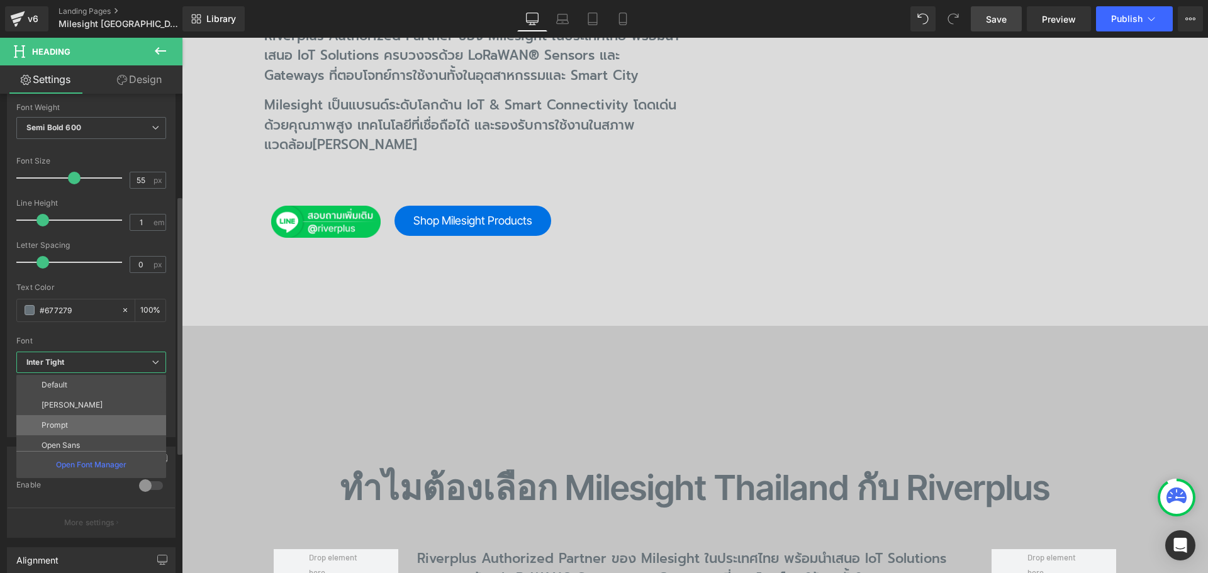
click at [75, 425] on li "Prompt" at bounding box center [93, 425] width 155 height 20
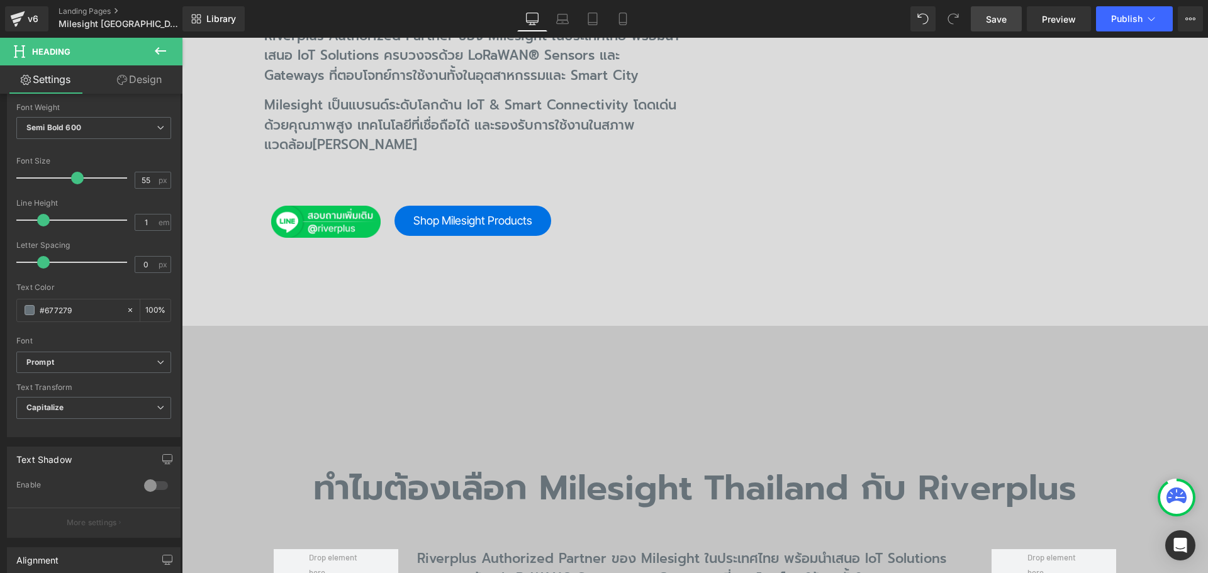
click at [1001, 21] on span "Save" at bounding box center [996, 19] width 21 height 13
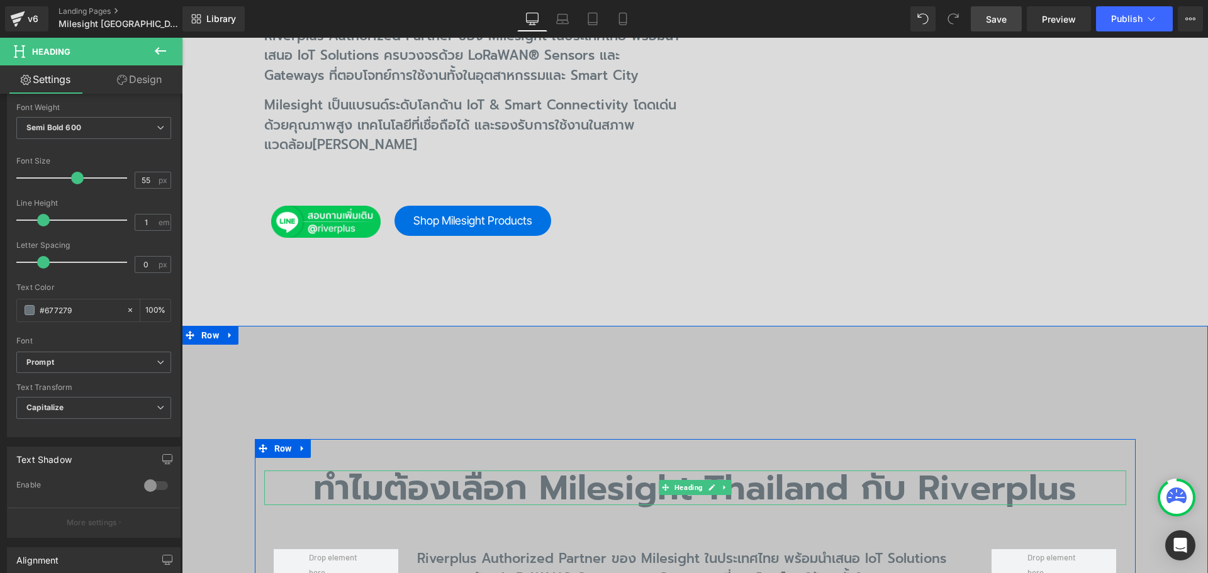
click at [615, 471] on h2 "ทำไมต้องเลือก Milesight Thailand กับ Riverplus" at bounding box center [695, 488] width 862 height 35
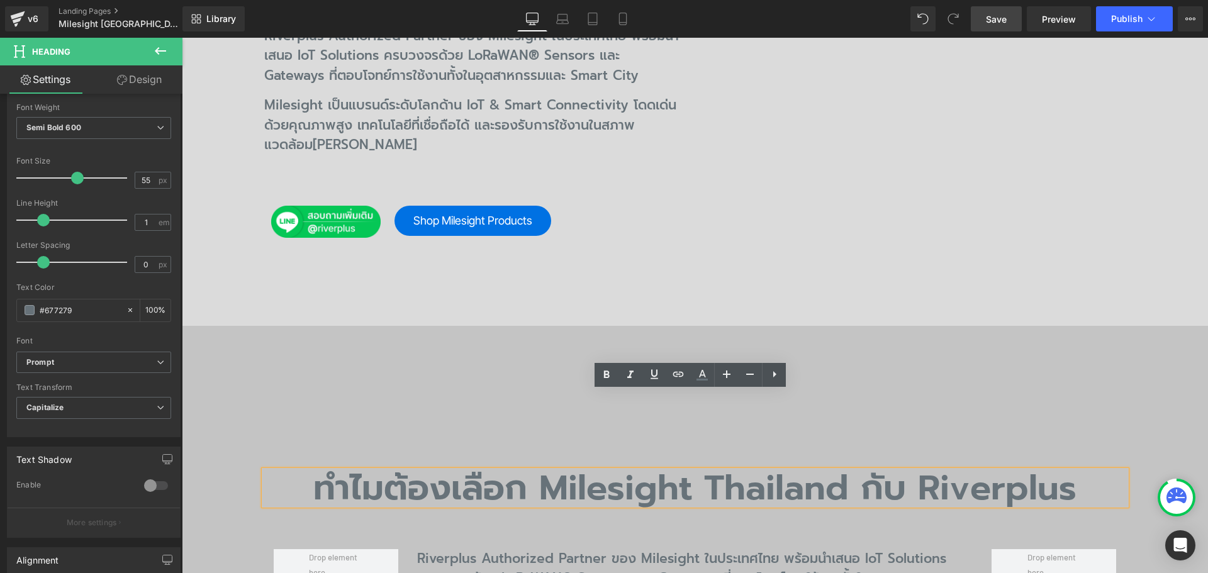
click at [810, 342] on div "ทำไมต้องเลือก Milesight Thailand กับ Riverplus Heading Riverplus Authorized Par…" at bounding box center [695, 499] width 1026 height 346
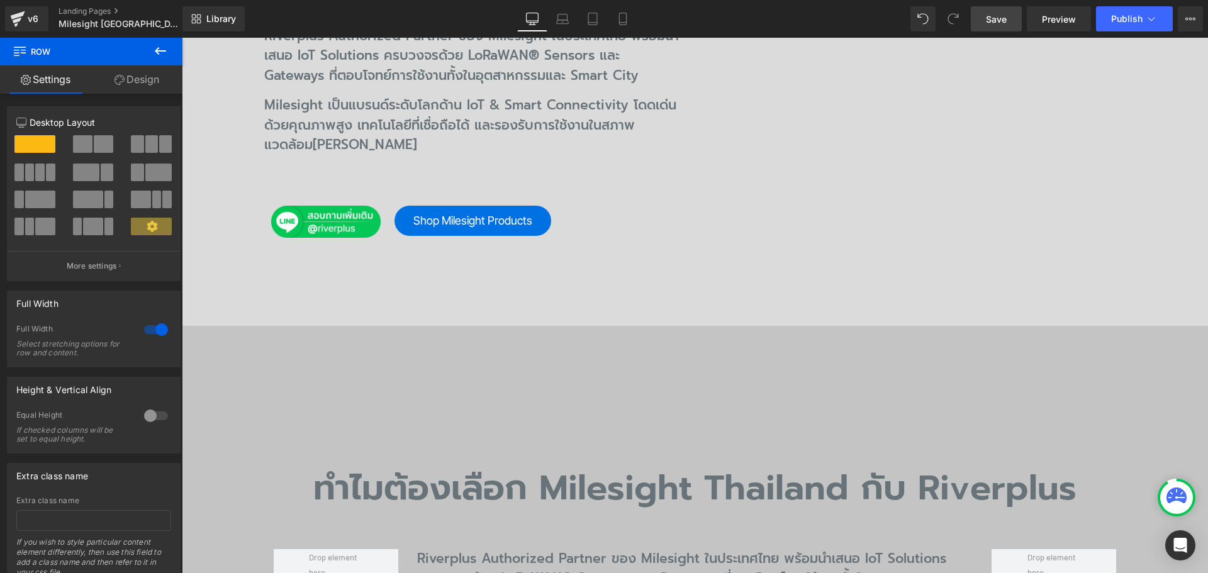
click at [1000, 23] on span "Save" at bounding box center [996, 19] width 21 height 13
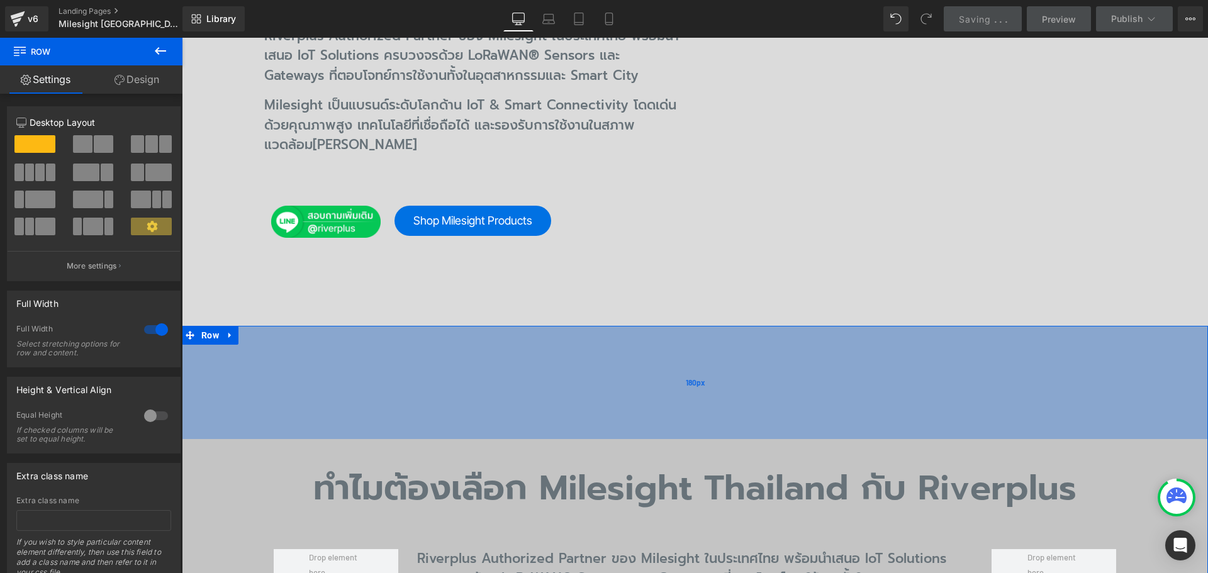
click at [532, 326] on div "180px" at bounding box center [695, 382] width 1026 height 113
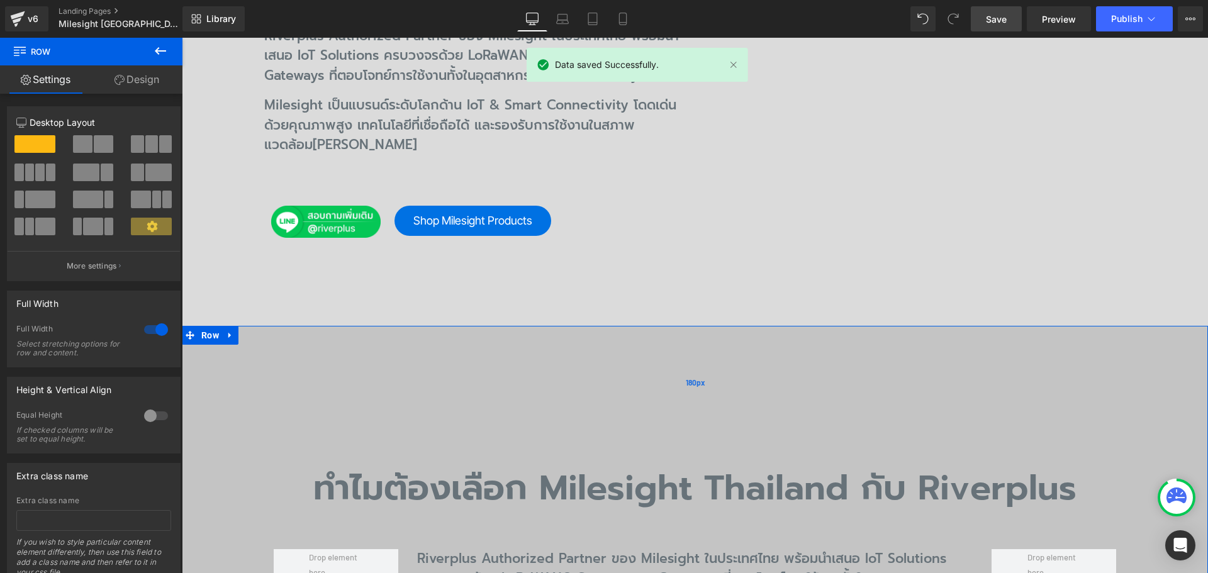
click at [494, 326] on div "180px" at bounding box center [695, 382] width 1026 height 113
click at [142, 69] on link "Design" at bounding box center [136, 79] width 91 height 28
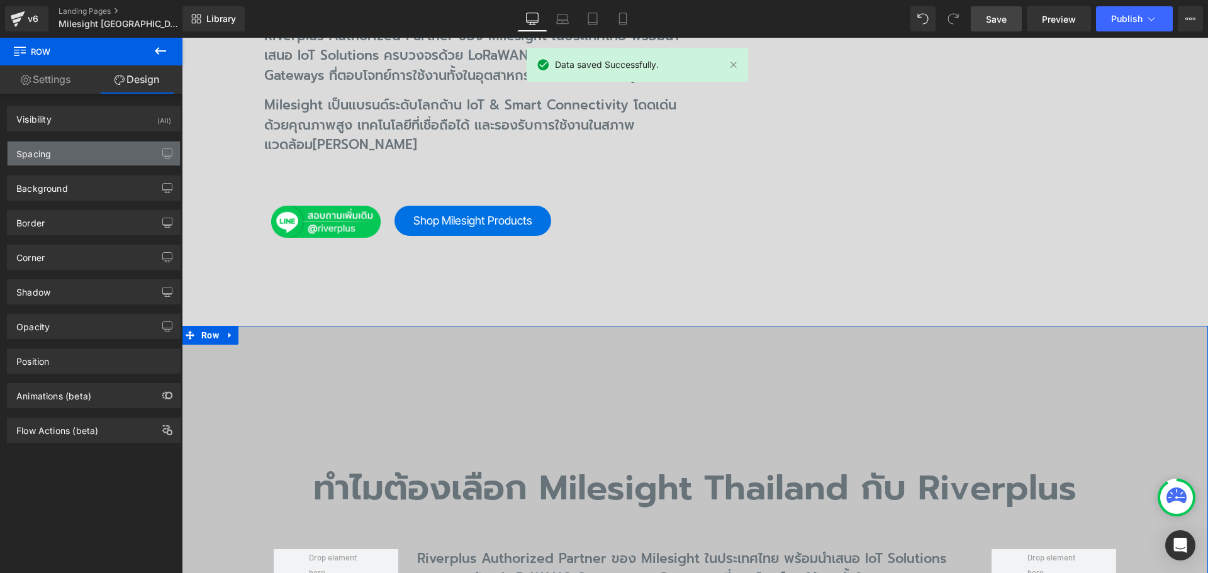
click at [65, 147] on div "Spacing" at bounding box center [94, 154] width 172 height 24
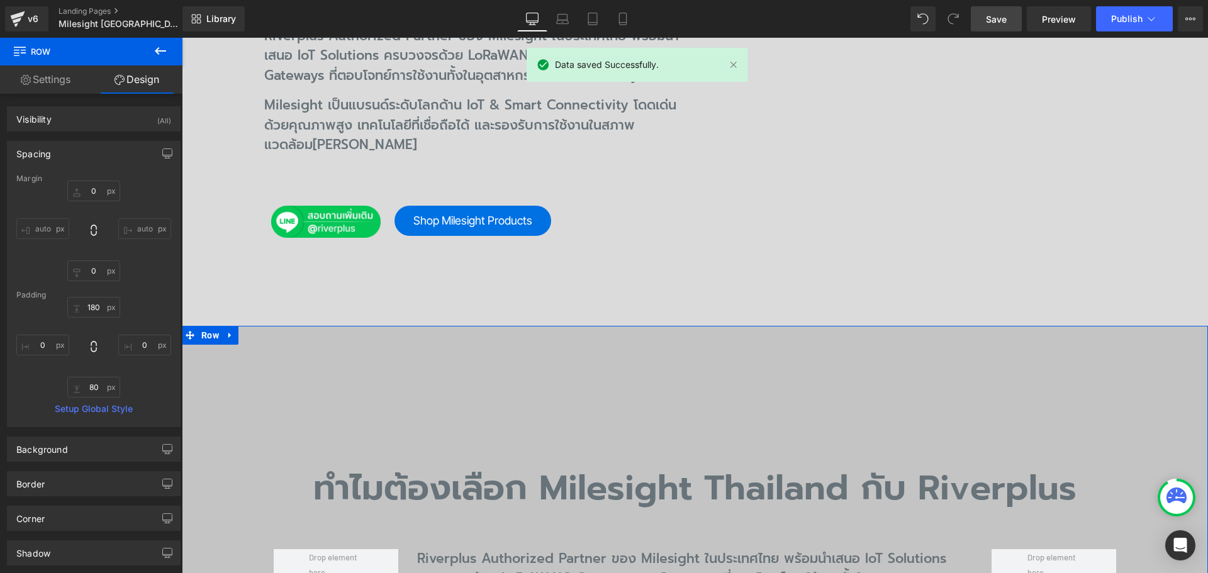
type input "0"
type input "180"
type input "0"
type input "80"
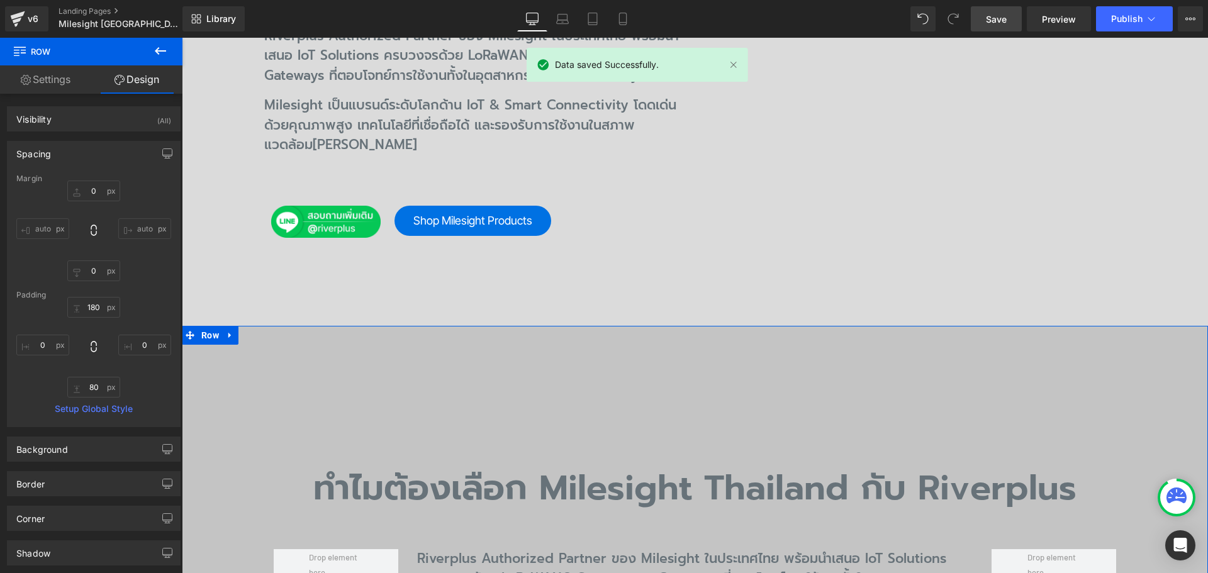
type input "0"
click at [95, 306] on input "180" at bounding box center [93, 307] width 53 height 21
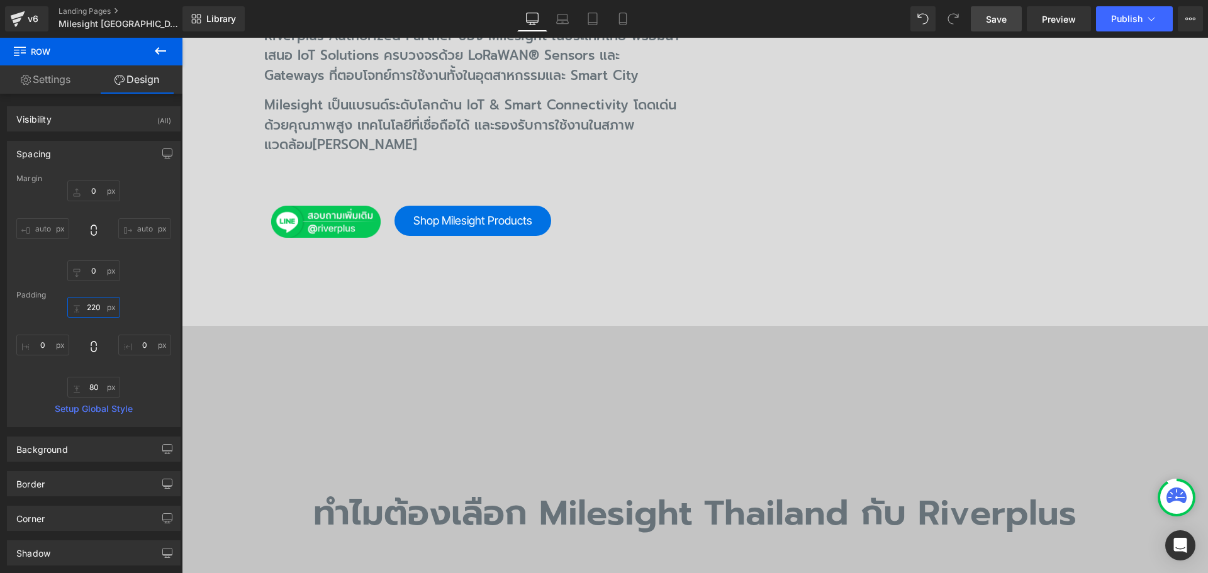
type input "220"
click at [996, 16] on span "Save" at bounding box center [996, 19] width 21 height 13
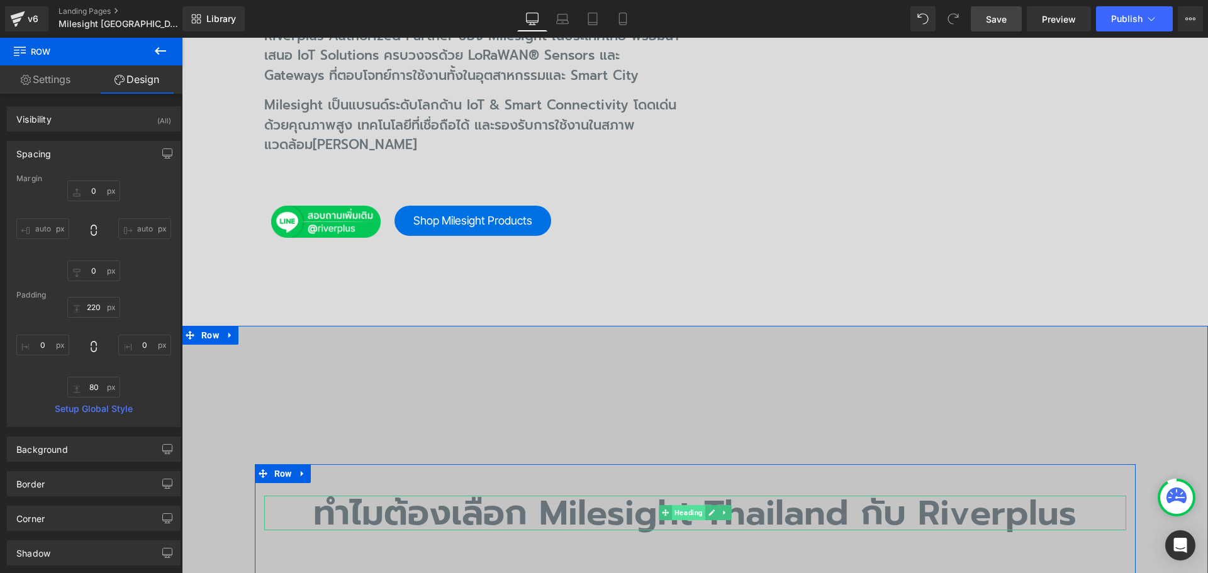
click at [672, 505] on span "Heading" at bounding box center [688, 512] width 33 height 15
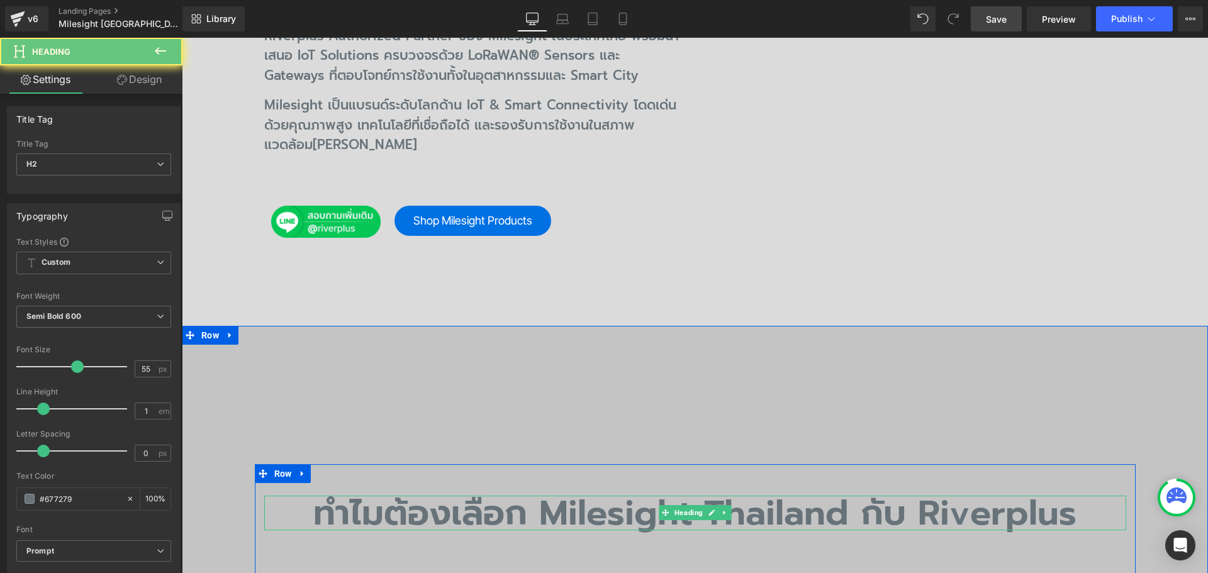
click at [647, 496] on h2 "ทำไมต้องเลือก Milesight Thailand กับ Riverplus" at bounding box center [695, 513] width 862 height 35
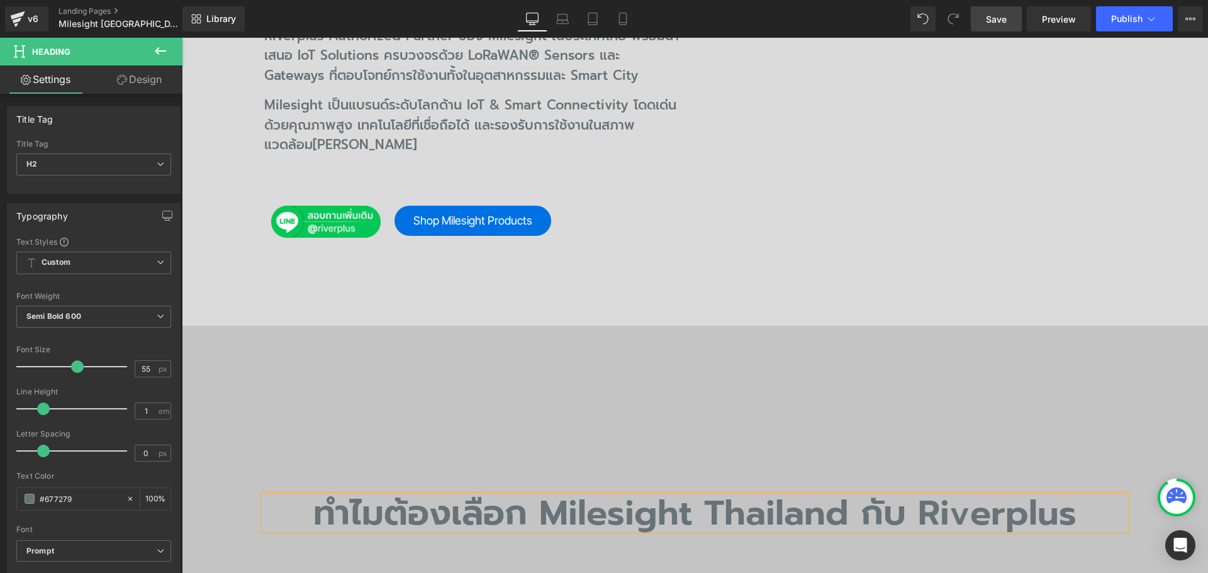
click at [996, 22] on span "Save" at bounding box center [996, 19] width 21 height 13
click at [1000, 22] on span "Save" at bounding box center [996, 19] width 21 height 13
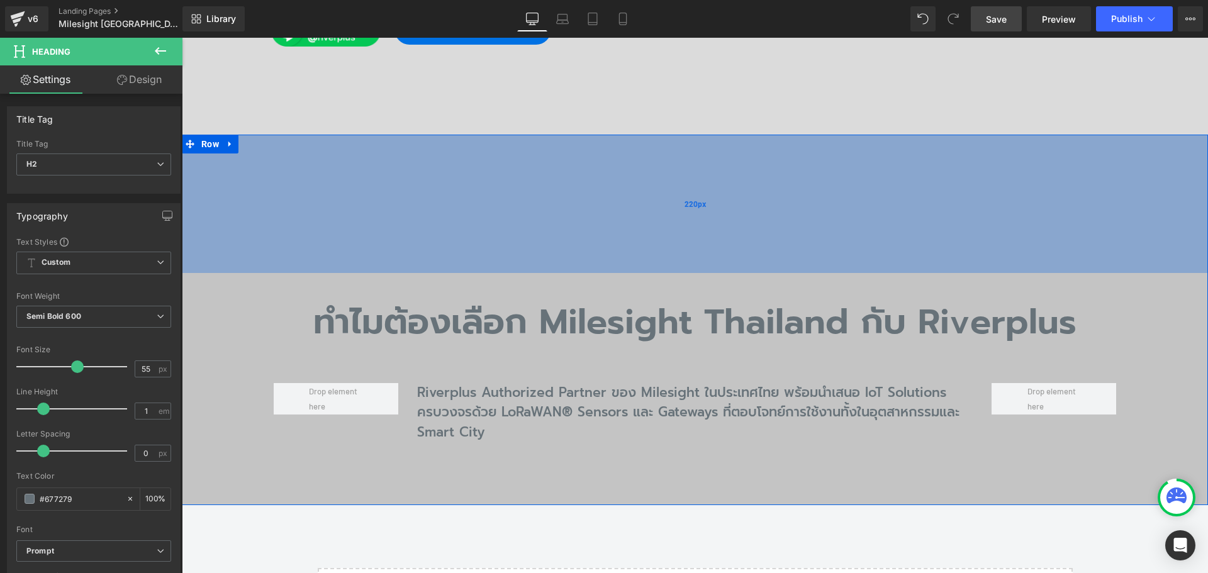
scroll to position [717, 0]
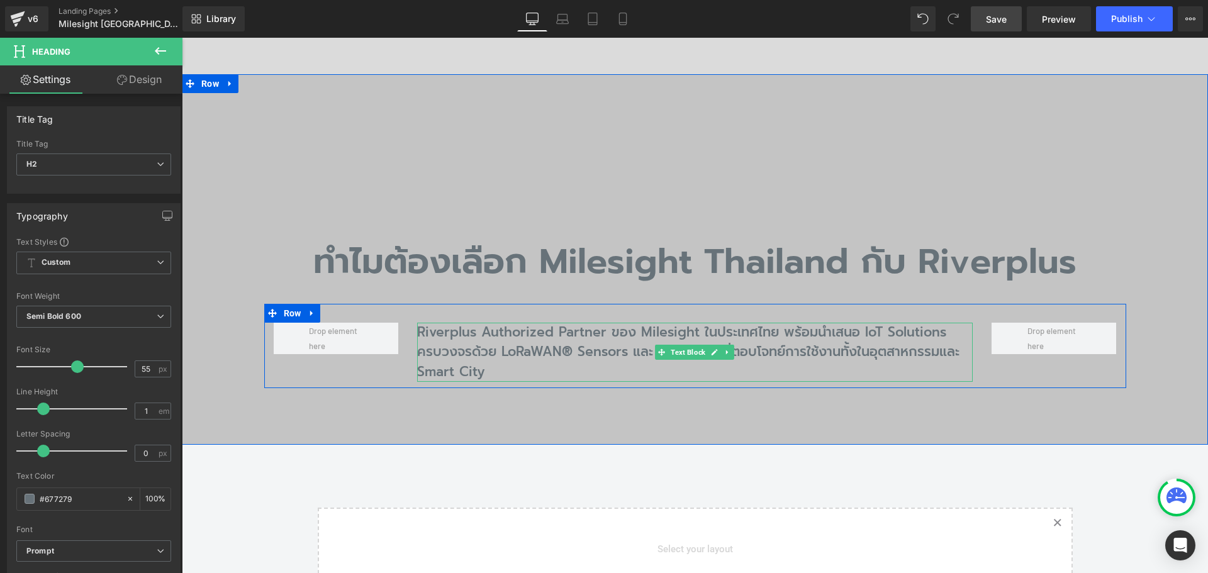
click at [495, 323] on p "Riverplus Authorized Partner ของ Milesight ในประเทศไทย พร้อมนำเสนอ IoT Solution…" at bounding box center [694, 353] width 555 height 60
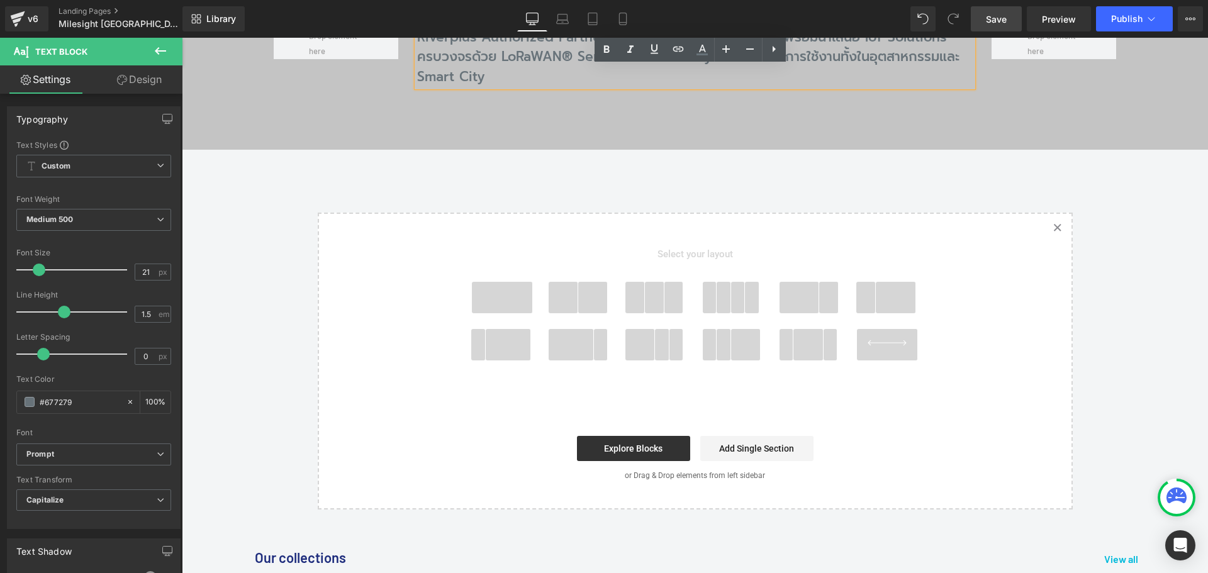
scroll to position [1032, 0]
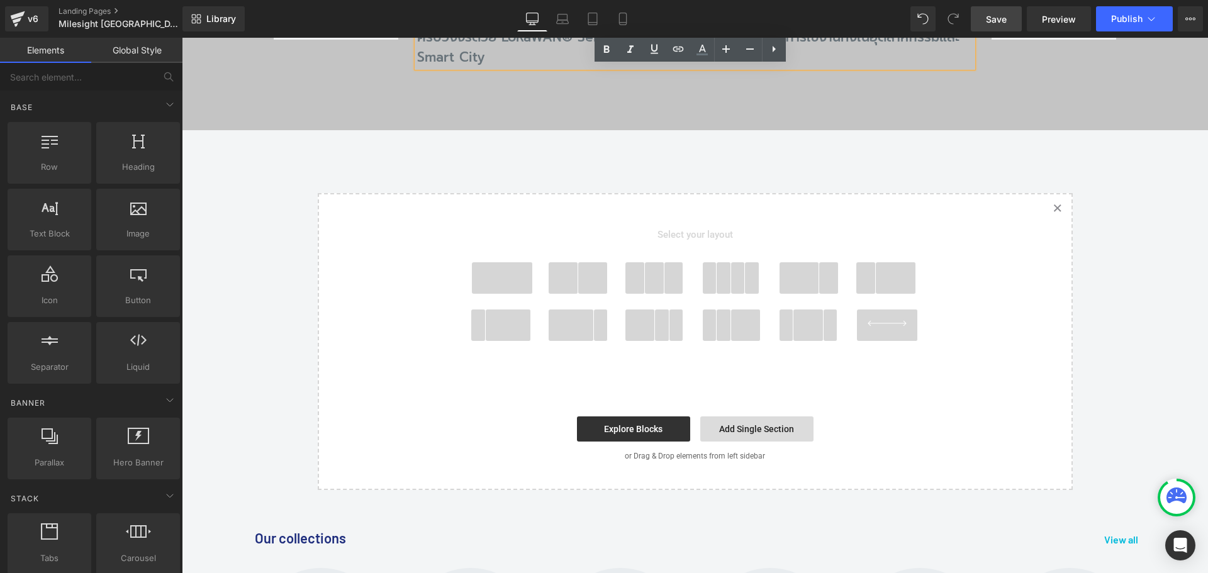
click at [755, 416] on link "Add Single Section" at bounding box center [756, 428] width 113 height 25
click at [1054, 194] on link "Created with Sketch." at bounding box center [1058, 208] width 28 height 28
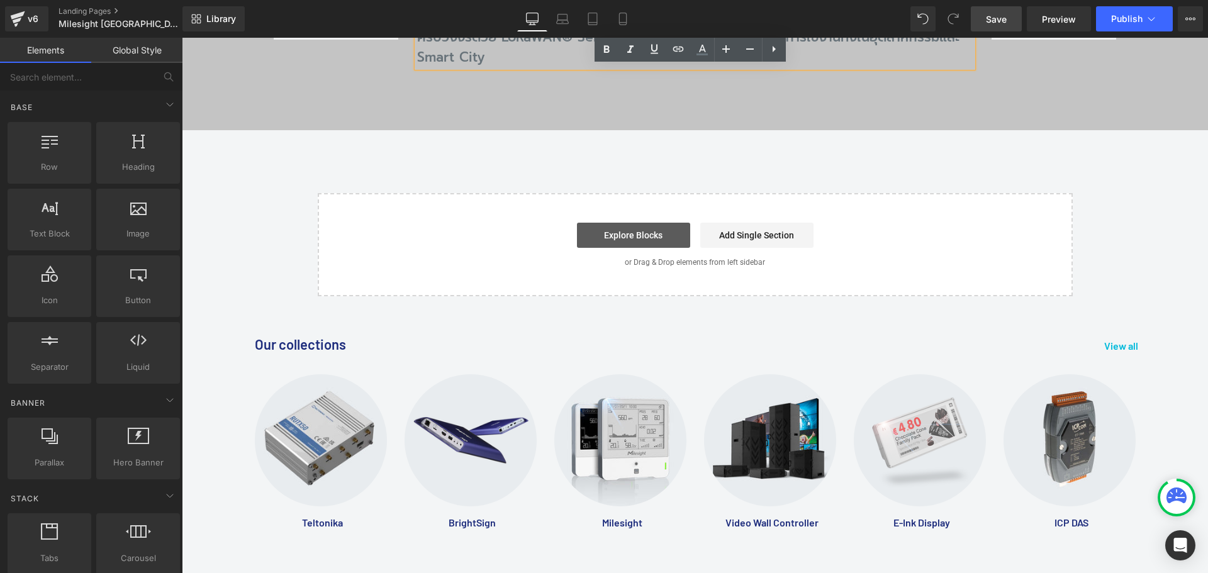
click at [647, 223] on link "Explore Blocks" at bounding box center [633, 235] width 113 height 25
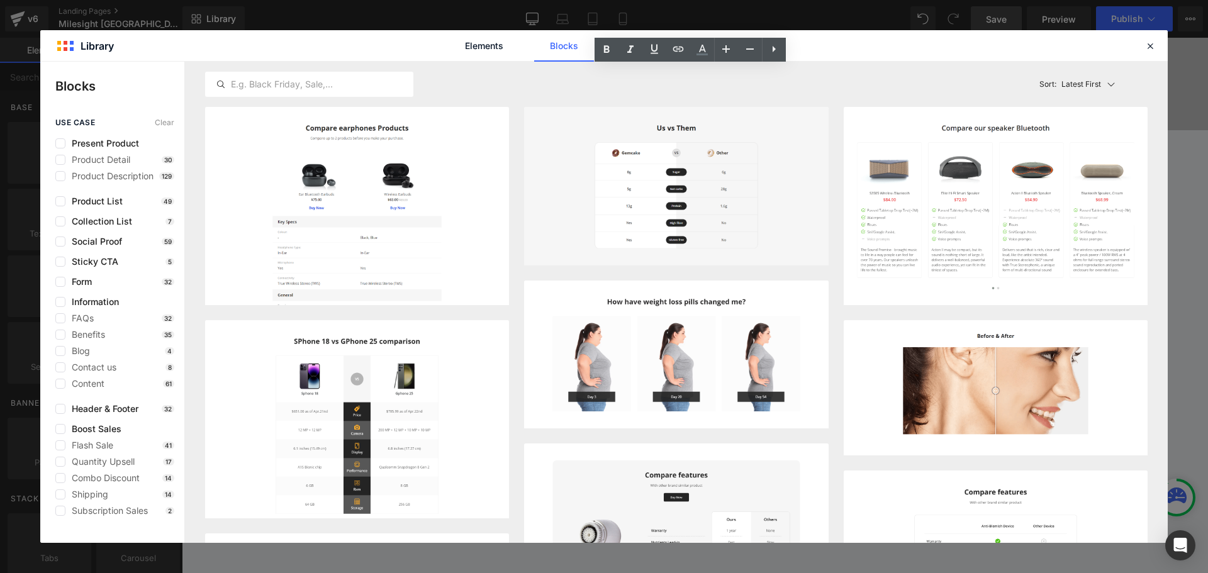
click at [852, 57] on div "Elements Blocks Templates Saved Library" at bounding box center [603, 45] width 1127 height 31
click at [721, 50] on link "Saved Library" at bounding box center [724, 45] width 60 height 31
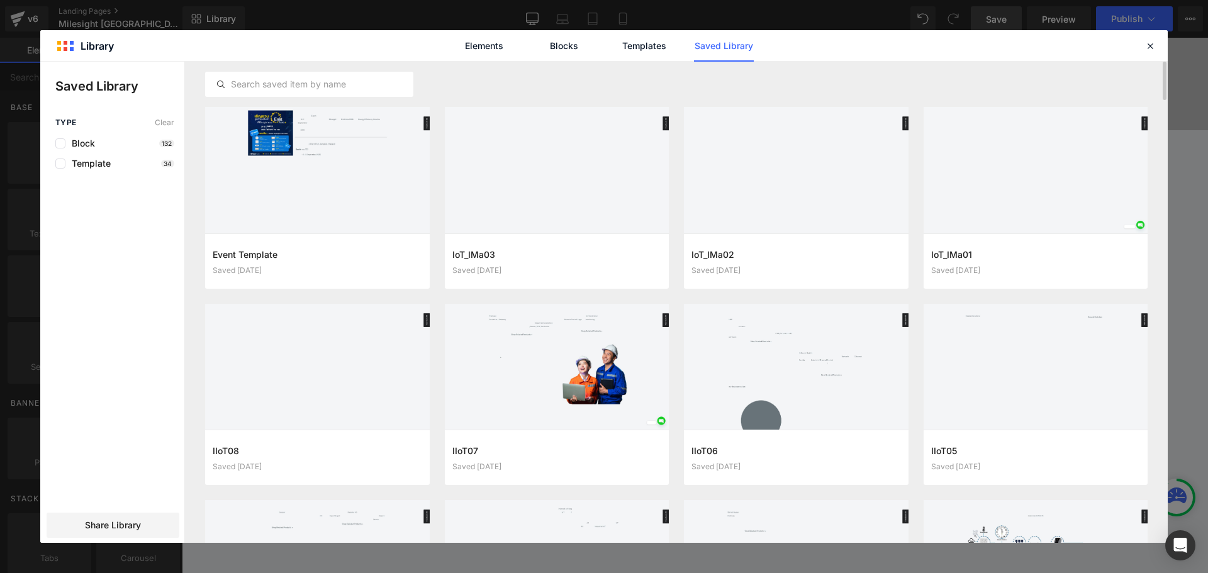
click at [921, 94] on div at bounding box center [676, 84] width 942 height 45
click at [913, 77] on div at bounding box center [676, 84] width 942 height 45
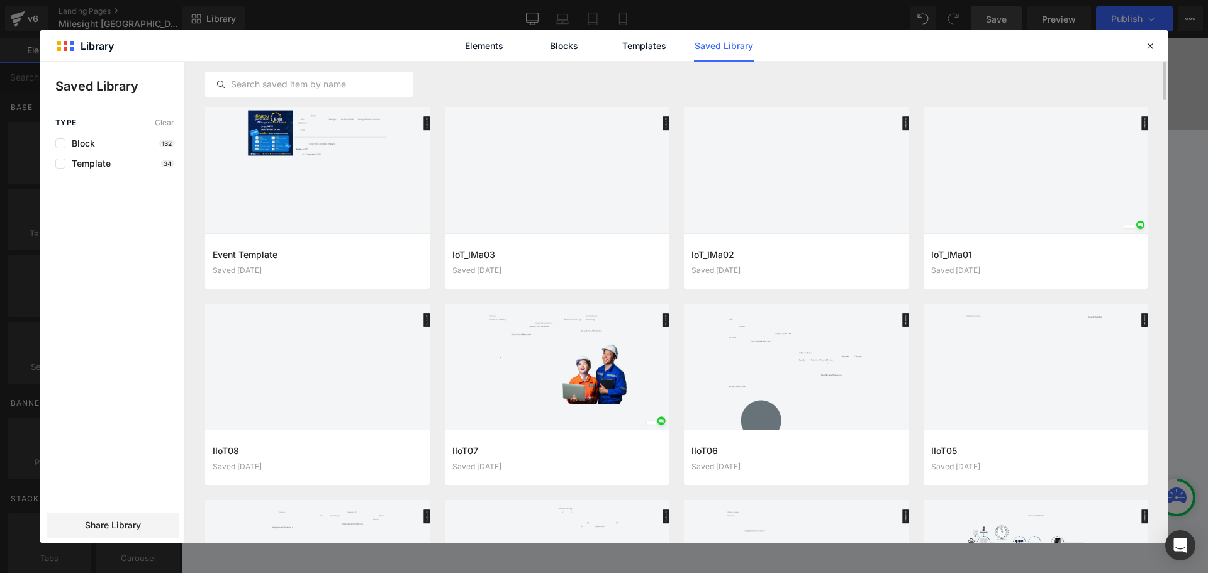
click at [909, 77] on div at bounding box center [676, 84] width 942 height 45
click at [908, 80] on div at bounding box center [676, 84] width 942 height 45
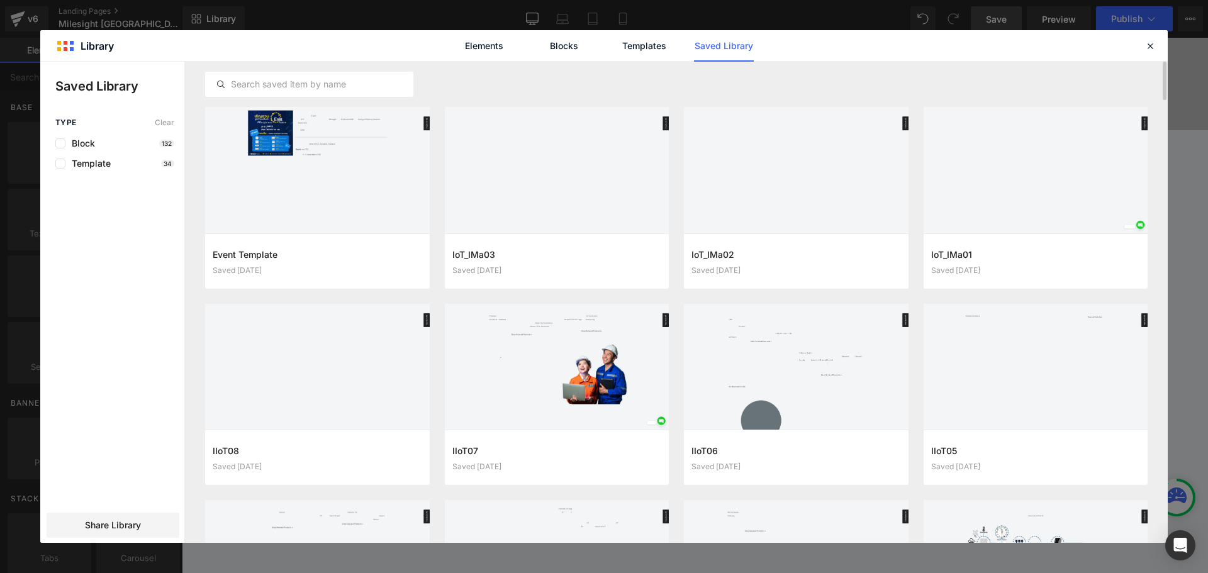
click at [790, 84] on div at bounding box center [676, 84] width 942 height 45
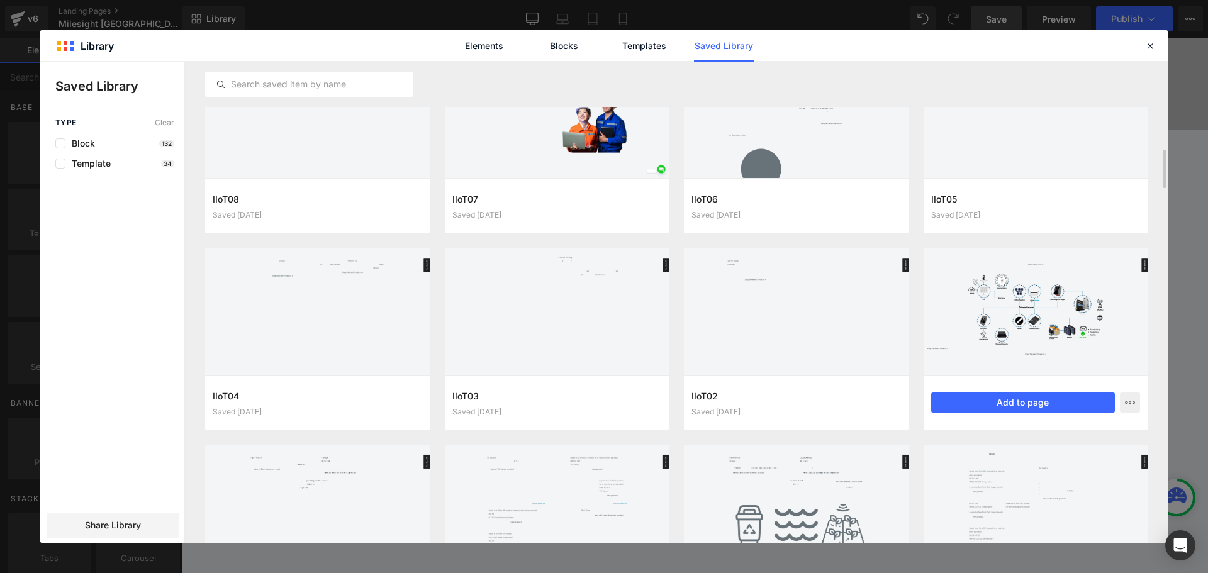
scroll to position [315, 0]
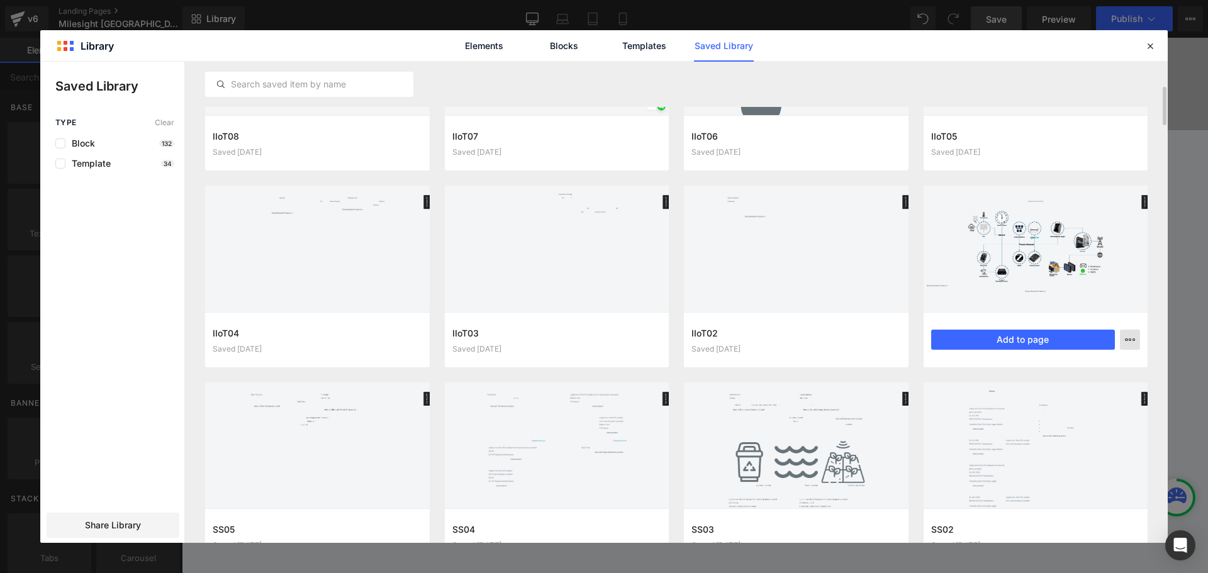
click at [1136, 339] on button "button" at bounding box center [1130, 340] width 20 height 20
click at [1024, 392] on p "Delete" at bounding box center [1035, 394] width 26 height 11
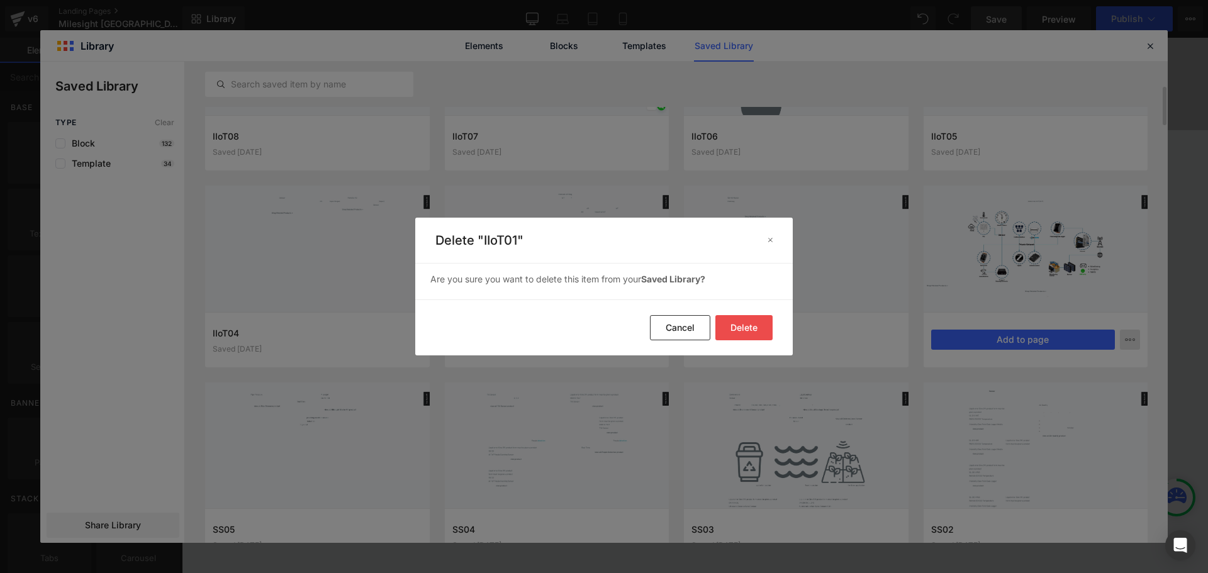
click at [778, 326] on footer "Delete Cancel" at bounding box center [603, 327] width 377 height 56
drag, startPoint x: 766, startPoint y: 328, endPoint x: 822, endPoint y: 339, distance: 56.5
click at [766, 328] on button "Delete" at bounding box center [743, 327] width 57 height 25
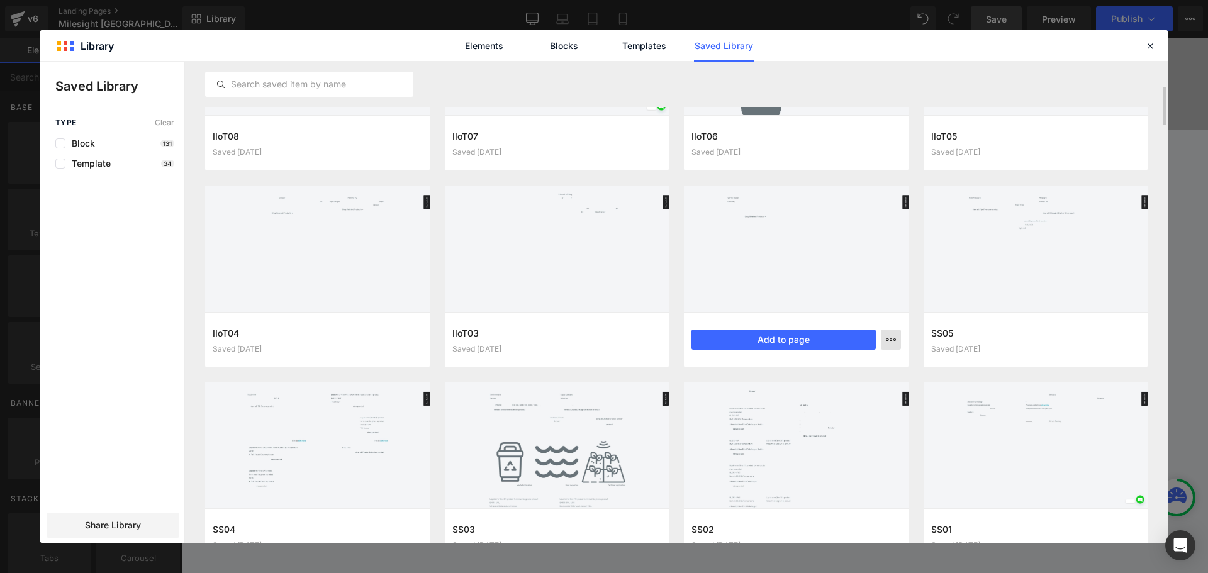
click at [897, 339] on button "button" at bounding box center [891, 340] width 20 height 20
click at [907, 282] on div at bounding box center [603, 302] width 1127 height 481
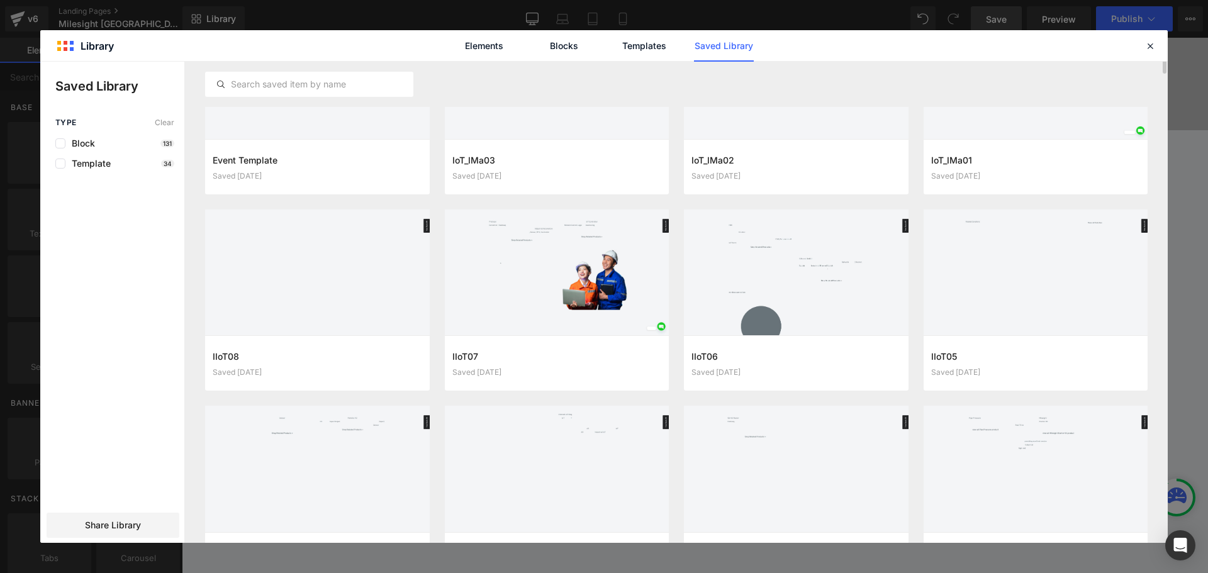
scroll to position [31, 0]
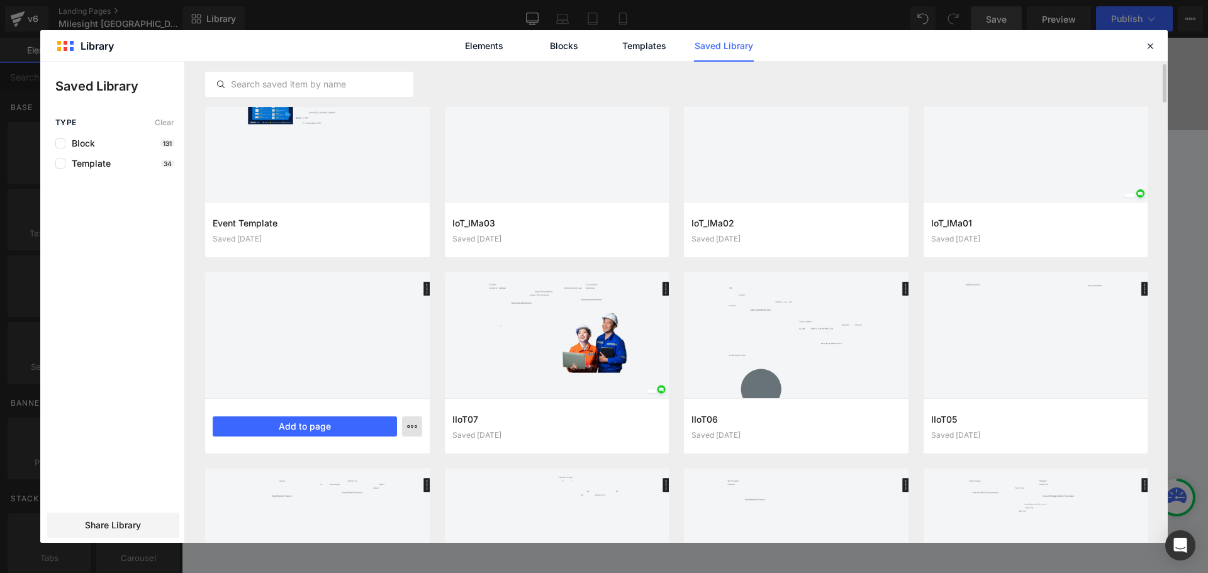
click at [418, 428] on button "button" at bounding box center [412, 426] width 20 height 20
click at [367, 480] on div "Delete" at bounding box center [350, 481] width 143 height 26
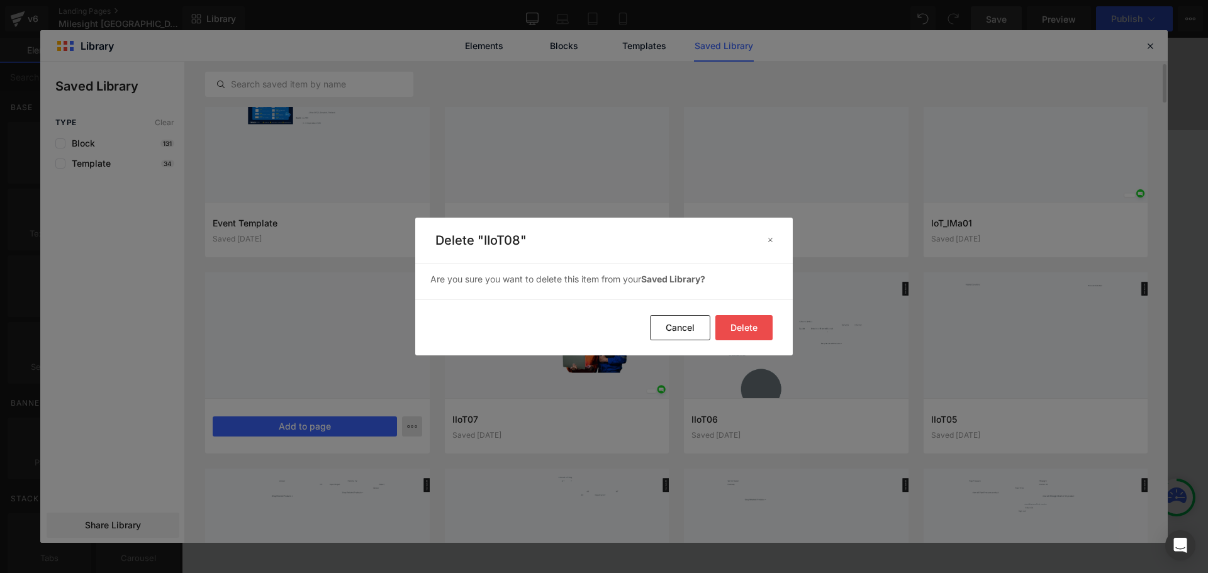
click at [763, 338] on button "Delete" at bounding box center [743, 327] width 57 height 25
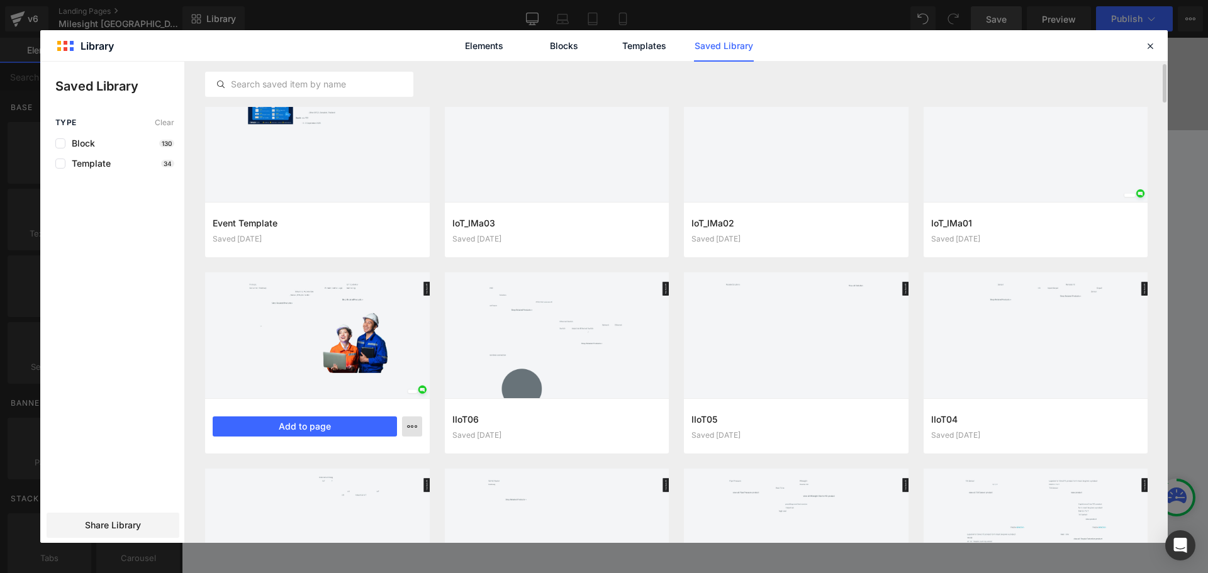
click at [408, 428] on icon "button" at bounding box center [412, 426] width 10 height 10
click at [321, 480] on p "Delete" at bounding box center [317, 481] width 26 height 11
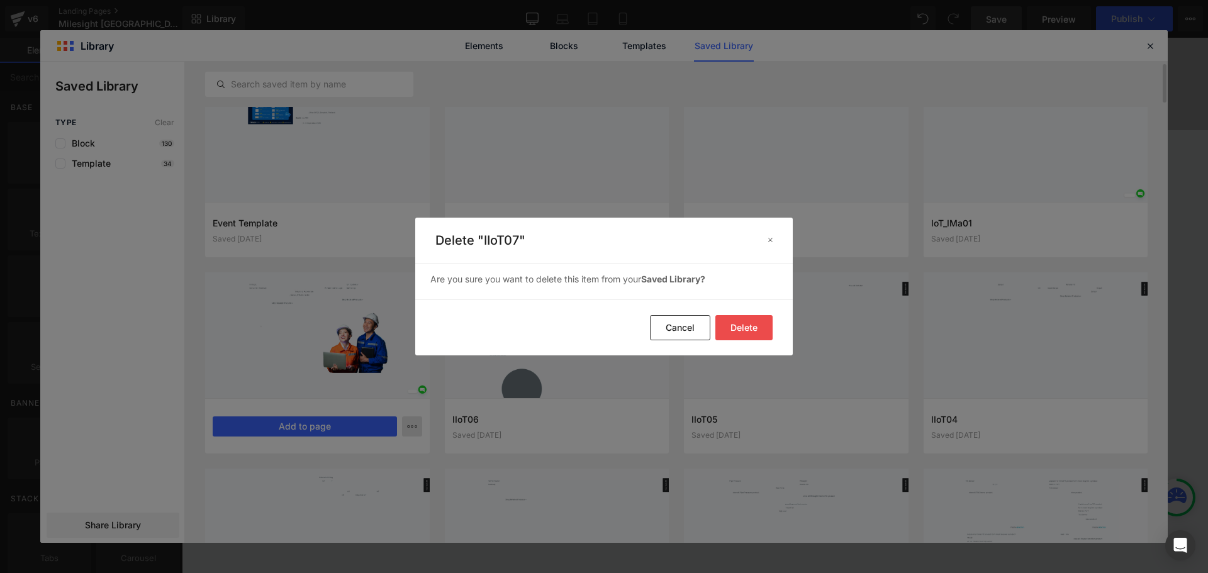
click at [742, 332] on button "Delete" at bounding box center [743, 327] width 57 height 25
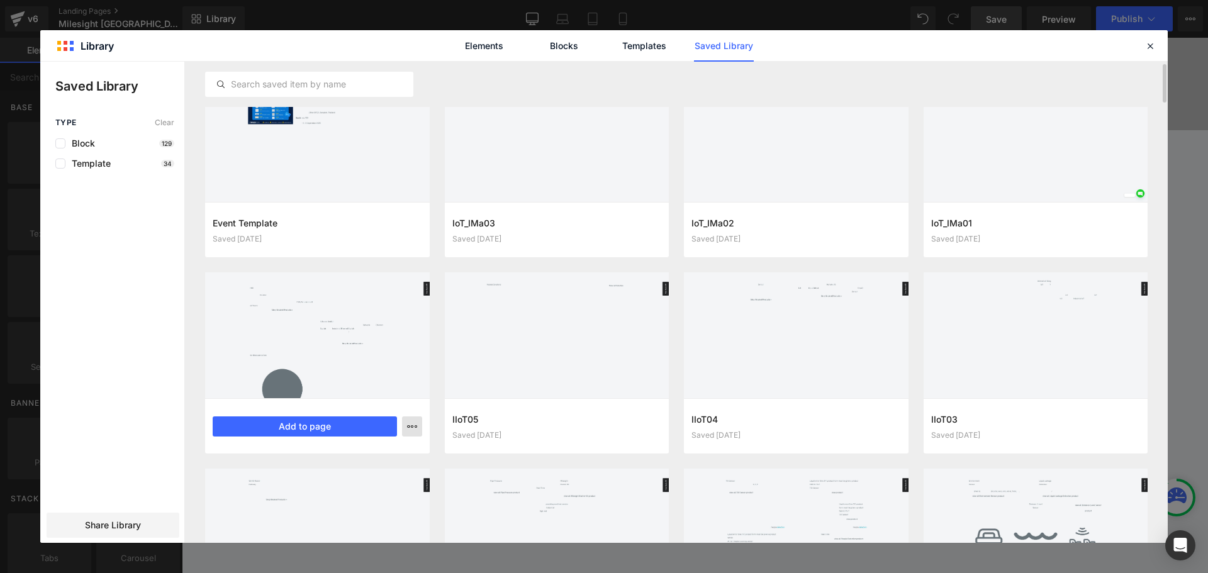
click at [405, 422] on button "button" at bounding box center [412, 426] width 20 height 20
click at [321, 484] on p "Delete" at bounding box center [317, 481] width 26 height 11
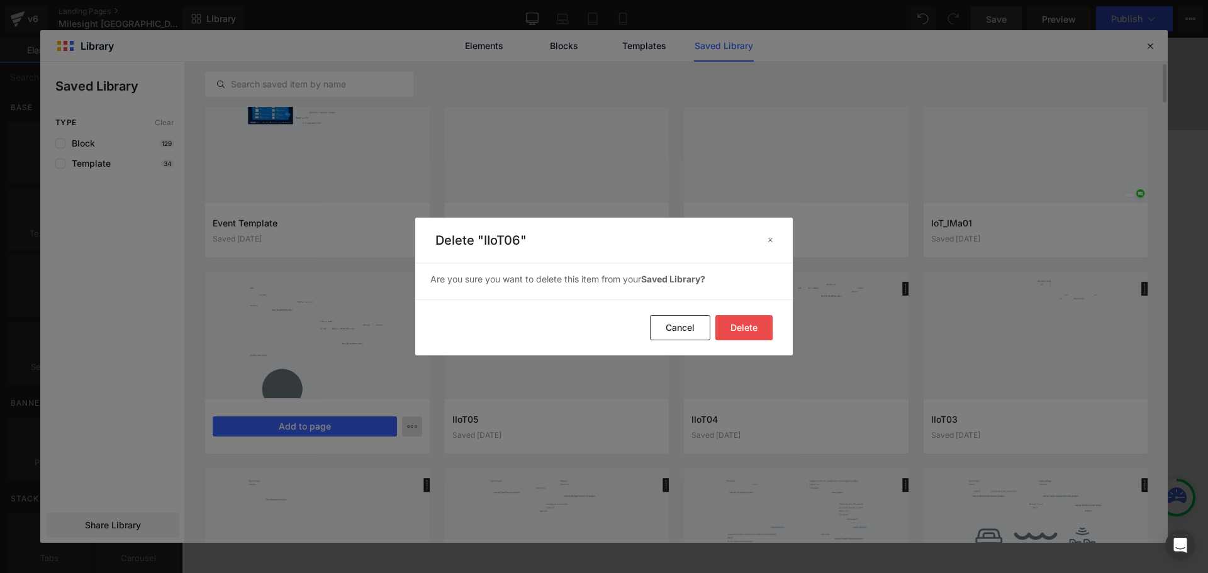
click at [745, 328] on button "Delete" at bounding box center [743, 327] width 57 height 25
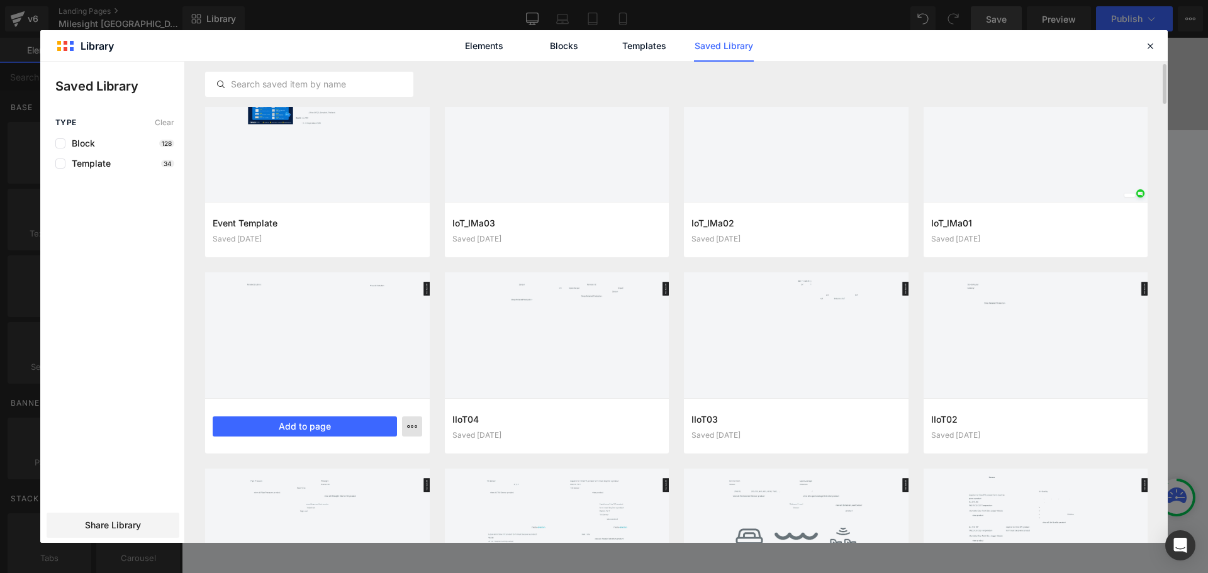
click at [413, 430] on icon "button" at bounding box center [412, 426] width 10 height 10
click at [371, 479] on div "Delete" at bounding box center [350, 481] width 143 height 26
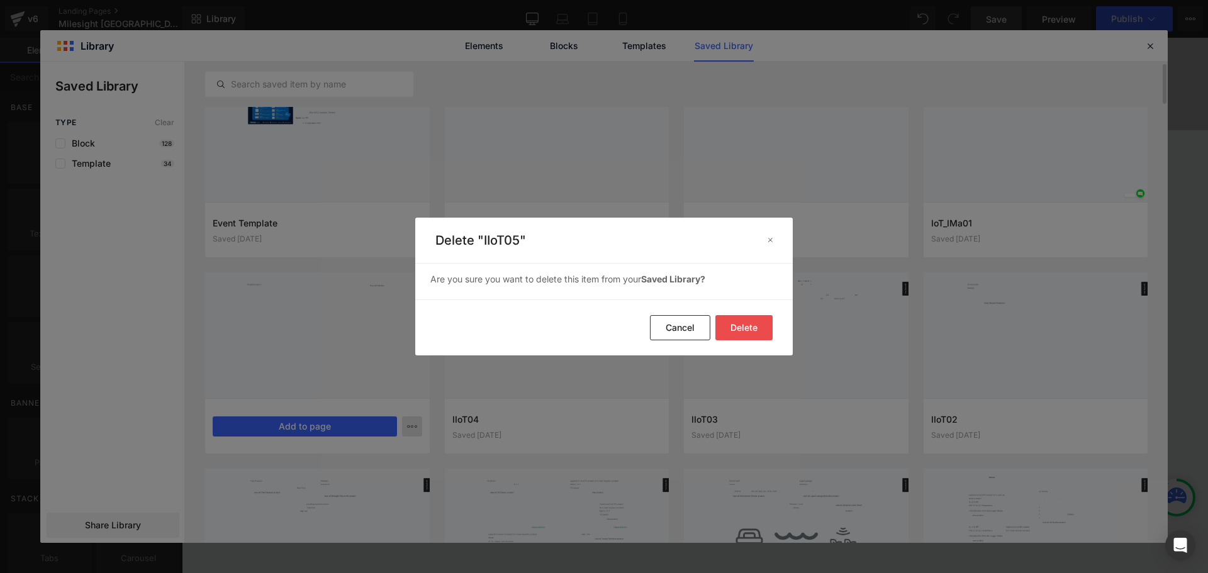
click at [752, 323] on button "Delete" at bounding box center [743, 327] width 57 height 25
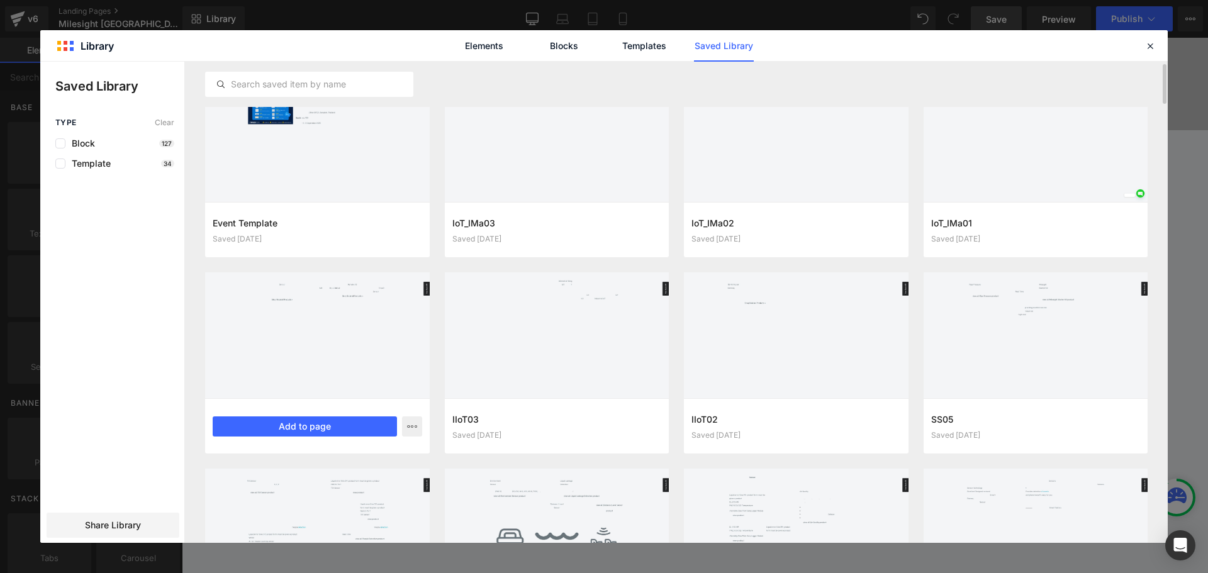
click at [427, 423] on div "IIoT04 Saved 1 month ago Add to page" at bounding box center [317, 425] width 225 height 55
click at [409, 432] on button "button" at bounding box center [412, 426] width 20 height 20
click at [370, 486] on div "Delete" at bounding box center [350, 481] width 143 height 26
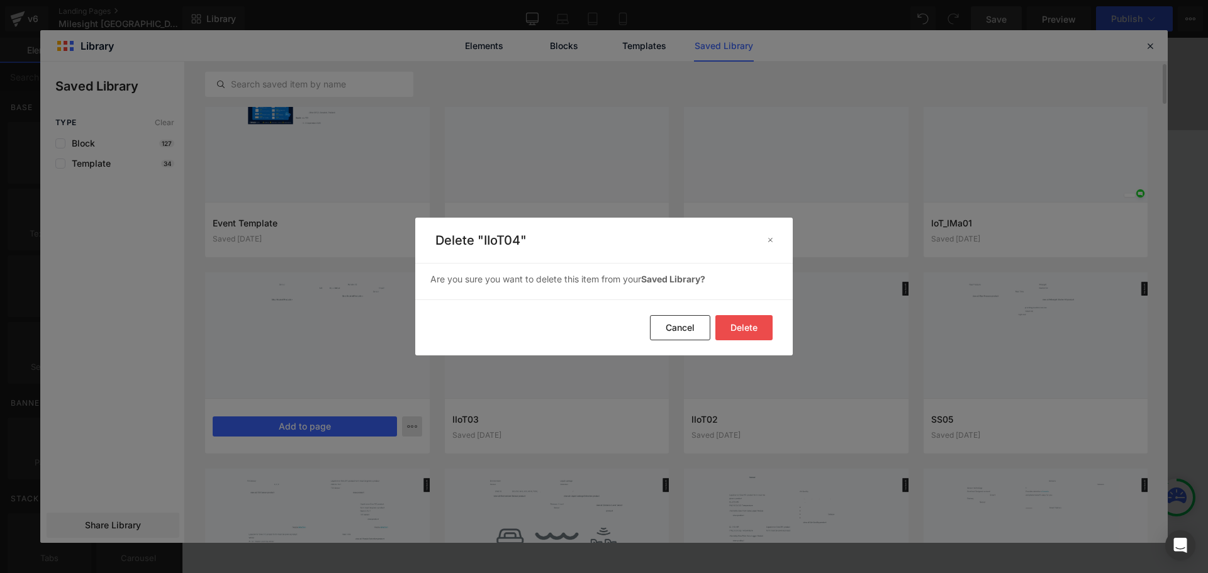
click at [751, 326] on button "Delete" at bounding box center [743, 327] width 57 height 25
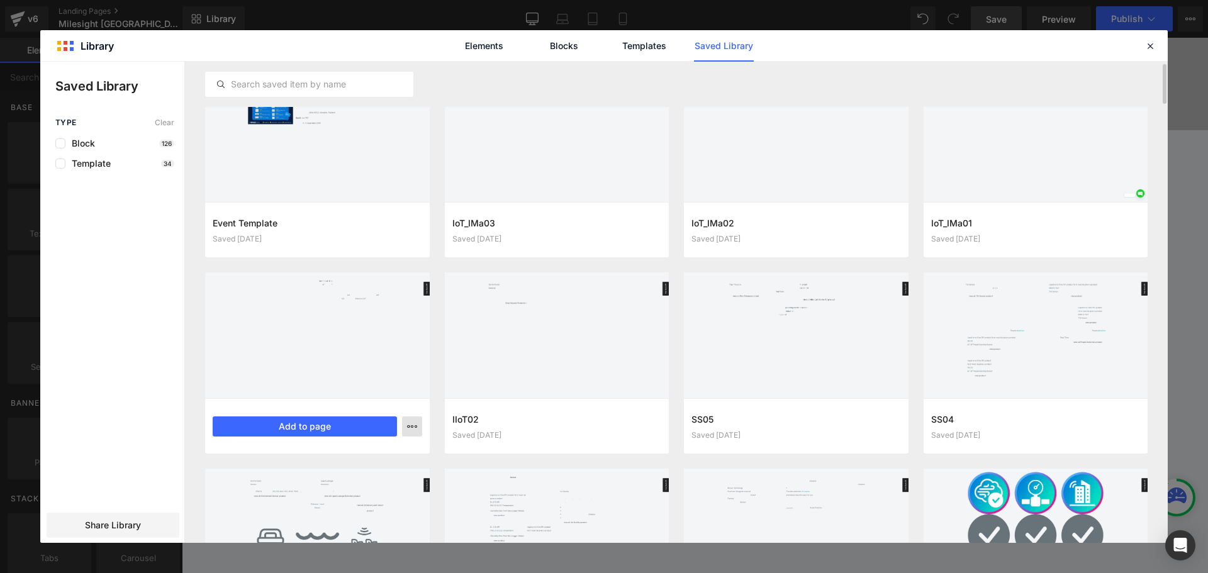
click at [406, 423] on button "button" at bounding box center [412, 426] width 20 height 20
click at [349, 486] on div "Delete" at bounding box center [350, 481] width 143 height 26
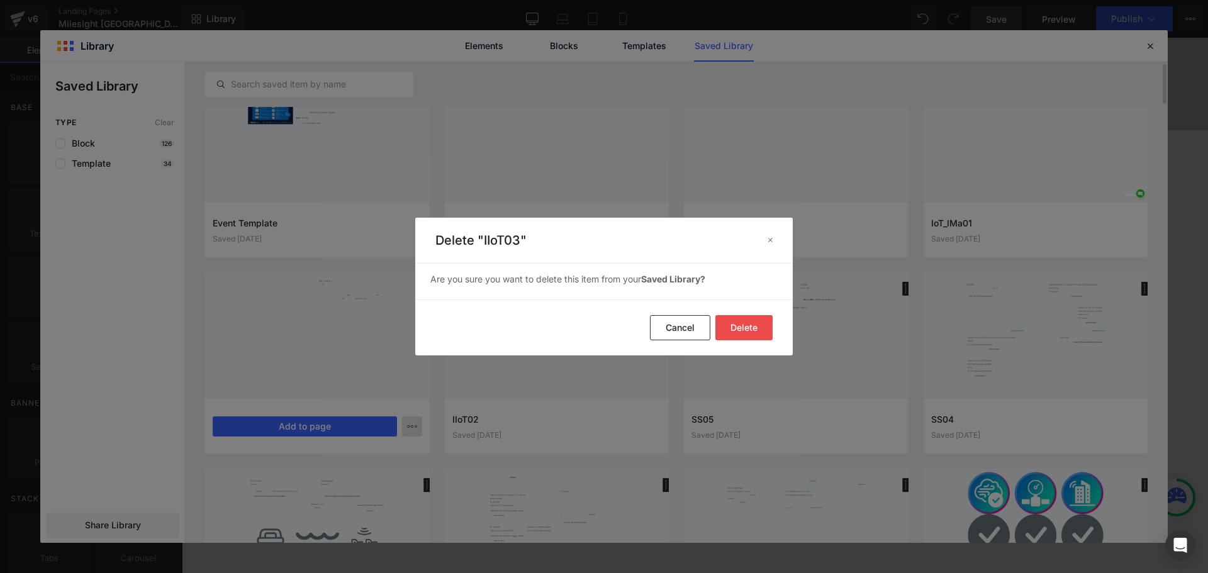
click at [740, 328] on button "Delete" at bounding box center [743, 327] width 57 height 25
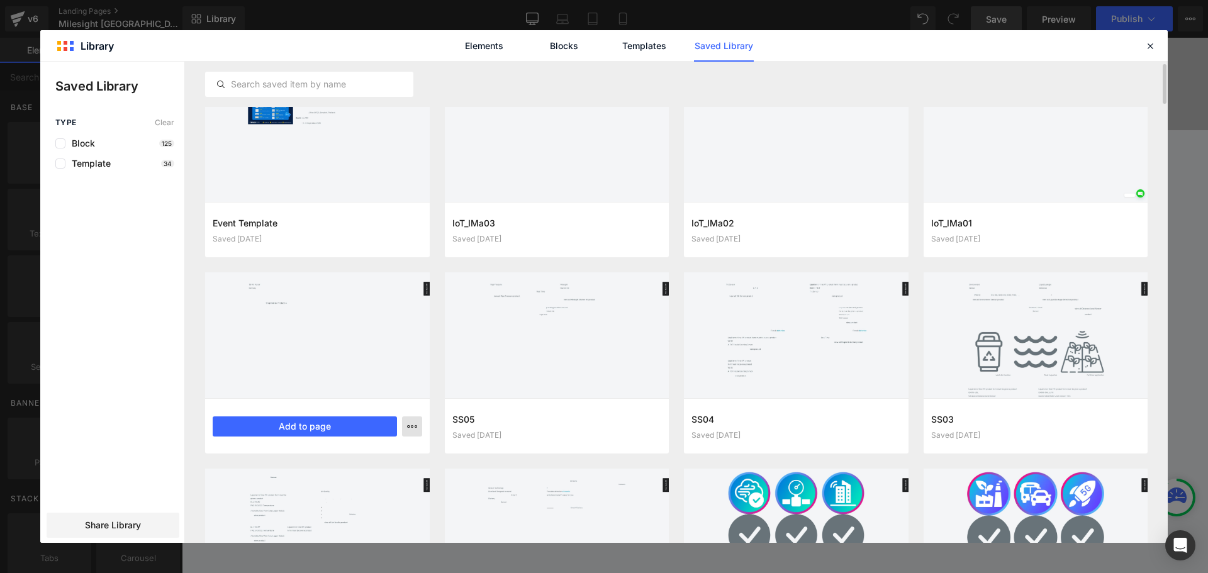
click at [419, 425] on button "button" at bounding box center [412, 426] width 20 height 20
click at [357, 479] on div "Delete" at bounding box center [350, 481] width 143 height 26
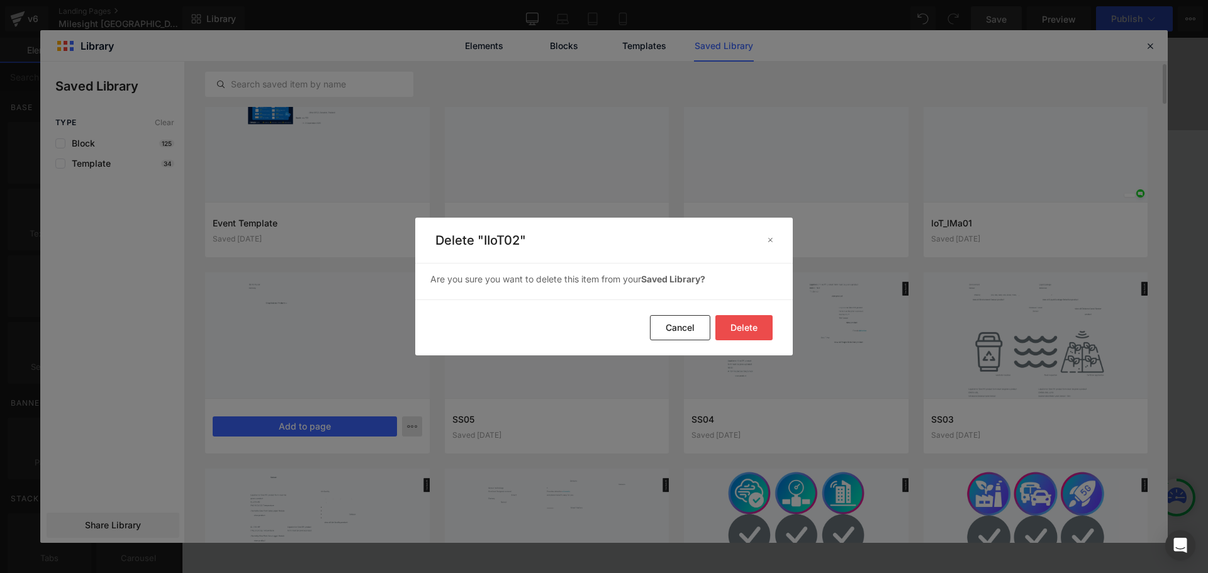
click at [750, 330] on button "Delete" at bounding box center [743, 327] width 57 height 25
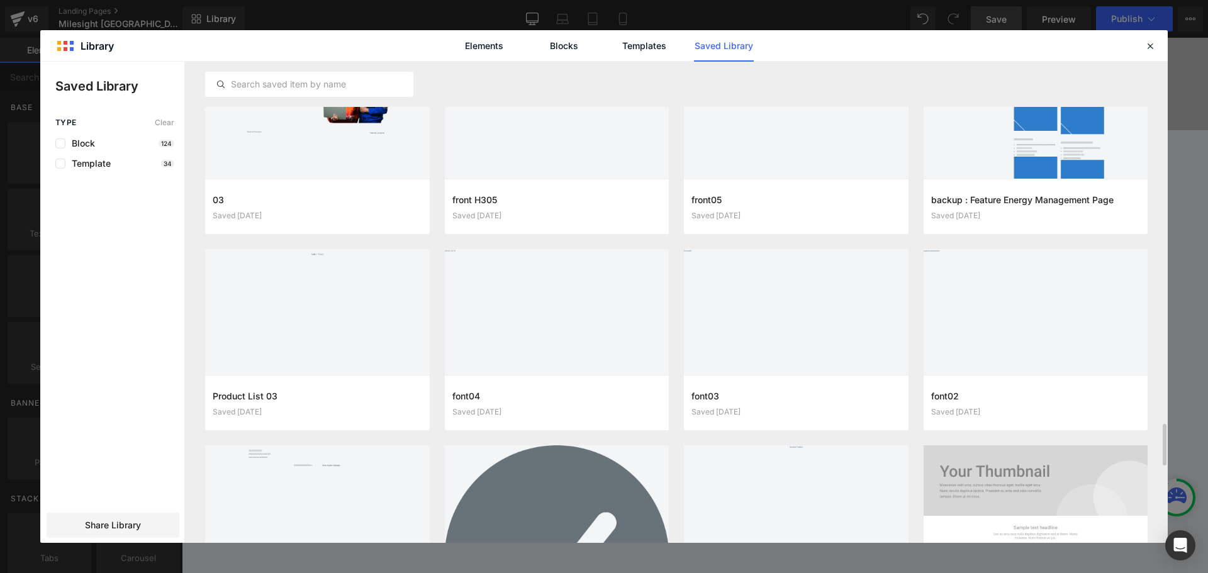
scroll to position [4341, 0]
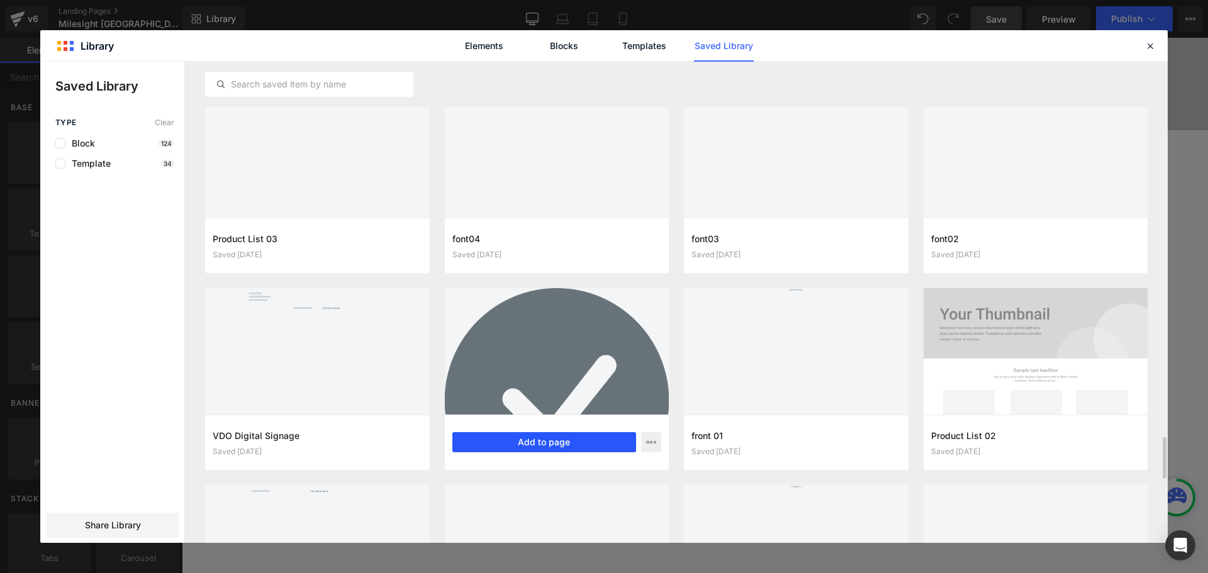
click at [572, 440] on button "Add to page" at bounding box center [544, 442] width 184 height 20
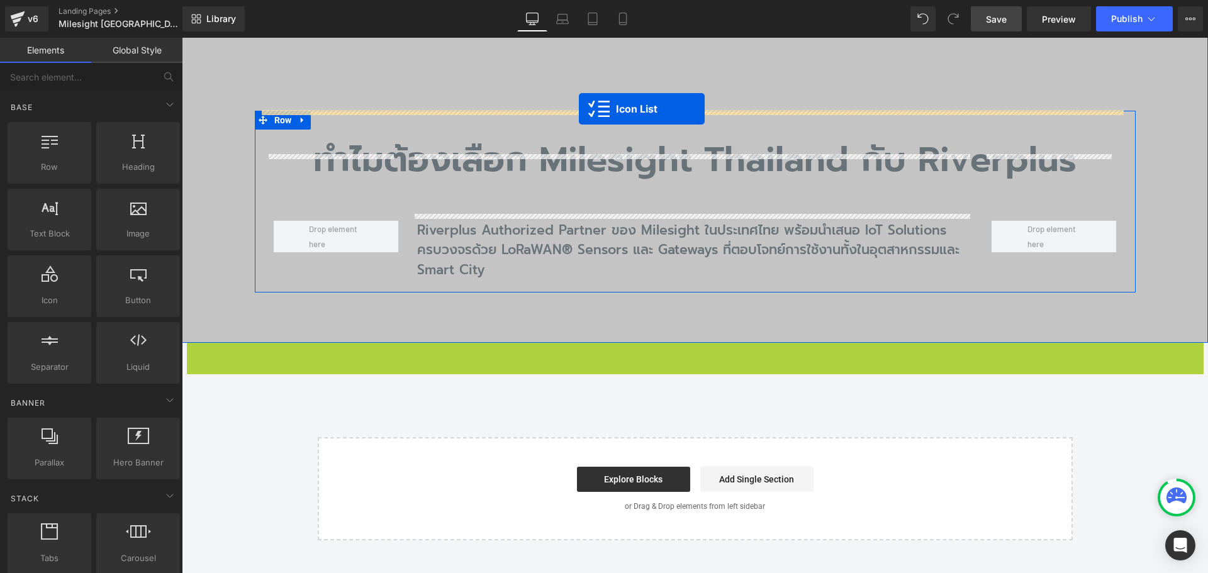
scroll to position [806, 0]
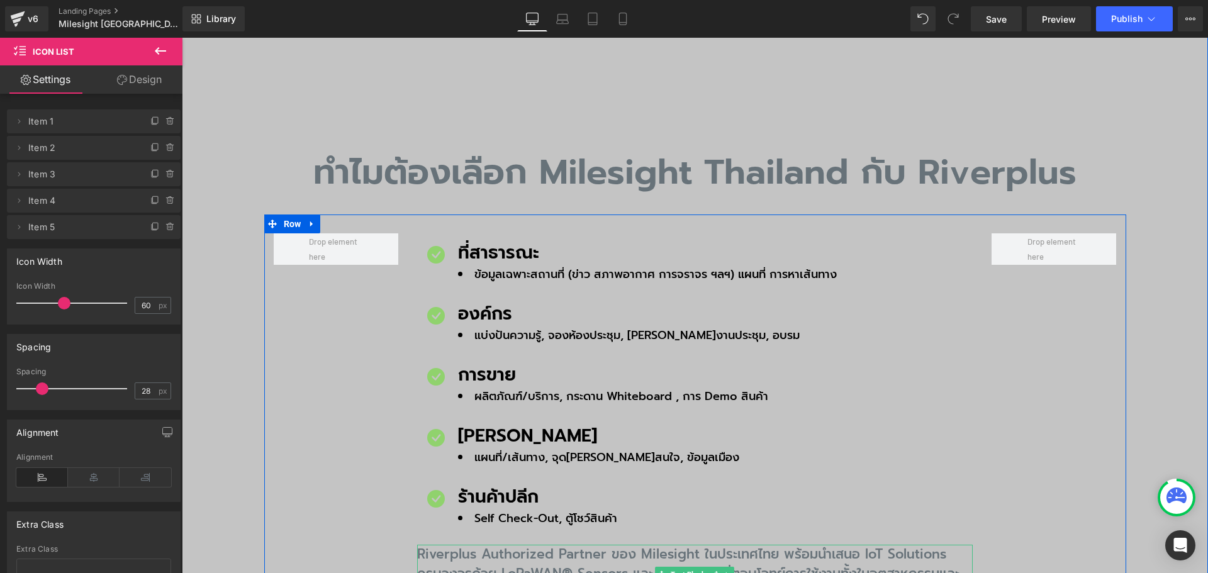
click at [730, 545] on p "Riverplus Authorized Partner ของ Milesight ในประเทศไทย พร้อมนำเสนอ IoT Solution…" at bounding box center [694, 575] width 555 height 60
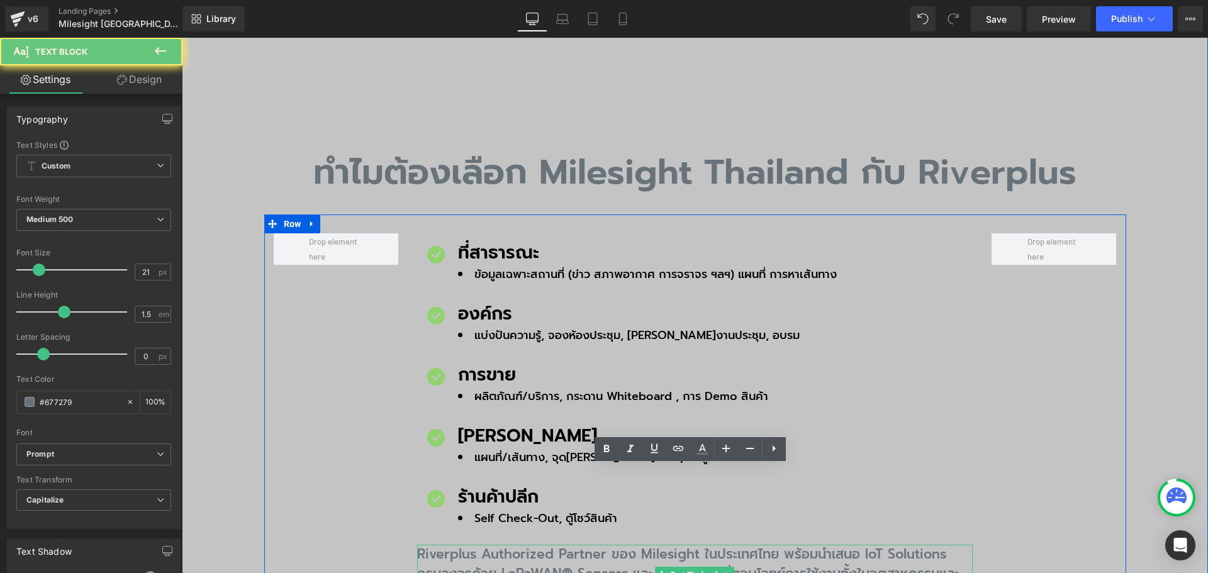
click at [723, 545] on p "Riverplus Authorized Partner ของ Milesight ในประเทศไทย พร้อมนำเสนอ IoT Solution…" at bounding box center [694, 575] width 555 height 60
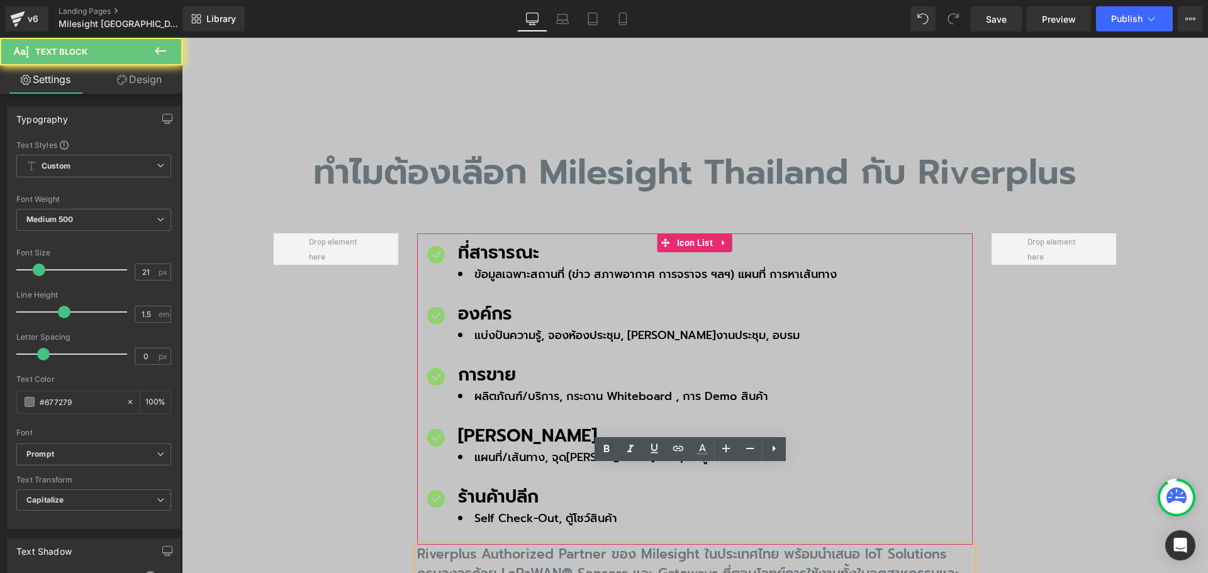
click at [848, 365] on div "Icon ที่สาธารณะ Text Block ข้อมูลเฉพาะสถานที่ (ข่าว สภาพอากาศ การจราจร ฯลฯ) แผน…" at bounding box center [694, 392] width 555 height 305
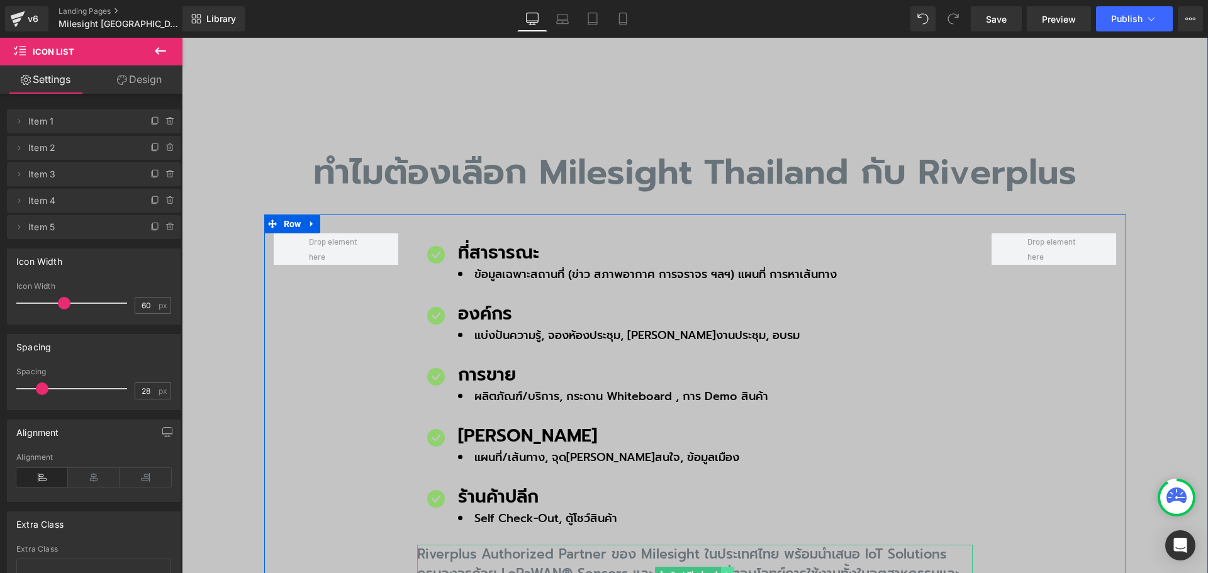
click at [729, 567] on link at bounding box center [727, 574] width 13 height 15
click at [733, 571] on icon at bounding box center [734, 574] width 7 height 7
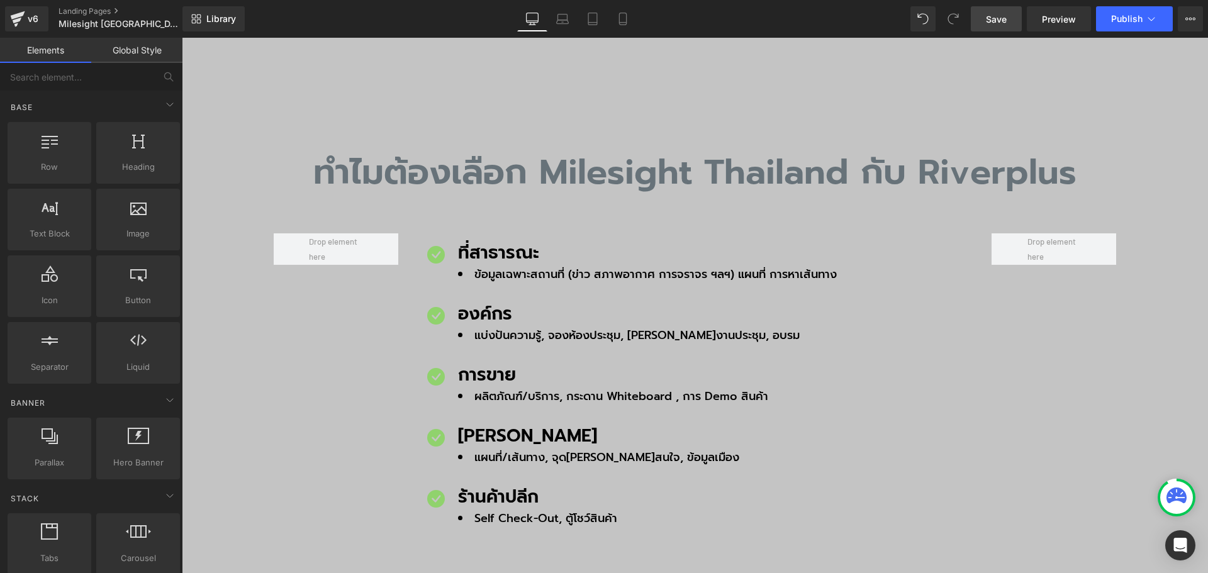
click at [992, 27] on link "Save" at bounding box center [996, 18] width 51 height 25
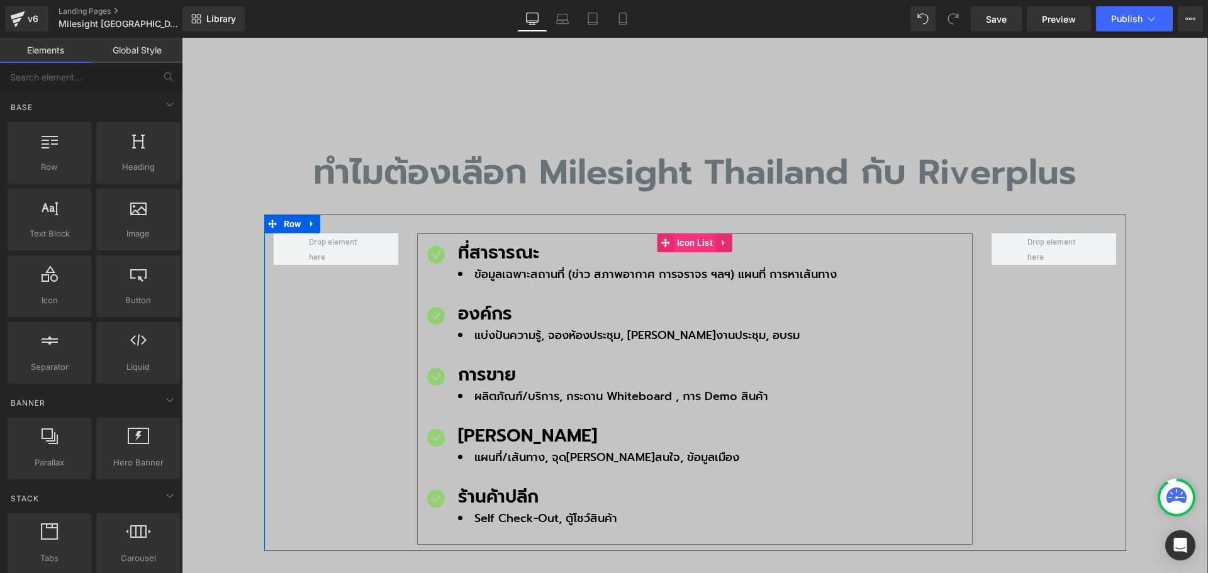
click at [685, 233] on span "Icon List" at bounding box center [695, 242] width 42 height 19
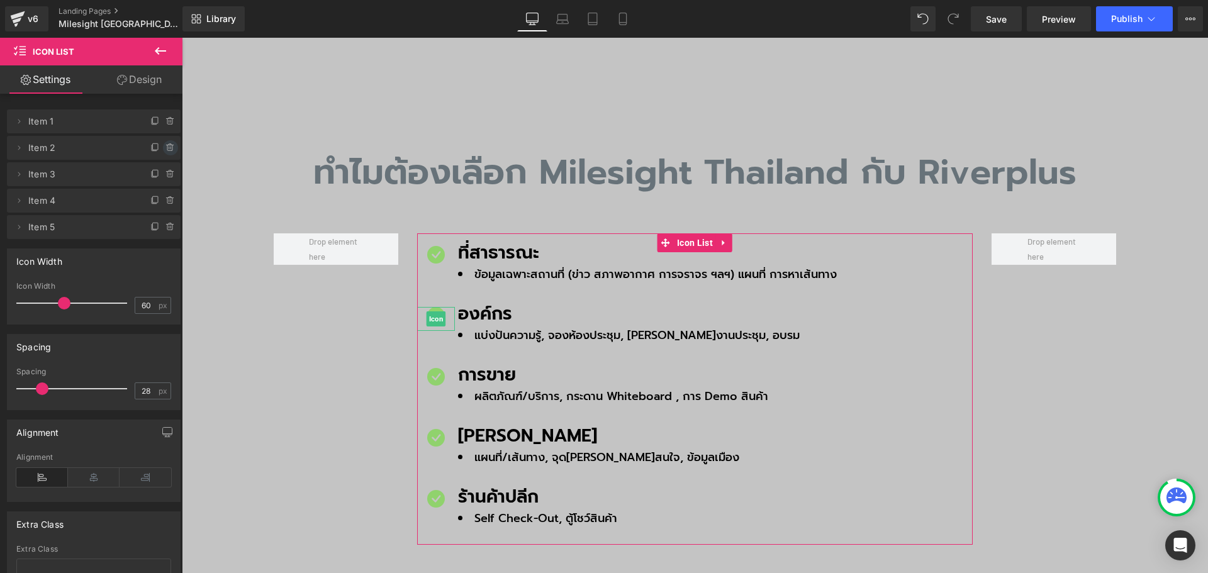
click at [167, 145] on icon at bounding box center [169, 145] width 7 height 0
click at [167, 145] on button "Delete" at bounding box center [157, 148] width 40 height 16
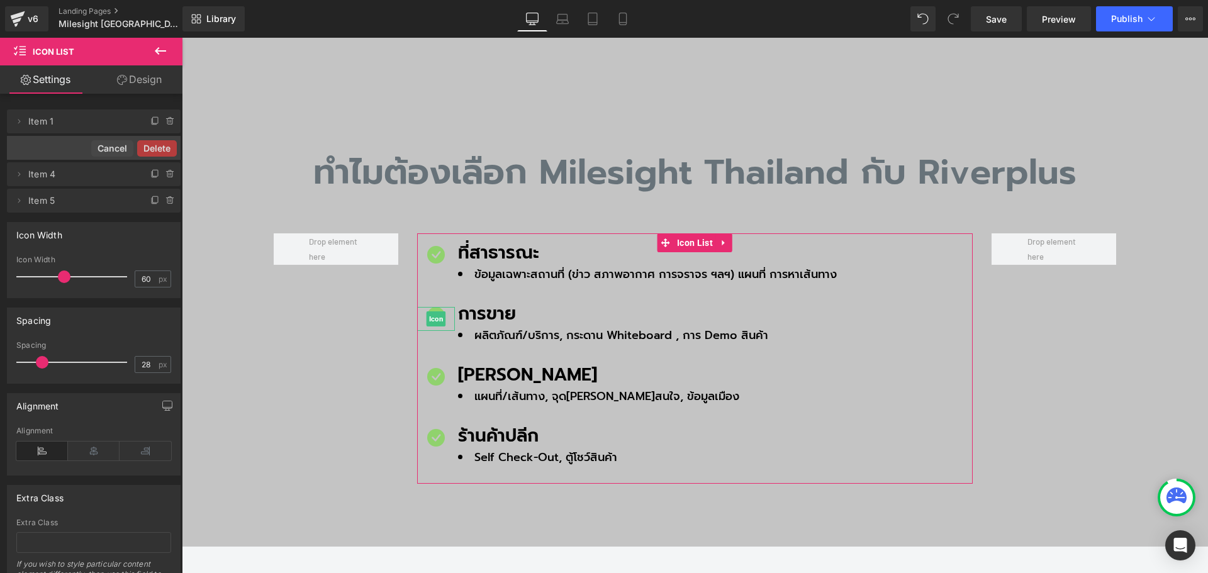
click at [162, 147] on button "Delete" at bounding box center [157, 148] width 40 height 16
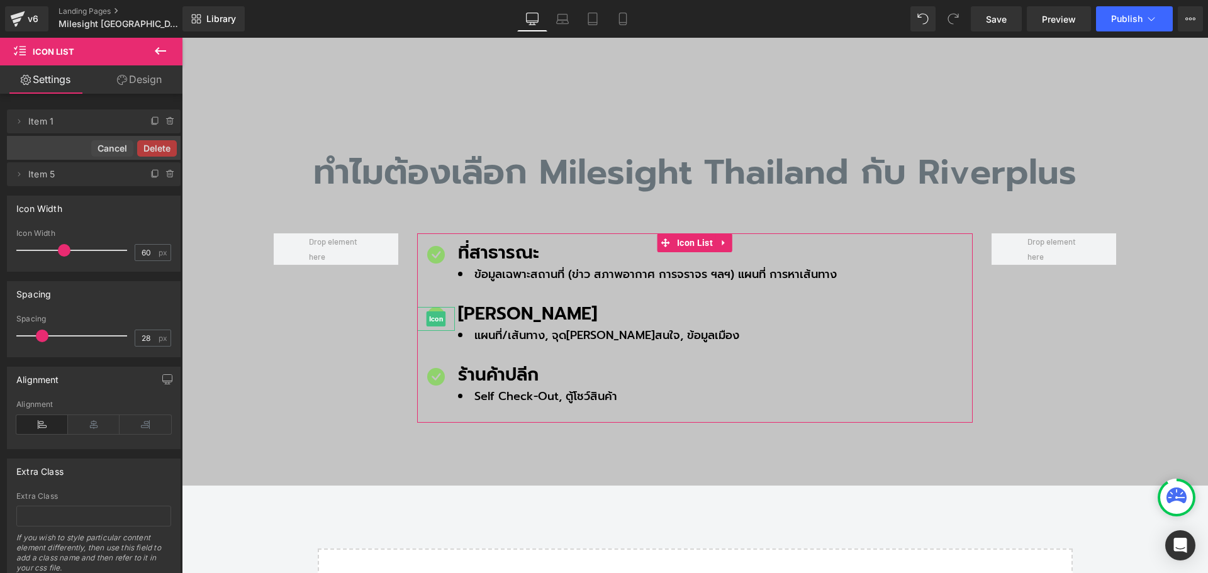
click at [162, 147] on button "Delete" at bounding box center [157, 148] width 40 height 16
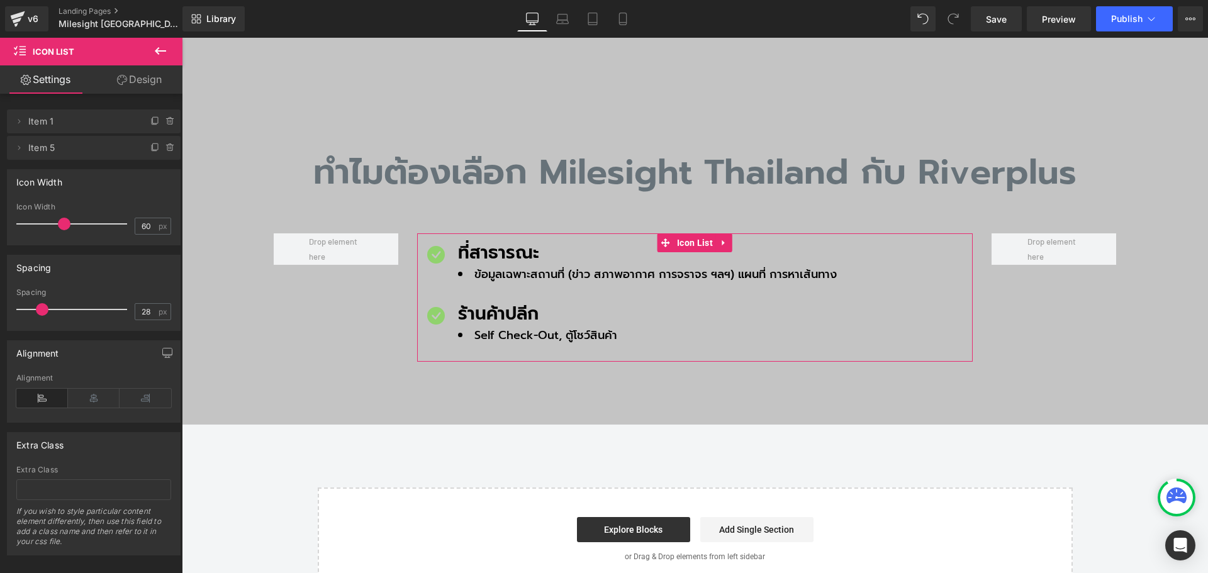
click at [167, 147] on icon at bounding box center [169, 148] width 5 height 6
click at [162, 147] on button "Delete" at bounding box center [157, 148] width 40 height 16
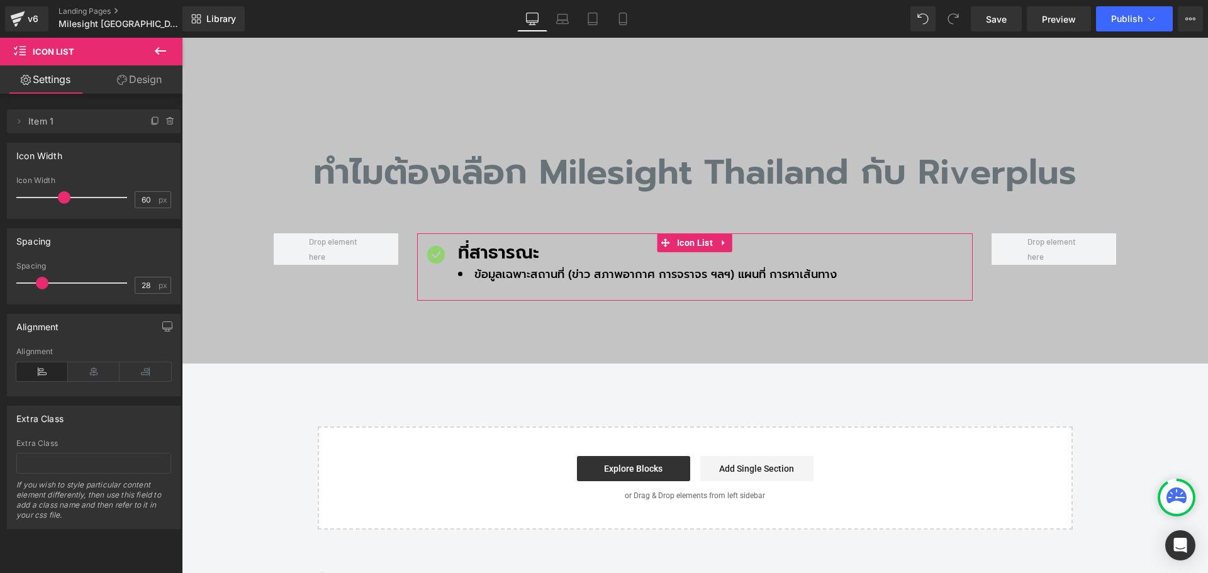
click at [162, 147] on div "Icon Width" at bounding box center [94, 155] width 172 height 24
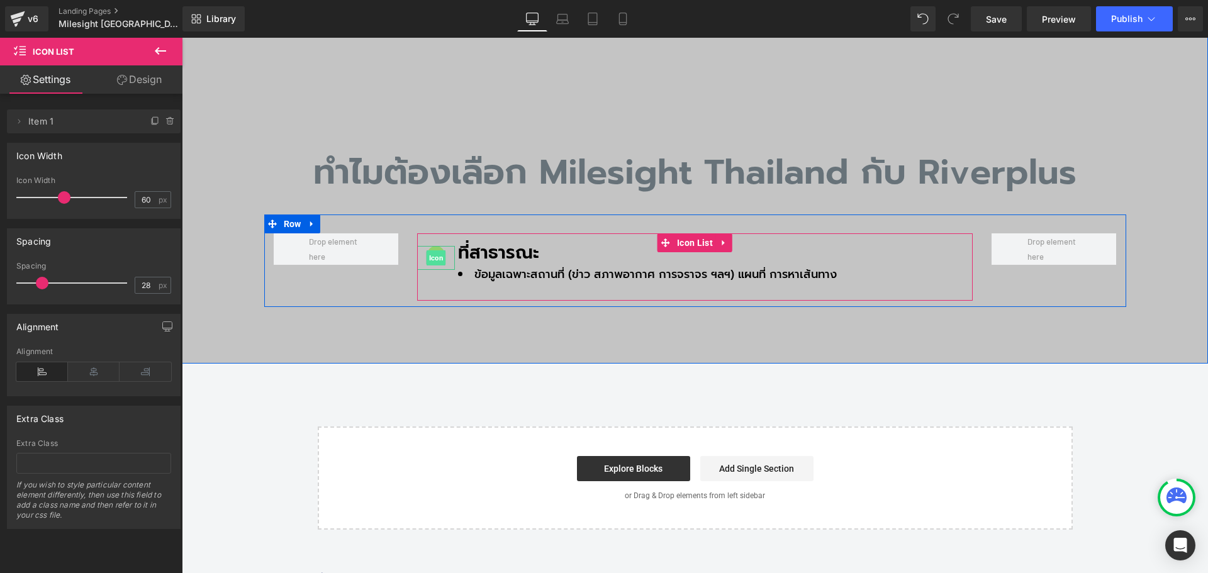
click at [428, 250] on span "Icon" at bounding box center [437, 257] width 20 height 15
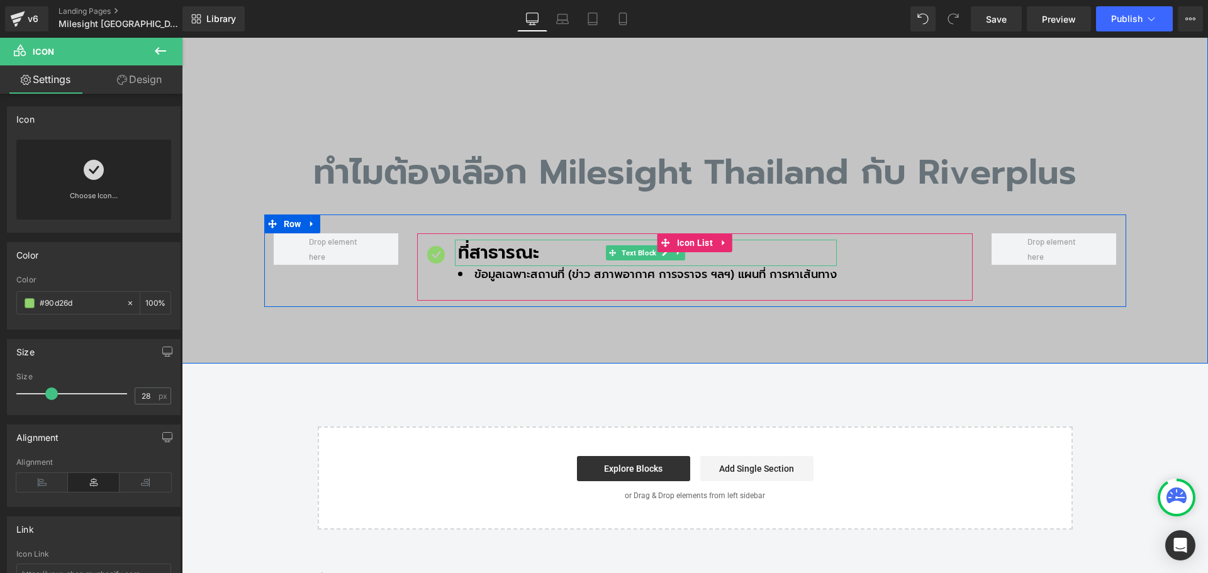
click at [490, 240] on p "ที่สาธารณะ" at bounding box center [647, 253] width 379 height 26
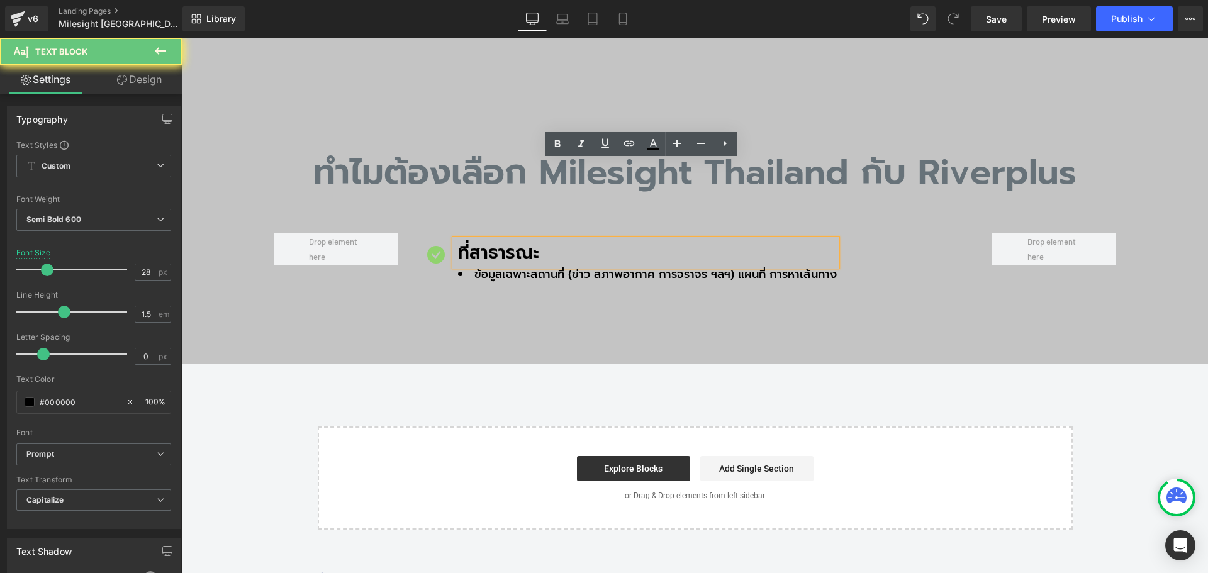
click at [478, 240] on p "ที่สาธารณะ" at bounding box center [647, 253] width 379 height 26
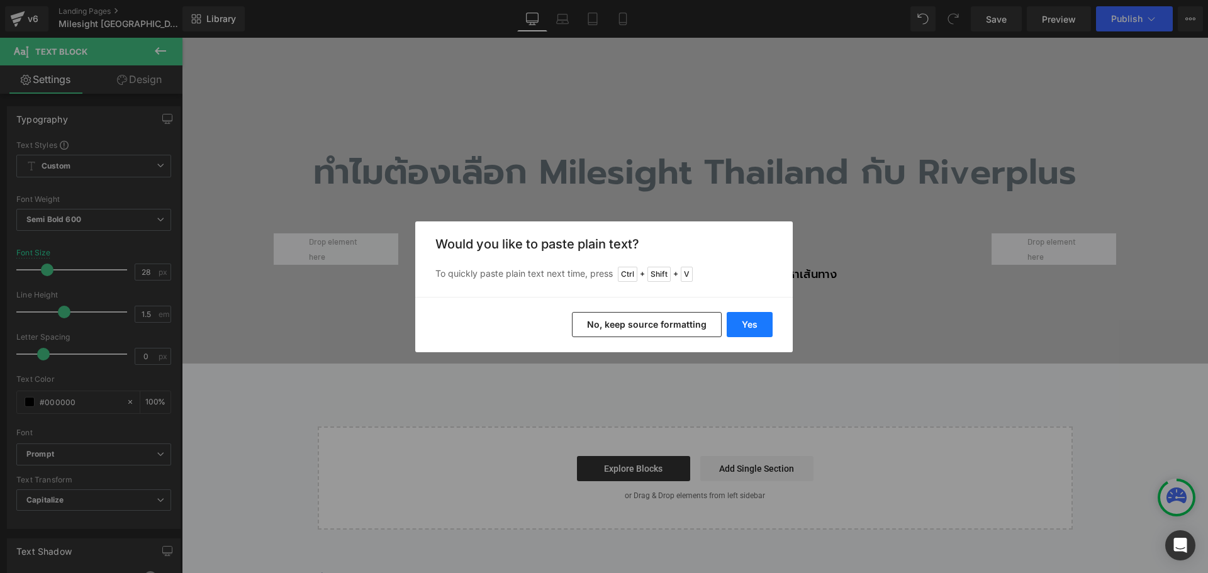
click at [749, 325] on button "Yes" at bounding box center [750, 324] width 46 height 25
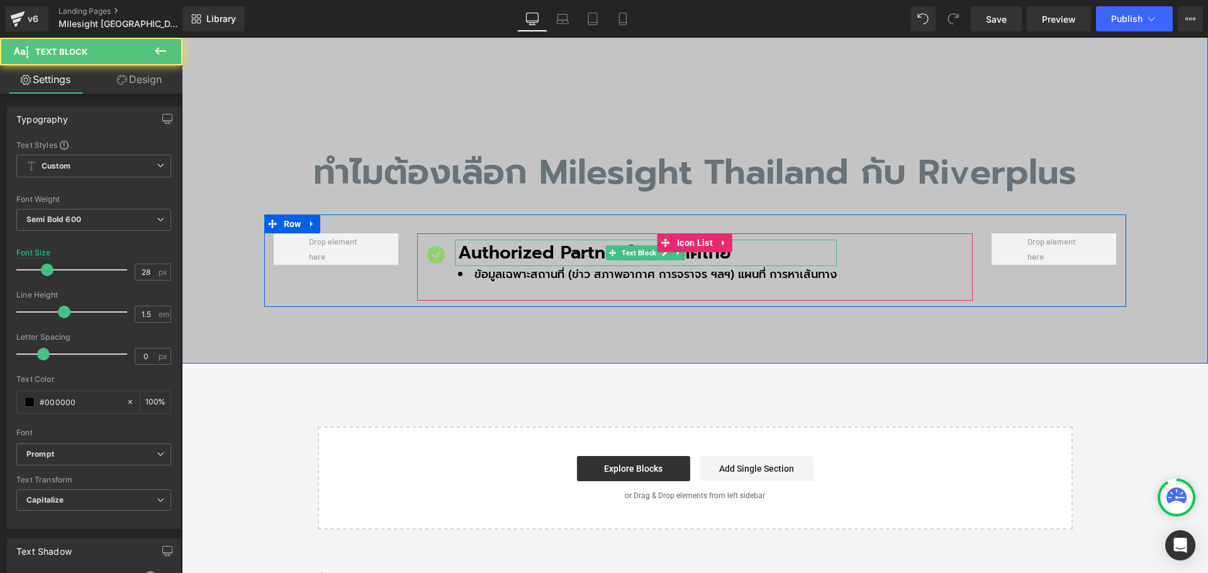
click at [537, 240] on p "Authorized Partner ในประเทศไทย" at bounding box center [647, 253] width 379 height 26
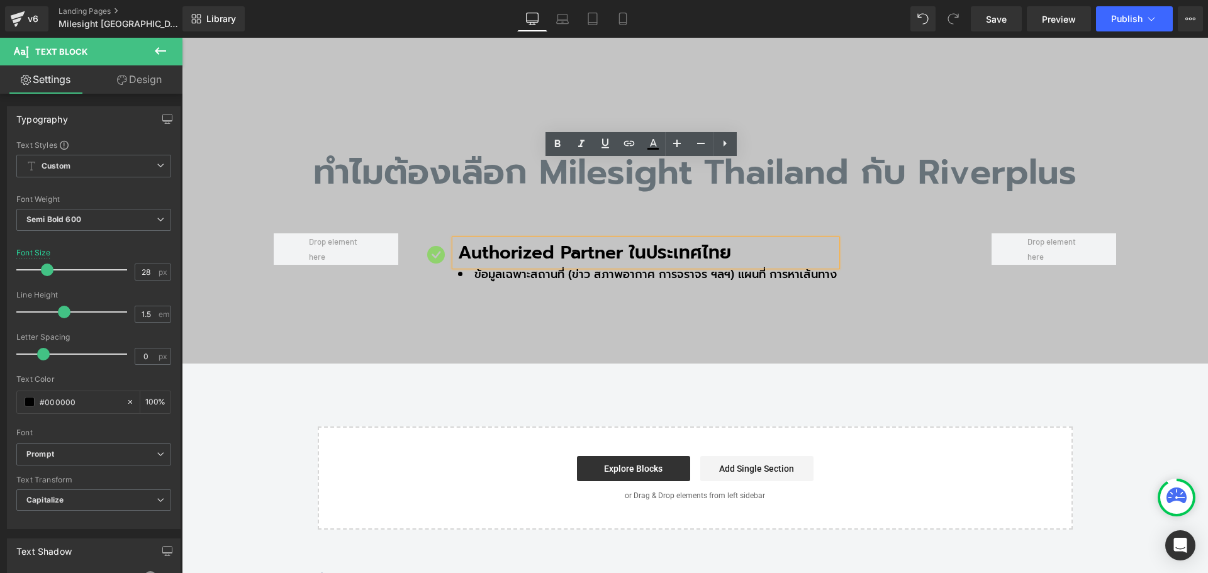
click at [481, 228] on div "ทำไมต้องเลือก Milesight Thailand กับ Riverplus Heading Icon Authorized Partner …" at bounding box center [695, 218] width 881 height 190
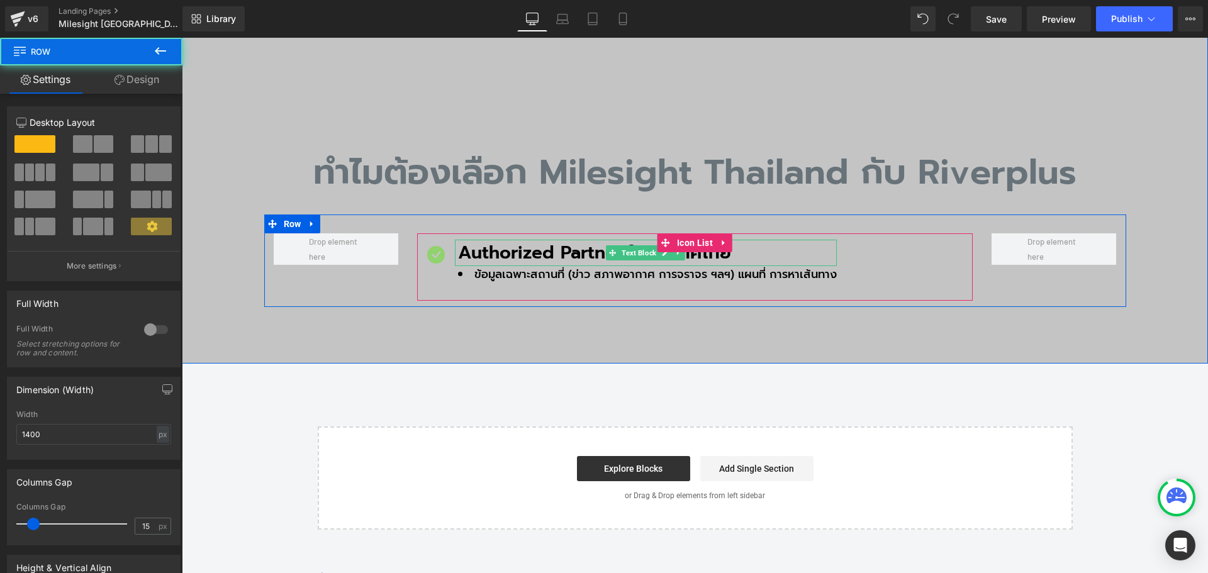
click at [496, 240] on p "Authorized Partner ในประเทศไทย" at bounding box center [647, 253] width 379 height 26
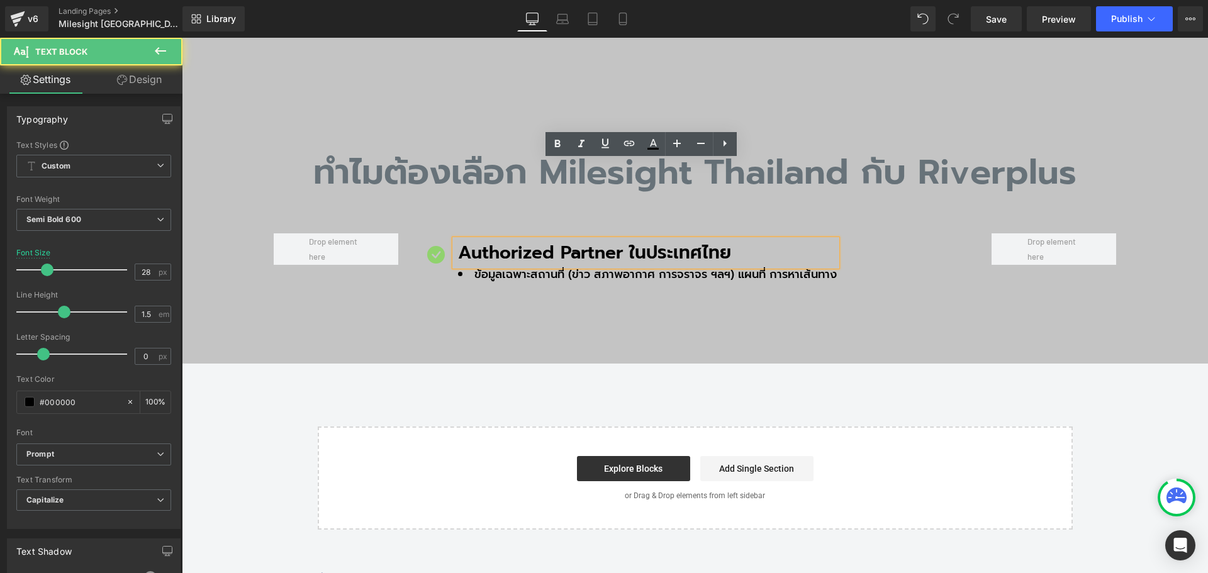
click at [497, 253] on div "ทำไมต้องเลือก Milesight Thailand กับ Riverplus Heading Icon Authorized Partner …" at bounding box center [695, 174] width 1026 height 379
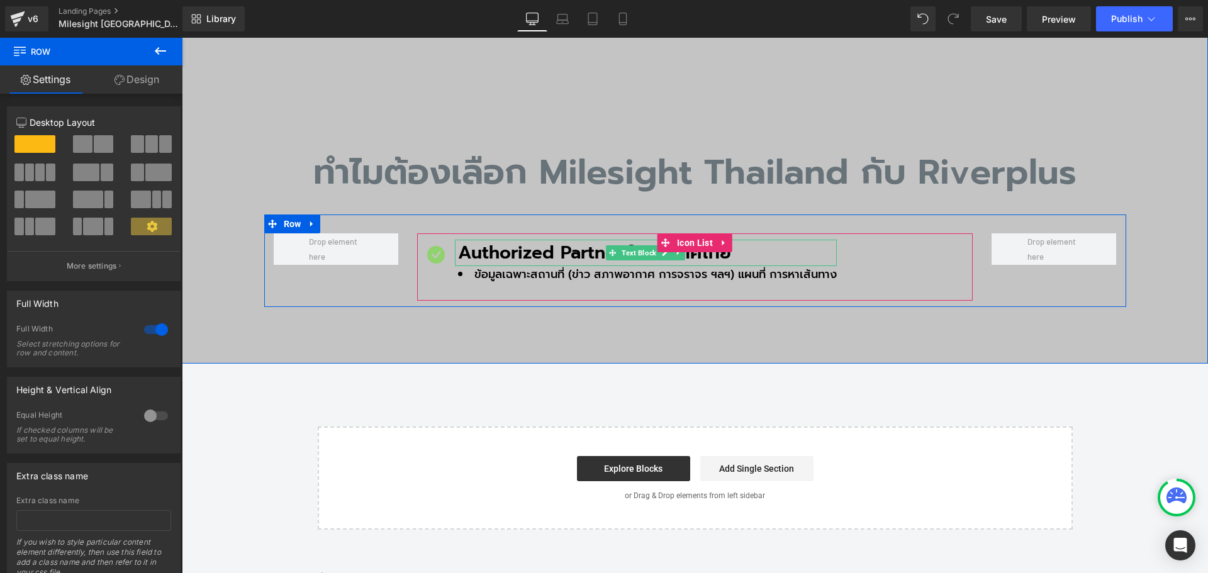
click at [584, 240] on p "Authorized Partner ในประเทศไทย" at bounding box center [647, 253] width 379 height 26
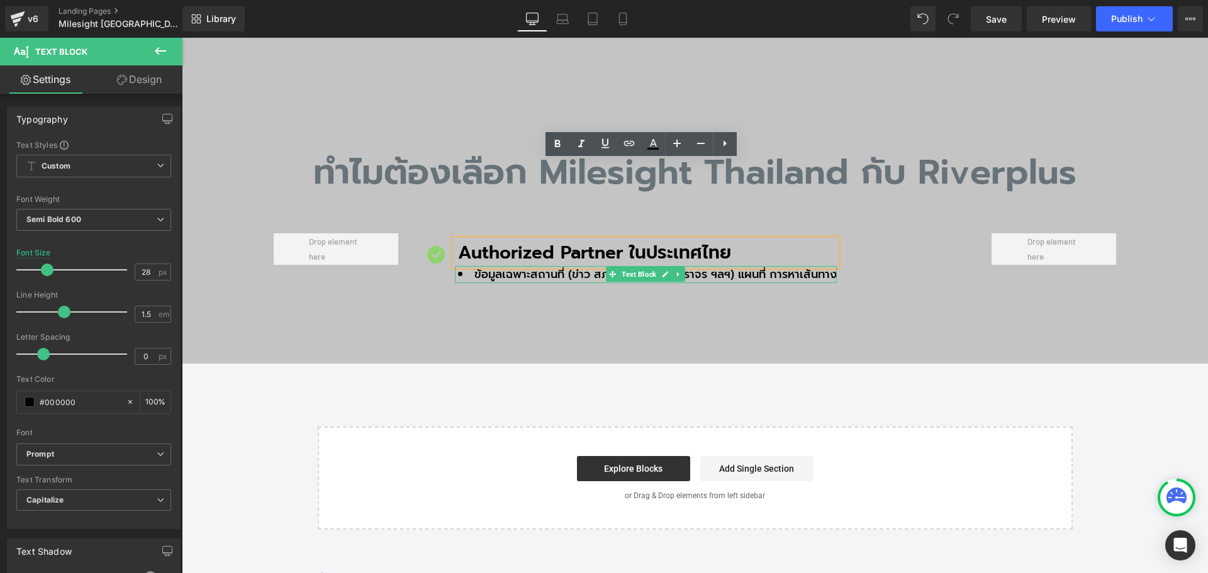
click at [485, 266] on li "ข้อมูลเฉพาะสถานที่ (ข่าว สภาพอากาศ การจราจร ฯลฯ) แผนที่ การหาเส้นทาง" at bounding box center [647, 274] width 379 height 17
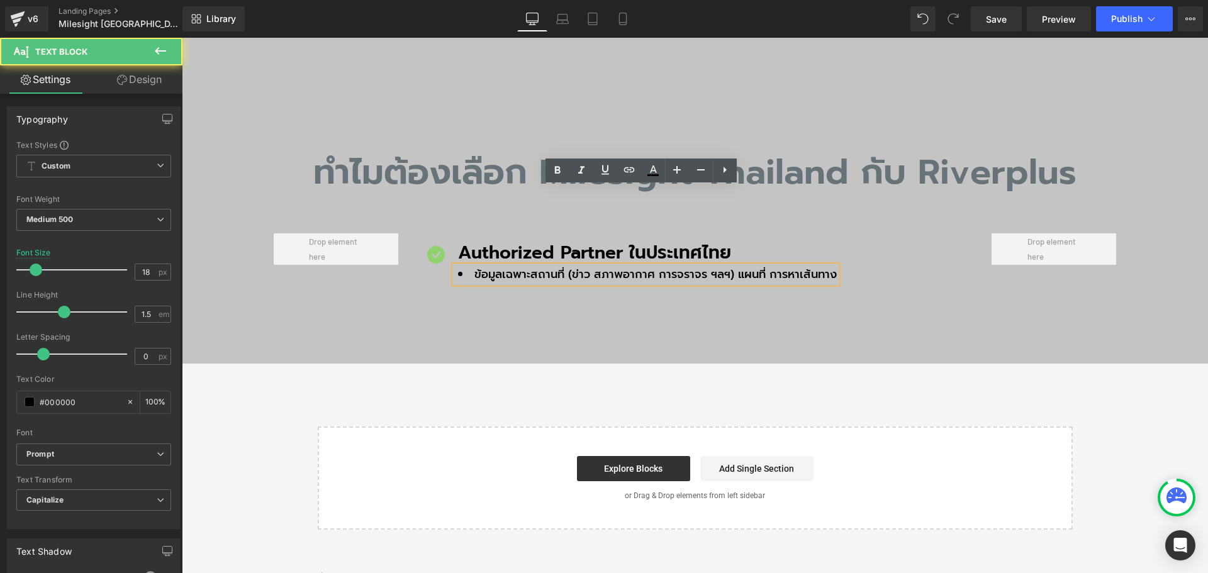
click at [594, 266] on li "ข้อมูลเฉพาะสถานที่ (ข่าว สภาพอากาศ การจราจร ฯลฯ) แผนที่ การหาเส้นทาง" at bounding box center [647, 274] width 379 height 17
click at [585, 266] on li "ข้อมูลเฉพาะสถานที่ (ข่าว สภาพอากาศ การจราจร ฯลฯ) แผนที่ การหาเส้นทาง" at bounding box center [647, 274] width 379 height 17
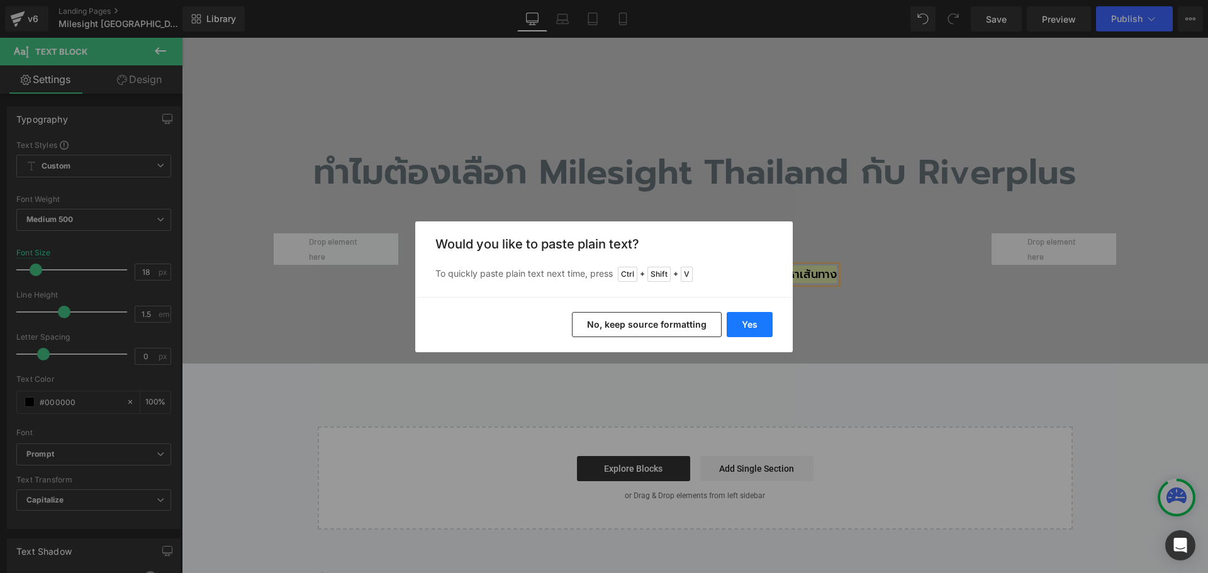
click at [741, 315] on button "Yes" at bounding box center [750, 324] width 46 height 25
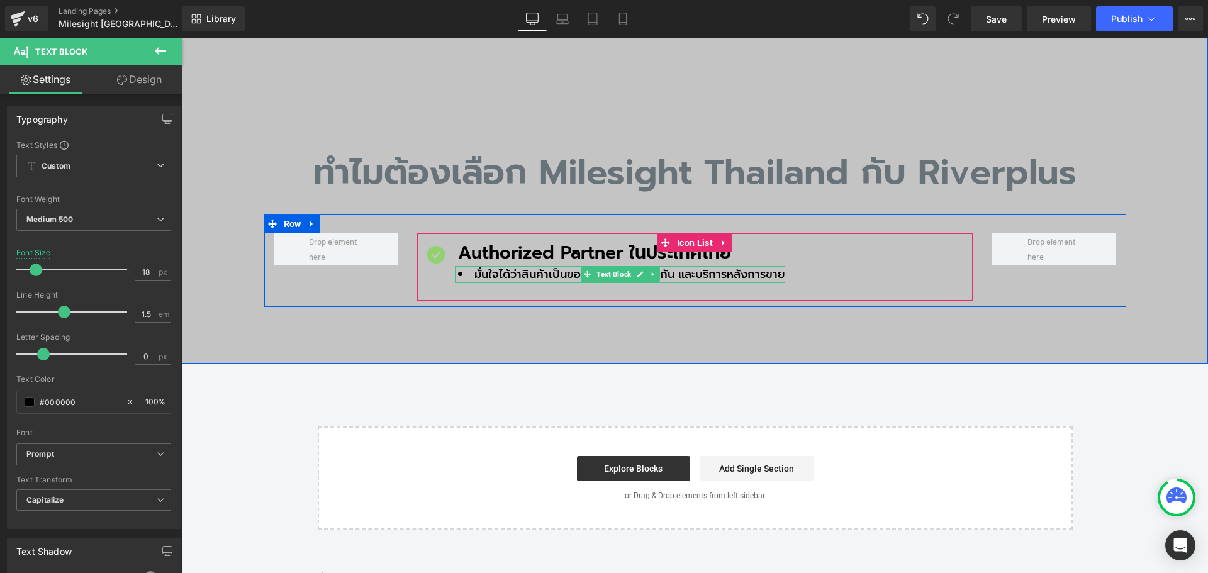
click at [548, 266] on li "มั่นใจได้ว่าสินค้าเป็นของแท้ มีการรับประกัน และบริการหลังการขาย" at bounding box center [621, 274] width 327 height 17
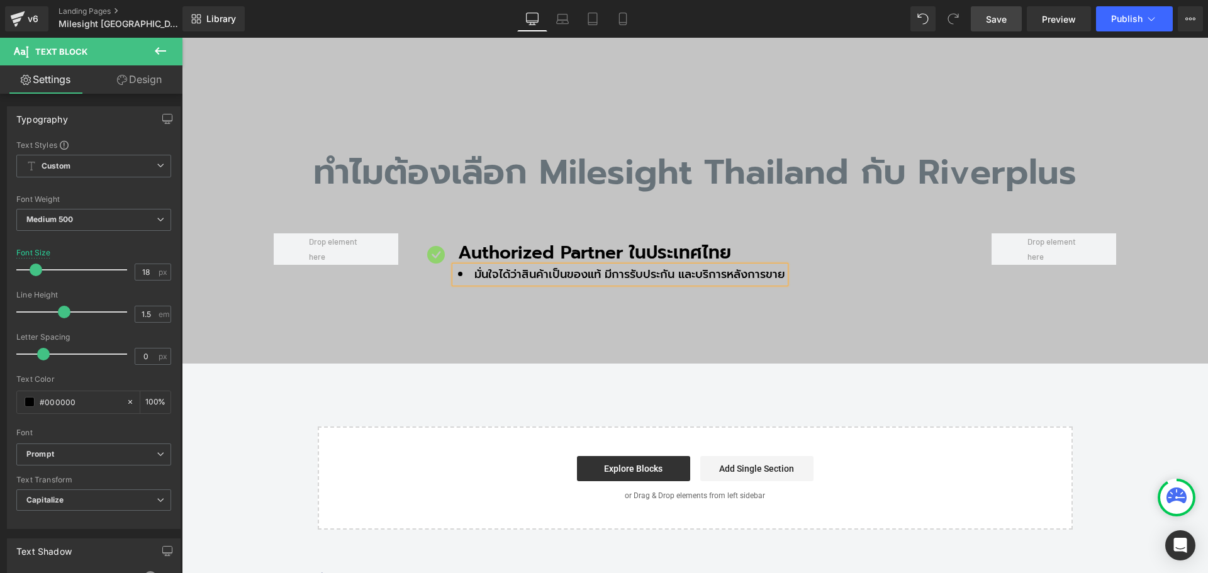
drag, startPoint x: 1002, startPoint y: 20, endPoint x: 756, endPoint y: 23, distance: 246.0
click at [1002, 20] on span "Save" at bounding box center [996, 19] width 21 height 13
click at [992, 29] on link "Save" at bounding box center [996, 18] width 51 height 25
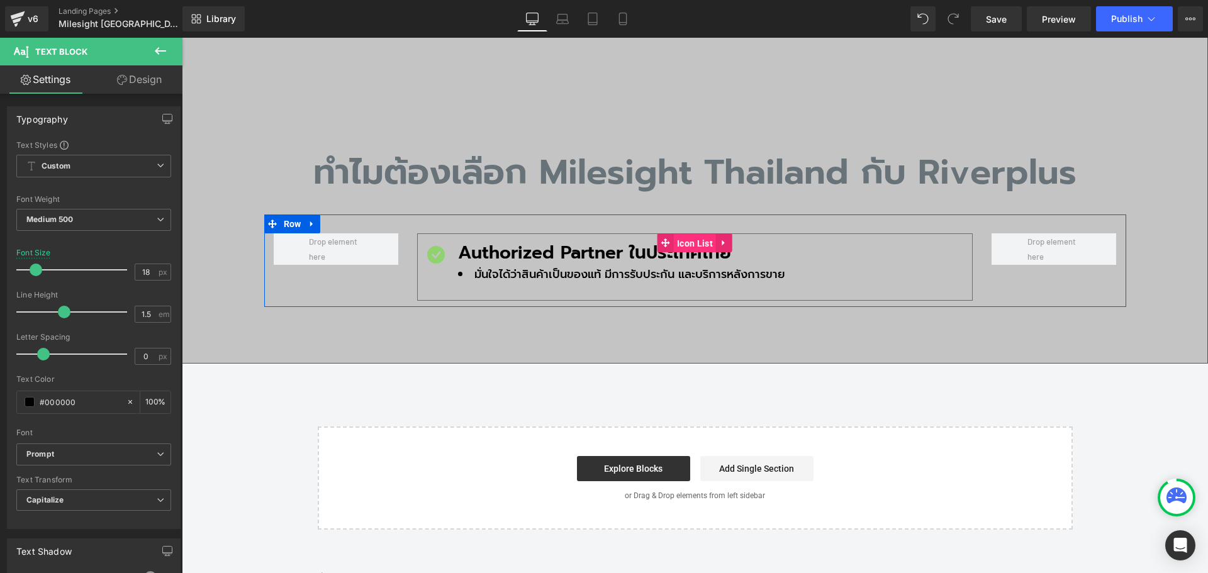
click at [674, 234] on span "Icon List" at bounding box center [695, 243] width 42 height 19
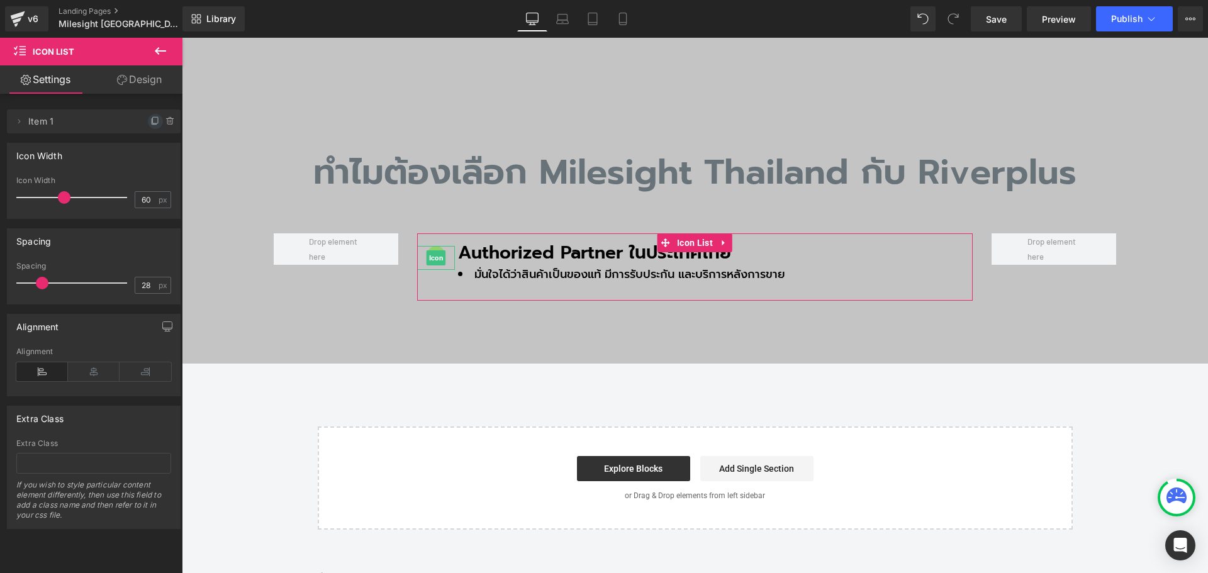
click at [150, 120] on icon at bounding box center [155, 121] width 10 height 10
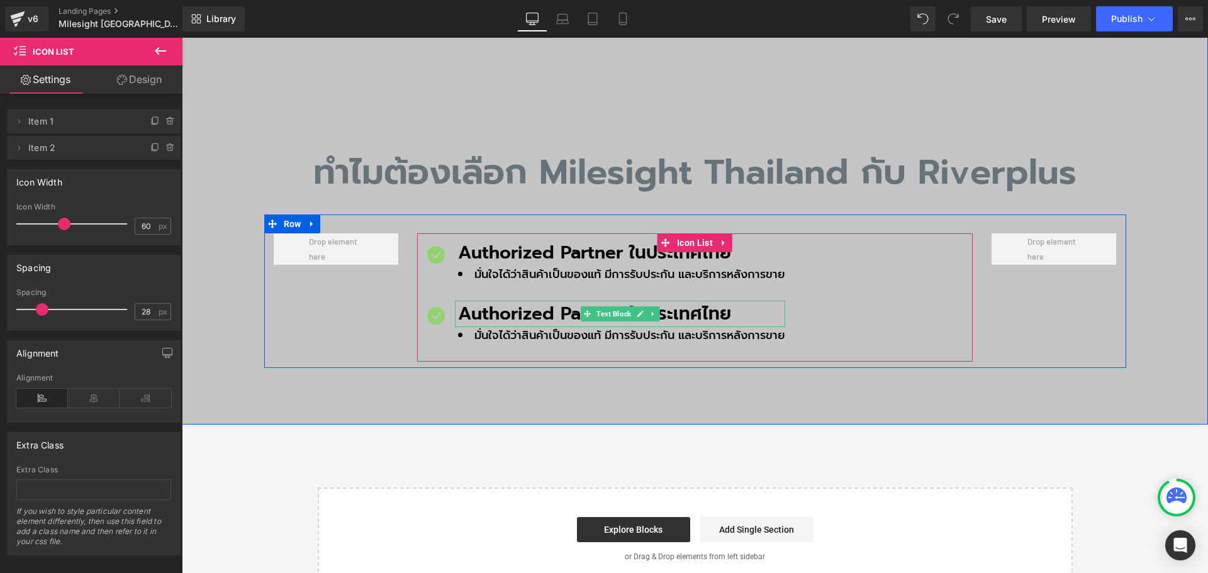
click at [491, 301] on p "Authorized Partner ในประเทศไทย" at bounding box center [621, 314] width 327 height 26
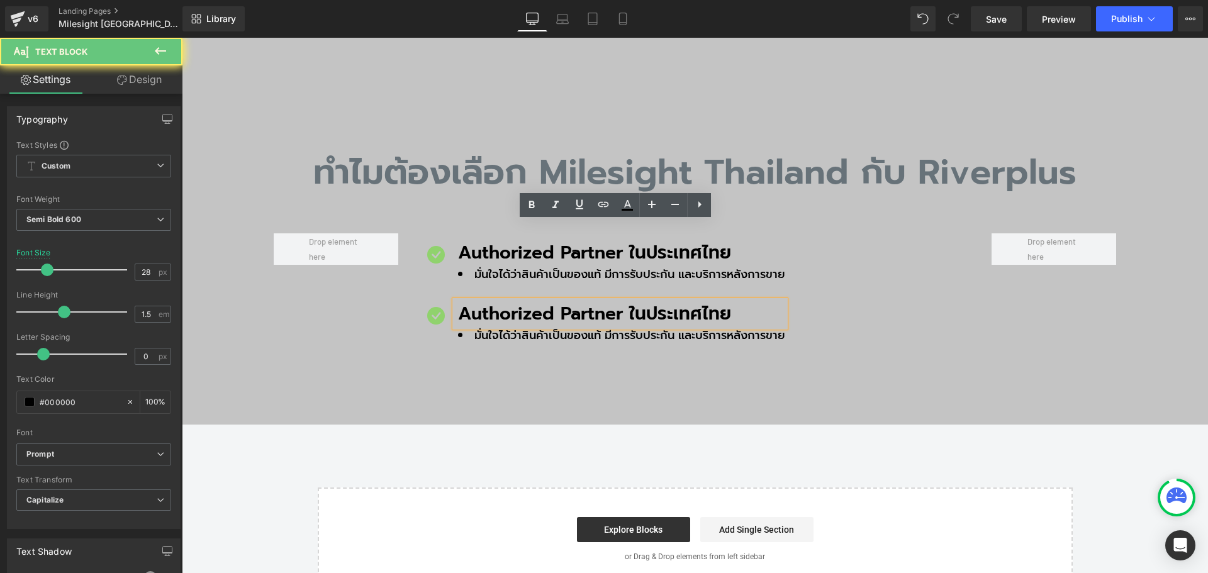
click at [482, 301] on p "Authorized Partner ในประเทศไทย" at bounding box center [621, 314] width 327 height 26
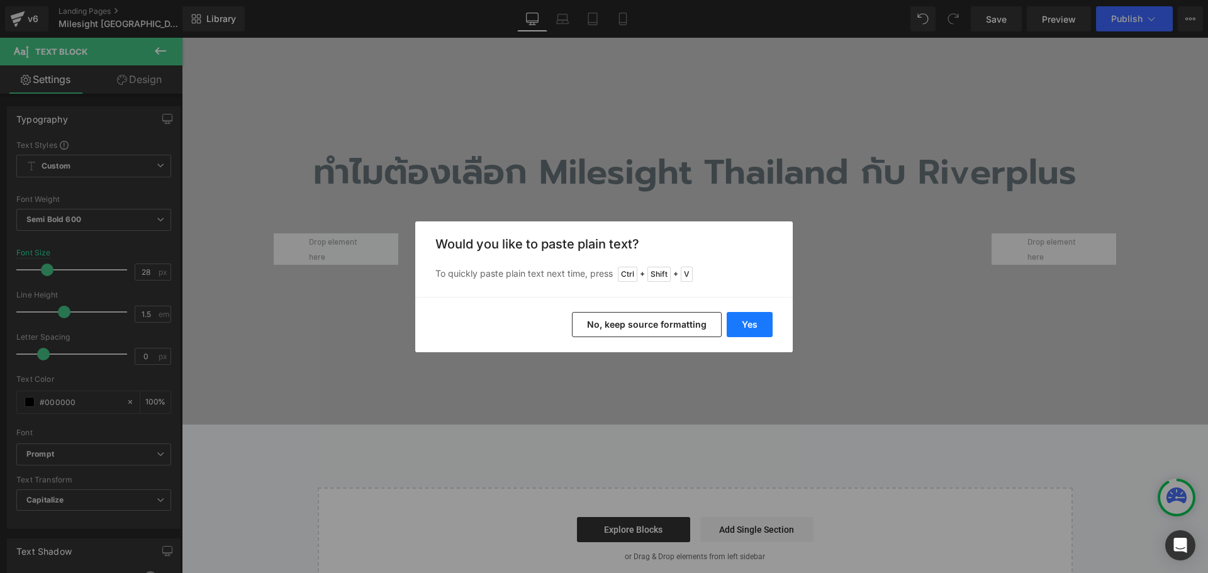
click at [749, 319] on button "Yes" at bounding box center [750, 324] width 46 height 25
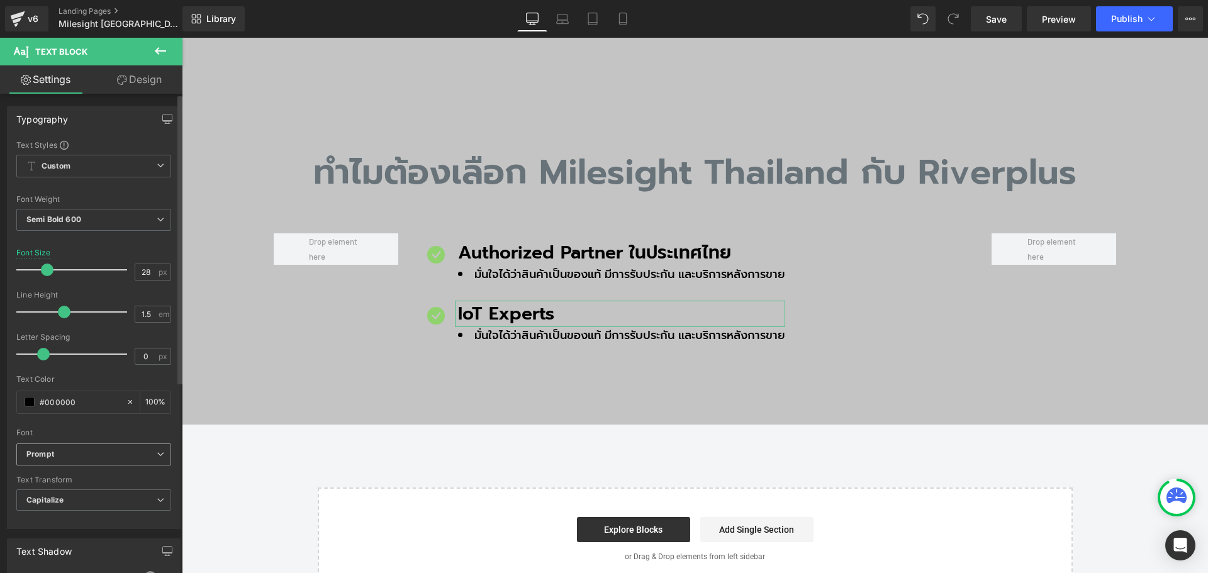
click at [76, 450] on b "Prompt" at bounding box center [91, 454] width 130 height 11
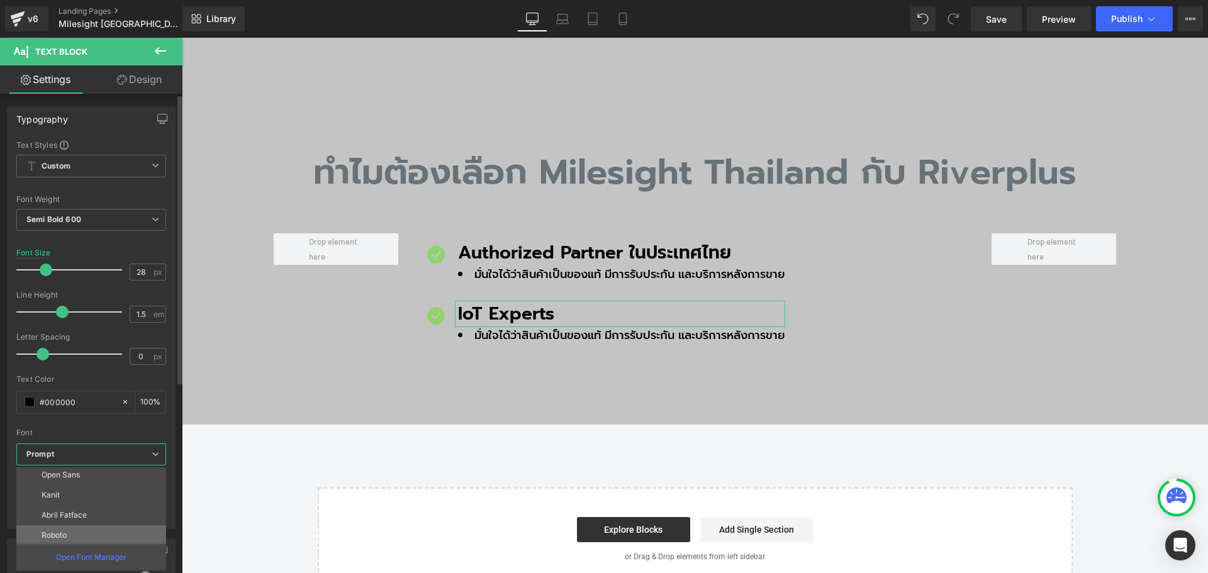
scroll to position [126, 0]
click at [75, 513] on p "Inter Tight" at bounding box center [60, 512] width 36 height 9
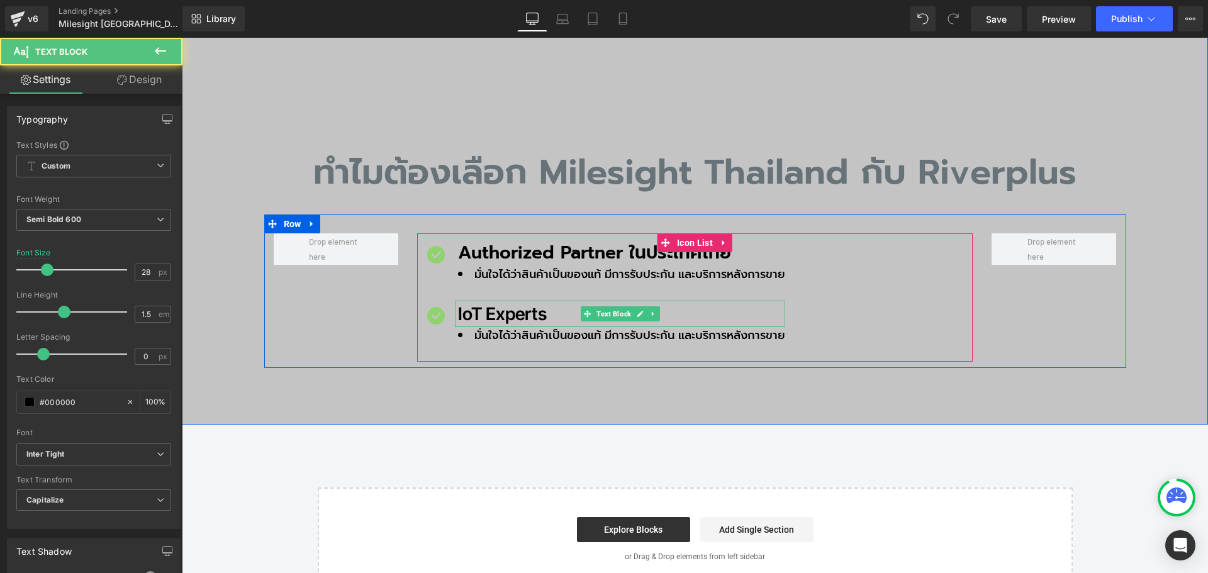
click at [488, 301] on p "IoT Experts" at bounding box center [621, 314] width 327 height 26
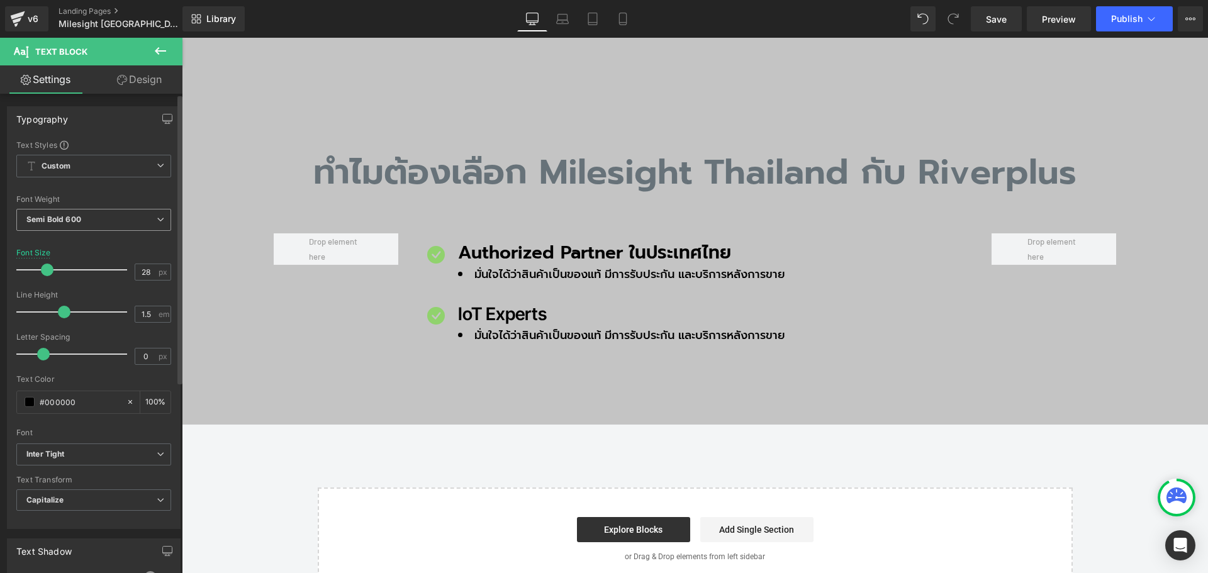
click at [108, 217] on span "Semi Bold 600" at bounding box center [93, 220] width 155 height 22
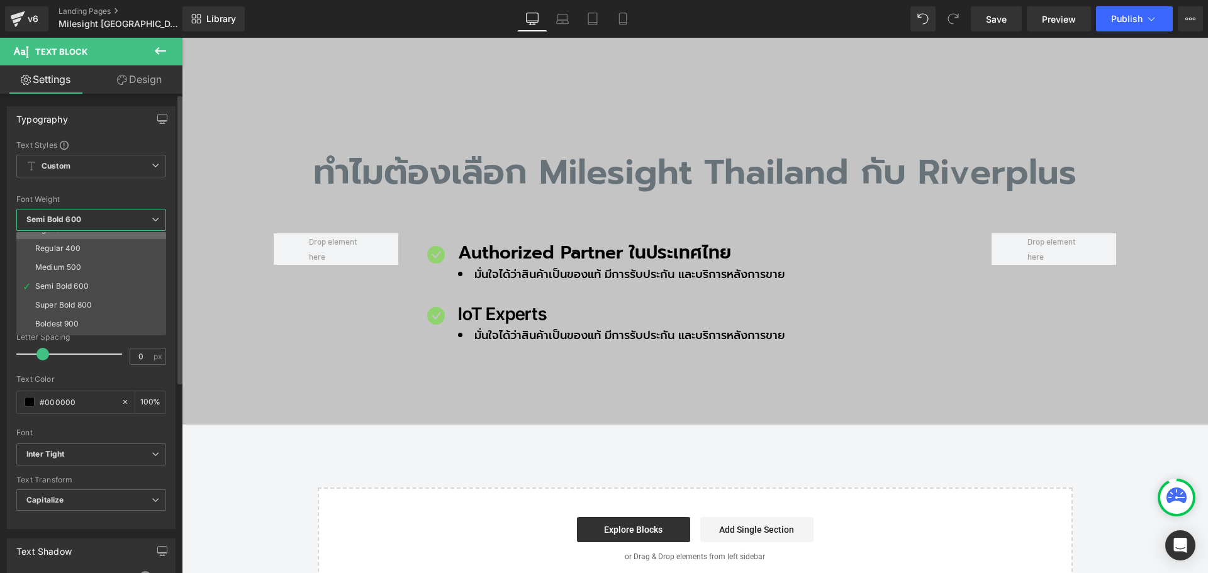
scroll to position [63, 0]
click at [75, 321] on li "Bold 700" at bounding box center [93, 329] width 155 height 19
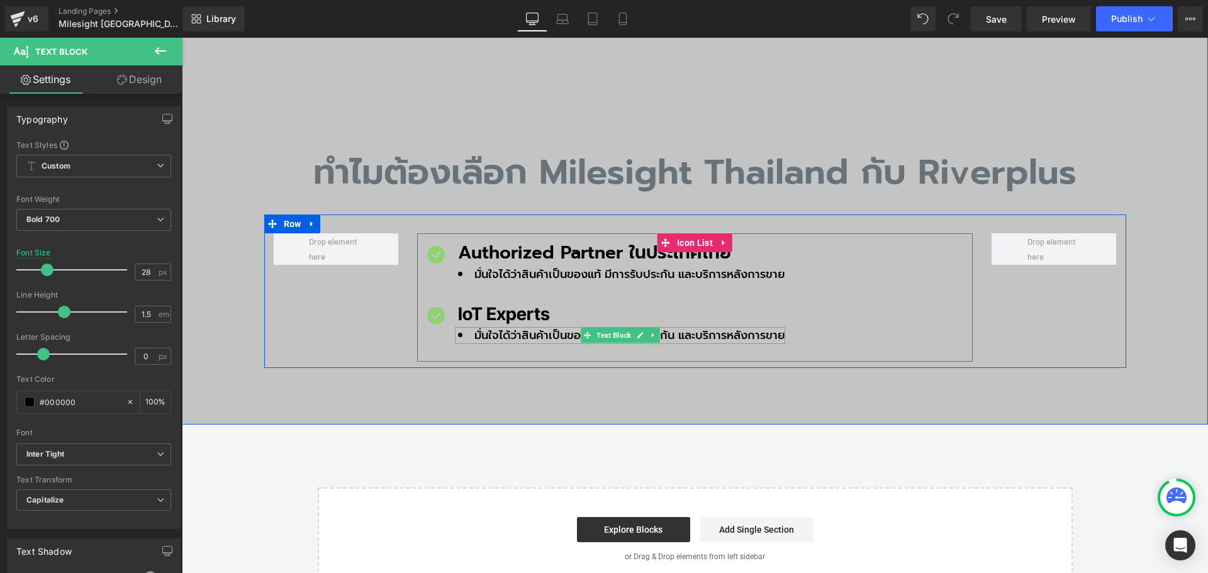
click at [515, 327] on li "มั่นใจได้ว่าสินค้าเป็นของแท้ มีการรับประกัน และบริการหลังการขาย" at bounding box center [621, 335] width 327 height 17
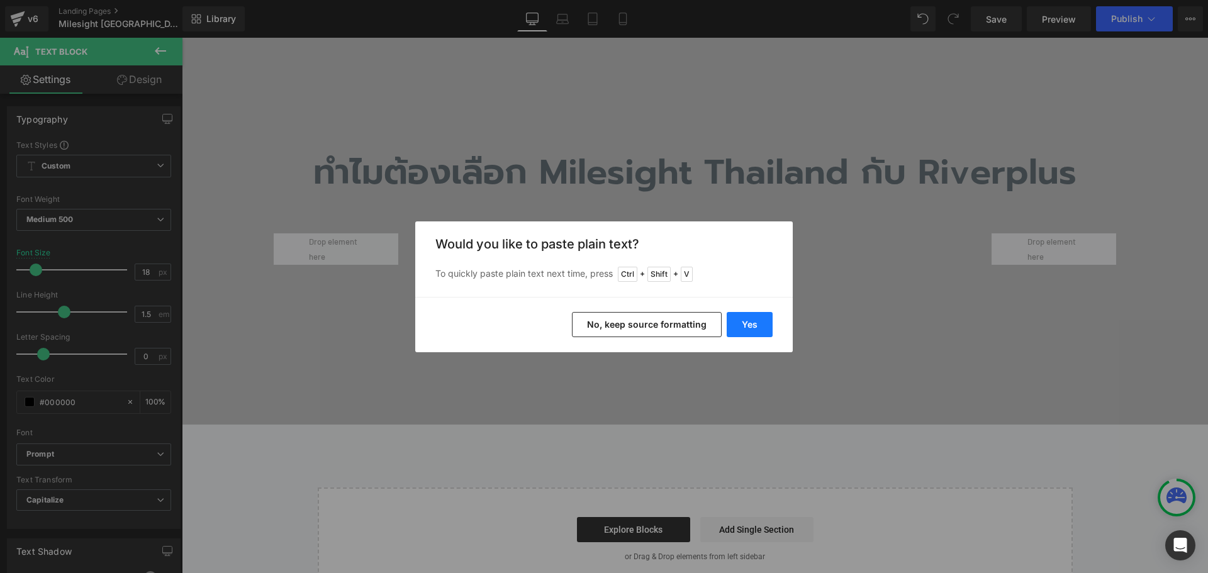
click at [744, 323] on button "Yes" at bounding box center [750, 324] width 46 height 25
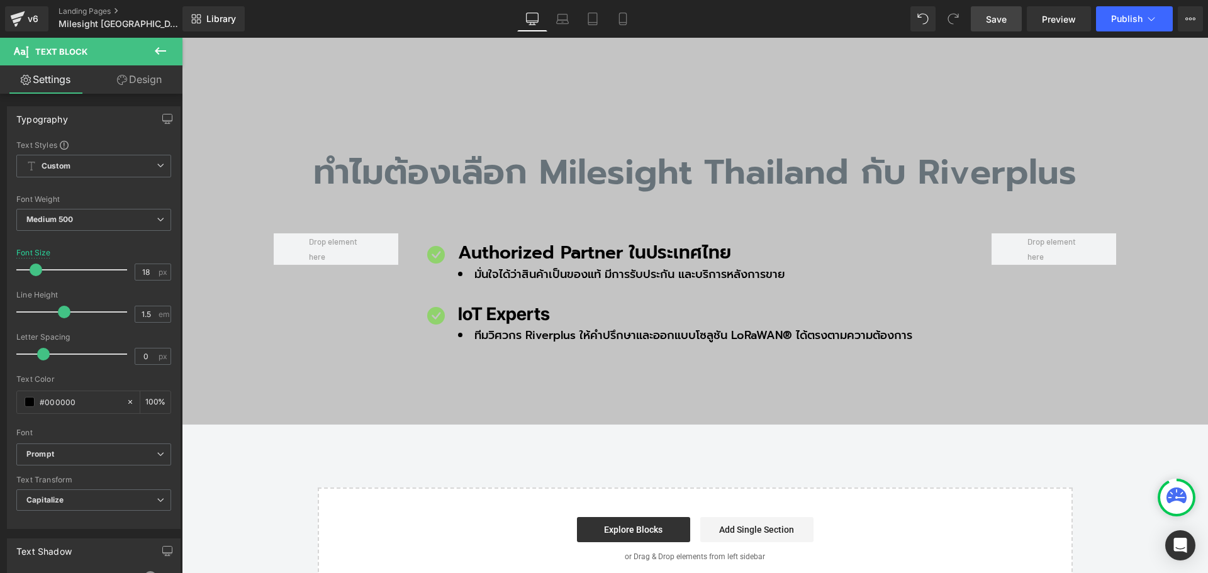
click at [986, 13] on link "Save" at bounding box center [996, 18] width 51 height 25
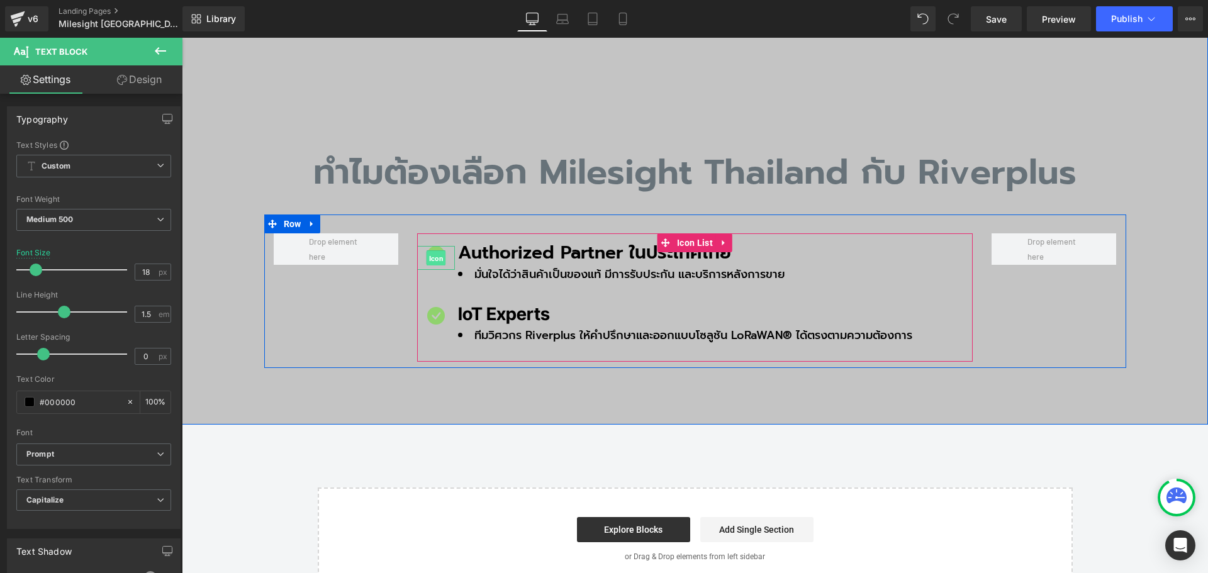
click at [428, 250] on span "Icon" at bounding box center [437, 257] width 20 height 15
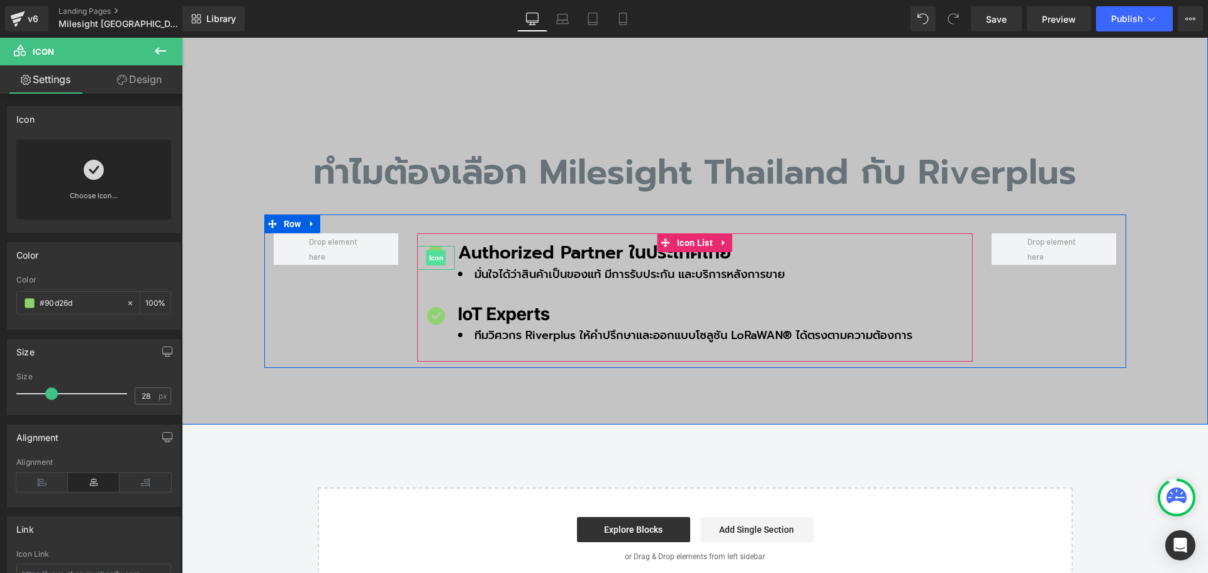
click at [433, 250] on span "Icon" at bounding box center [437, 257] width 20 height 15
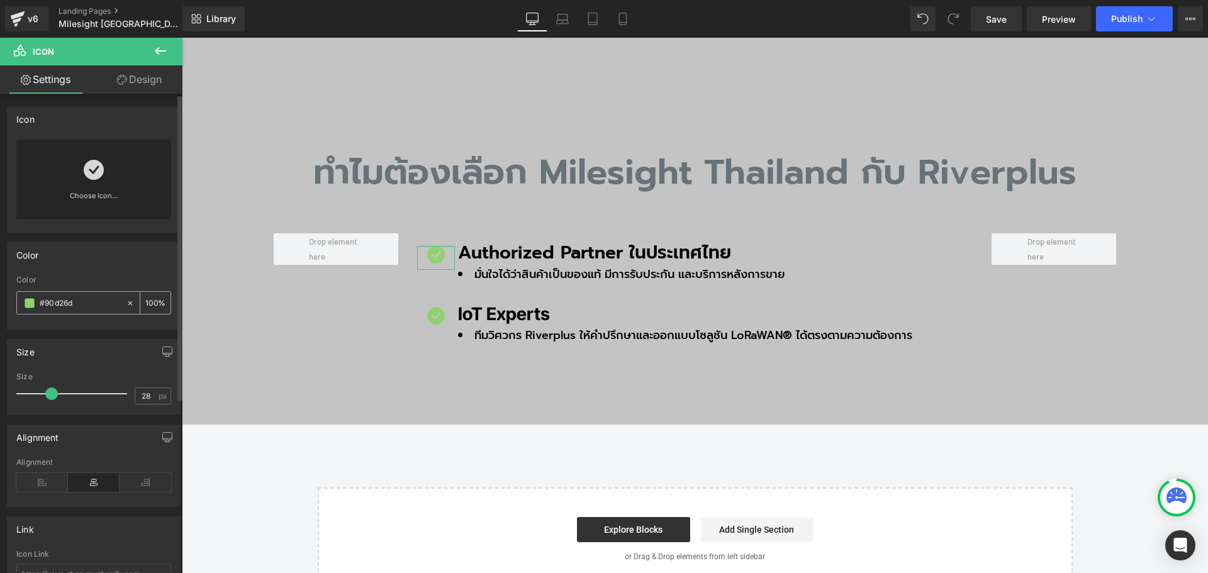
click at [89, 303] on input "#90d26d" at bounding box center [80, 303] width 81 height 14
paste input "bec00"
type input "#9bec00"
click at [430, 311] on span "Icon" at bounding box center [437, 318] width 20 height 15
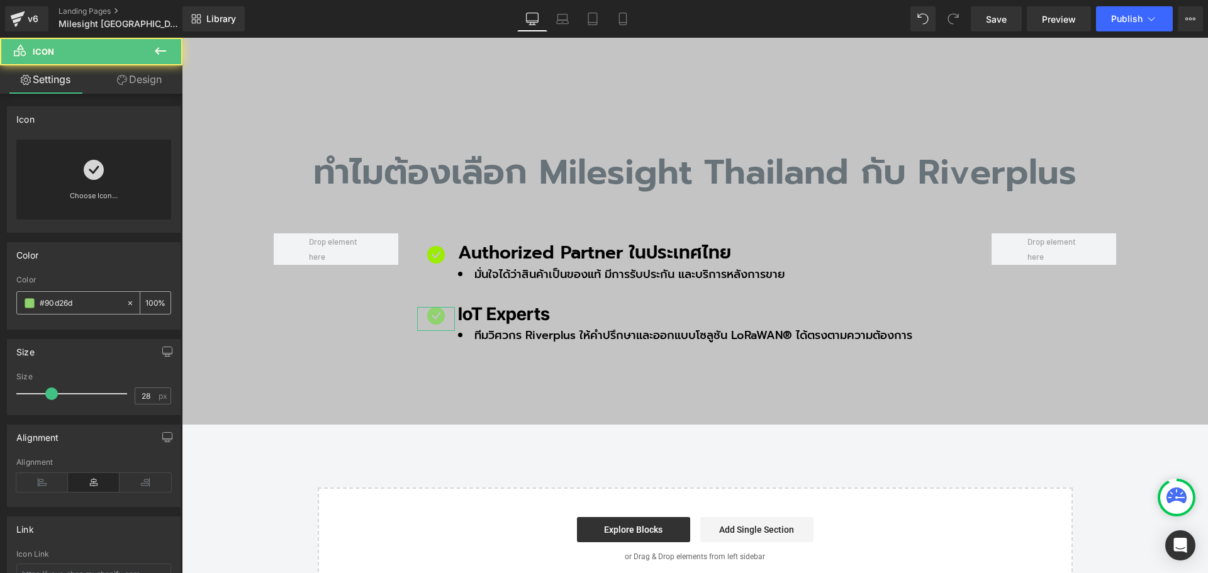
click at [86, 299] on input "#90d26d" at bounding box center [80, 303] width 81 height 14
paste input "bec00"
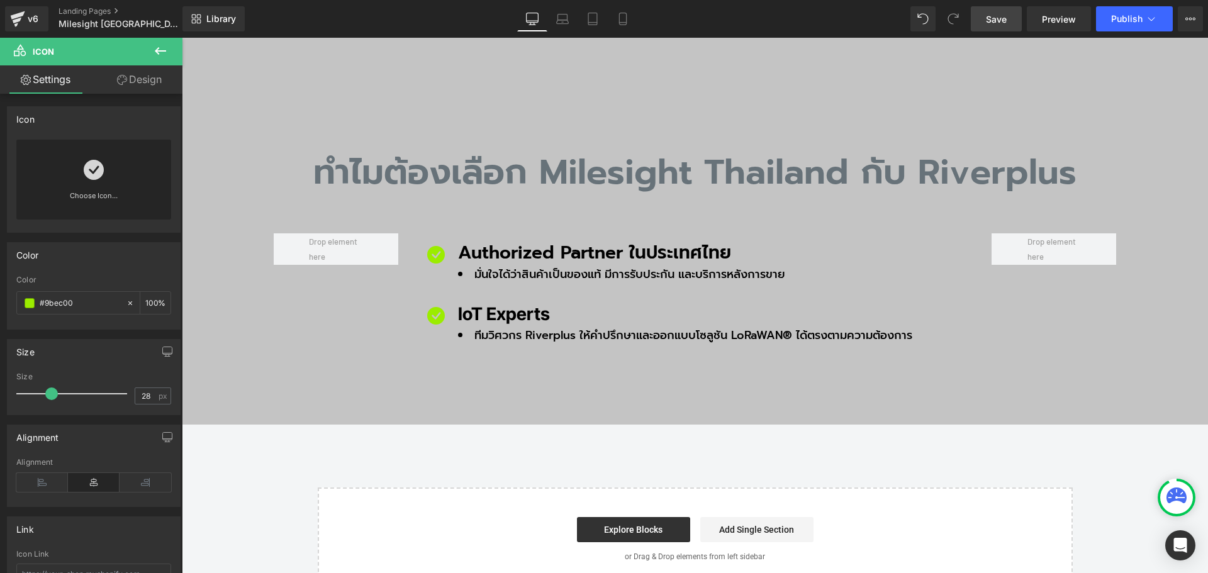
type input "#9bec00"
click at [994, 20] on span "Save" at bounding box center [996, 19] width 21 height 13
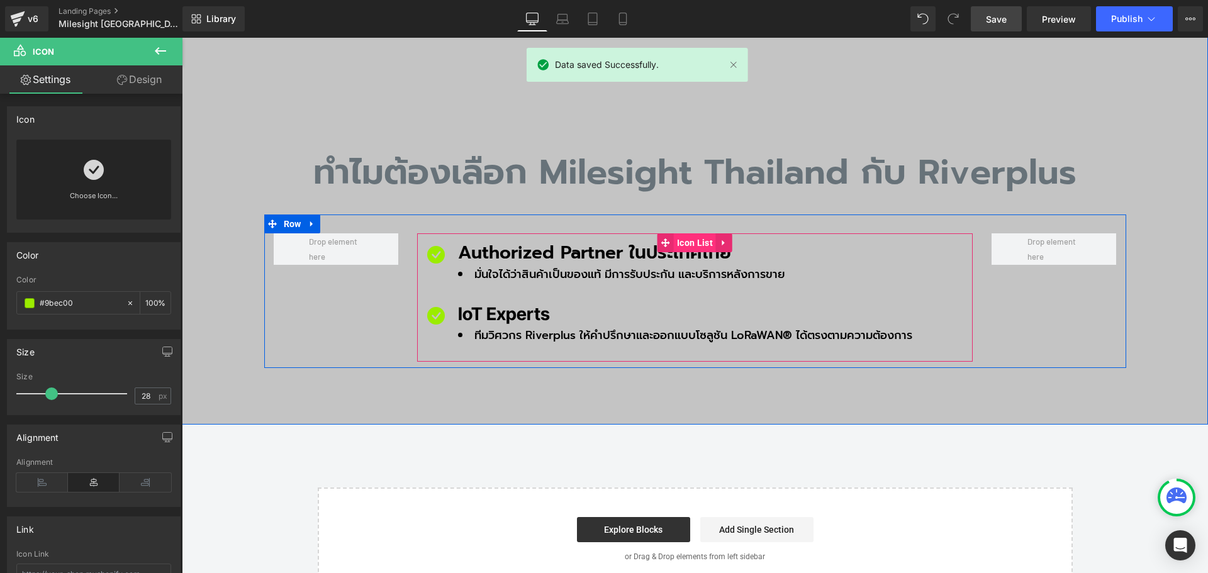
click at [680, 233] on span "Icon List" at bounding box center [695, 242] width 42 height 19
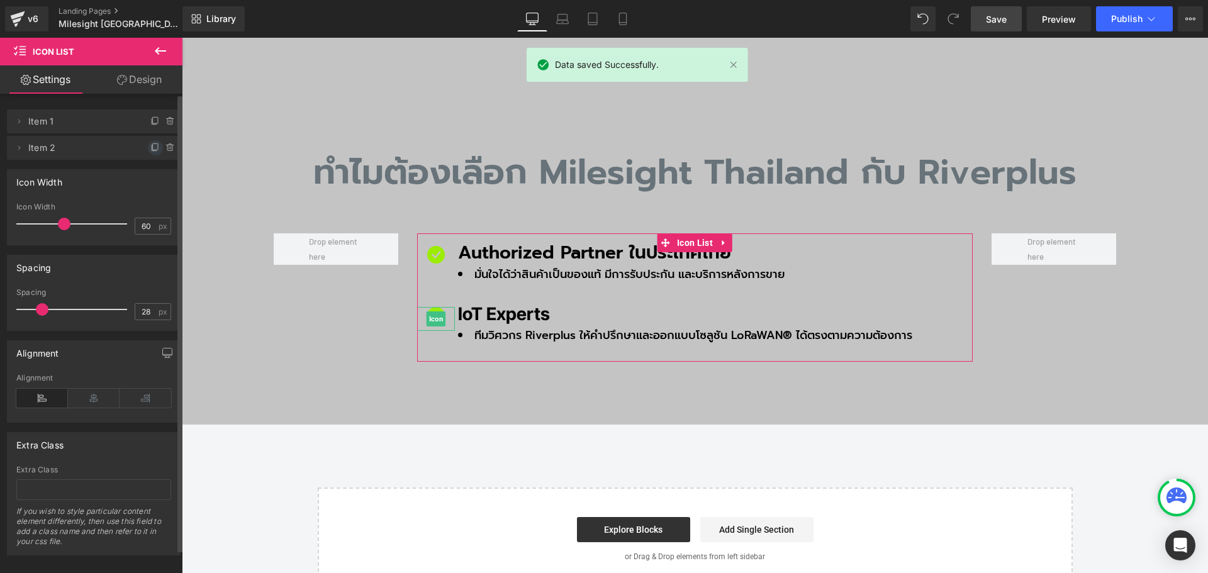
click at [150, 150] on icon at bounding box center [155, 148] width 10 height 10
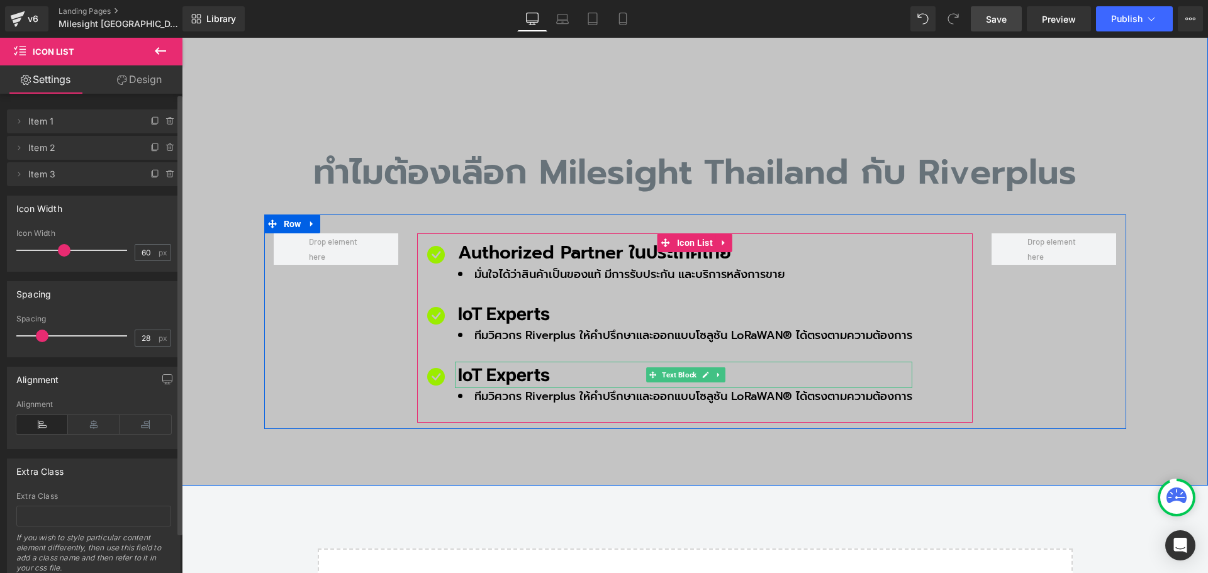
click at [479, 362] on p "IoT Experts" at bounding box center [685, 375] width 454 height 26
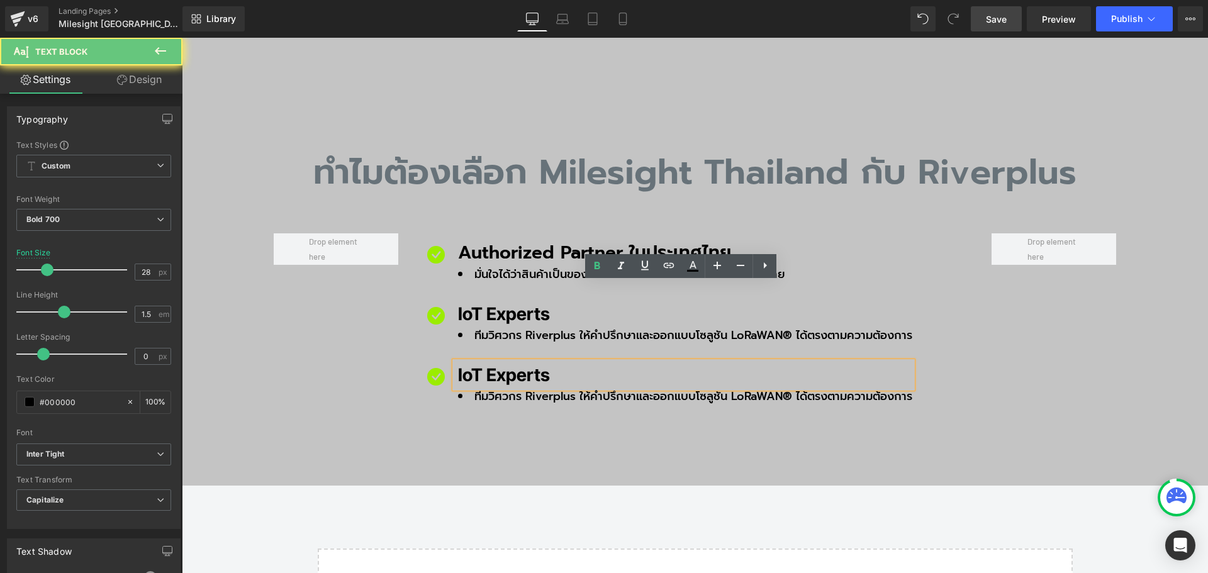
click at [471, 362] on p "IoT Experts" at bounding box center [685, 375] width 454 height 26
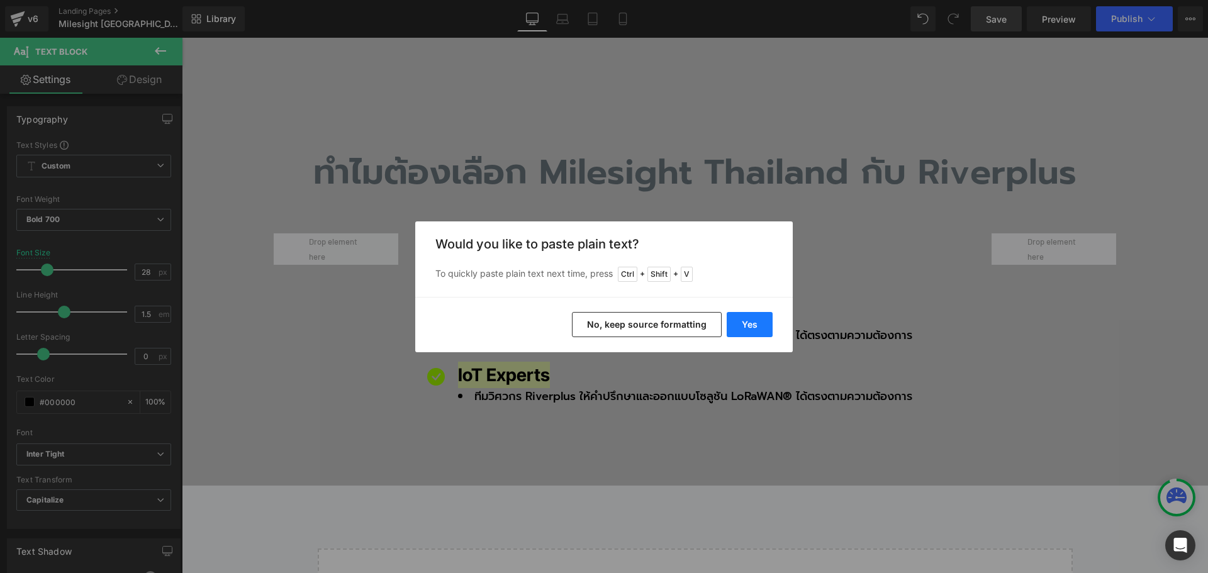
click at [763, 330] on button "Yes" at bounding box center [750, 324] width 46 height 25
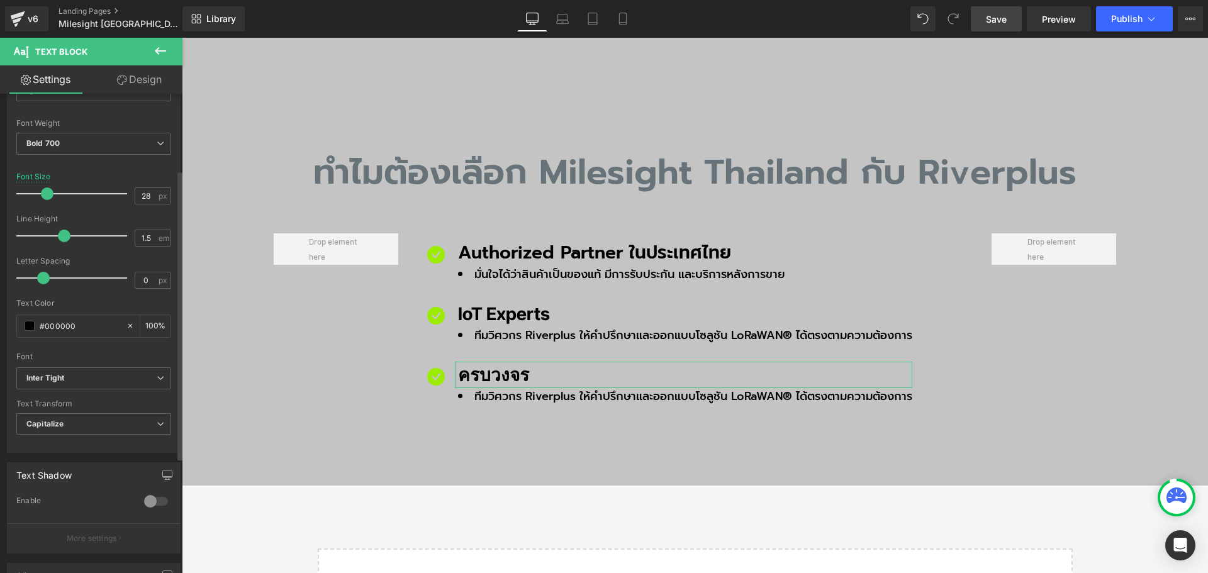
scroll to position [126, 0]
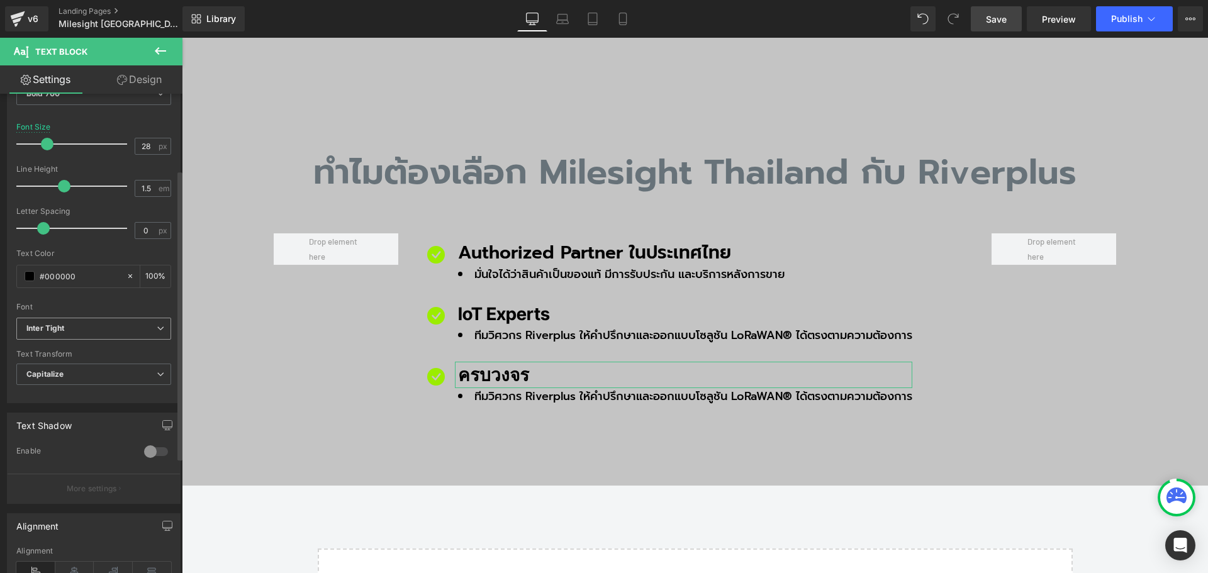
click at [157, 321] on span "Inter Tight" at bounding box center [93, 329] width 155 height 22
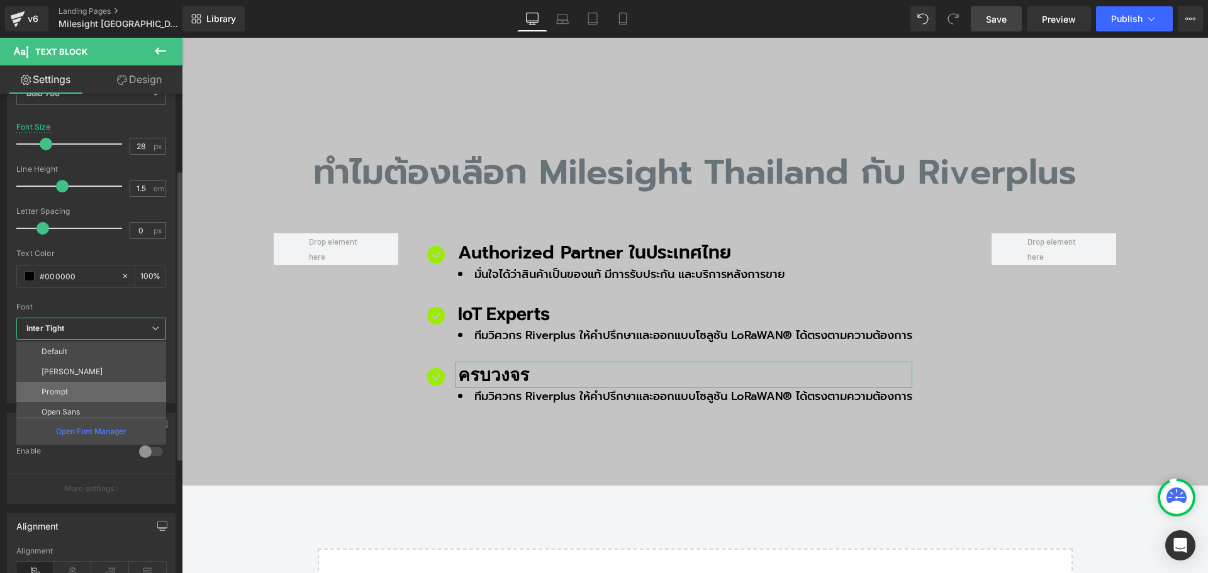
click at [88, 388] on li "Prompt" at bounding box center [93, 392] width 155 height 20
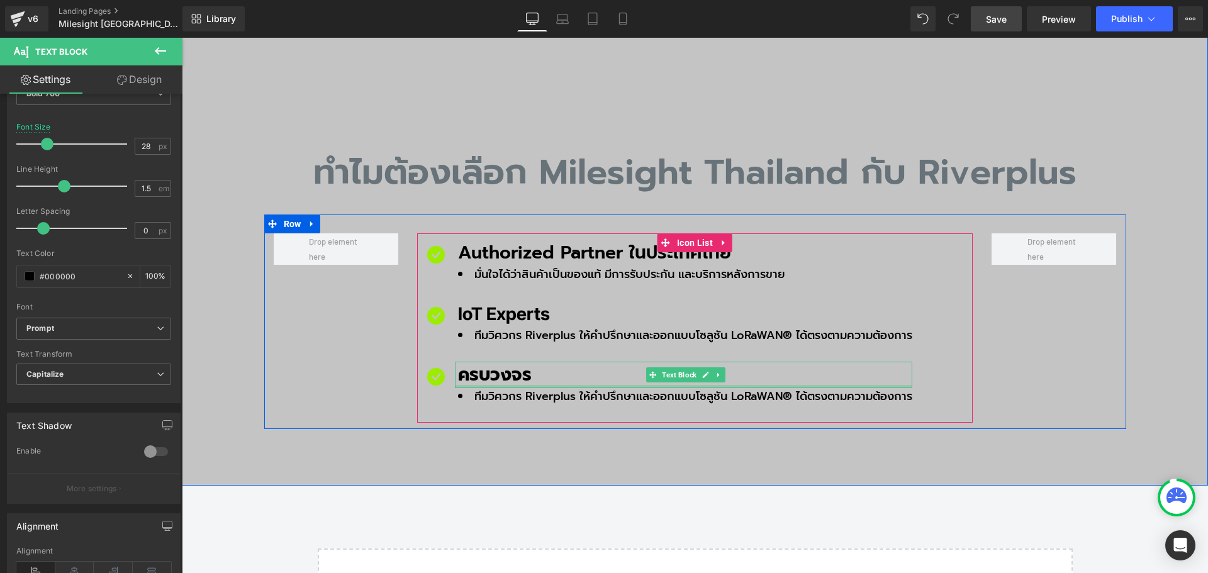
click at [558, 385] on div at bounding box center [683, 386] width 457 height 3
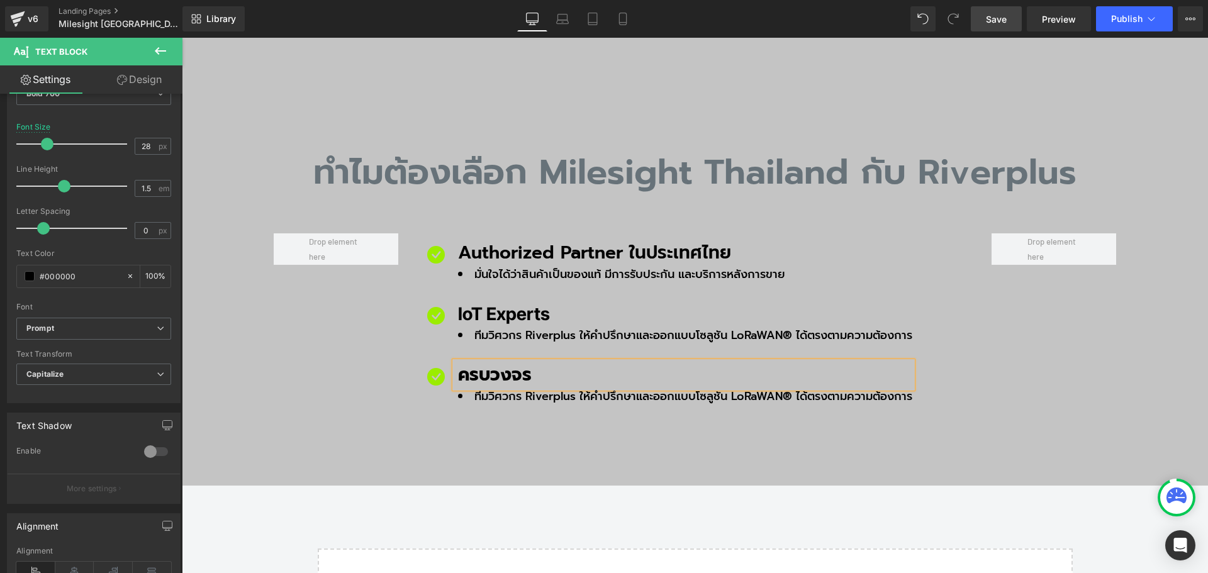
click at [553, 388] on li "ทีมวิศวกร Riverplus ให้คำปรึกษาและออกแบบโซลูชัน LoRaWAN® ได้ตรงตามความต้องการ" at bounding box center [685, 396] width 454 height 17
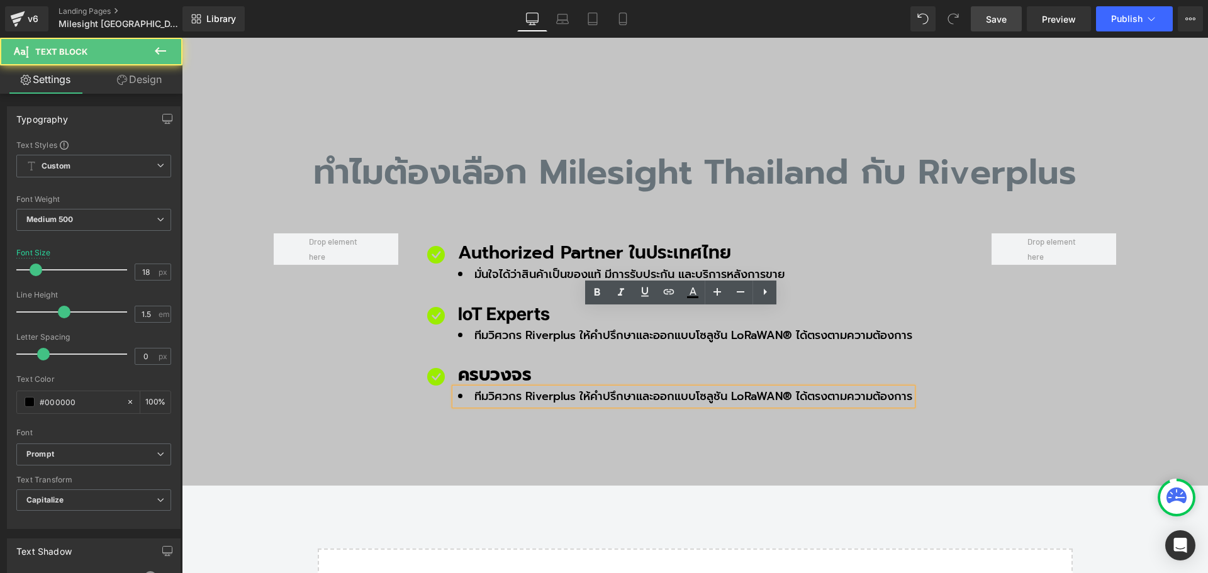
click at [537, 388] on li "ทีมวิศวกร Riverplus ให้คำปรึกษาและออกแบบโซลูชัน LoRaWAN® ได้ตรงตามความต้องการ" at bounding box center [685, 396] width 454 height 17
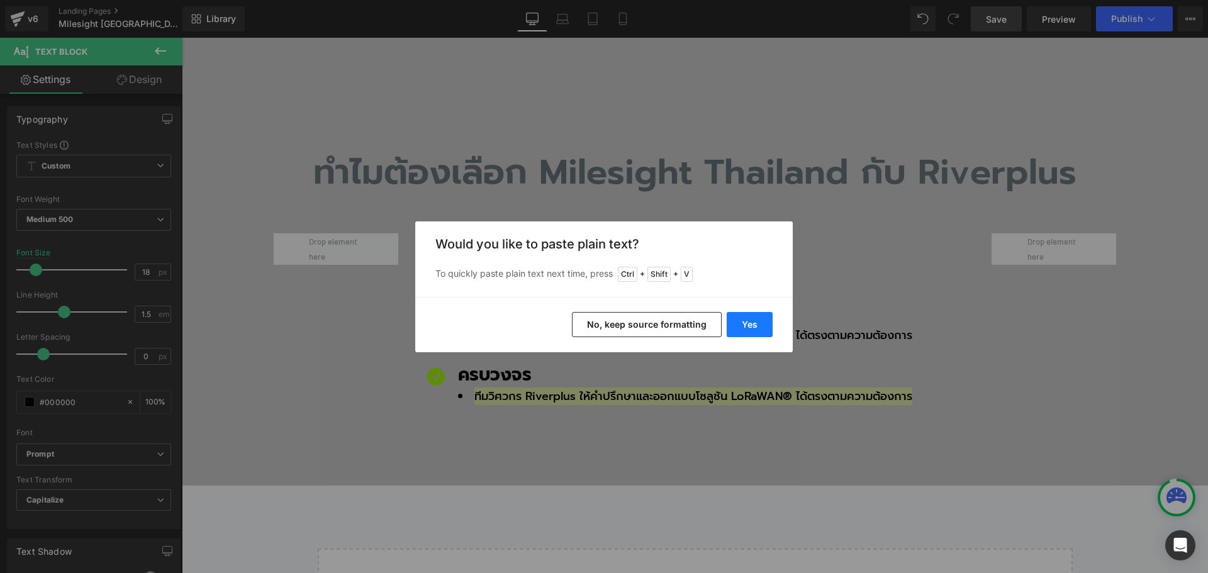
click at [751, 319] on button "Yes" at bounding box center [750, 324] width 46 height 25
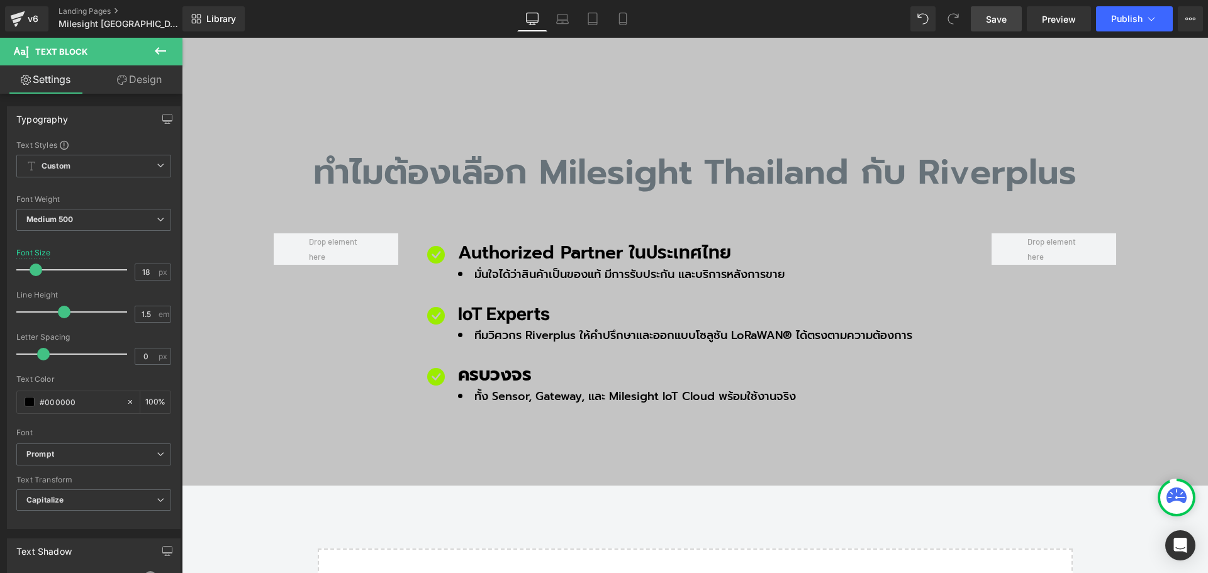
click at [1003, 23] on span "Save" at bounding box center [996, 19] width 21 height 13
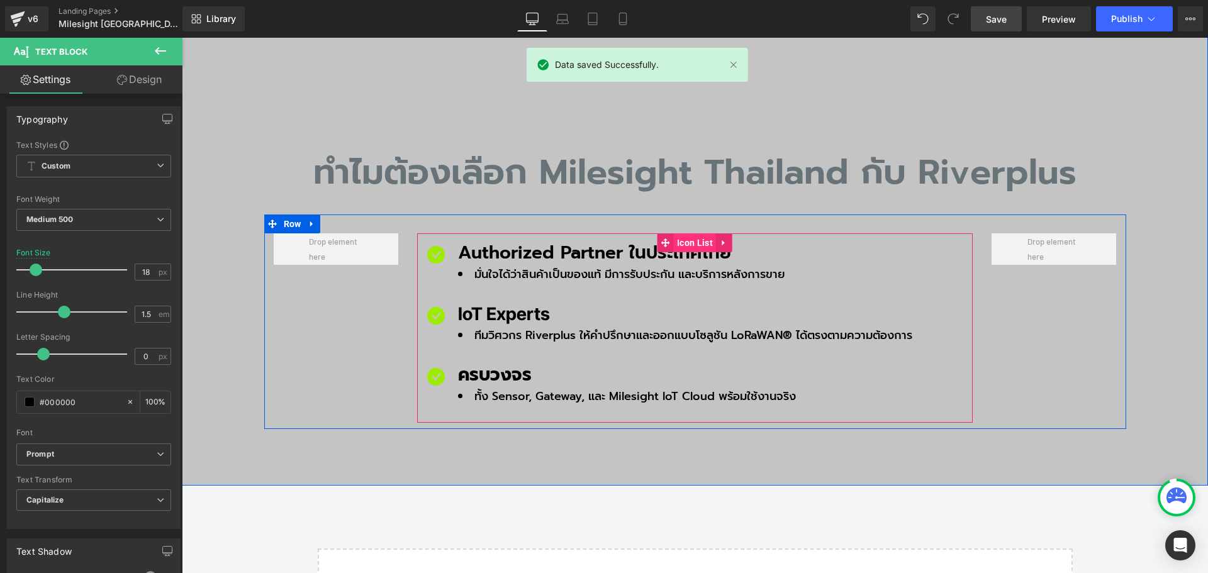
click at [688, 233] on span "Icon List" at bounding box center [695, 242] width 42 height 19
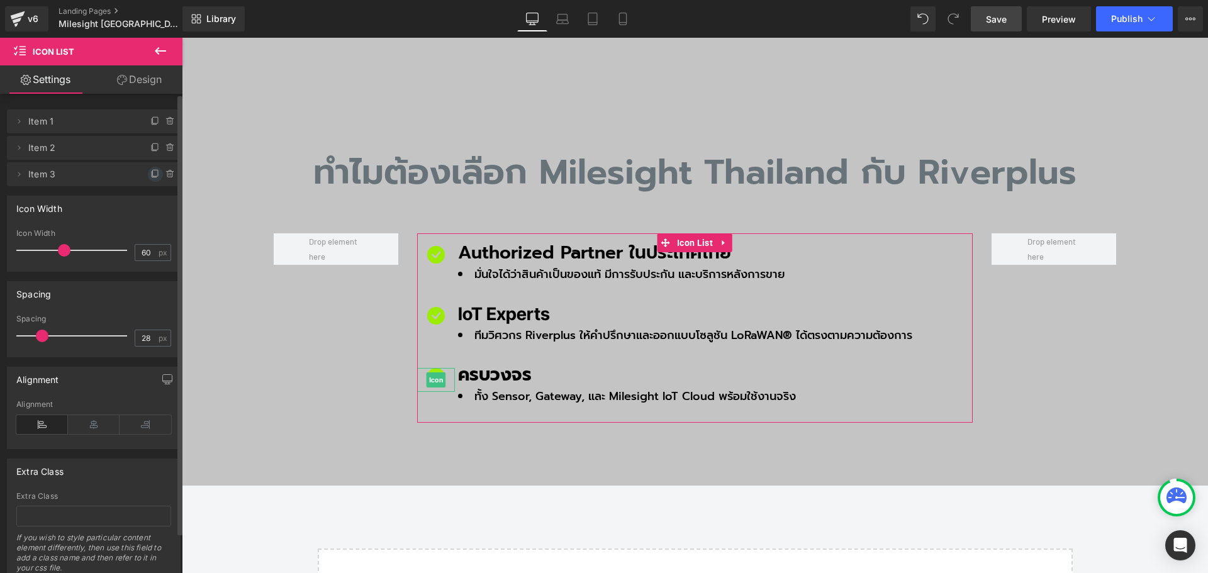
click at [152, 174] on icon at bounding box center [154, 175] width 5 height 6
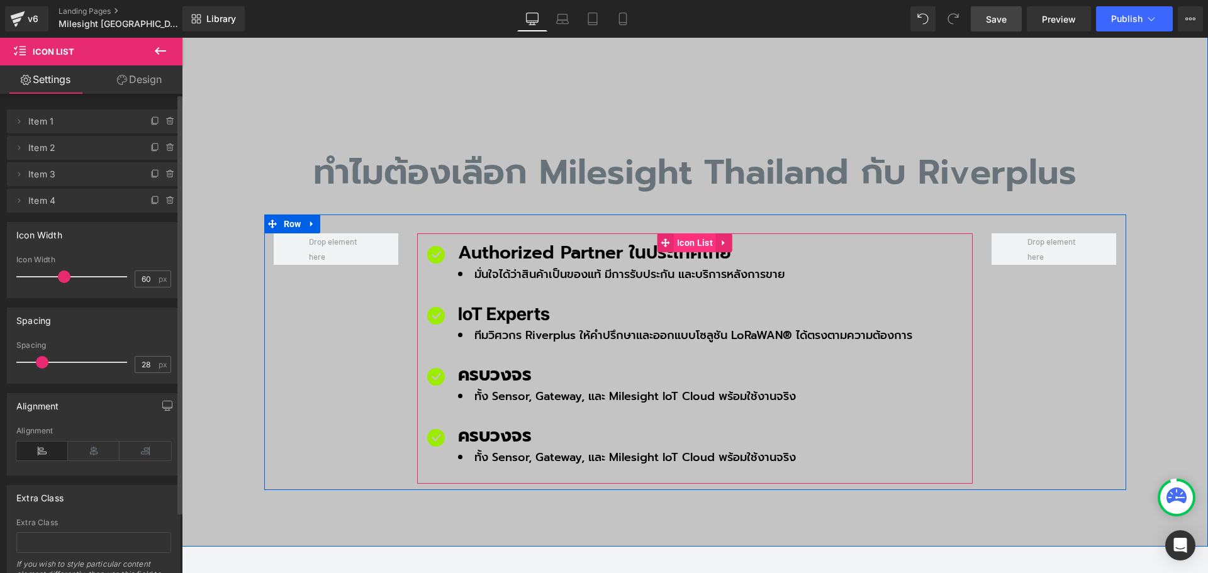
click at [689, 233] on span "Icon List" at bounding box center [695, 242] width 42 height 19
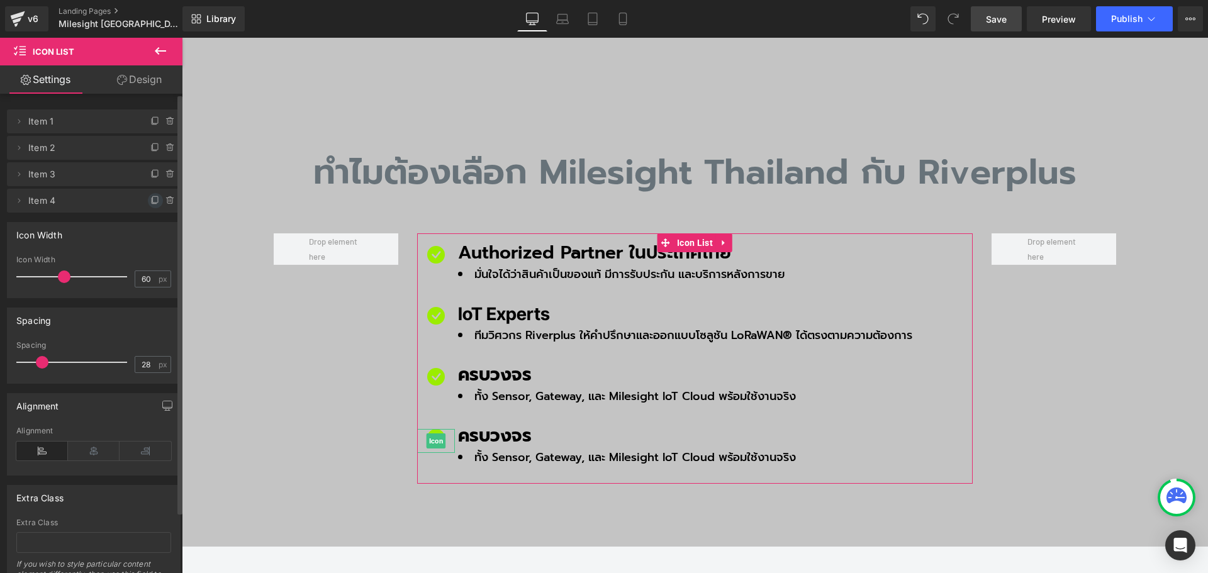
click at [152, 203] on icon at bounding box center [155, 201] width 10 height 10
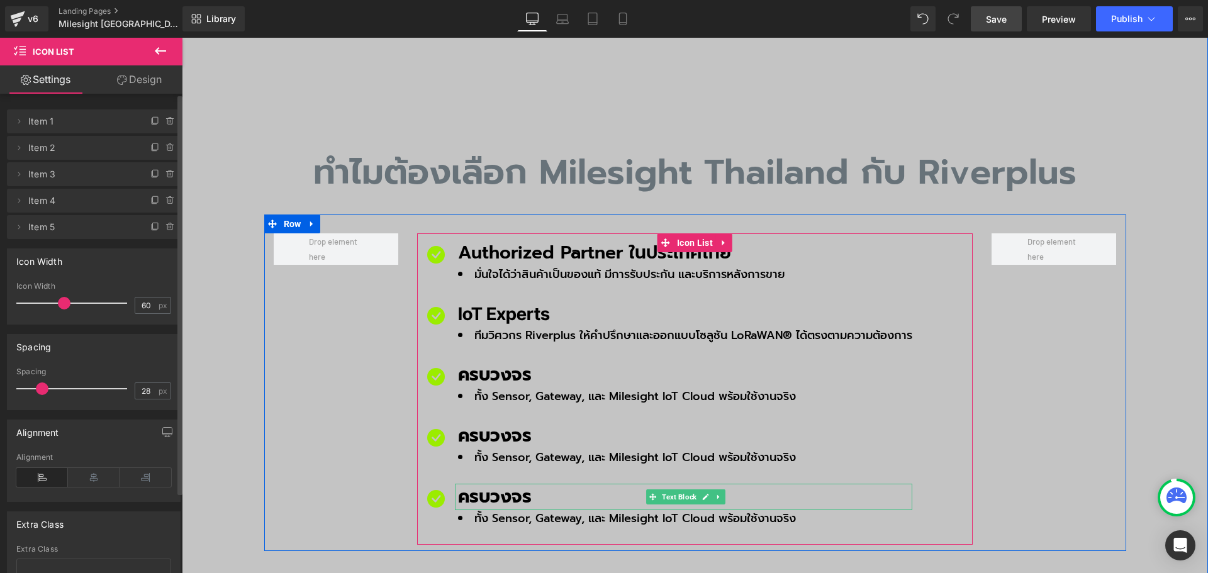
click at [497, 484] on p "ครบวงจร" at bounding box center [685, 497] width 454 height 26
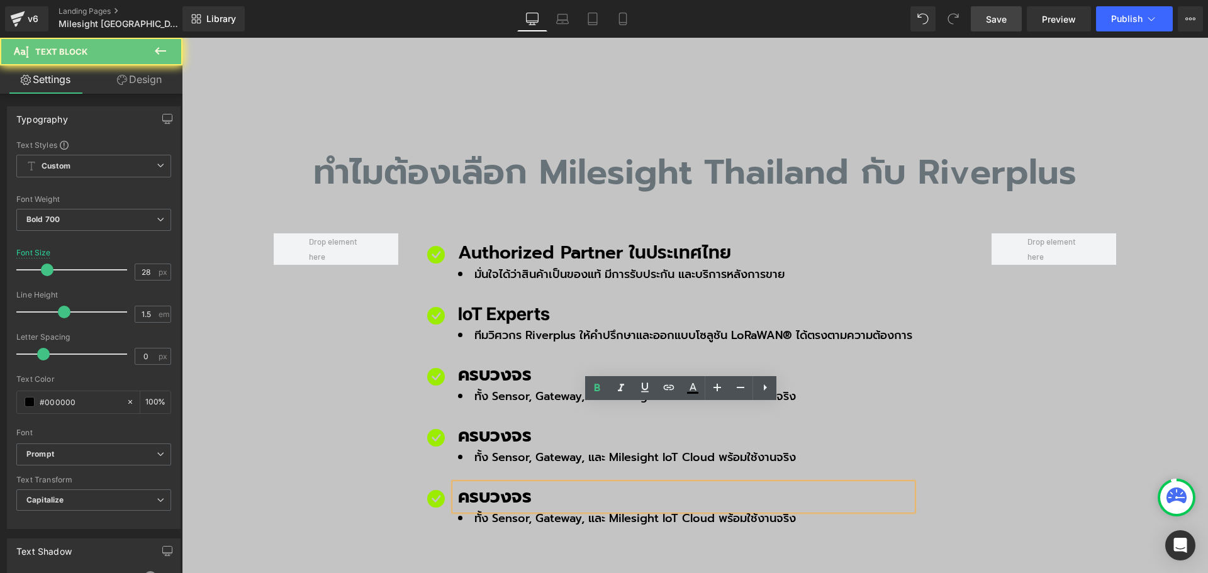
click at [516, 484] on p "ครบวงจร" at bounding box center [685, 497] width 454 height 26
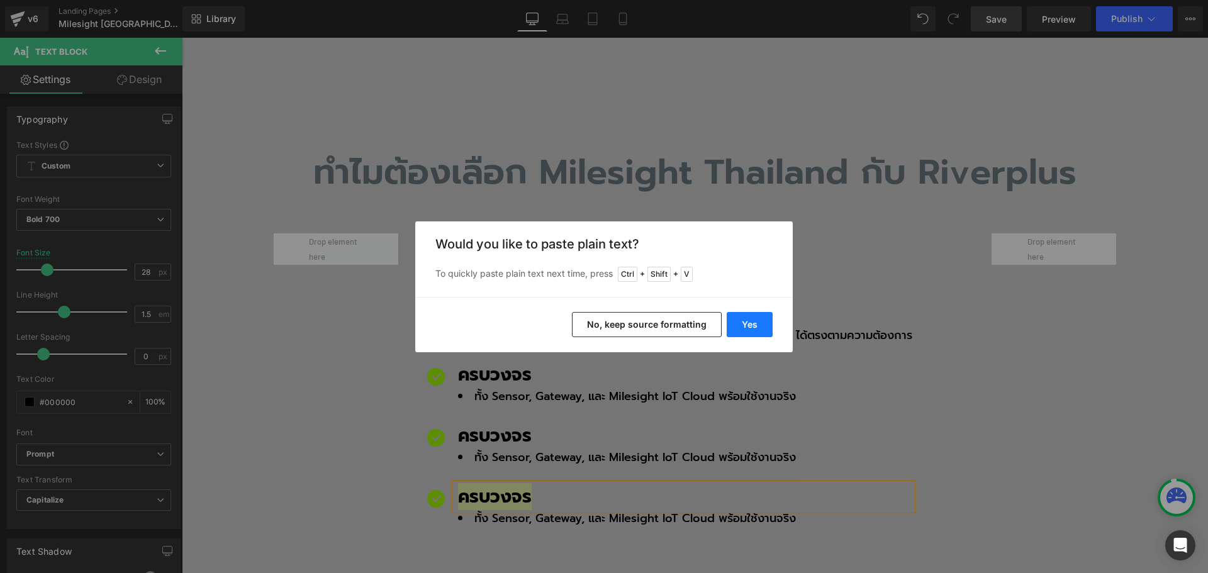
click at [752, 327] on button "Yes" at bounding box center [750, 324] width 46 height 25
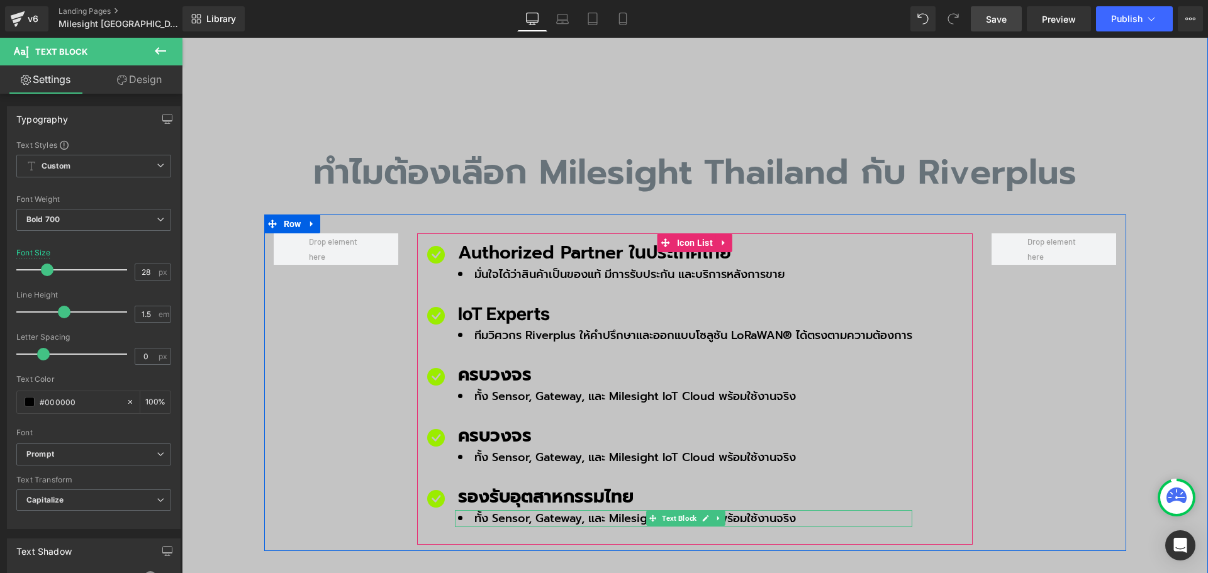
click at [520, 510] on li "ทั้ง Sensor, Gateway, และ Milesight IoT Cloud พร้อมใช้งานจริง" at bounding box center [685, 518] width 454 height 17
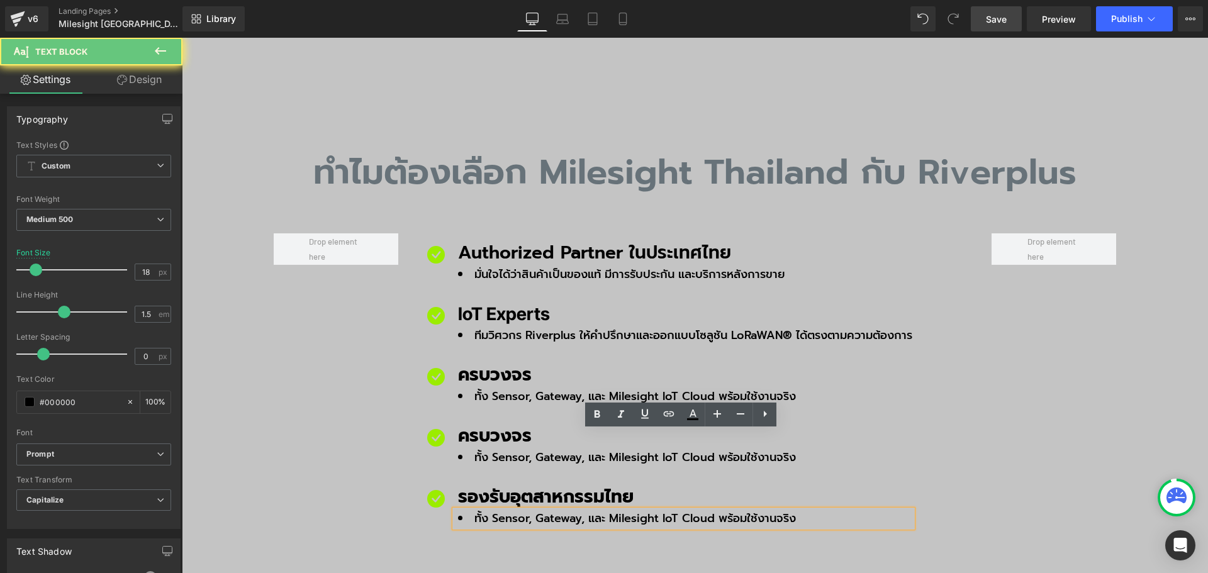
click at [512, 510] on li "ทั้ง Sensor, Gateway, และ Milesight IoT Cloud พร้อมใช้งานจริง" at bounding box center [685, 518] width 454 height 17
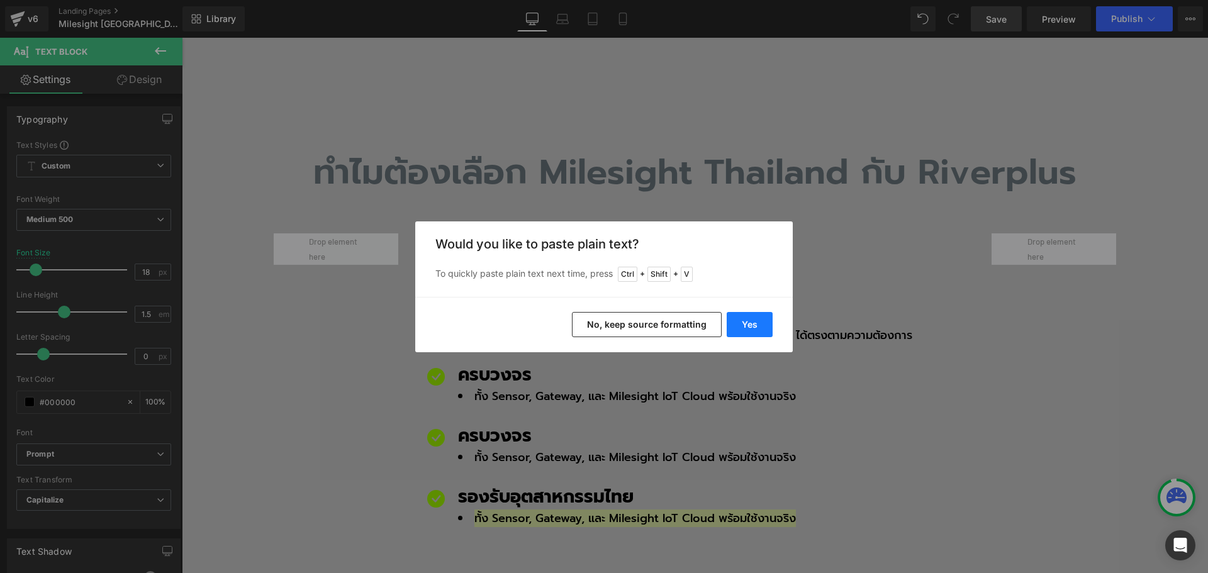
click at [751, 323] on button "Yes" at bounding box center [750, 324] width 46 height 25
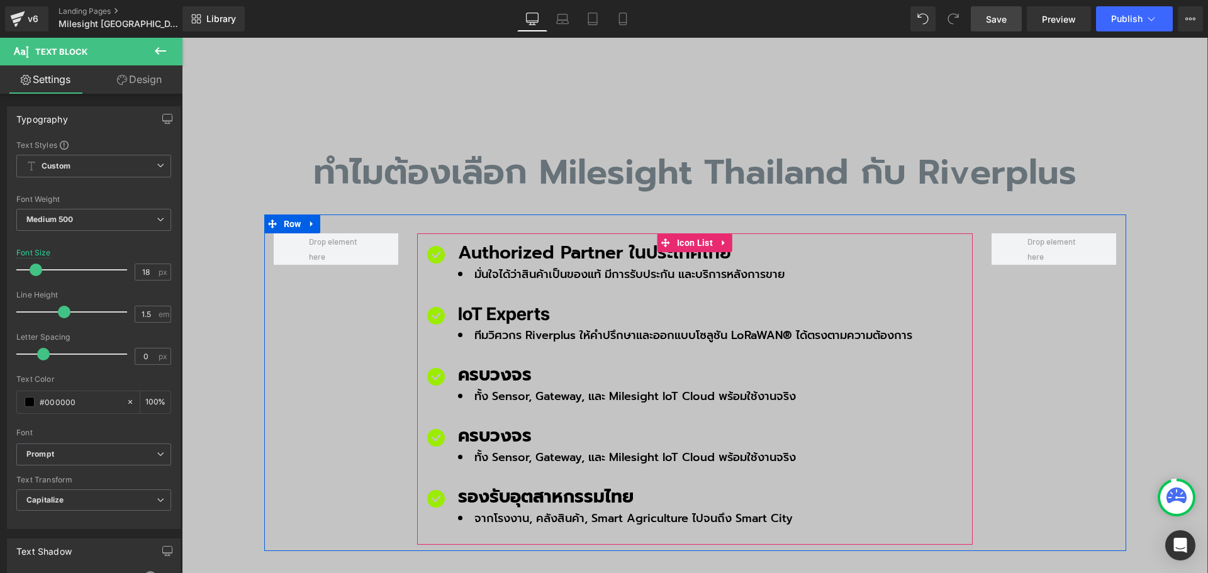
click at [182, 38] on div at bounding box center [182, 38] width 0 height 0
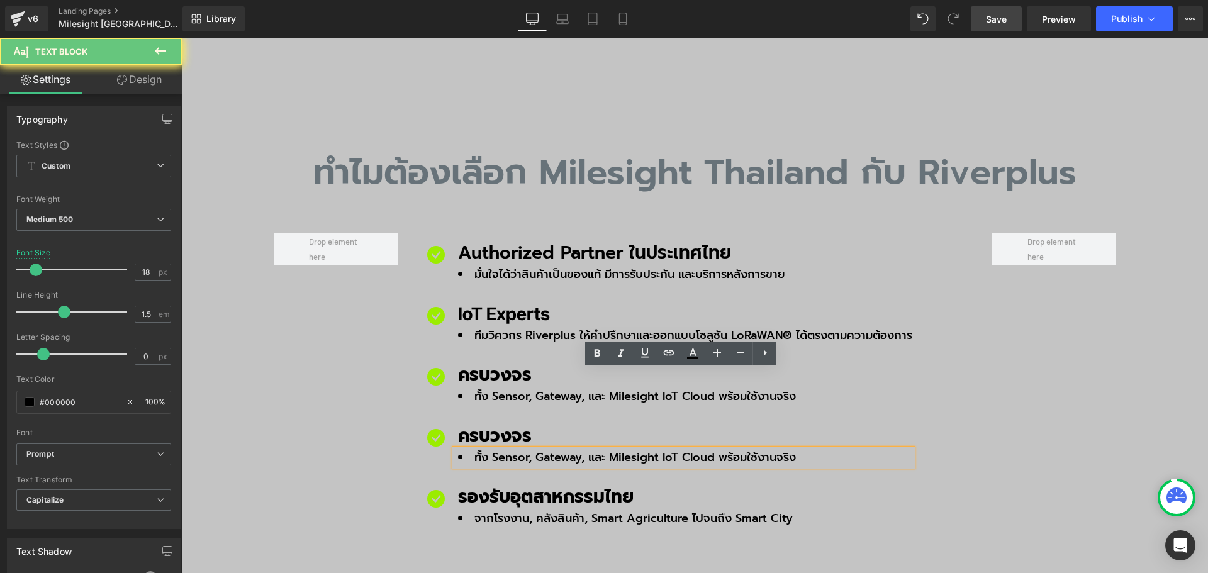
click at [483, 449] on li "ทั้ง Sensor, Gateway, และ Milesight IoT Cloud พร้อมใช้งานจริง" at bounding box center [685, 457] width 454 height 17
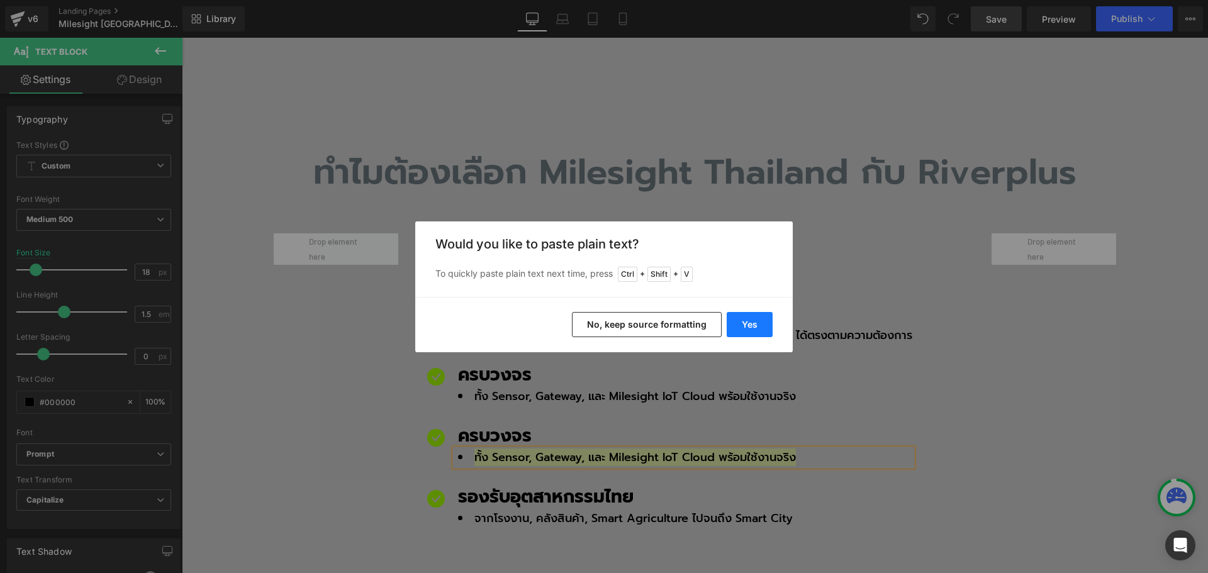
click at [747, 322] on button "Yes" at bounding box center [750, 324] width 46 height 25
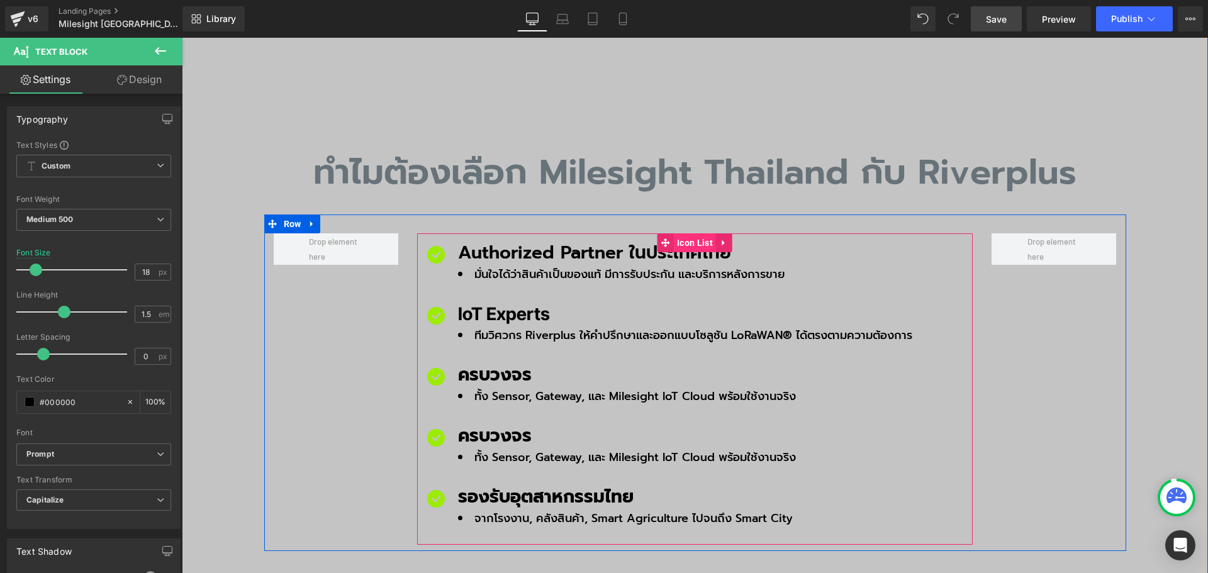
click at [682, 233] on span "Icon List" at bounding box center [695, 242] width 42 height 19
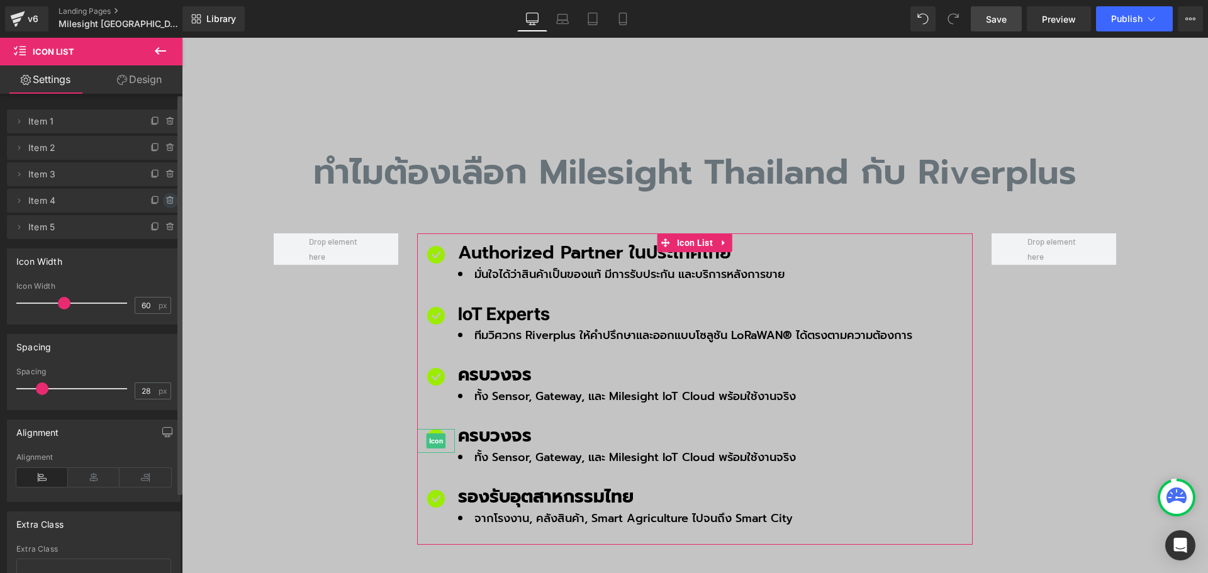
click at [169, 200] on icon at bounding box center [170, 201] width 10 height 10
click at [169, 200] on button "Delete" at bounding box center [157, 201] width 40 height 16
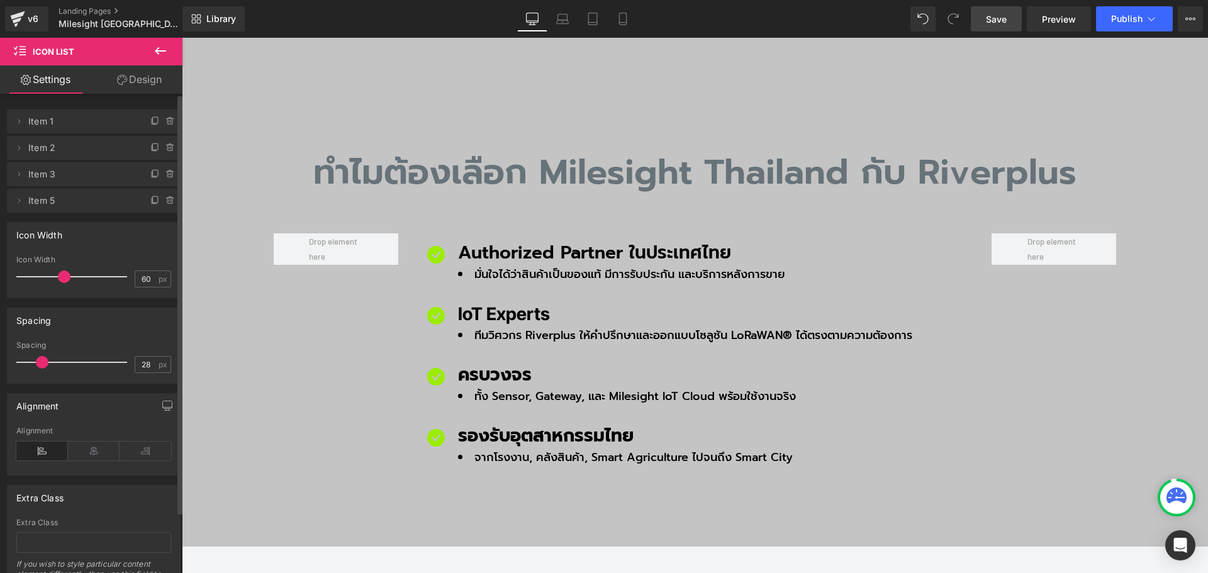
drag, startPoint x: 1002, startPoint y: 16, endPoint x: 999, endPoint y: 27, distance: 11.1
click at [1003, 18] on span "Save" at bounding box center [996, 19] width 21 height 13
click at [996, 26] on link "Save" at bounding box center [996, 18] width 51 height 25
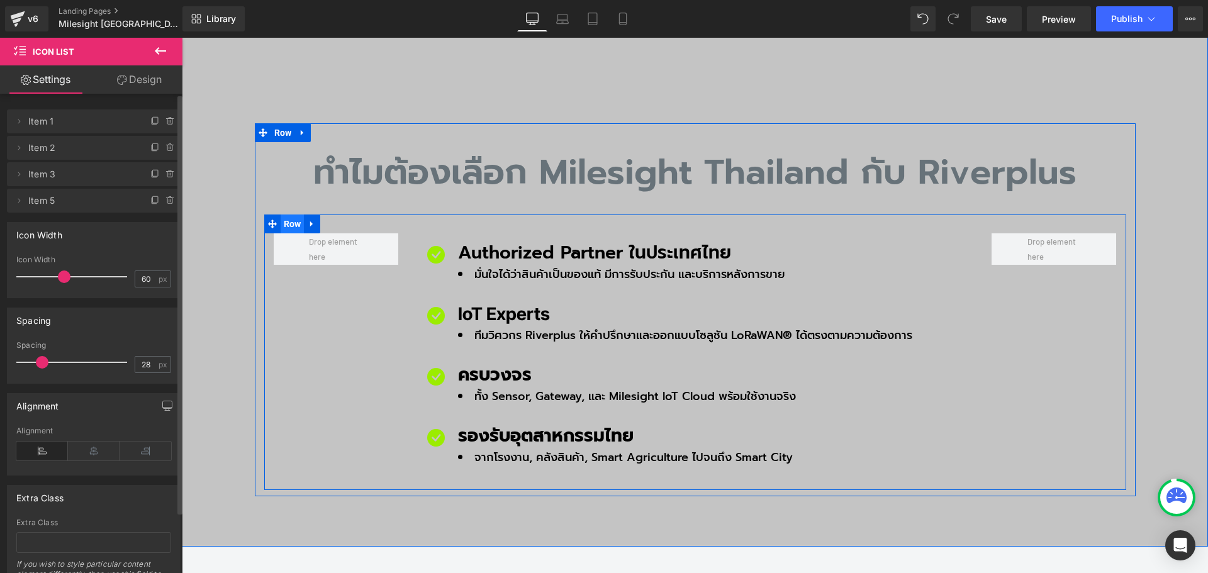
click at [289, 215] on span "Row" at bounding box center [293, 224] width 24 height 19
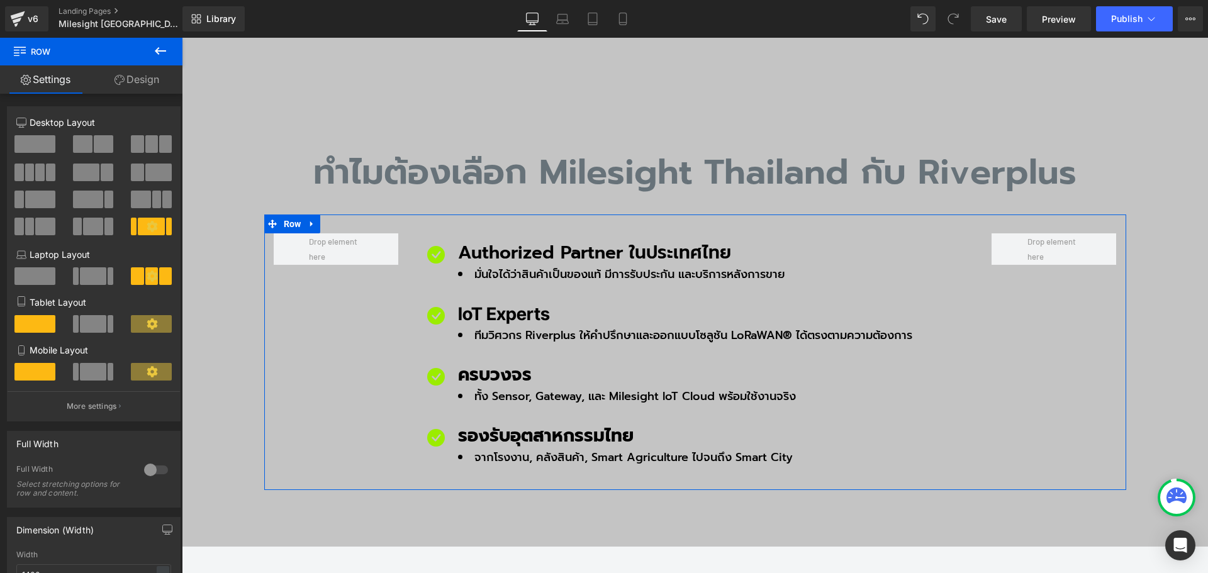
click at [152, 78] on link "Design" at bounding box center [136, 79] width 91 height 28
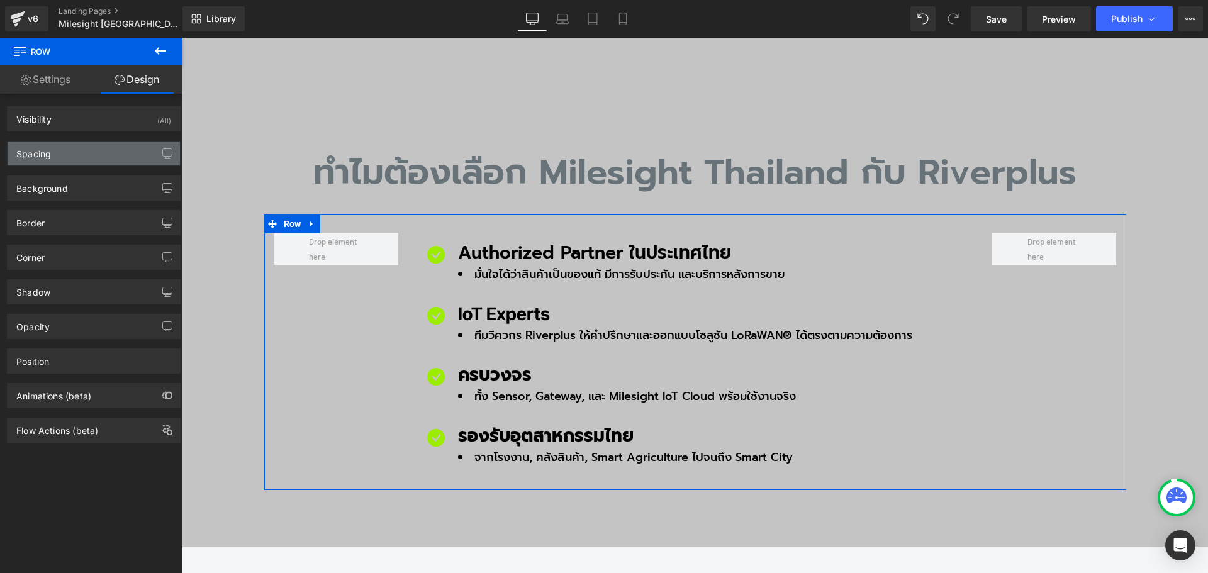
click at [57, 155] on div "Spacing" at bounding box center [94, 154] width 172 height 24
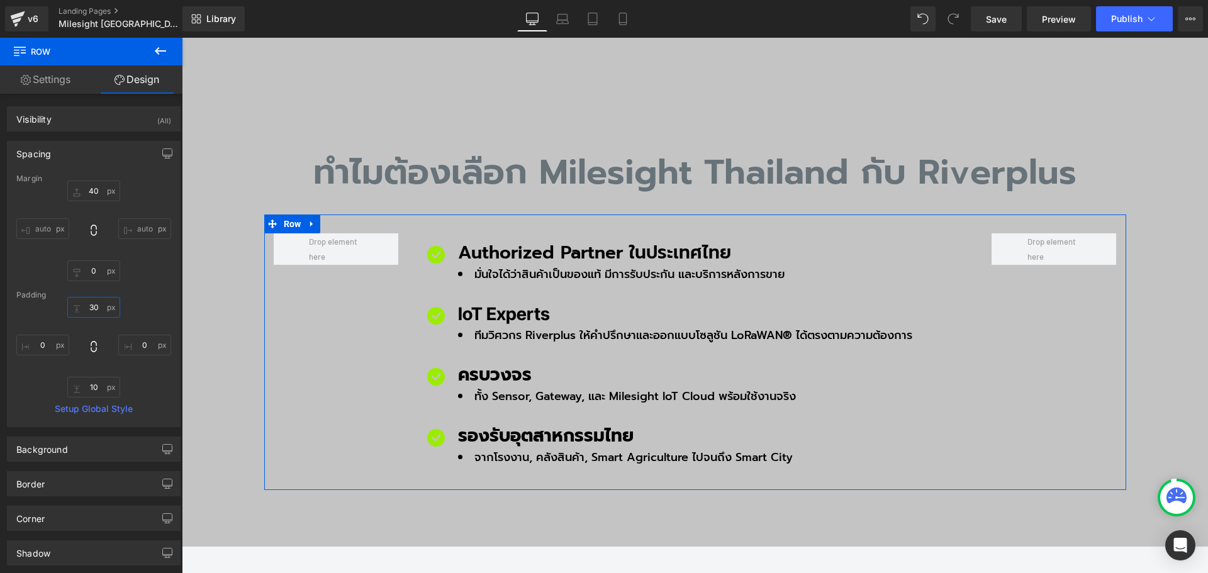
click at [96, 302] on input "30" at bounding box center [93, 307] width 53 height 21
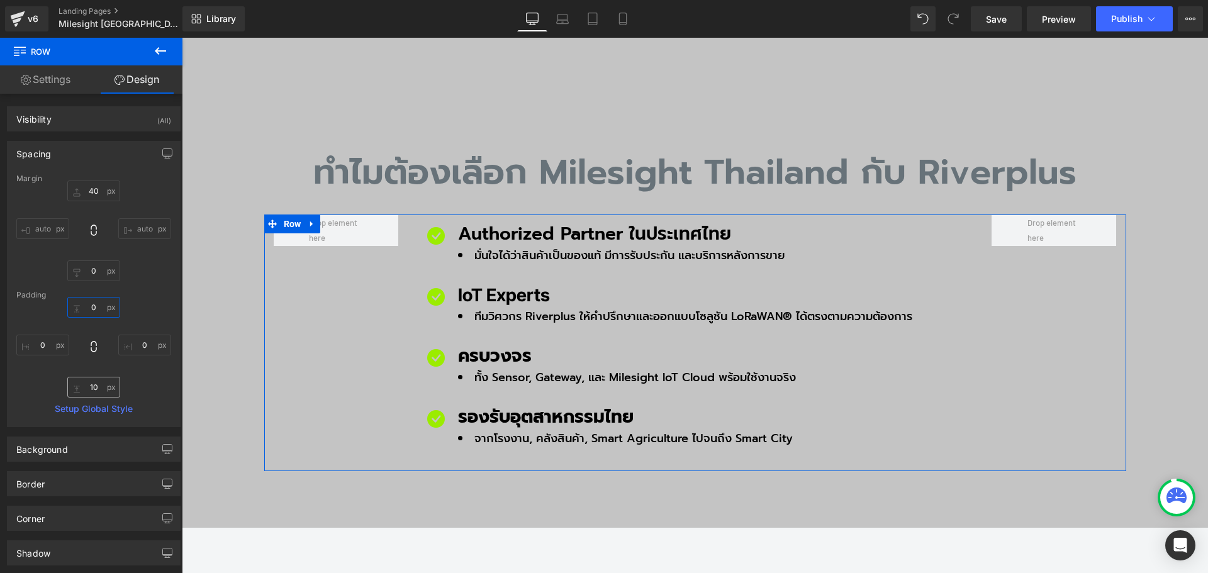
type input "0"
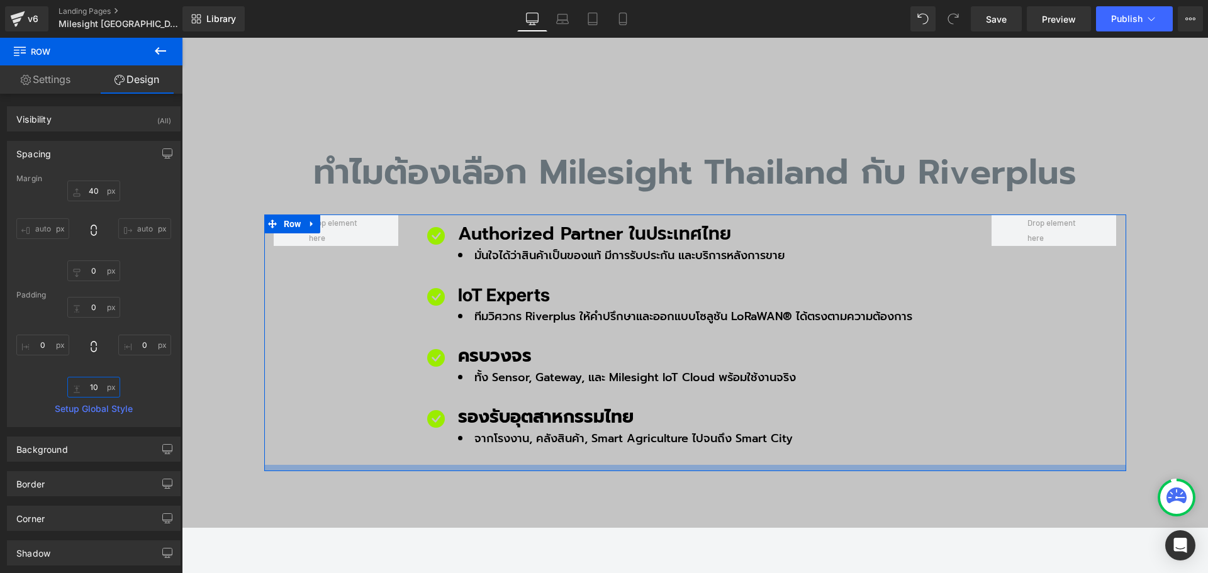
click at [96, 381] on input "10" at bounding box center [93, 387] width 53 height 21
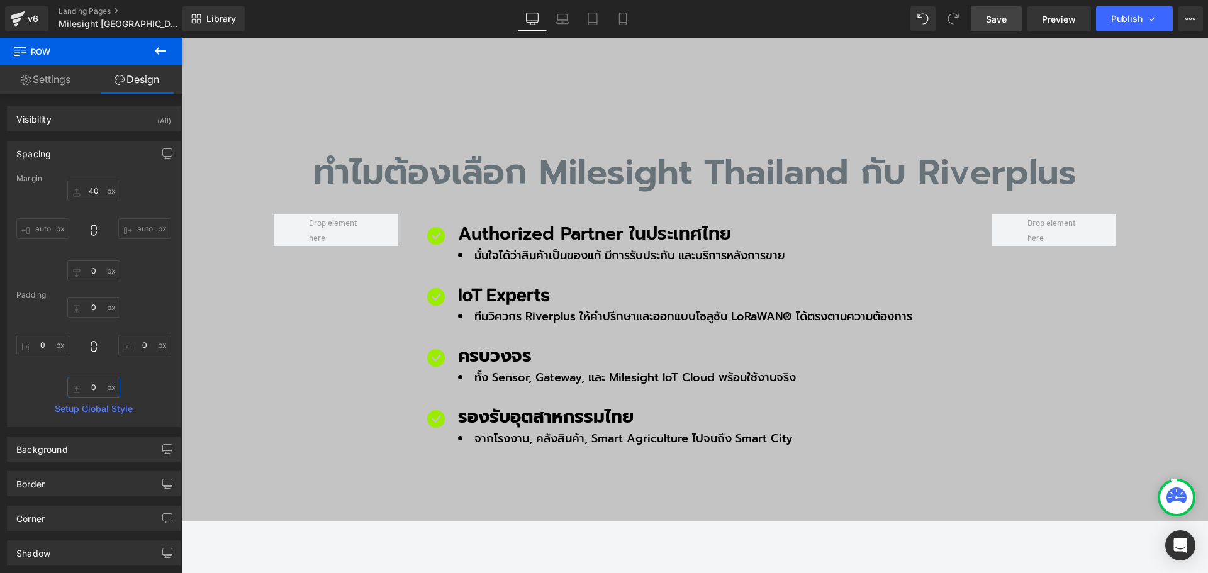
type input "0"
click at [998, 21] on span "Save" at bounding box center [996, 19] width 21 height 13
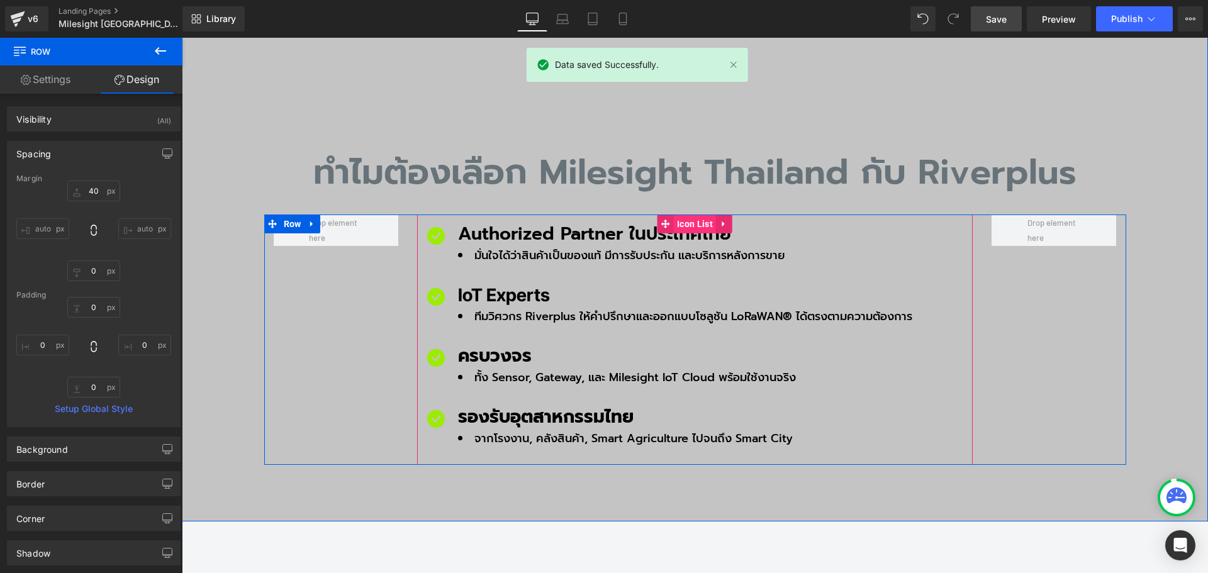
click at [680, 215] on span "Icon List" at bounding box center [695, 224] width 42 height 19
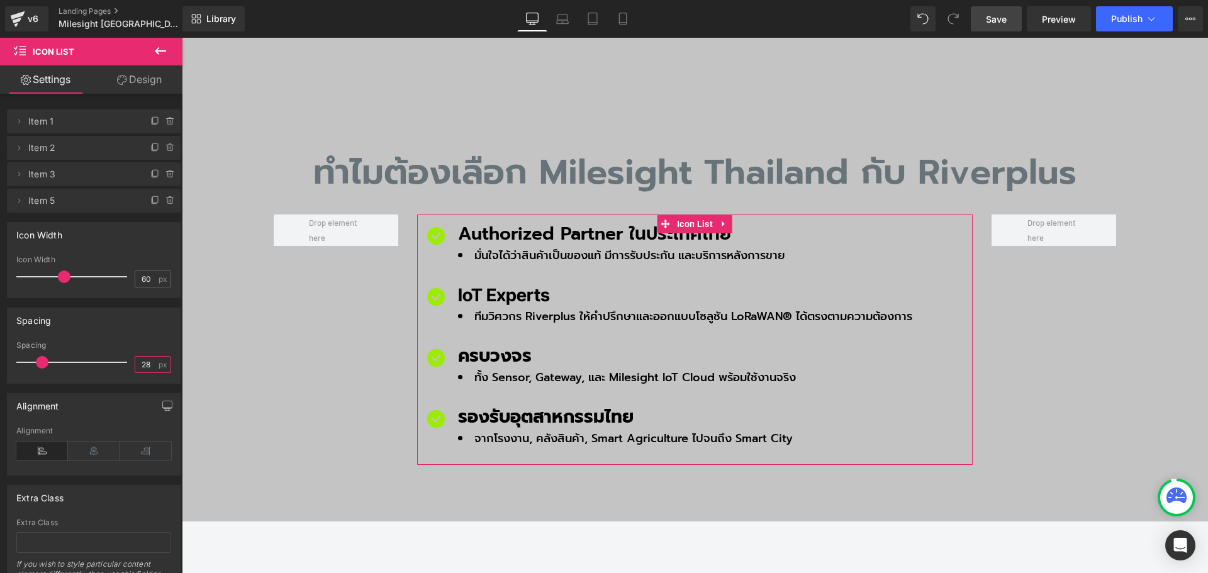
click at [147, 362] on input "28" at bounding box center [146, 365] width 22 height 16
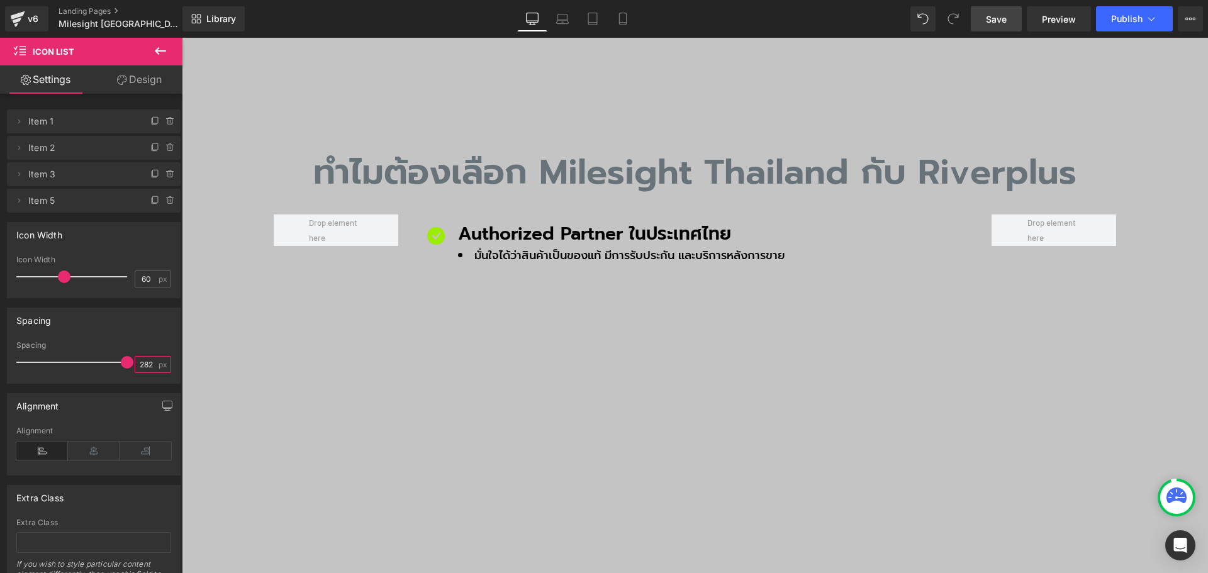
scroll to position [0, 0]
type input "2"
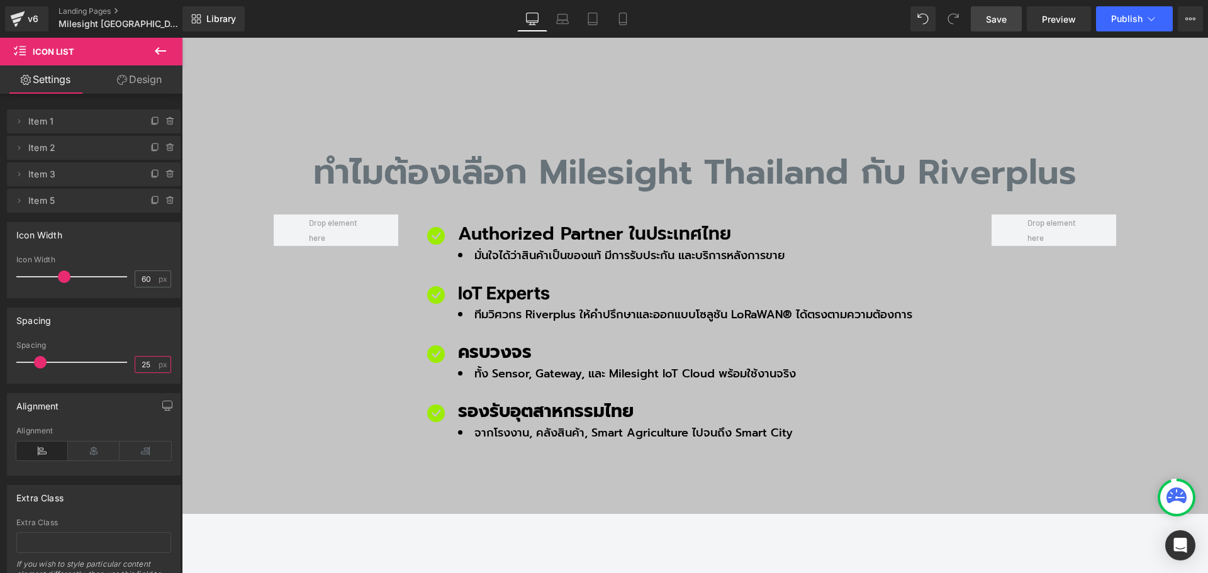
type input "25"
click at [997, 26] on link "Save" at bounding box center [996, 18] width 51 height 25
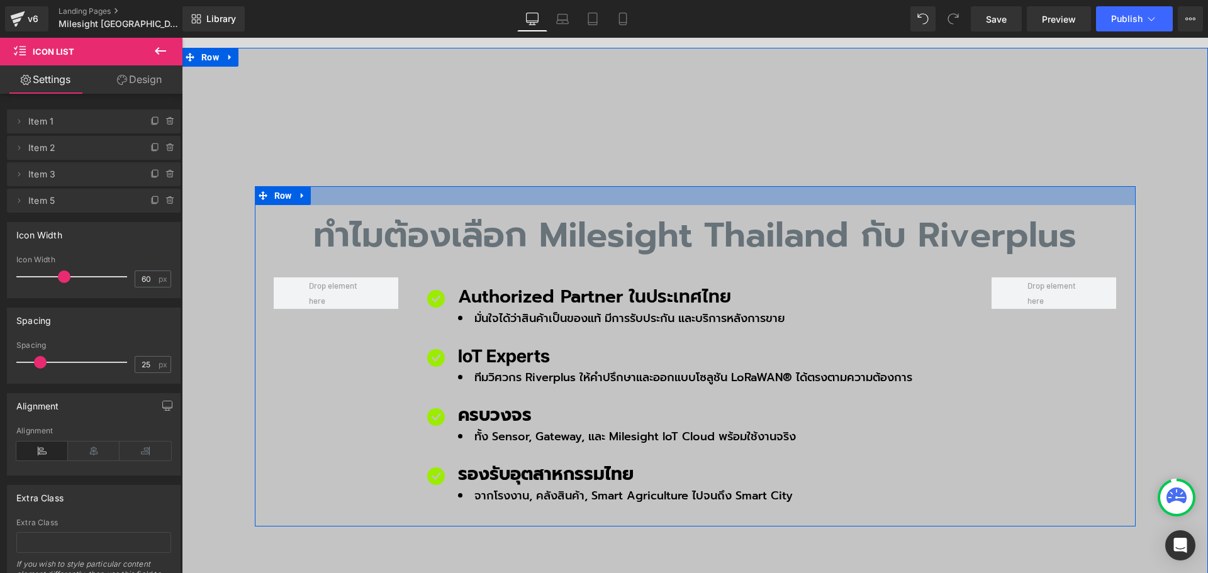
scroll to position [681, 0]
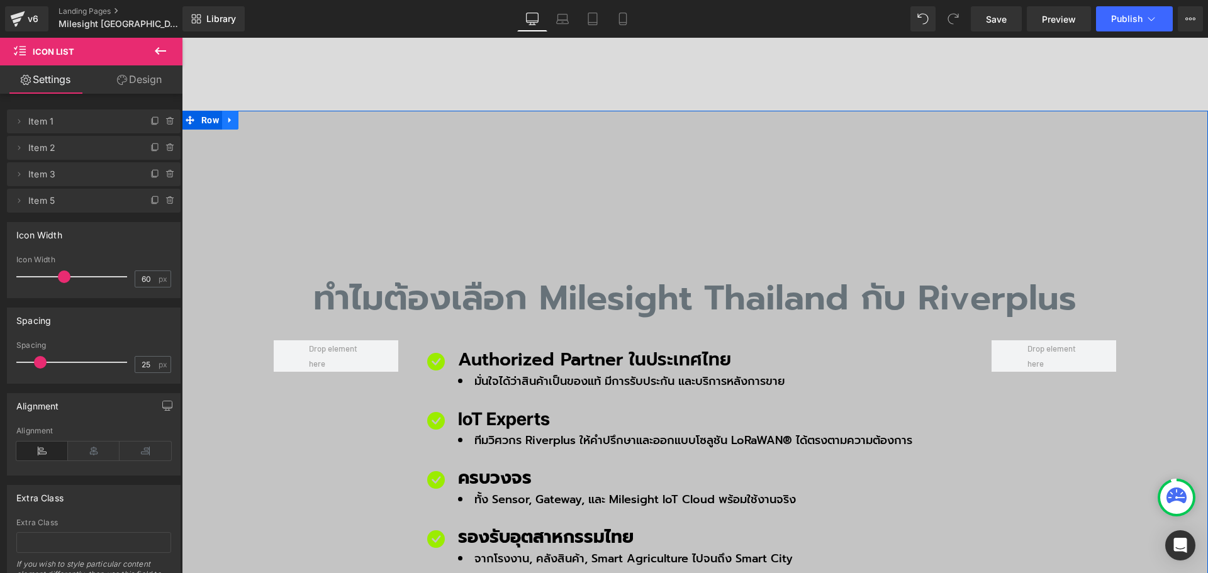
click at [228, 115] on icon at bounding box center [230, 119] width 9 height 9
click at [242, 115] on icon at bounding box center [246, 119] width 9 height 9
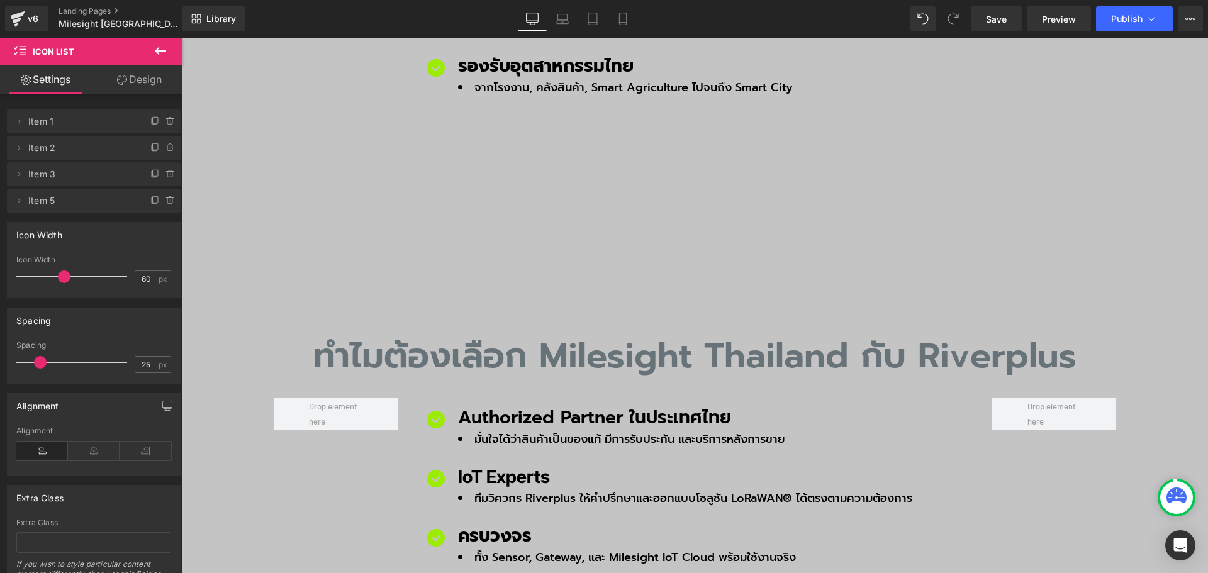
scroll to position [1154, 0]
click at [375, 212] on div "ทำไมต้องเลือก Milesight Thailand กับ Riverplus Heading Icon Authorized Partner …" at bounding box center [695, 431] width 1026 height 529
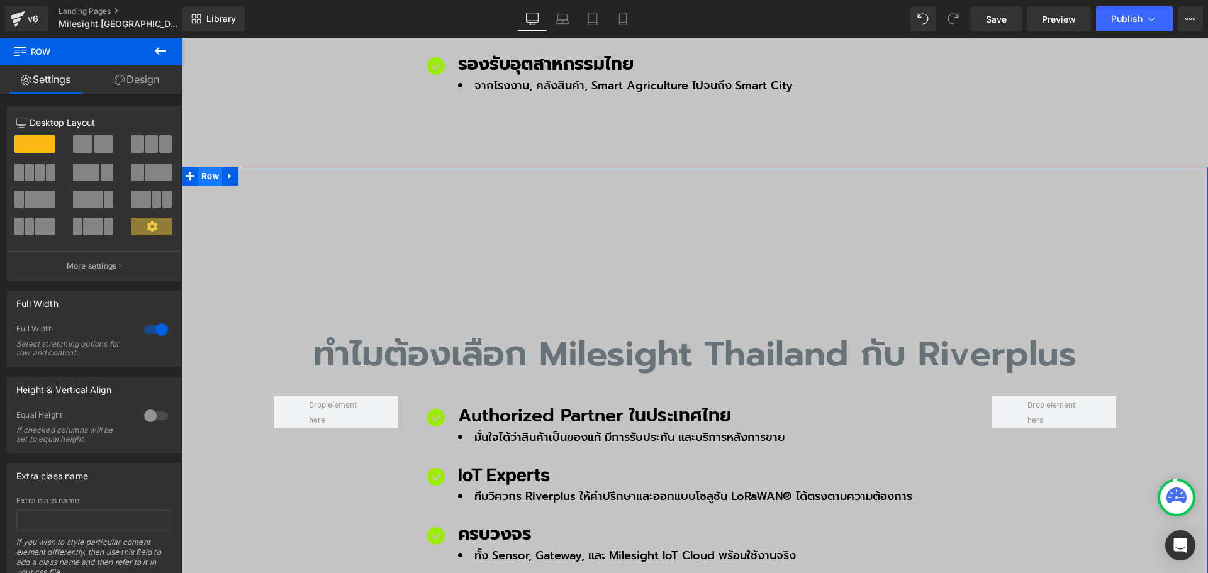
click at [204, 167] on span "Row" at bounding box center [210, 176] width 24 height 19
click at [140, 82] on link "Design" at bounding box center [136, 79] width 91 height 28
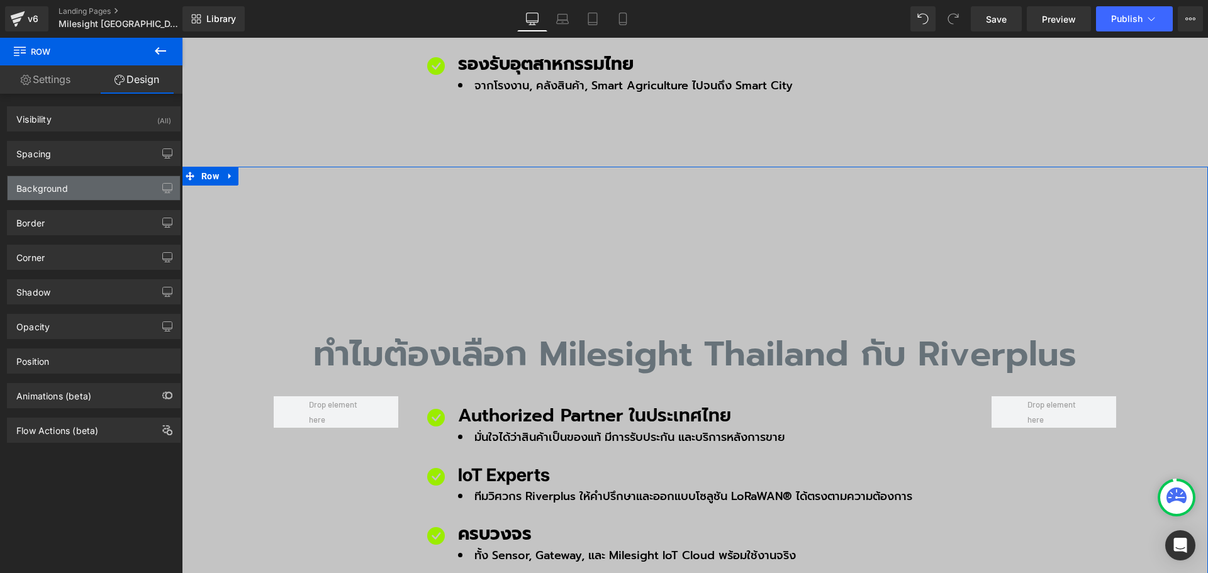
click at [94, 188] on div "Background" at bounding box center [94, 188] width 172 height 24
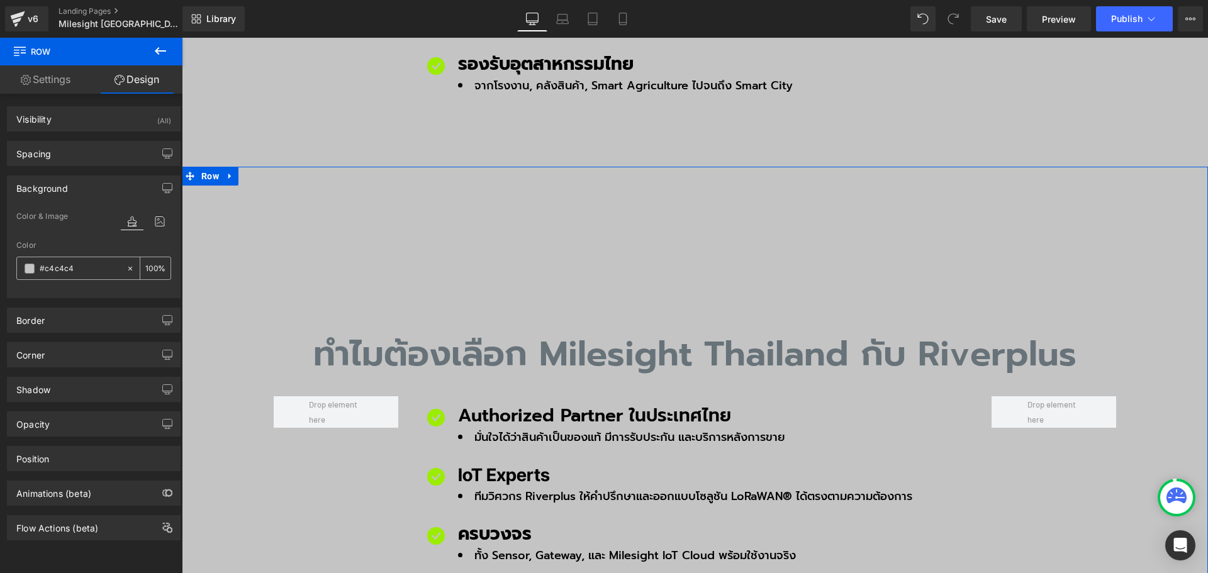
click at [30, 264] on span at bounding box center [30, 269] width 10 height 10
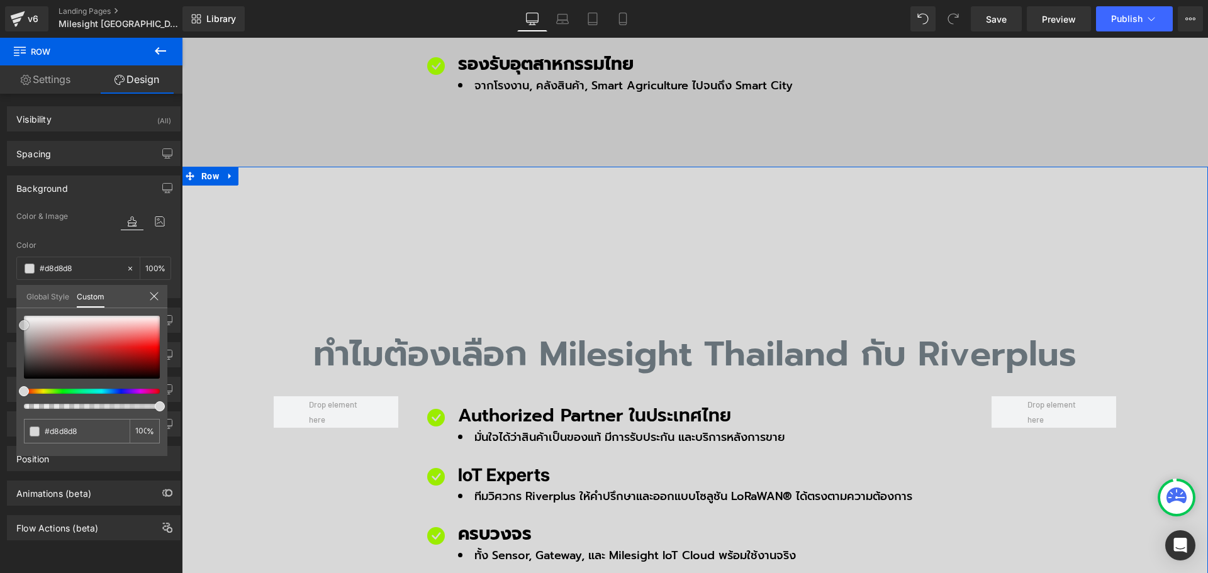
click at [18, 322] on div "#c4c4c4 100 %" at bounding box center [91, 386] width 151 height 140
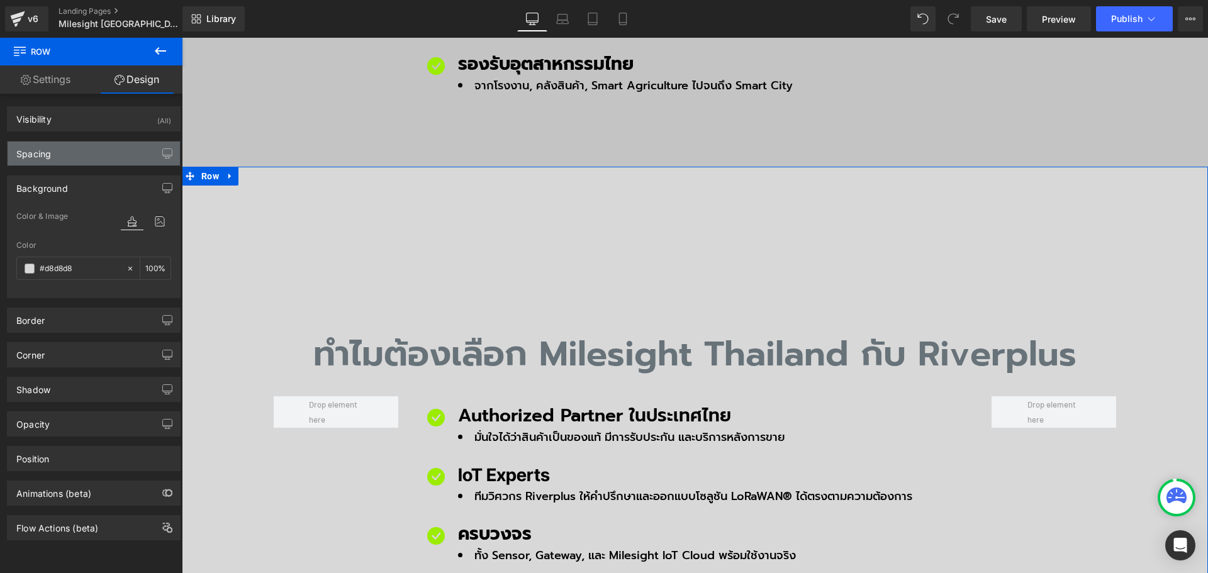
click at [59, 156] on div "Spacing" at bounding box center [94, 154] width 172 height 24
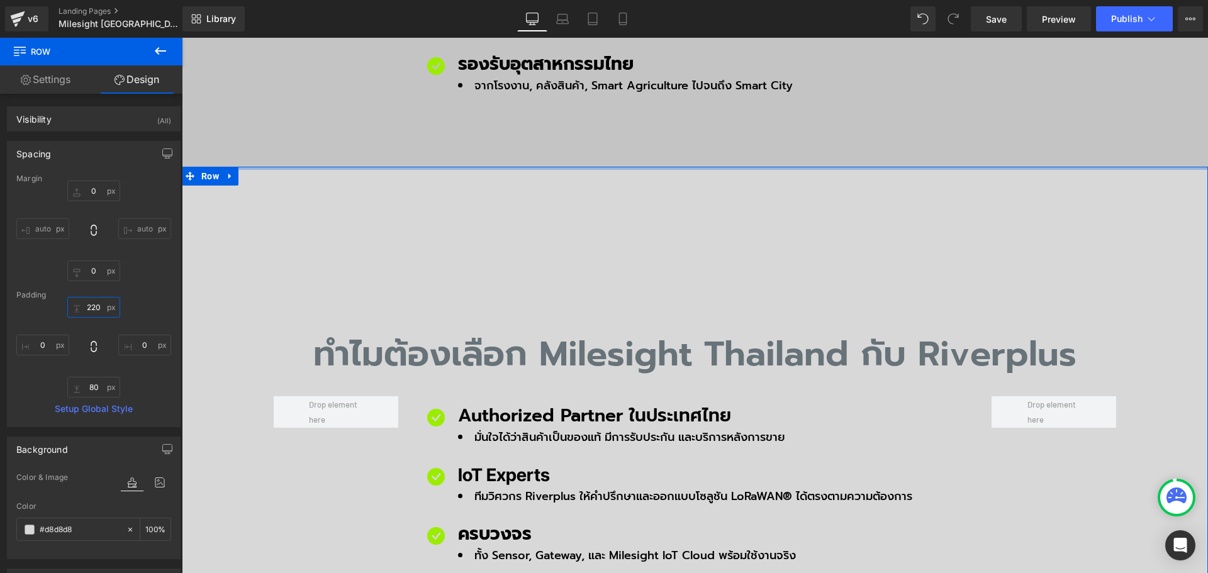
click at [98, 308] on input "text" at bounding box center [93, 307] width 53 height 21
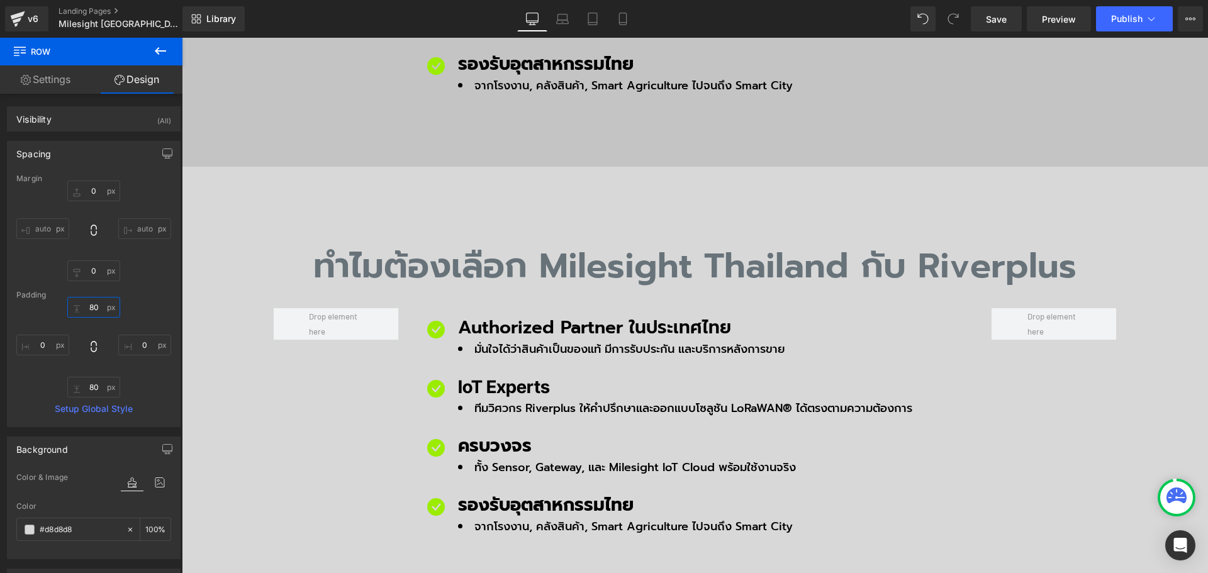
type input "80"
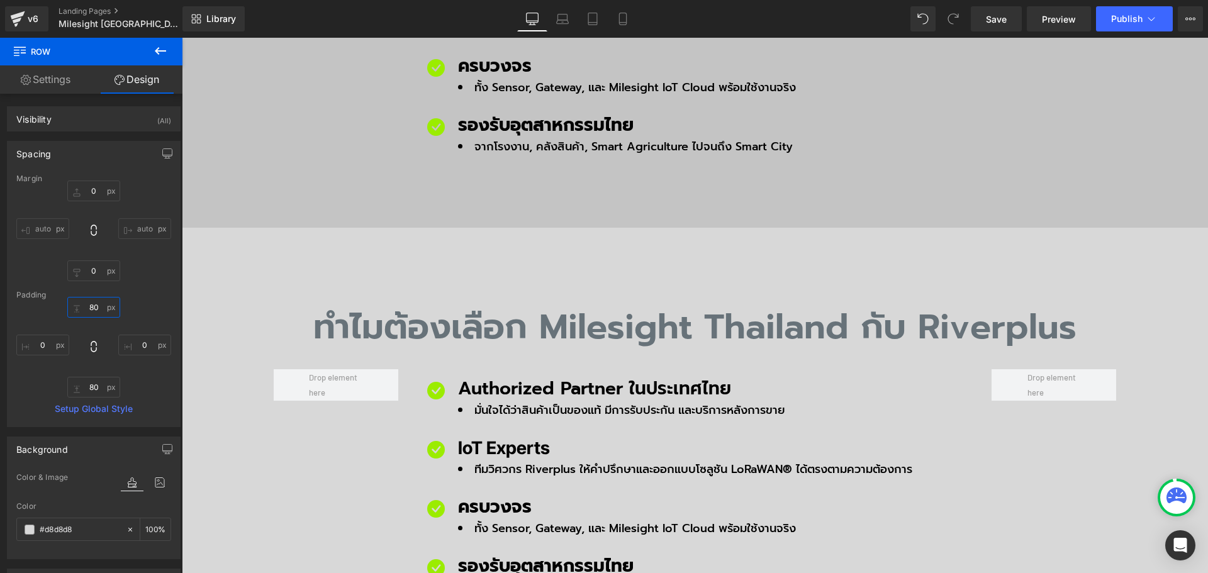
scroll to position [965, 0]
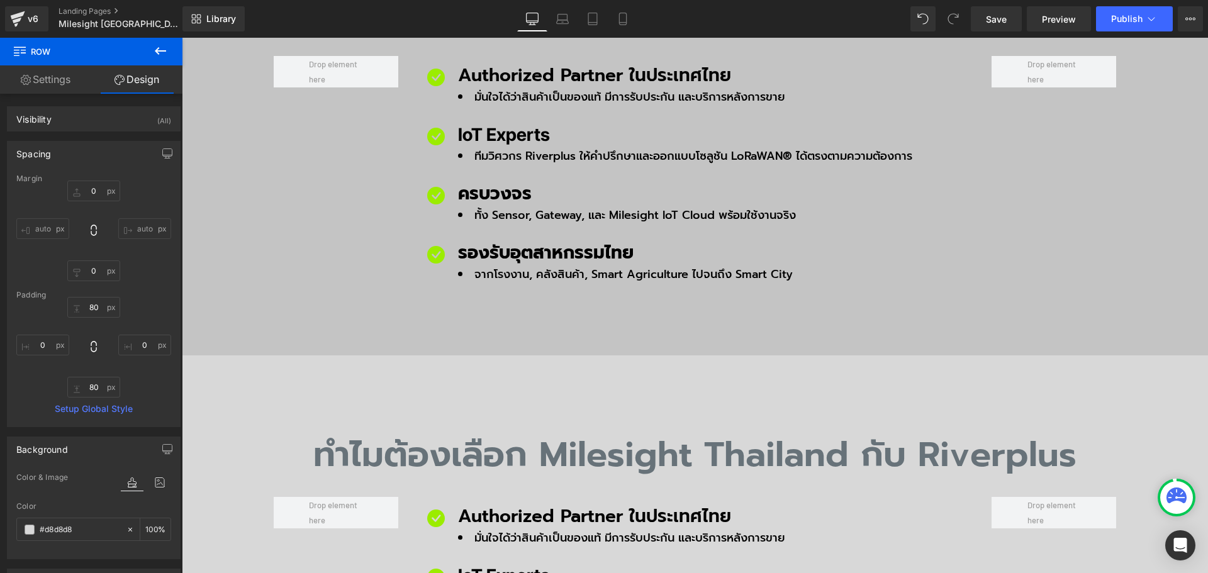
click at [361, 372] on body "Skip to content Close Newsletter ต้องการรับอีเมลจาก River Plus Co., Ltd. พร้อมข…" at bounding box center [695, 581] width 1026 height 3016
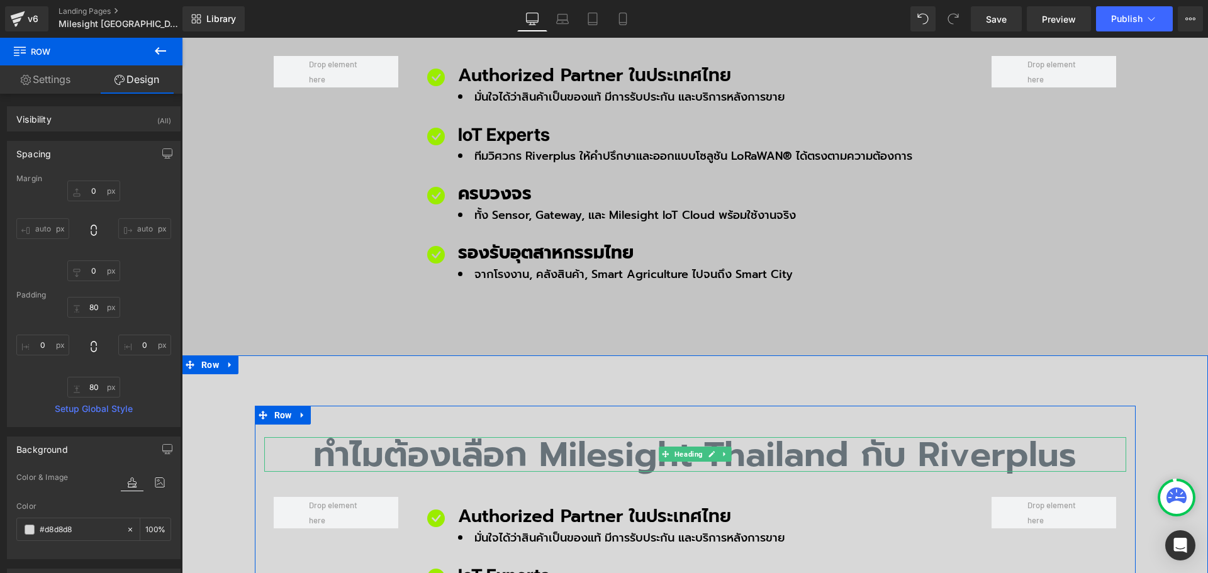
click at [344, 437] on h2 "ทำไมต้องเลือก Milesight Thailand กับ Riverplus" at bounding box center [695, 454] width 862 height 35
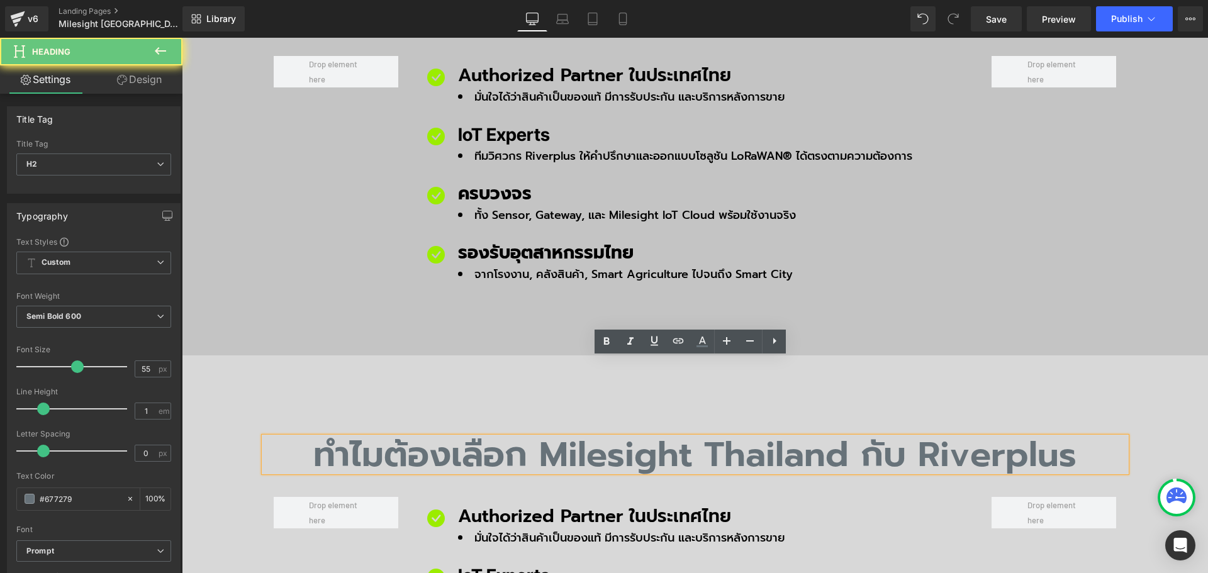
click at [363, 437] on h2 "ทำไมต้องเลือก Milesight Thailand กับ Riverplus" at bounding box center [695, 454] width 862 height 35
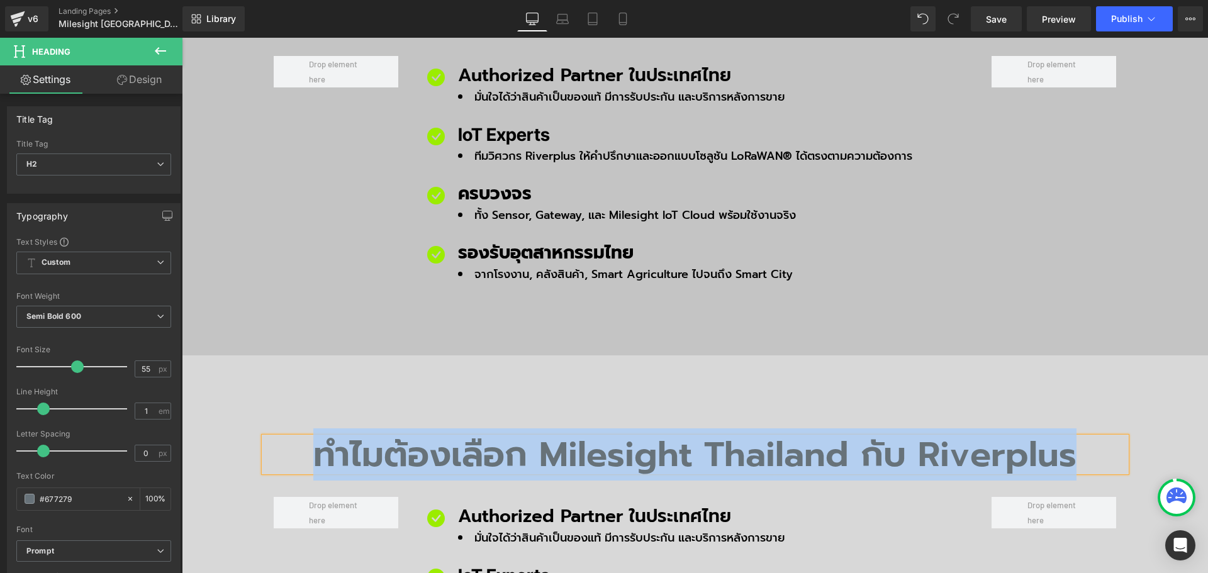
paste div
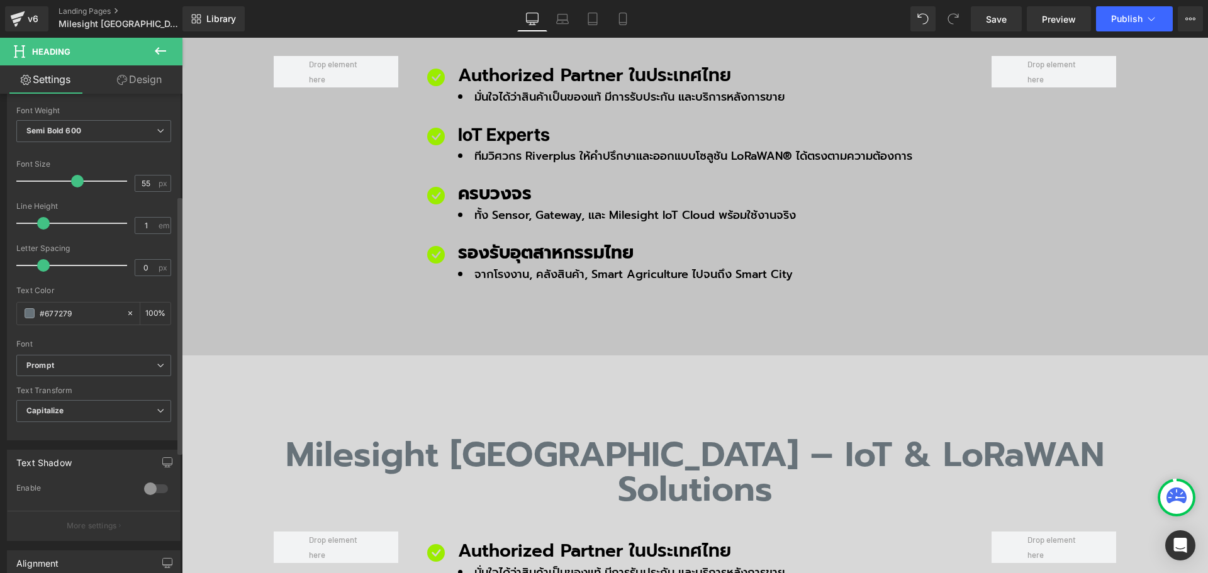
scroll to position [189, 0]
click at [115, 359] on b "Prompt" at bounding box center [91, 362] width 130 height 11
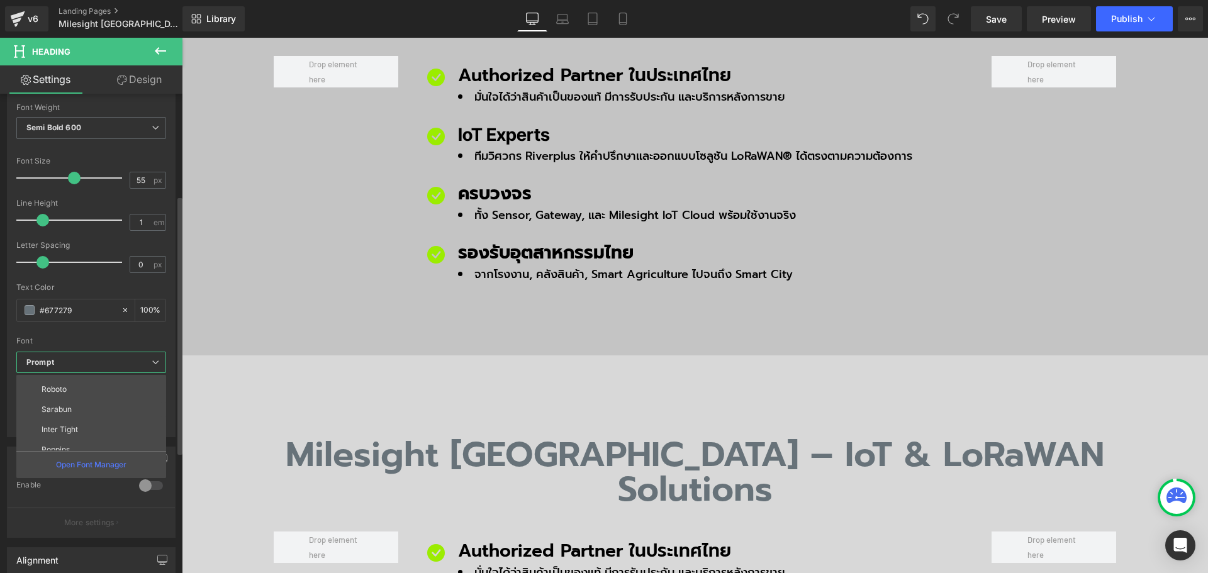
scroll to position [126, 0]
click at [76, 417] on p "Inter Tight" at bounding box center [60, 420] width 36 height 9
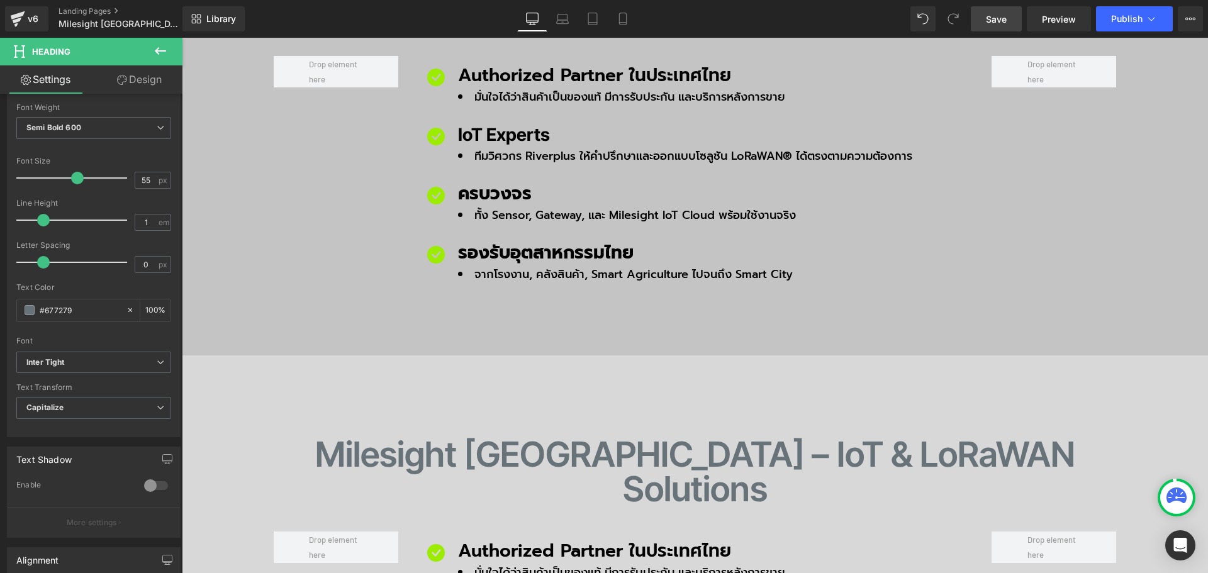
drag, startPoint x: 995, startPoint y: 21, endPoint x: 739, endPoint y: 261, distance: 350.7
click at [995, 21] on span "Save" at bounding box center [996, 19] width 21 height 13
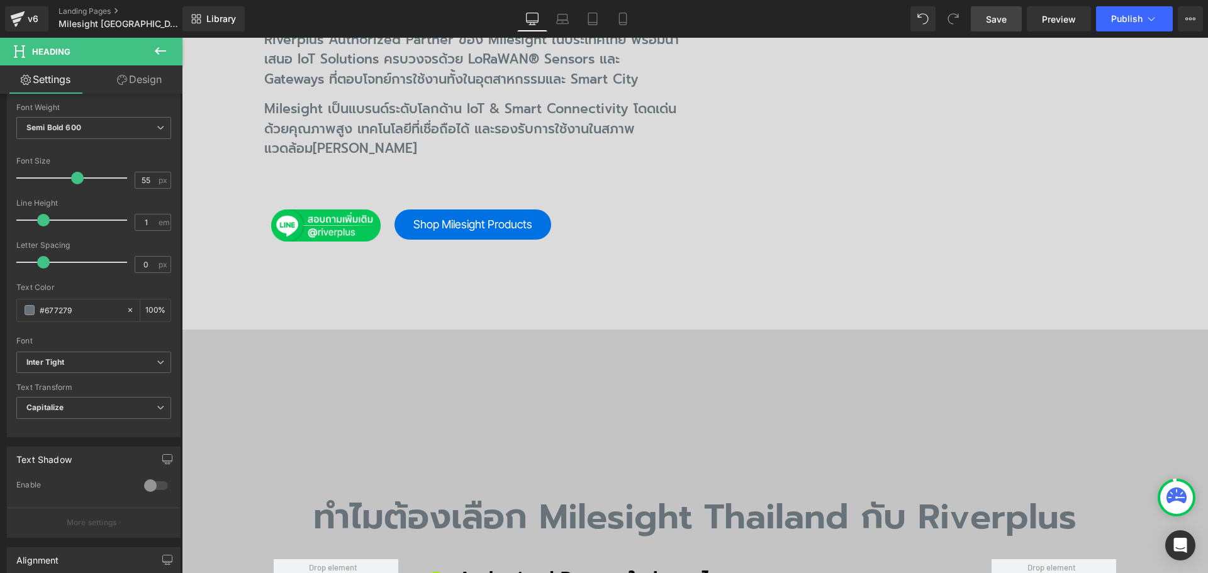
scroll to position [147, 0]
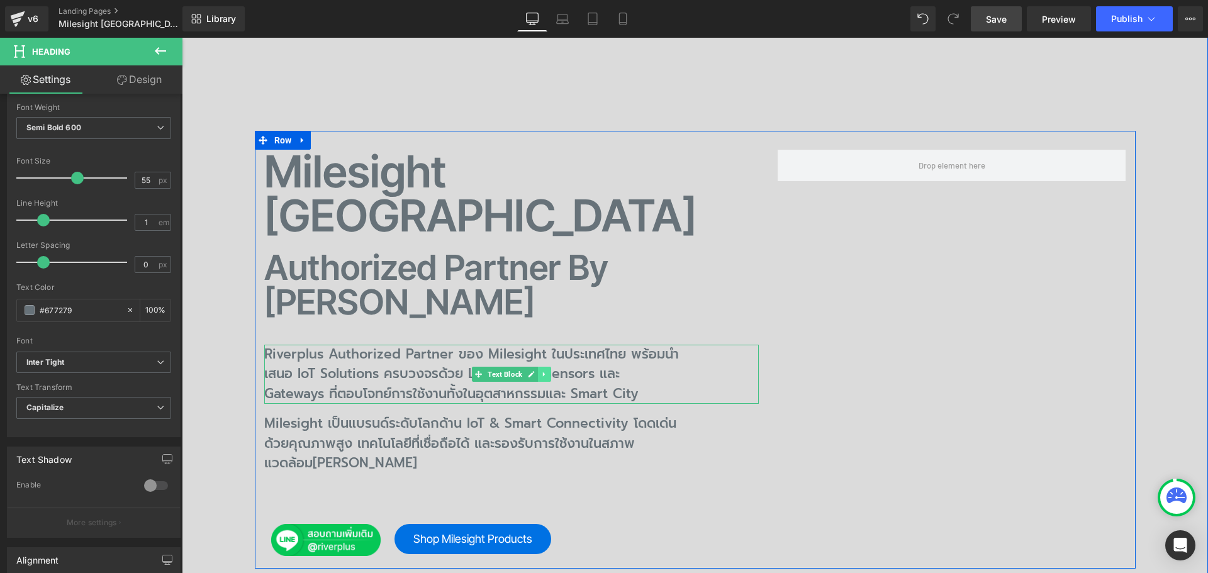
click at [541, 371] on icon at bounding box center [544, 375] width 7 height 8
click at [534, 371] on icon at bounding box center [537, 374] width 7 height 7
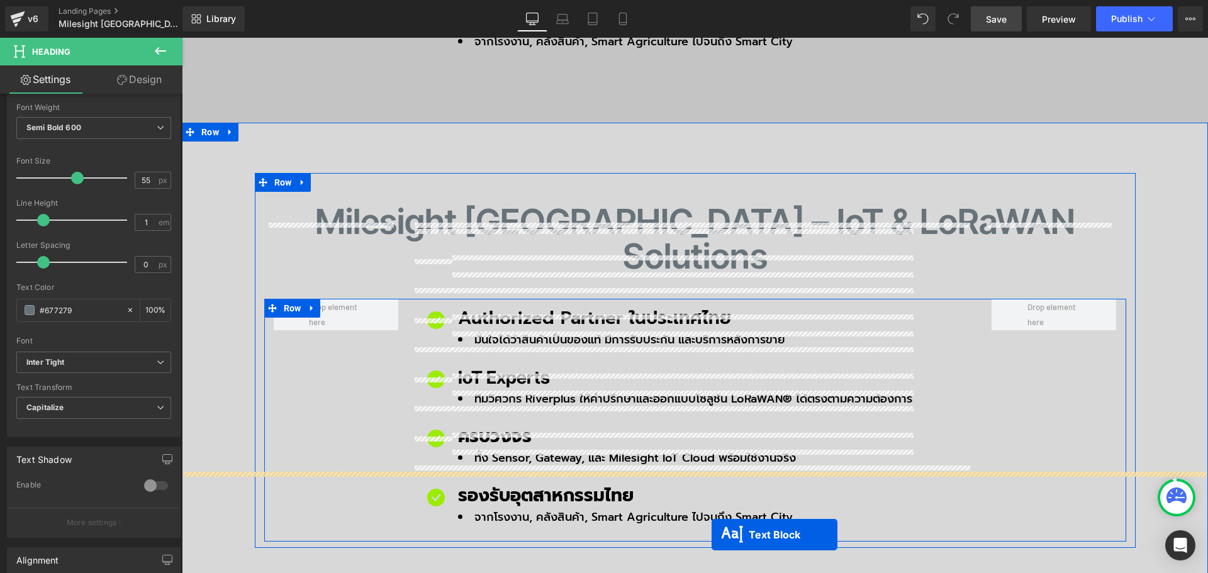
scroll to position [1280, 0]
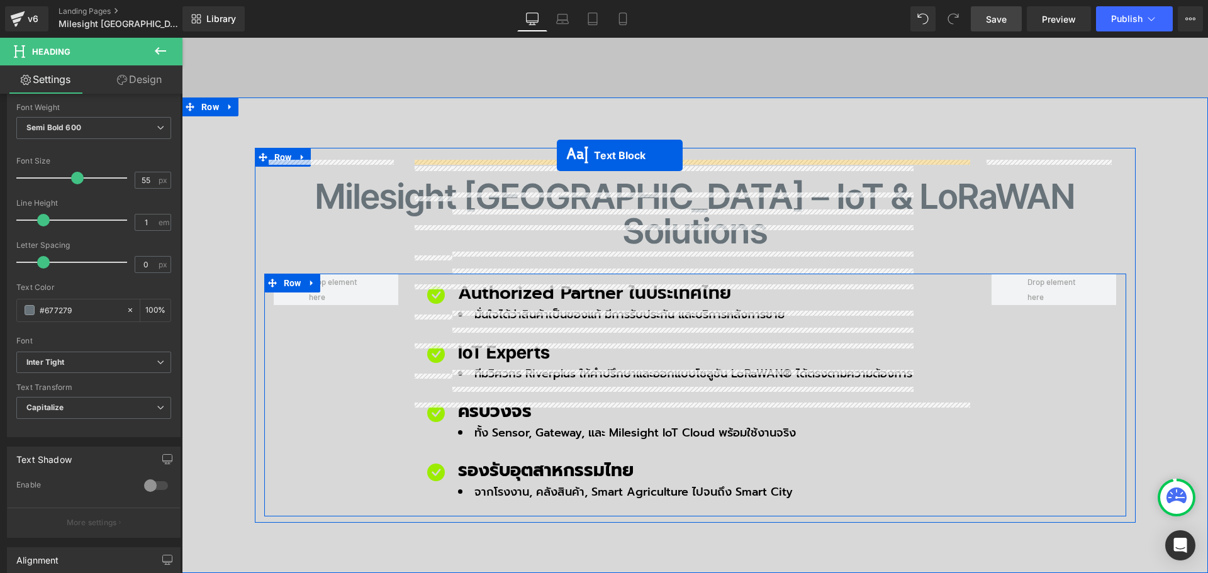
drag, startPoint x: 493, startPoint y: 379, endPoint x: 557, endPoint y: 155, distance: 232.4
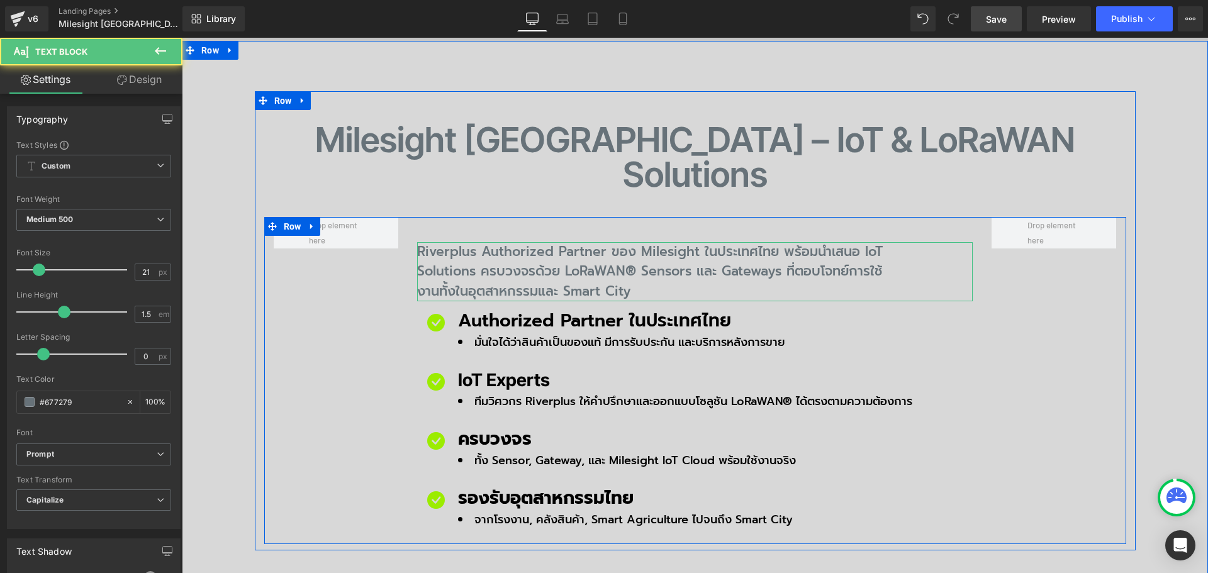
scroll to position [1223, 0]
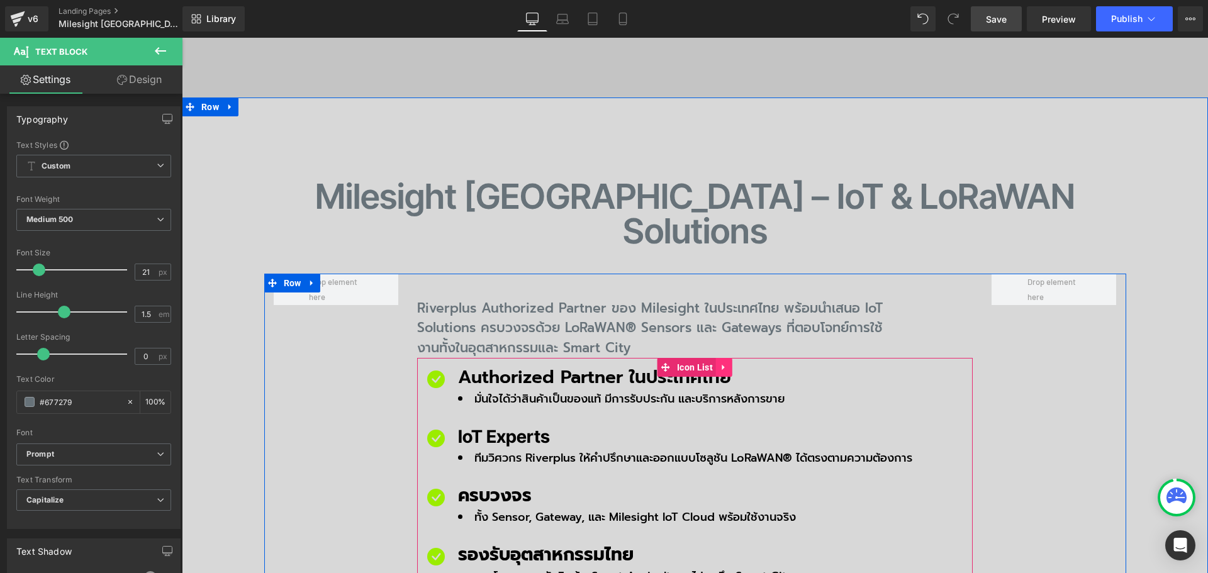
click at [723, 363] on icon at bounding box center [724, 367] width 9 height 9
click at [729, 363] on icon at bounding box center [732, 367] width 9 height 9
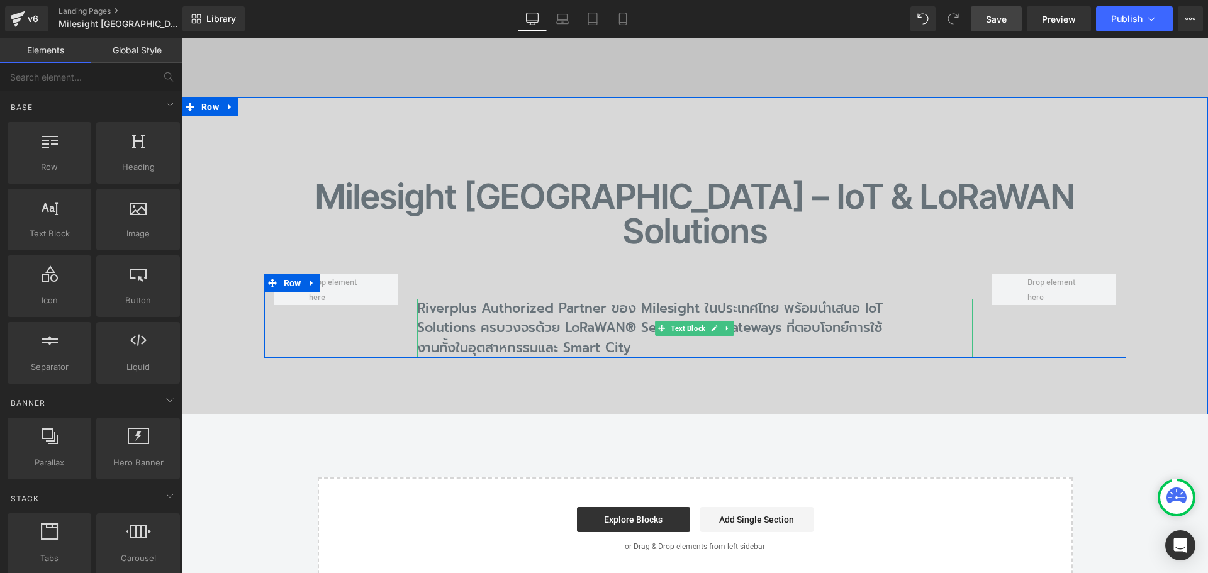
drag, startPoint x: 467, startPoint y: 206, endPoint x: 448, endPoint y: 206, distance: 18.9
click at [467, 299] on p "Riverplus Authorized Partner ของ Milesight ในประเทศไทย พร้อมนำเสนอ IoT Solution…" at bounding box center [657, 329] width 480 height 60
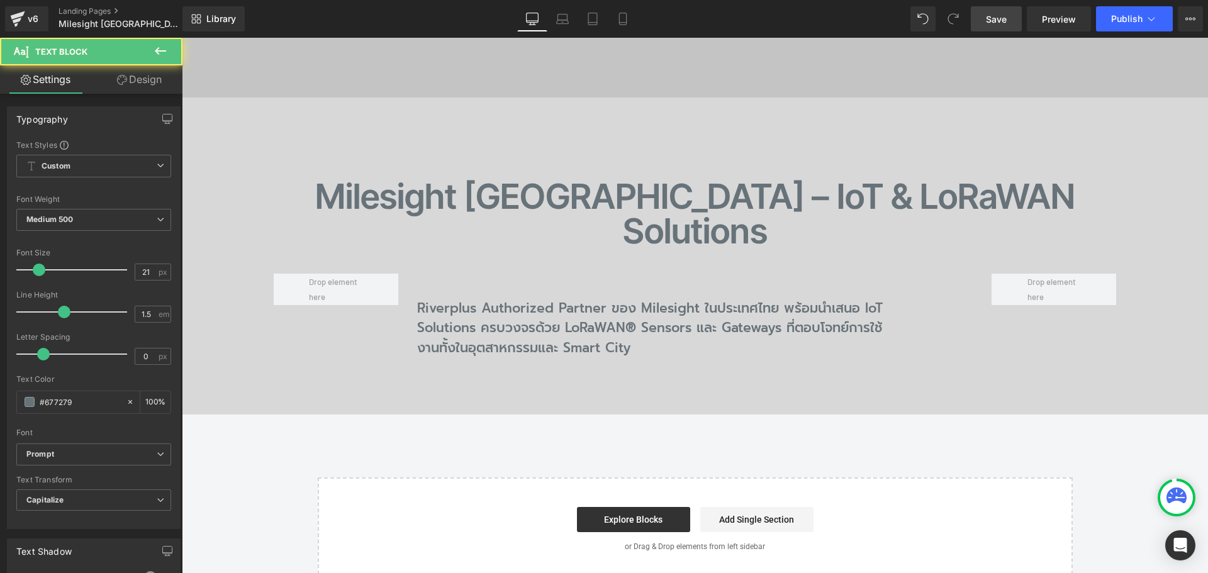
click at [143, 84] on link "Design" at bounding box center [139, 79] width 91 height 28
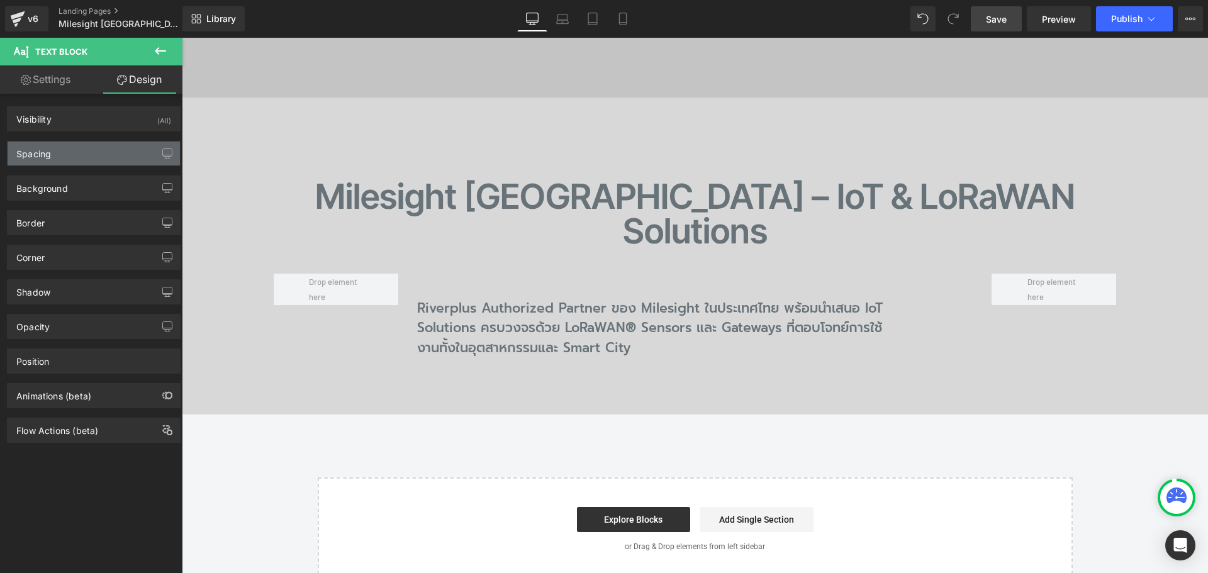
click at [92, 150] on div "Spacing" at bounding box center [94, 154] width 172 height 24
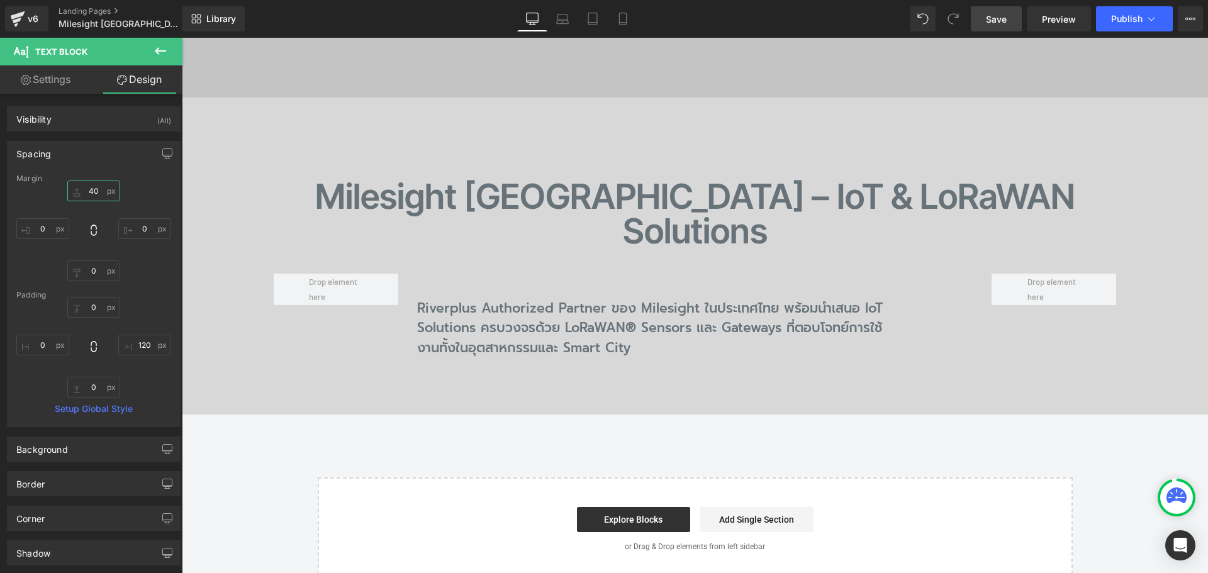
click at [102, 188] on input "text" at bounding box center [93, 191] width 53 height 21
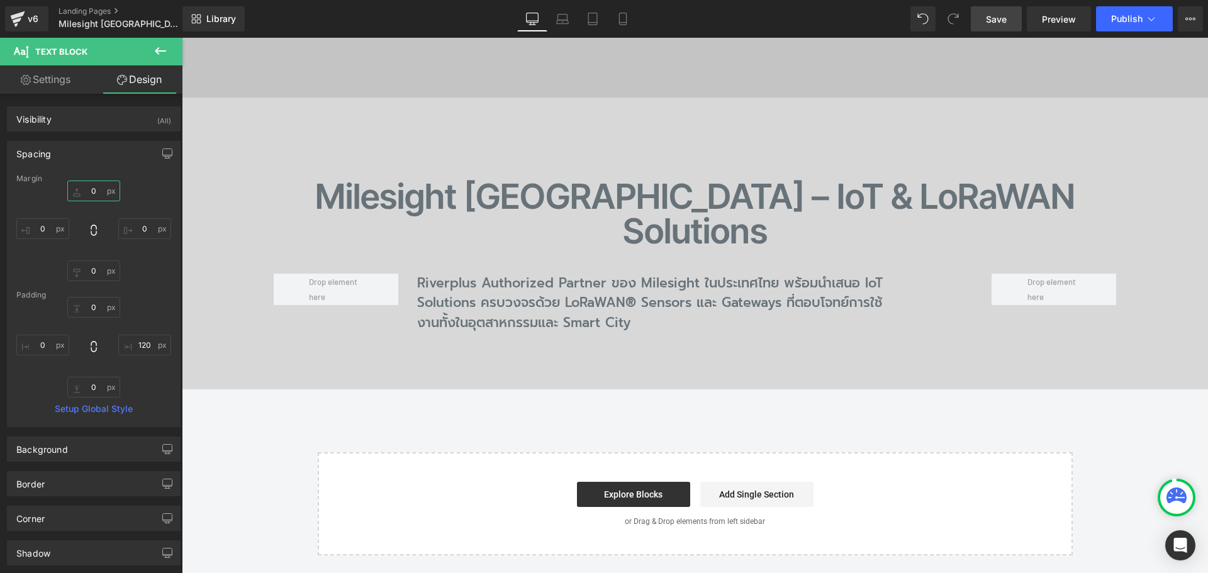
type input "0"
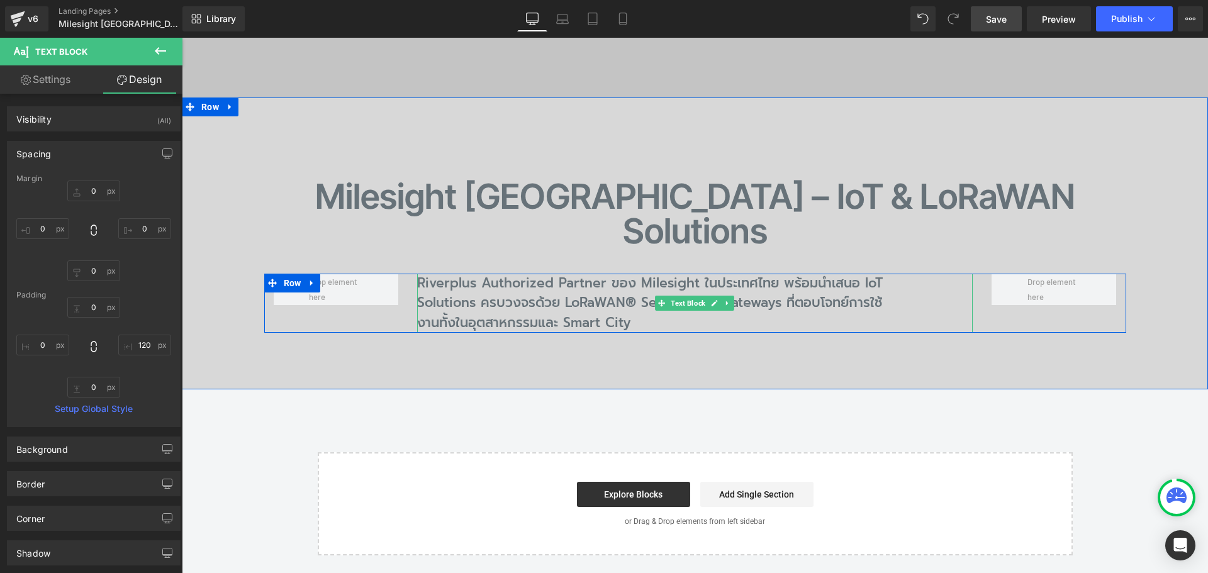
click at [503, 274] on p "Riverplus Authorized Partner ของ Milesight ในประเทศไทย พร้อมนำเสนอ IoT Solution…" at bounding box center [657, 304] width 480 height 60
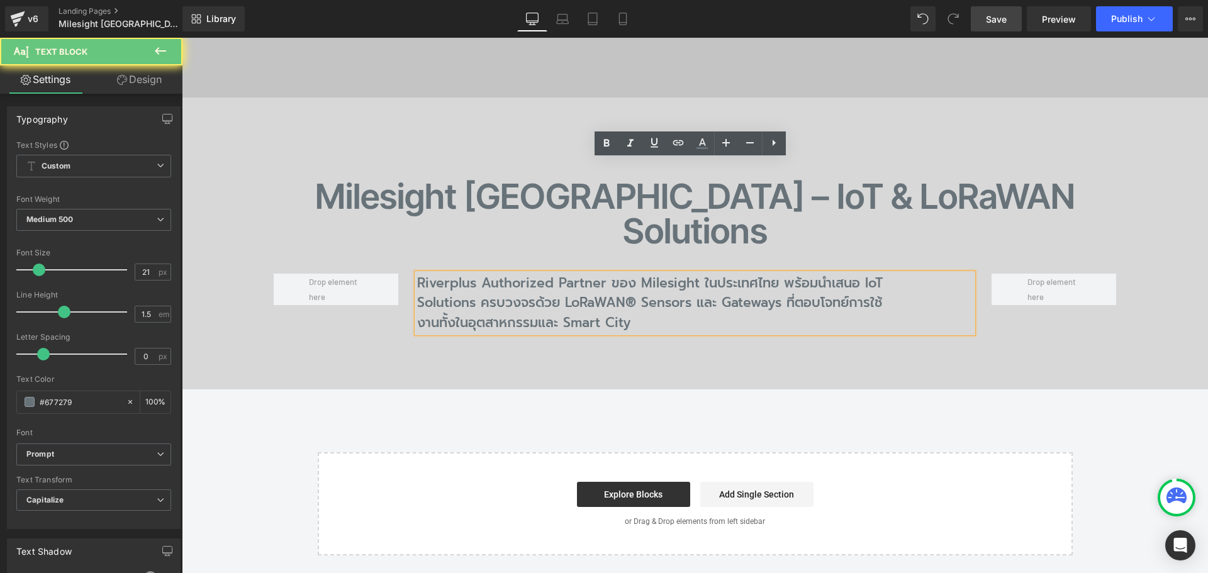
click at [489, 274] on p "Riverplus Authorized Partner ของ Milesight ในประเทศไทย พร้อมนำเสนอ IoT Solution…" at bounding box center [657, 304] width 480 height 60
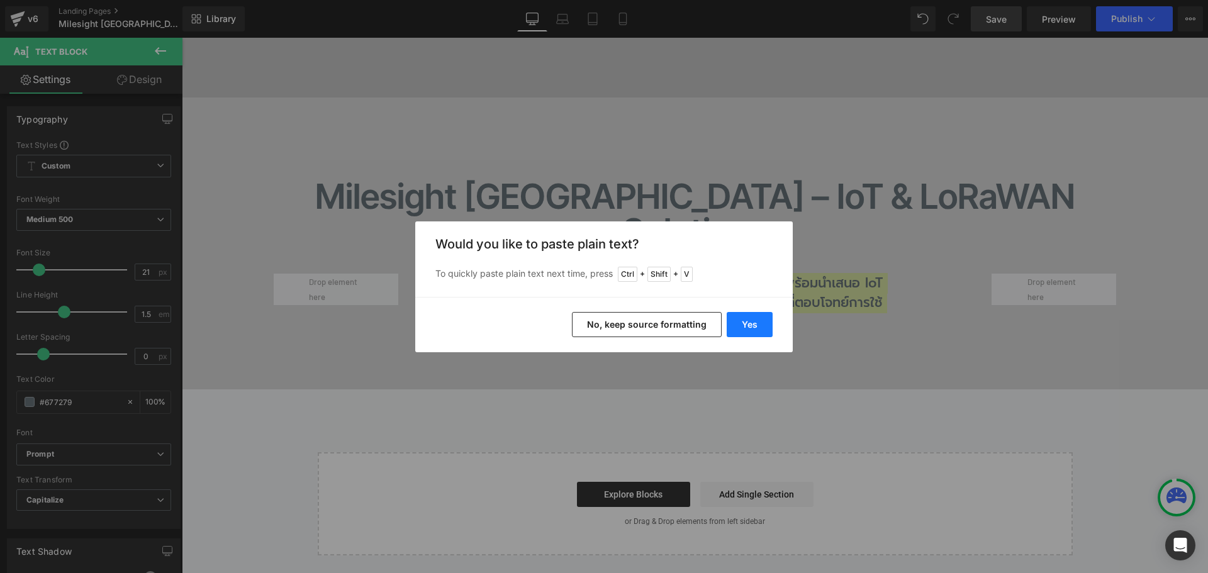
click at [737, 325] on button "Yes" at bounding box center [750, 324] width 46 height 25
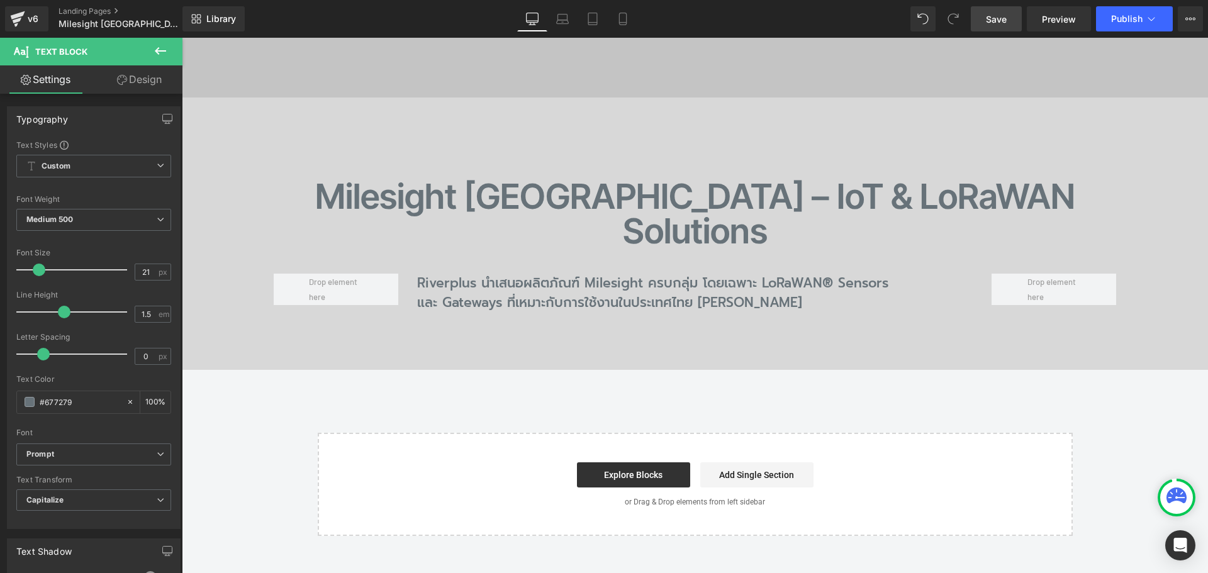
click at [1003, 22] on span "Save" at bounding box center [996, 19] width 21 height 13
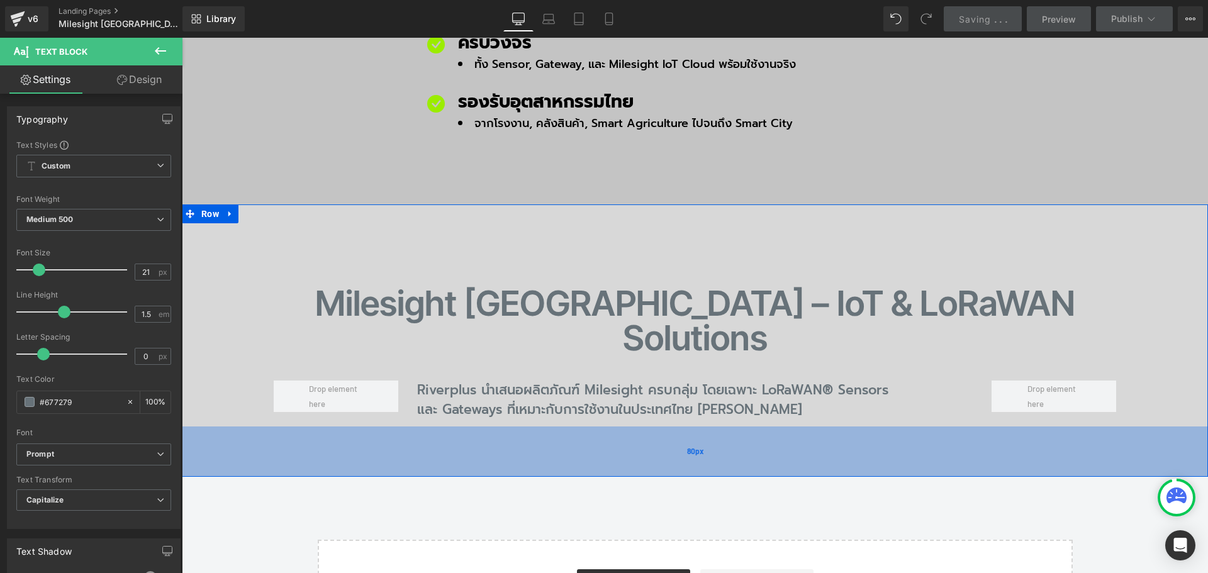
scroll to position [1097, 0]
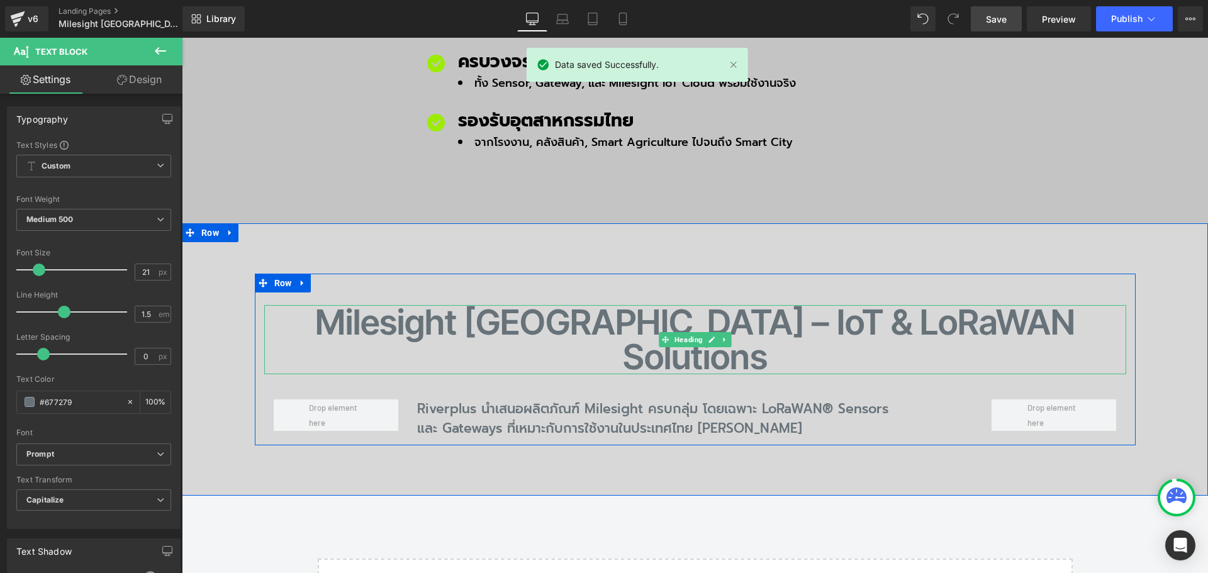
click at [389, 305] on h2 "Milesight Thailand – IoT & LoRaWAN Solutions" at bounding box center [695, 339] width 862 height 69
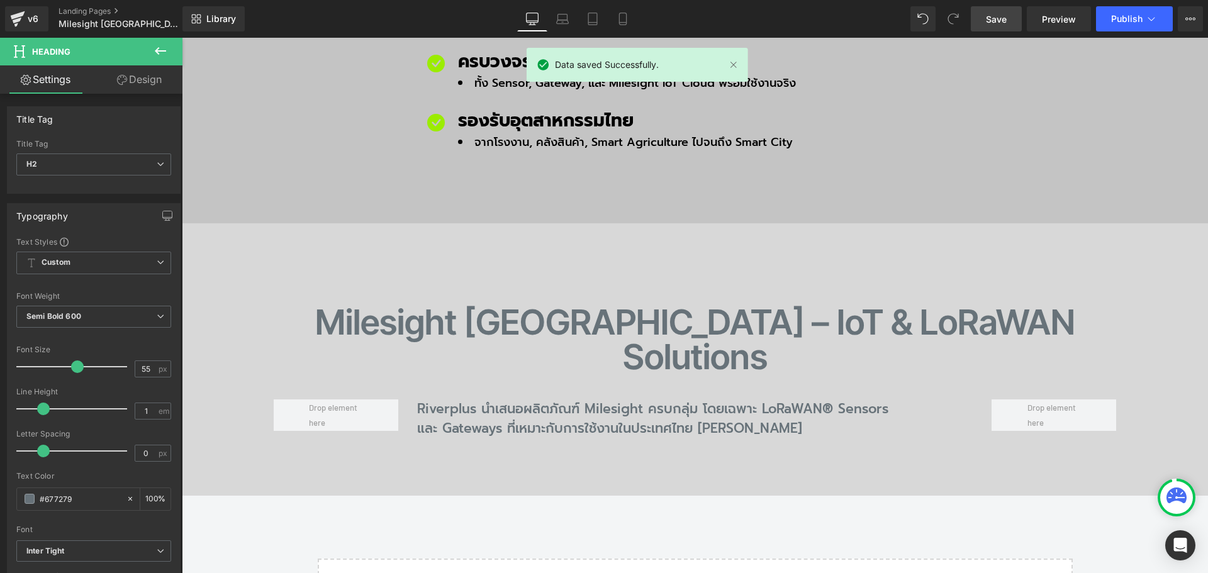
click at [145, 83] on link "Design" at bounding box center [139, 79] width 91 height 28
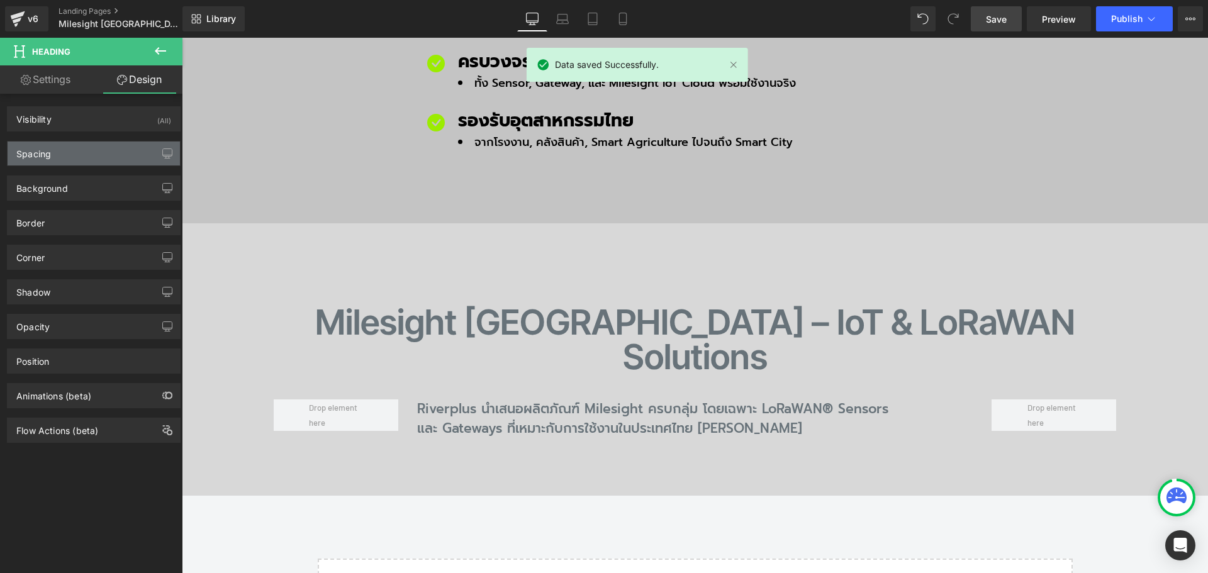
click at [83, 156] on div "Spacing" at bounding box center [94, 154] width 172 height 24
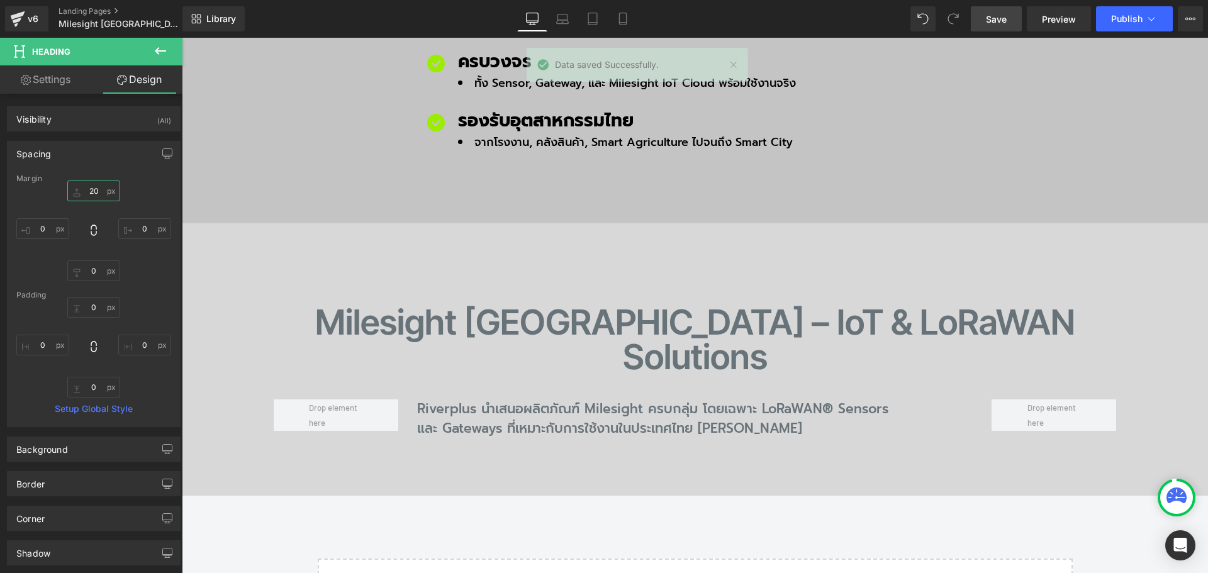
click at [100, 184] on input "20" at bounding box center [93, 191] width 53 height 21
type input "0"
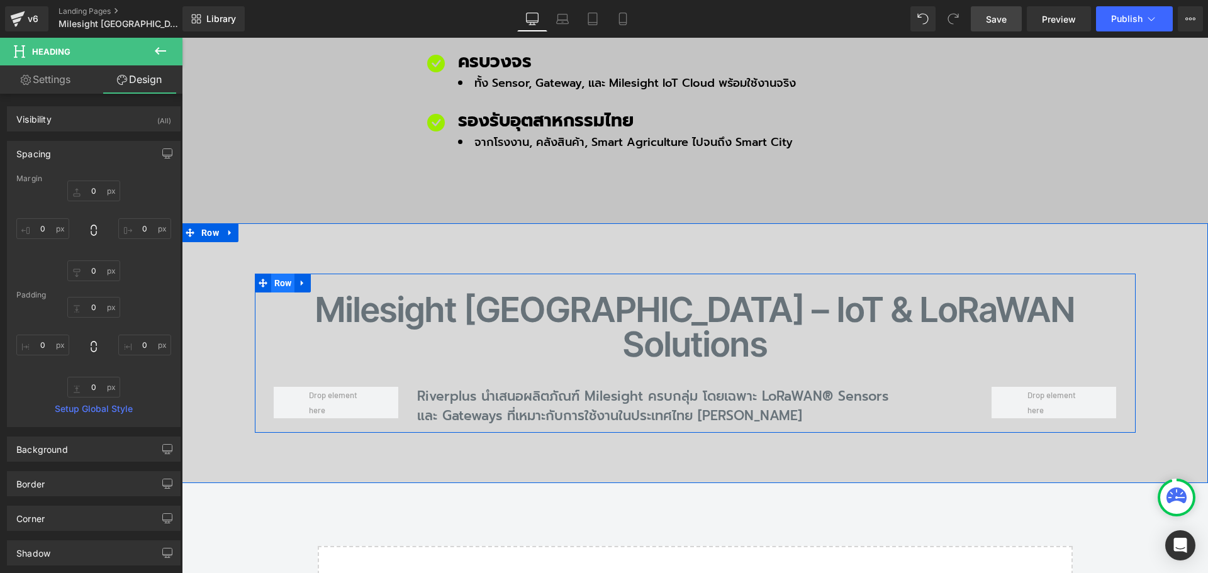
click at [277, 274] on span "Row" at bounding box center [283, 283] width 24 height 19
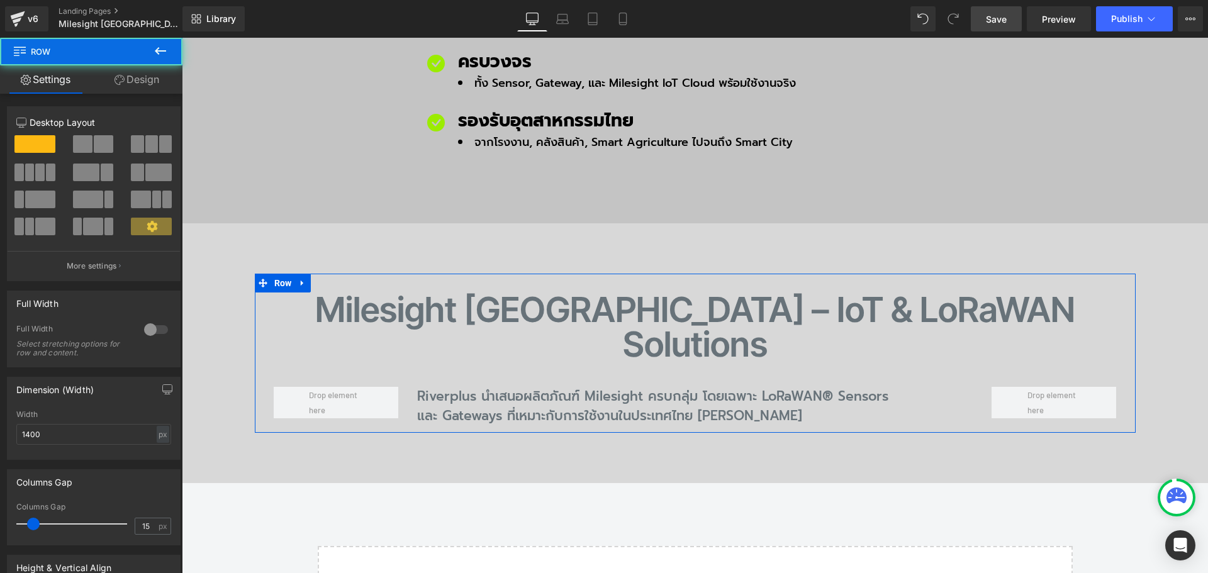
click at [140, 87] on link "Design" at bounding box center [136, 79] width 91 height 28
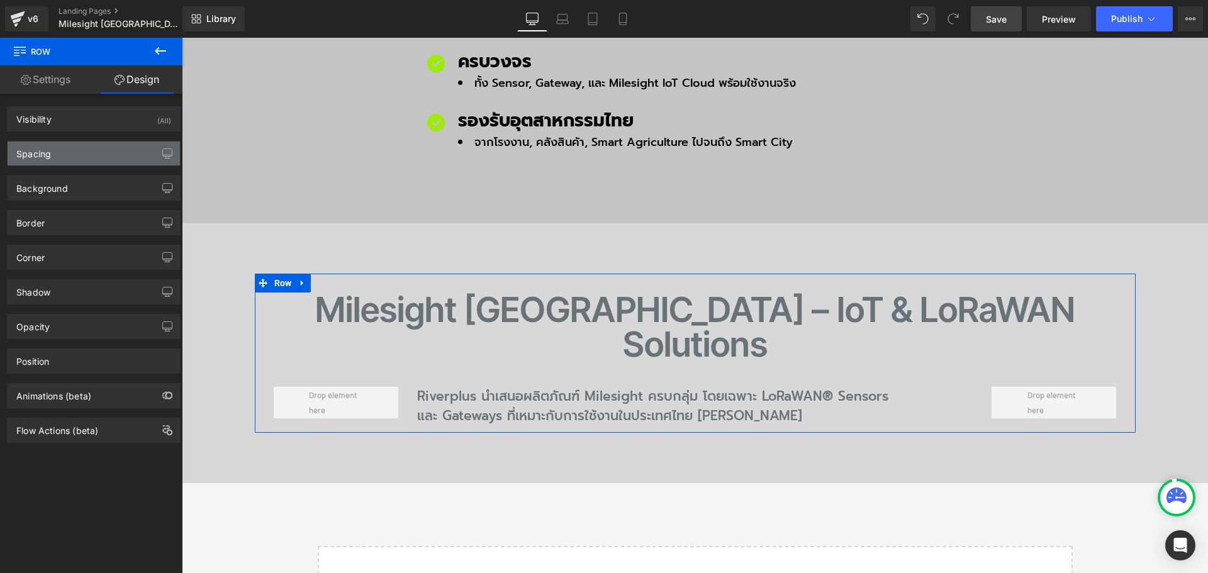
click at [65, 159] on div "Spacing" at bounding box center [94, 154] width 172 height 24
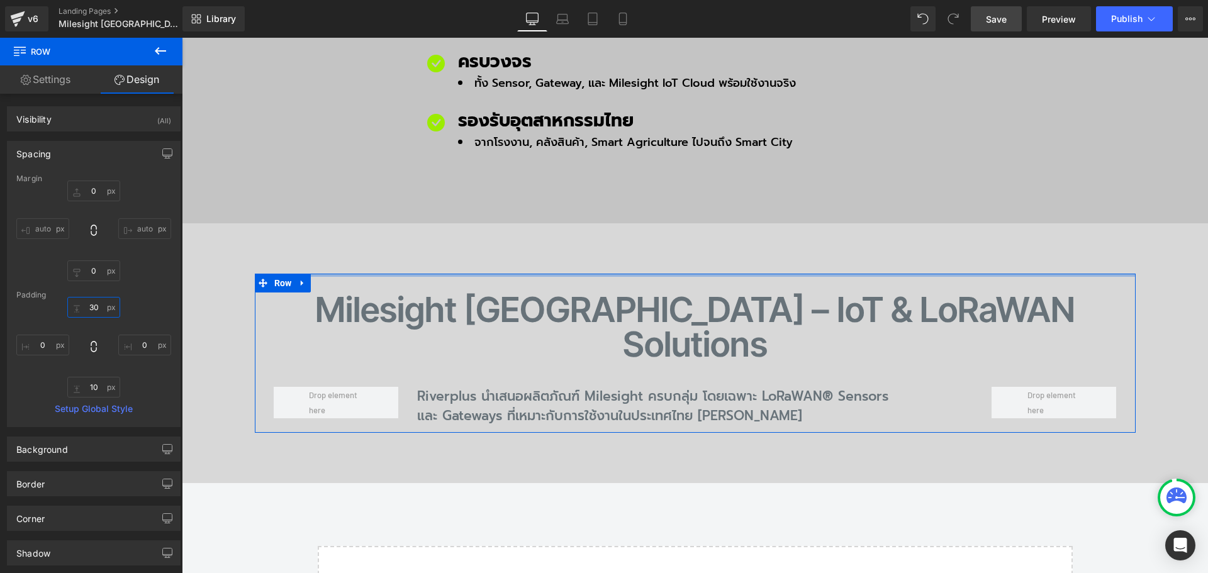
click at [100, 303] on input "30" at bounding box center [93, 307] width 53 height 21
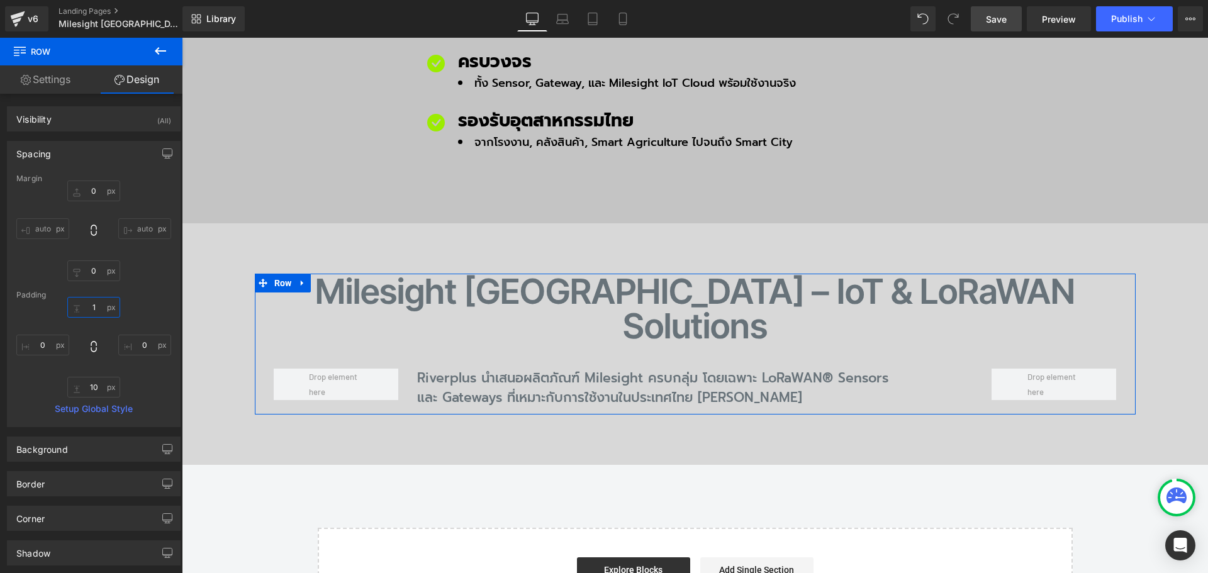
type input "10"
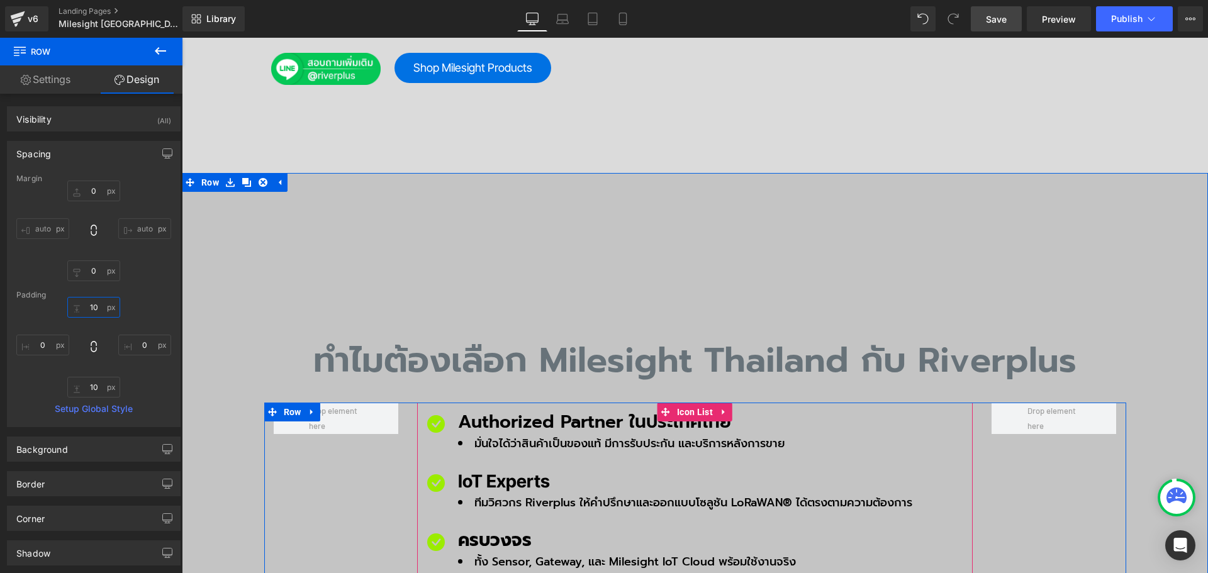
scroll to position [594, 0]
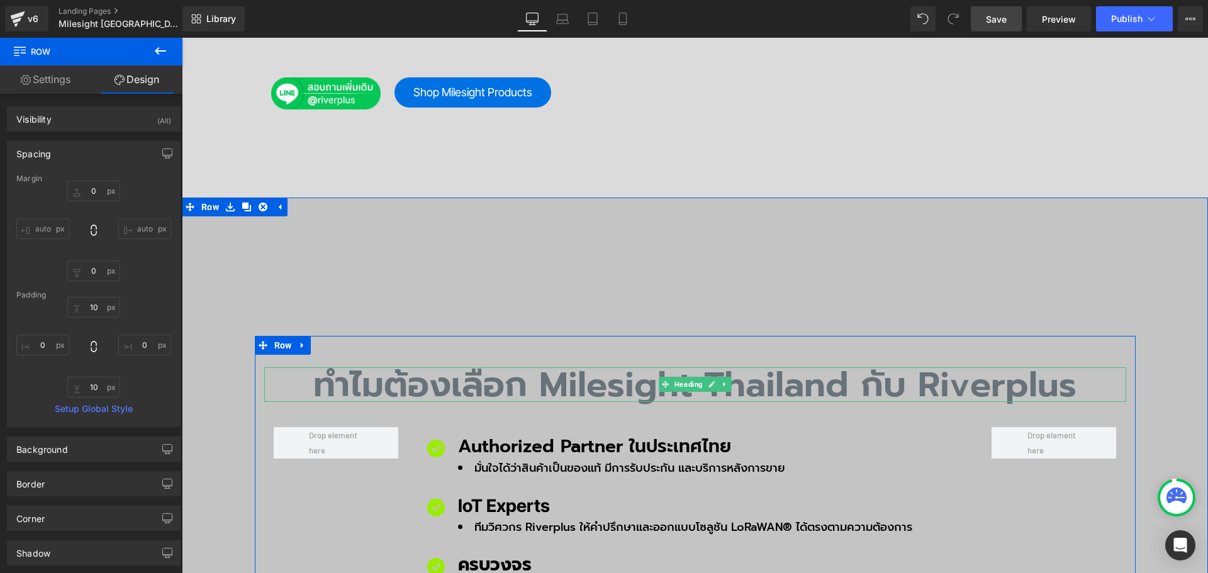
click at [516, 367] on h2 "ทำไมต้องเลือก Milesight Thailand กับ Riverplus" at bounding box center [695, 384] width 862 height 35
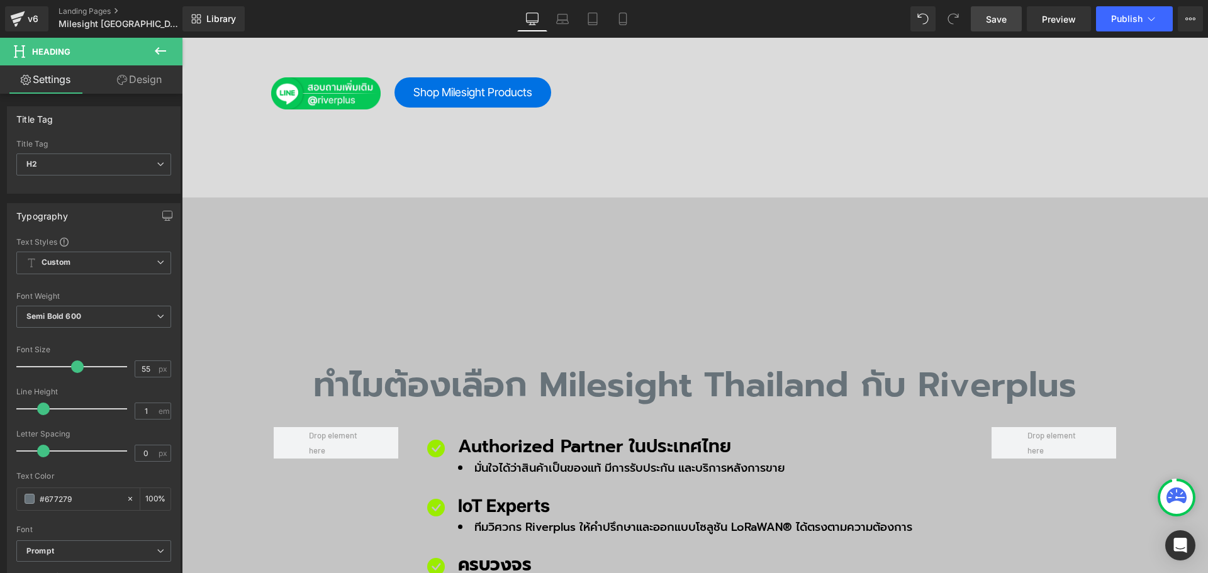
click at [162, 77] on link "Design" at bounding box center [139, 79] width 91 height 28
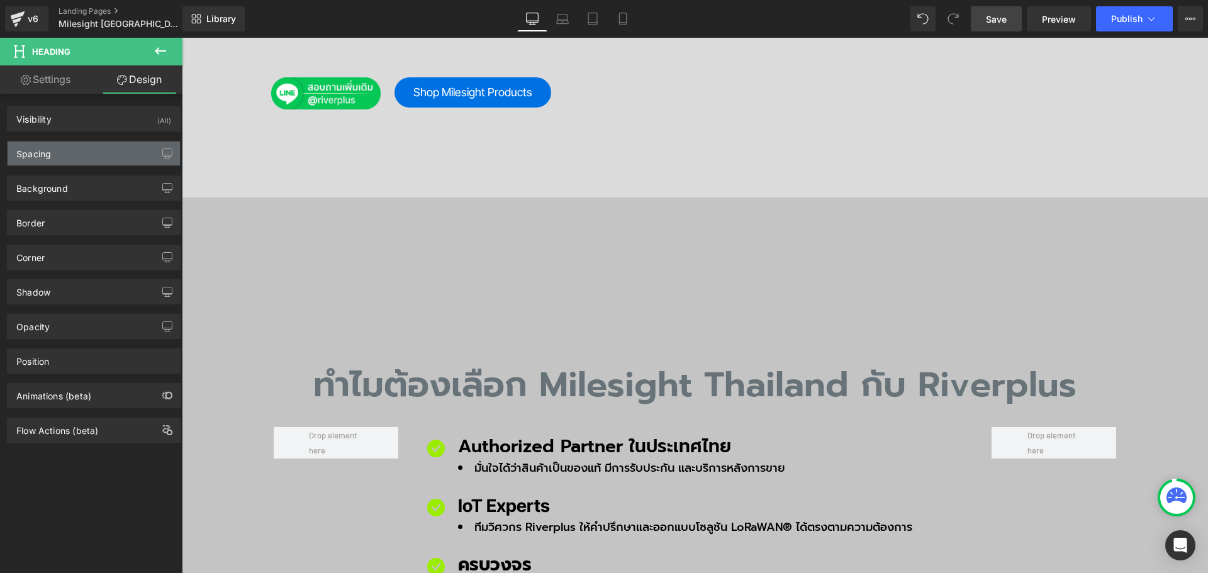
click at [83, 148] on div "Spacing" at bounding box center [94, 154] width 172 height 24
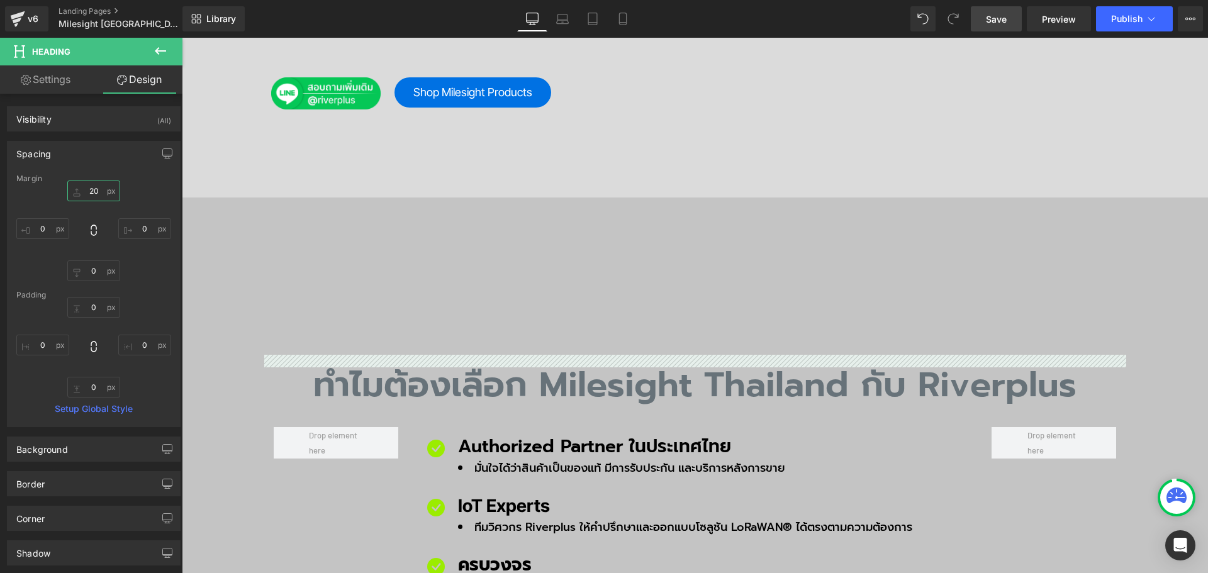
click at [101, 187] on input "text" at bounding box center [93, 191] width 53 height 21
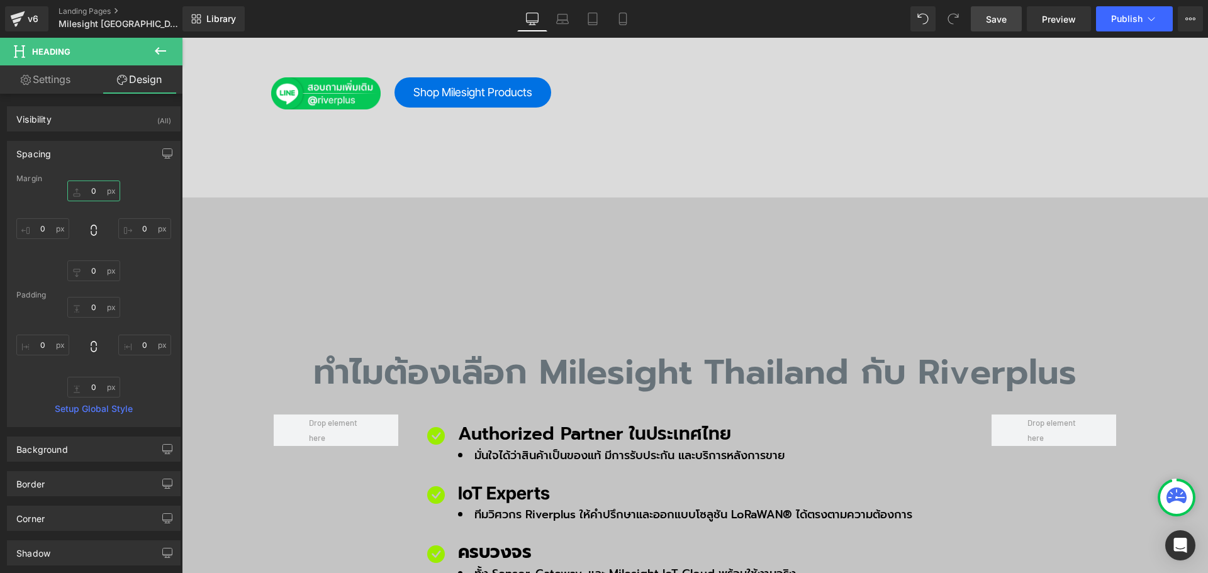
type input "0"
click at [1005, 20] on span "Save" at bounding box center [996, 19] width 21 height 13
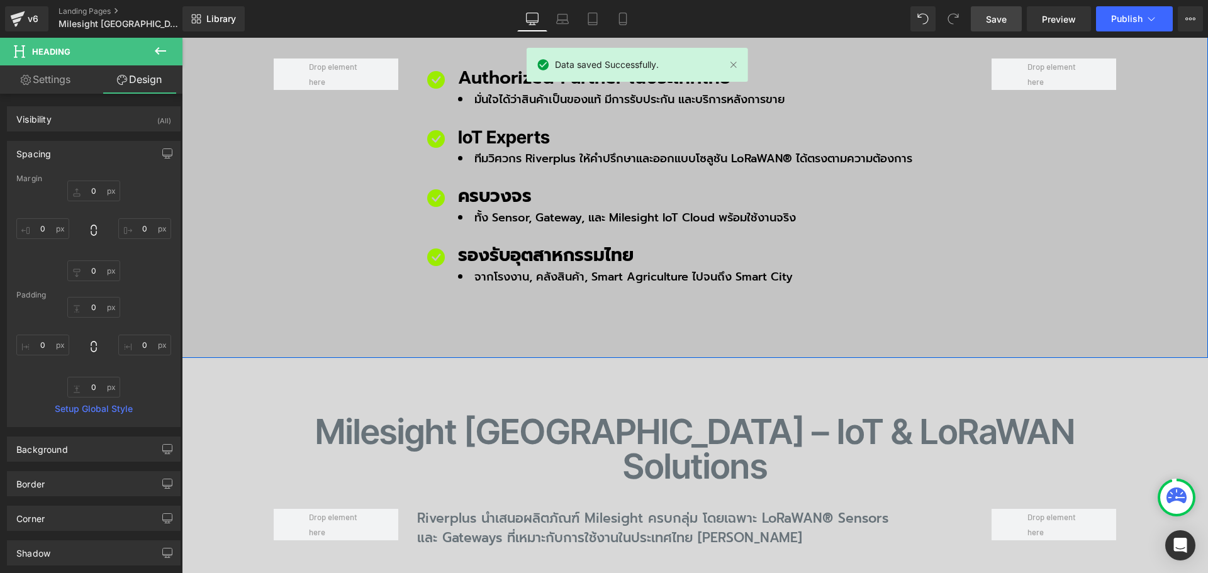
scroll to position [1097, 0]
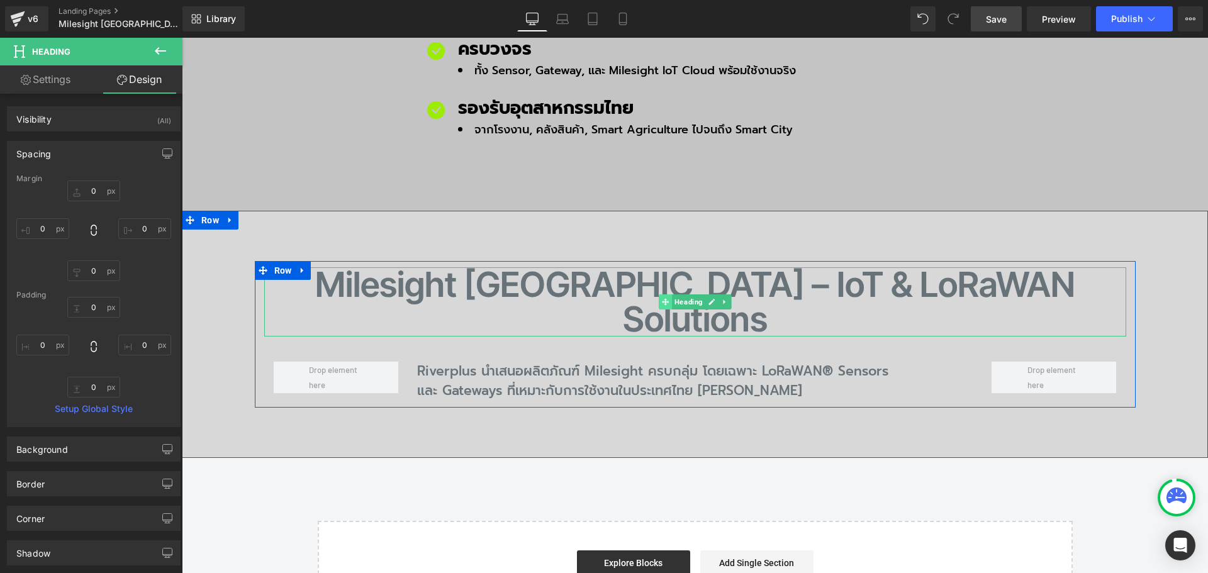
click at [659, 294] on span at bounding box center [665, 301] width 13 height 15
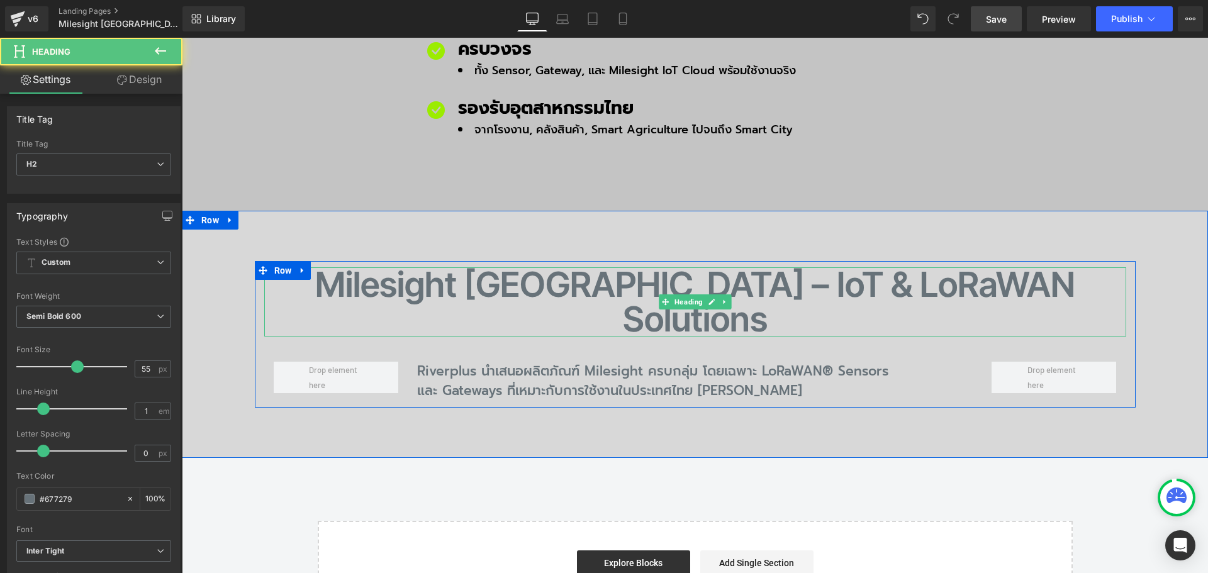
click at [650, 267] on h2 "Milesight Thailand – IoT & LoRaWAN Solutions" at bounding box center [695, 301] width 862 height 69
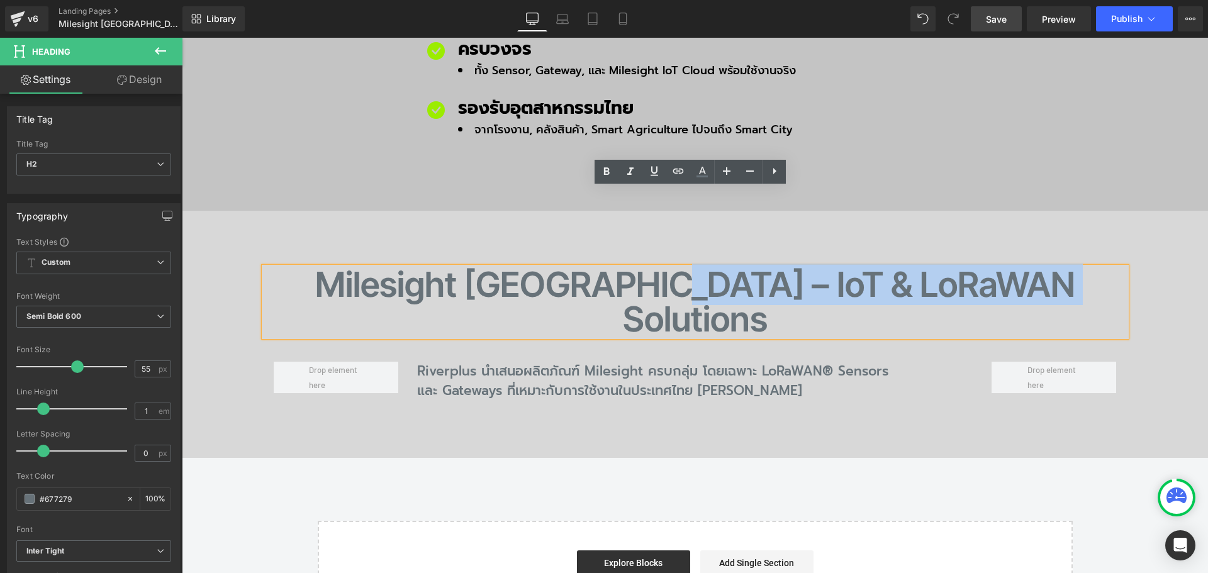
drag, startPoint x: 650, startPoint y: 199, endPoint x: 1052, endPoint y: 226, distance: 402.9
click at [1052, 267] on div "Milesight Thailand – IoT & LoRaWAN Solutions" at bounding box center [695, 301] width 862 height 69
copy h2 "IoT & LoRaWAN Solutions"
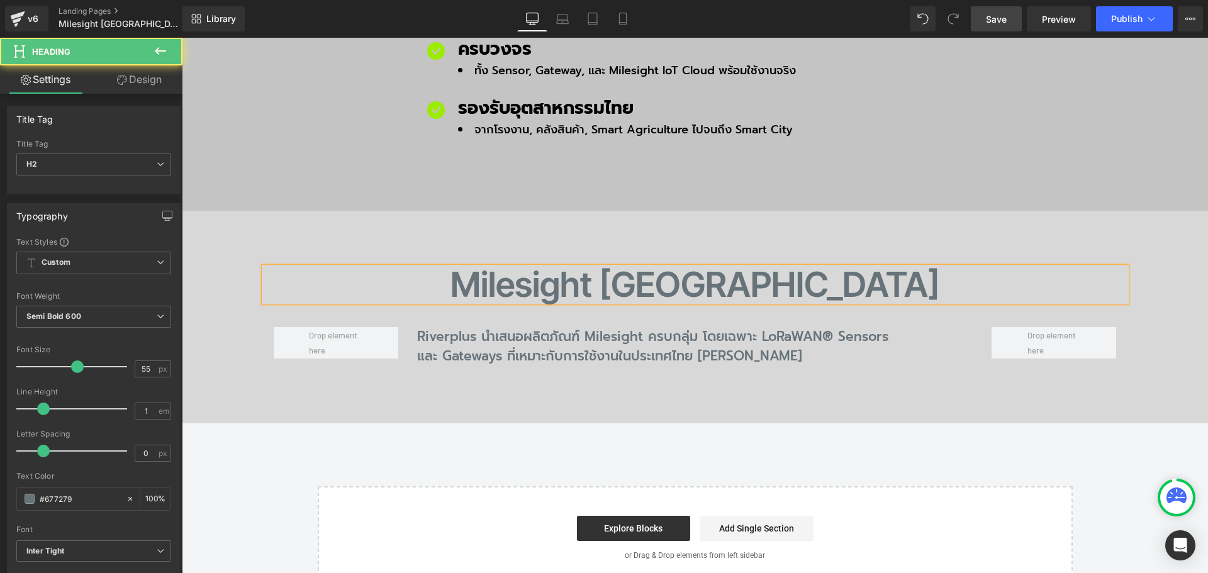
click at [871, 267] on h2 "Milesight Thailand" at bounding box center [695, 284] width 862 height 35
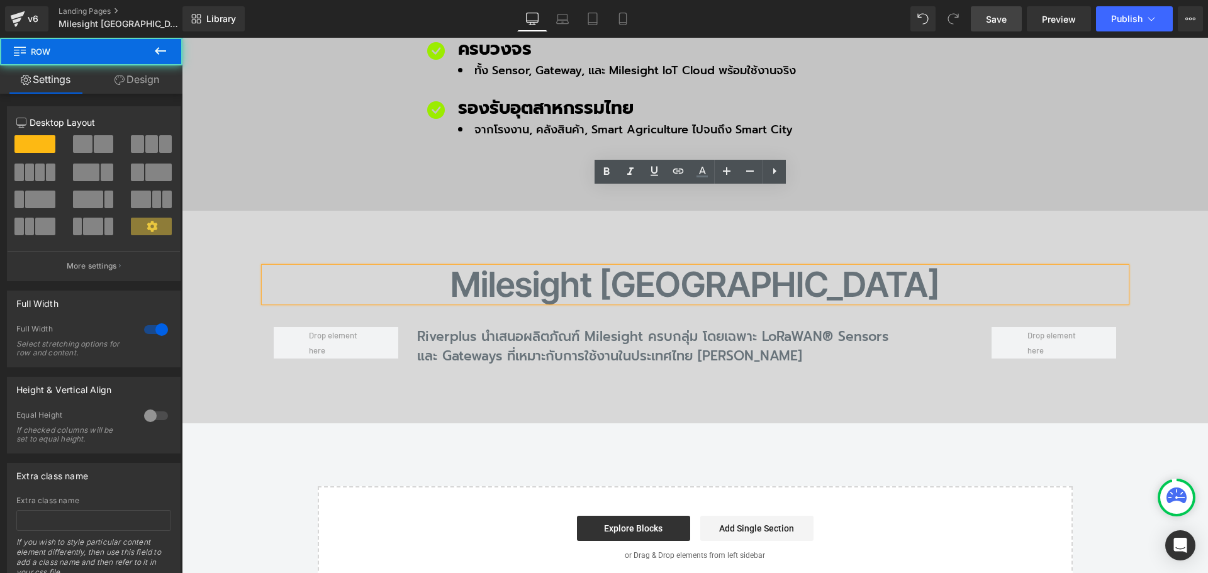
click at [883, 211] on div "Milesight Thailand Heading Riverplus นำเสนอผลิตภัณฑ์ Milesight ครบกลุ่ม โดยเฉพา…" at bounding box center [695, 317] width 1026 height 213
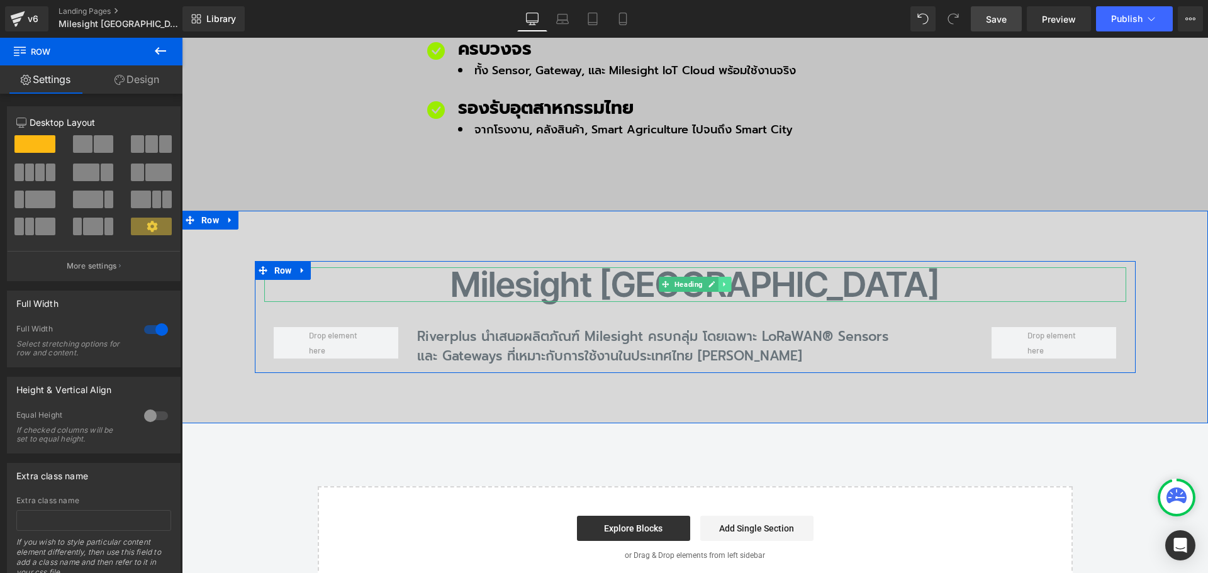
click at [723, 277] on link at bounding box center [724, 284] width 13 height 15
click at [715, 281] on icon at bounding box center [718, 284] width 7 height 7
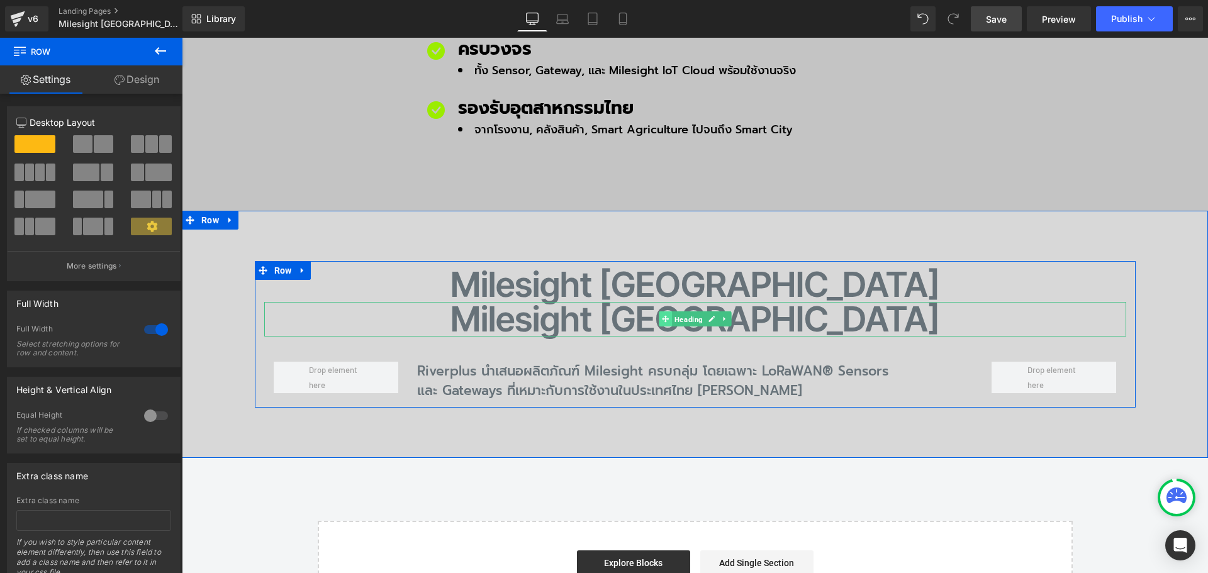
drag, startPoint x: 669, startPoint y: 238, endPoint x: 657, endPoint y: 243, distance: 13.0
click at [672, 312] on span "Heading" at bounding box center [688, 319] width 33 height 15
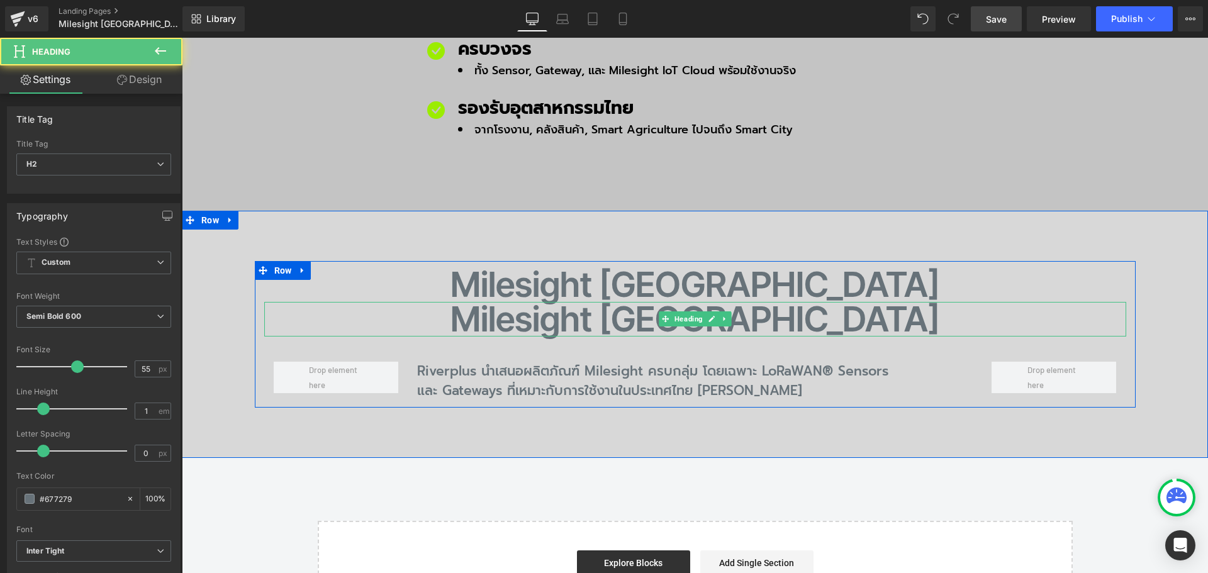
click at [608, 302] on h2 "Milesight Thailand" at bounding box center [695, 319] width 862 height 35
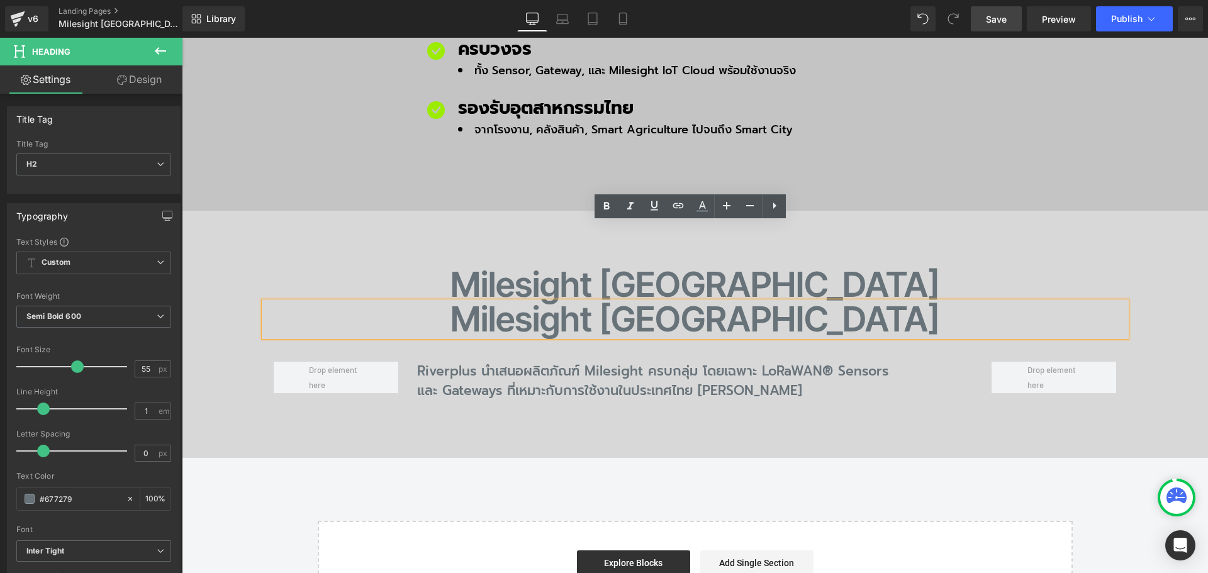
click at [589, 302] on h2 "Milesight Thailand" at bounding box center [695, 319] width 862 height 35
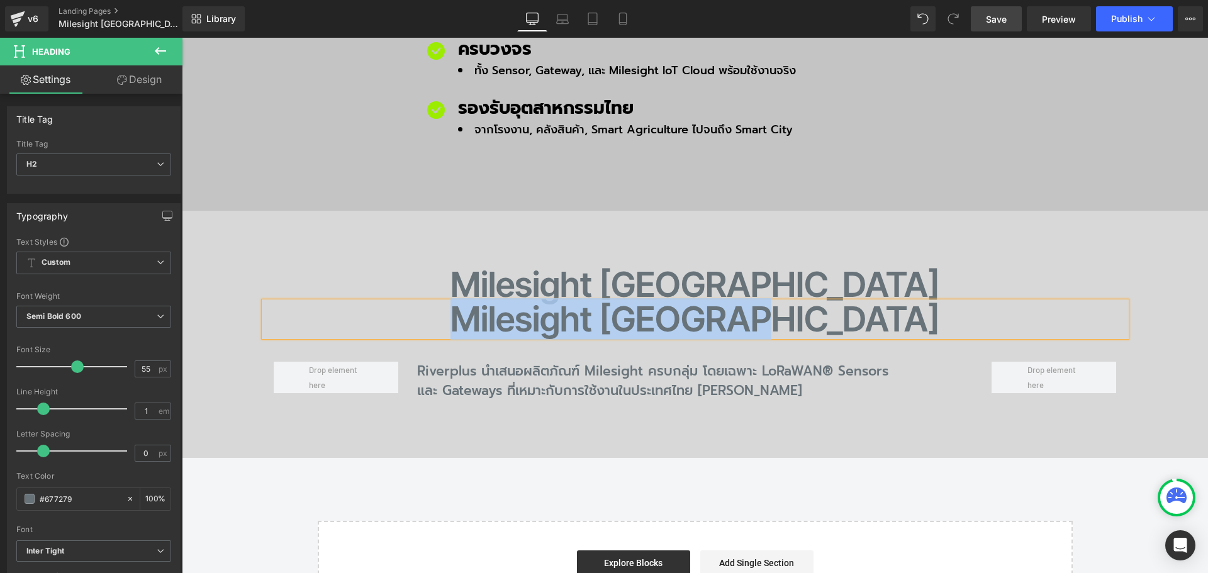
paste div
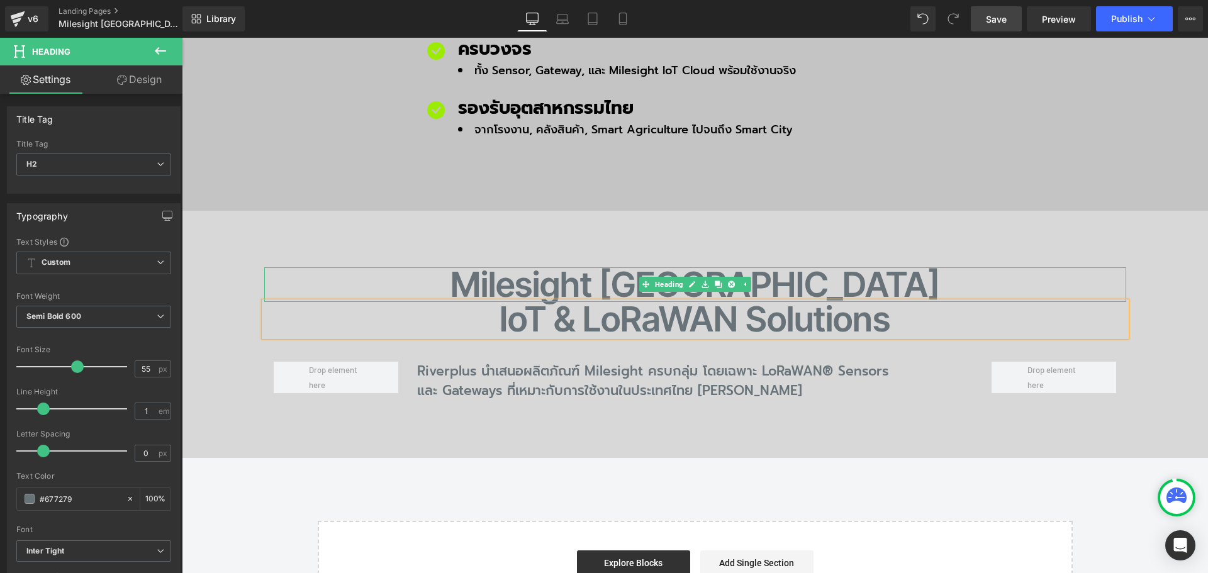
click at [559, 267] on h2 "Milesight Thailand" at bounding box center [695, 284] width 862 height 35
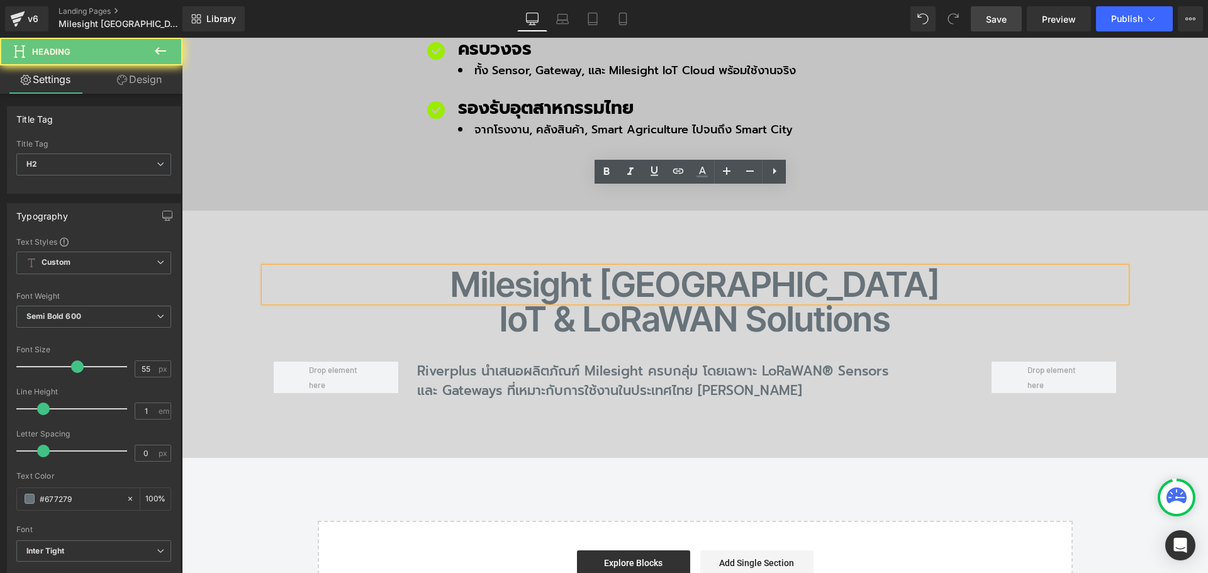
click at [555, 267] on h2 "Milesight Thailand" at bounding box center [695, 284] width 862 height 35
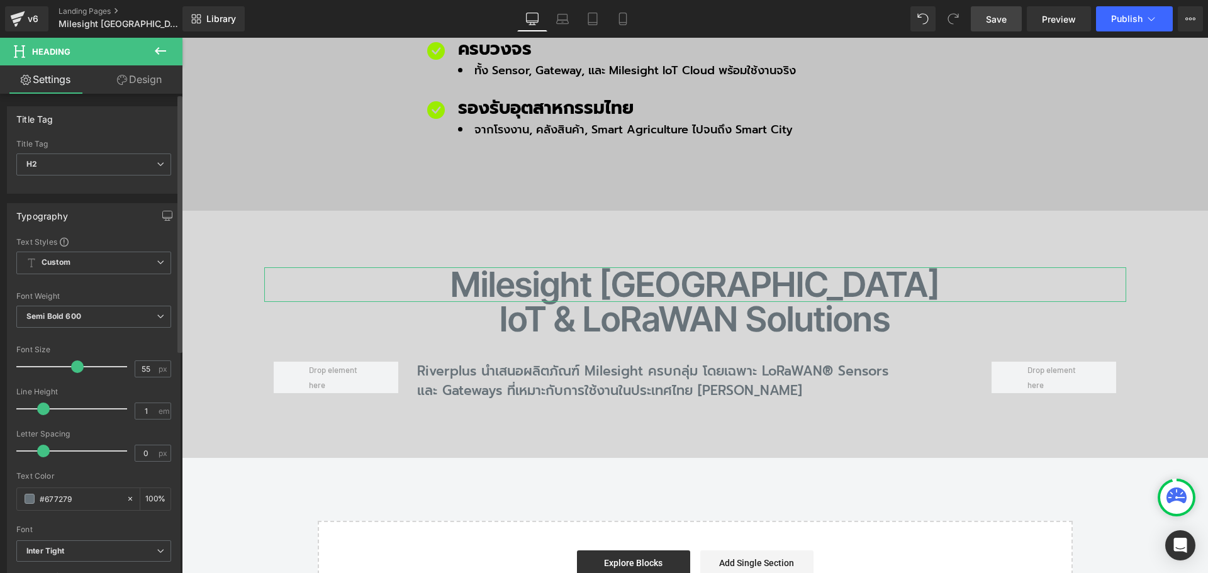
drag, startPoint x: 148, startPoint y: 369, endPoint x: 109, endPoint y: 369, distance: 39.6
click at [109, 369] on div "Font Size 55 px" at bounding box center [93, 366] width 155 height 42
type input "70"
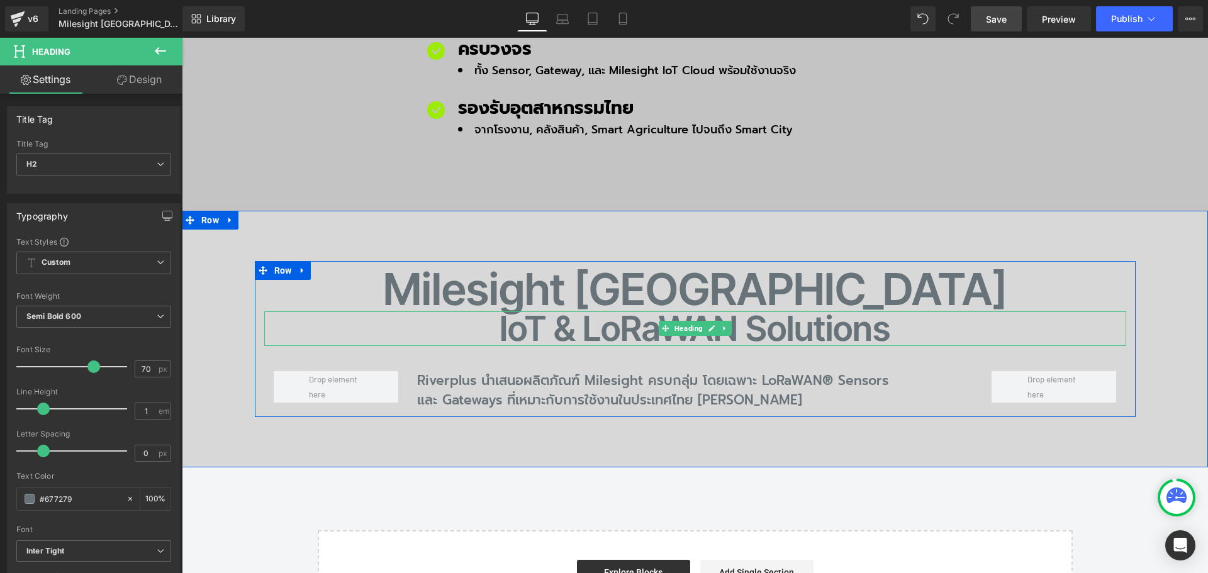
click at [588, 311] on h2 "IoT & LoRaWAN Solutions" at bounding box center [695, 328] width 862 height 35
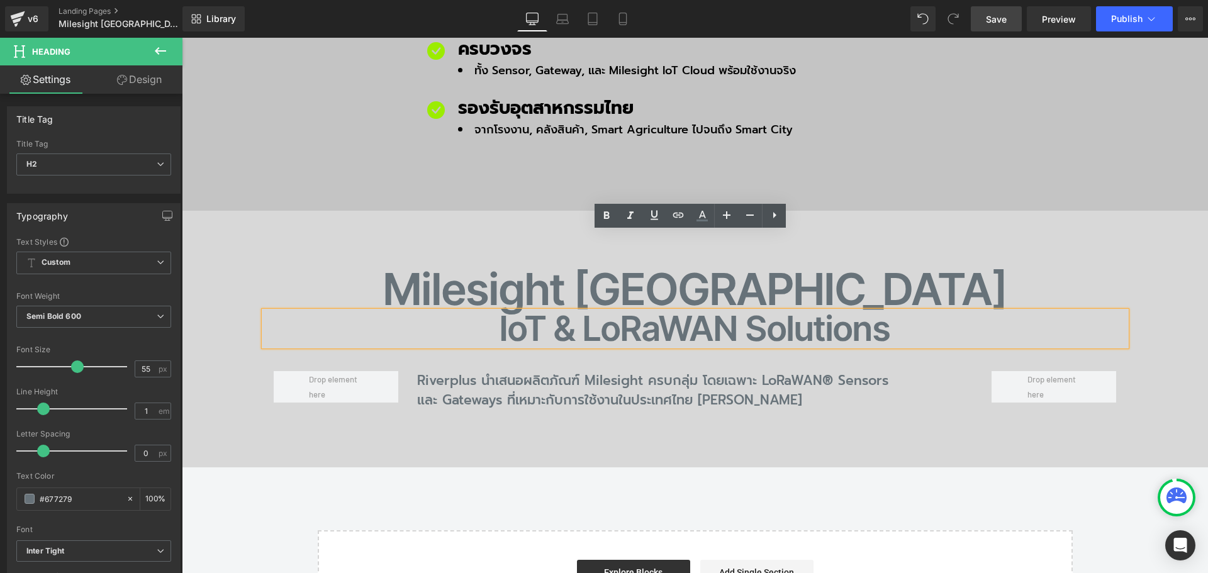
click at [540, 311] on h2 "IoT & LoRaWAN Solutions" at bounding box center [695, 328] width 862 height 35
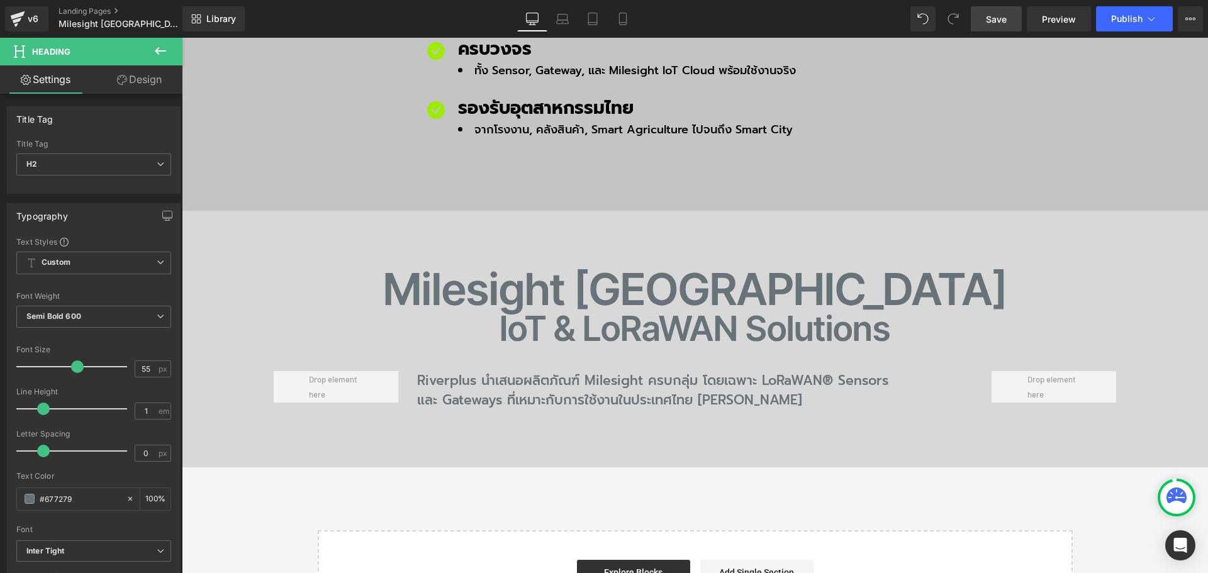
click at [140, 85] on link "Design" at bounding box center [139, 79] width 91 height 28
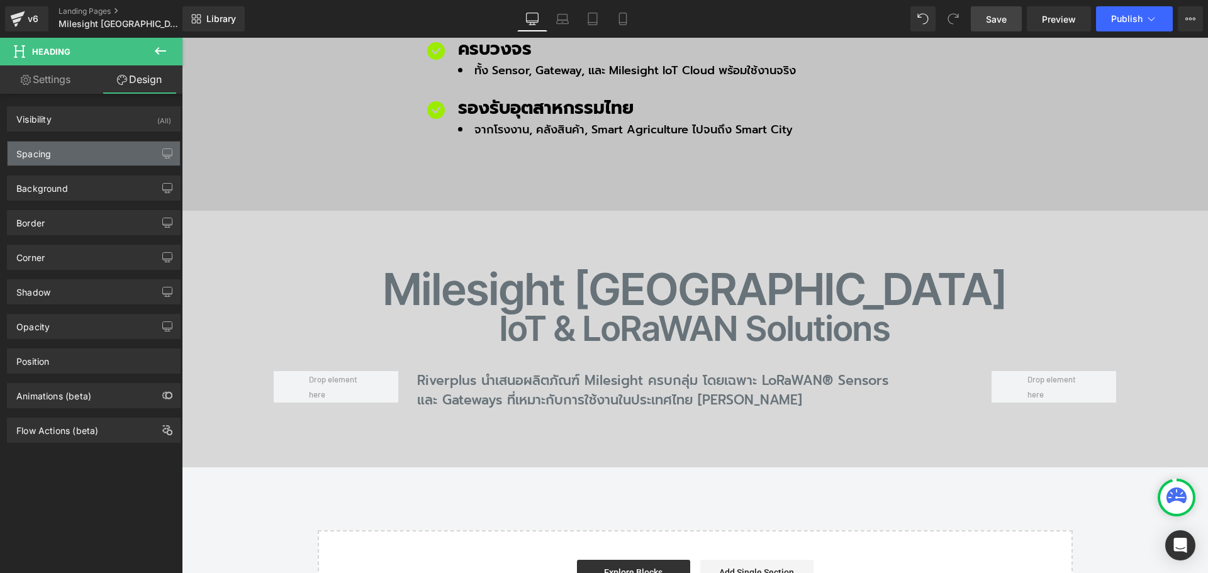
click at [69, 149] on div "Spacing" at bounding box center [94, 154] width 172 height 24
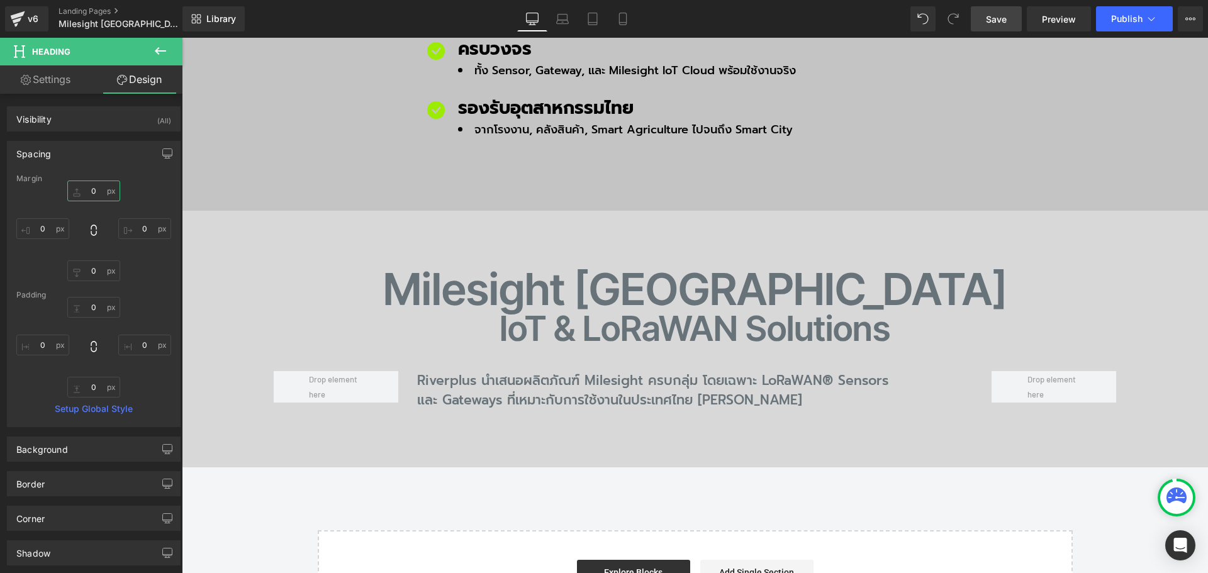
click at [95, 187] on input "0" at bounding box center [93, 191] width 53 height 21
type input "20"
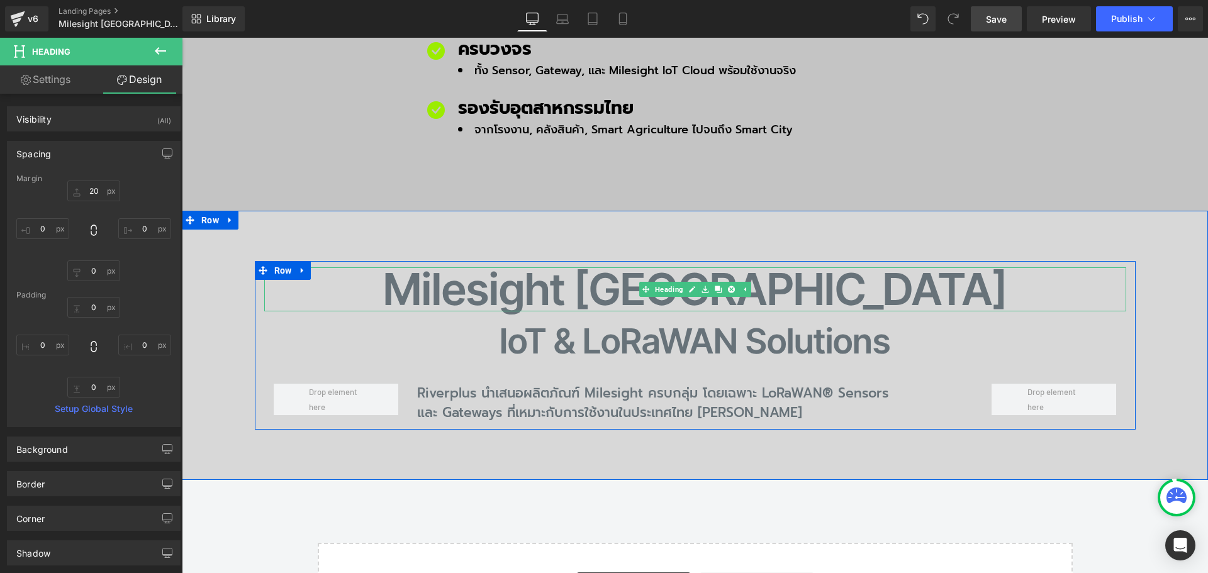
click at [520, 267] on h2 "Milesight Thailand" at bounding box center [695, 289] width 862 height 44
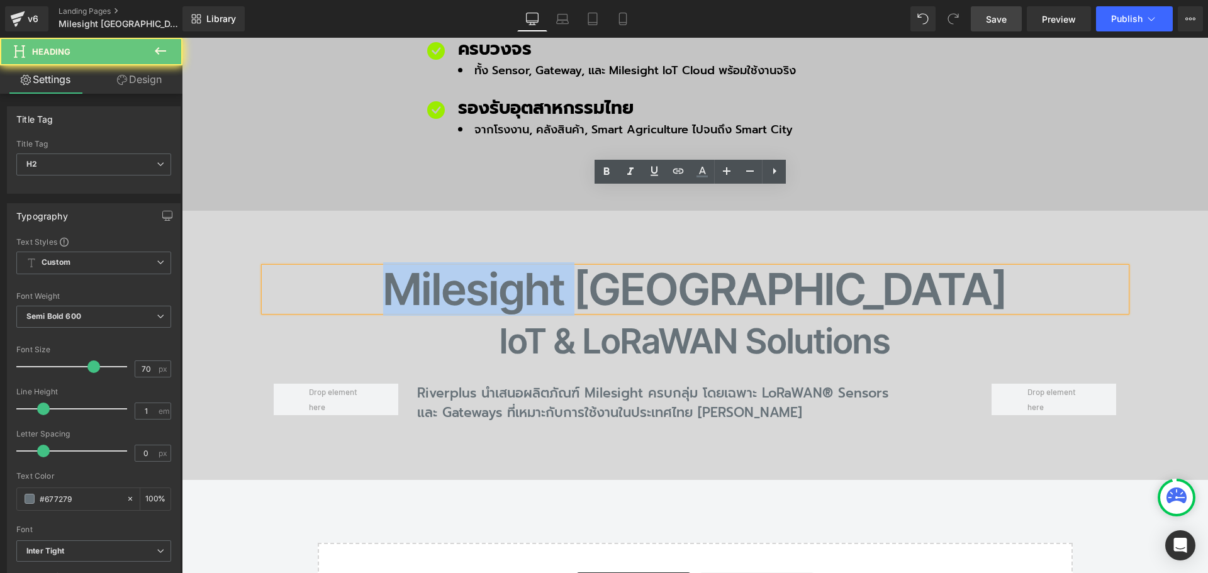
click at [520, 267] on h2 "Milesight Thailand" at bounding box center [695, 289] width 862 height 44
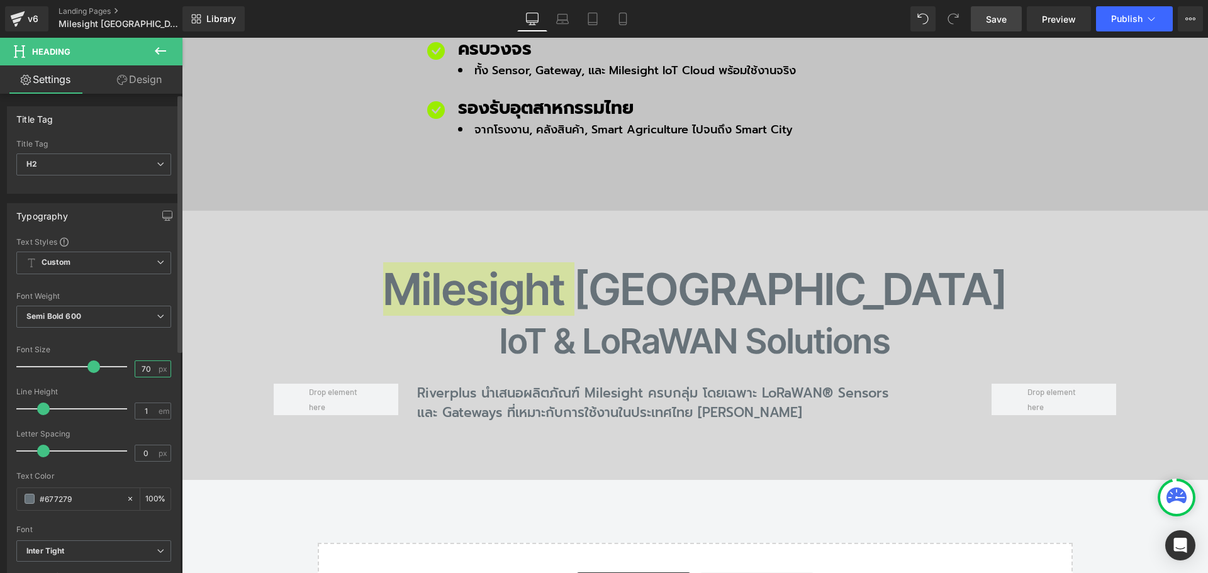
click at [143, 371] on input "70" at bounding box center [146, 369] width 22 height 16
drag, startPoint x: 146, startPoint y: 371, endPoint x: 82, endPoint y: 363, distance: 64.1
click at [82, 363] on div "Font Size 70 px" at bounding box center [93, 366] width 155 height 42
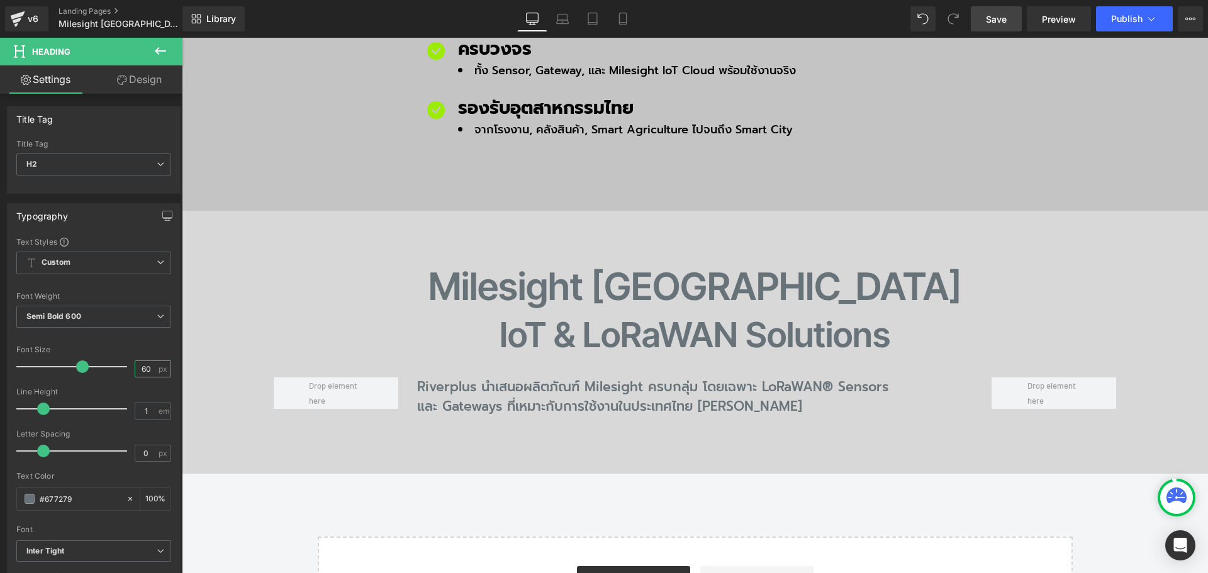
type input "60"
click at [1009, 22] on link "Save" at bounding box center [996, 18] width 51 height 25
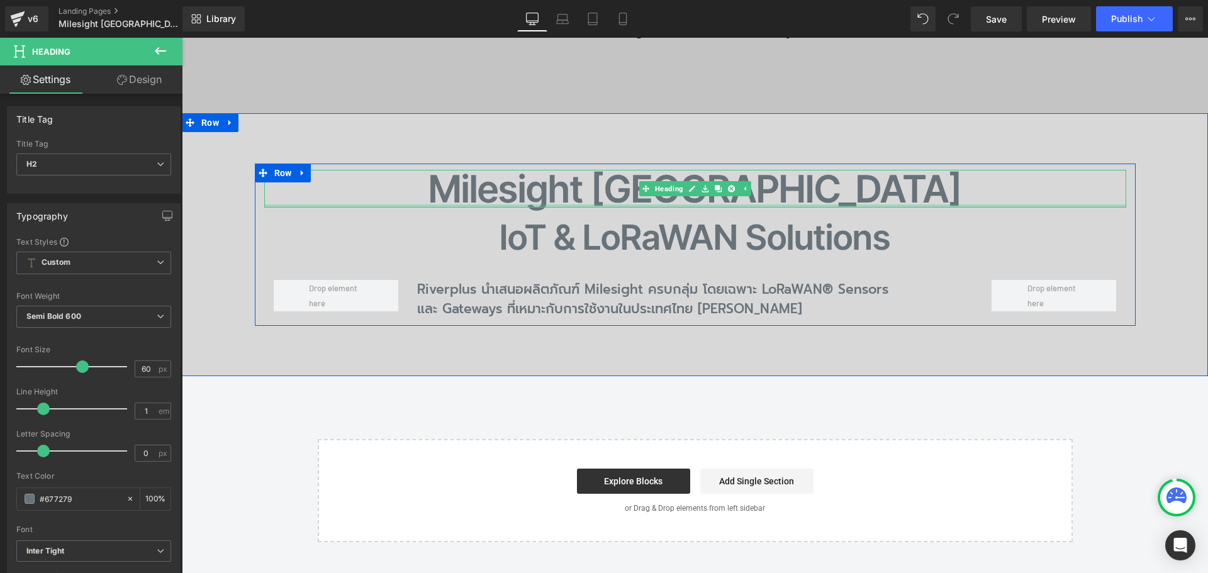
scroll to position [1195, 0]
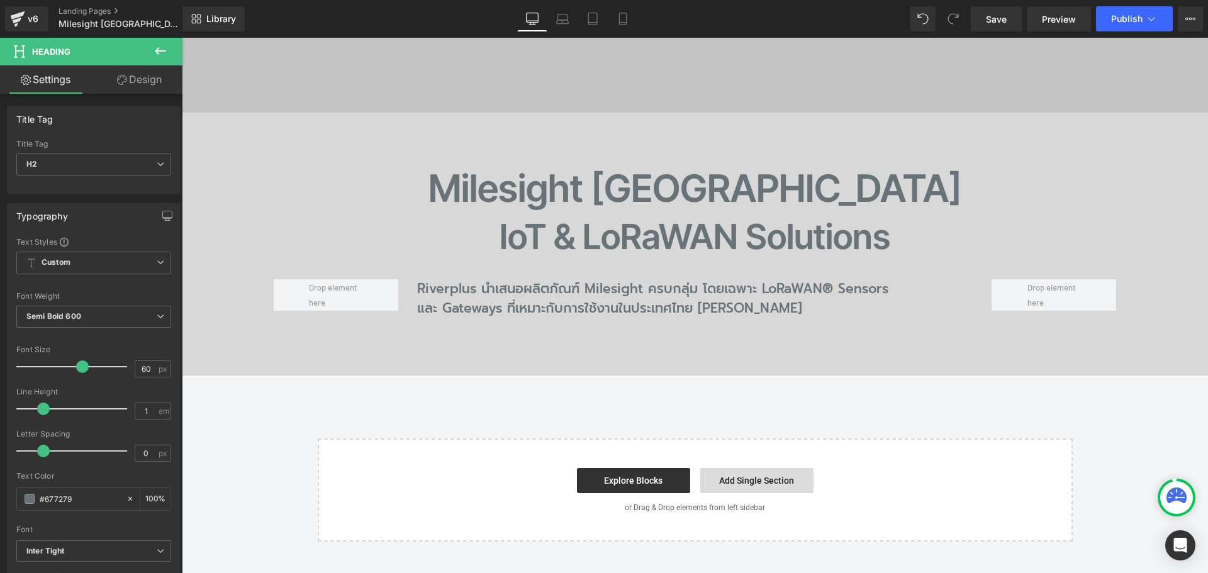
click at [732, 468] on link "Add Single Section" at bounding box center [756, 480] width 113 height 25
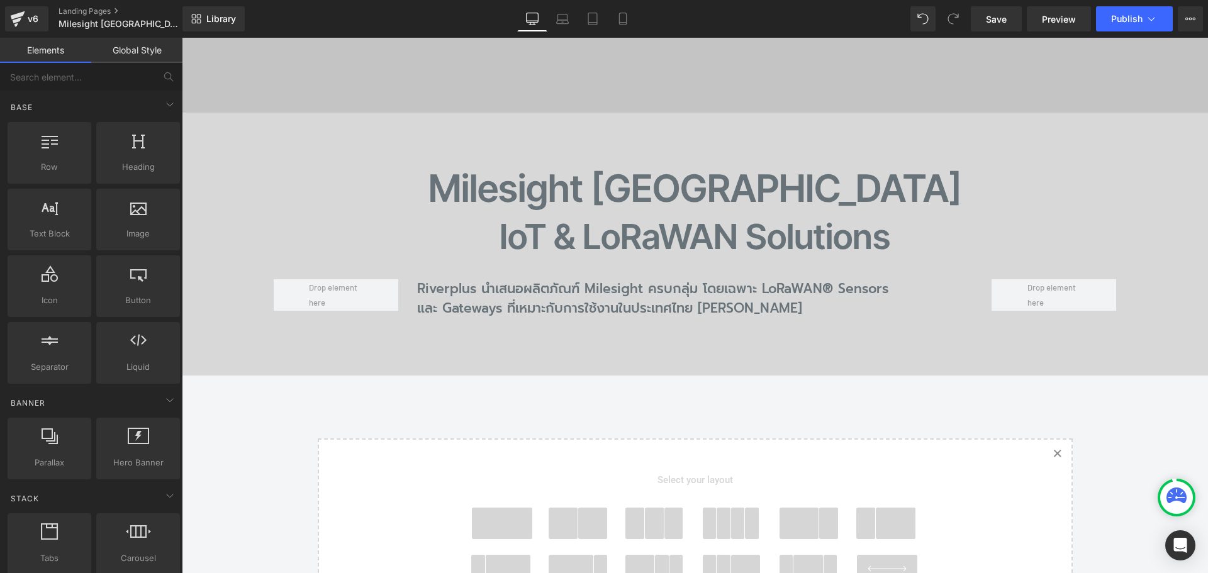
click at [513, 508] on span at bounding box center [502, 523] width 60 height 31
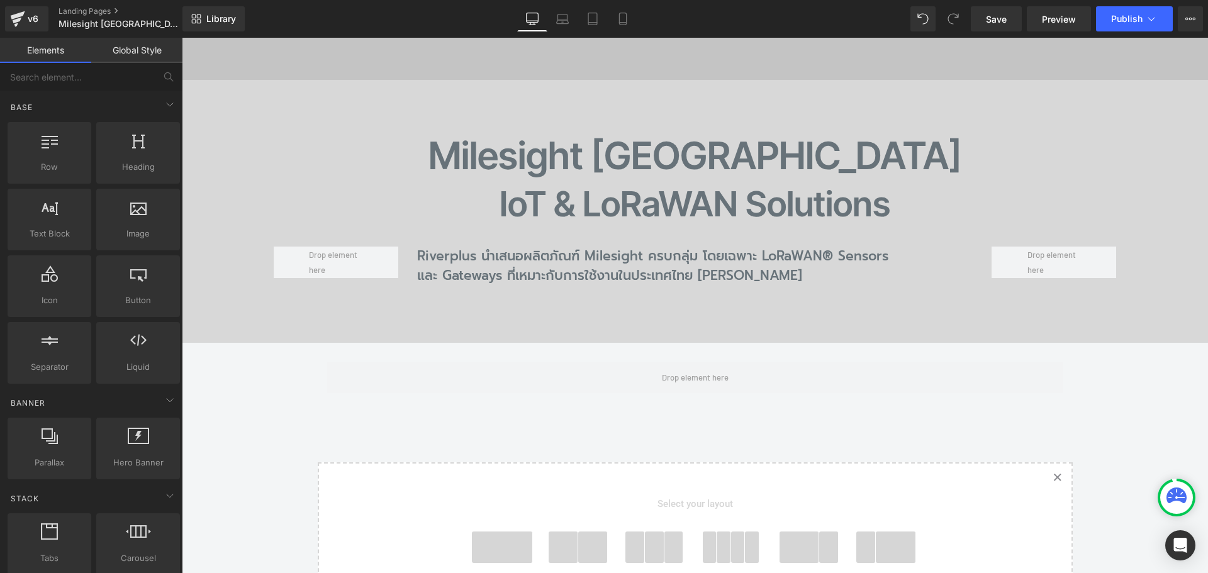
scroll to position [1215, 0]
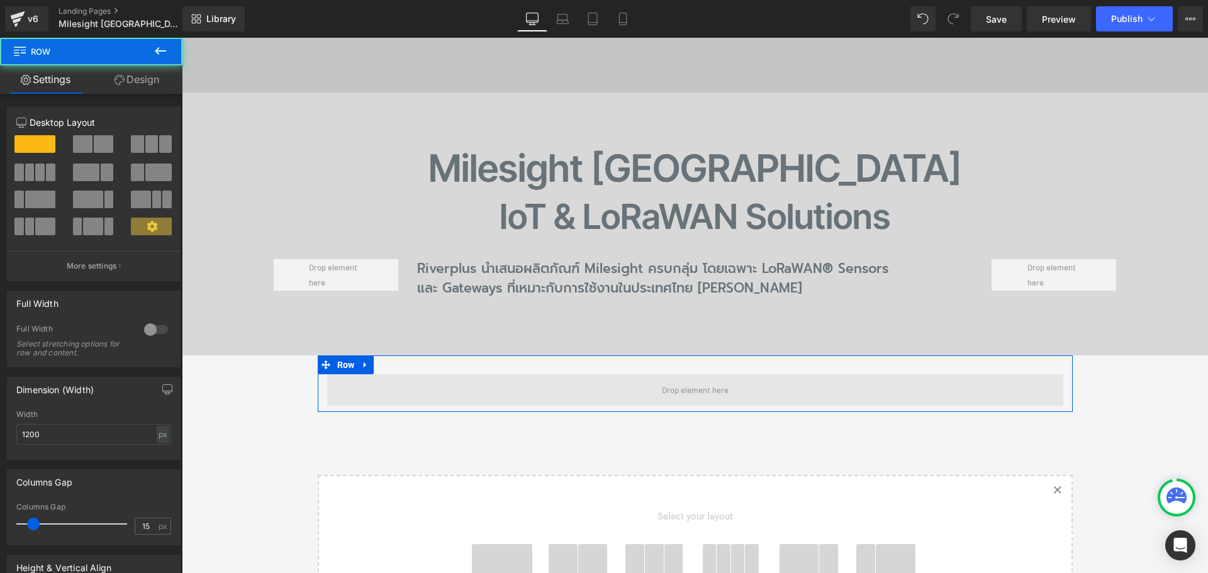
click at [488, 374] on span at bounding box center [695, 389] width 736 height 31
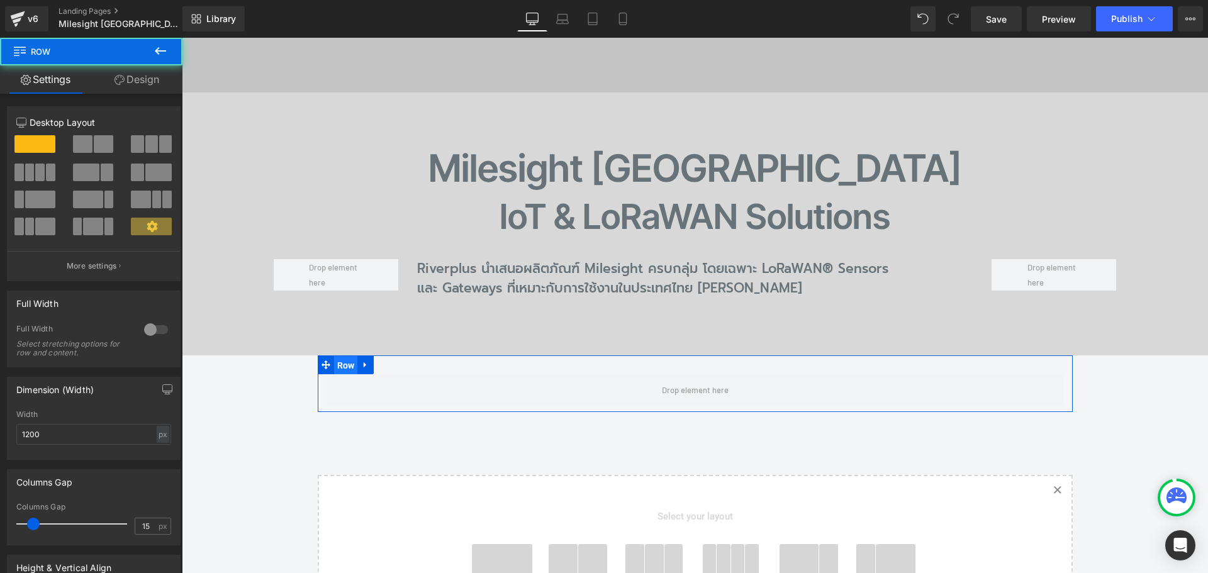
click at [340, 356] on span "Row" at bounding box center [346, 365] width 24 height 19
click at [148, 326] on div at bounding box center [156, 330] width 30 height 20
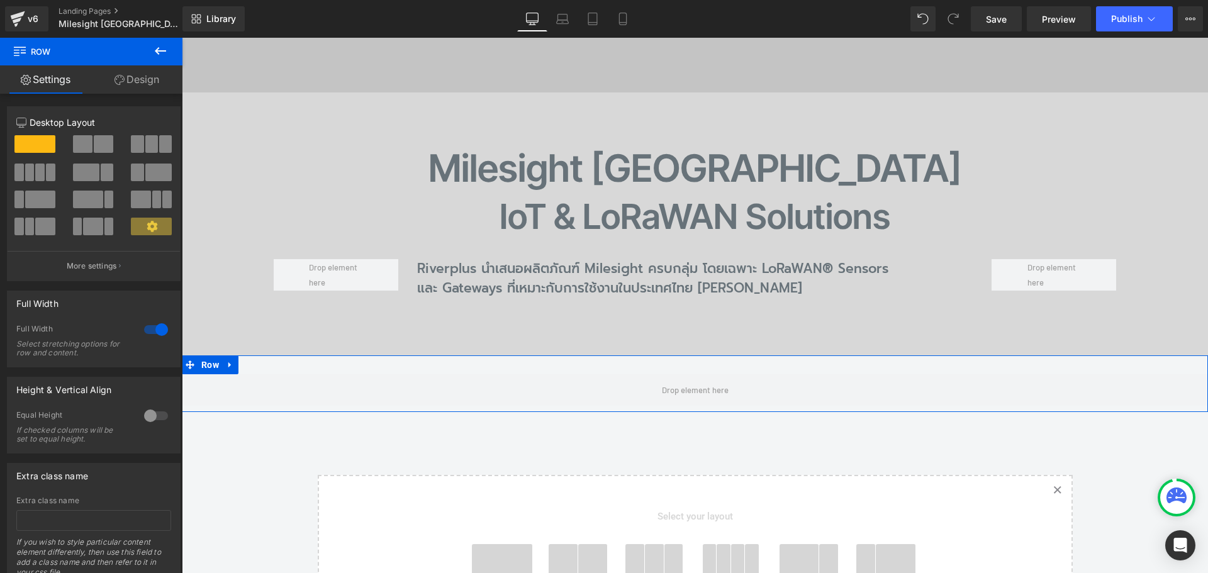
click at [134, 77] on link "Design" at bounding box center [136, 79] width 91 height 28
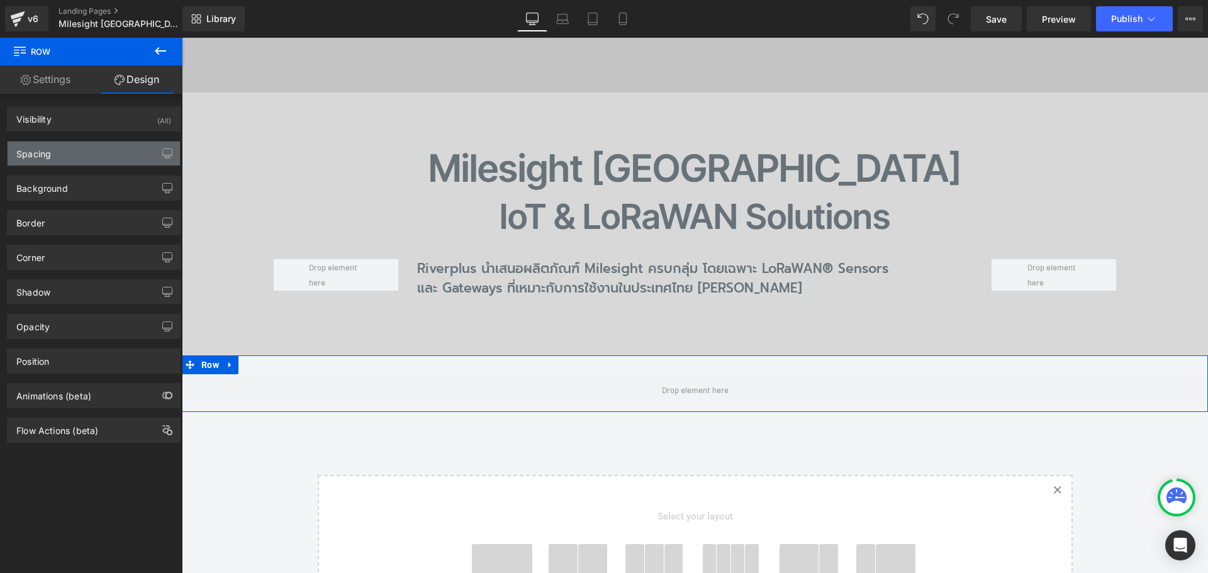
click at [65, 155] on div "Spacing" at bounding box center [94, 154] width 172 height 24
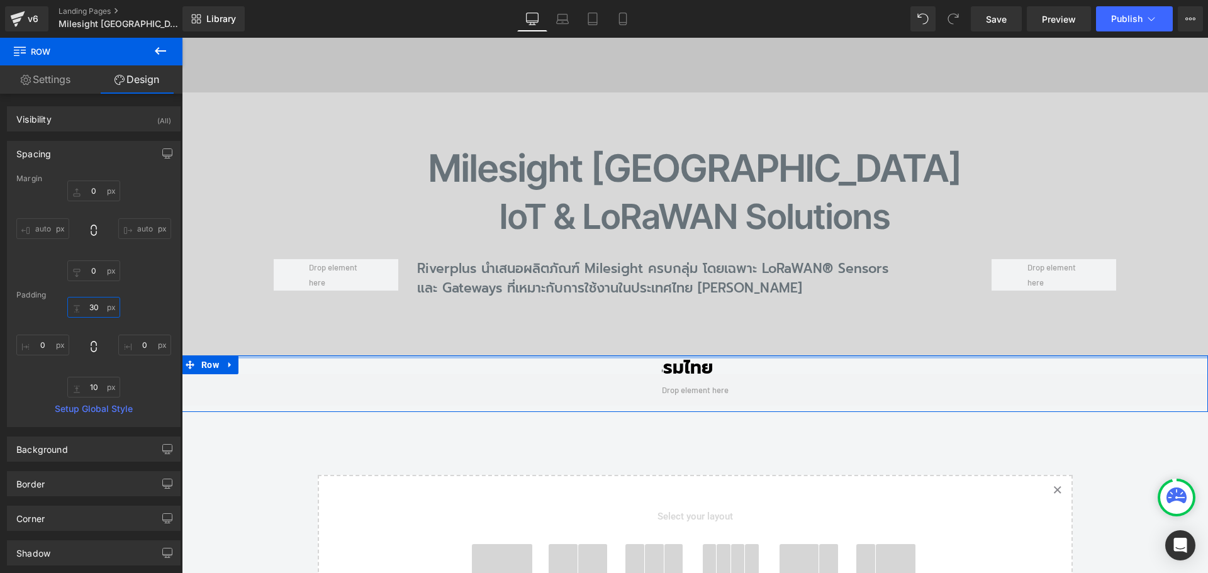
click at [104, 310] on input "30" at bounding box center [93, 307] width 53 height 21
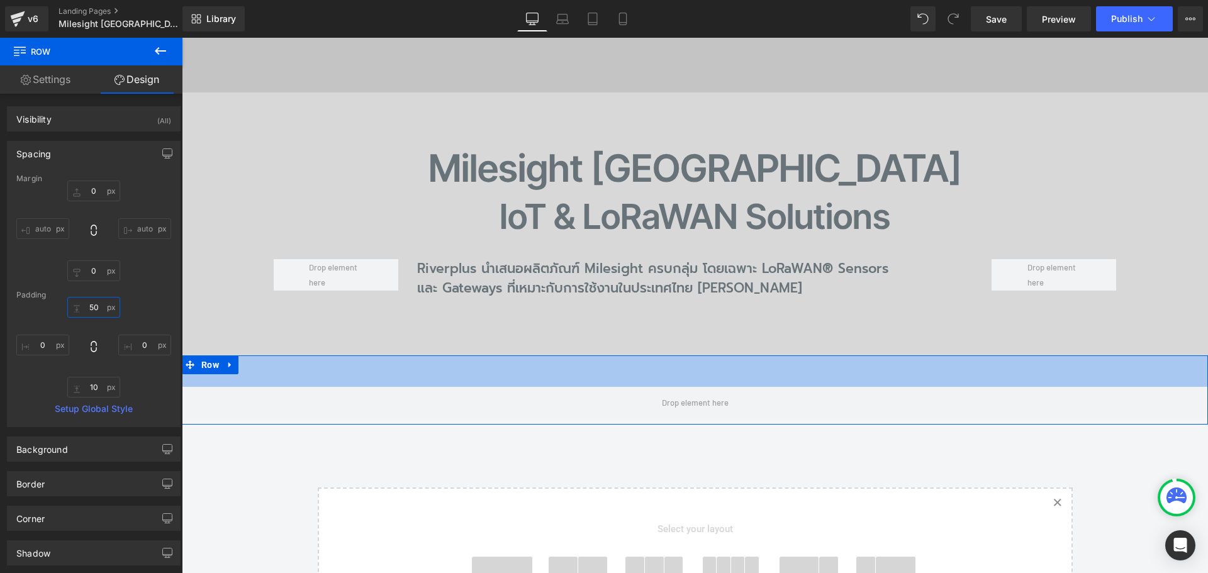
click at [101, 307] on input "50" at bounding box center [93, 307] width 53 height 21
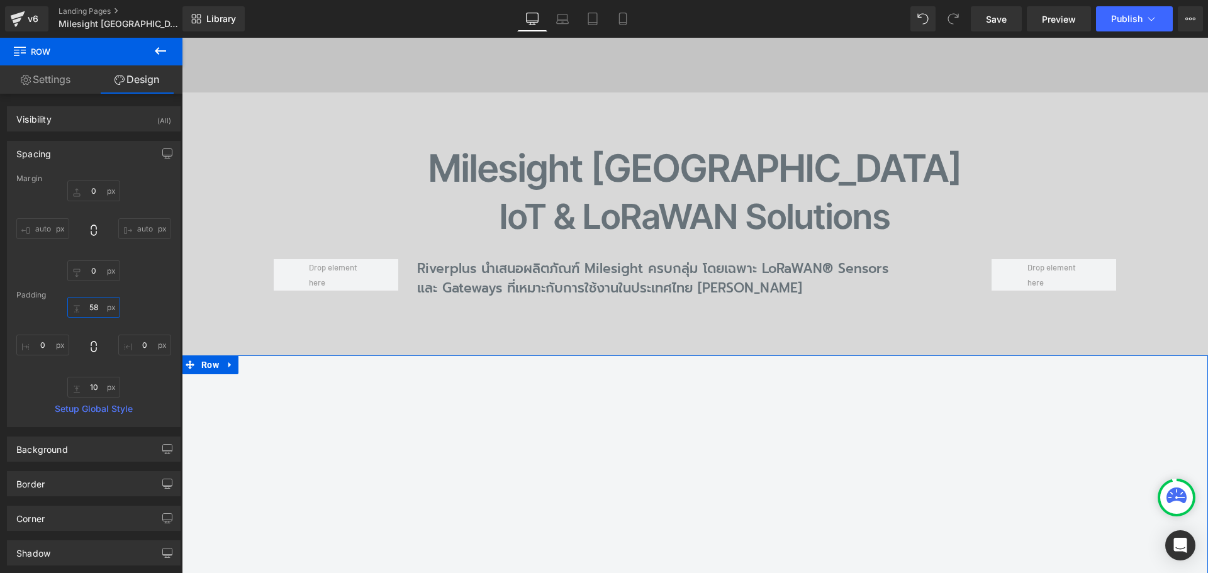
type input "5"
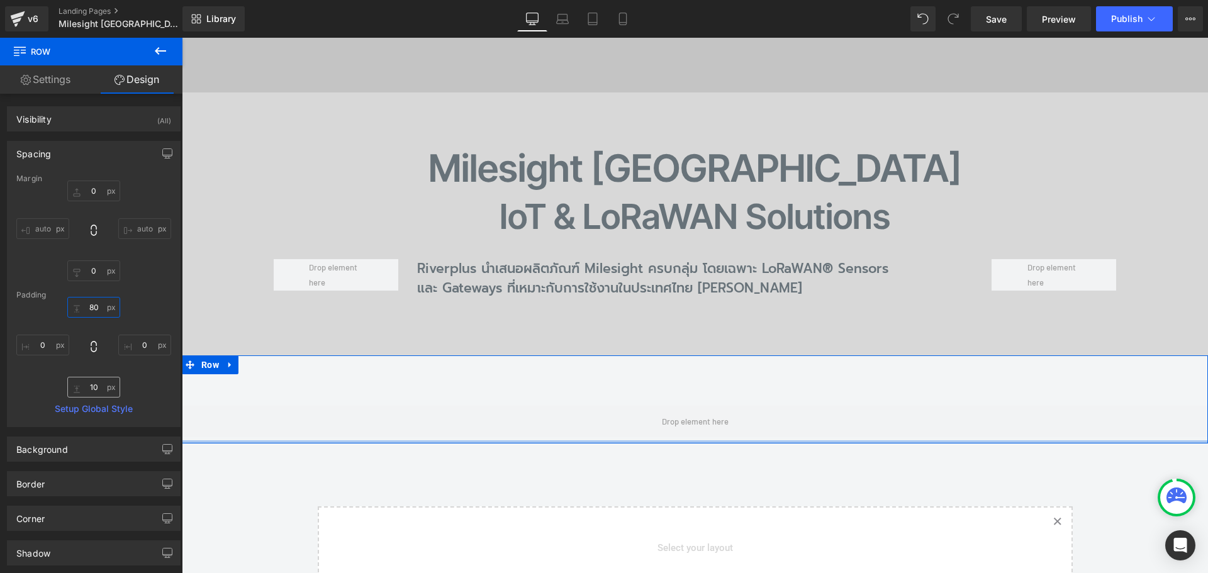
type input "80"
click at [101, 384] on input "10" at bounding box center [93, 387] width 53 height 21
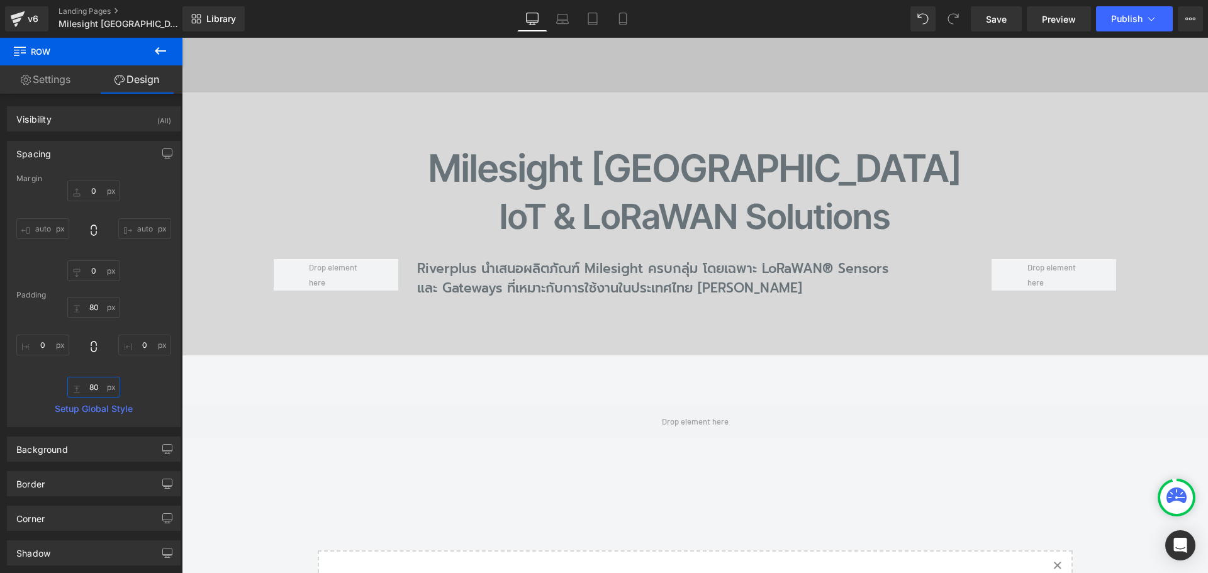
type input "80"
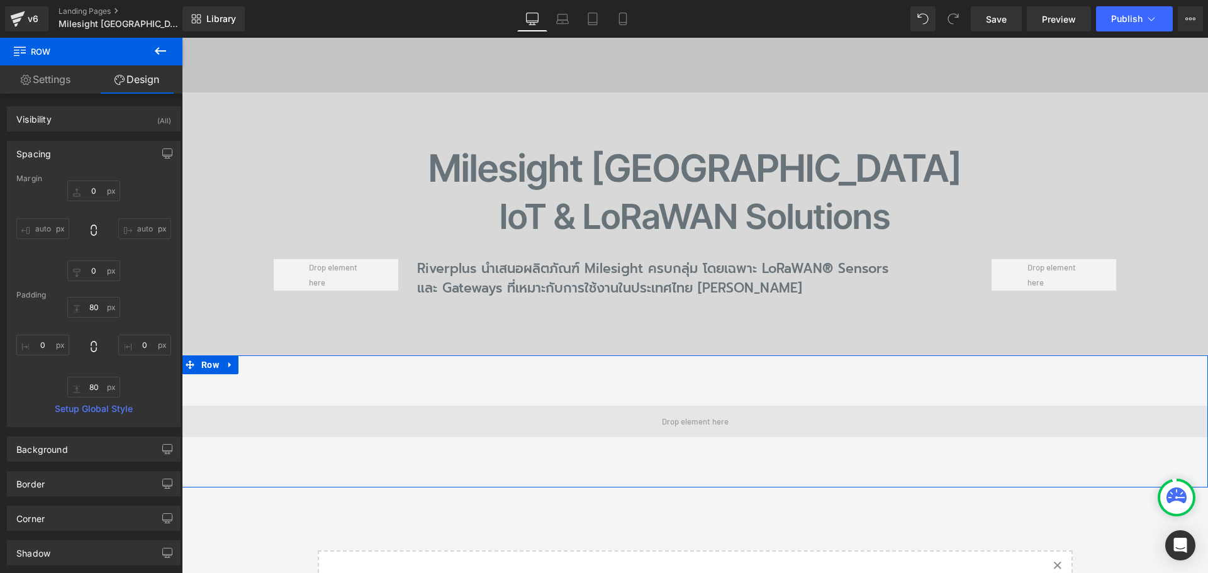
click at [510, 406] on span at bounding box center [695, 421] width 1026 height 31
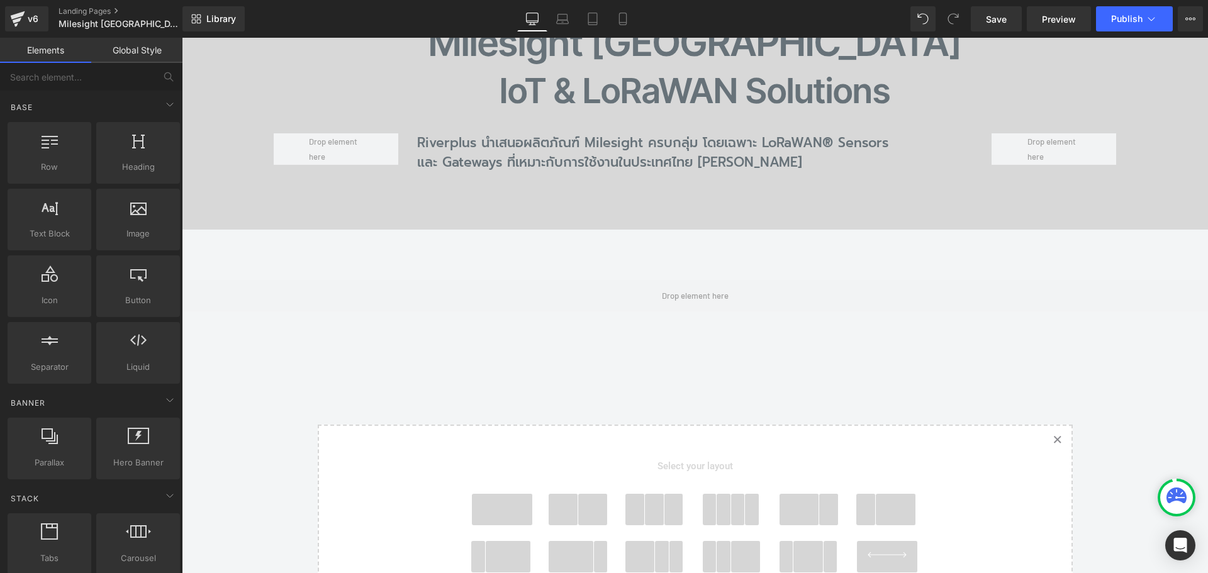
click at [578, 494] on span at bounding box center [593, 509] width 30 height 31
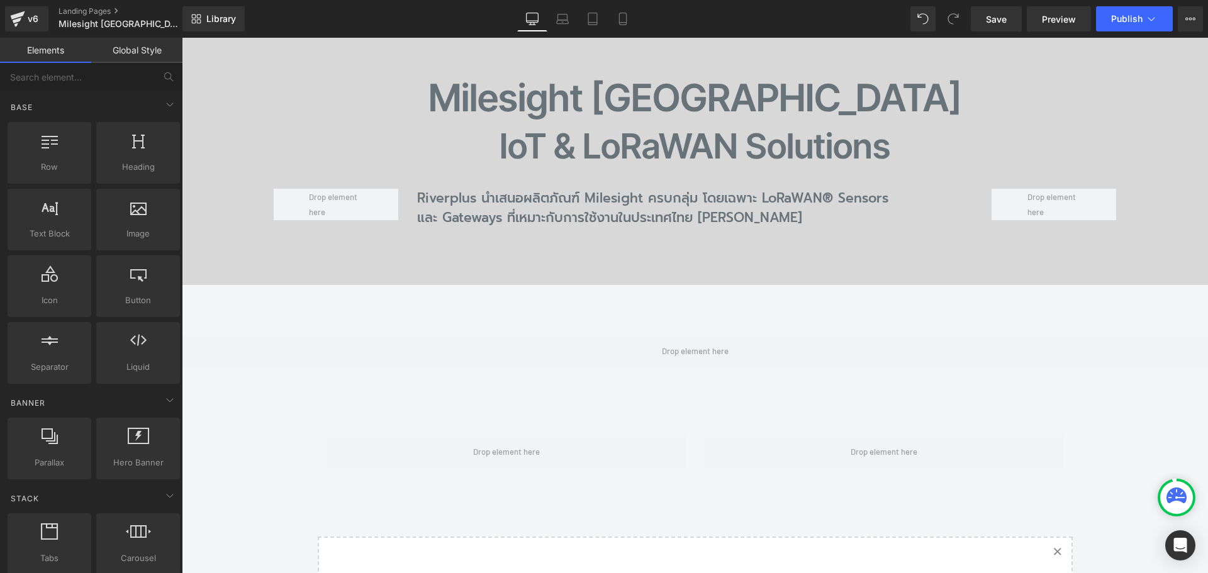
scroll to position [1285, 0]
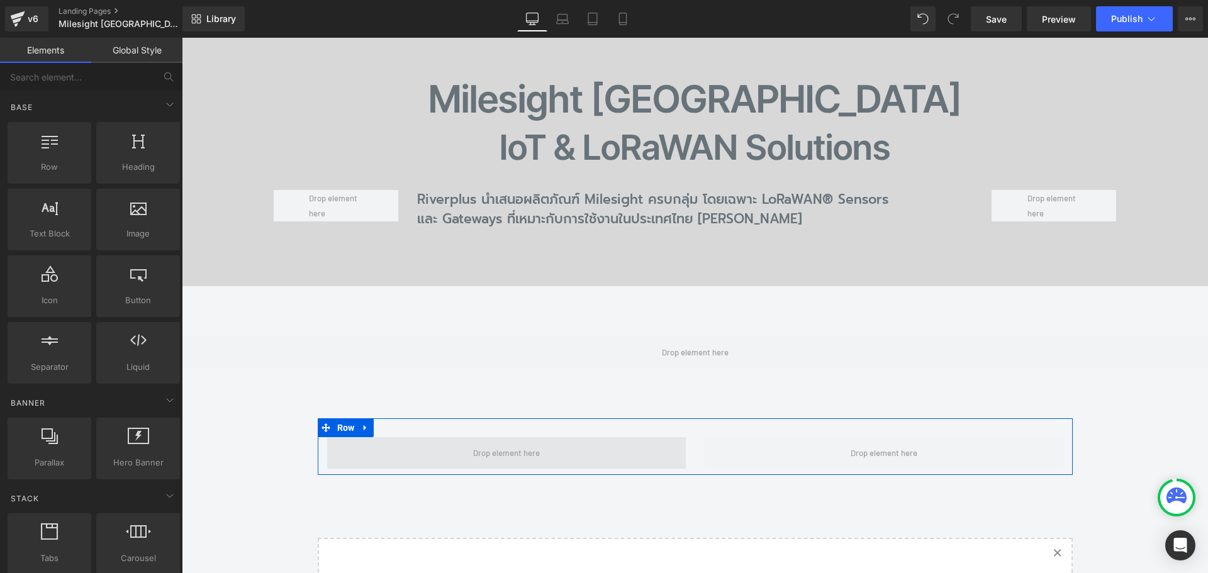
click at [474, 437] on span at bounding box center [506, 452] width 359 height 31
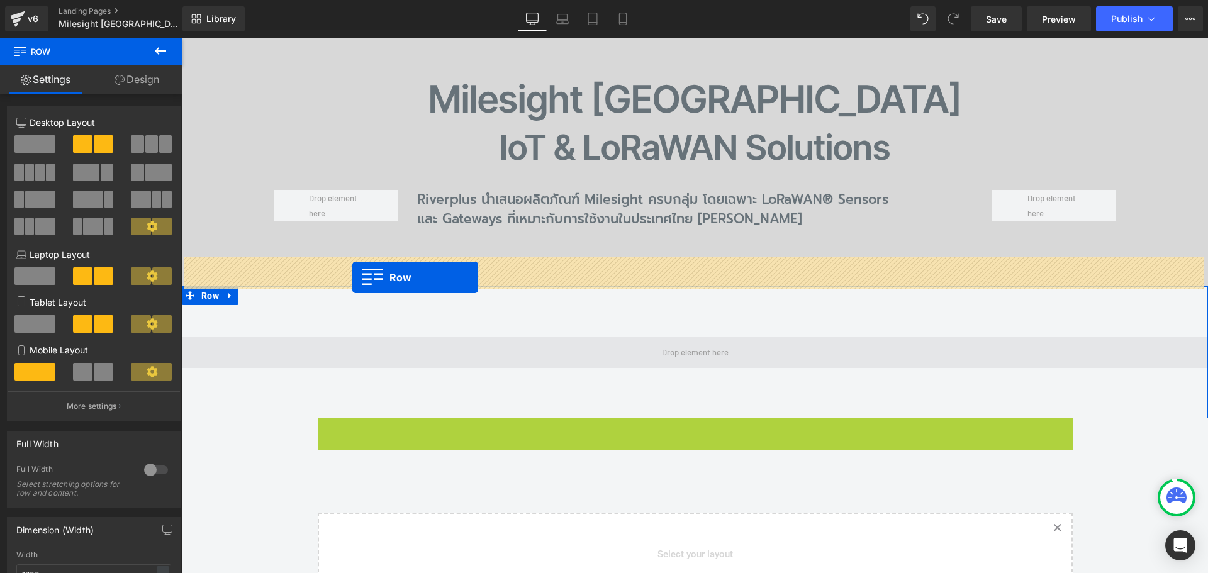
drag, startPoint x: 345, startPoint y: 352, endPoint x: 352, endPoint y: 277, distance: 75.2
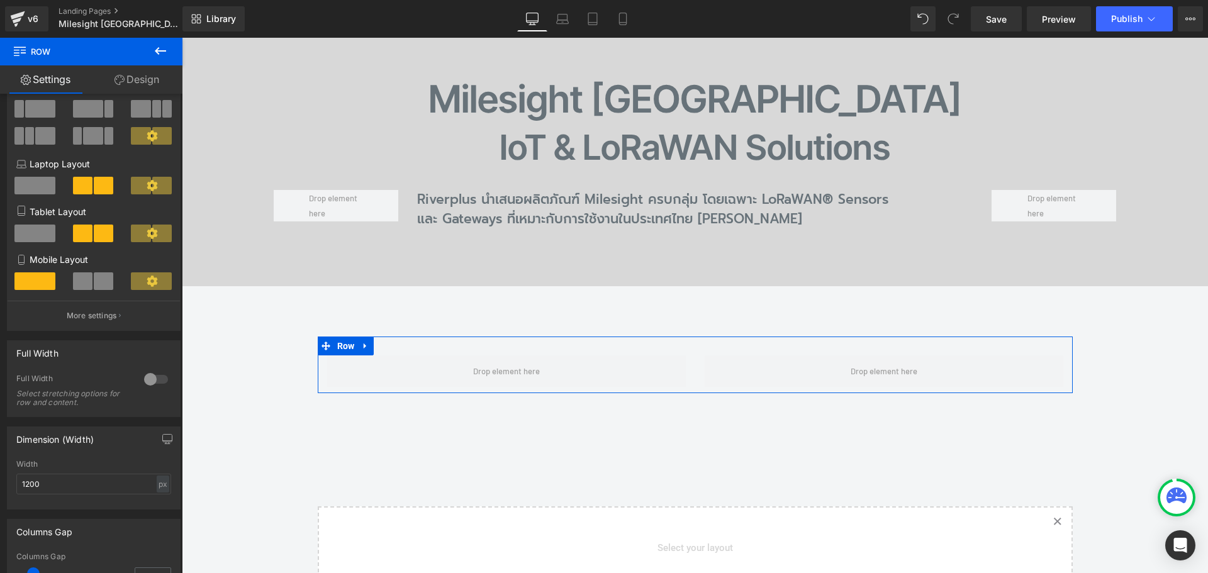
scroll to position [189, 0]
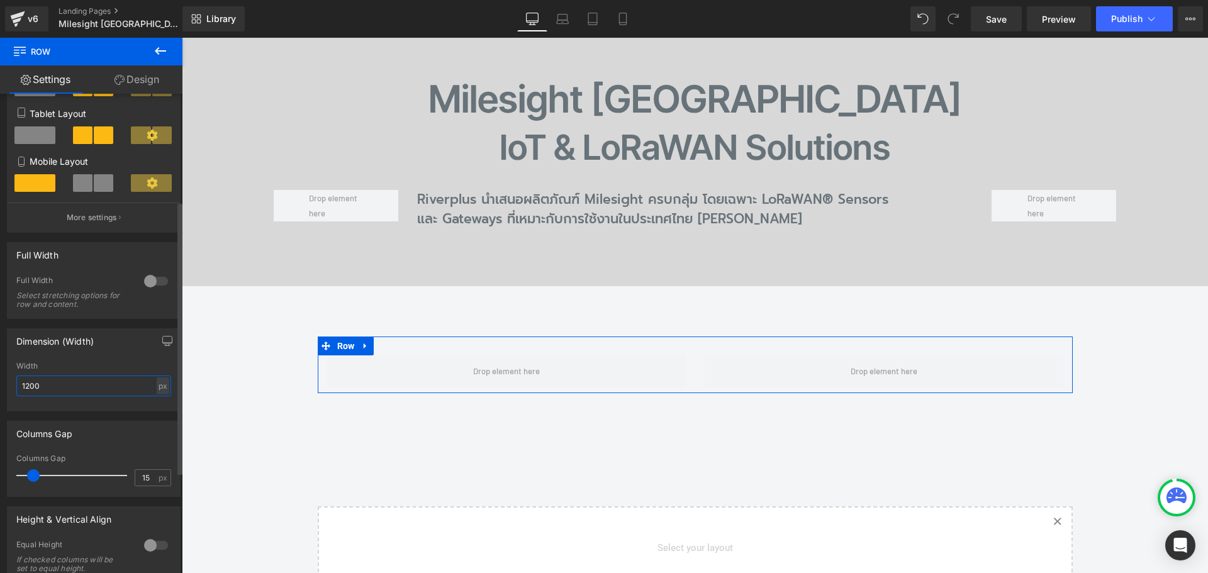
drag, startPoint x: 53, startPoint y: 390, endPoint x: 10, endPoint y: 388, distance: 42.9
click at [8, 388] on div "1200px Width 1200 px % px" at bounding box center [94, 386] width 172 height 49
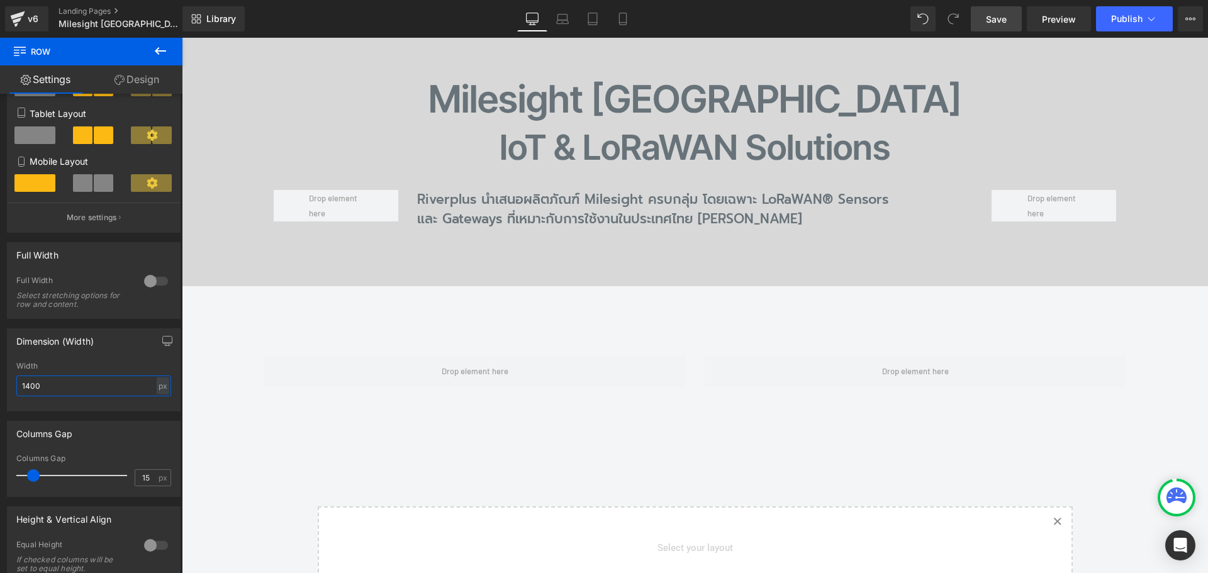
type input "1400"
click at [996, 23] on span "Save" at bounding box center [996, 19] width 21 height 13
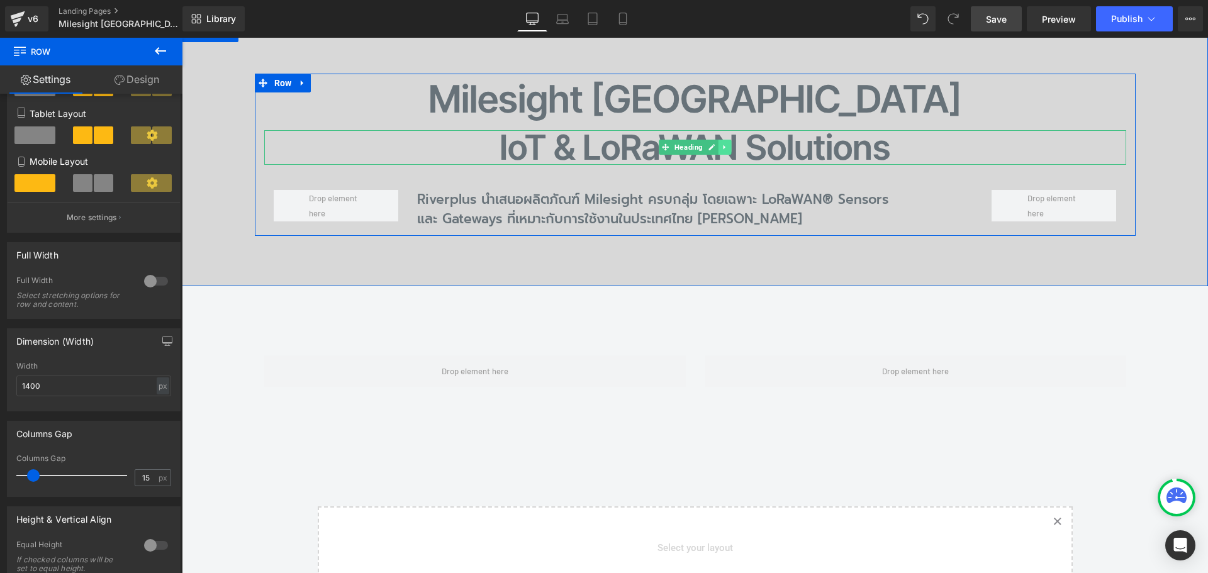
click at [723, 145] on icon at bounding box center [724, 147] width 2 height 4
click at [715, 143] on icon at bounding box center [718, 147] width 7 height 8
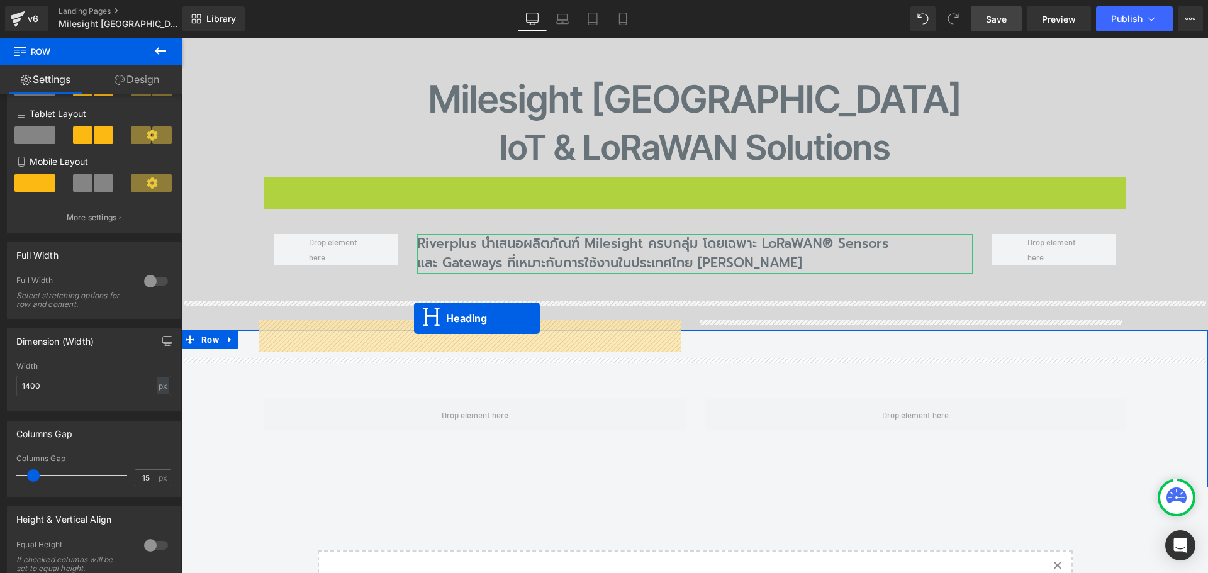
drag, startPoint x: 672, startPoint y: 118, endPoint x: 414, endPoint y: 318, distance: 326.9
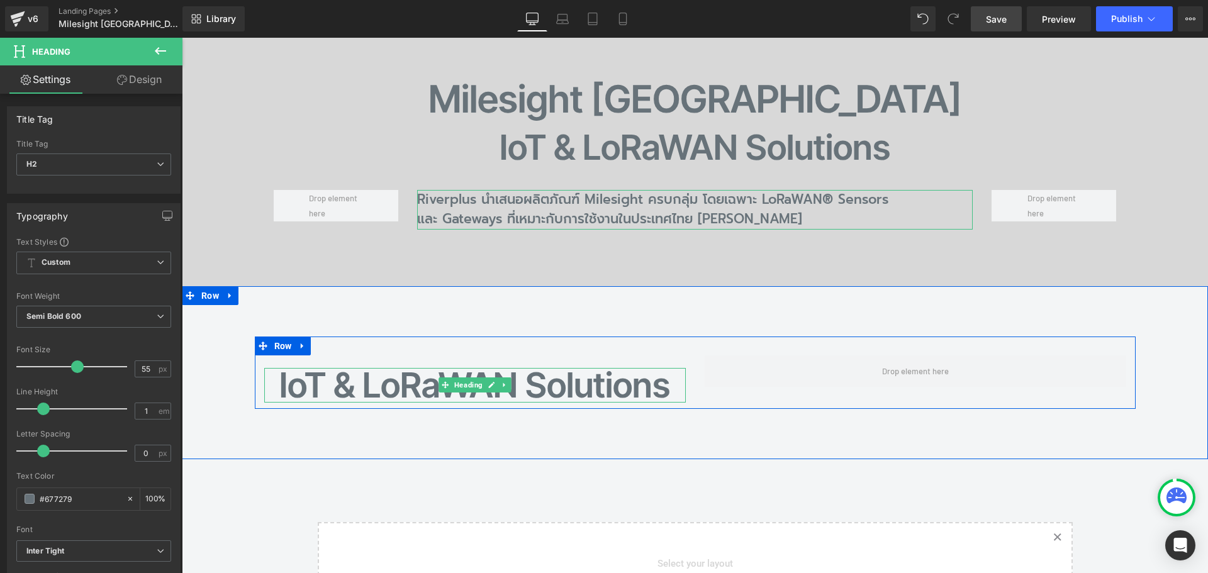
click at [366, 368] on h2 "IoT & LoRaWAN Solutions" at bounding box center [474, 385] width 421 height 35
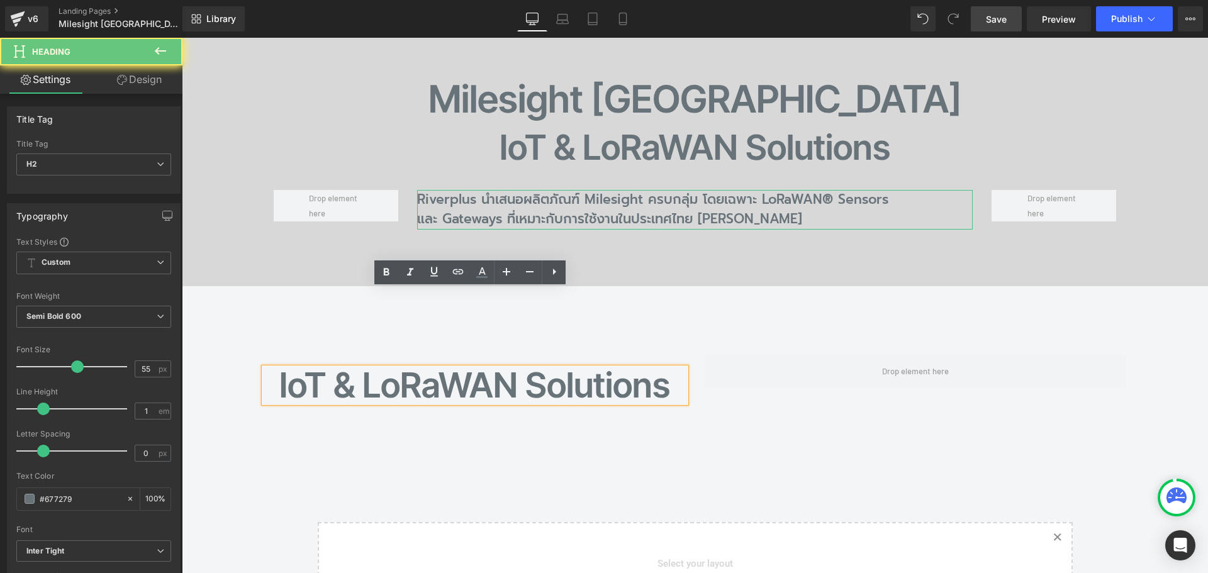
click at [320, 368] on h2 "IoT & LoRaWAN Solutions" at bounding box center [474, 385] width 421 height 35
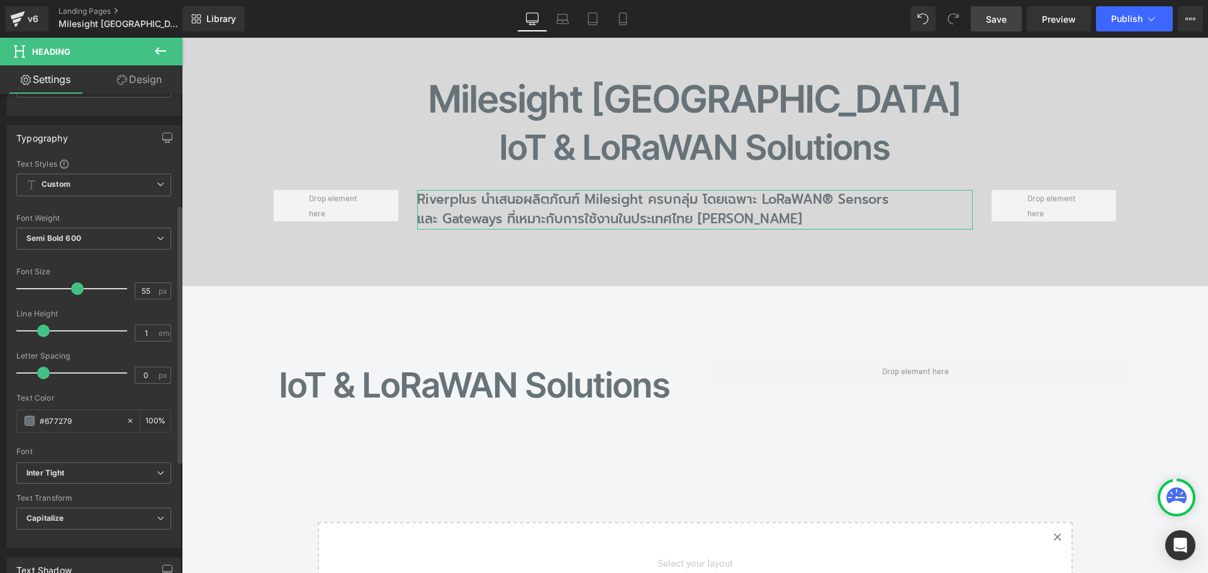
scroll to position [252, 0]
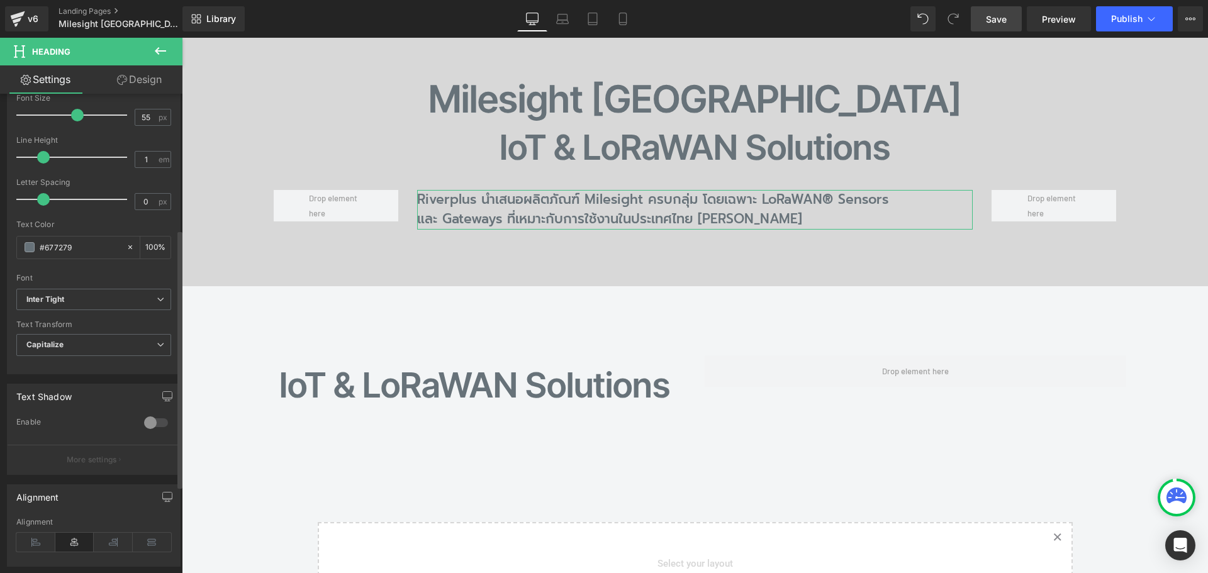
drag, startPoint x: 33, startPoint y: 544, endPoint x: 114, endPoint y: 503, distance: 91.2
click at [35, 544] on icon at bounding box center [35, 542] width 39 height 19
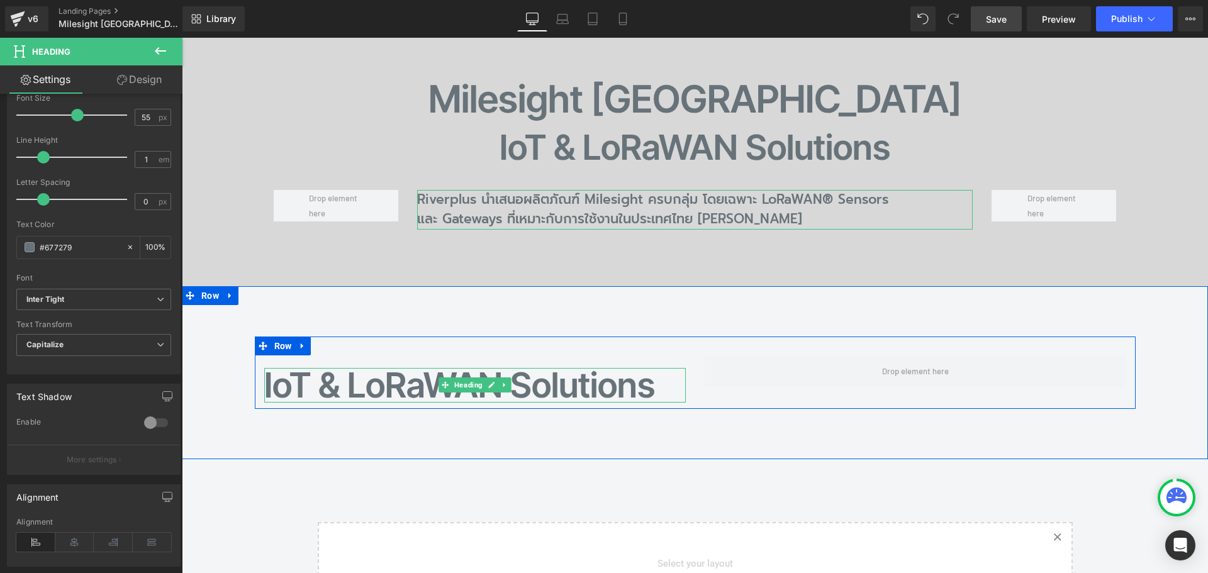
click at [294, 368] on h2 "IoT & LoRaWAN Solutions" at bounding box center [474, 385] width 421 height 35
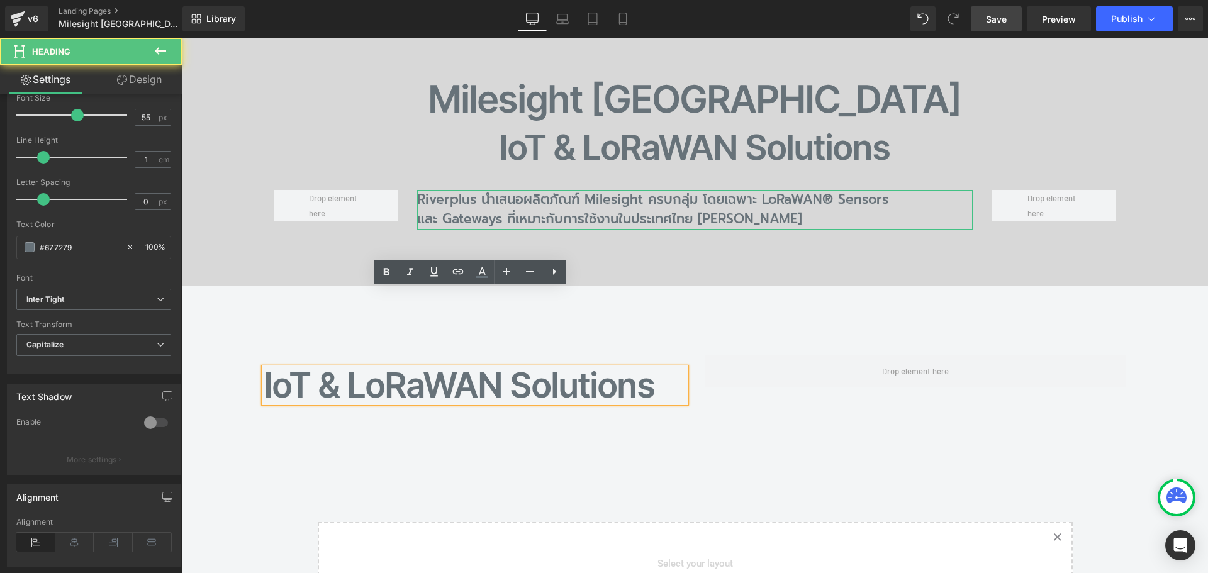
click at [292, 368] on h2 "IoT & LoRaWAN Solutions" at bounding box center [474, 385] width 421 height 35
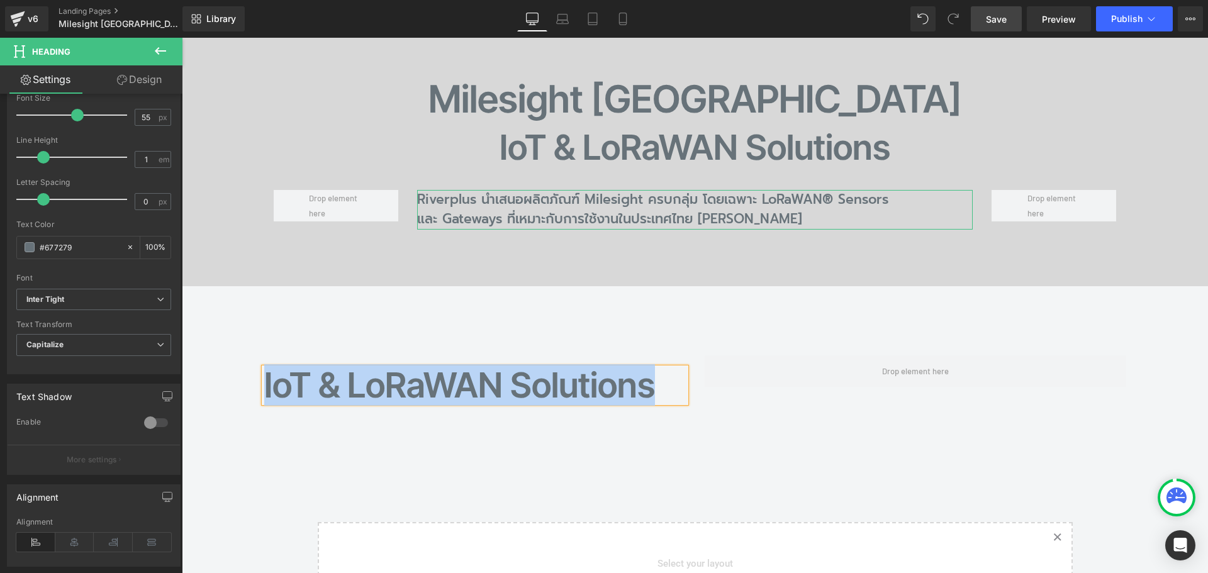
paste div
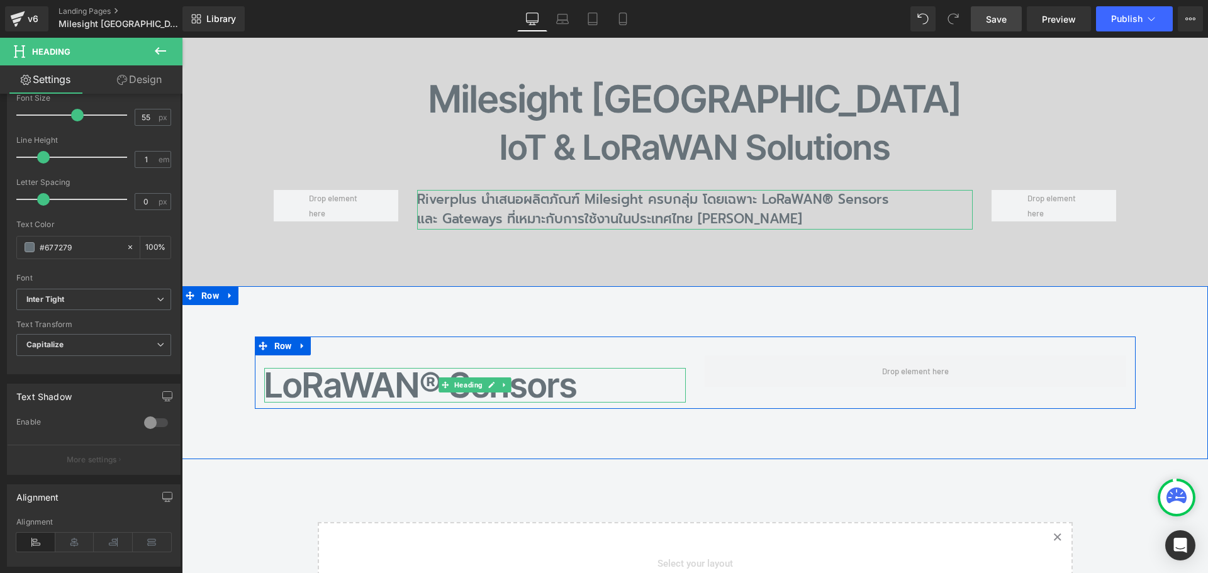
click at [316, 368] on h2 "LoRaWAN® Sensors" at bounding box center [474, 385] width 421 height 35
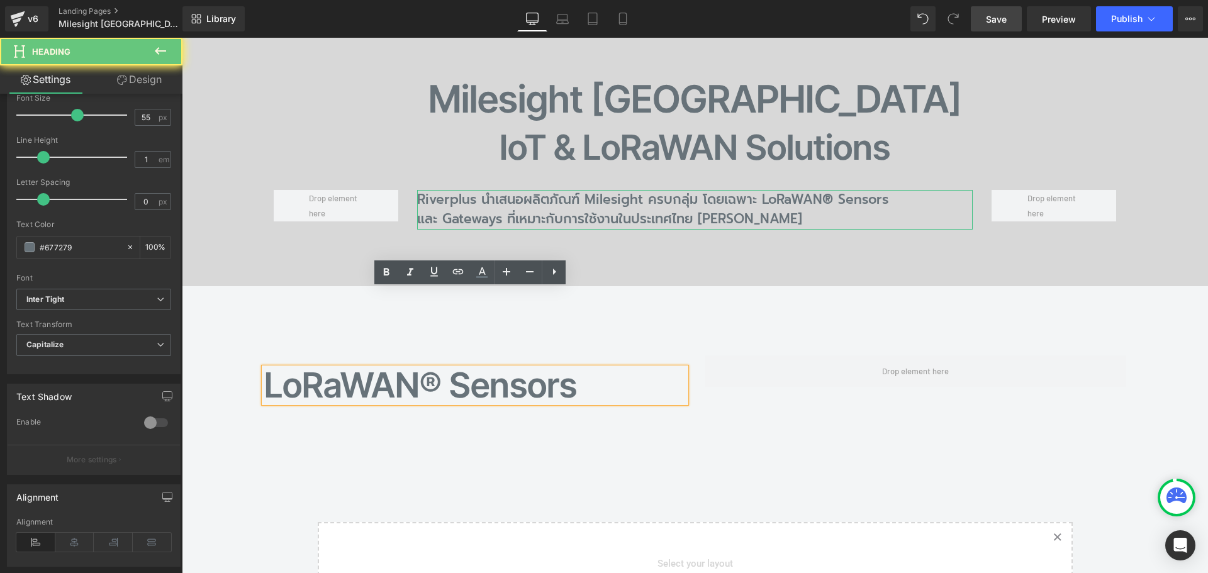
click at [268, 368] on h2 "LoRaWAN® Sensors" at bounding box center [474, 385] width 421 height 35
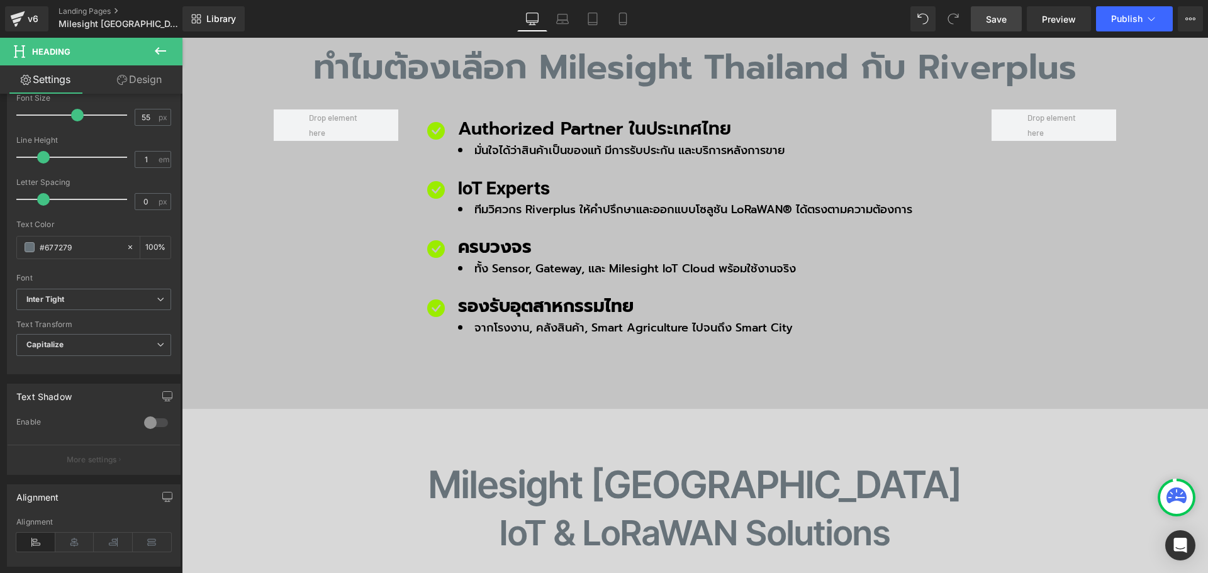
scroll to position [781, 0]
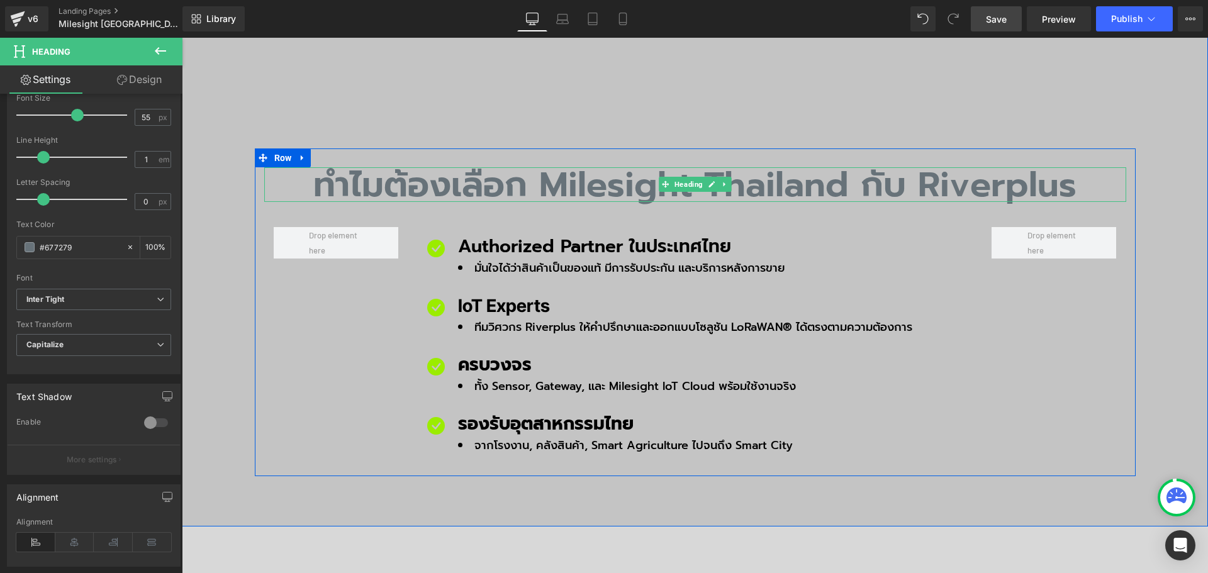
click at [472, 167] on h2 "ทำไมต้องเลือก Milesight Thailand กับ Riverplus" at bounding box center [695, 184] width 862 height 35
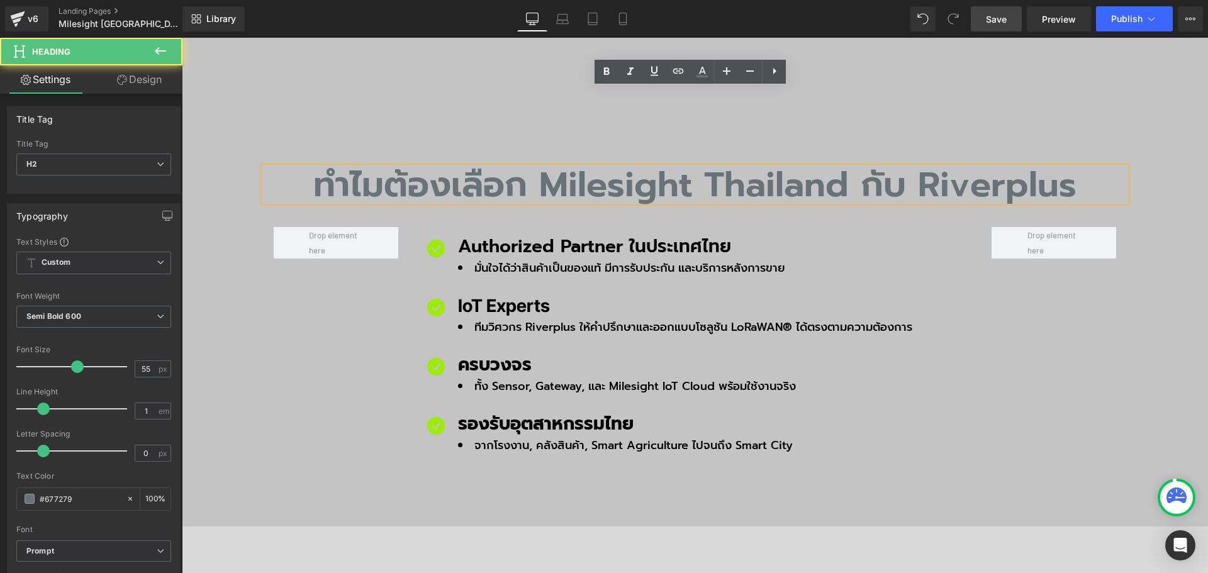
click at [450, 167] on h2 "ทำไมต้องเลือก Milesight Thailand กับ Riverplus" at bounding box center [695, 184] width 862 height 35
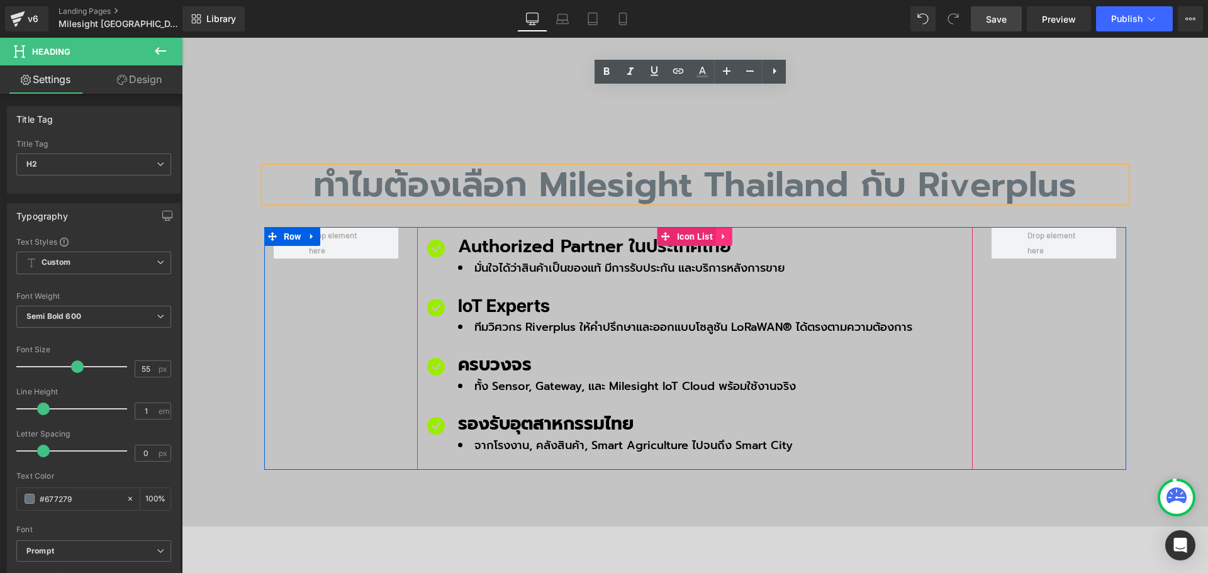
click at [720, 232] on icon at bounding box center [724, 236] width 9 height 9
click at [712, 232] on icon at bounding box center [716, 236] width 9 height 9
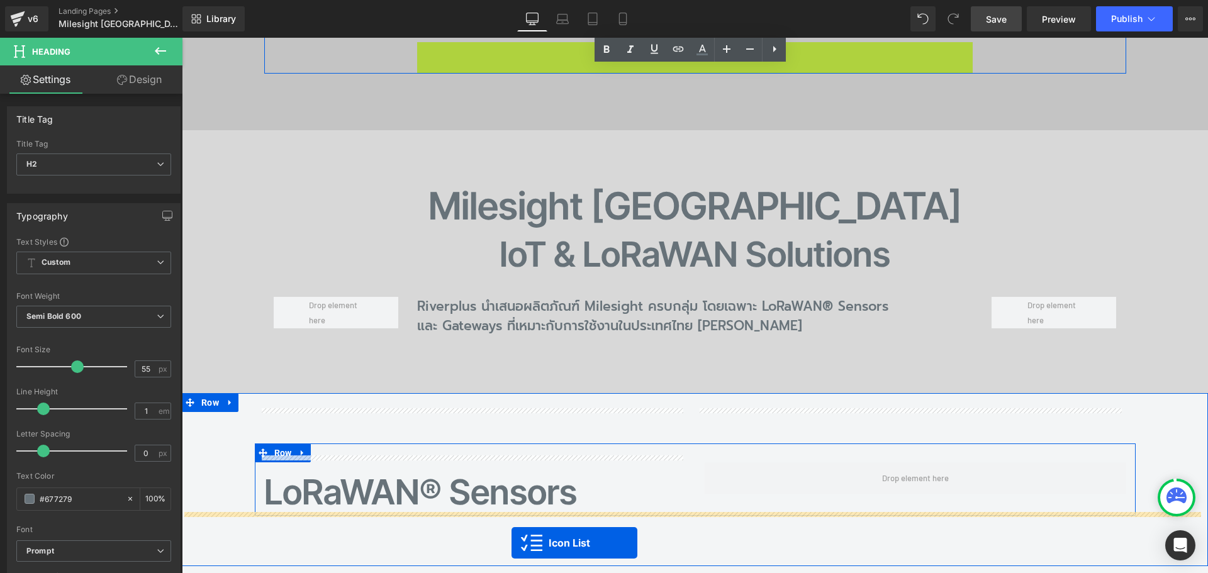
scroll to position [1247, 0]
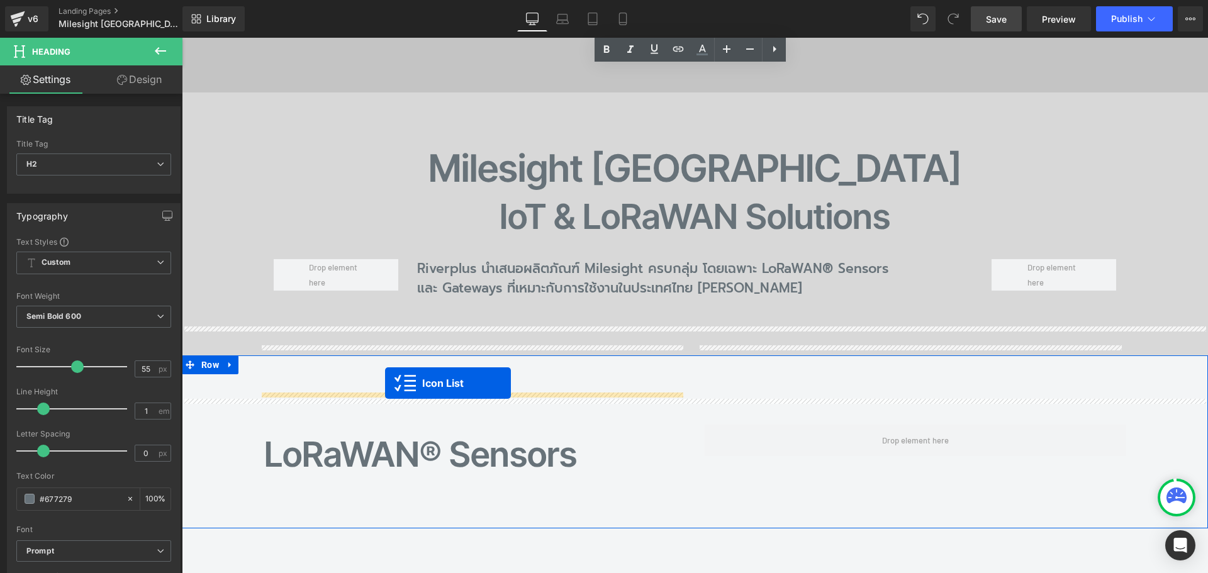
drag, startPoint x: 685, startPoint y: 213, endPoint x: 385, endPoint y: 383, distance: 345.1
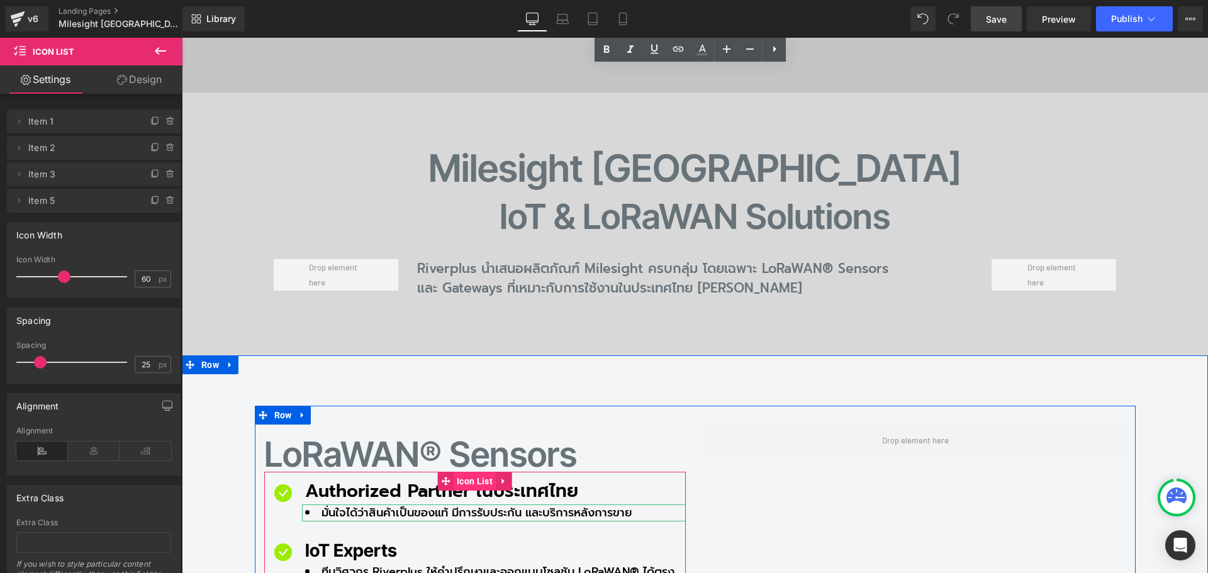
click at [459, 472] on span "Icon List" at bounding box center [475, 481] width 42 height 19
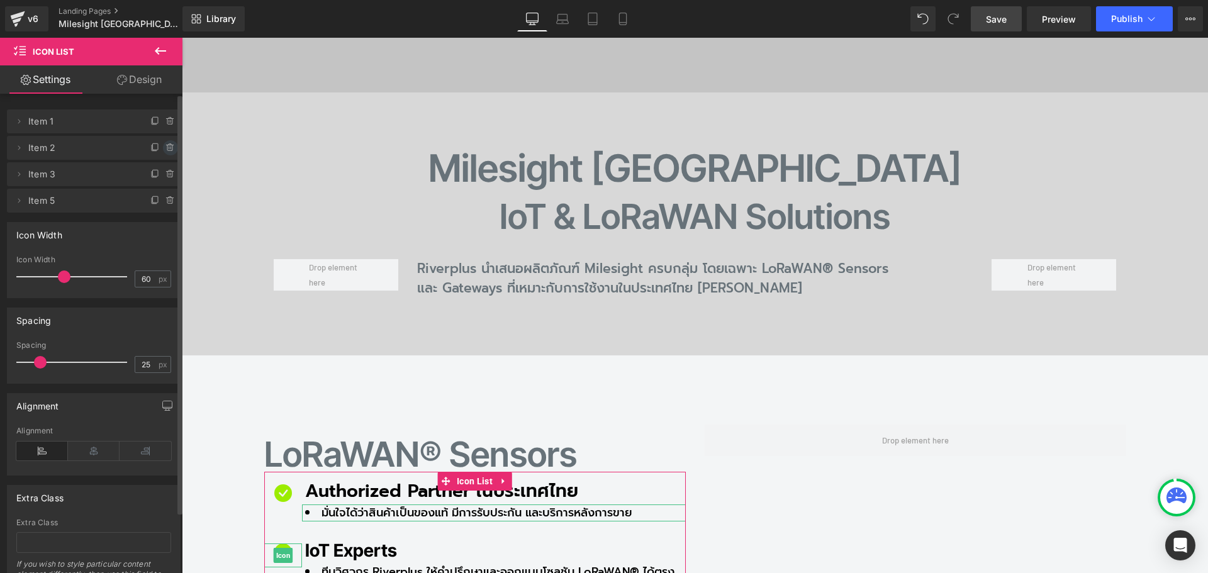
click at [170, 149] on icon at bounding box center [170, 148] width 0 height 3
click at [165, 149] on button "Delete" at bounding box center [160, 148] width 40 height 16
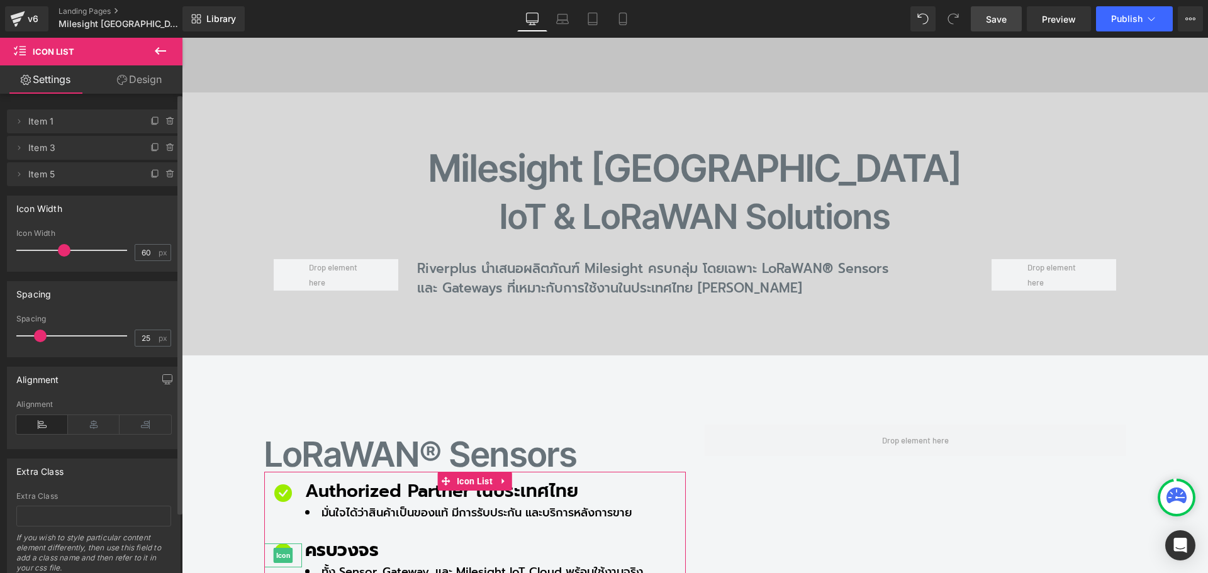
click at [170, 149] on icon at bounding box center [170, 148] width 0 height 3
click at [165, 149] on button "Delete" at bounding box center [157, 148] width 40 height 16
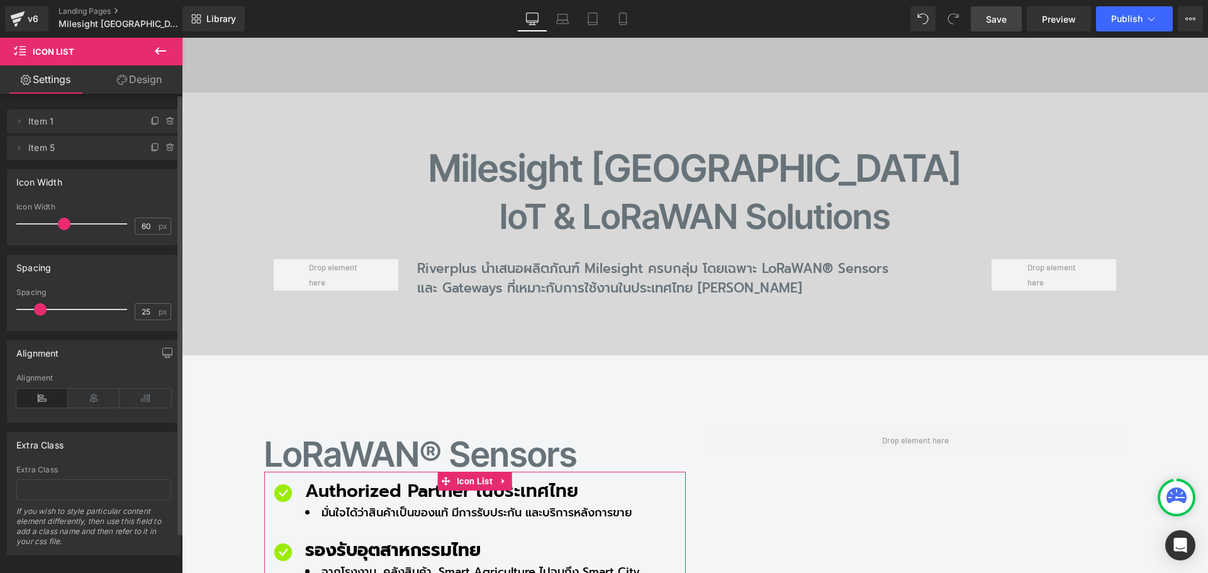
click at [170, 149] on icon at bounding box center [170, 148] width 0 height 3
click at [165, 149] on button "Delete" at bounding box center [160, 148] width 40 height 16
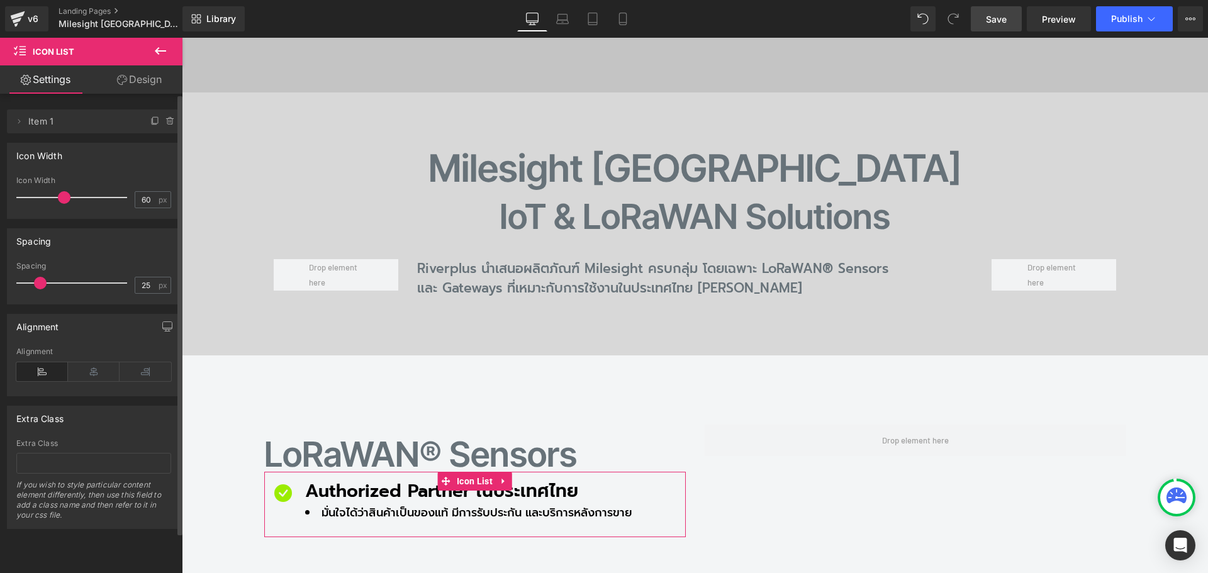
click at [165, 149] on div "Icon Width" at bounding box center [94, 155] width 172 height 24
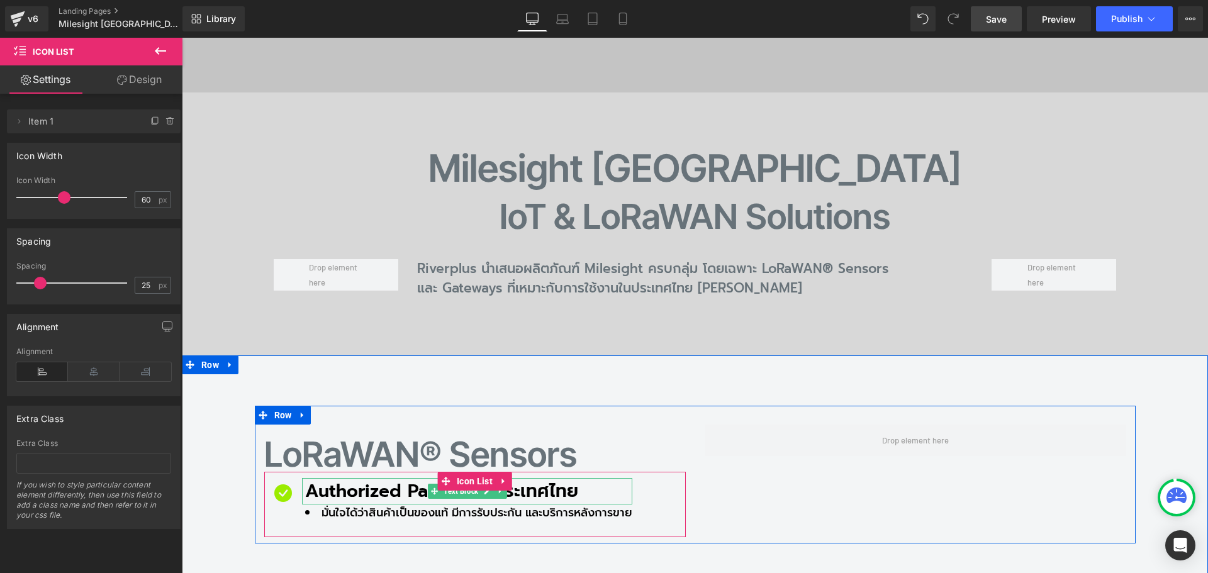
click at [320, 478] on p "Authorized Partner ในประเทศไทย" at bounding box center [468, 491] width 327 height 26
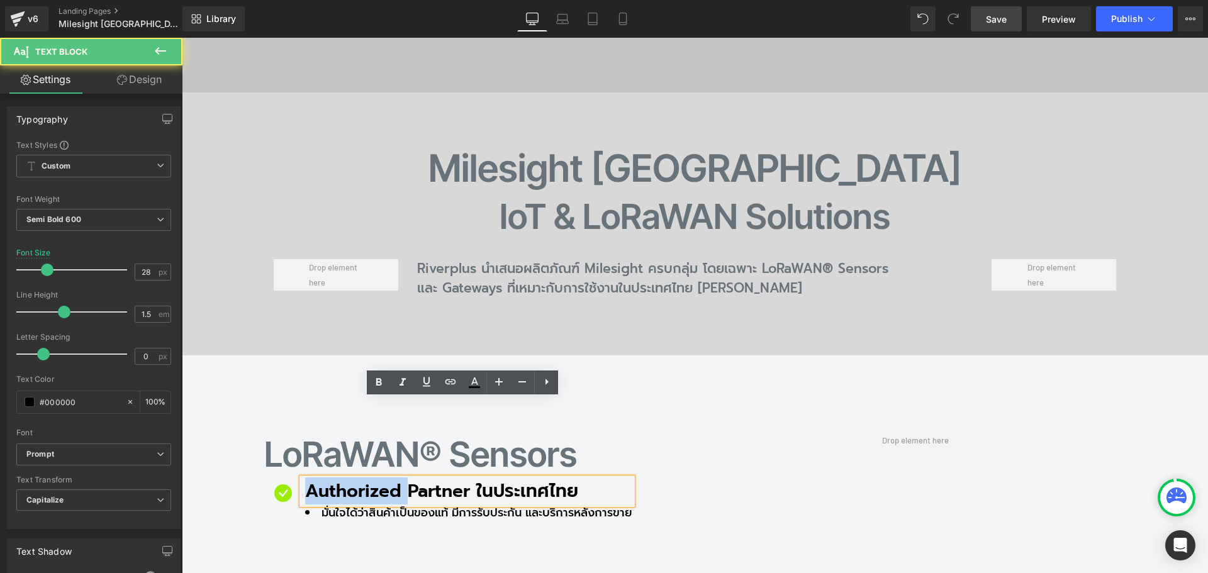
click at [320, 478] on p "Authorized Partner ในประเทศไทย" at bounding box center [468, 491] width 327 height 26
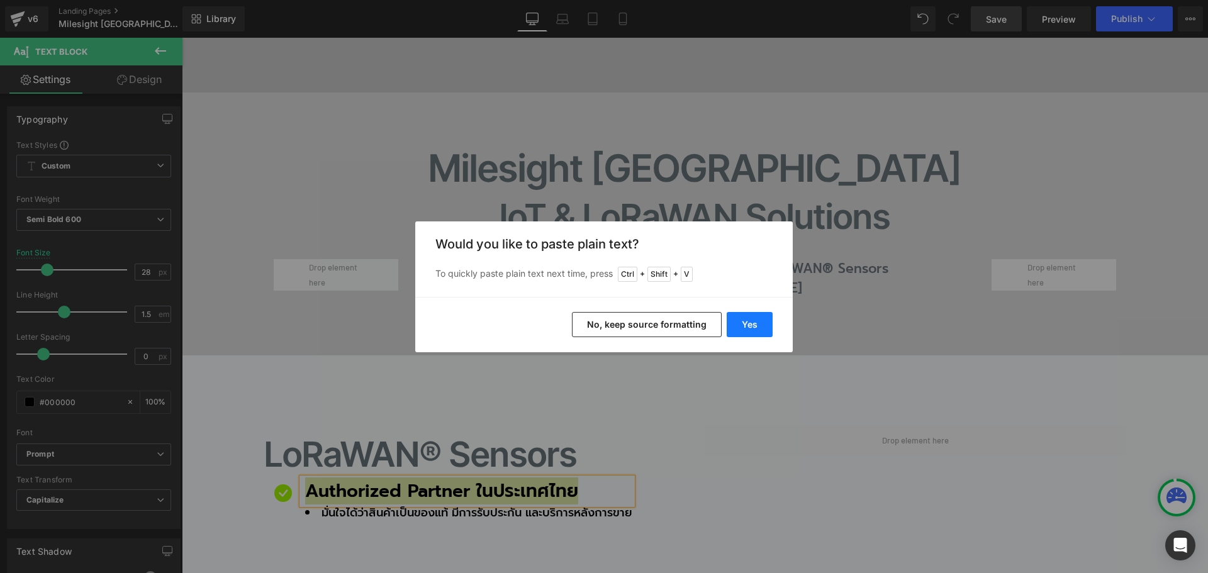
click at [757, 328] on button "Yes" at bounding box center [750, 324] width 46 height 25
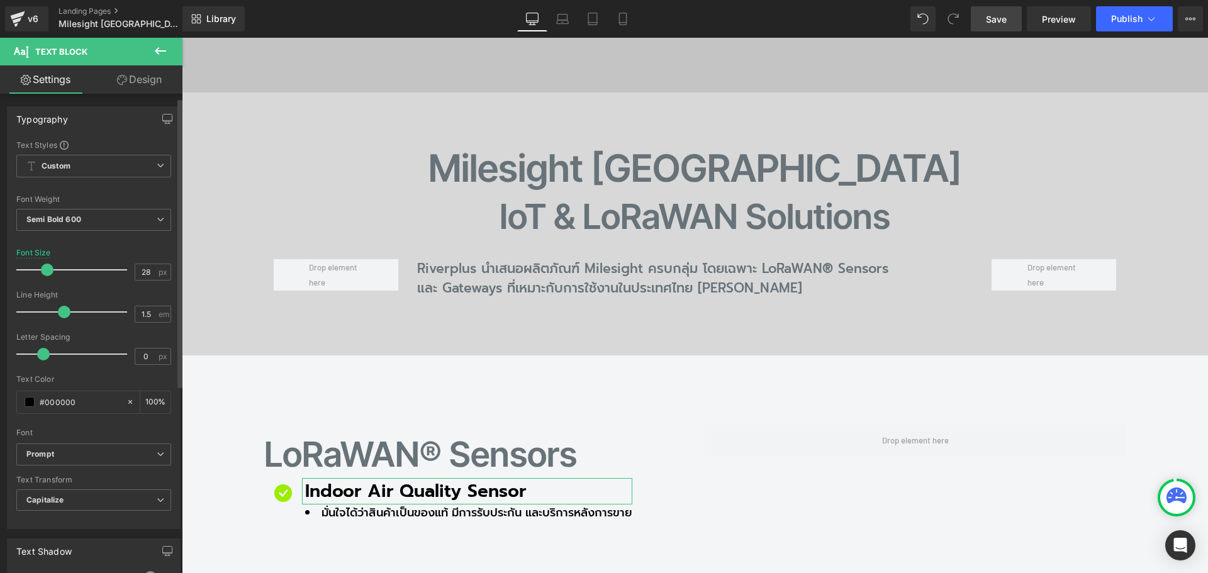
scroll to position [126, 0]
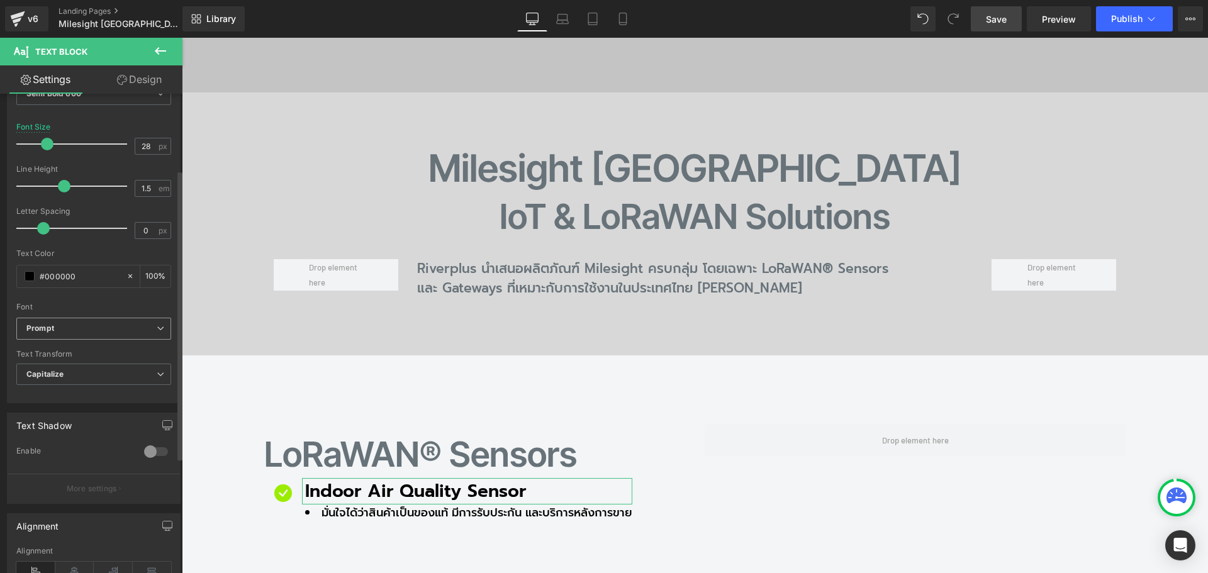
click at [69, 323] on b "Prompt" at bounding box center [91, 328] width 130 height 11
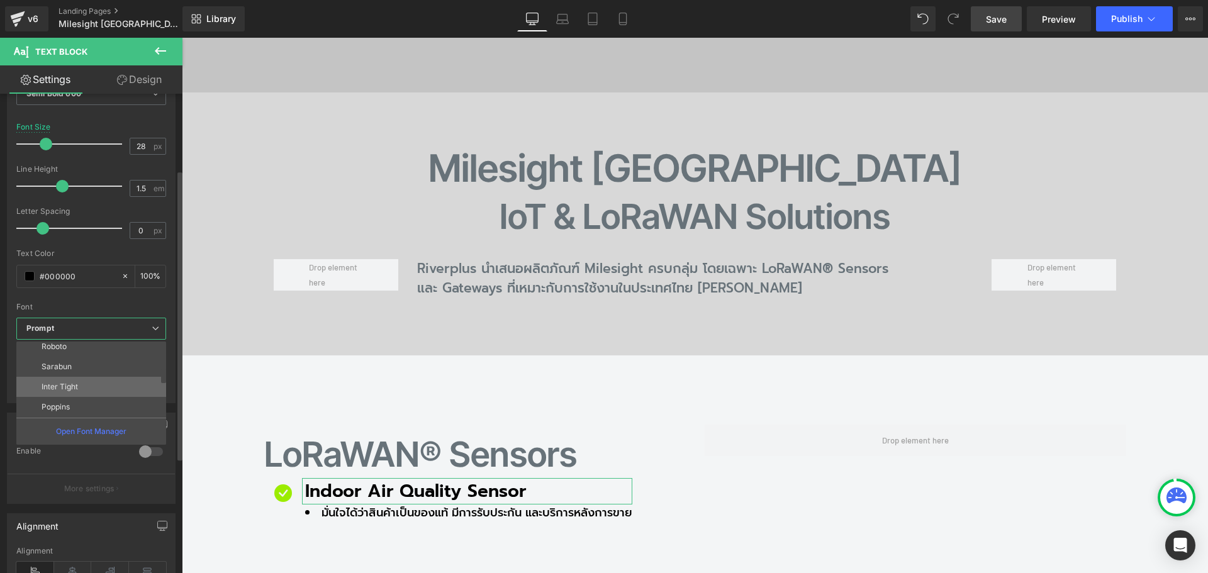
click at [84, 384] on li "Inter Tight" at bounding box center [93, 387] width 155 height 20
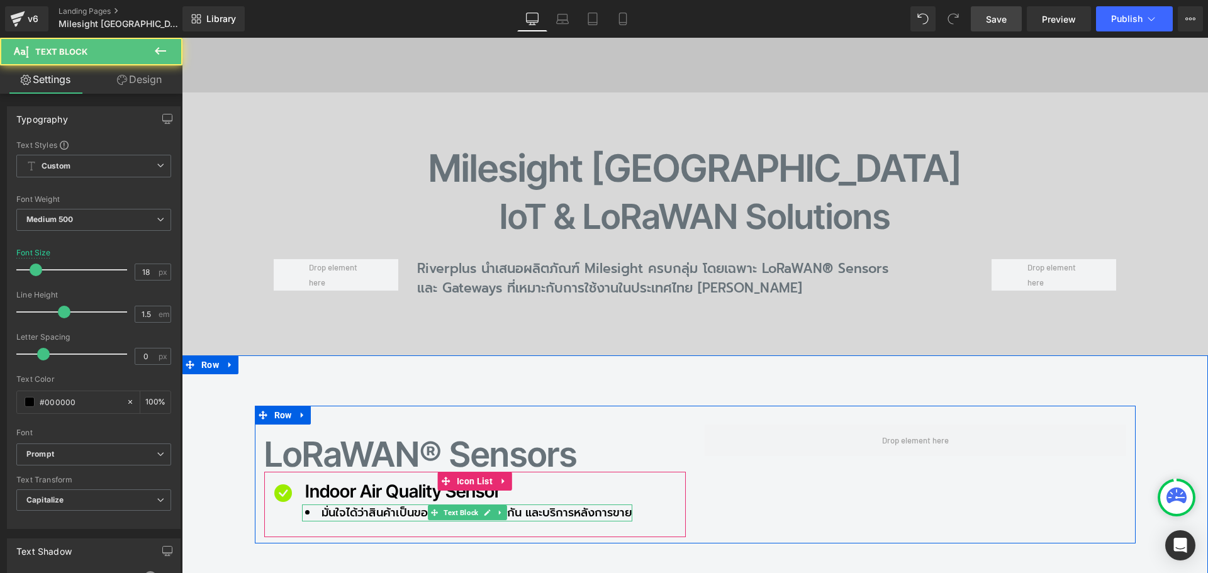
click at [533, 505] on li "มั่นใจได้ว่าสินค้าเป็นของแท้ มีการรับประกัน และบริการหลังการขาย" at bounding box center [468, 513] width 327 height 17
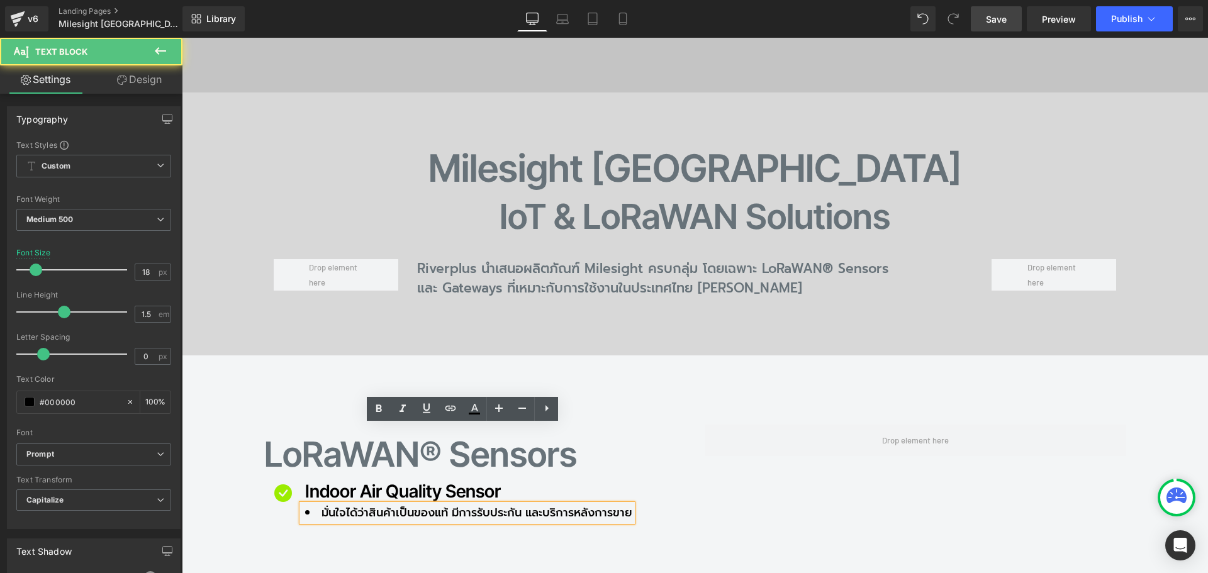
click at [336, 505] on li "มั่นใจได้ว่าสินค้าเป็นของแท้ มีการรับประกัน และบริการหลังการขาย" at bounding box center [468, 513] width 327 height 17
click at [315, 478] on p "Indoor Air Quality Sensor" at bounding box center [468, 491] width 327 height 26
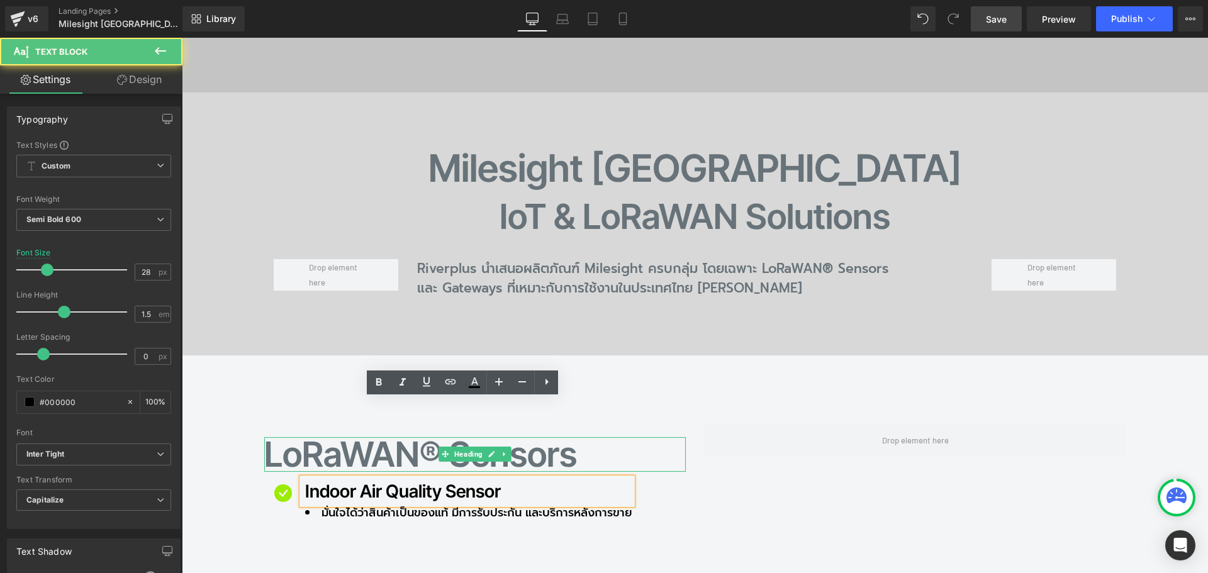
click at [303, 437] on h2 "LoRaWAN® Sensors" at bounding box center [474, 454] width 421 height 35
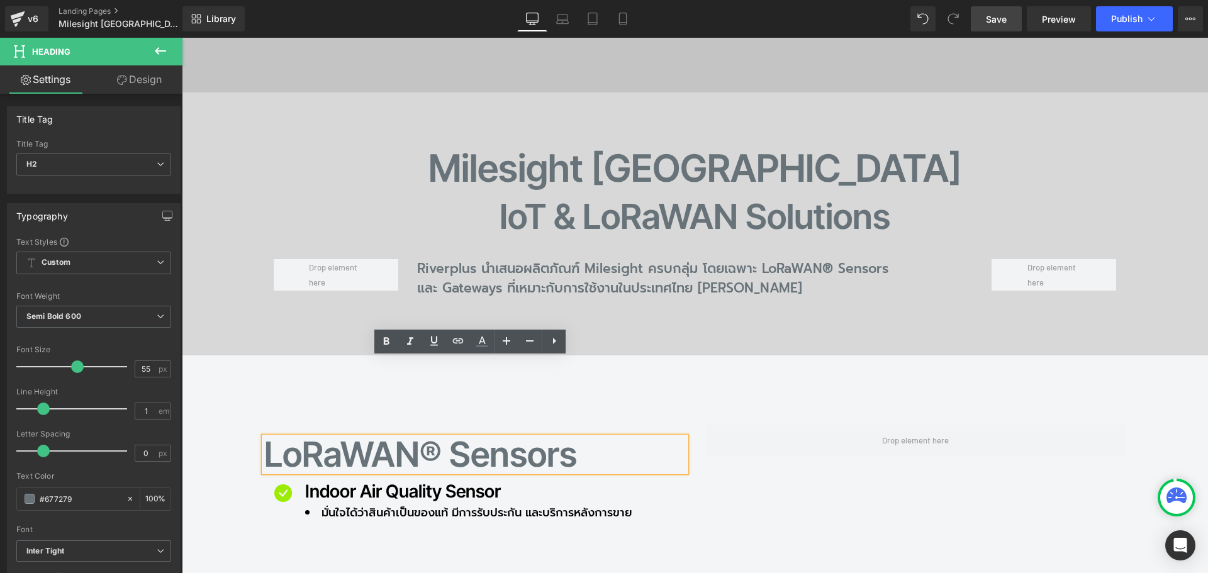
click at [294, 437] on h2 "LoRaWAN® Sensors" at bounding box center [474, 454] width 421 height 35
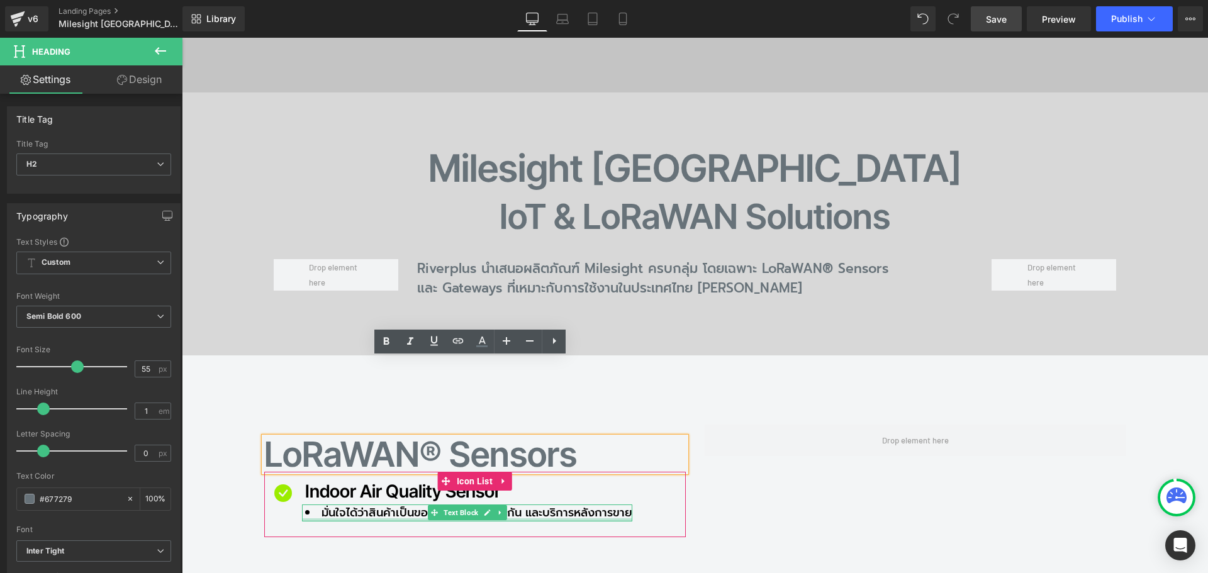
click at [339, 505] on div "มั่นใจได้ว่าสินค้าเป็นของแท้ มีการรับประกัน และบริการหลังการขาย Text Block" at bounding box center [467, 513] width 330 height 17
click at [337, 505] on li "มั่นใจได้ว่าสินค้าเป็นของแท้ มีการรับประกัน และบริการหลังการขาย" at bounding box center [468, 513] width 327 height 17
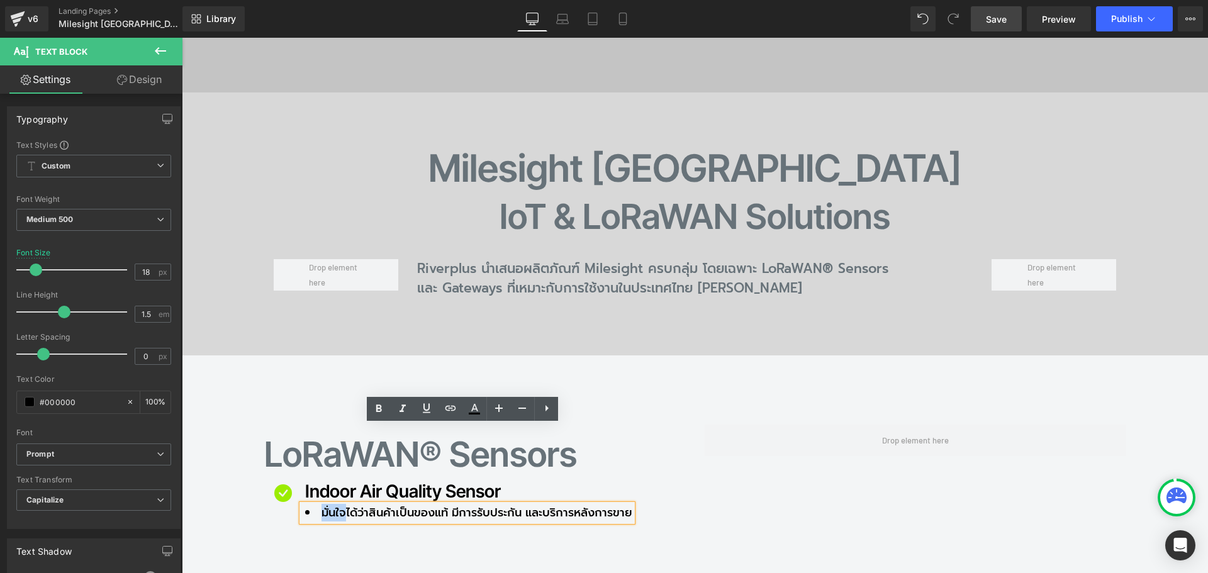
click at [328, 505] on li "มั่นใจได้ว่าสินค้าเป็นของแท้ มีการรับประกัน และบริการหลังการขาย" at bounding box center [468, 513] width 327 height 17
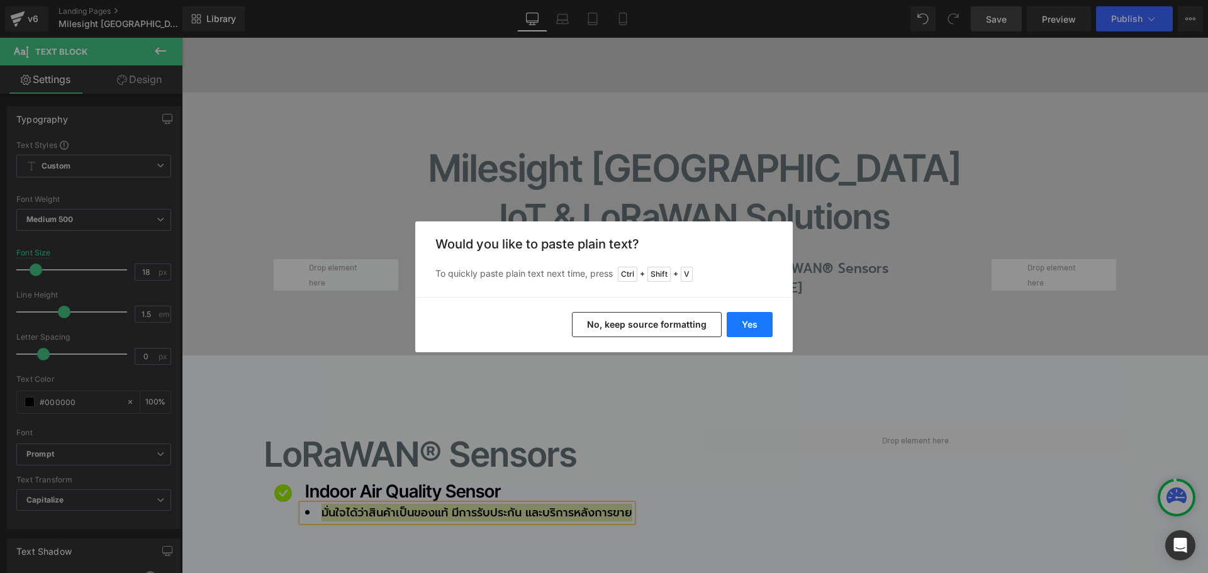
click at [746, 322] on button "Yes" at bounding box center [750, 324] width 46 height 25
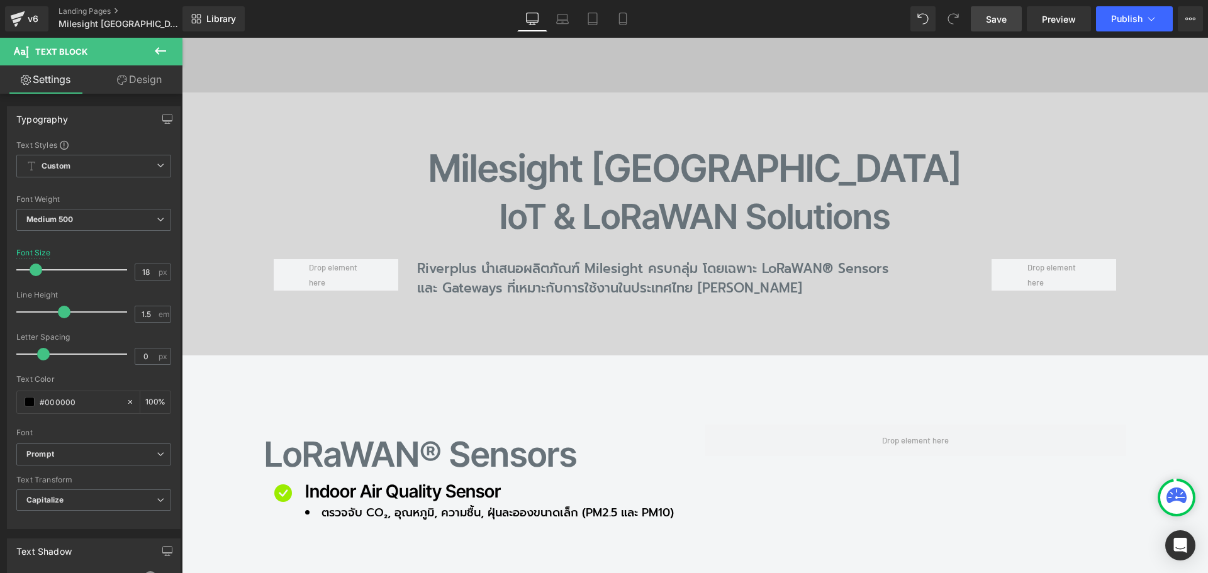
click at [1002, 19] on span "Save" at bounding box center [996, 19] width 21 height 13
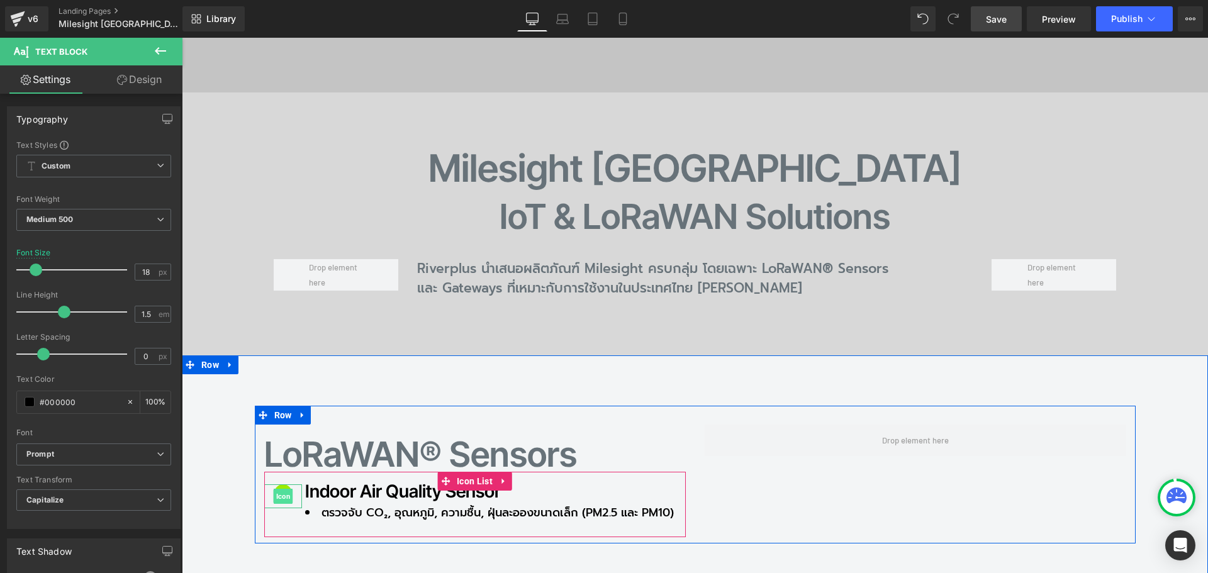
click at [279, 489] on span "Icon" at bounding box center [283, 496] width 20 height 15
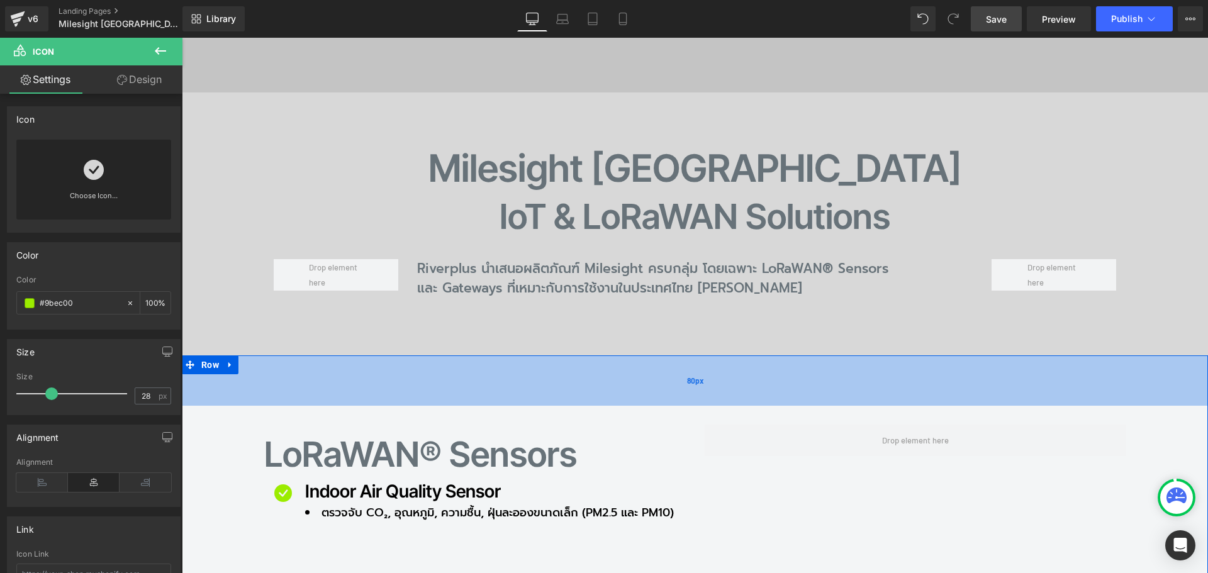
click at [593, 355] on div "80px" at bounding box center [695, 380] width 1026 height 50
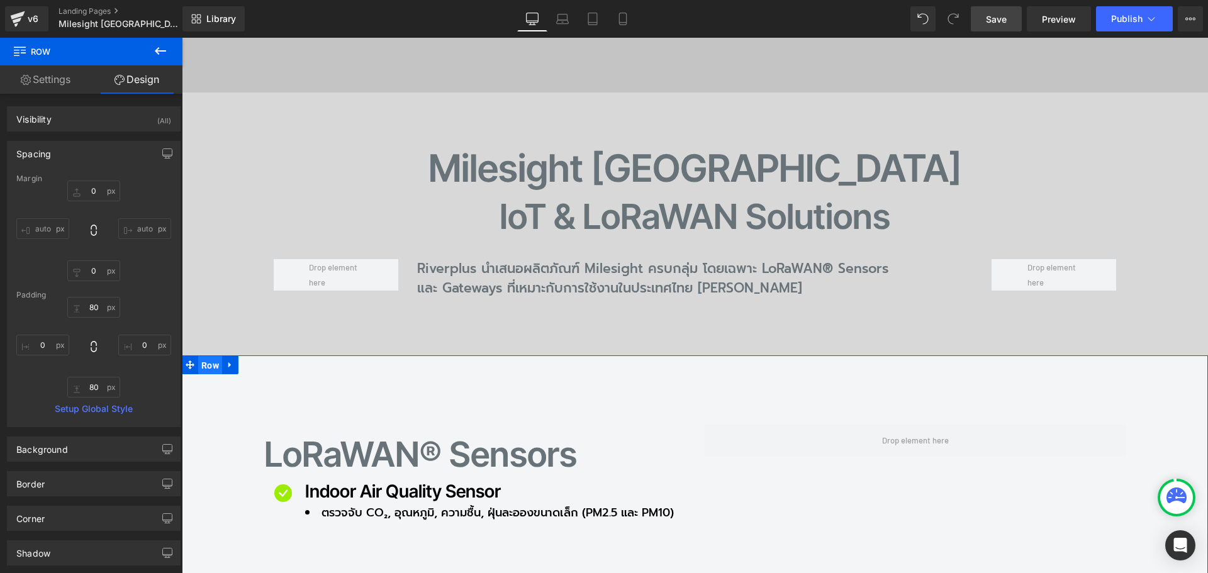
click at [206, 356] on span "Row" at bounding box center [210, 365] width 24 height 19
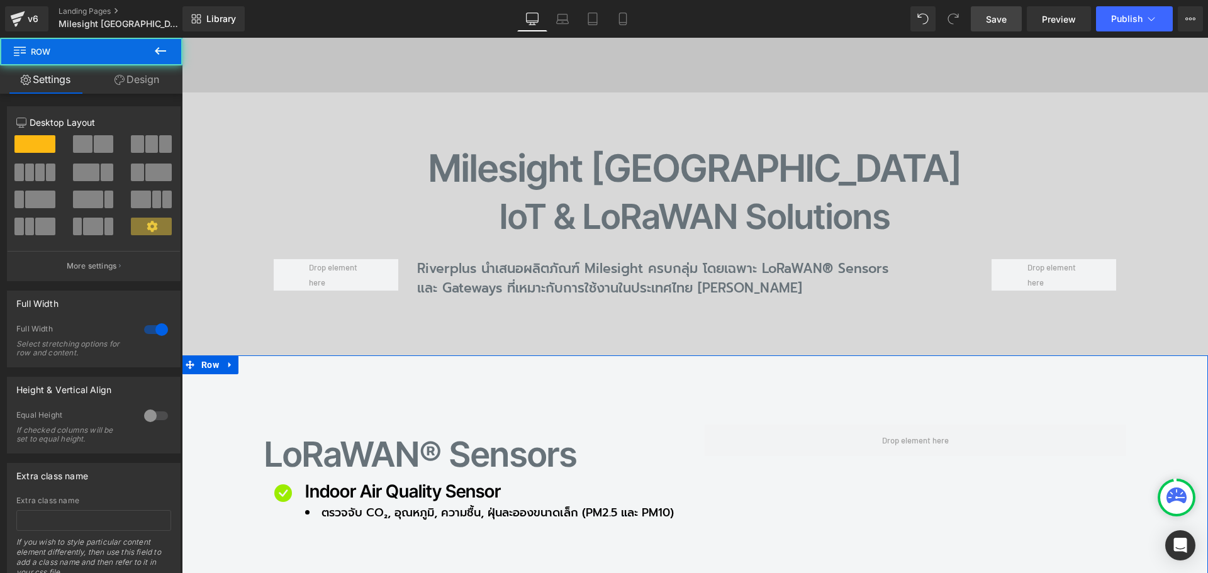
click at [141, 87] on link "Design" at bounding box center [136, 79] width 91 height 28
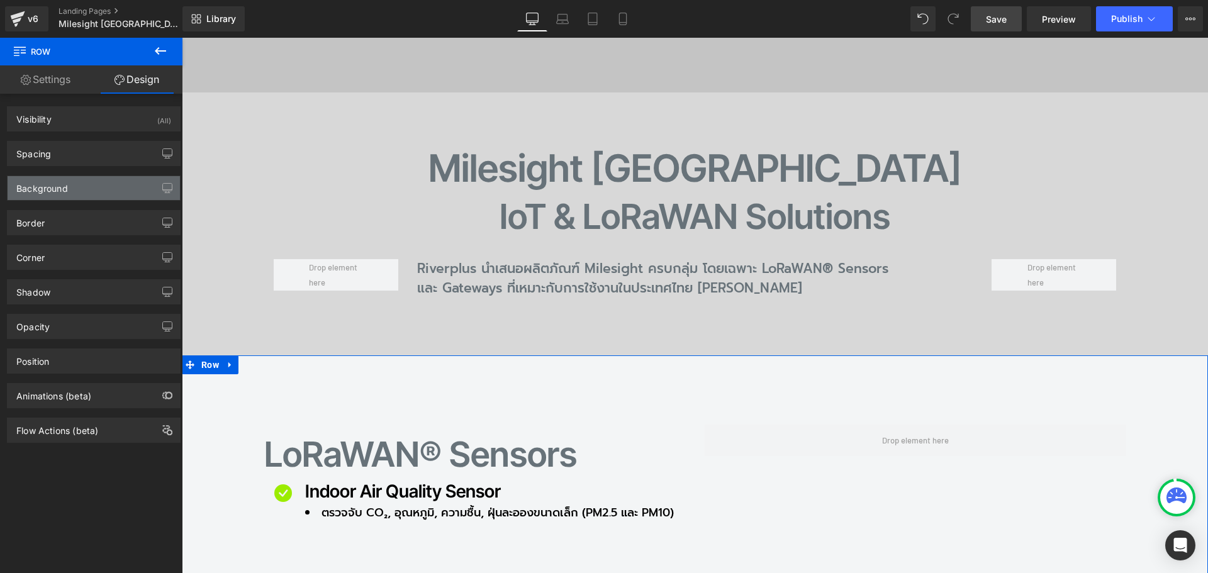
click at [62, 179] on div "Background" at bounding box center [42, 185] width 52 height 18
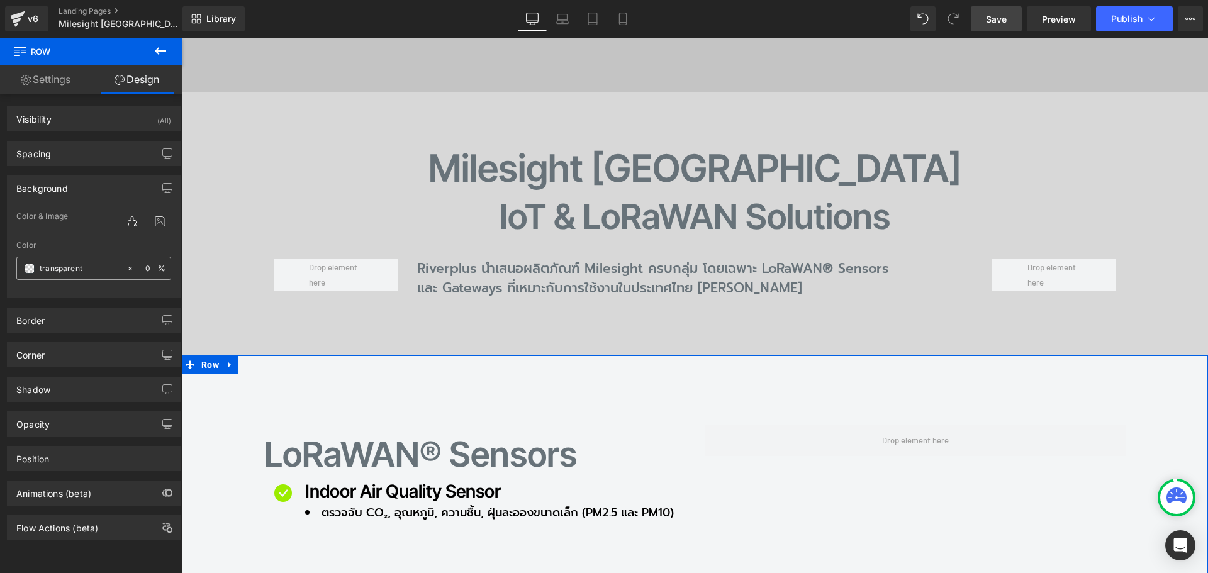
click at [30, 271] on span at bounding box center [30, 269] width 10 height 10
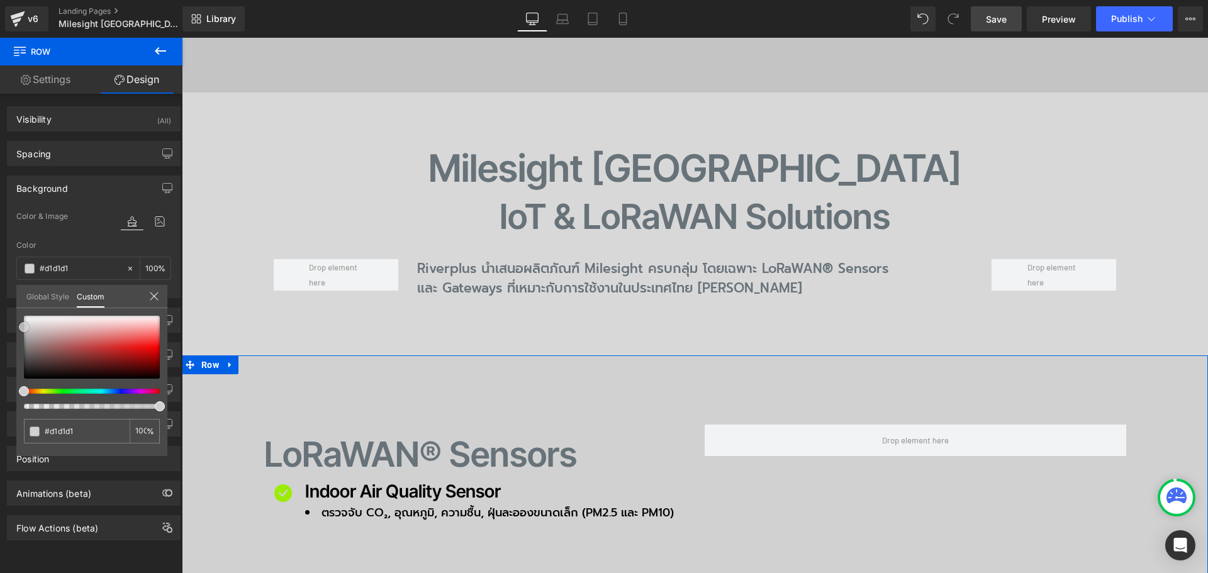
drag, startPoint x: 26, startPoint y: 337, endPoint x: 19, endPoint y: 327, distance: 12.1
click at [24, 327] on div at bounding box center [92, 347] width 136 height 63
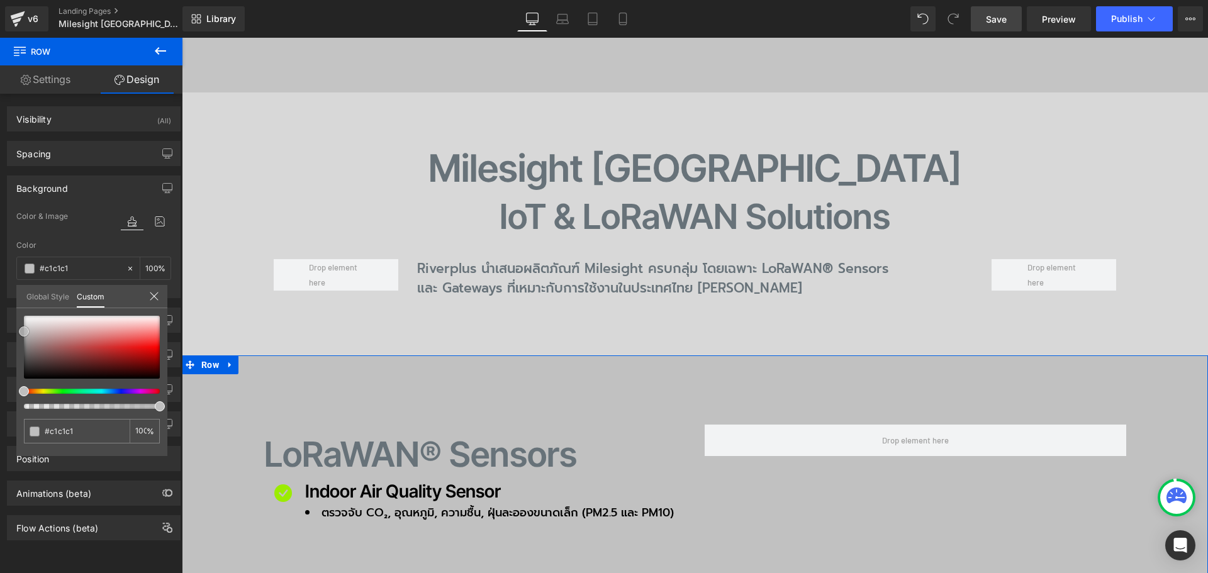
drag, startPoint x: 28, startPoint y: 325, endPoint x: 23, endPoint y: 330, distance: 6.7
click at [23, 330] on span at bounding box center [24, 331] width 10 height 10
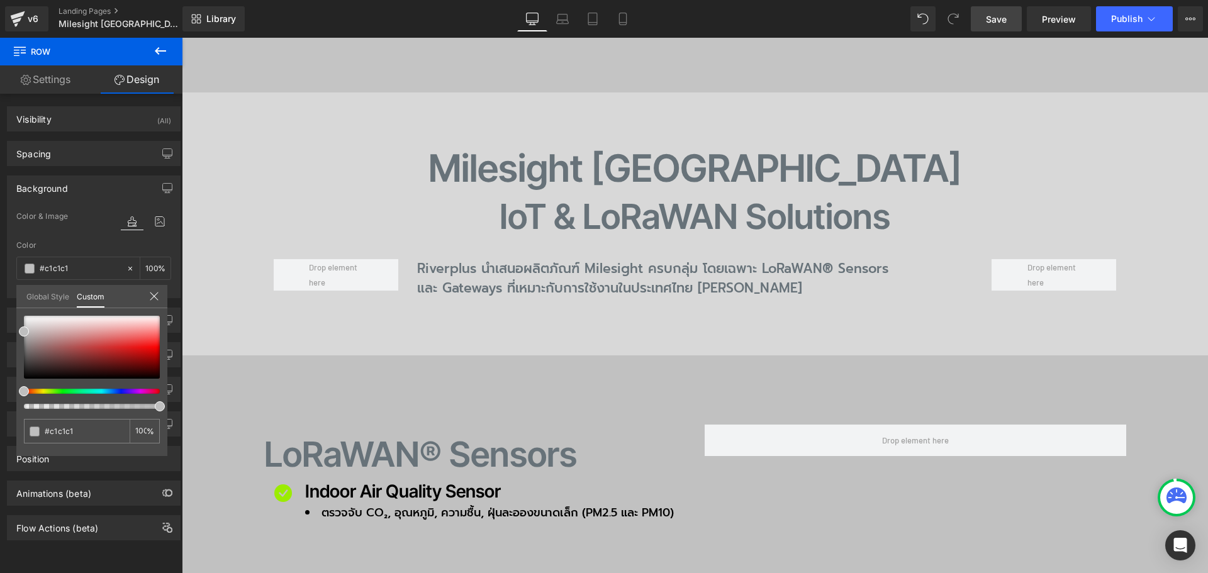
click at [1004, 20] on span "Save" at bounding box center [996, 19] width 21 height 13
click at [280, 413] on body "Skip to content Close Newsletter ต้องการรับอีเมลจาก River Plus Co., Ltd. พร้อมข…" at bounding box center [695, 451] width 1026 height 3258
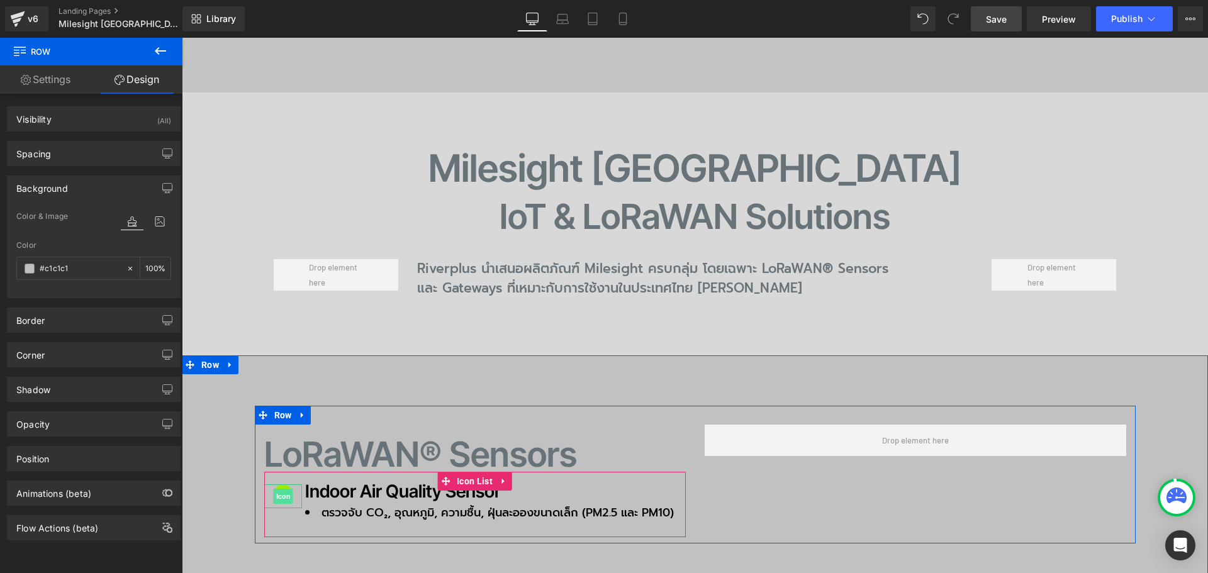
click at [277, 489] on span "Icon" at bounding box center [283, 496] width 20 height 15
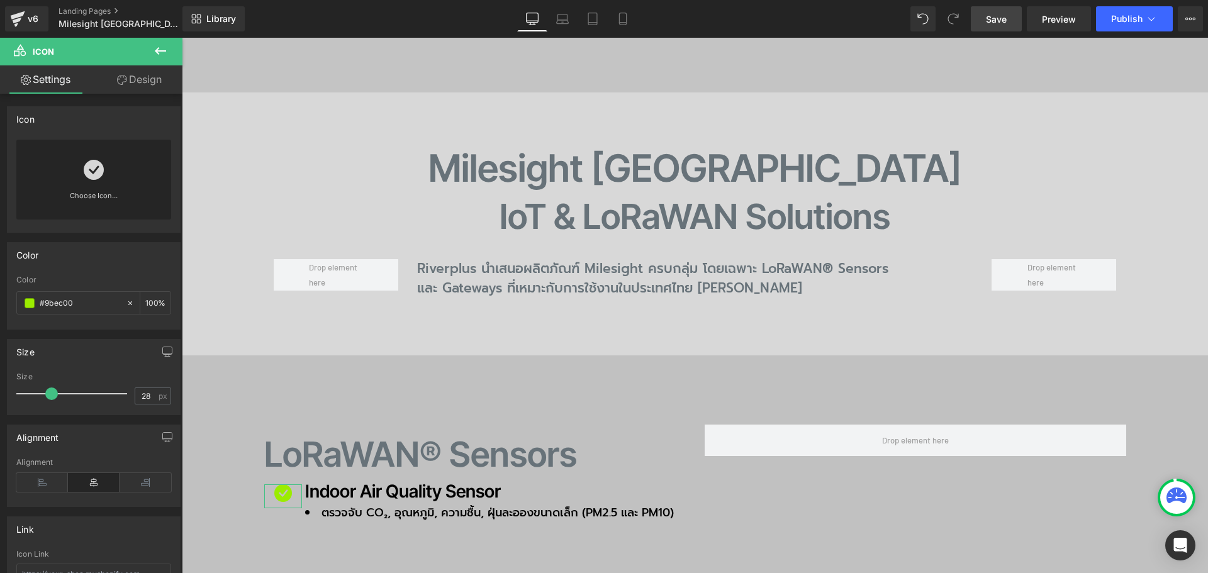
click at [89, 175] on icon at bounding box center [94, 170] width 20 height 20
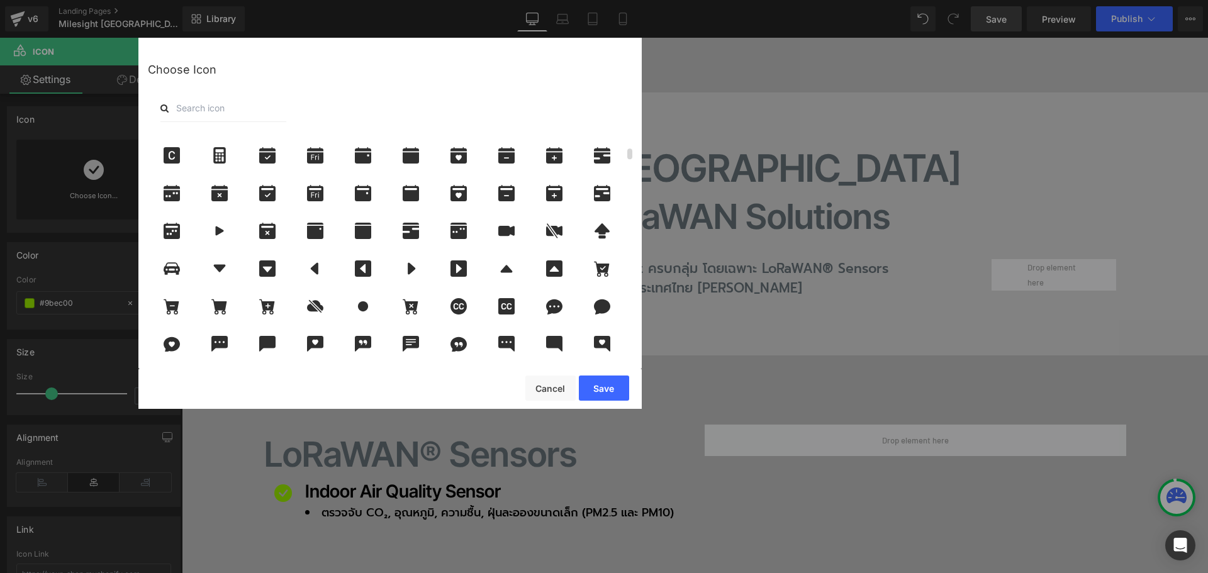
scroll to position [315, 0]
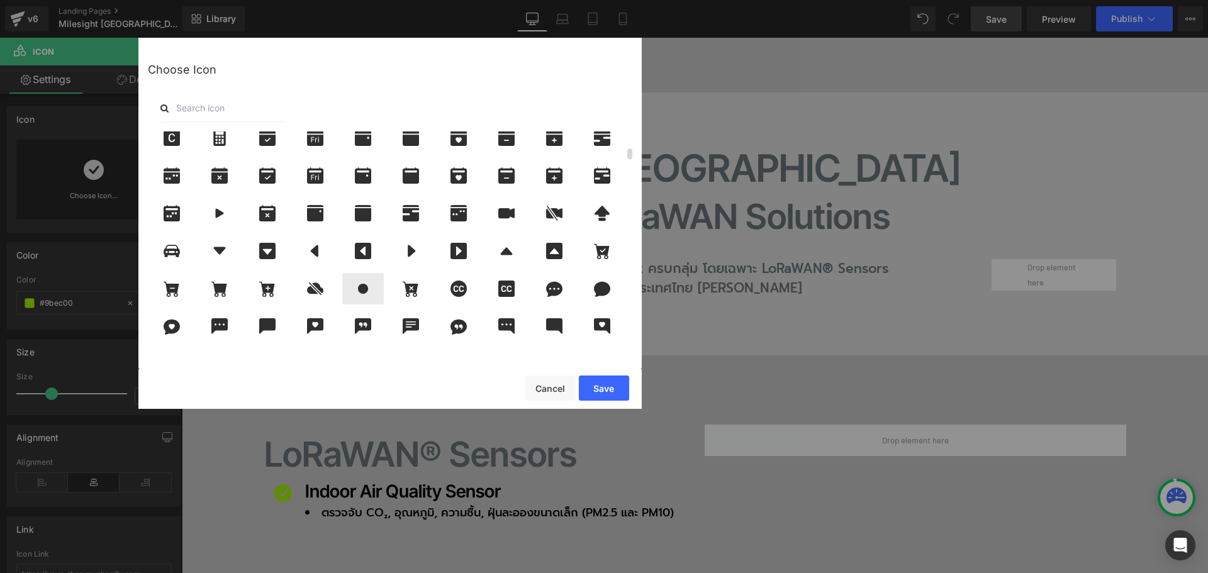
click at [364, 285] on icon at bounding box center [363, 289] width 10 height 10
click at [617, 391] on button "Save" at bounding box center [604, 388] width 50 height 25
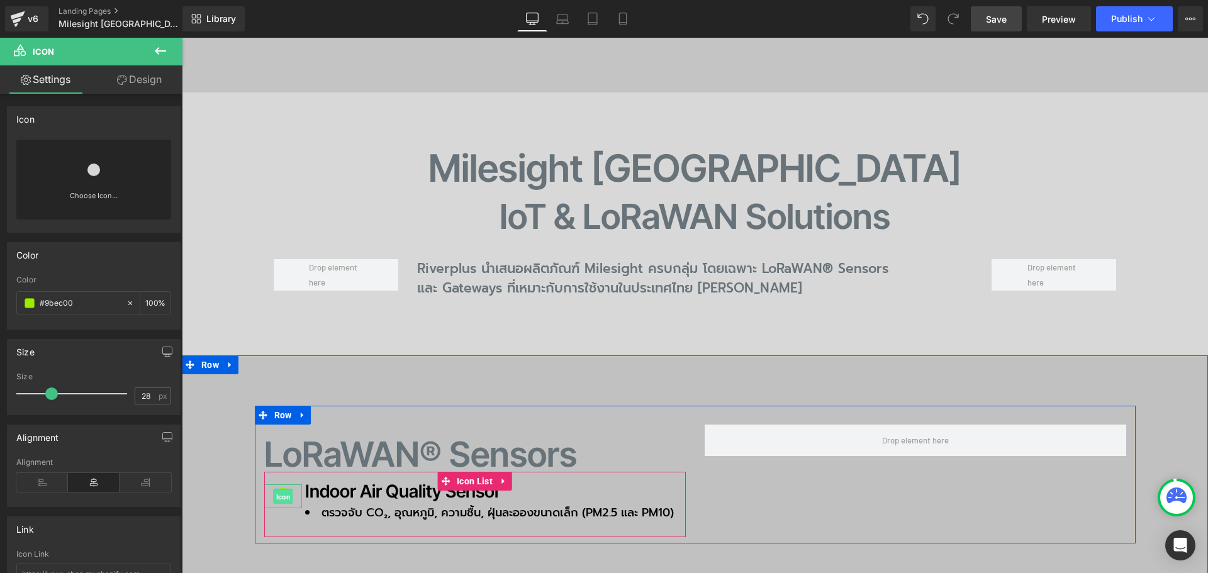
click at [274, 489] on span "Icon" at bounding box center [283, 496] width 20 height 15
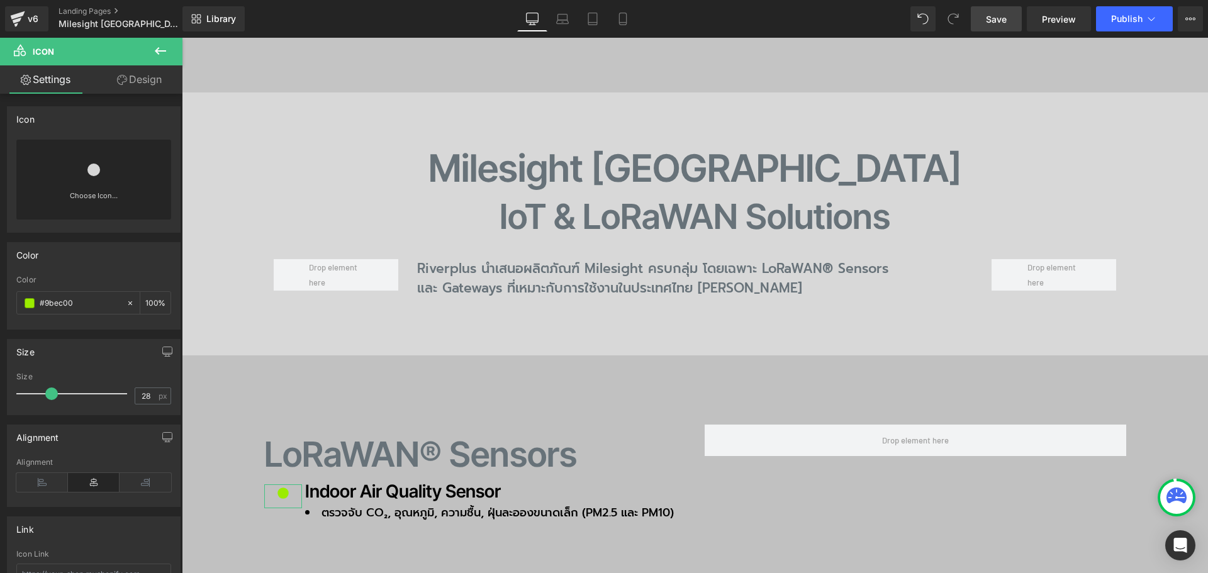
click at [130, 77] on link "Design" at bounding box center [139, 79] width 91 height 28
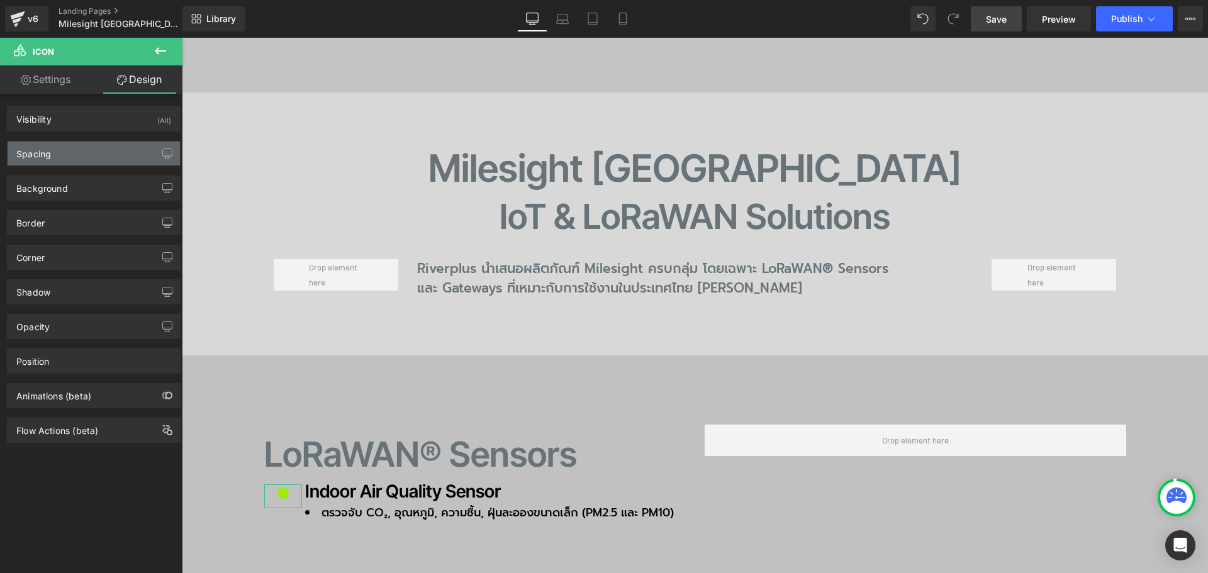
click at [73, 154] on div "Spacing" at bounding box center [94, 154] width 172 height 24
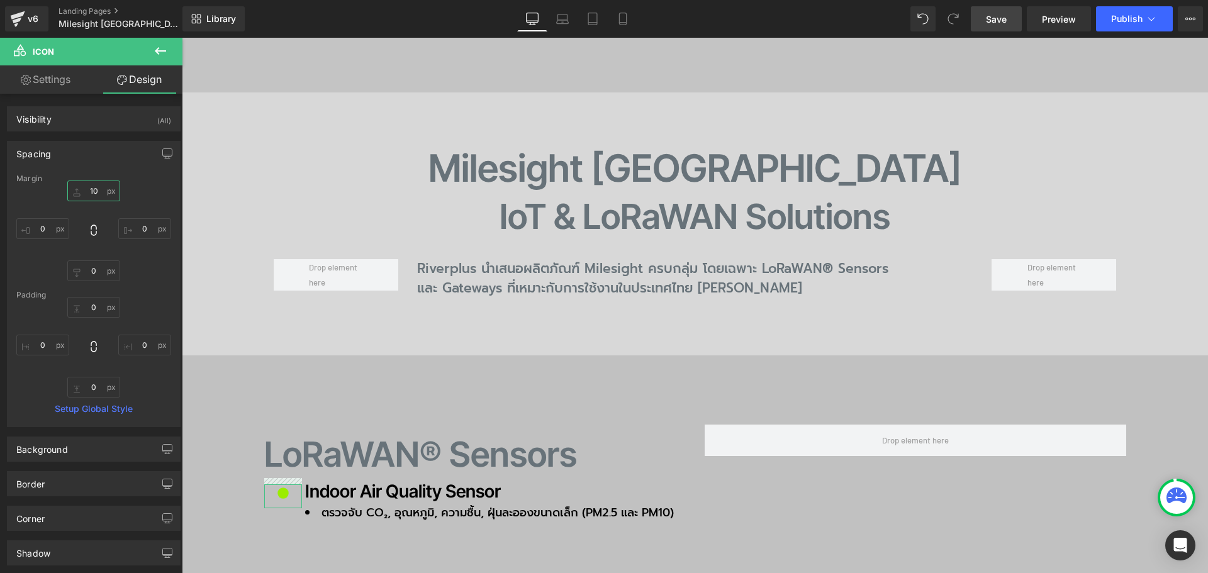
click at [98, 189] on input "10" at bounding box center [93, 191] width 53 height 21
type input "5"
type input "8"
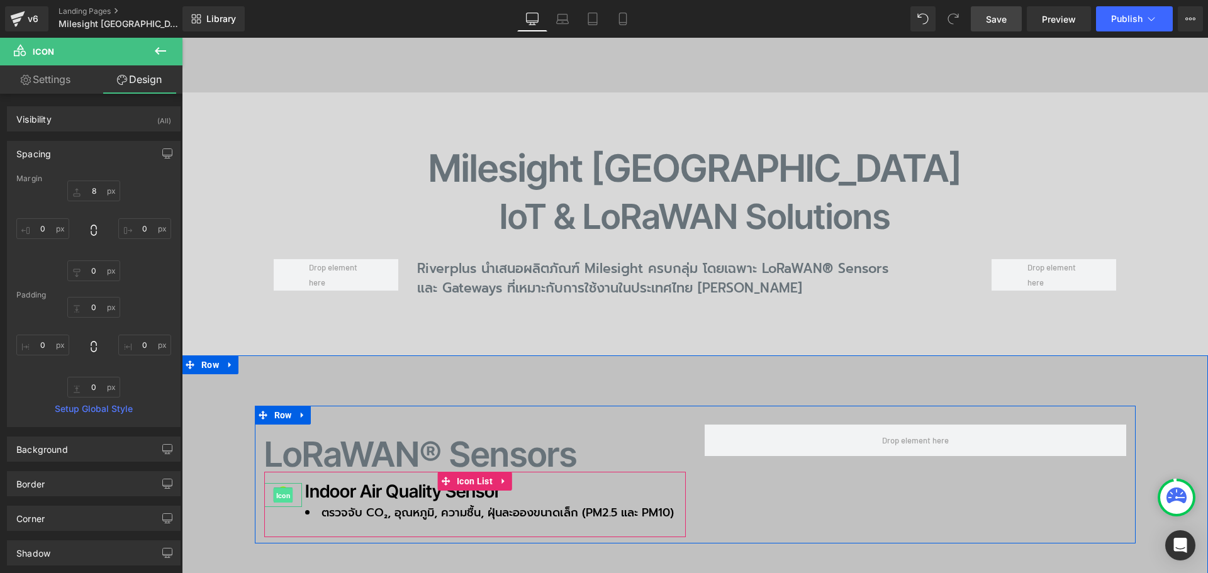
click at [280, 488] on span "Icon" at bounding box center [283, 495] width 20 height 15
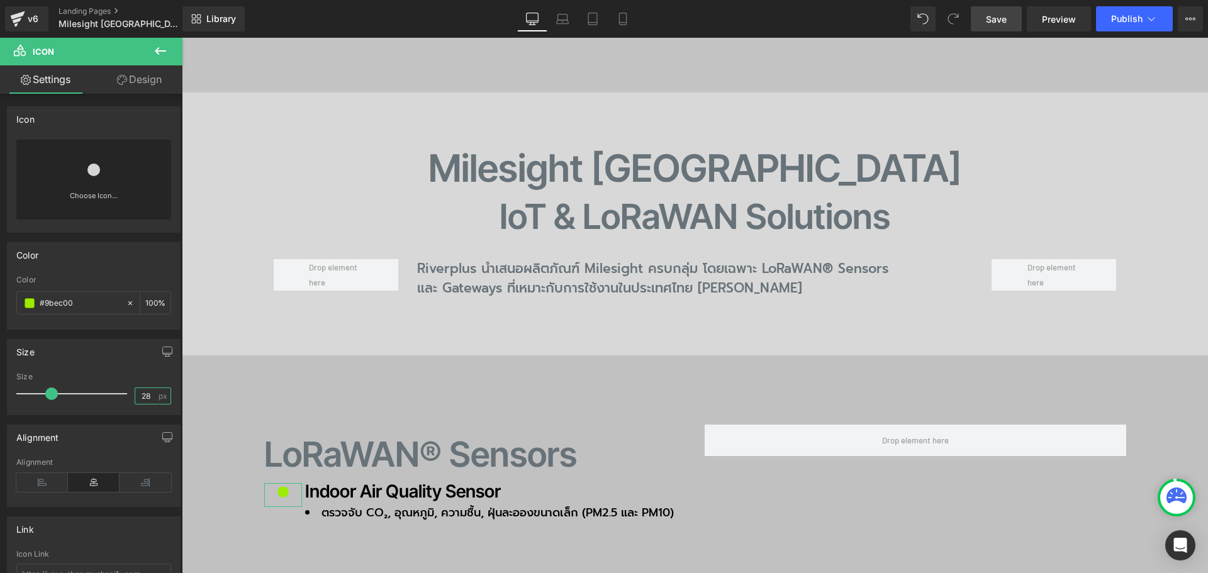
drag, startPoint x: 146, startPoint y: 393, endPoint x: 99, endPoint y: 394, distance: 47.2
click at [99, 394] on div "Size 28 px" at bounding box center [93, 393] width 155 height 42
drag, startPoint x: 146, startPoint y: 393, endPoint x: 113, endPoint y: 394, distance: 33.3
click at [111, 399] on div "Size 18 px" at bounding box center [93, 393] width 155 height 42
type input "21"
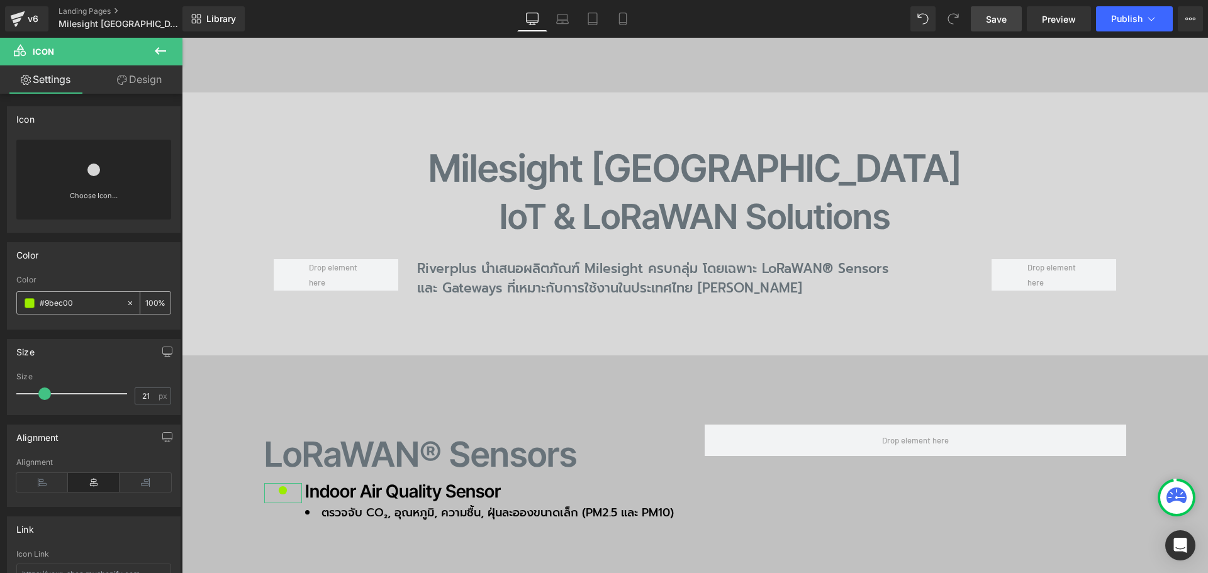
click at [27, 308] on div "#9bec00" at bounding box center [71, 303] width 109 height 22
click at [28, 302] on span at bounding box center [30, 303] width 10 height 10
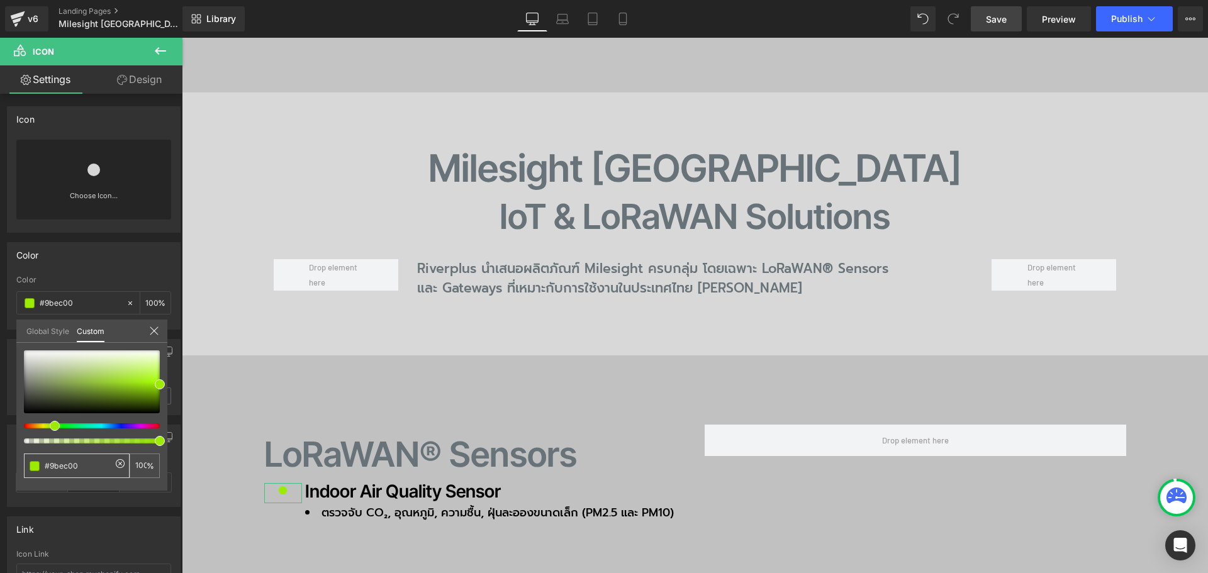
click at [84, 464] on input "#9bec00" at bounding box center [78, 465] width 67 height 13
drag, startPoint x: 86, startPoint y: 465, endPoint x: -12, endPoint y: 457, distance: 97.8
click at [0, 457] on html "Icon You are previewing how the will restyle your page. You can not edit Elemen…" at bounding box center [604, 286] width 1208 height 573
type input "ด"
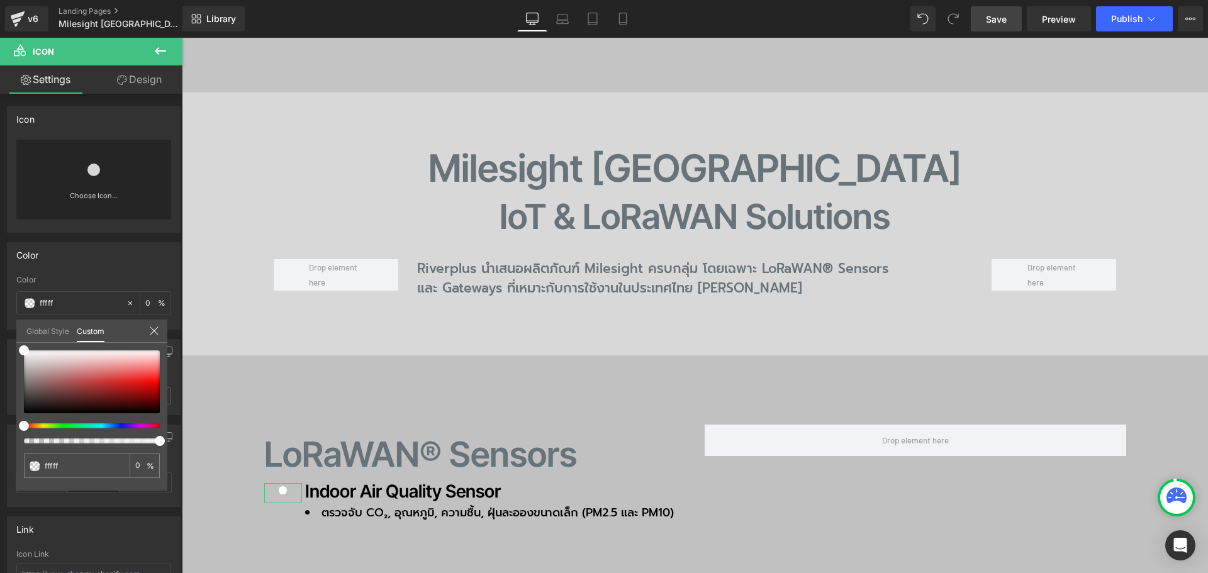
type input "ffffff"
click at [359, 476] on body "Skip to content Close Newsletter ต้องการรับอีเมลจาก River Plus Co., Ltd. พร้อมข…" at bounding box center [695, 451] width 1026 height 3258
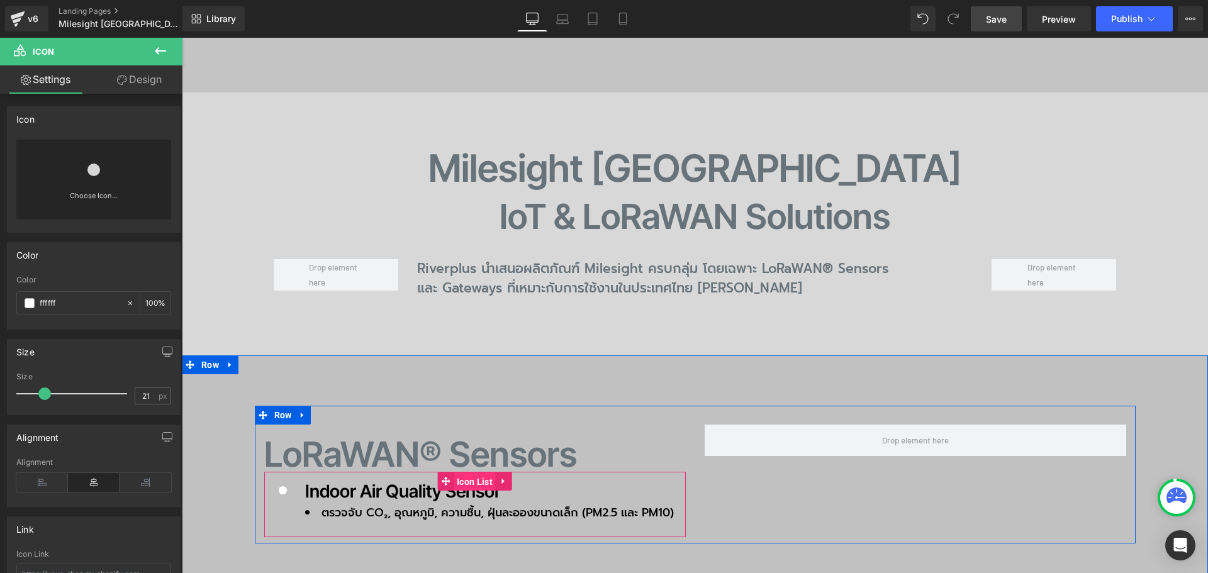
click at [466, 472] on span "Icon List" at bounding box center [475, 481] width 42 height 19
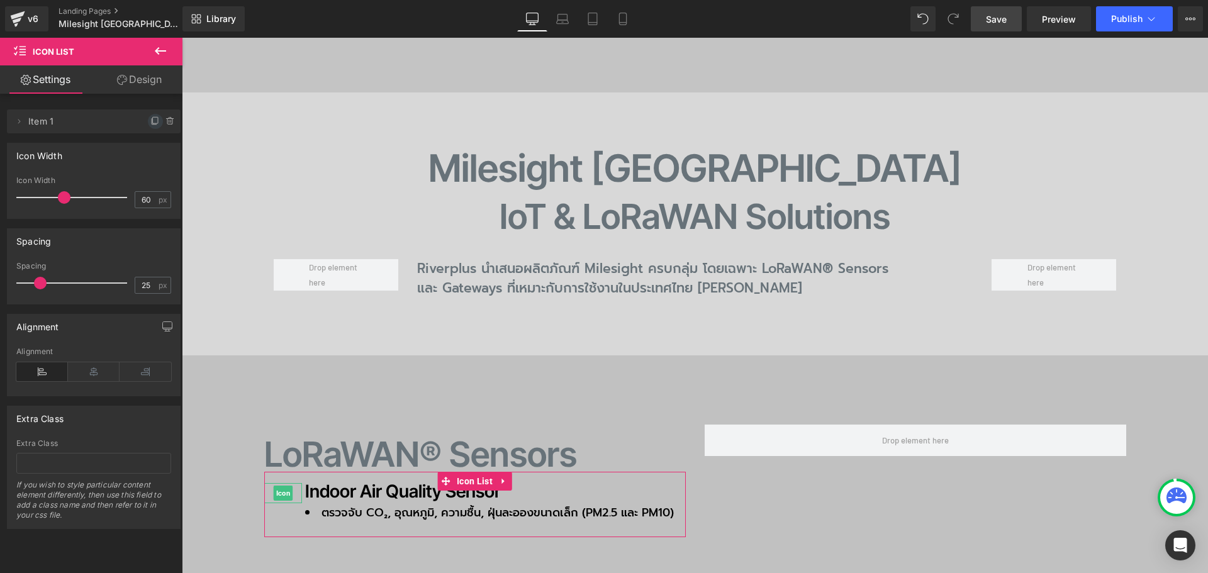
click at [150, 121] on icon at bounding box center [155, 121] width 10 height 10
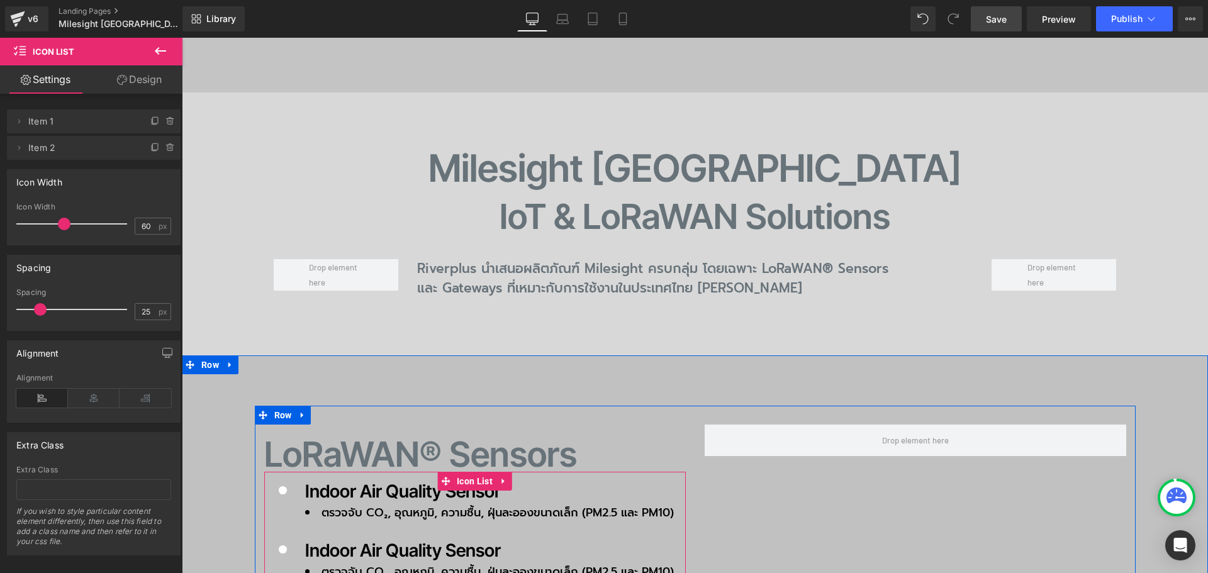
click at [343, 537] on p "Indoor Air Quality Sensor" at bounding box center [489, 550] width 369 height 26
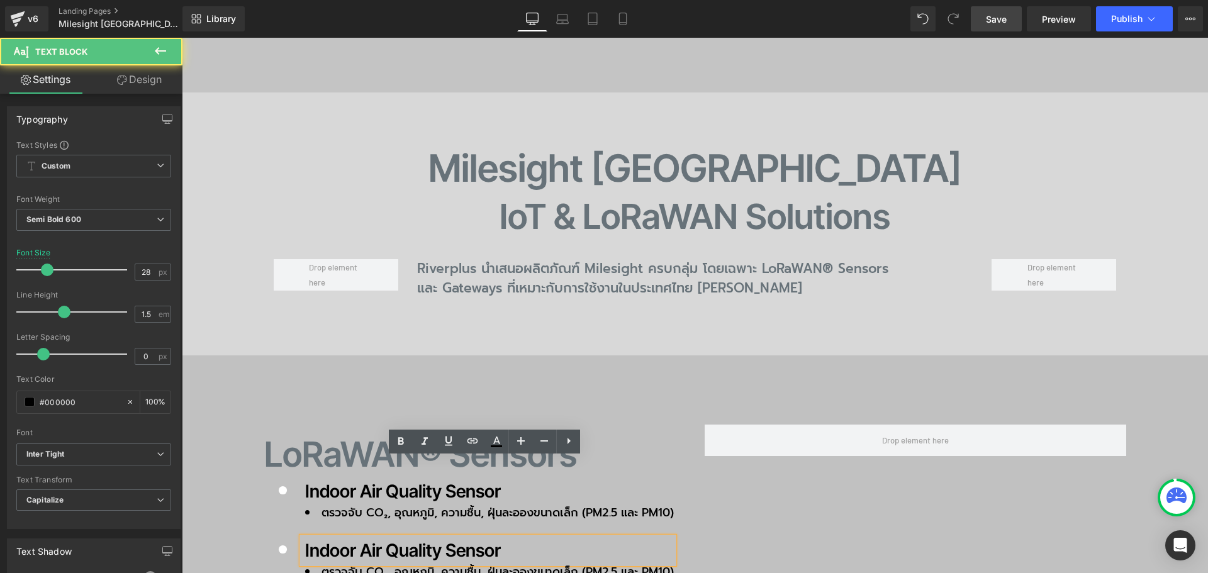
click at [333, 537] on p "Indoor Air Quality Sensor" at bounding box center [489, 550] width 369 height 26
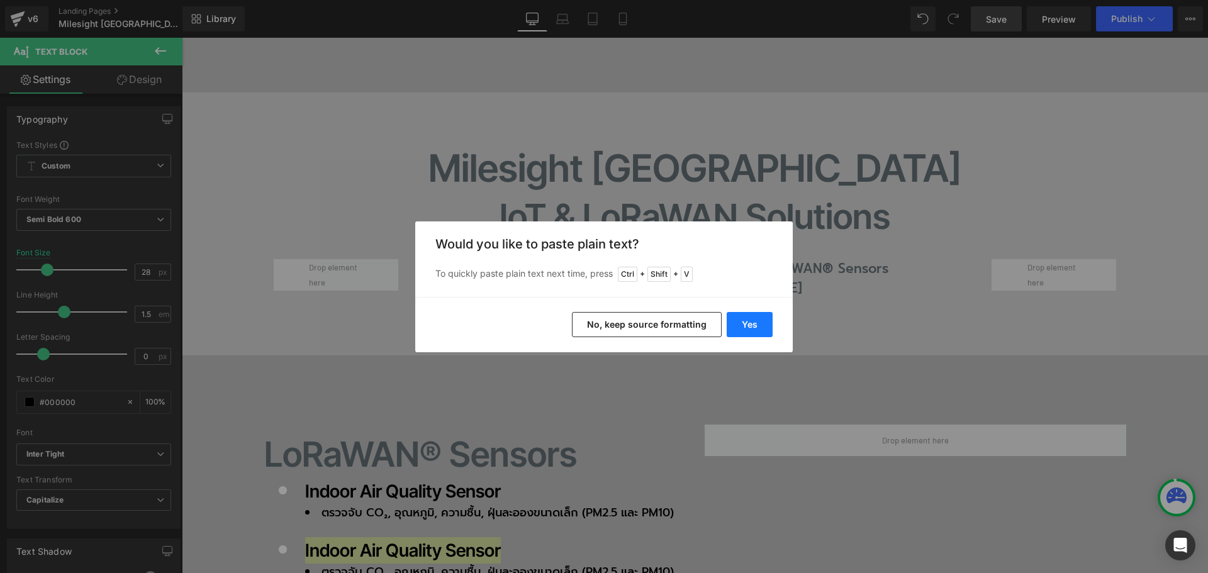
click at [742, 321] on button "Yes" at bounding box center [750, 324] width 46 height 25
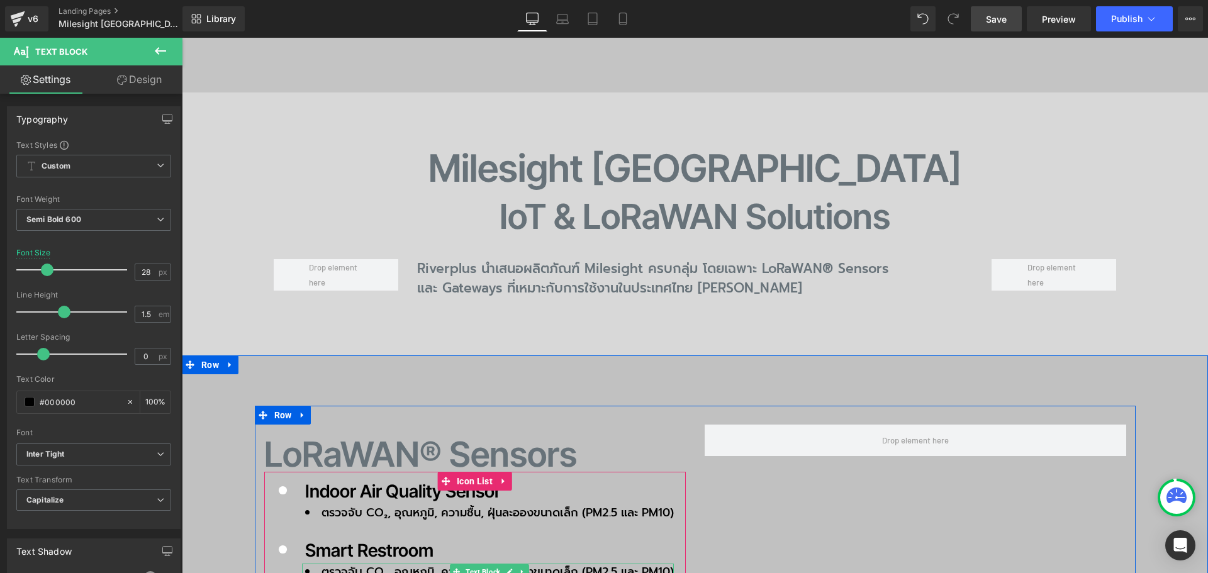
click at [343, 564] on li "ตรวจจับ CO₂, อุณหภูมิ, ความชื้น, ฝุ่นละอองขนาดเล็ก (PM2.5 และ PM10)" at bounding box center [489, 572] width 369 height 17
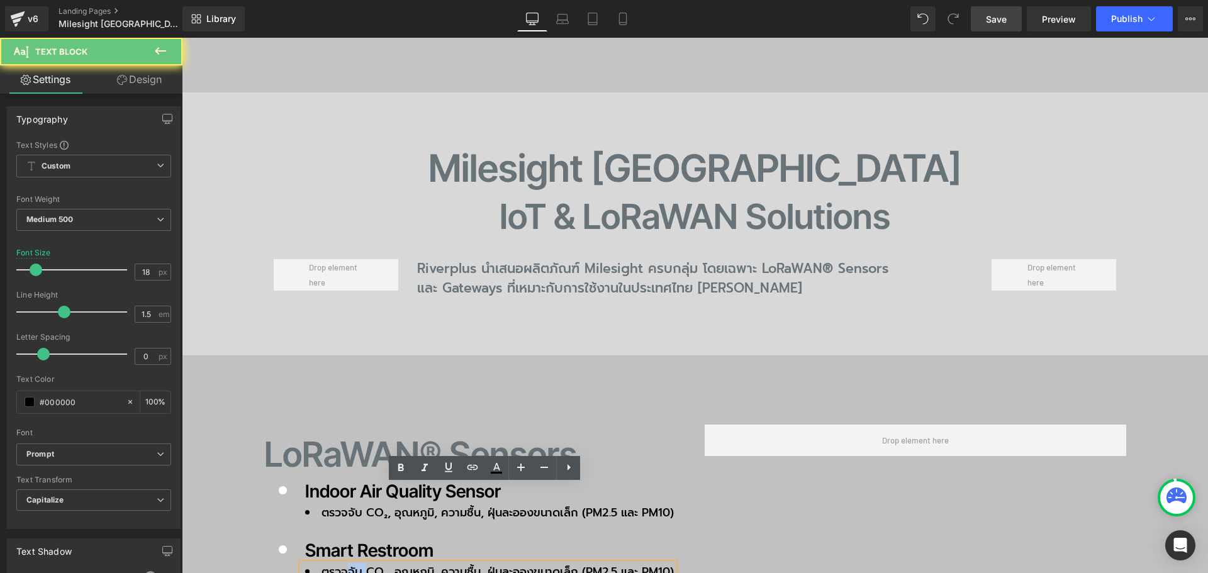
click at [342, 564] on li "ตรวจจับ CO₂, อุณหภูมิ, ความชื้น, ฝุ่นละอองขนาดเล็ก (PM2.5 และ PM10)" at bounding box center [489, 572] width 369 height 17
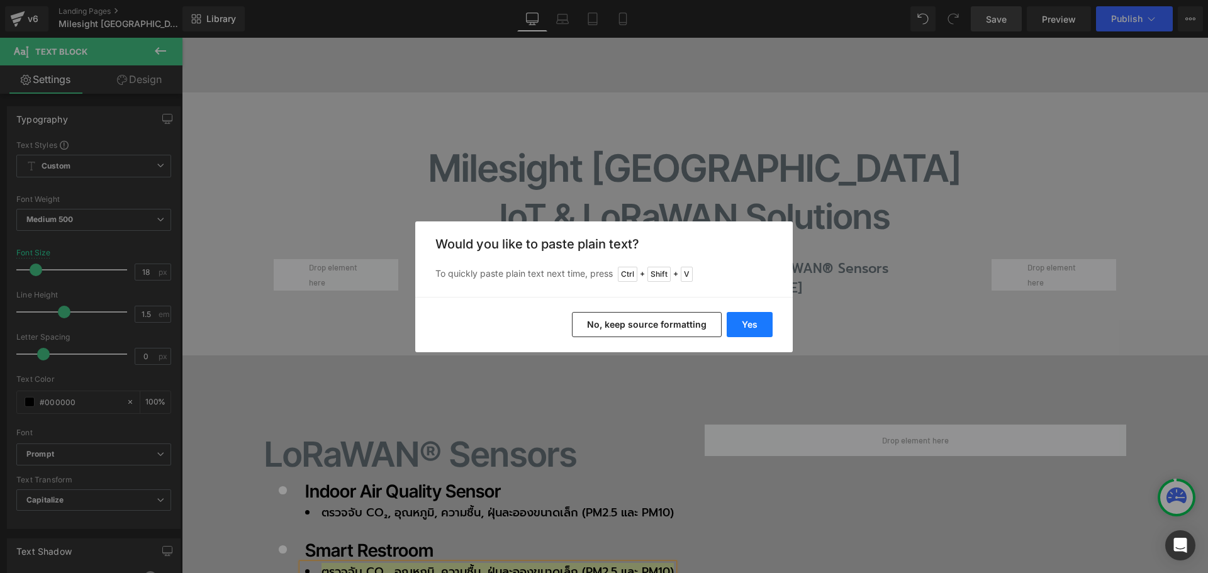
click at [747, 323] on button "Yes" at bounding box center [750, 324] width 46 height 25
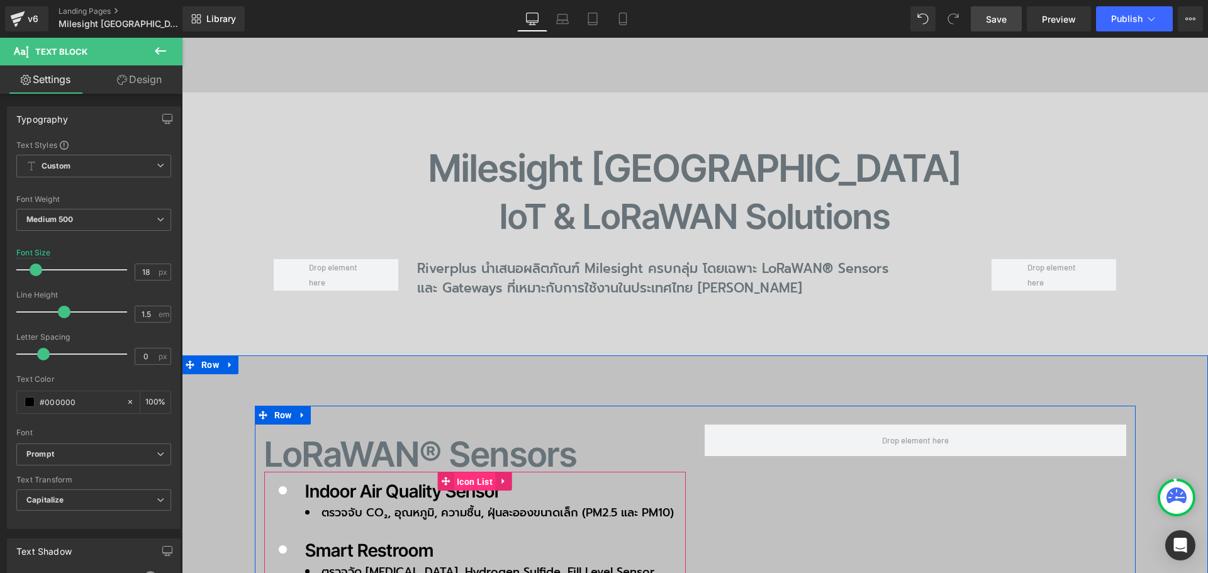
click at [455, 472] on span "Icon List" at bounding box center [475, 481] width 42 height 19
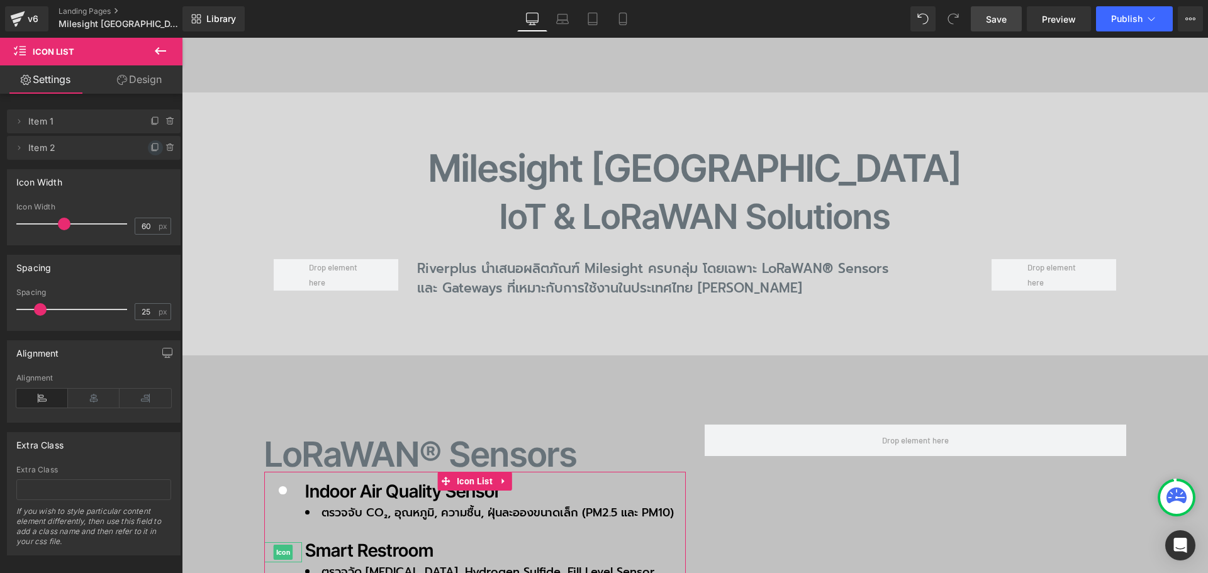
drag, startPoint x: 145, startPoint y: 143, endPoint x: 45, endPoint y: 140, distance: 100.1
click at [150, 143] on icon at bounding box center [155, 148] width 10 height 10
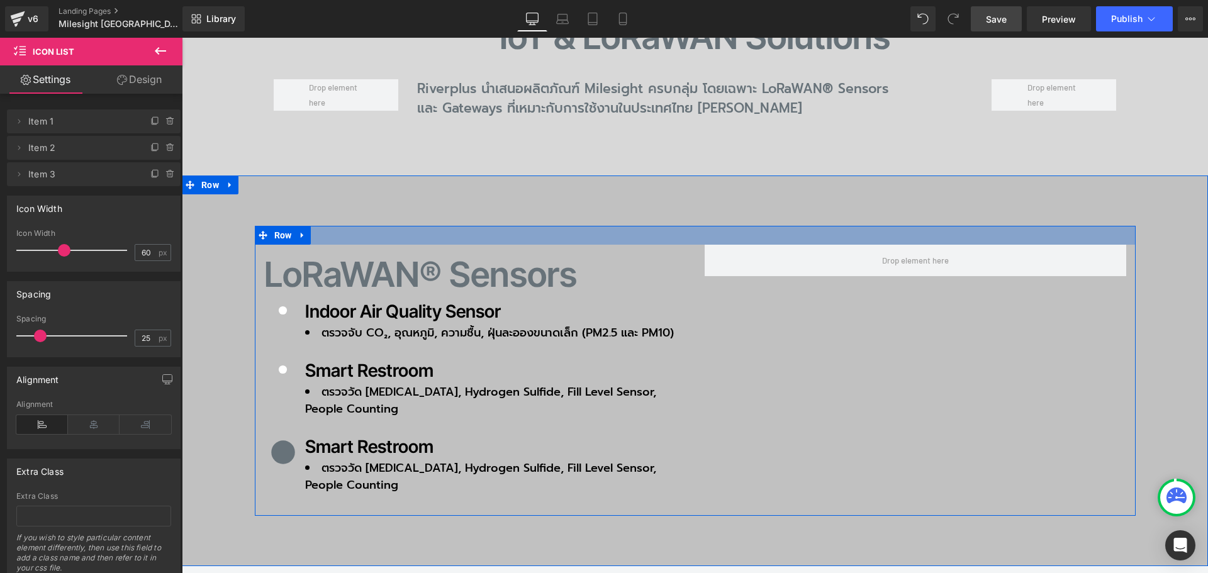
scroll to position [1404, 0]
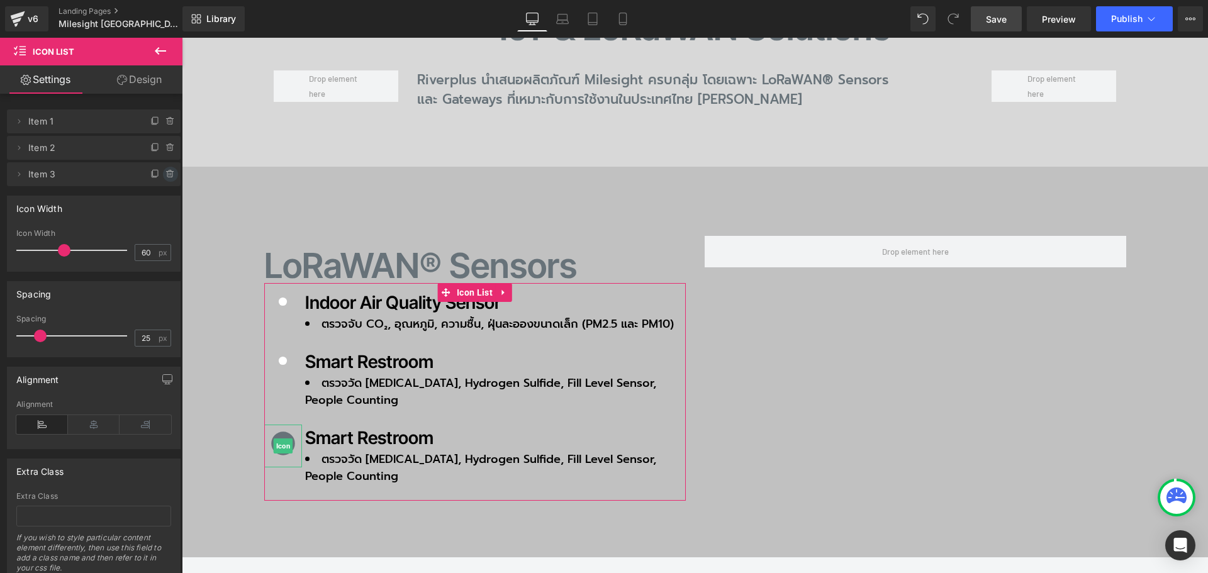
click at [165, 174] on icon at bounding box center [170, 174] width 10 height 10
click at [159, 177] on button "Delete" at bounding box center [157, 175] width 40 height 16
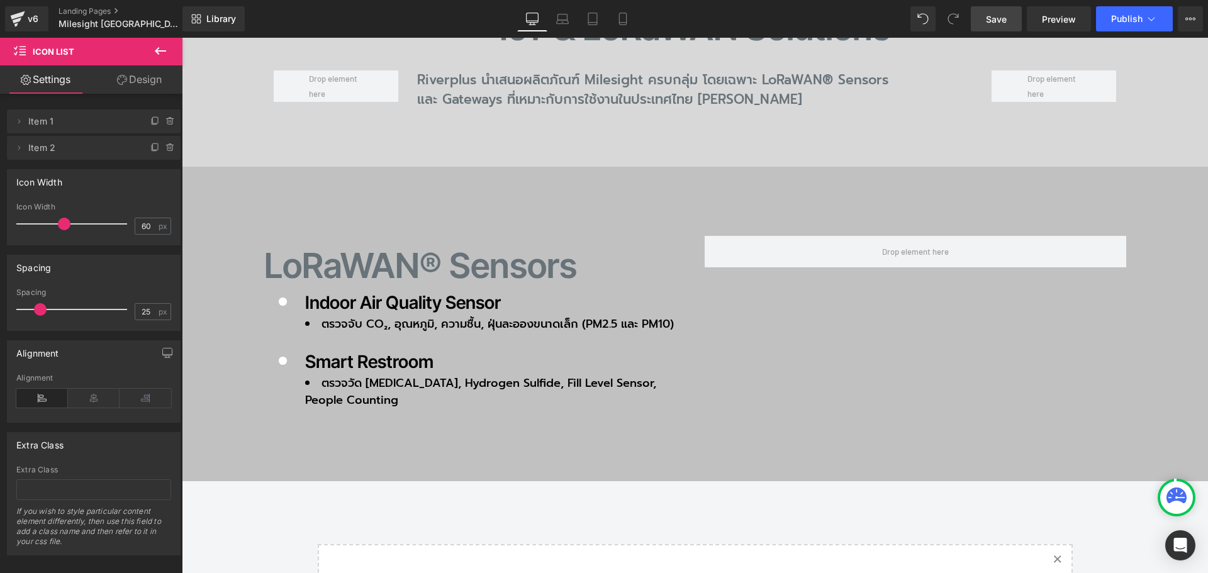
click at [1003, 25] on span "Save" at bounding box center [996, 19] width 21 height 13
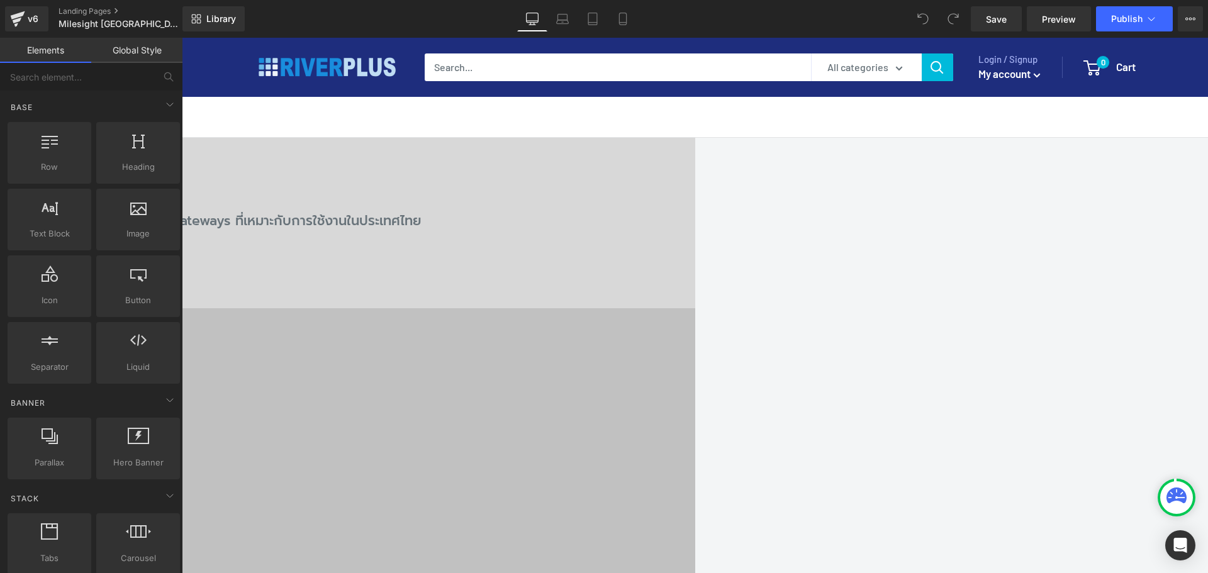
scroll to position [1384, 0]
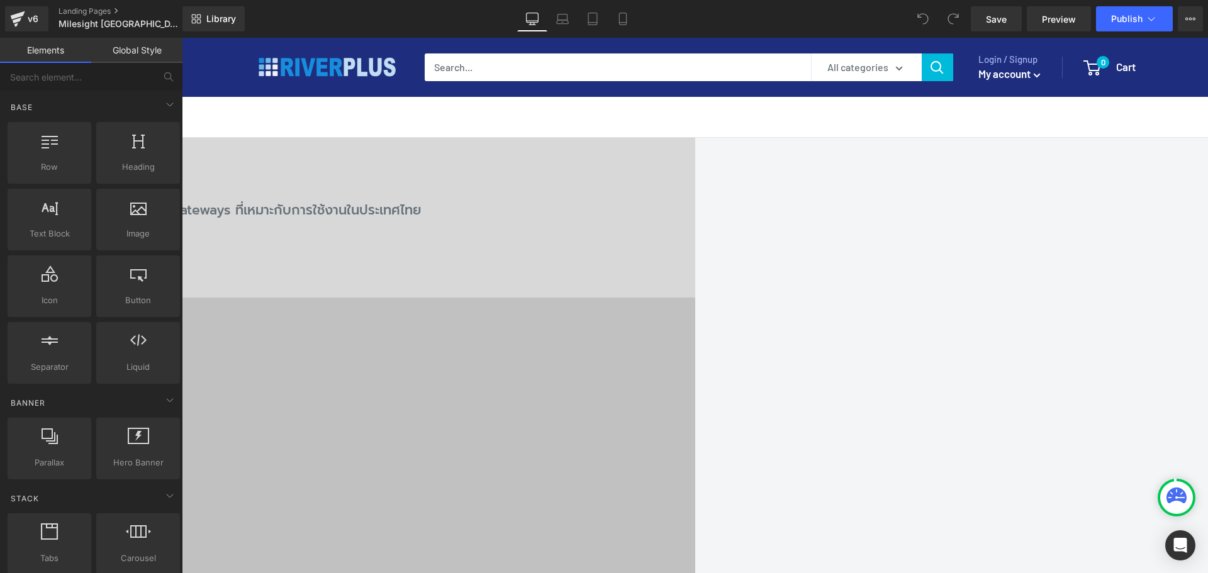
click at [182, 38] on span "Icon List" at bounding box center [182, 38] width 0 height 0
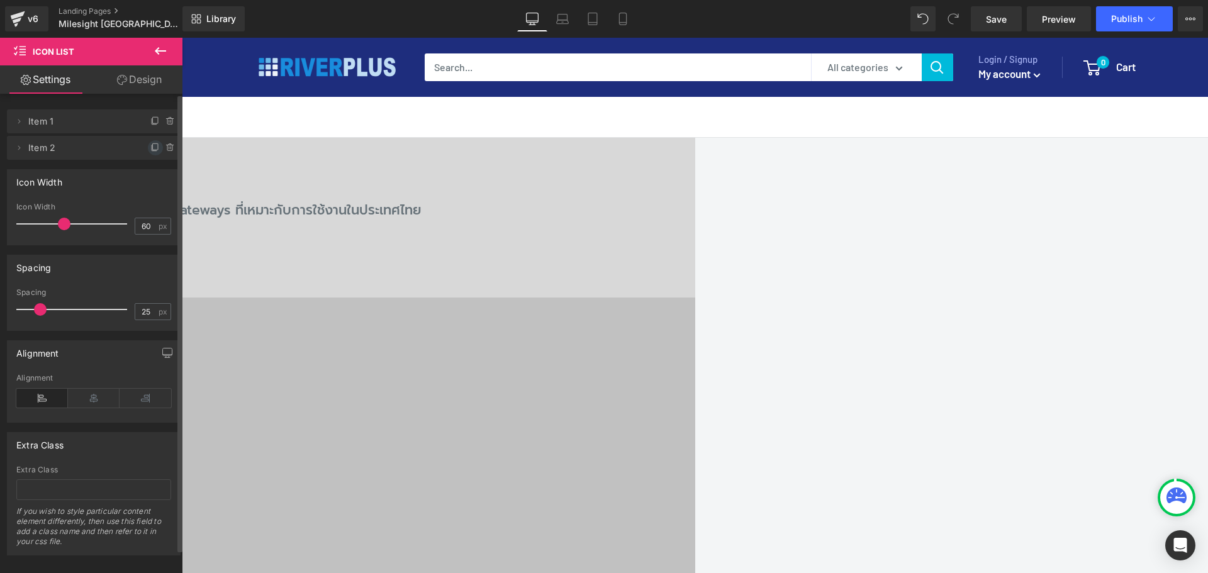
click at [153, 150] on icon at bounding box center [155, 146] width 5 height 6
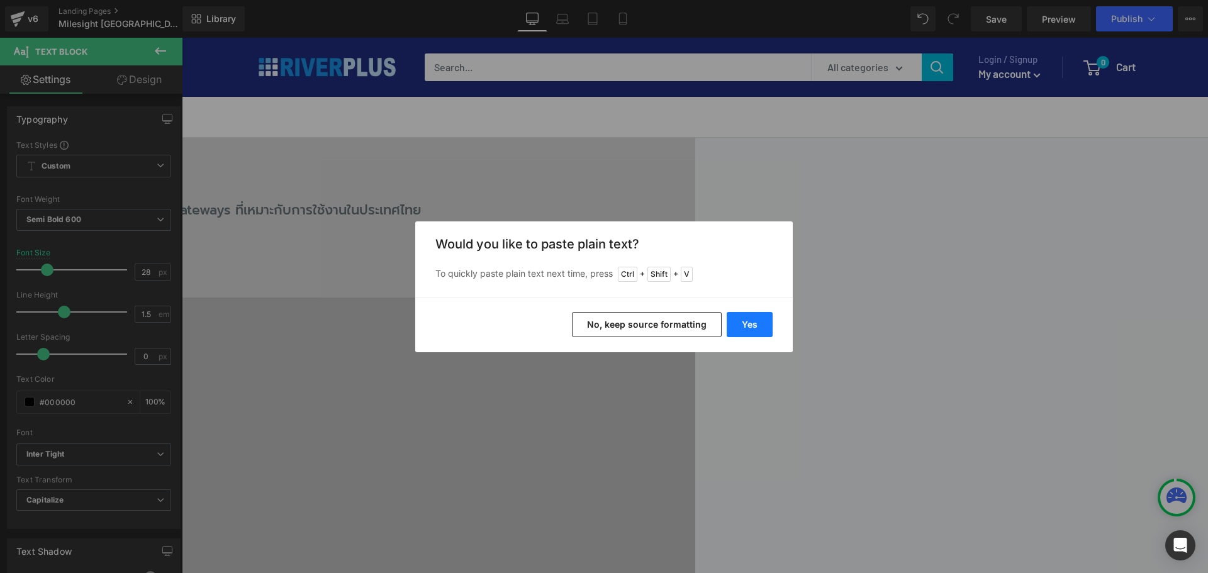
drag, startPoint x: 756, startPoint y: 320, endPoint x: 527, endPoint y: 276, distance: 233.2
click at [756, 320] on button "Yes" at bounding box center [750, 324] width 46 height 25
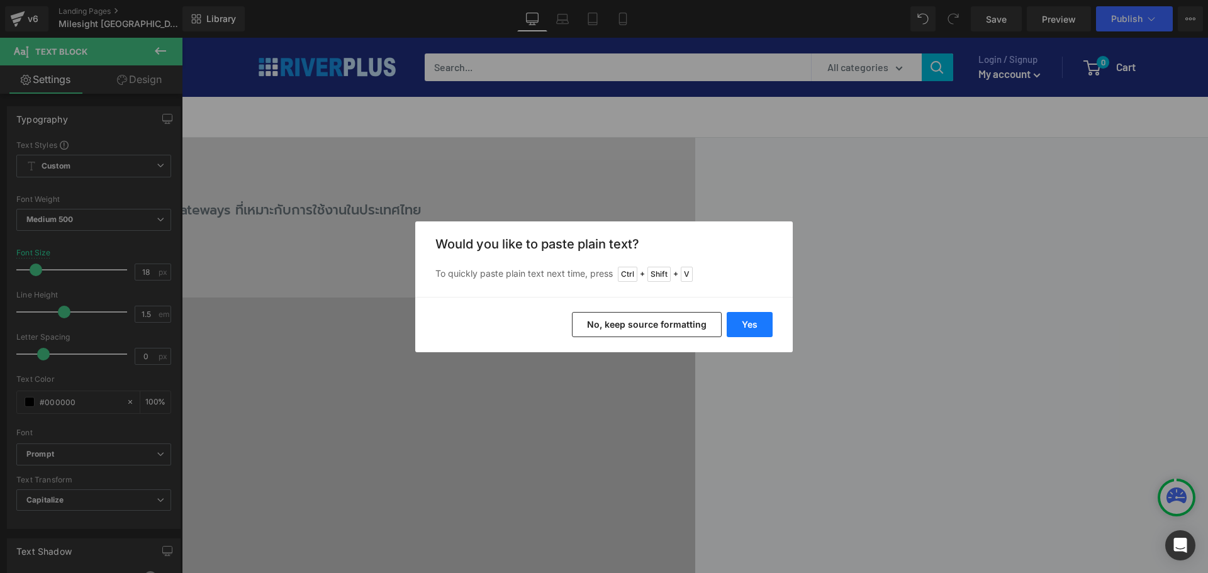
click at [752, 322] on button "Yes" at bounding box center [750, 324] width 46 height 25
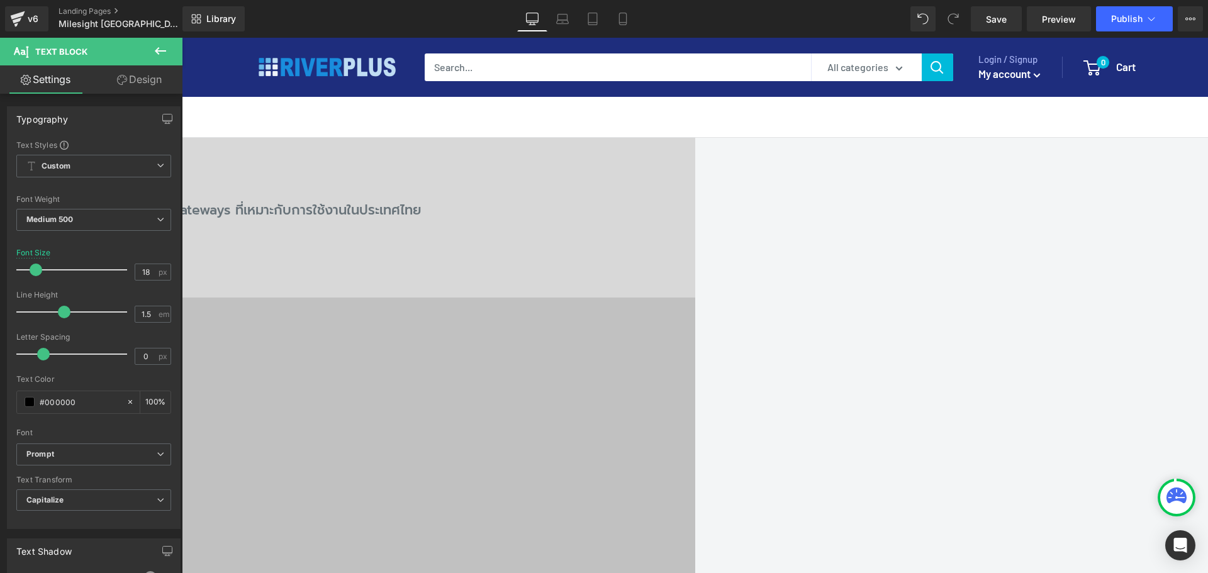
click at [182, 38] on span "Icon List" at bounding box center [182, 38] width 0 height 0
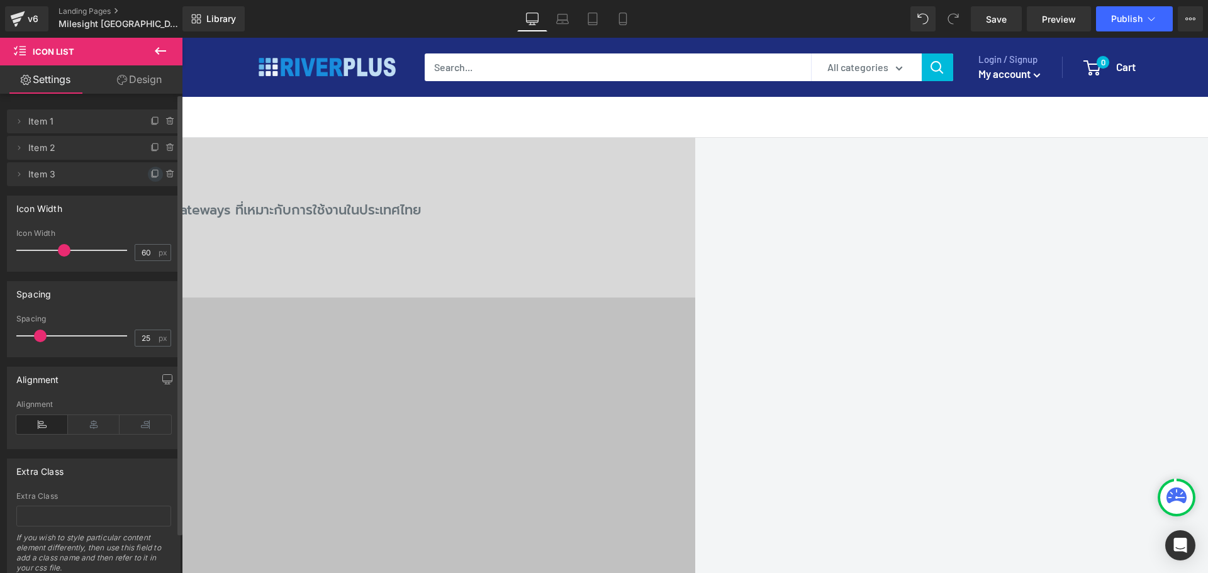
click at [150, 176] on icon at bounding box center [155, 174] width 10 height 10
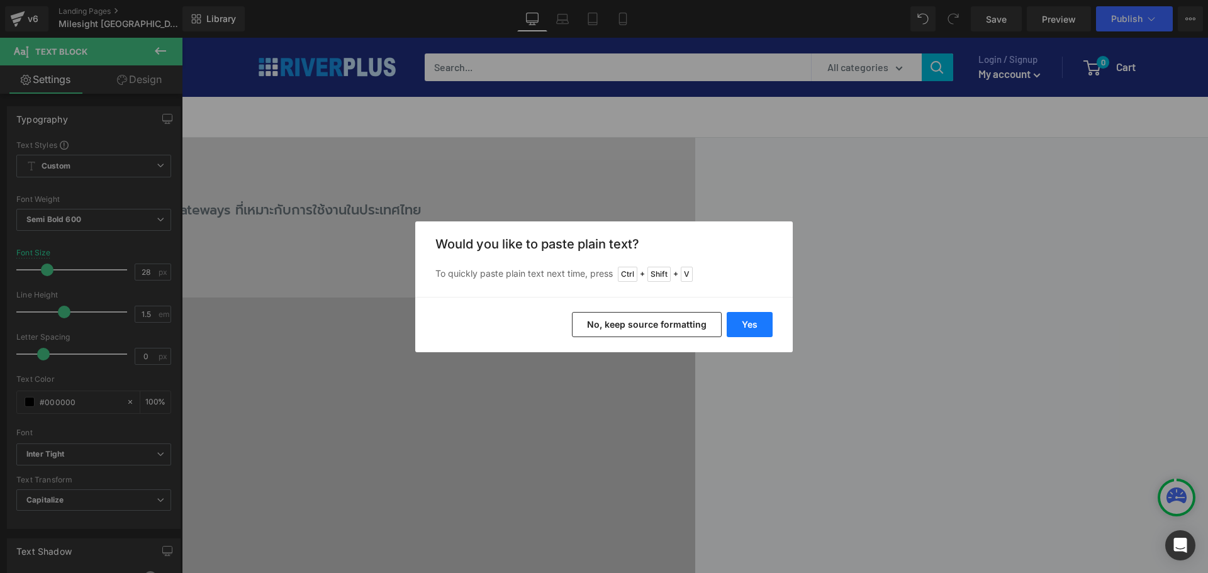
click at [742, 325] on button "Yes" at bounding box center [750, 324] width 46 height 25
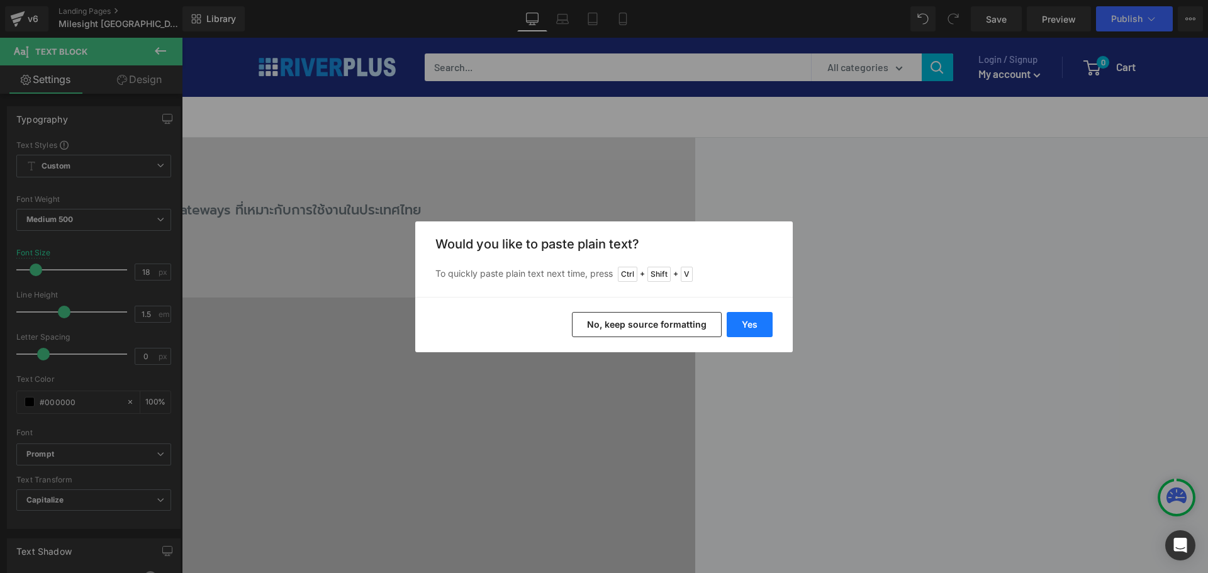
click at [749, 331] on button "Yes" at bounding box center [750, 324] width 46 height 25
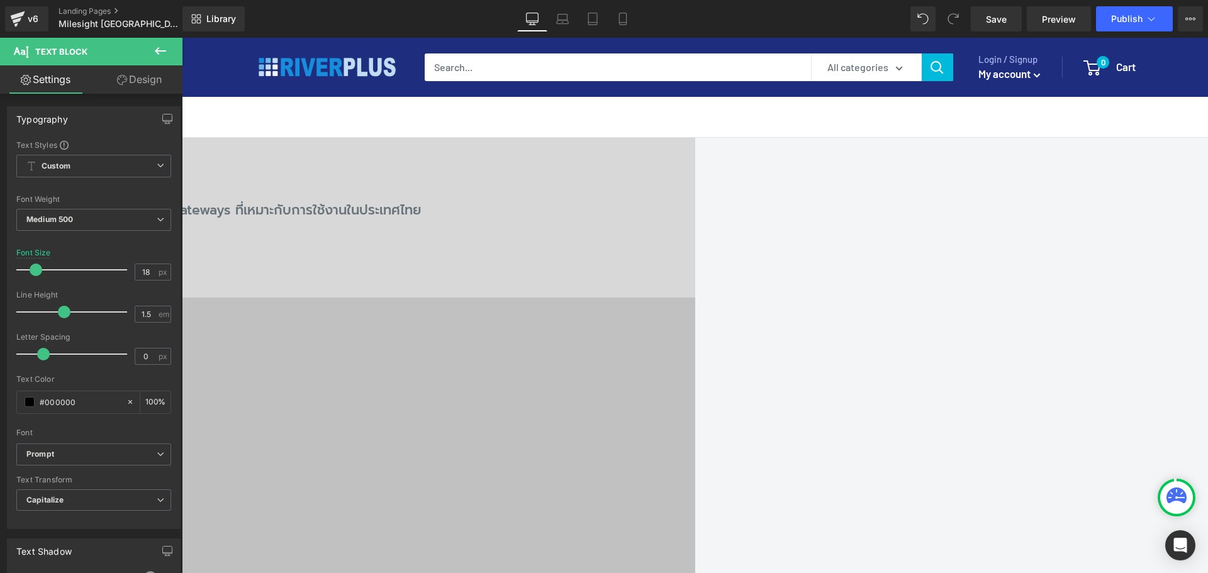
click at [182, 38] on span "Icon List" at bounding box center [182, 38] width 0 height 0
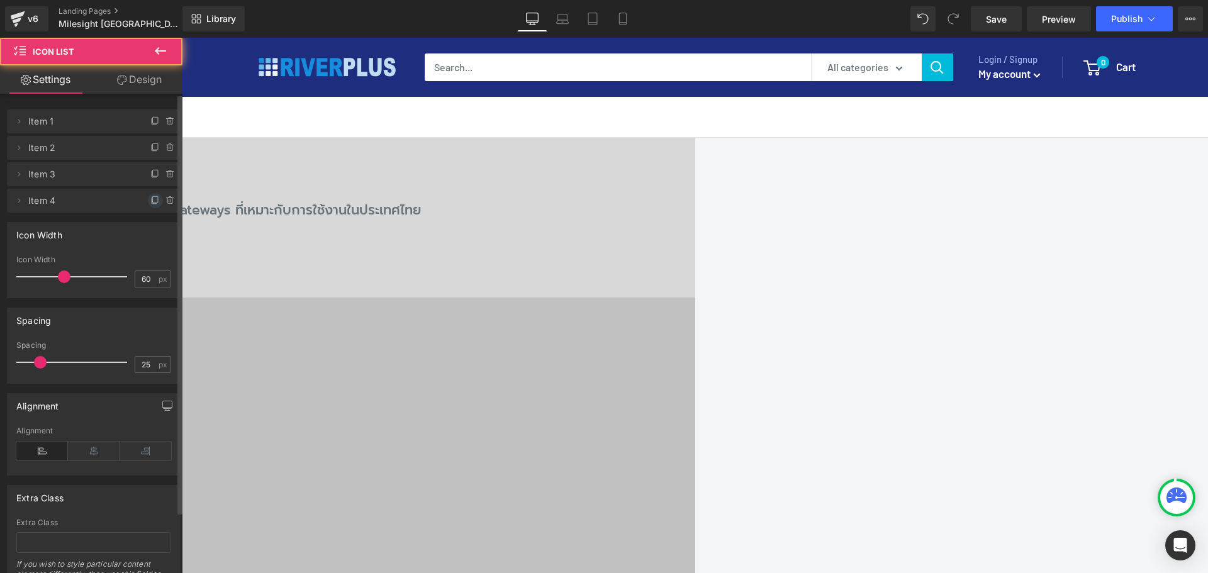
click at [151, 201] on icon at bounding box center [155, 201] width 10 height 10
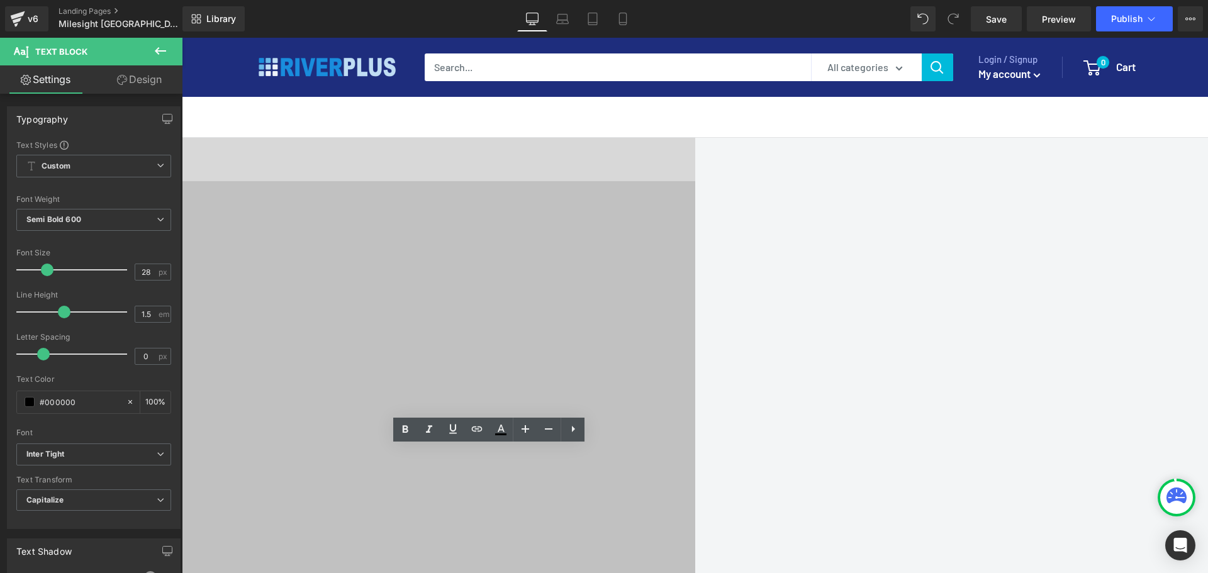
scroll to position [1510, 0]
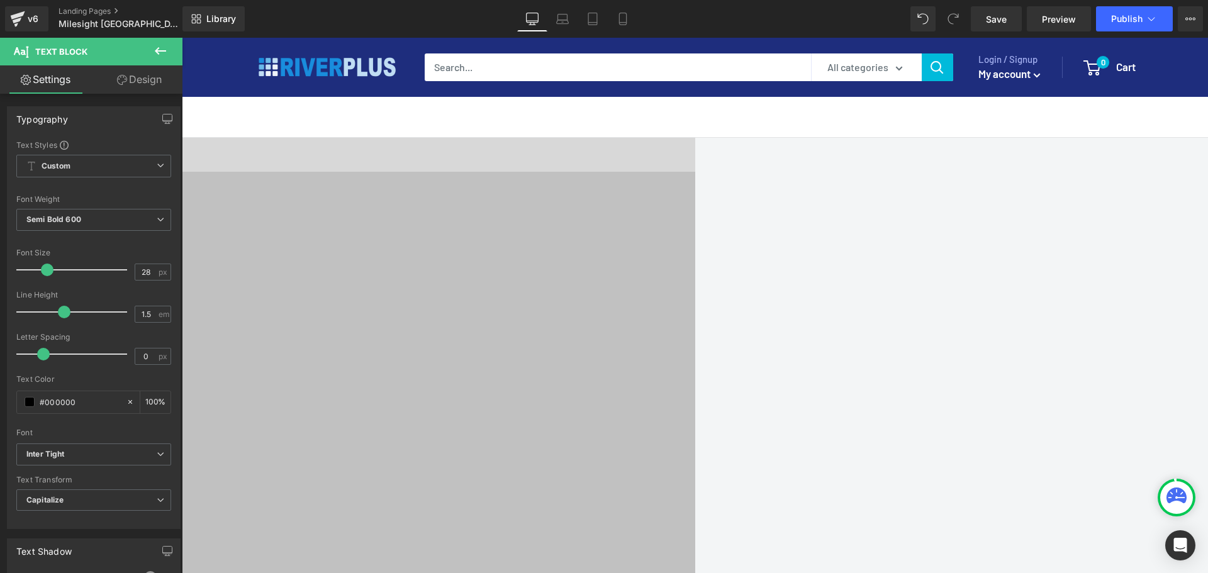
click at [182, 38] on span "Icon List" at bounding box center [182, 38] width 0 height 0
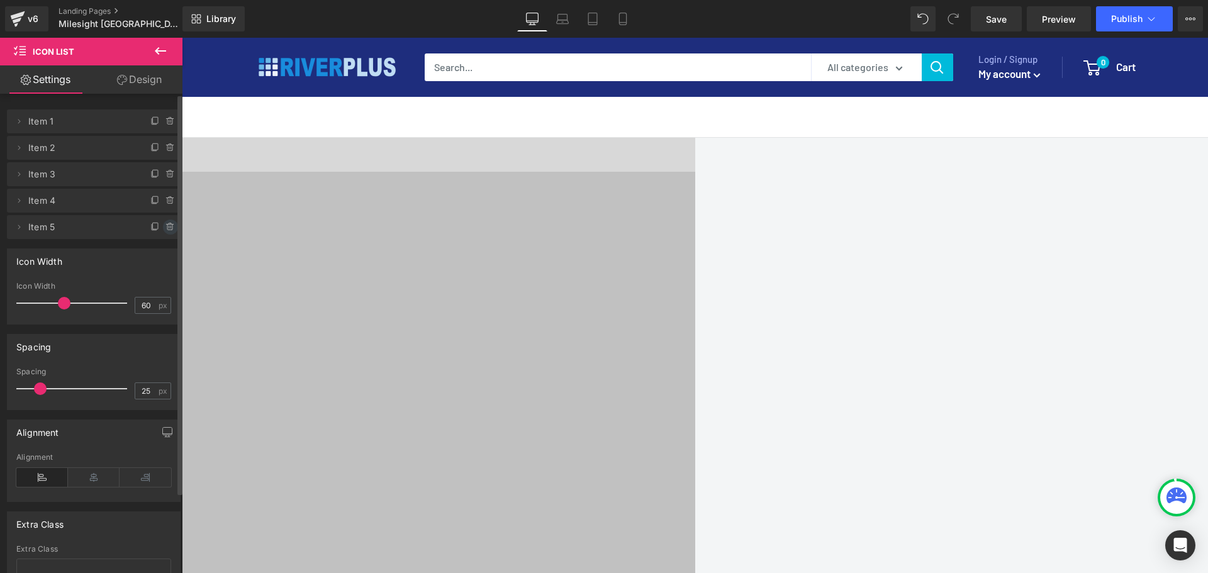
click at [165, 226] on icon at bounding box center [170, 227] width 10 height 10
click at [165, 228] on button "Delete" at bounding box center [157, 228] width 40 height 16
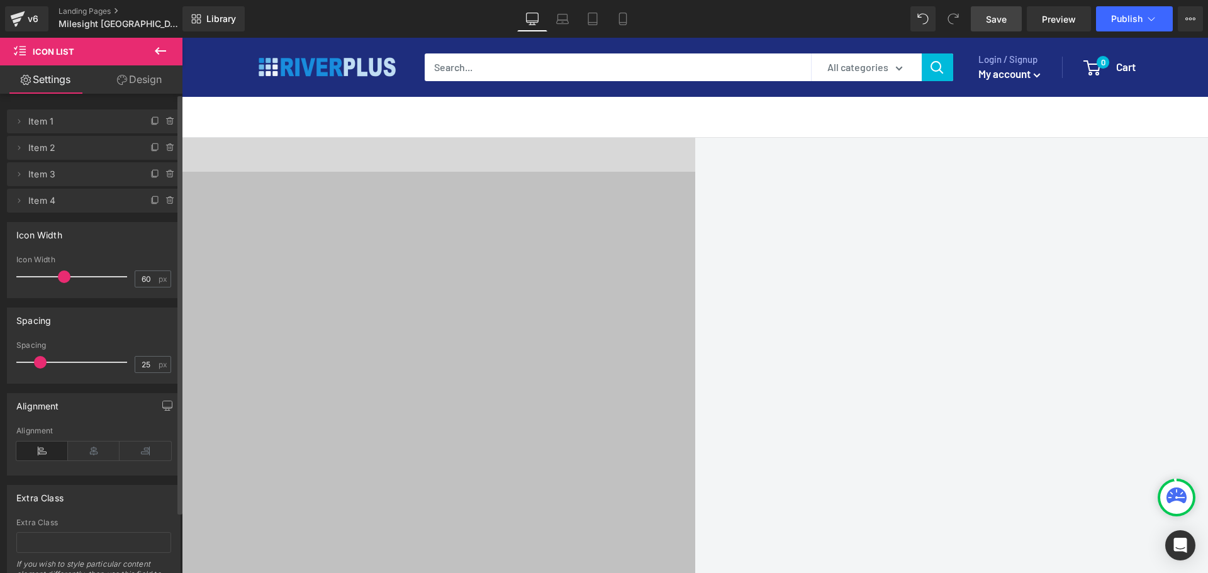
click at [997, 21] on span "Save" at bounding box center [996, 19] width 21 height 13
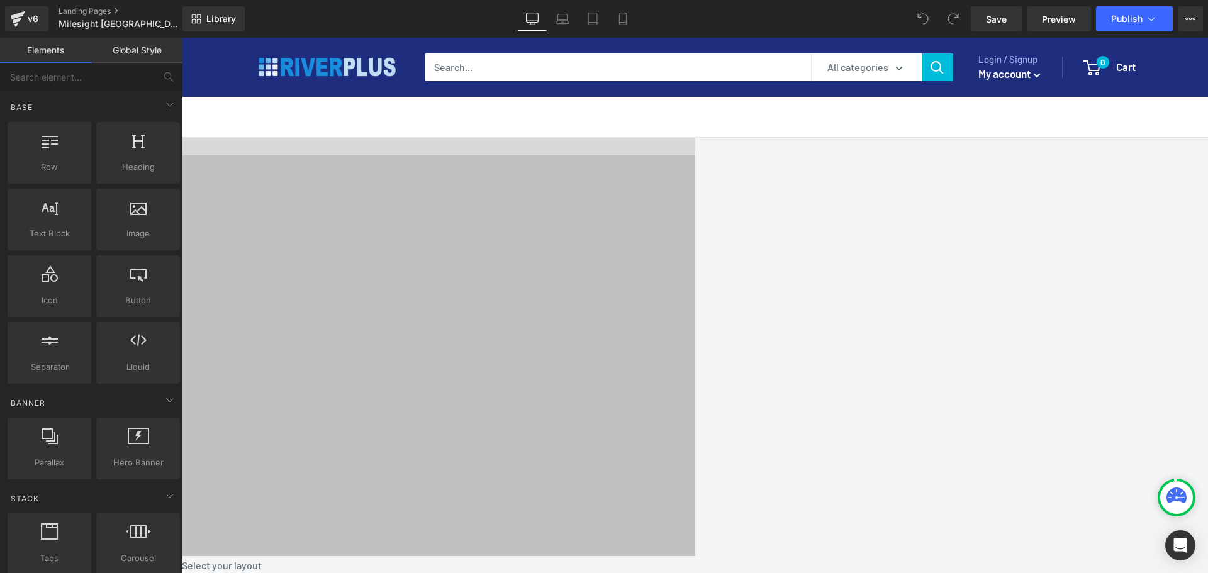
scroll to position [1447, 0]
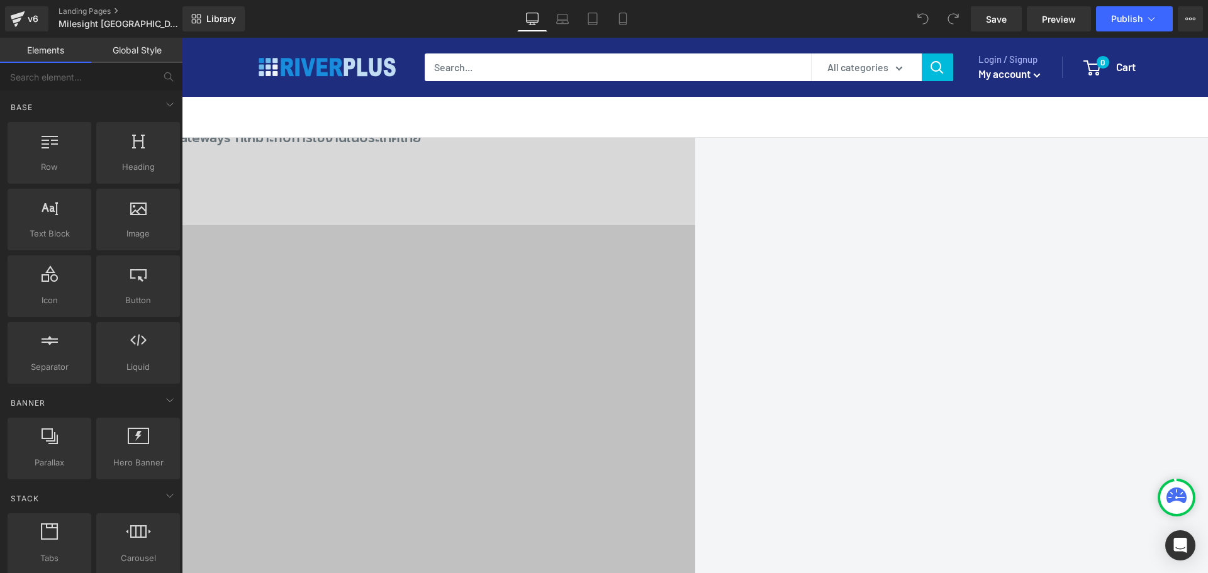
click at [182, 38] on span "Icon List" at bounding box center [182, 38] width 0 height 0
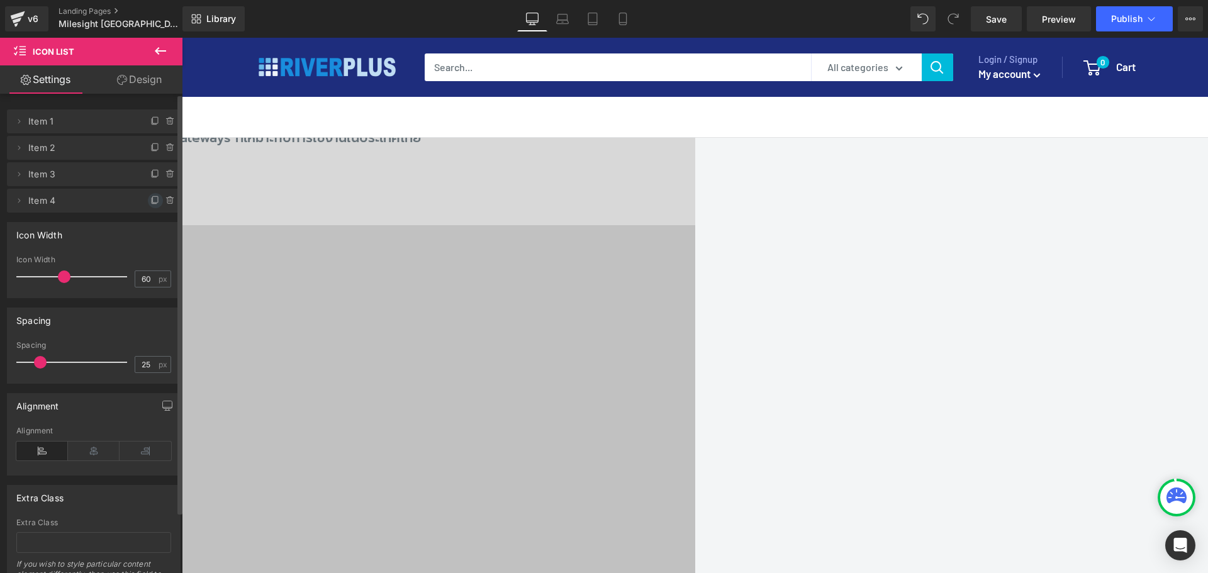
click at [152, 201] on icon at bounding box center [154, 201] width 5 height 6
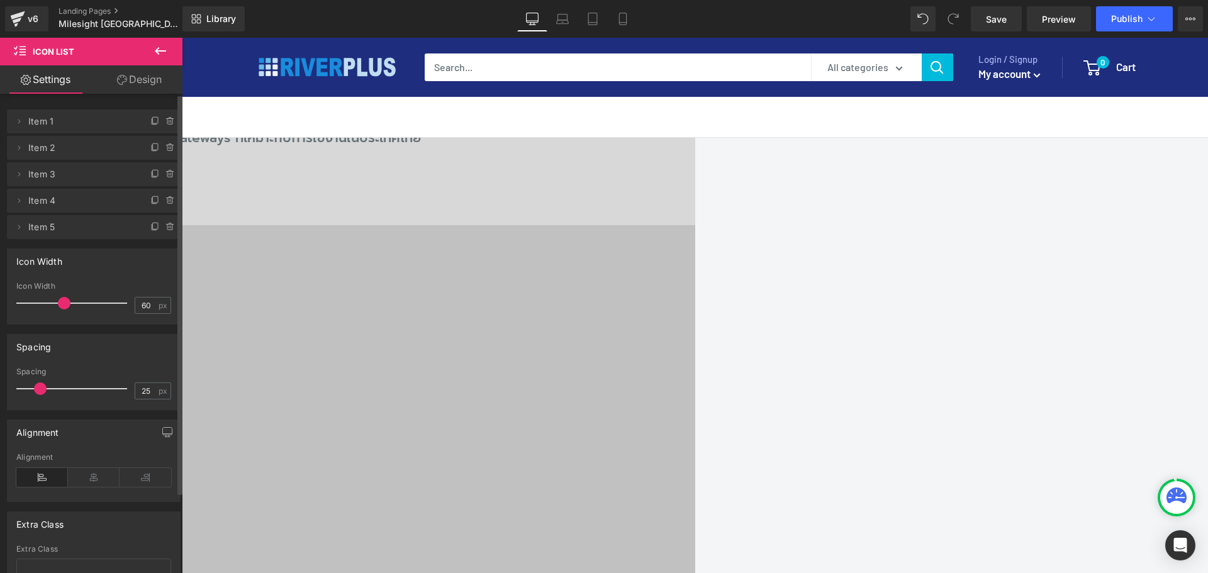
drag, startPoint x: 347, startPoint y: 428, endPoint x: 315, endPoint y: 435, distance: 32.8
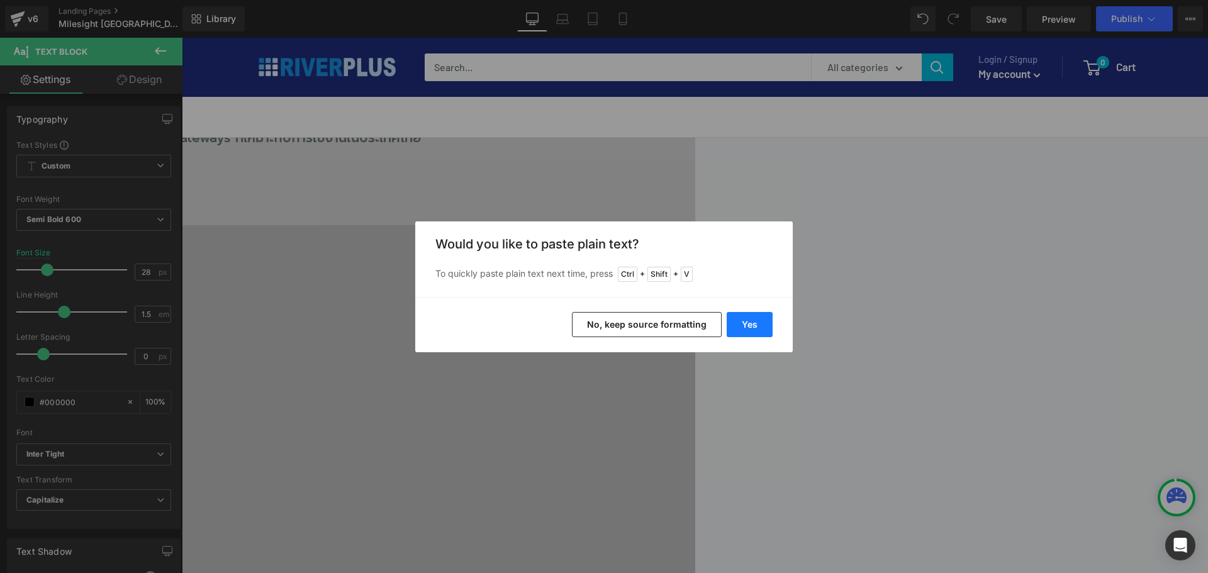
click at [757, 326] on button "Yes" at bounding box center [750, 324] width 46 height 25
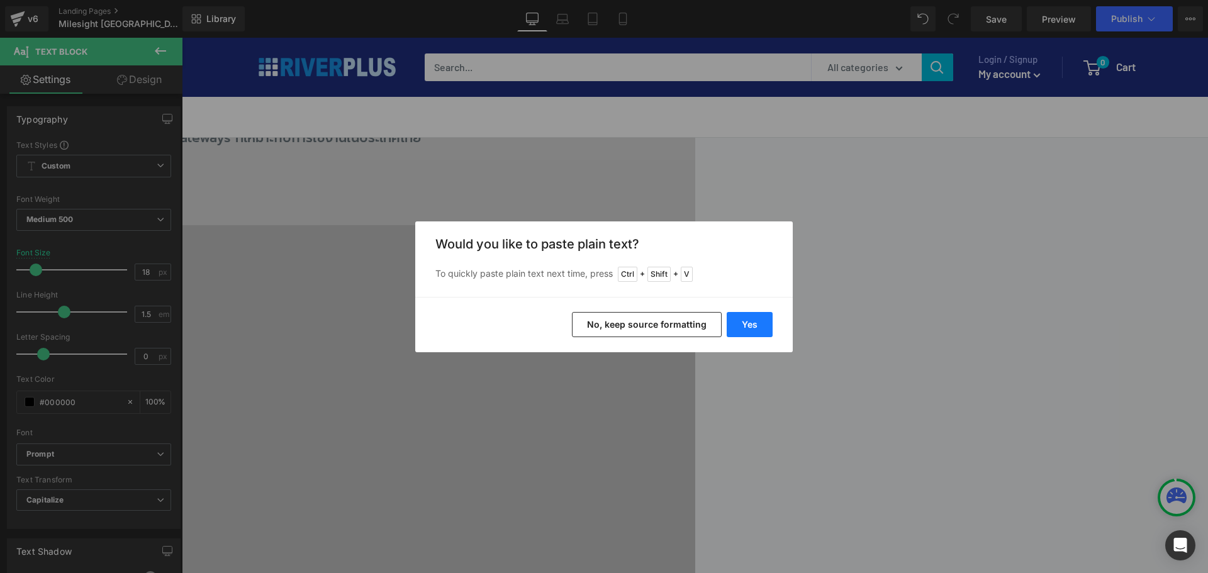
click at [742, 322] on button "Yes" at bounding box center [750, 324] width 46 height 25
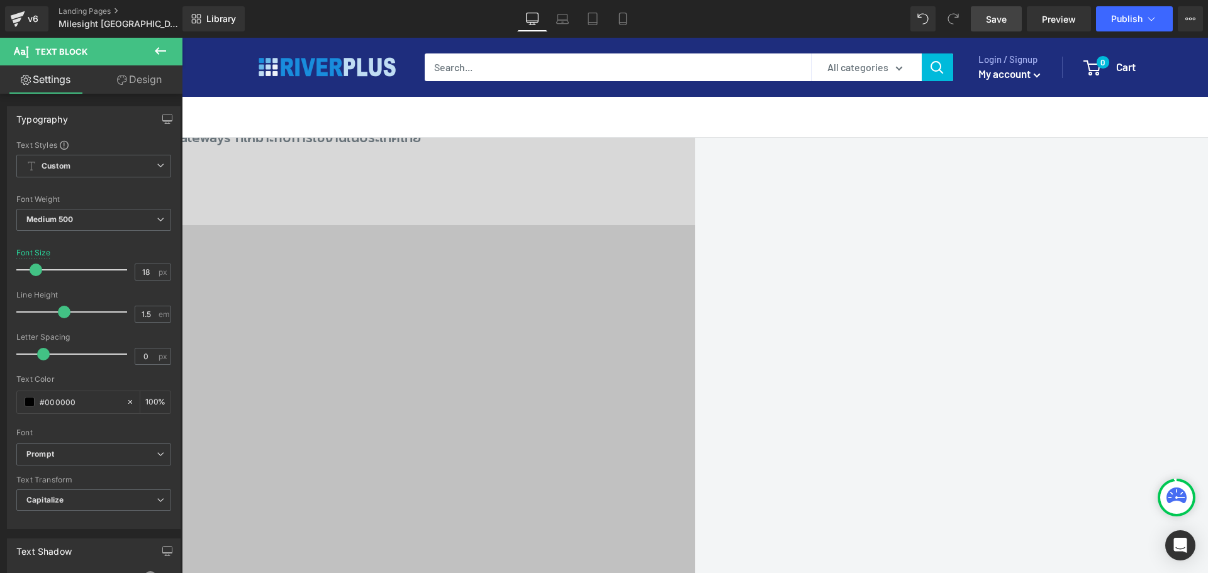
click at [1002, 18] on span "Save" at bounding box center [996, 19] width 21 height 13
click at [1003, 27] on link "Save" at bounding box center [996, 18] width 51 height 25
click at [182, 38] on span "Icon List" at bounding box center [182, 38] width 0 height 0
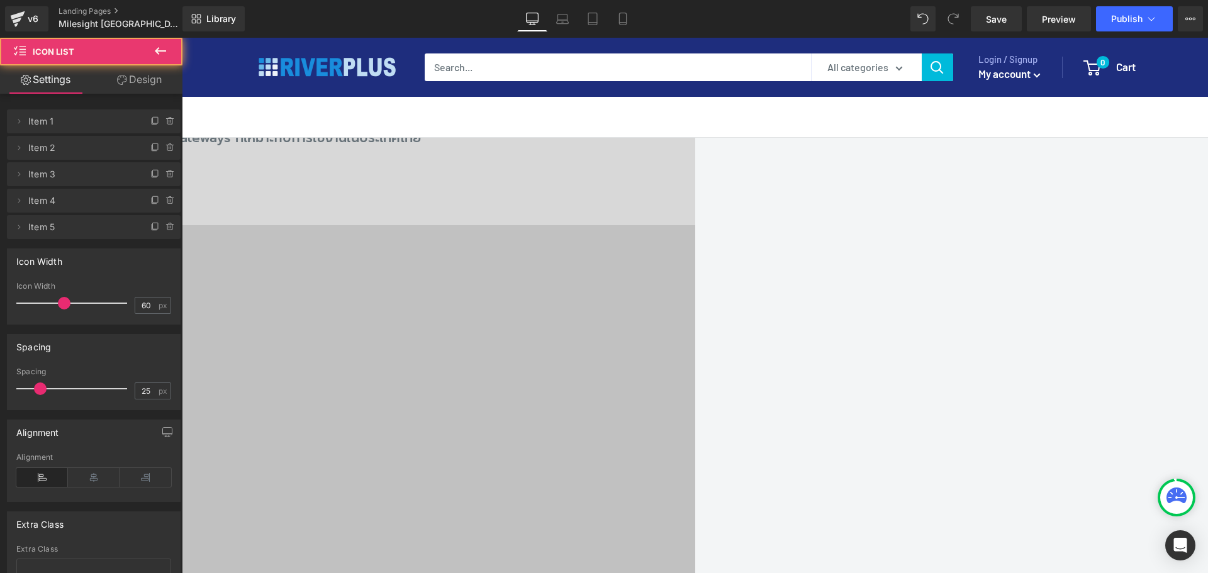
scroll to position [97, 0]
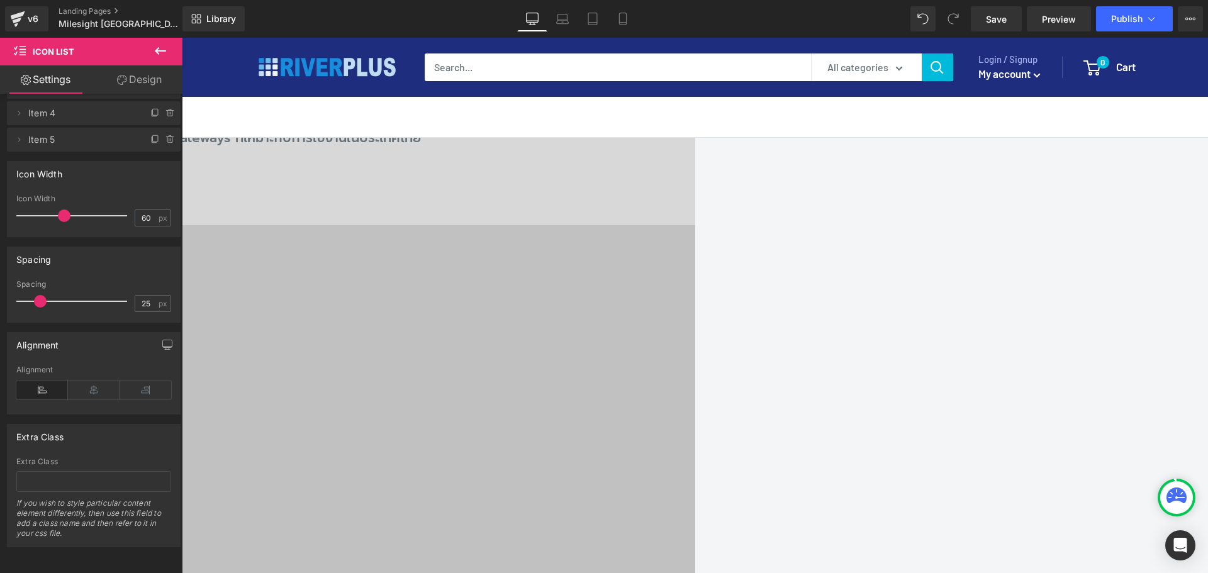
click at [182, 38] on span "Row" at bounding box center [182, 38] width 0 height 0
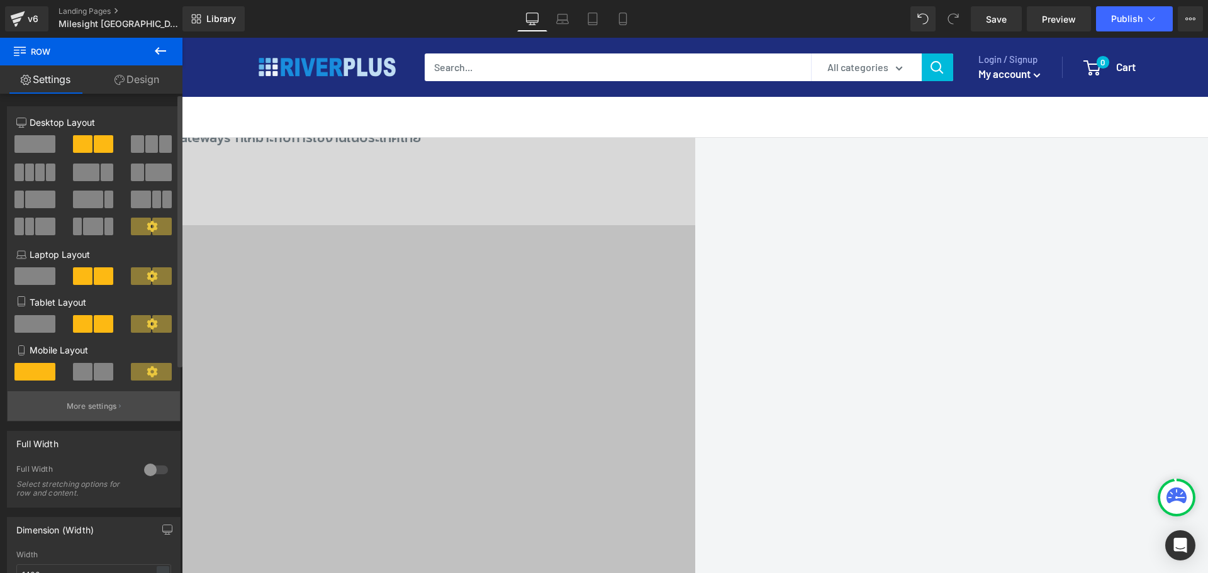
scroll to position [126, 0]
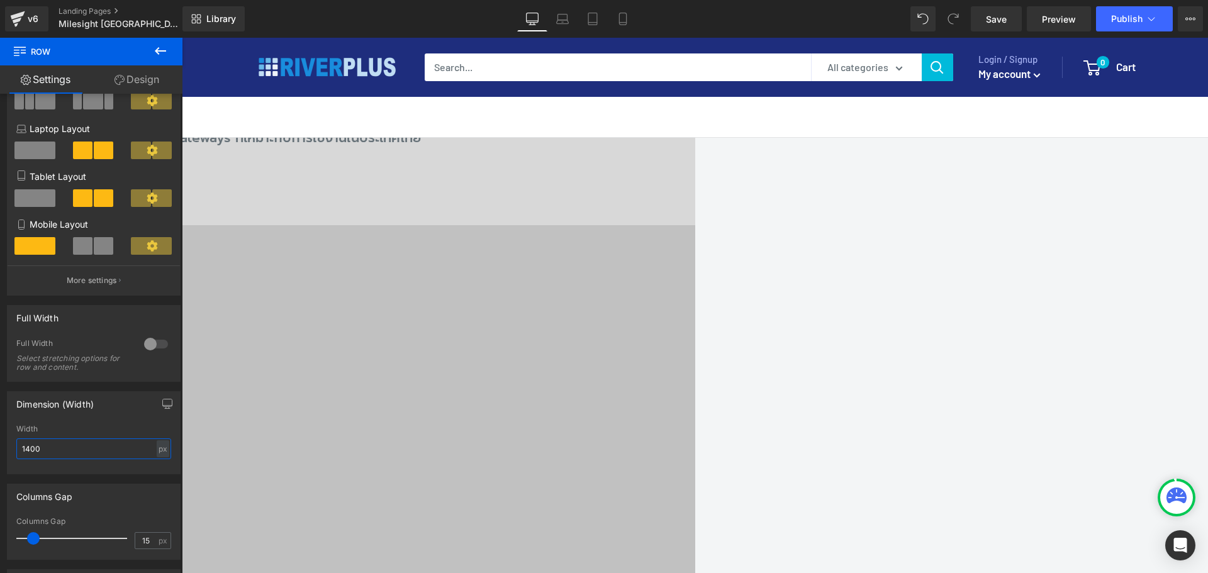
drag, startPoint x: 64, startPoint y: 442, endPoint x: -3, endPoint y: 449, distance: 66.4
click at [0, 449] on html "Row You are previewing how the will restyle your page. You can not edit Element…" at bounding box center [604, 286] width 1208 height 573
drag, startPoint x: 53, startPoint y: 447, endPoint x: -18, endPoint y: 449, distance: 71.7
click at [0, 449] on html "Row You are previewing how the will restyle your page. You can not edit Element…" at bounding box center [604, 286] width 1208 height 573
type input "1700"
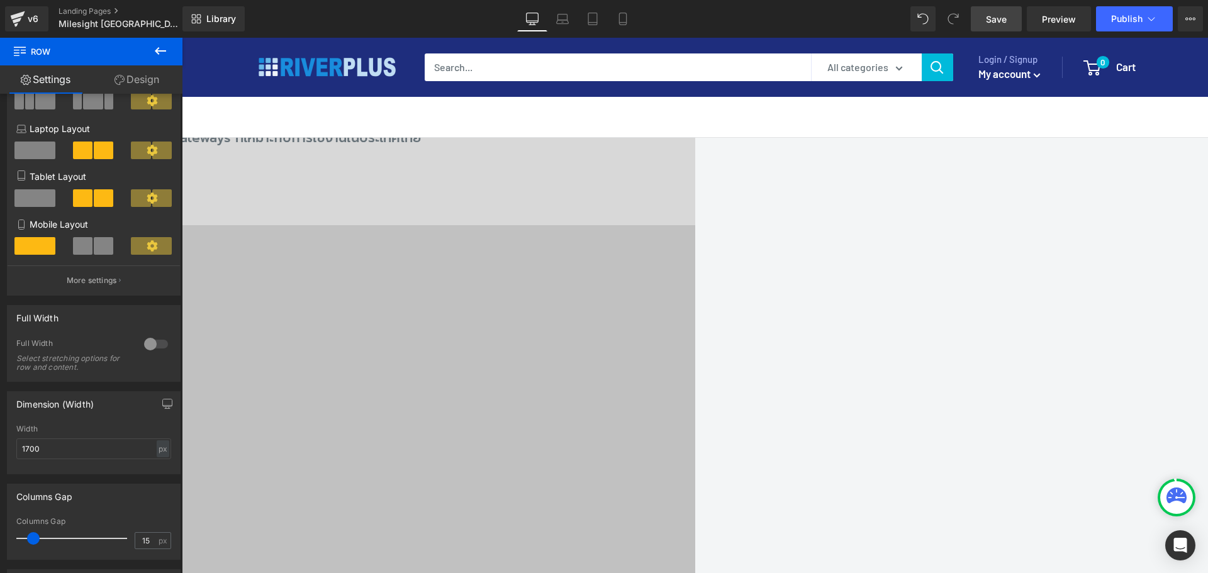
click at [995, 28] on link "Save" at bounding box center [996, 18] width 51 height 25
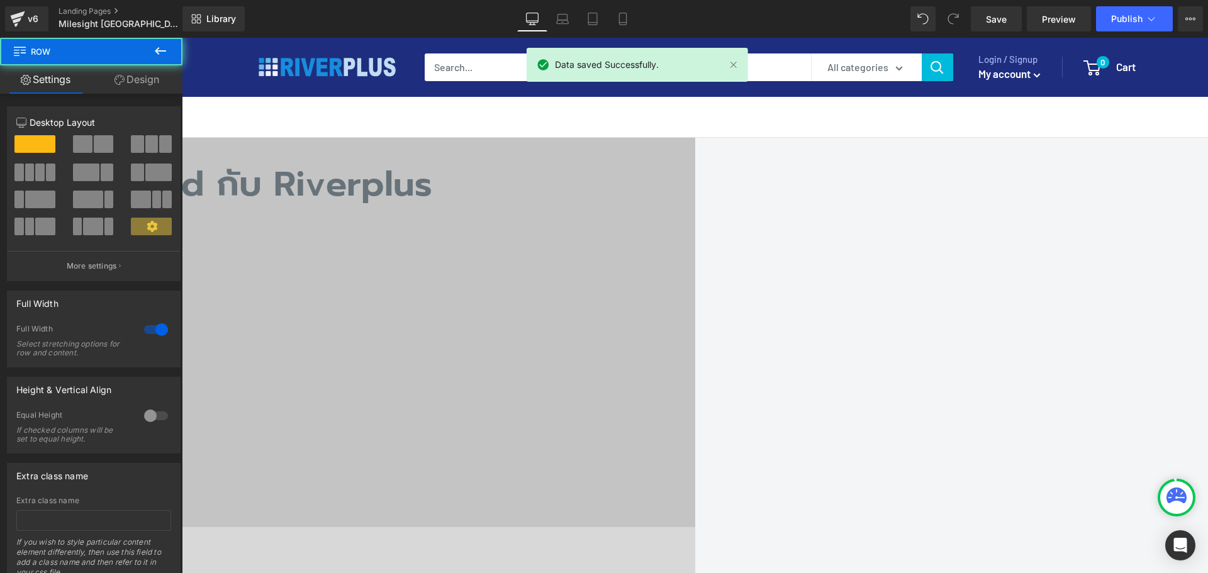
scroll to position [629, 0]
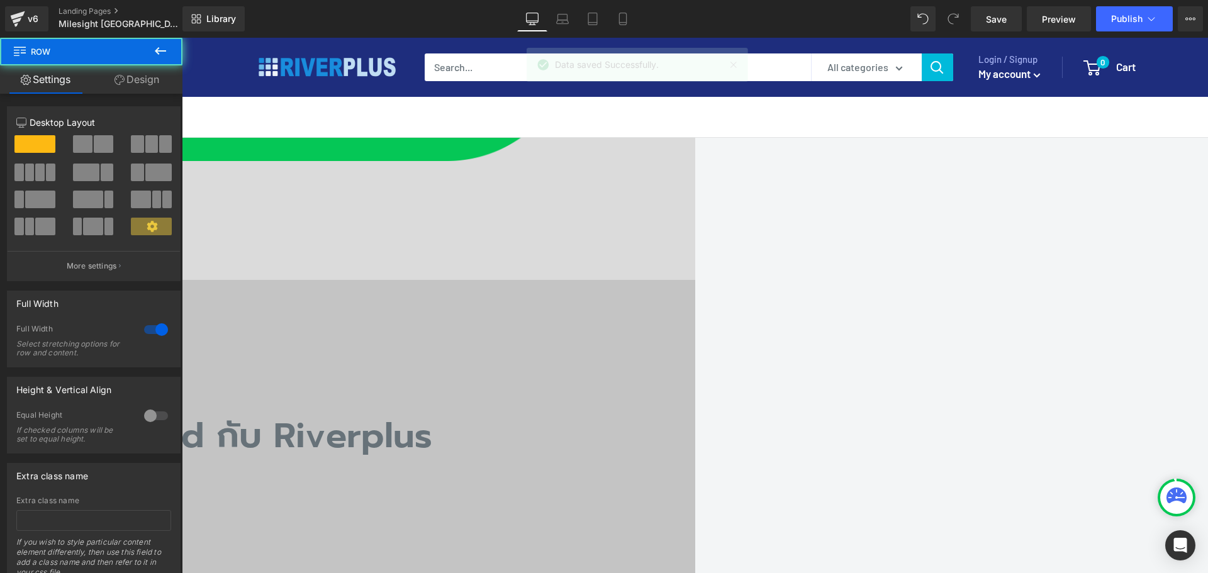
click at [316, 280] on div "ทำไมต้องเลือก Milesight Thailand กับ Riverplus Heading Icon Authorized Partner …" at bounding box center [182, 529] width 1026 height 499
click at [153, 88] on link "Design" at bounding box center [136, 79] width 91 height 28
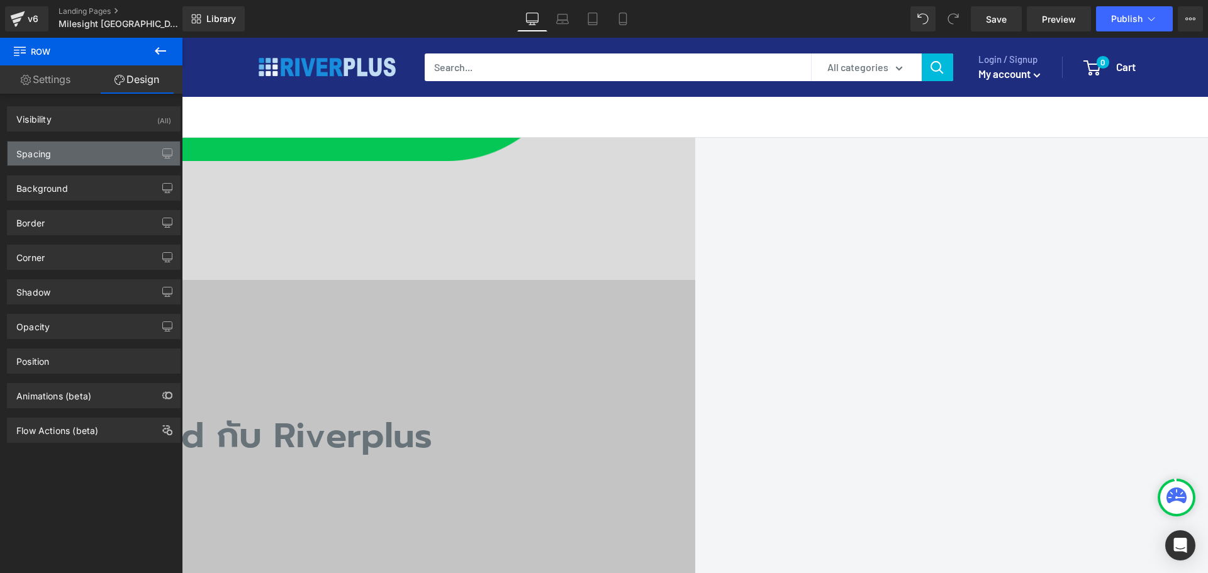
click at [44, 153] on div "Spacing" at bounding box center [33, 151] width 35 height 18
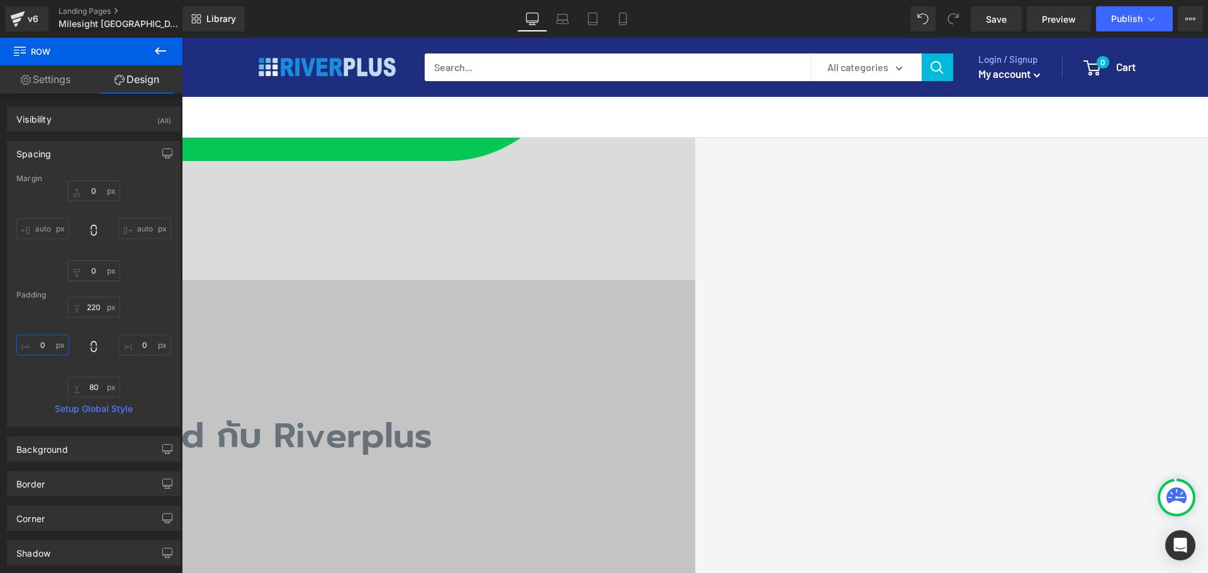
click at [46, 345] on input "0" at bounding box center [42, 345] width 53 height 21
type input "40"
click at [143, 344] on input "0" at bounding box center [144, 345] width 53 height 21
type input "40"
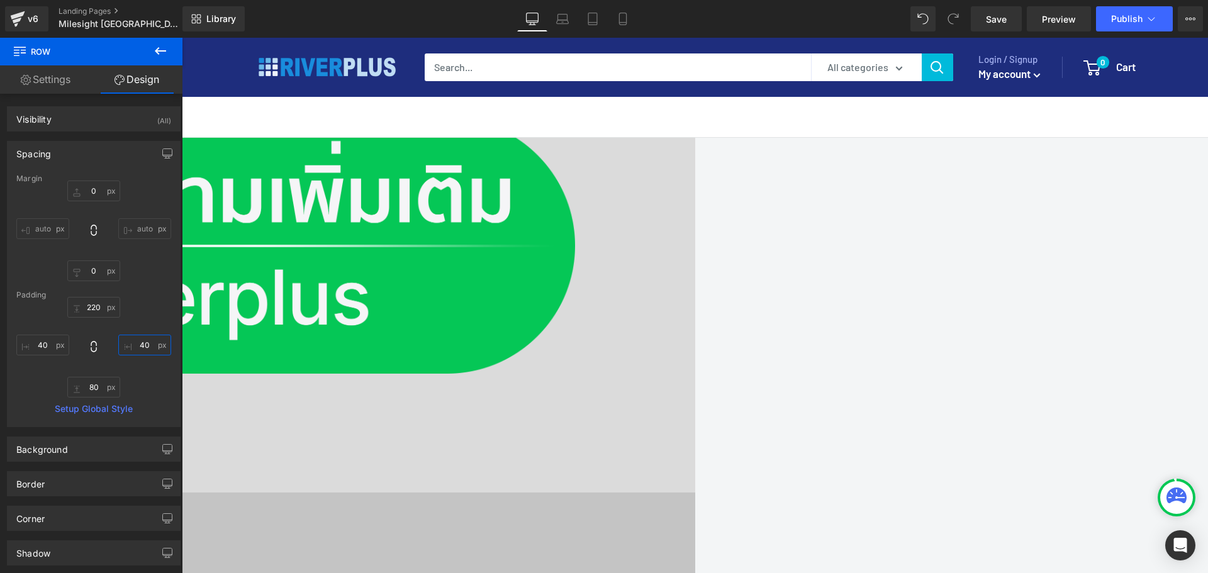
scroll to position [377, 0]
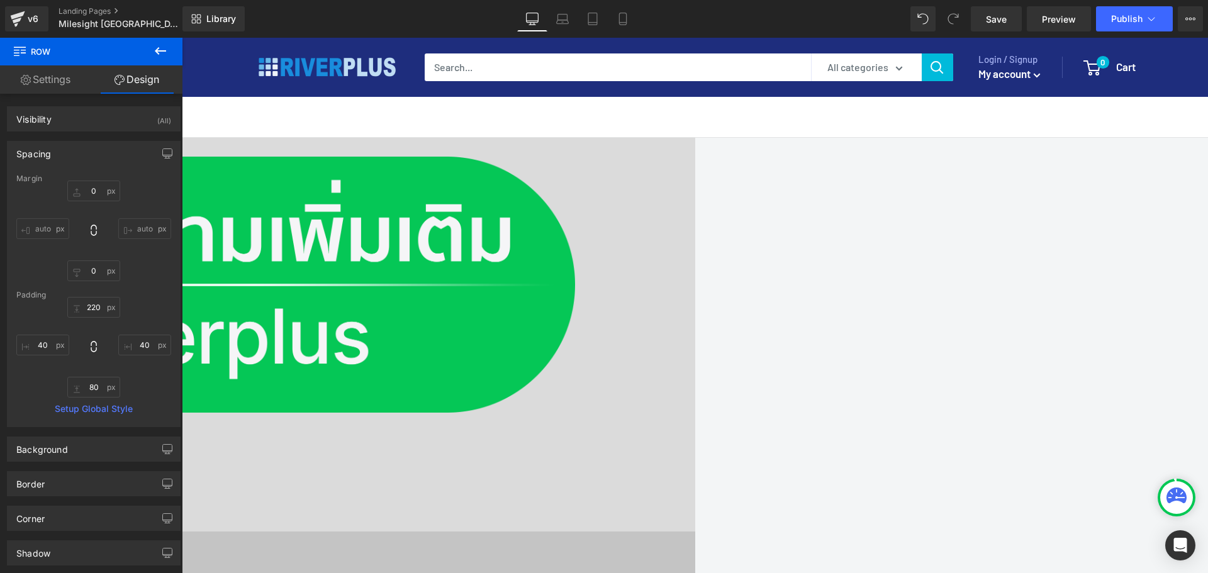
click at [229, 212] on div "Milesight Thailand Heading Authorized Partner by Riverplus Heading Riverplus Au…" at bounding box center [182, 178] width 976 height 555
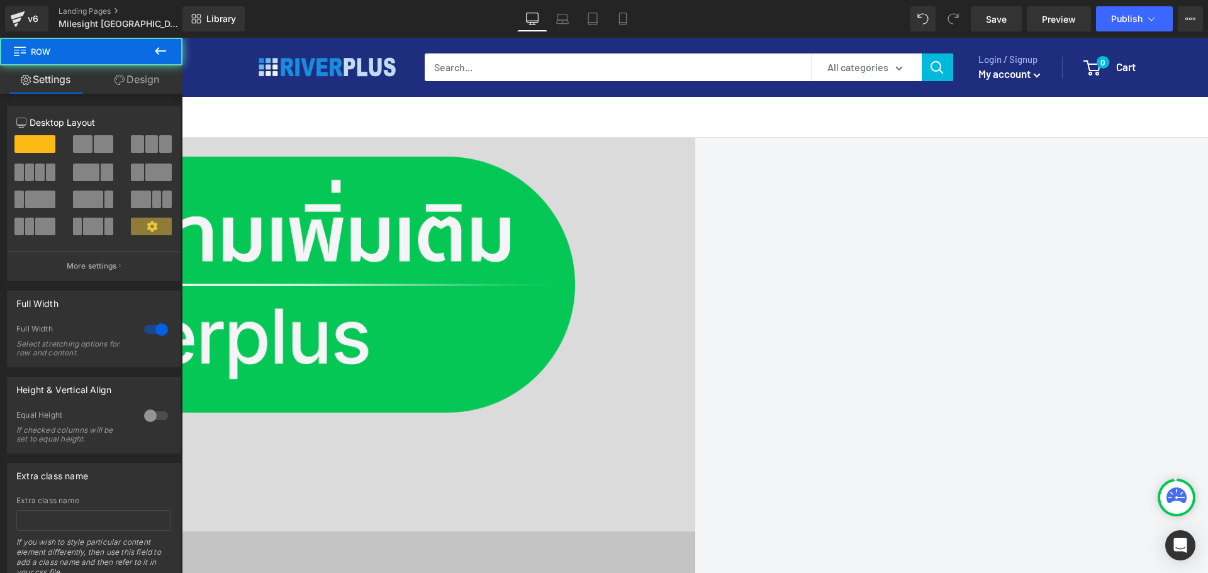
click at [146, 85] on link "Design" at bounding box center [136, 79] width 91 height 28
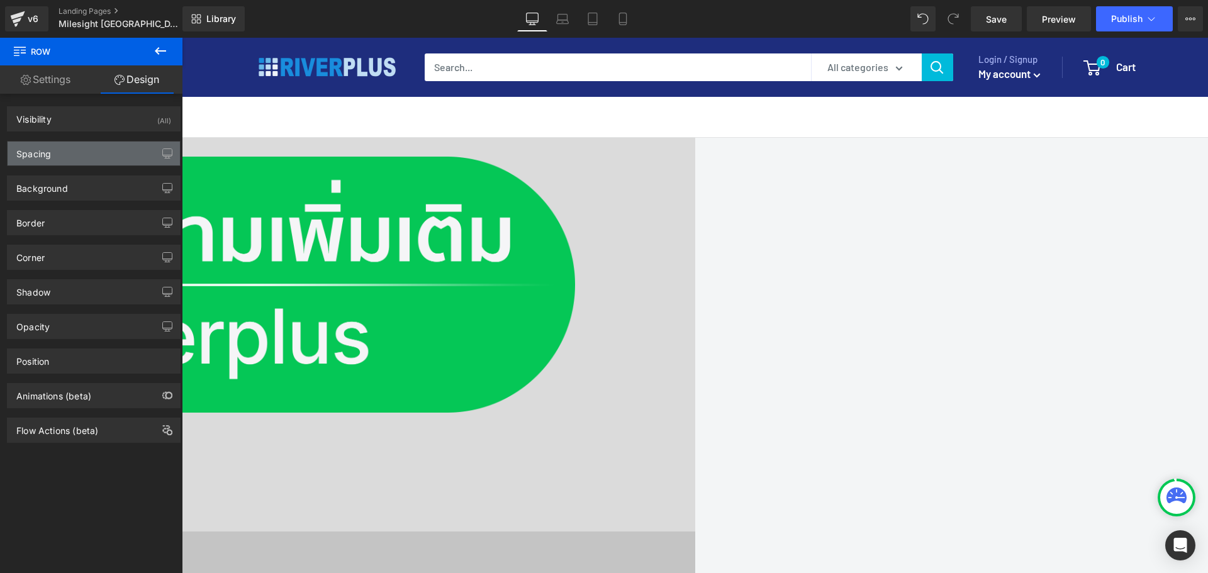
click at [81, 152] on div "Spacing" at bounding box center [94, 154] width 172 height 24
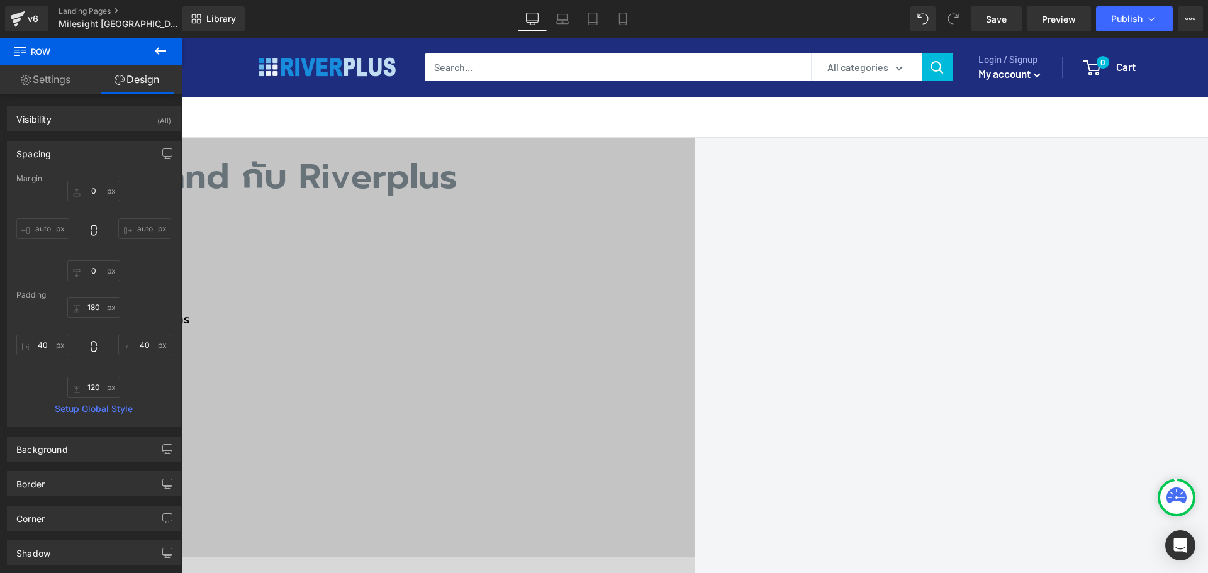
scroll to position [944, 0]
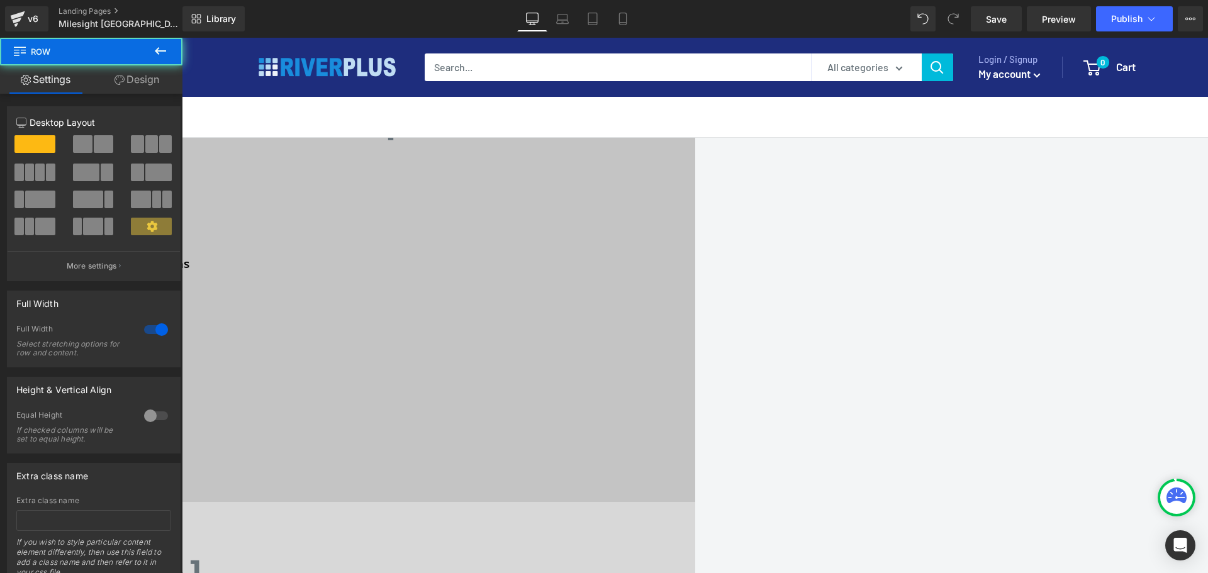
click at [148, 82] on link "Design" at bounding box center [136, 79] width 91 height 28
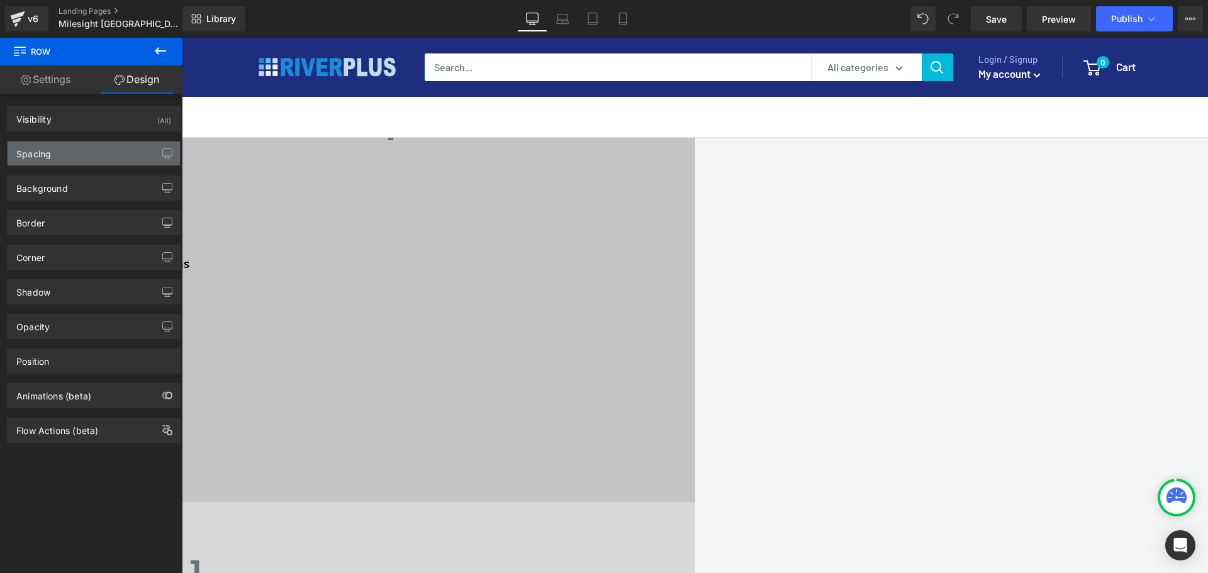
click at [58, 148] on div "Spacing" at bounding box center [94, 154] width 172 height 24
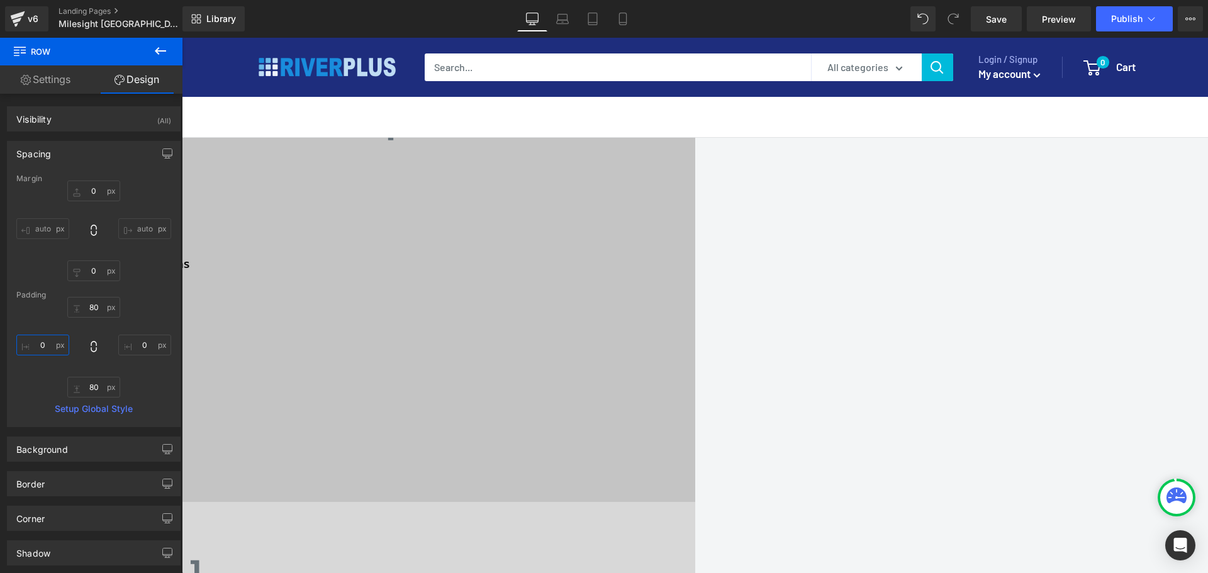
click at [52, 347] on input "0" at bounding box center [42, 345] width 53 height 21
type input "40"
click at [156, 343] on input "0" at bounding box center [144, 345] width 53 height 21
type input "40"
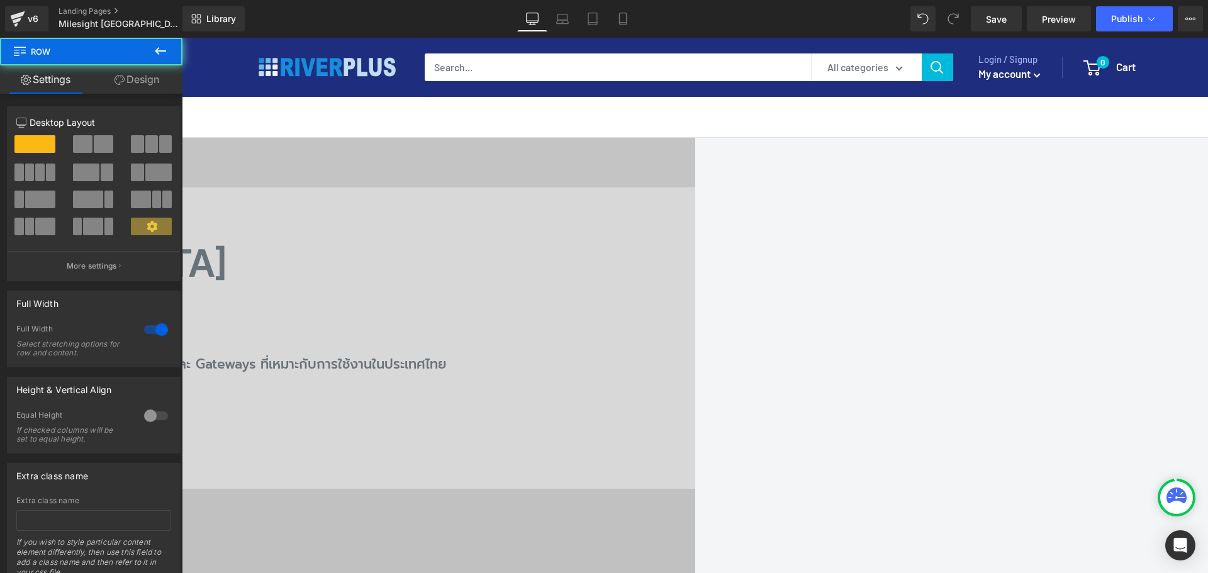
click at [141, 85] on link "Design" at bounding box center [136, 79] width 91 height 28
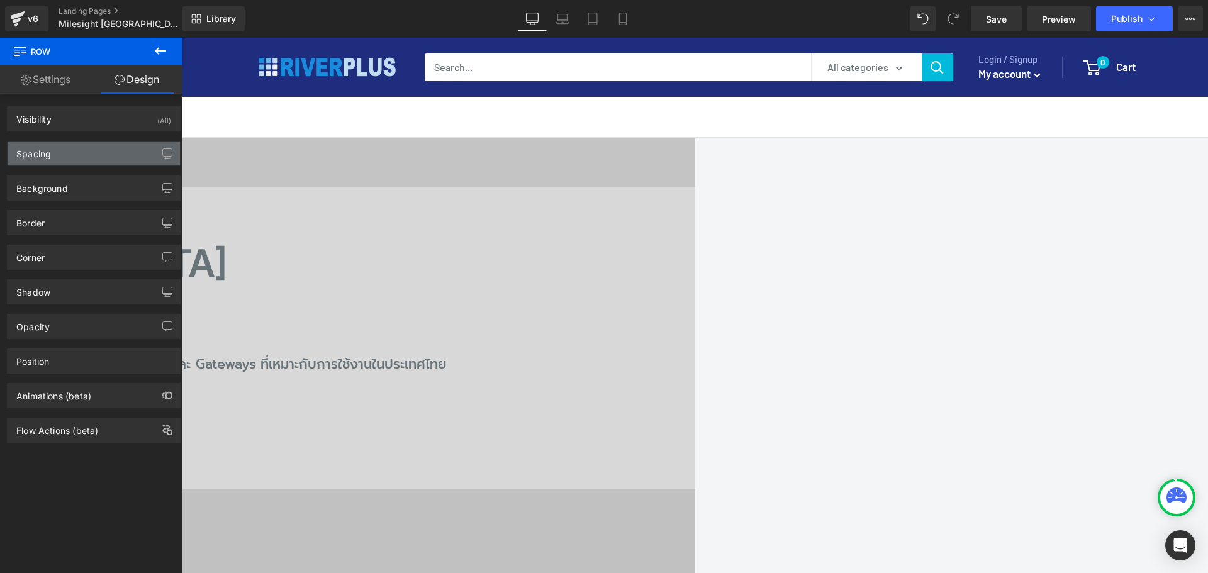
click at [45, 152] on div "Spacing" at bounding box center [33, 151] width 35 height 18
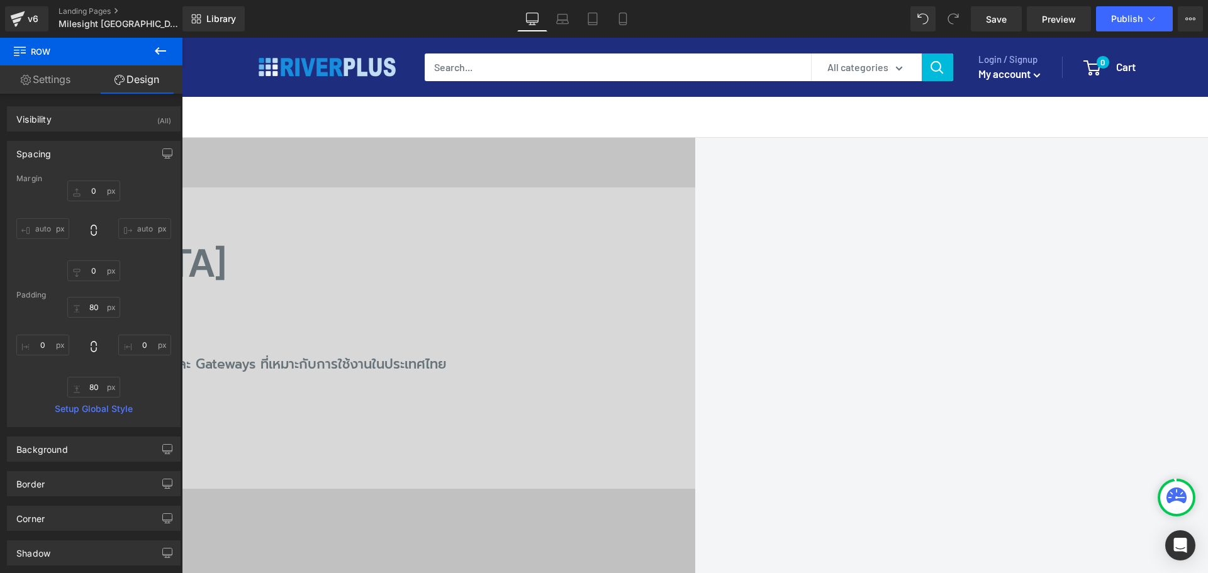
type input "0"
type input "80"
type input "0"
type input "80"
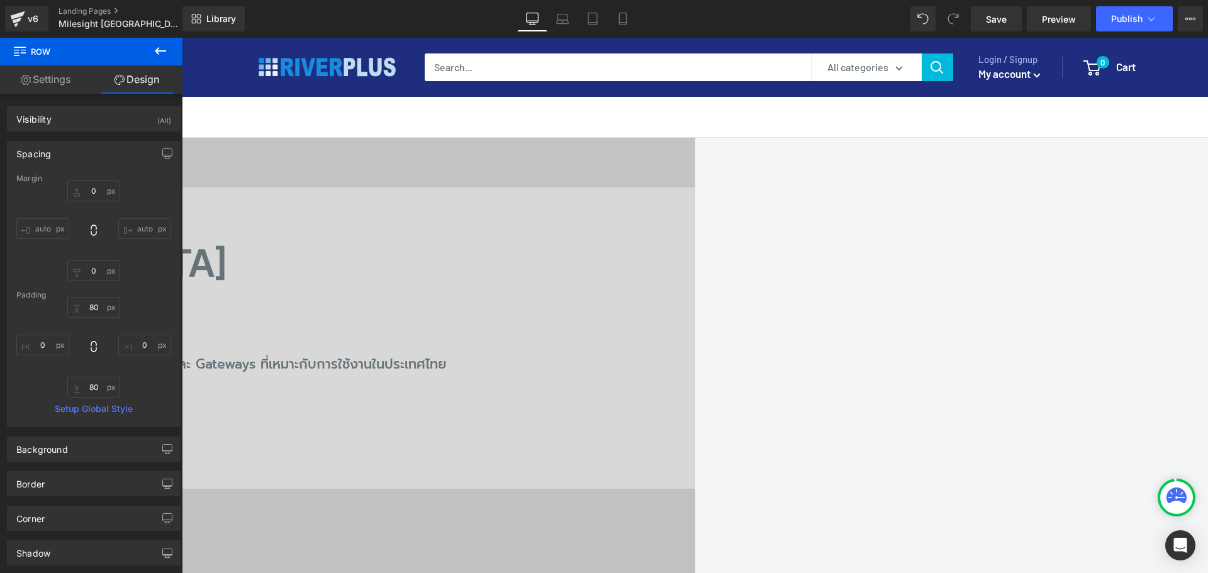
click at [53, 334] on div "80px 80 0px 0 80px 80 0px 0" at bounding box center [93, 347] width 155 height 101
click at [50, 341] on input "0" at bounding box center [42, 345] width 53 height 21
type input "40"
click at [149, 349] on input "0" at bounding box center [144, 345] width 53 height 21
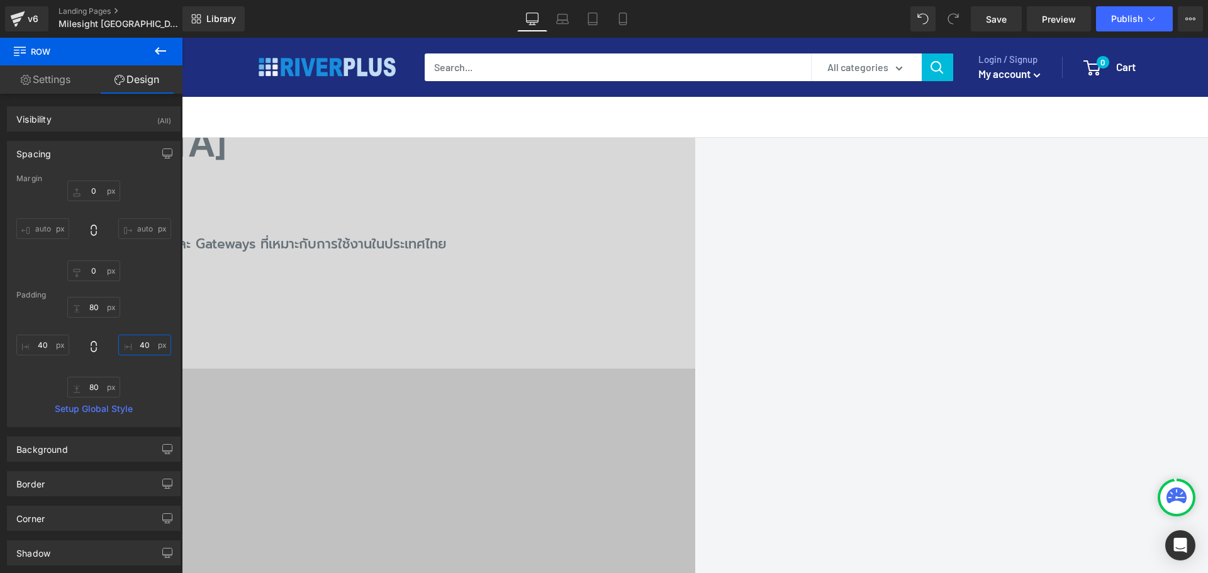
scroll to position [1384, 0]
type input "40"
drag, startPoint x: 988, startPoint y: 17, endPoint x: 990, endPoint y: 26, distance: 8.9
click at [990, 17] on span "Save" at bounding box center [996, 19] width 21 height 13
click at [162, 54] on icon at bounding box center [160, 50] width 15 height 15
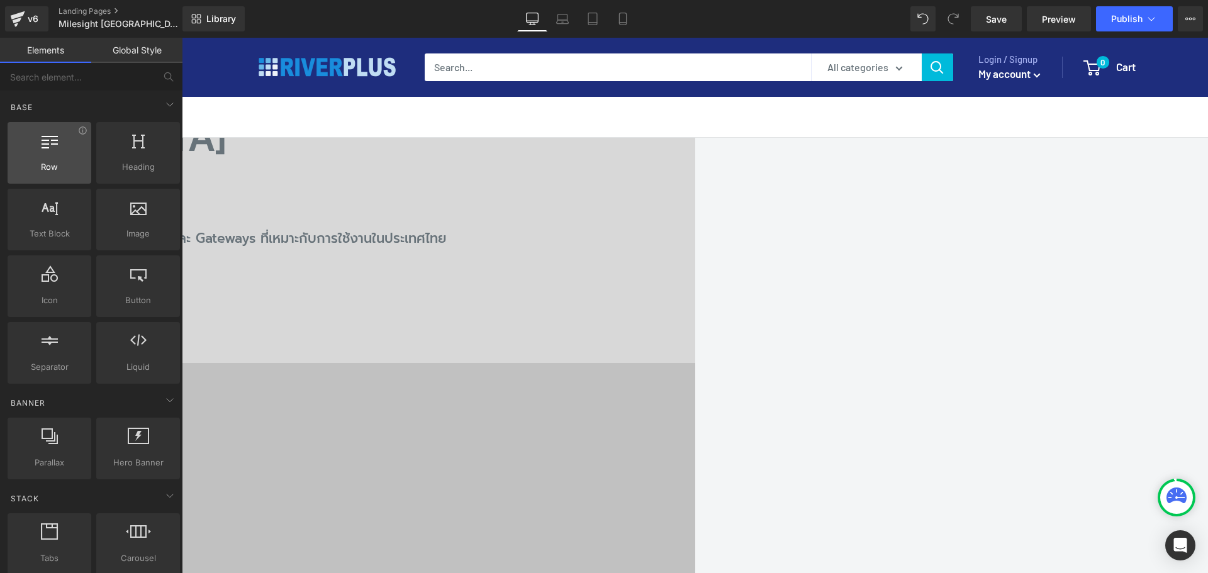
click at [62, 165] on span "Row" at bounding box center [49, 166] width 76 height 13
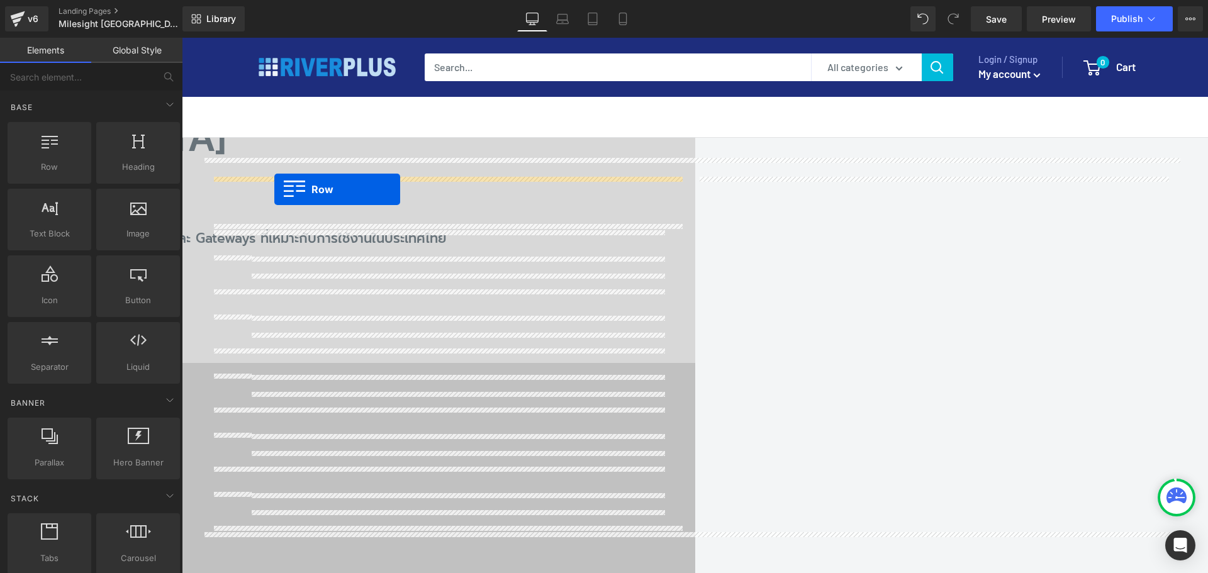
drag, startPoint x: 209, startPoint y: 195, endPoint x: 274, endPoint y: 189, distance: 65.0
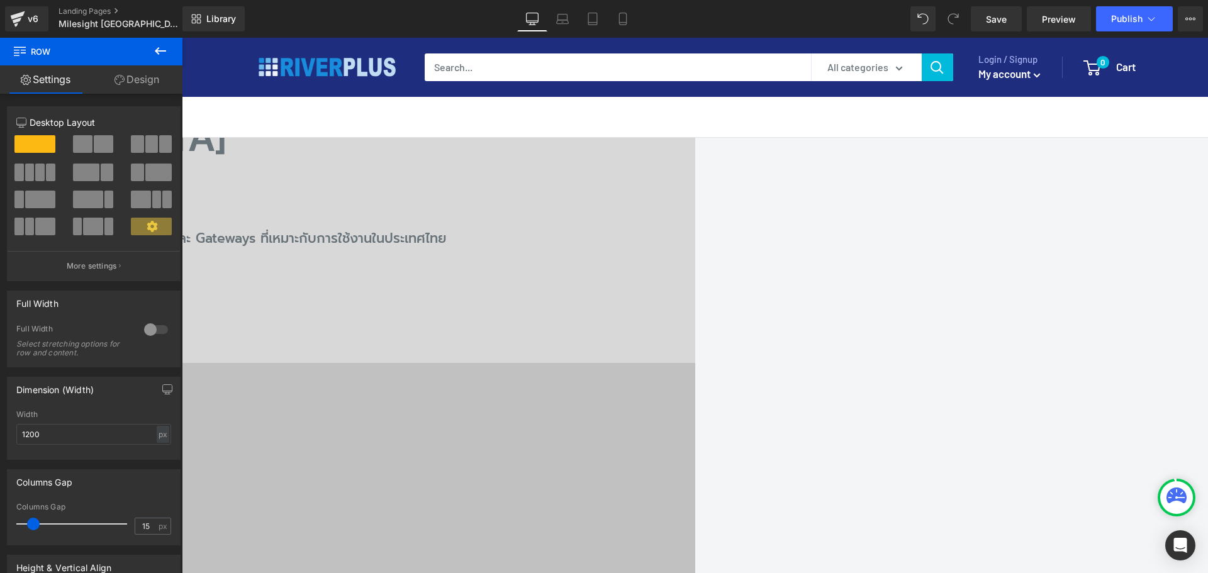
click at [182, 38] on span "Row" at bounding box center [182, 38] width 0 height 0
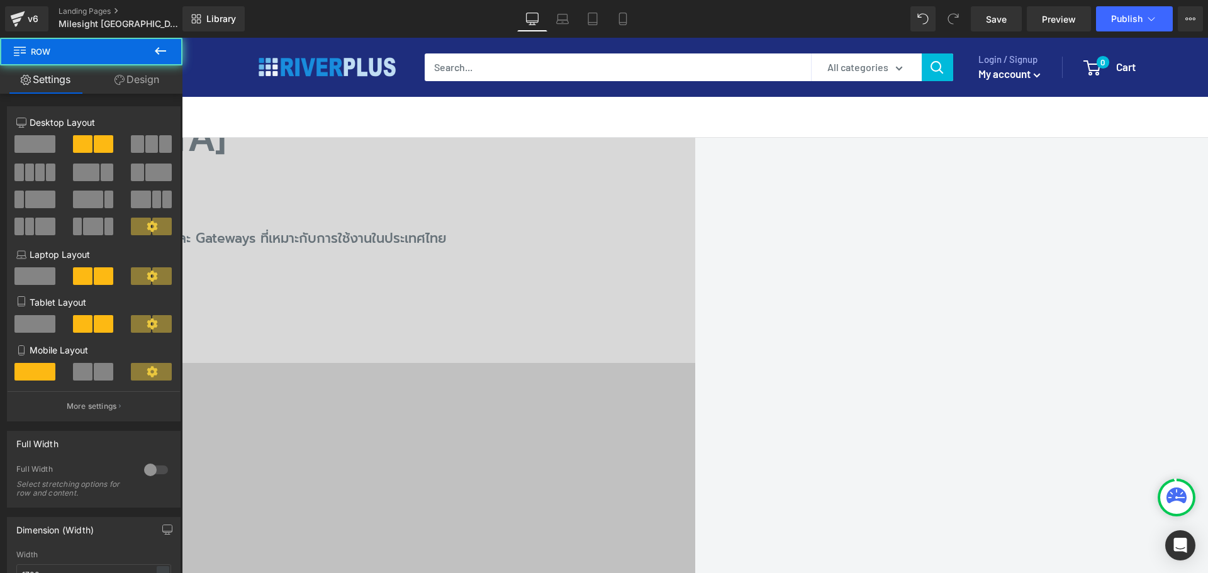
click at [126, 86] on link "Design" at bounding box center [136, 79] width 91 height 28
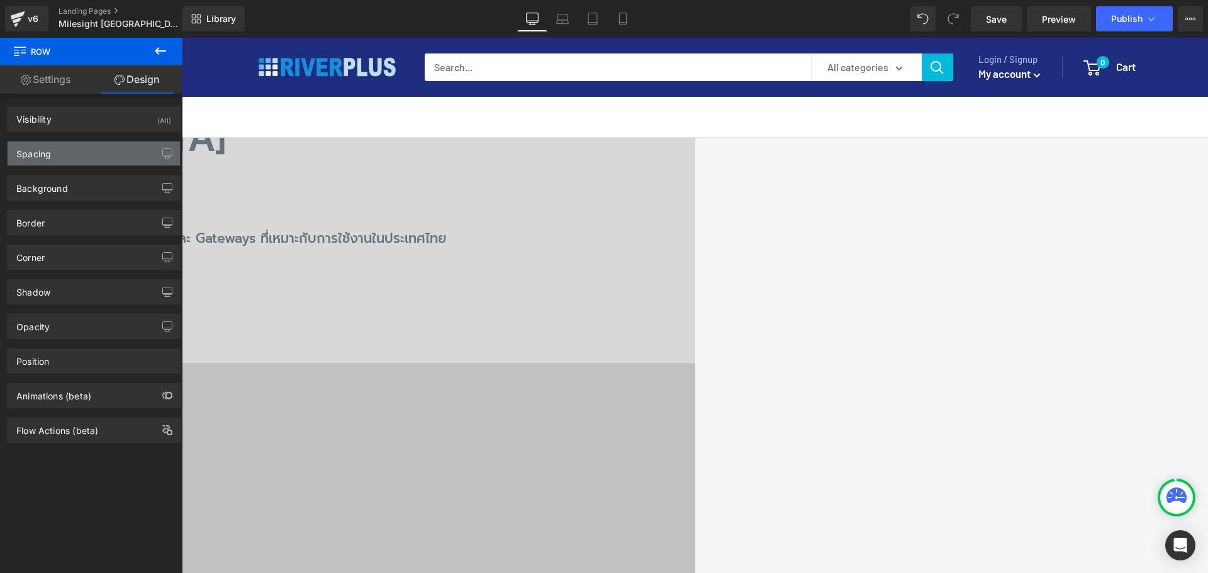
click at [48, 148] on div "Spacing" at bounding box center [33, 151] width 35 height 18
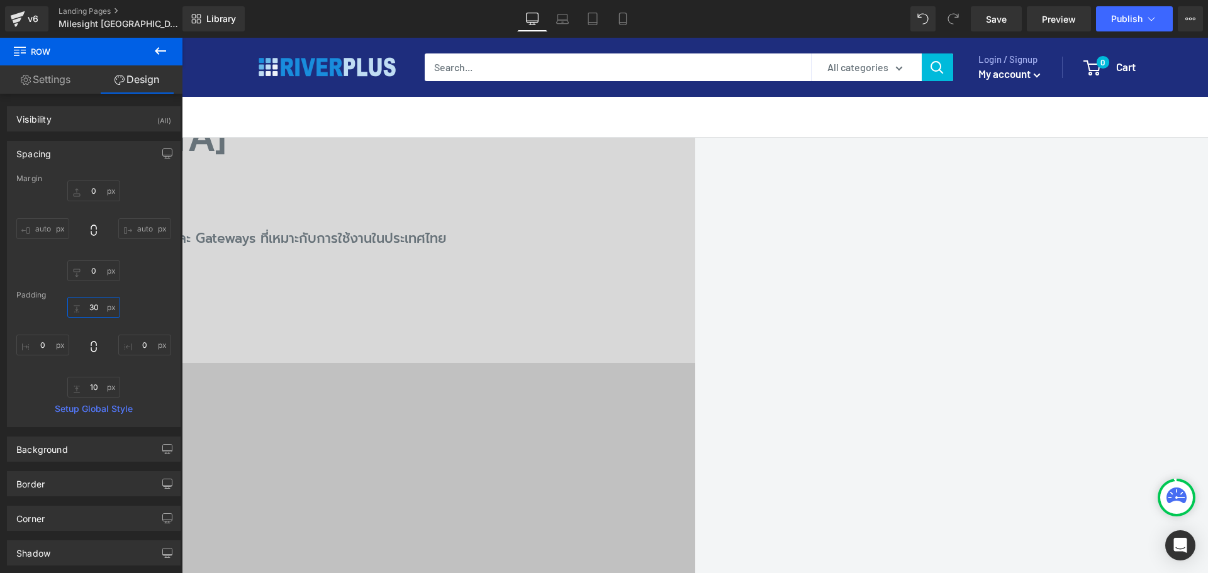
click at [101, 306] on input "30" at bounding box center [93, 307] width 53 height 21
type input "10"
click at [182, 38] on span "Row" at bounding box center [182, 38] width 0 height 0
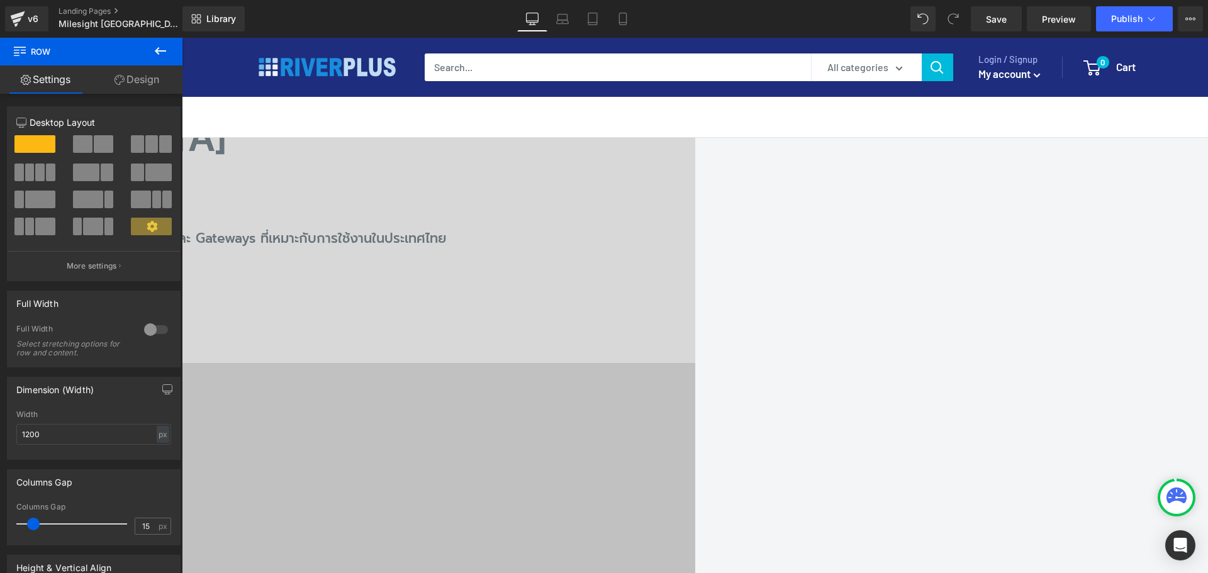
click at [182, 38] on span "Row" at bounding box center [182, 38] width 0 height 0
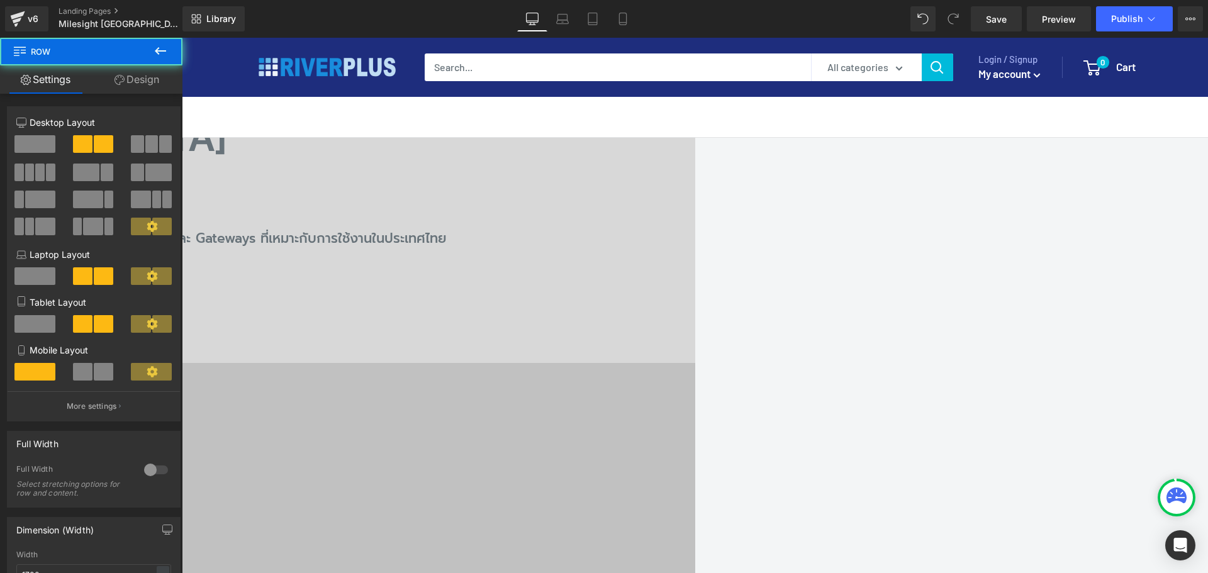
scroll to position [189, 0]
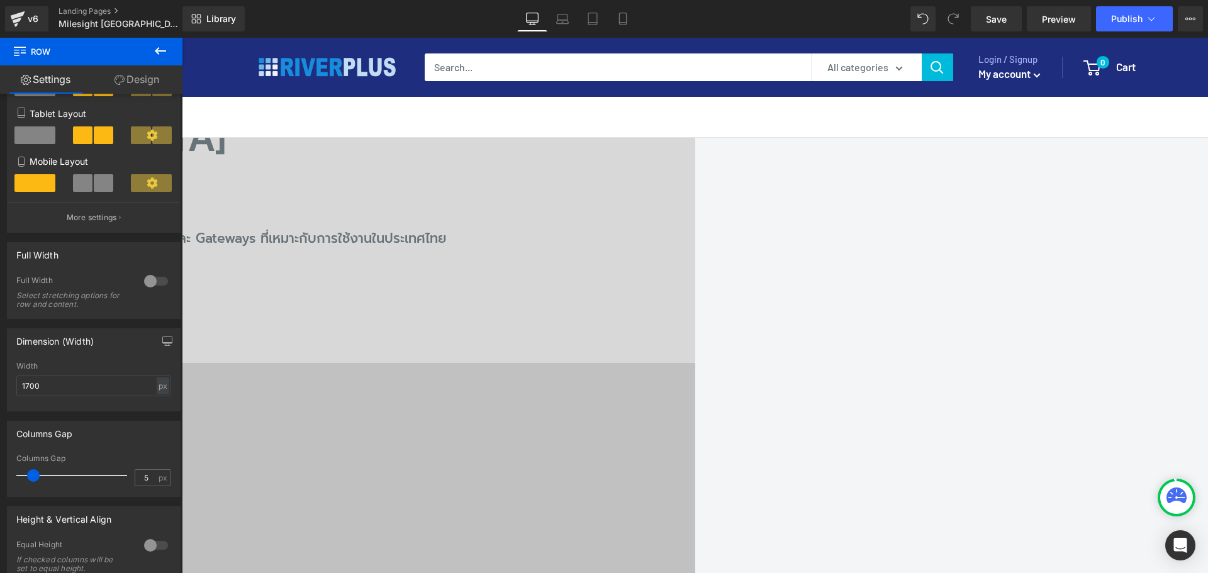
type input "0"
drag, startPoint x: 36, startPoint y: 473, endPoint x: -25, endPoint y: 466, distance: 61.5
click at [0, 466] on html "Row You are previewing how the will restyle your page. You can not edit Element…" at bounding box center [604, 286] width 1208 height 573
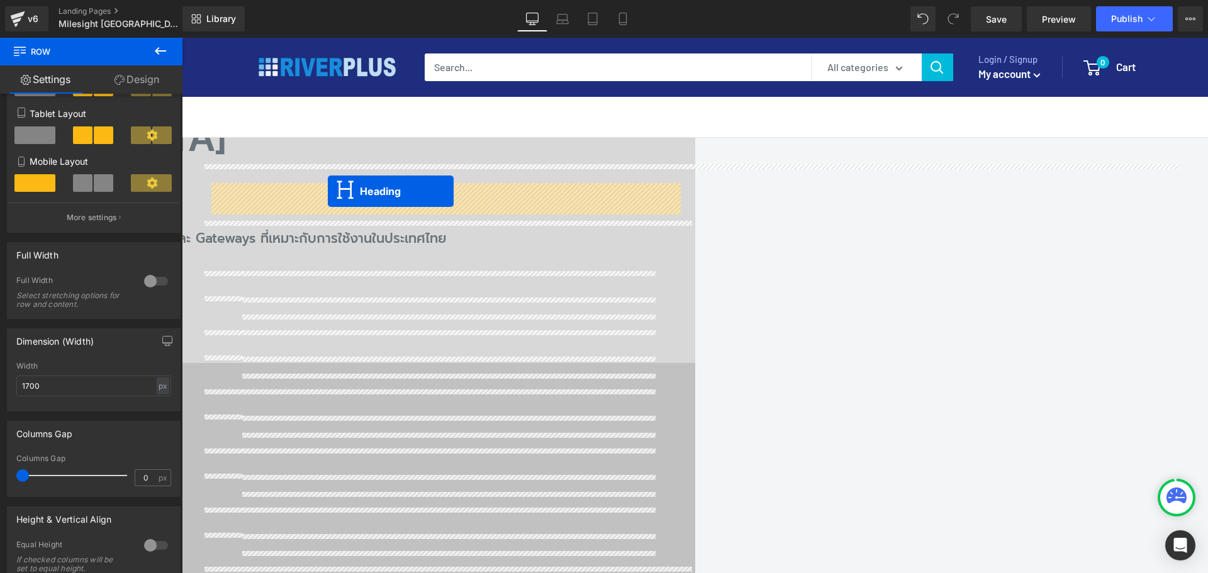
drag, startPoint x: 435, startPoint y: 254, endPoint x: 328, endPoint y: 191, distance: 124.1
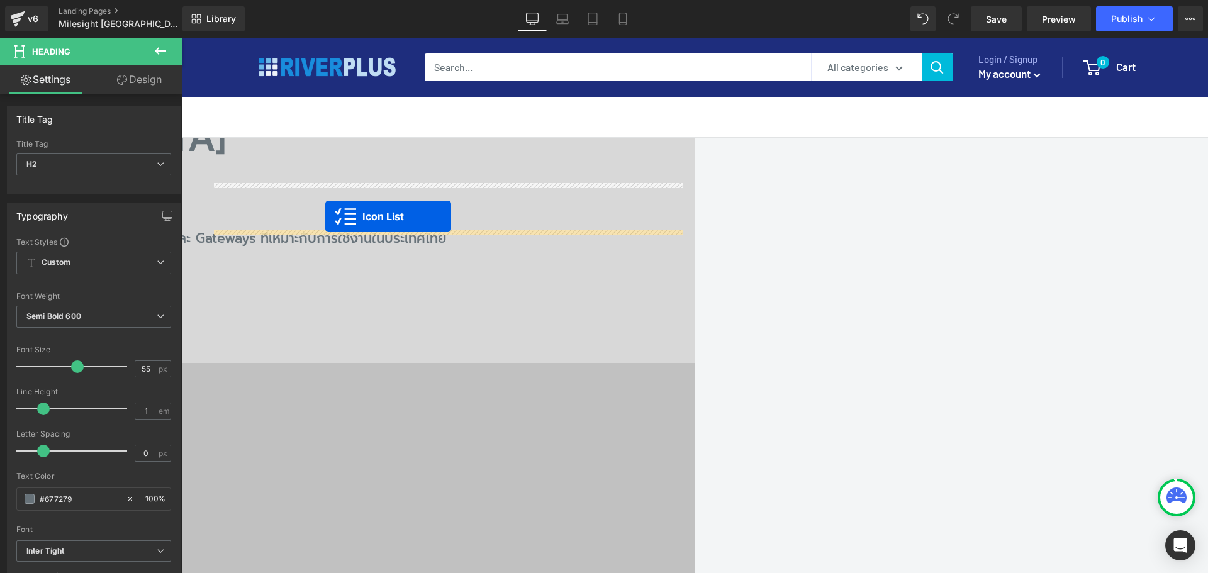
drag, startPoint x: 438, startPoint y: 245, endPoint x: 325, endPoint y: 216, distance: 116.7
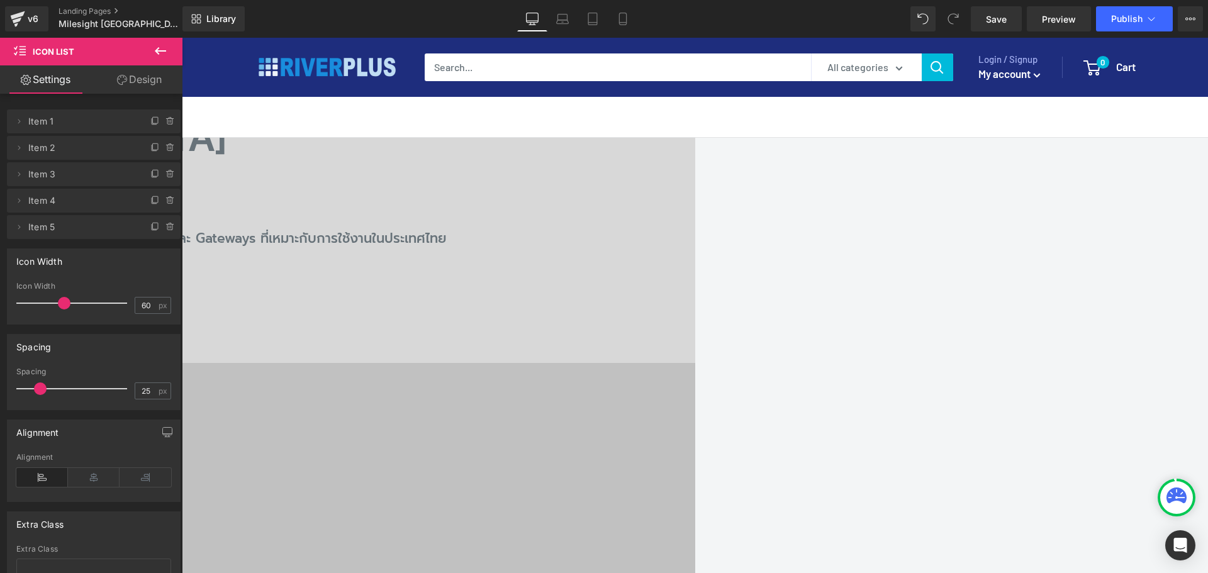
click at [182, 38] on link at bounding box center [182, 38] width 0 height 0
click at [182, 38] on icon at bounding box center [182, 38] width 0 height 0
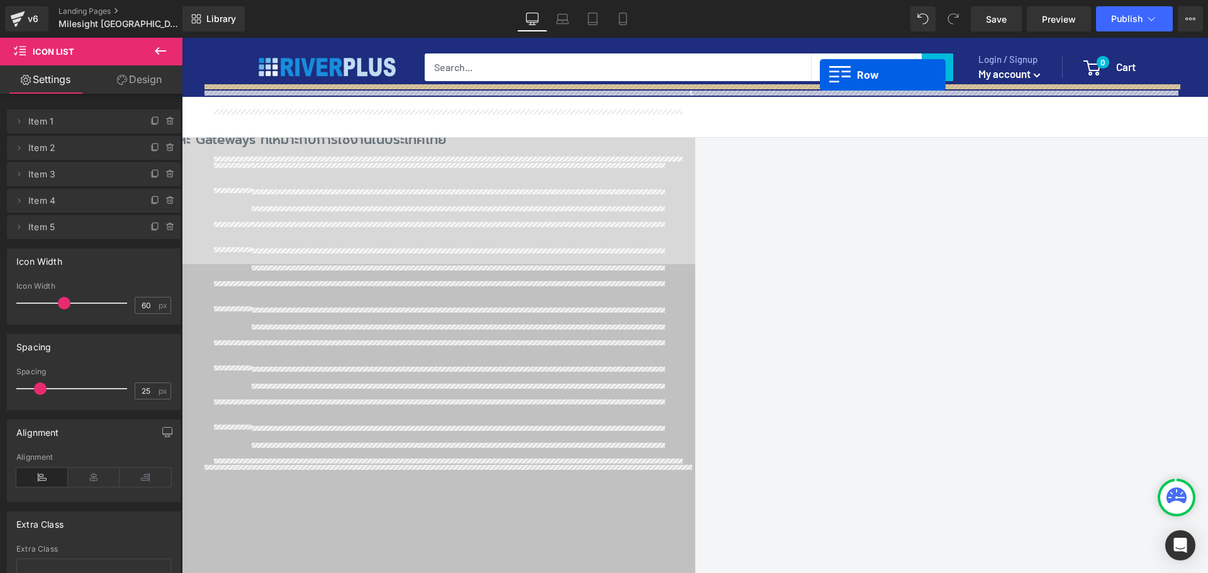
scroll to position [1432, 0]
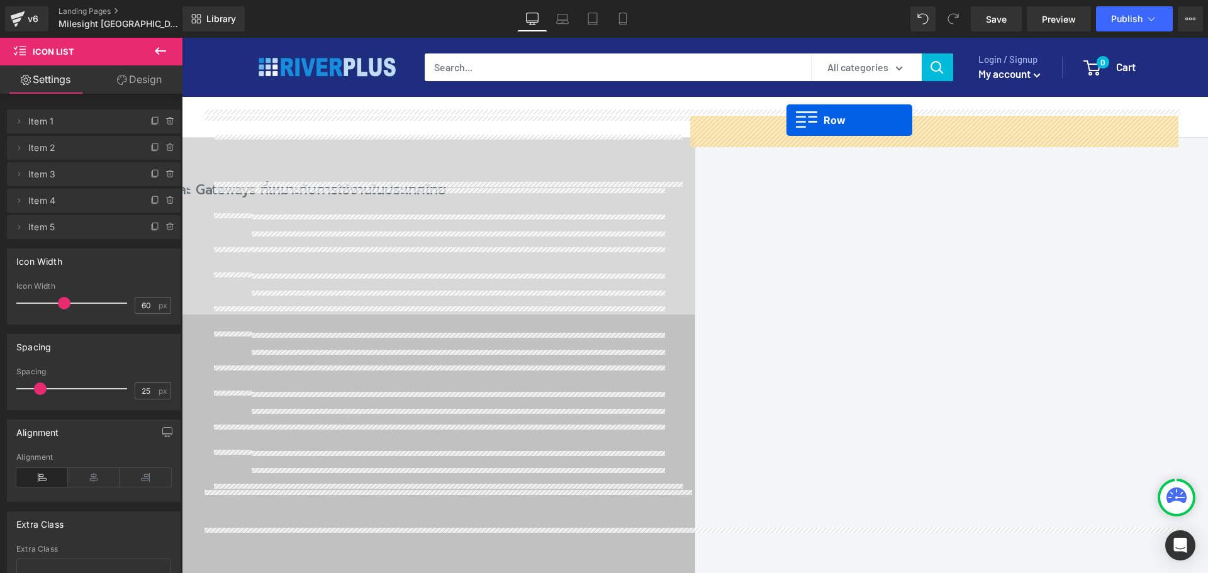
drag, startPoint x: 225, startPoint y: 285, endPoint x: 786, endPoint y: 121, distance: 584.7
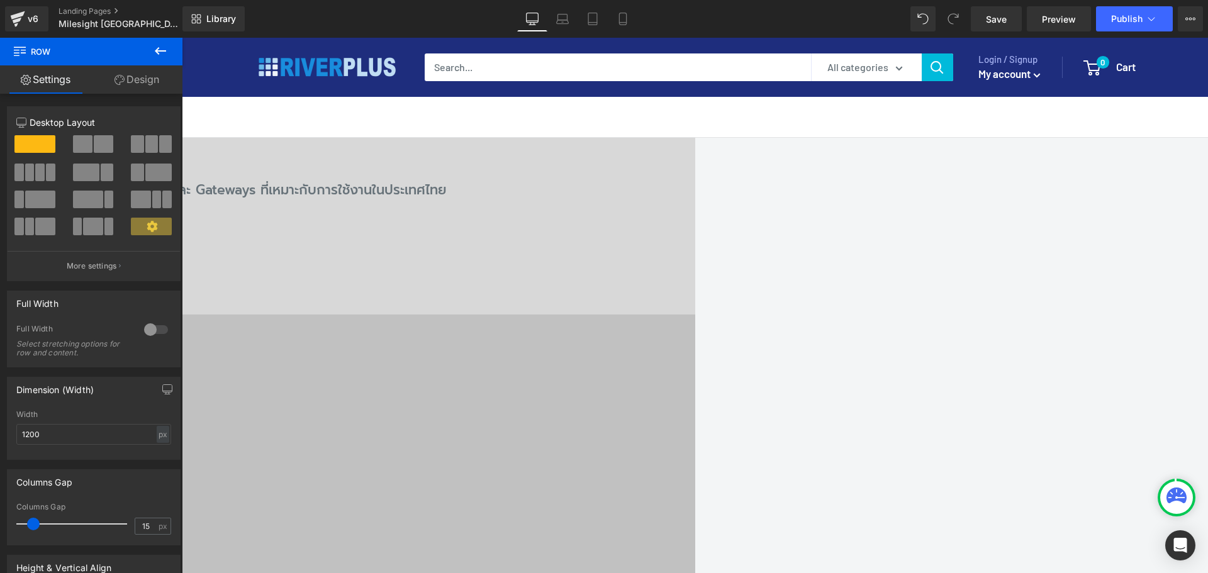
click at [182, 38] on span "Row" at bounding box center [182, 38] width 0 height 0
click at [140, 81] on link "Design" at bounding box center [136, 79] width 91 height 28
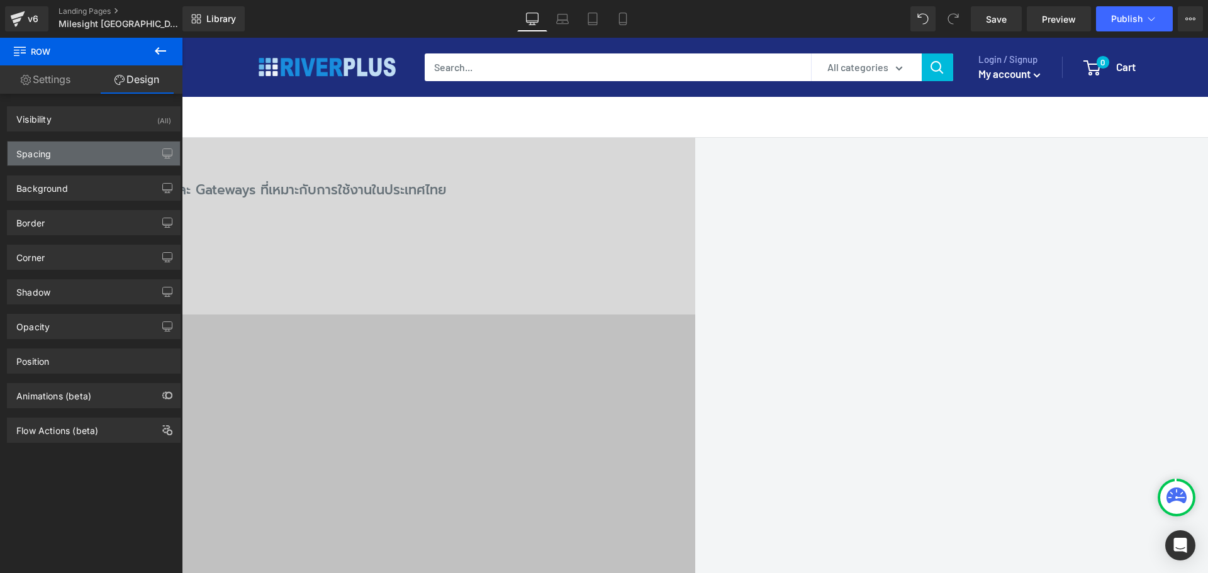
click at [48, 147] on div "Spacing" at bounding box center [33, 151] width 35 height 18
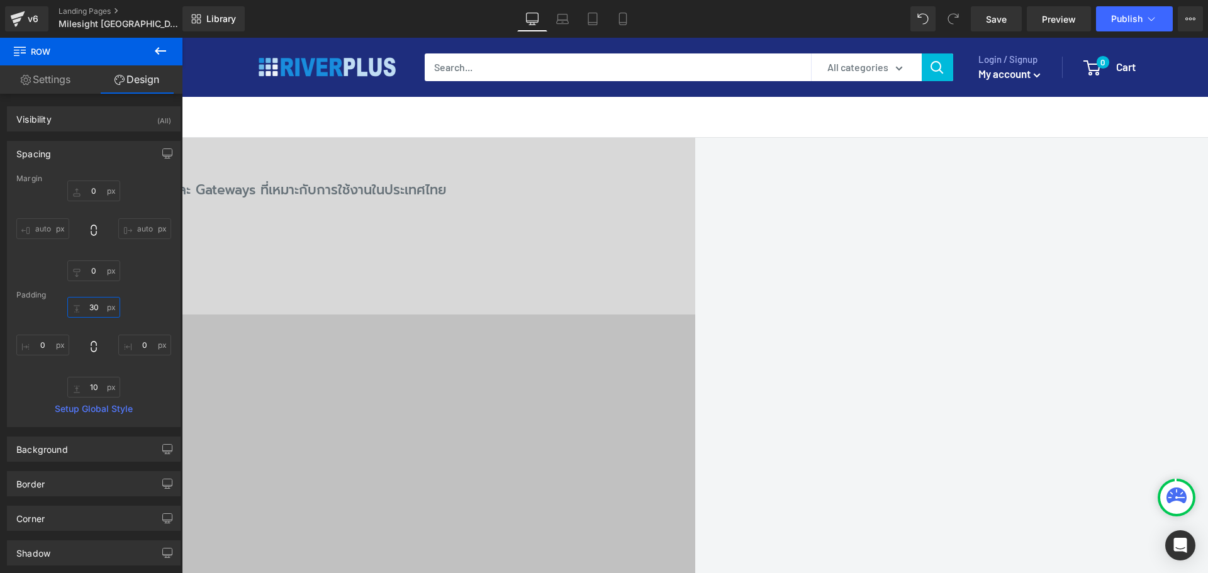
click at [105, 313] on input "30" at bounding box center [93, 307] width 53 height 21
type input "10"
click at [182, 38] on span "Row" at bounding box center [182, 38] width 0 height 0
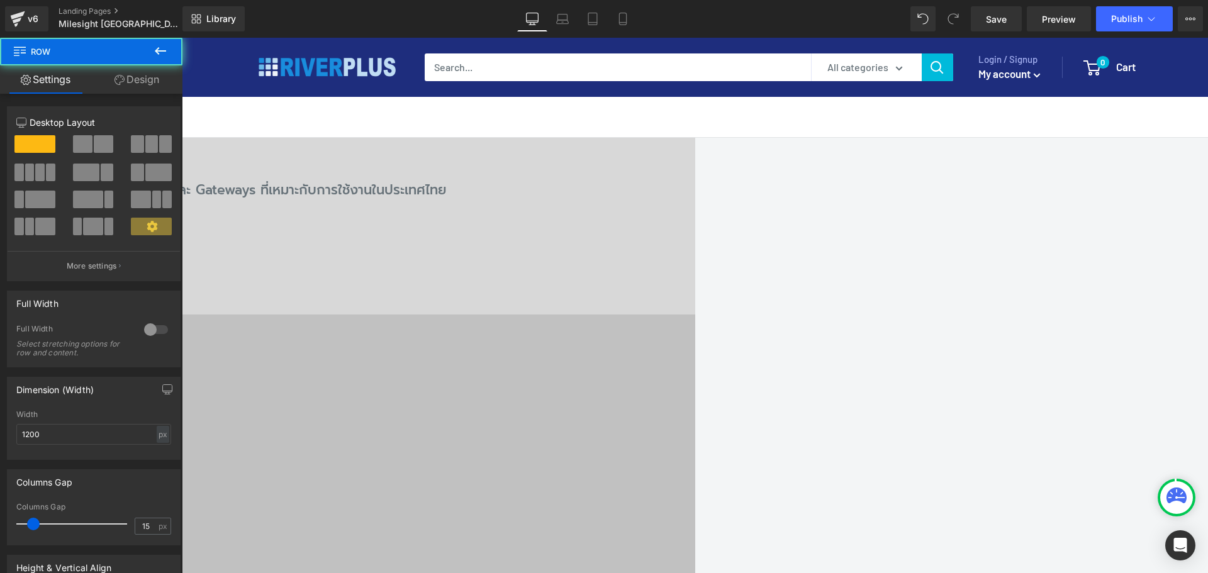
click at [139, 76] on link "Design" at bounding box center [136, 79] width 91 height 28
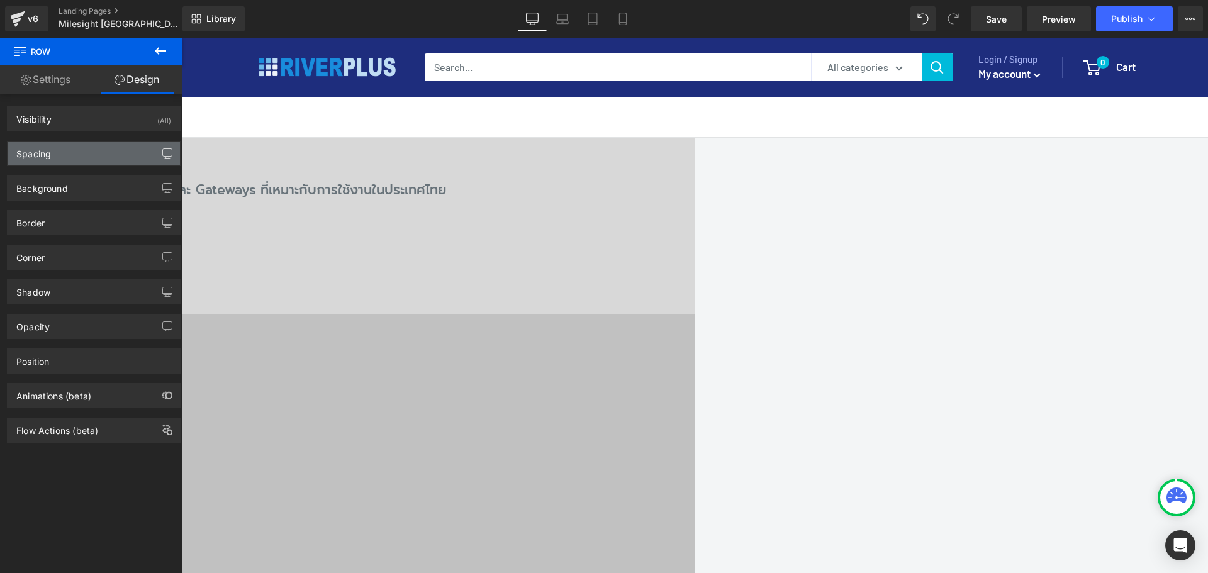
drag, startPoint x: 81, startPoint y: 157, endPoint x: 152, endPoint y: 157, distance: 71.7
click at [81, 158] on div "Spacing" at bounding box center [94, 154] width 172 height 24
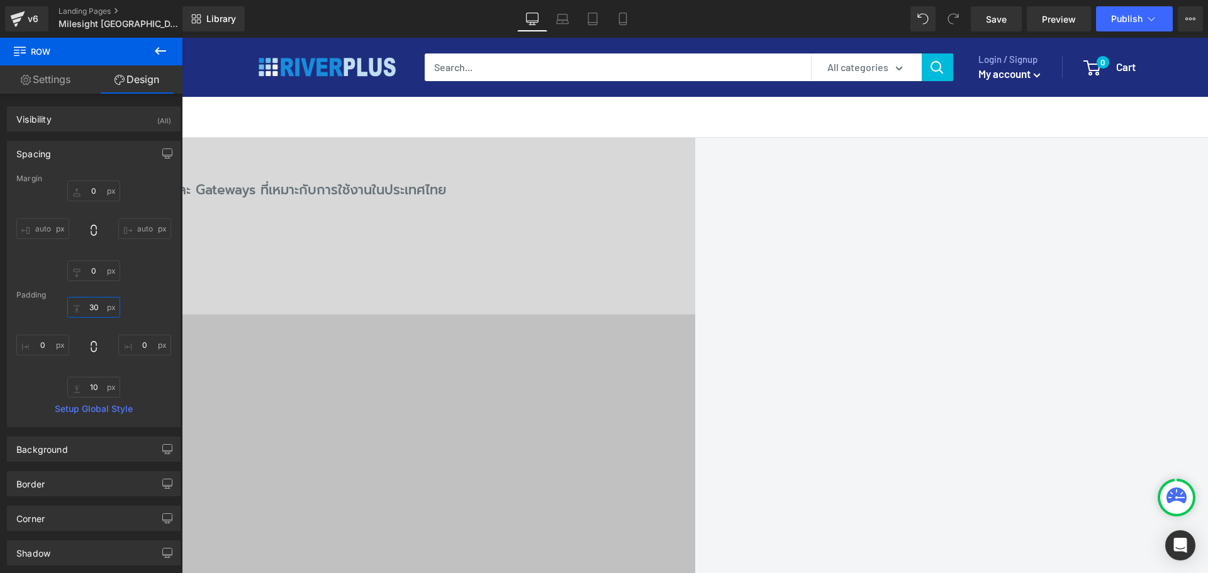
click at [103, 313] on input "30" at bounding box center [93, 307] width 53 height 21
type input "10"
click at [1002, 19] on span "Save" at bounding box center [996, 19] width 21 height 13
drag, startPoint x: 817, startPoint y: 0, endPoint x: 893, endPoint y: 29, distance: 82.0
click at [998, 27] on link "Save" at bounding box center [996, 18] width 51 height 25
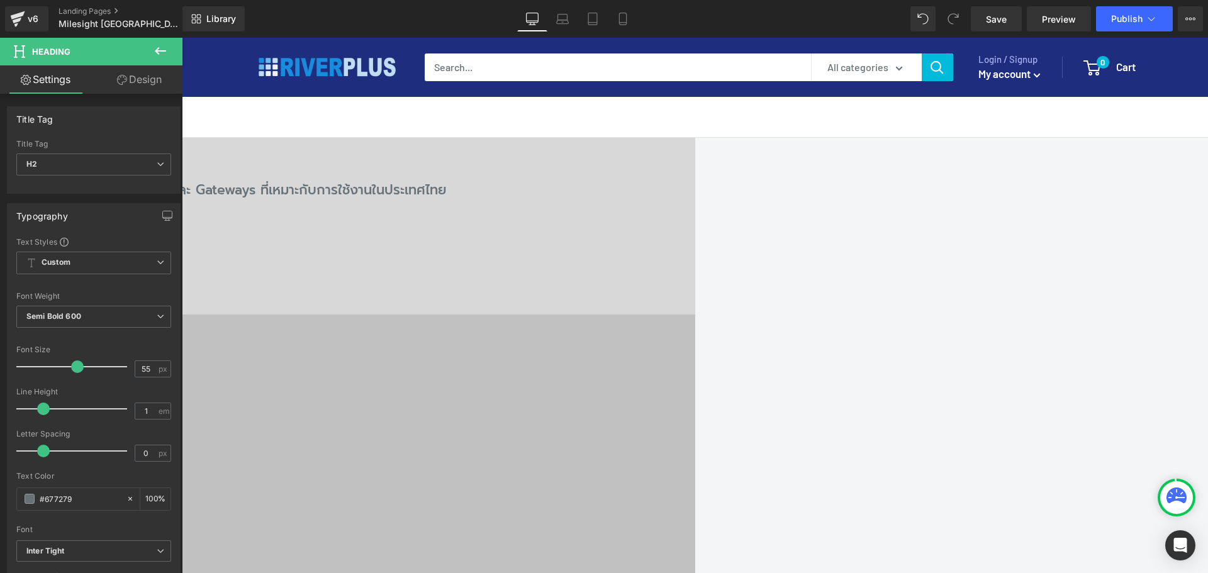
paste div
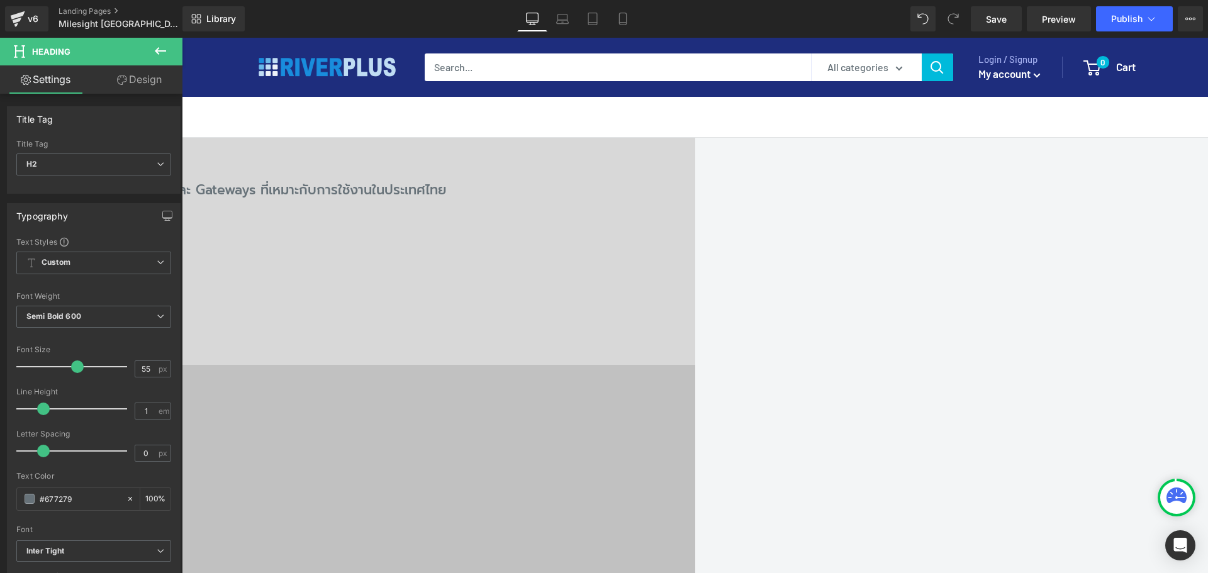
click at [182, 38] on icon at bounding box center [182, 38] width 0 height 0
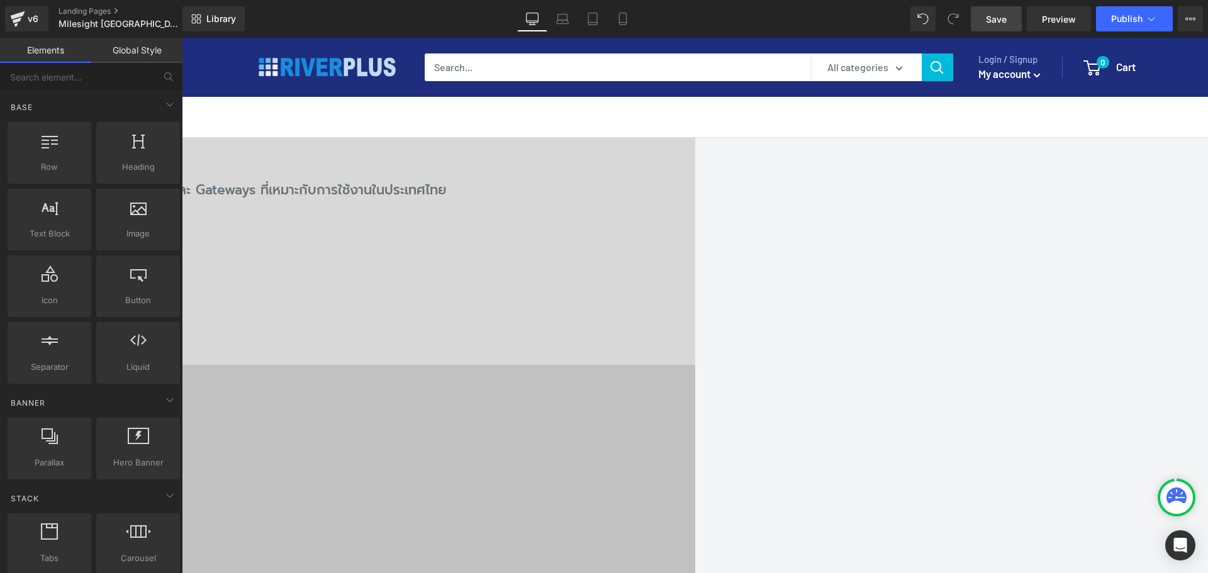
click at [995, 20] on span "Save" at bounding box center [996, 19] width 21 height 13
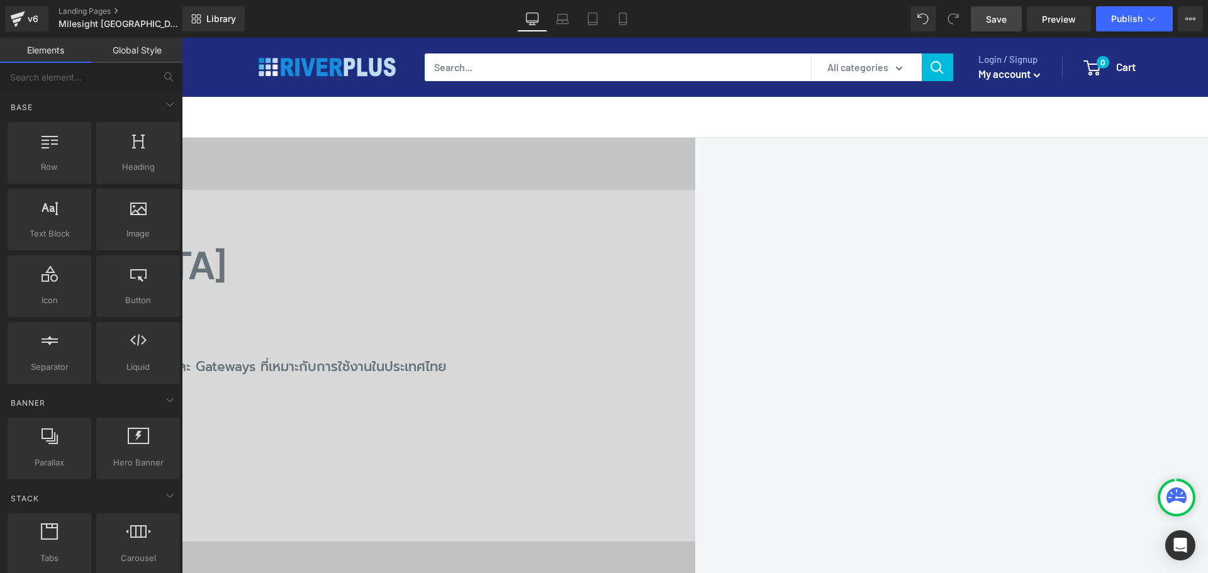
scroll to position [1244, 0]
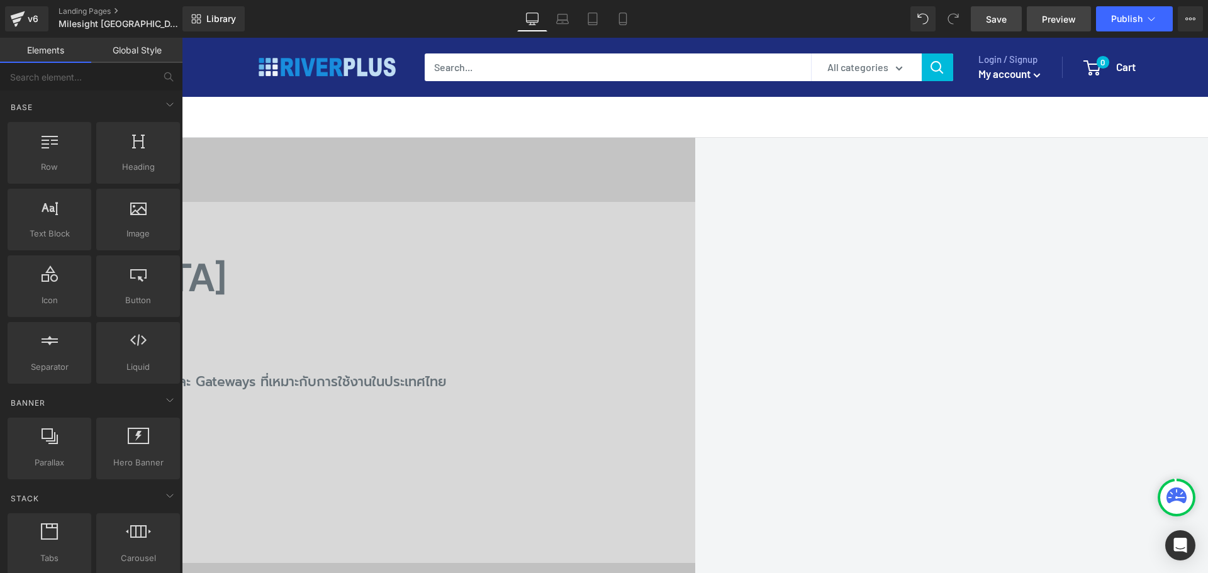
click at [1052, 22] on span "Preview" at bounding box center [1059, 19] width 34 height 13
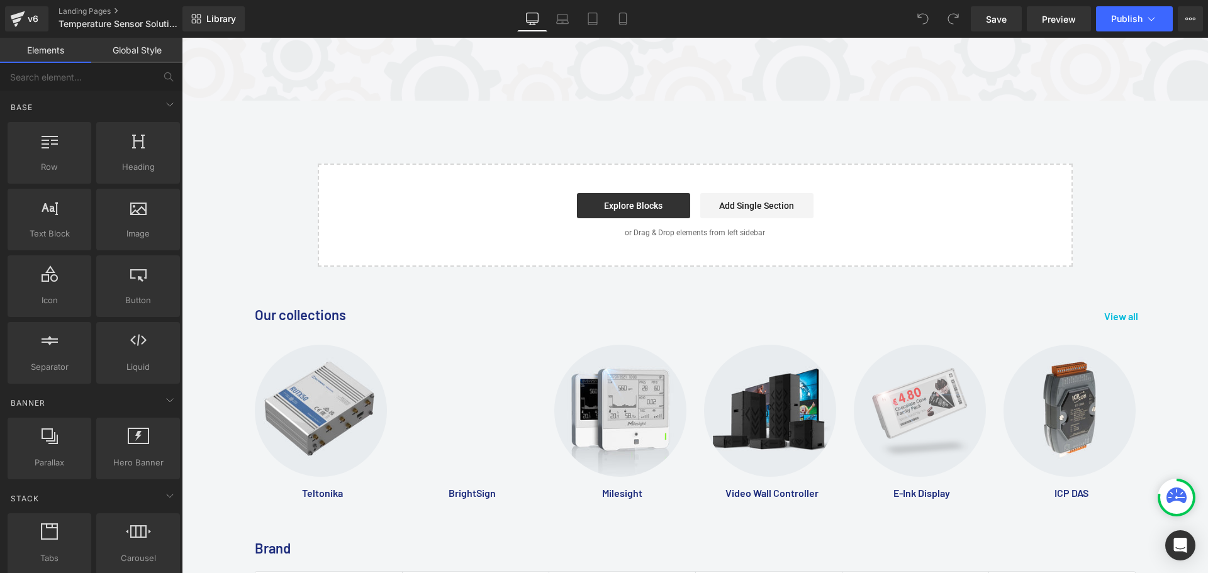
scroll to position [9329, 0]
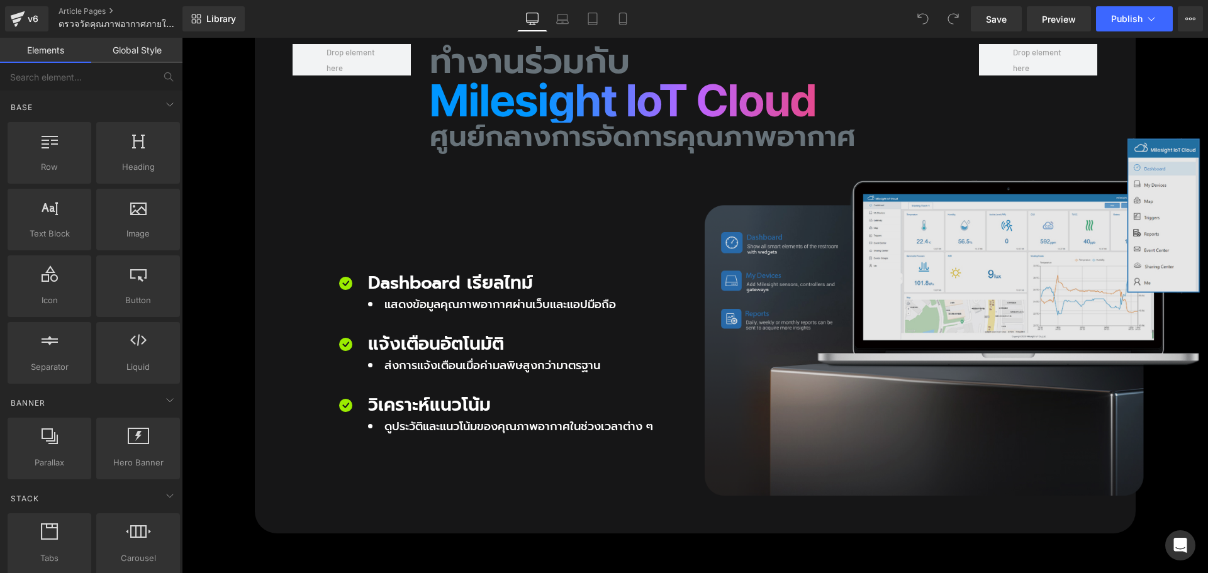
scroll to position [3869, 0]
